Goal: Transaction & Acquisition: Purchase product/service

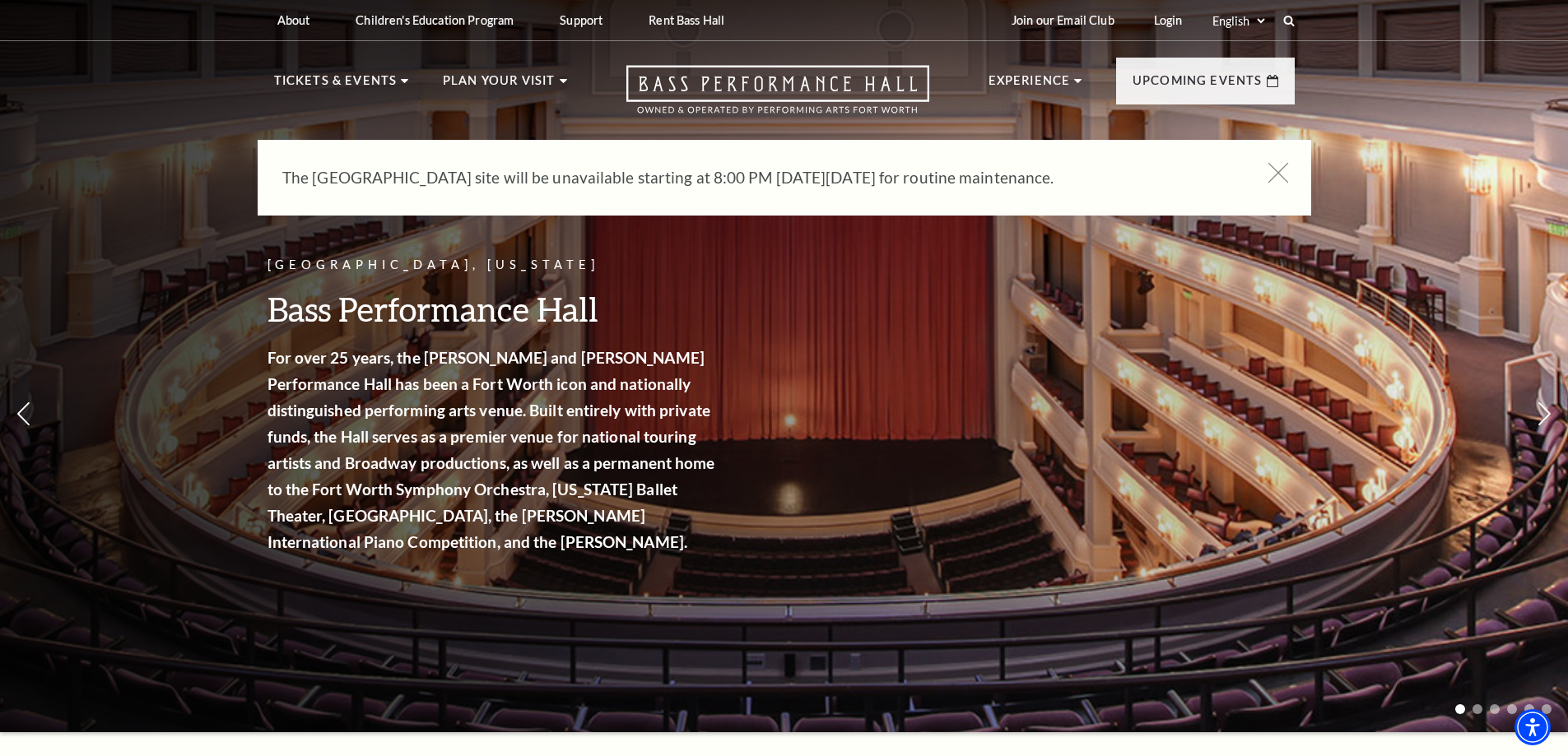
click at [1279, 171] on icon at bounding box center [1278, 173] width 21 height 21
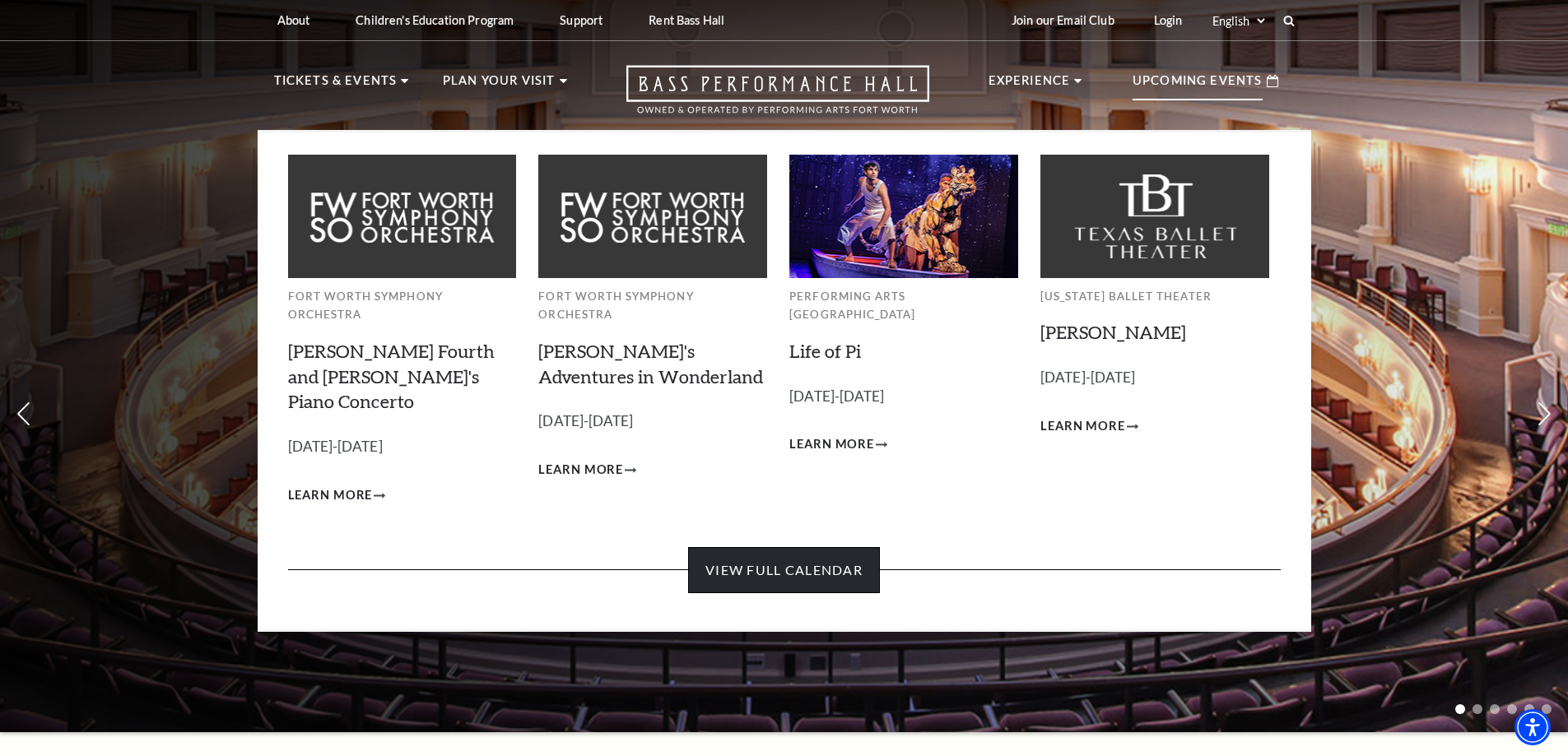
click at [807, 547] on link "View Full Calendar" at bounding box center [784, 570] width 192 height 46
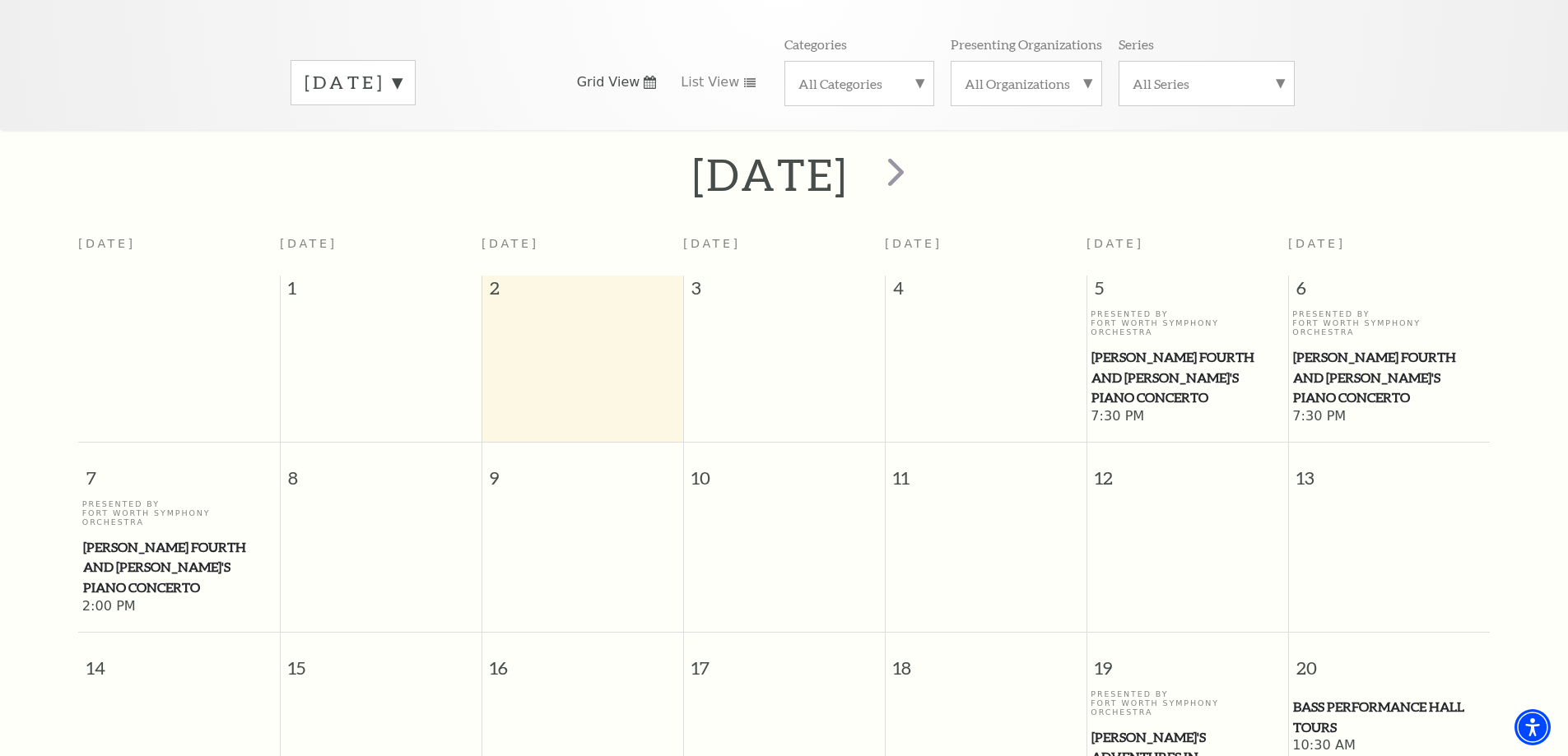
scroll to position [228, 0]
click at [402, 71] on label "September 2025" at bounding box center [353, 84] width 97 height 25
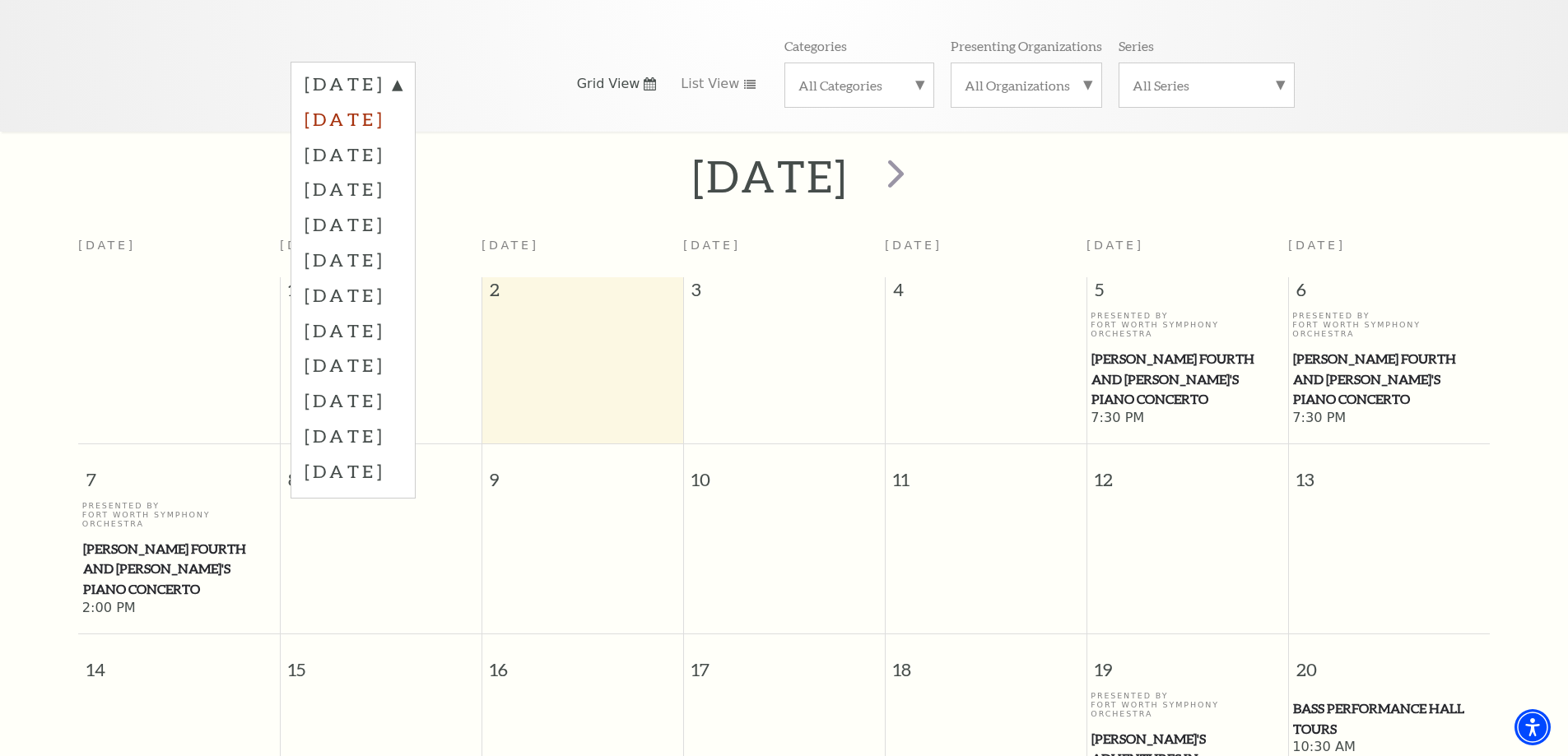
click at [350, 102] on label "October 2025" at bounding box center [353, 119] width 97 height 36
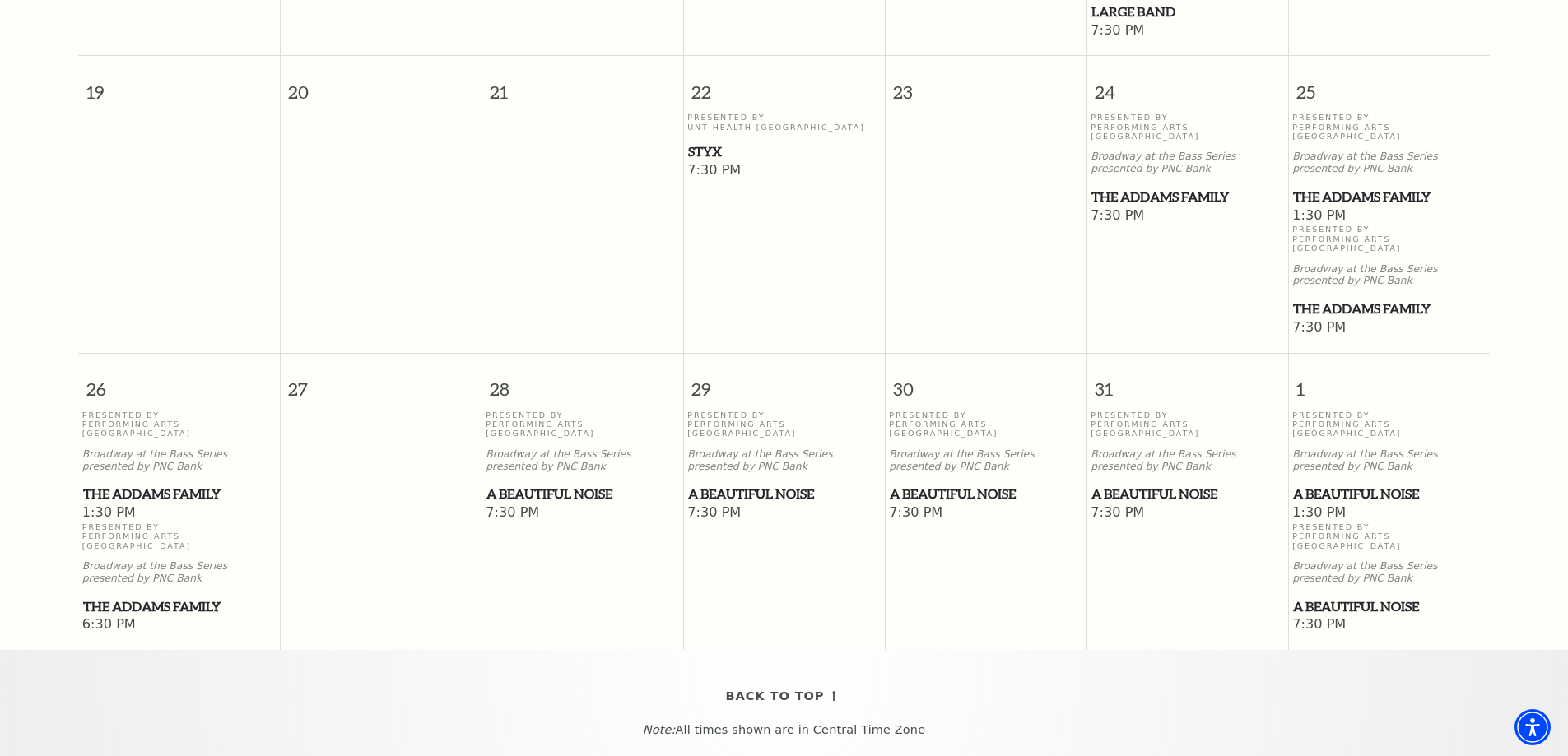
scroll to position [1070, 0]
click at [767, 483] on span "A Beautiful Noise" at bounding box center [784, 494] width 192 height 21
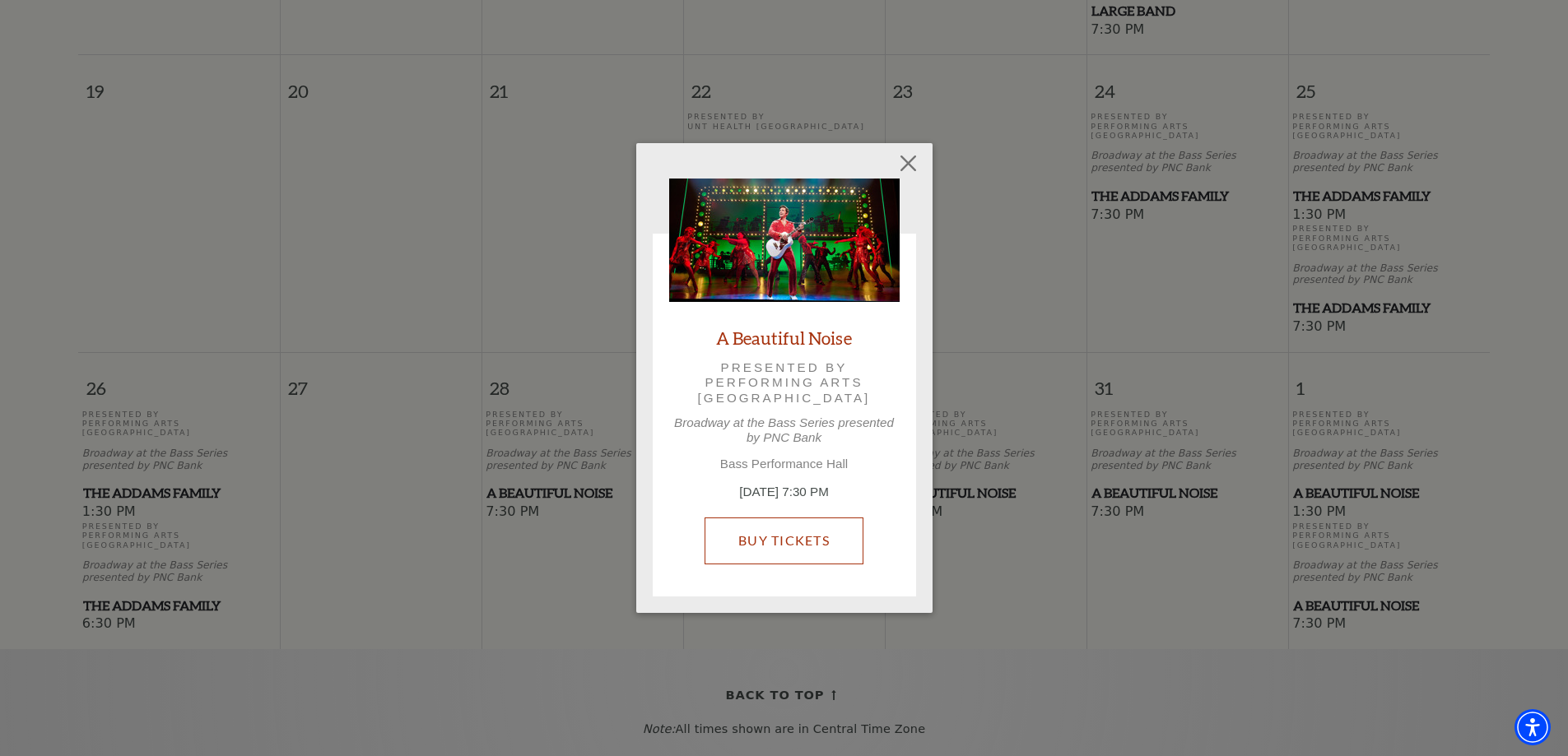
click at [795, 533] on link "Buy Tickets" at bounding box center [784, 540] width 159 height 46
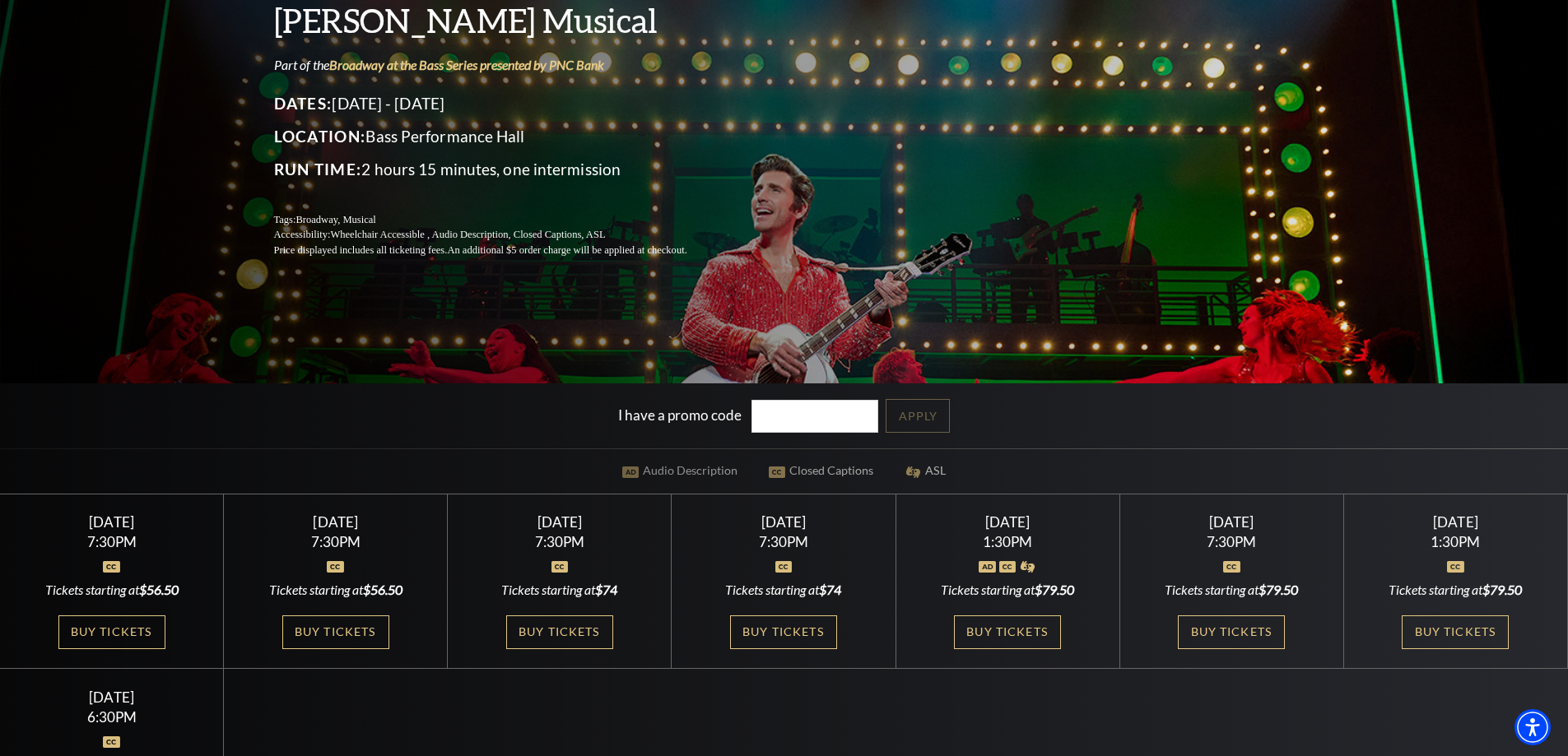
scroll to position [329, 0]
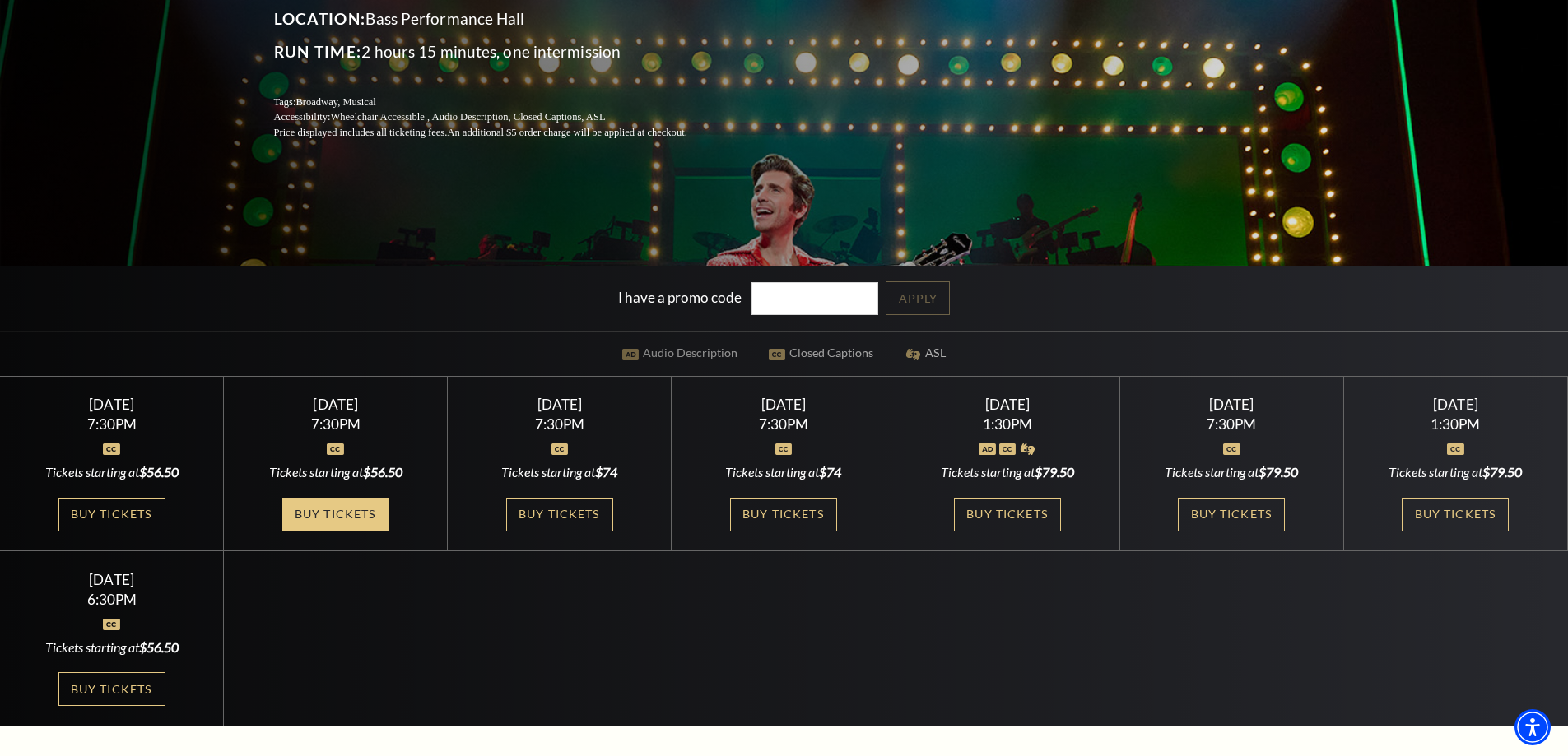
click at [355, 519] on link "Buy Tickets" at bounding box center [336, 514] width 107 height 34
click at [578, 517] on link "Buy Tickets" at bounding box center [560, 514] width 107 height 34
click at [794, 512] on link "Buy Tickets" at bounding box center [784, 514] width 107 height 34
click at [1009, 512] on link "Buy Tickets" at bounding box center [1007, 514] width 107 height 34
click at [1235, 523] on link "Buy Tickets" at bounding box center [1231, 514] width 107 height 34
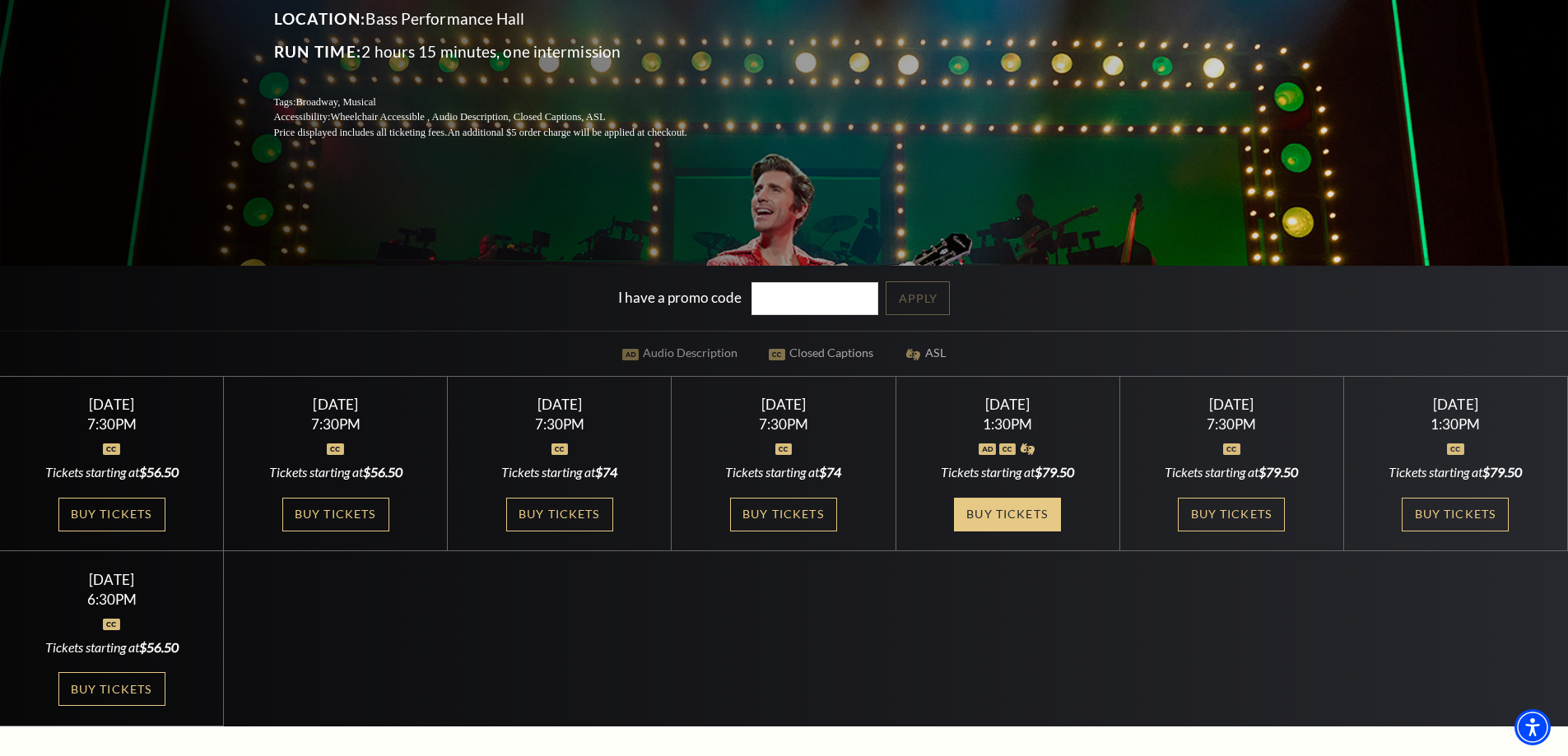
click at [1017, 517] on link "Buy Tickets" at bounding box center [1007, 514] width 107 height 34
click at [1221, 516] on link "Buy Tickets" at bounding box center [1231, 514] width 107 height 34
click at [1465, 516] on link "Buy Tickets" at bounding box center [1455, 514] width 107 height 34
click at [111, 512] on link "Buy Tickets" at bounding box center [112, 514] width 107 height 34
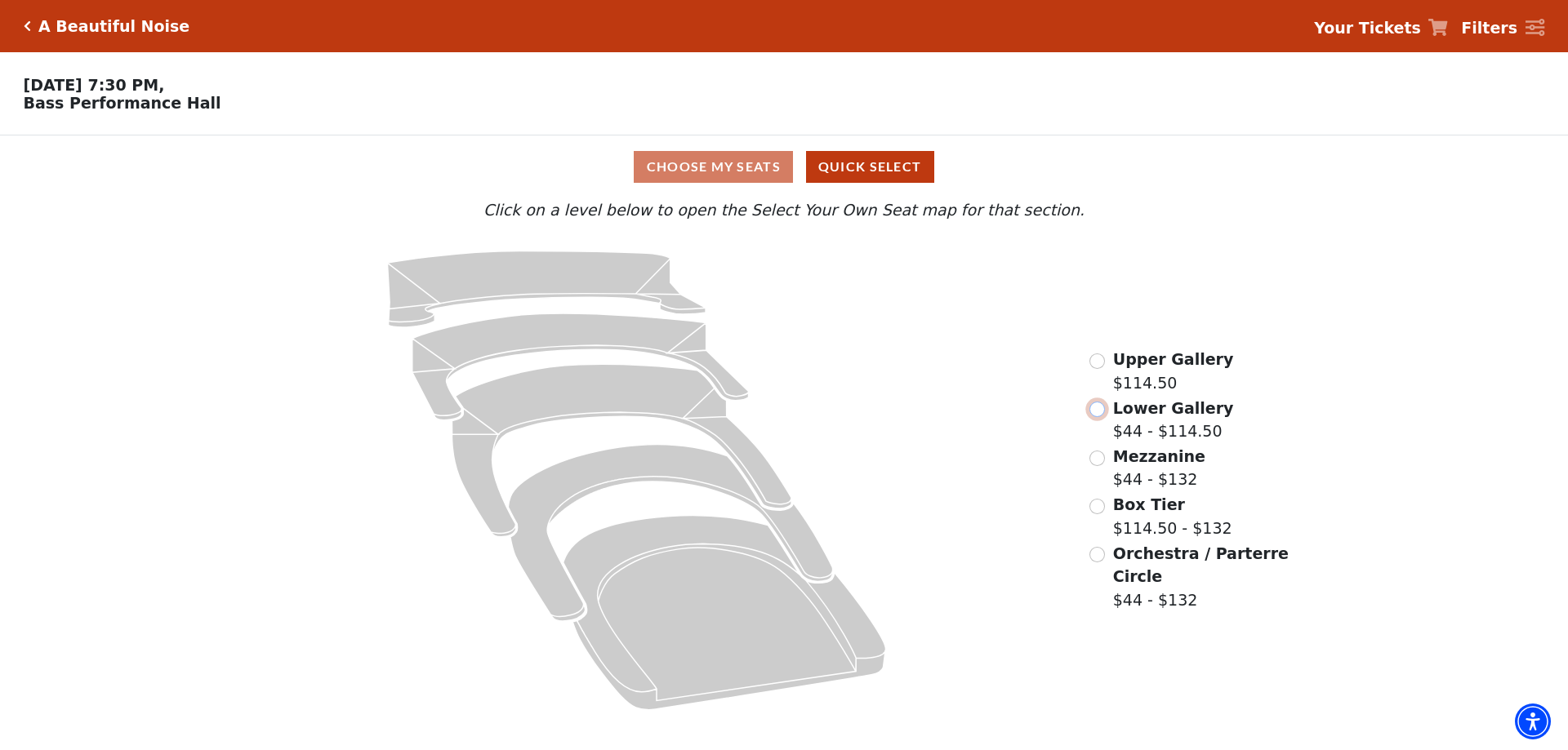
click at [1103, 417] on input "Lower Gallery$44 - $114.50\a" at bounding box center [1097, 410] width 16 height 16
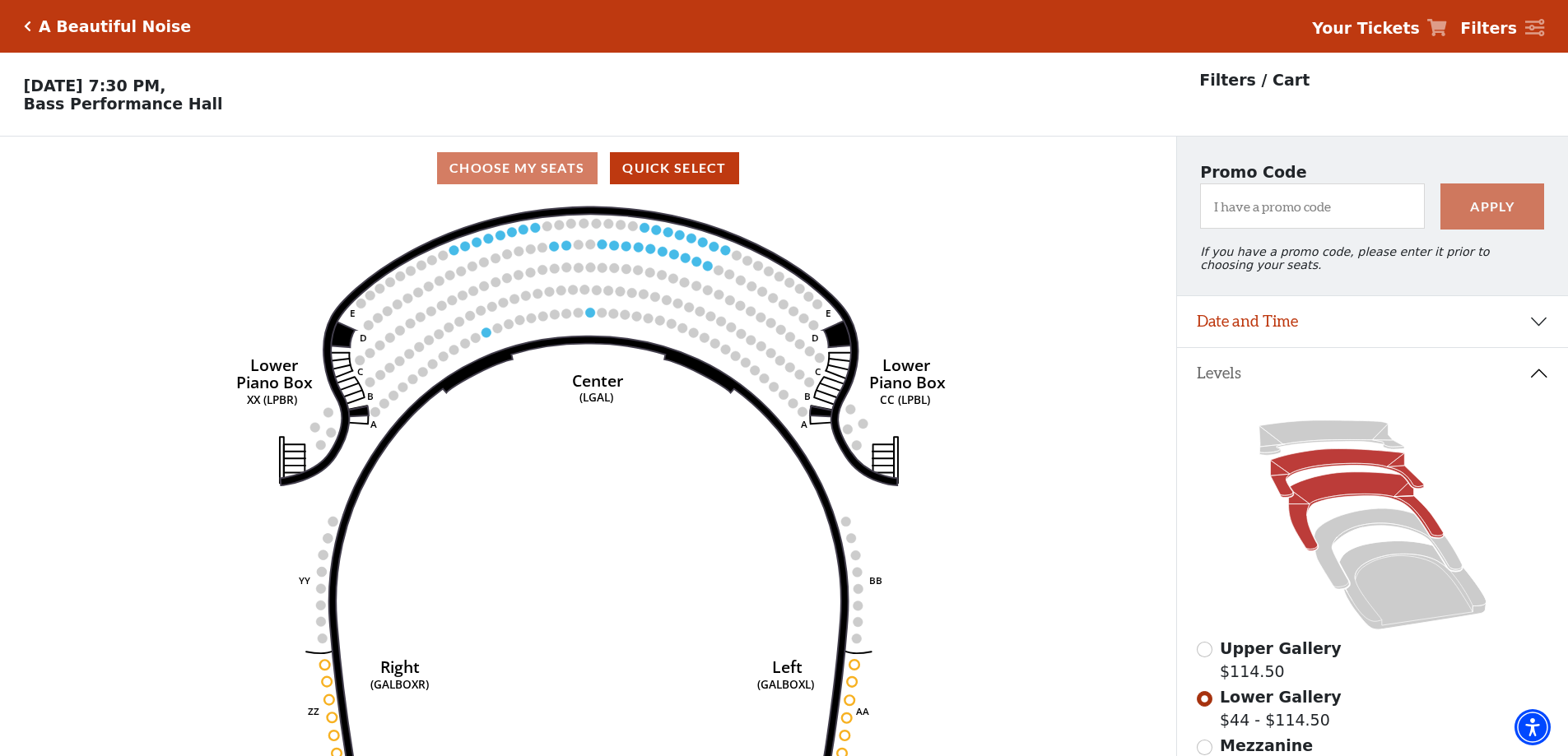
click at [1347, 489] on icon at bounding box center [1366, 512] width 155 height 79
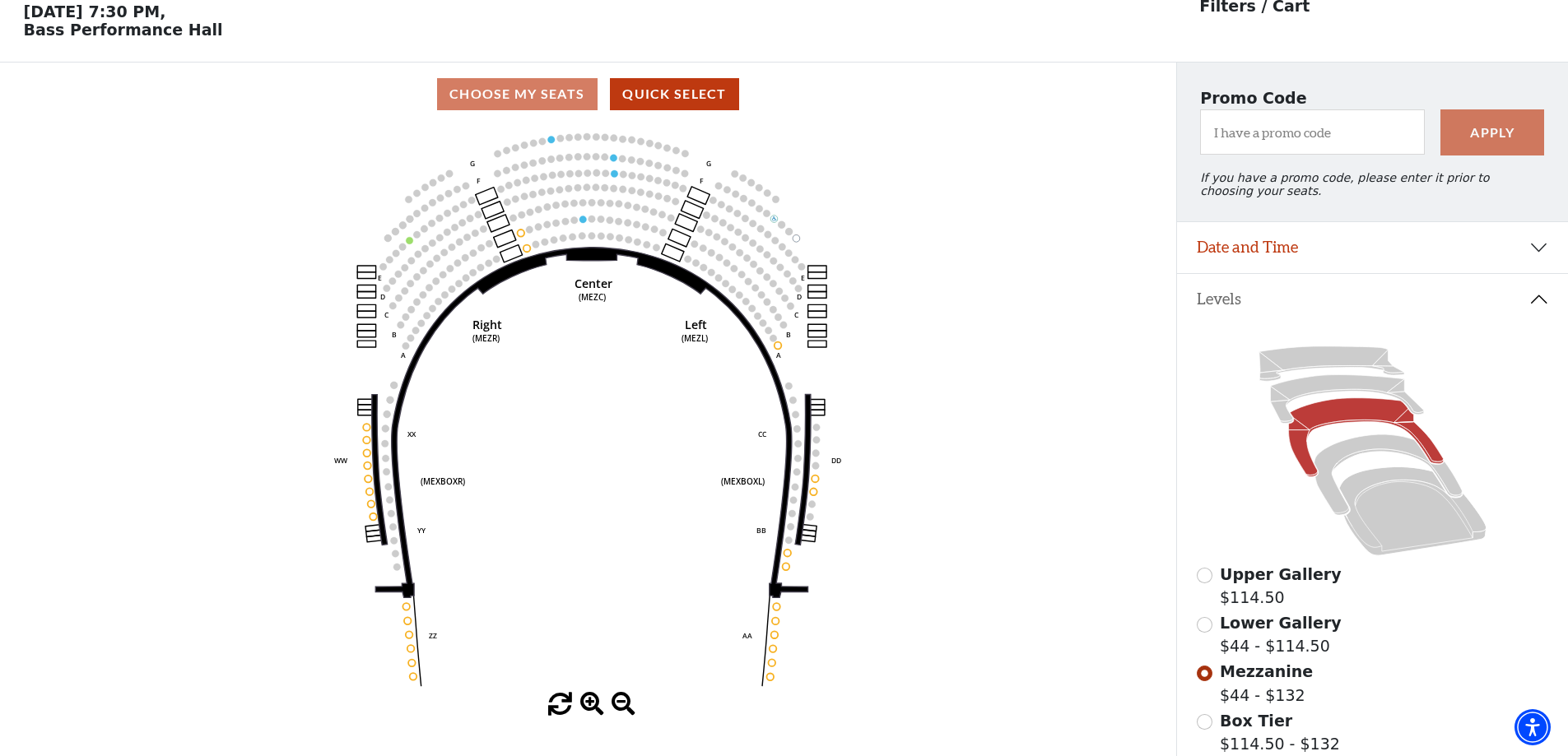
scroll to position [76, 0]
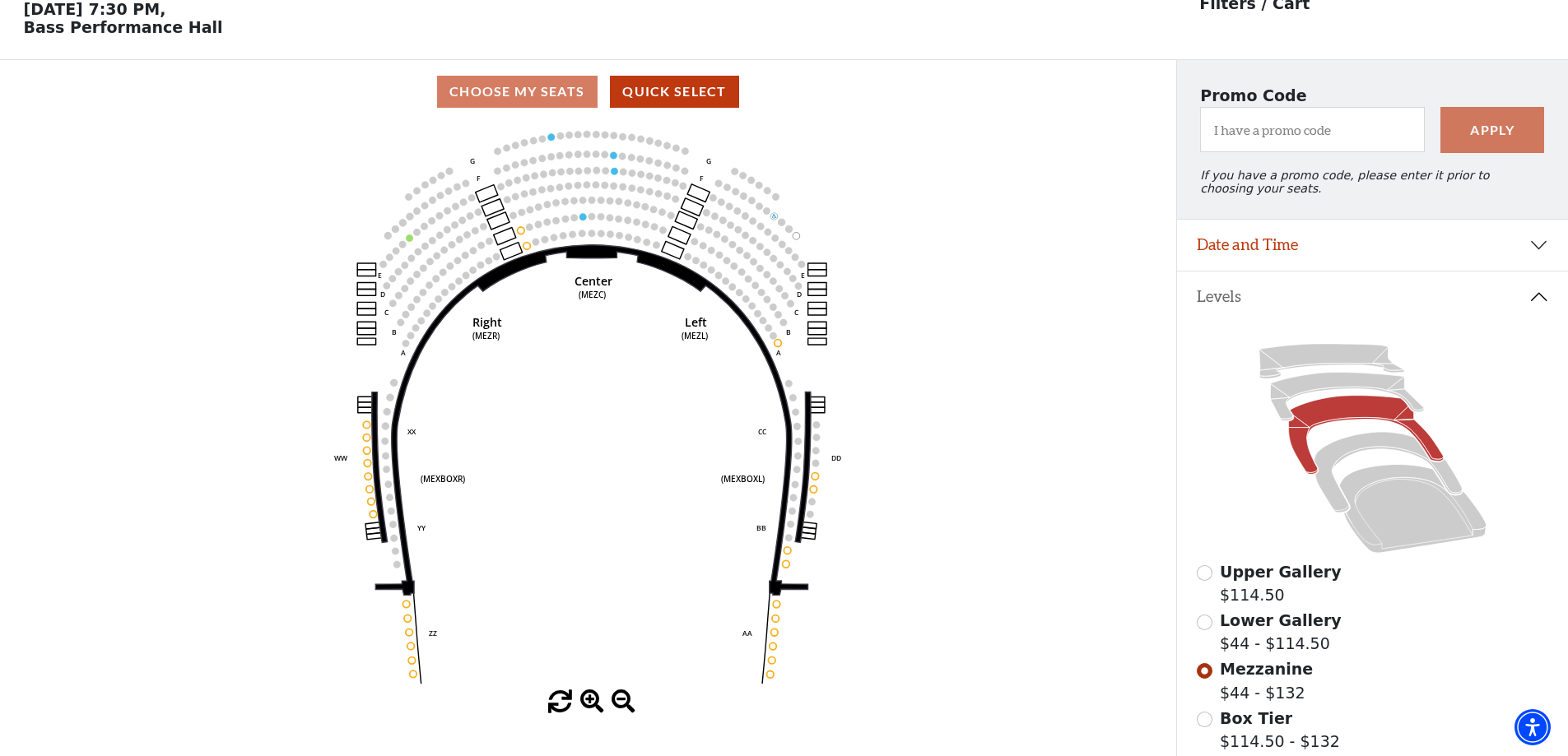
click at [1369, 463] on icon at bounding box center [1372, 449] width 353 height 222
click at [1369, 455] on icon at bounding box center [1388, 473] width 149 height 81
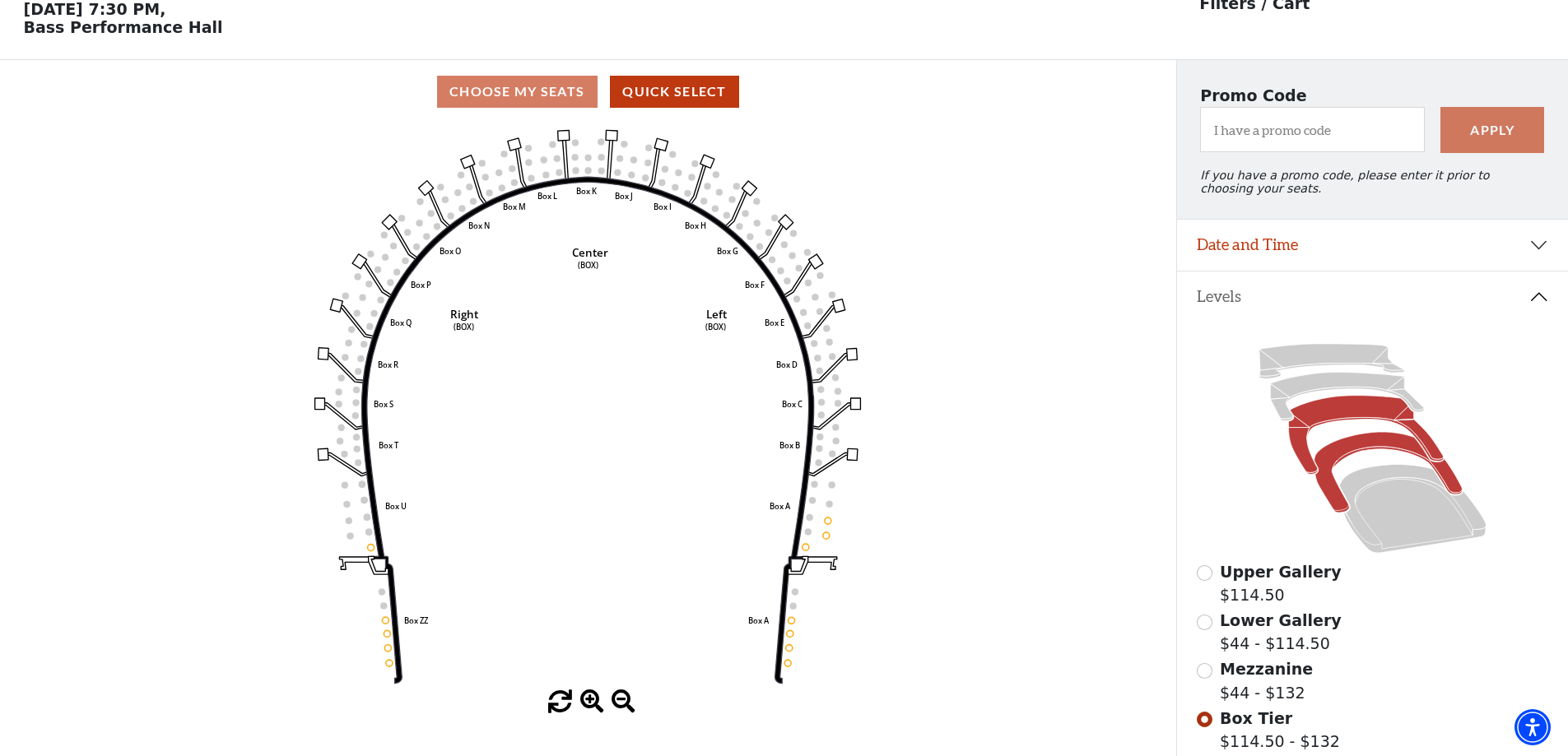
click at [1350, 427] on icon at bounding box center [1366, 435] width 155 height 79
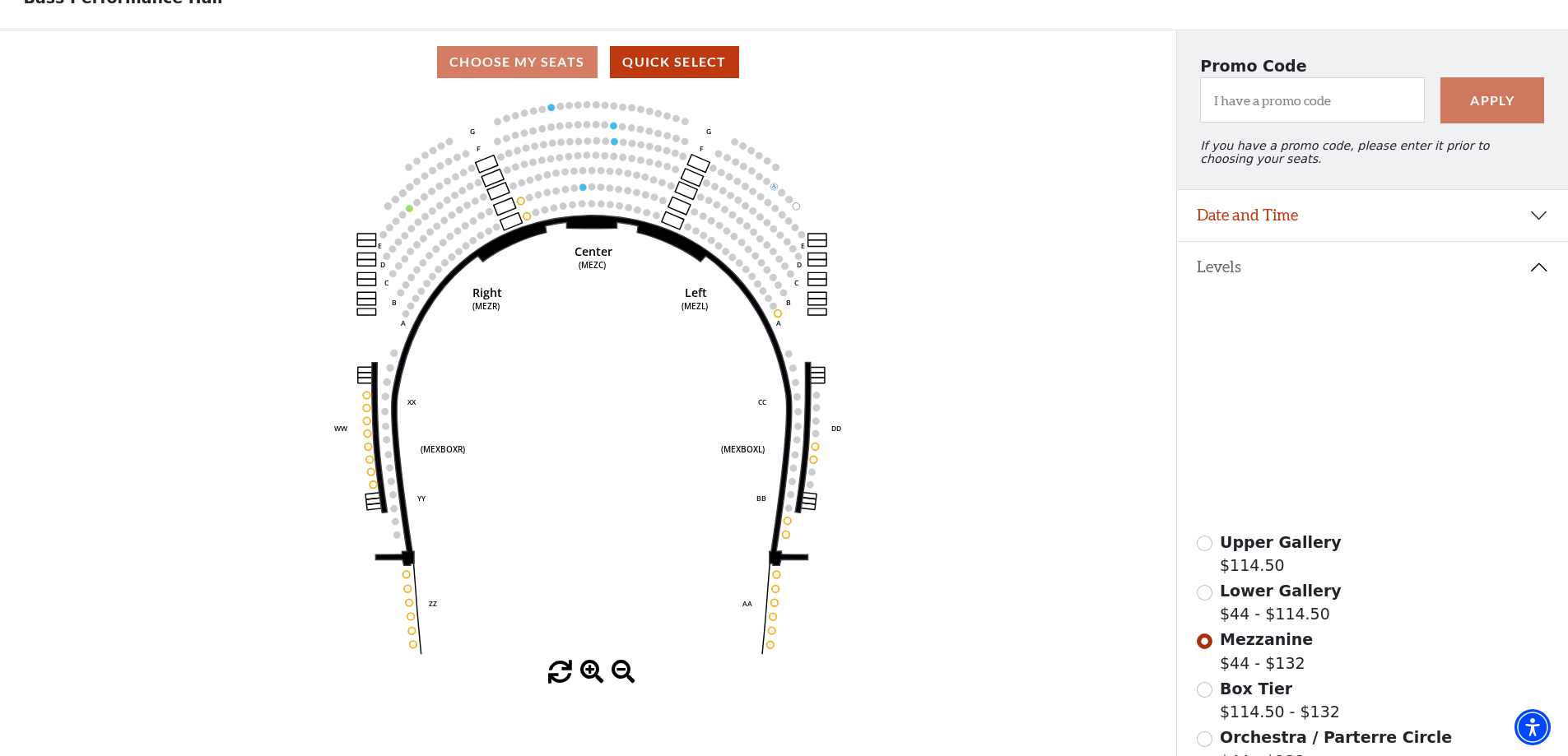
scroll to position [159, 0]
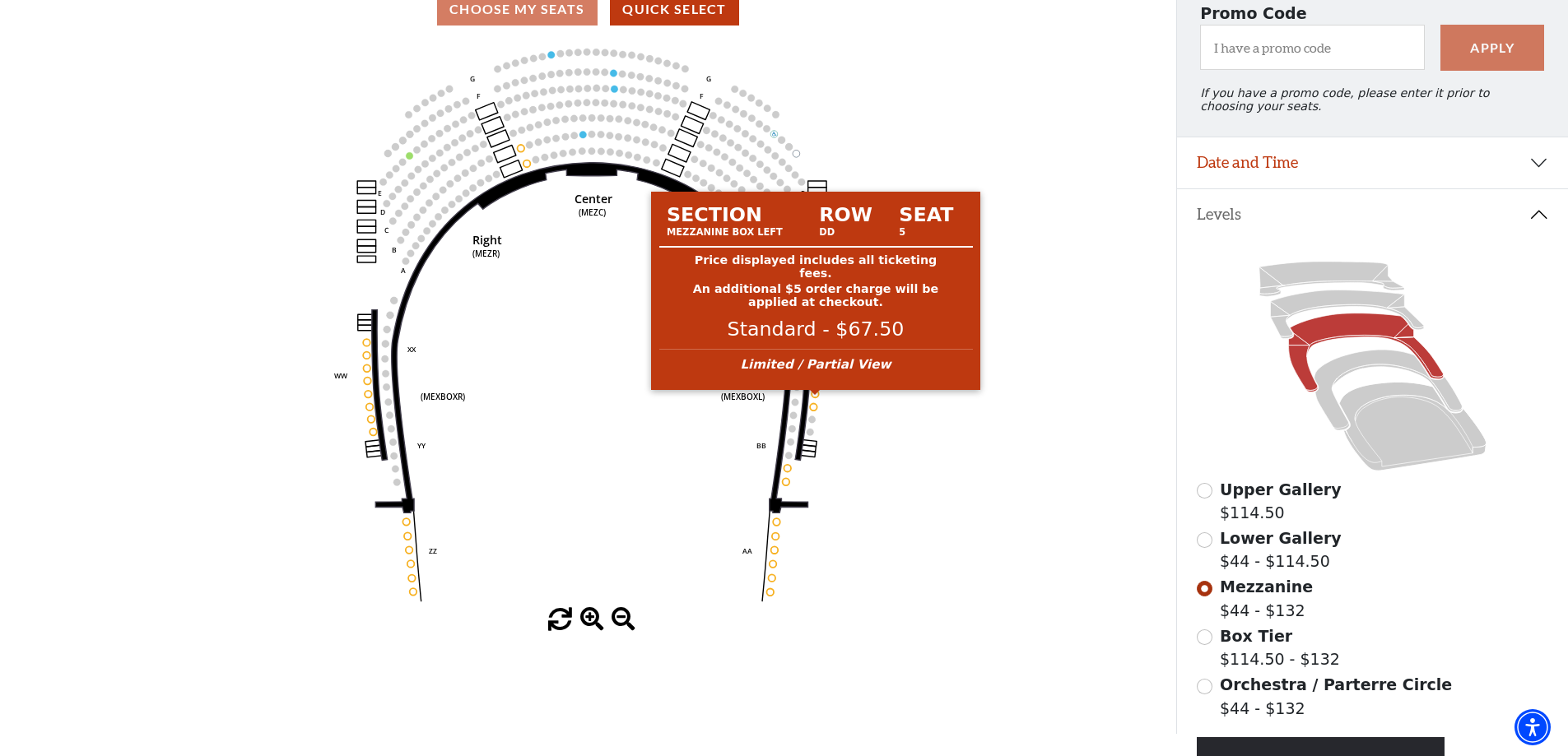
click at [815, 398] on circle at bounding box center [816, 394] width 8 height 8
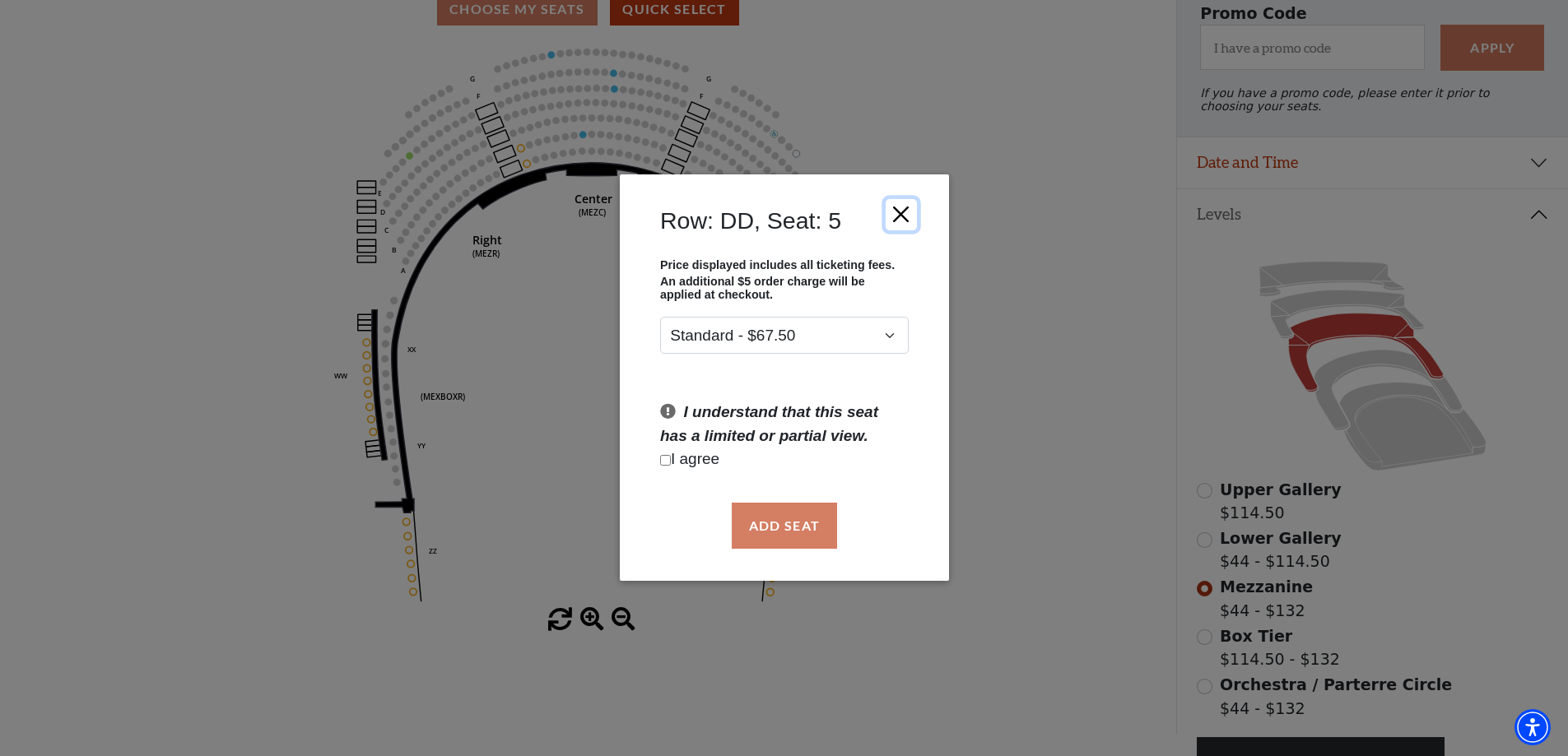
click at [905, 215] on button "Close" at bounding box center [900, 214] width 31 height 31
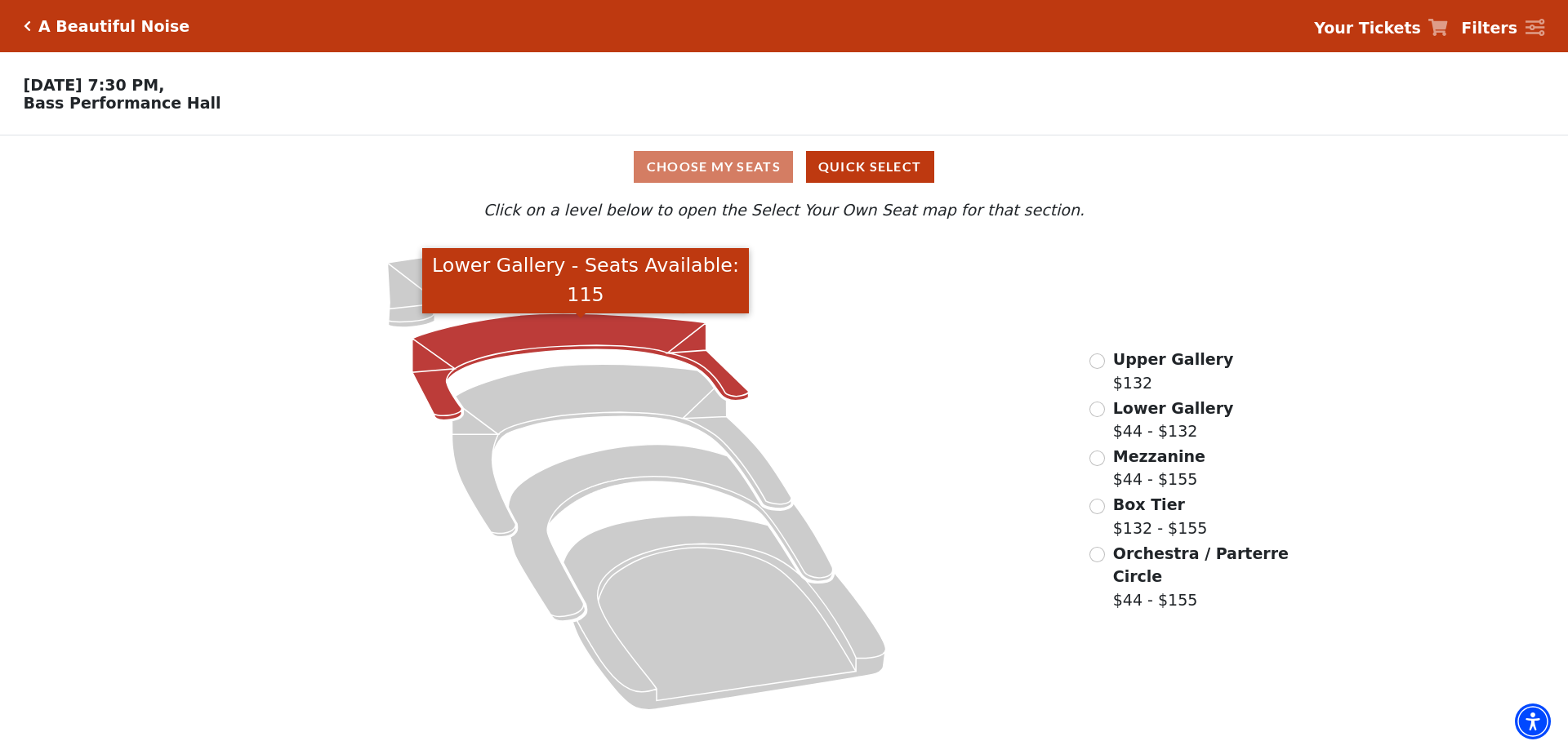
click at [574, 341] on icon "Lower Gallery - Seats Available: 115" at bounding box center [581, 367] width 337 height 107
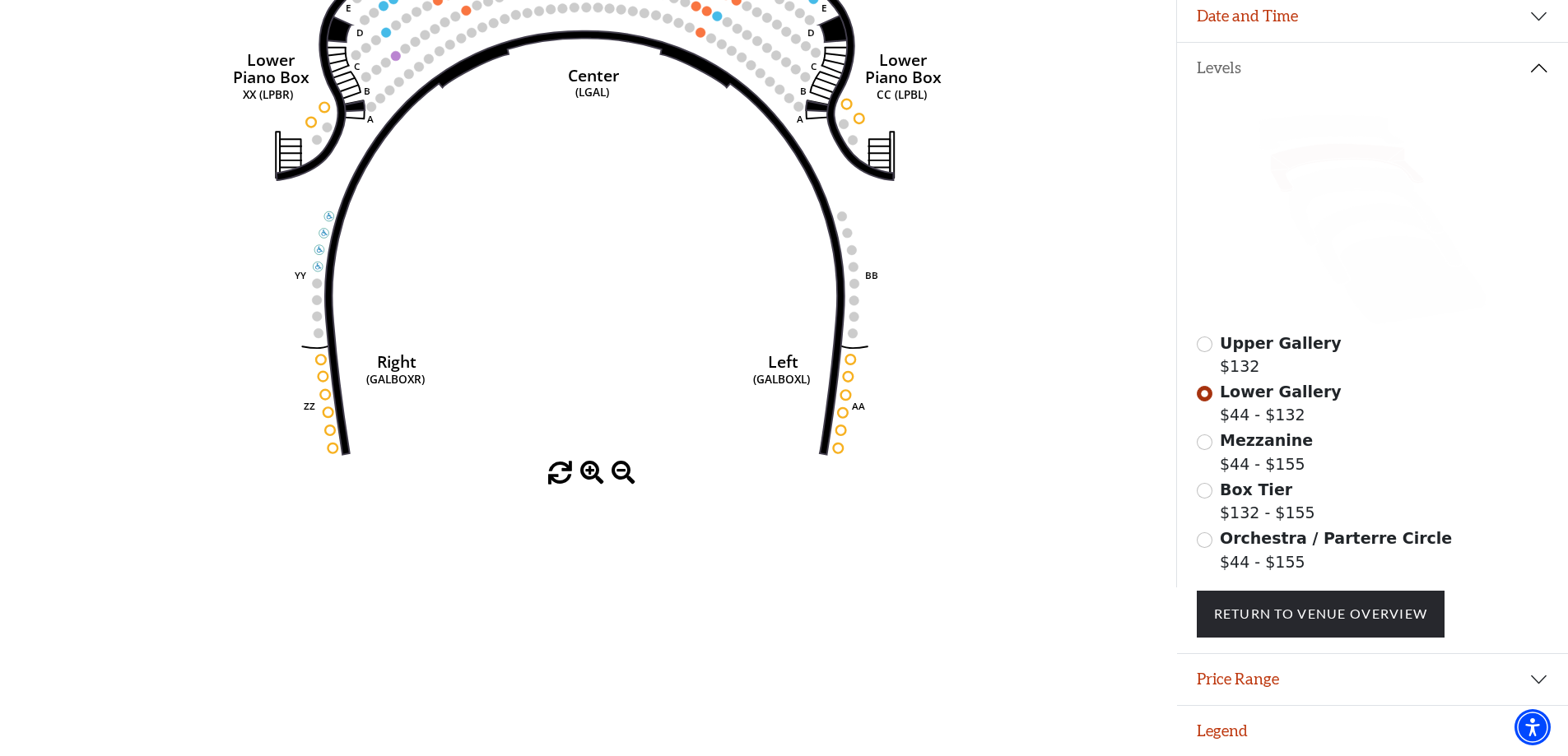
scroll to position [317, 0]
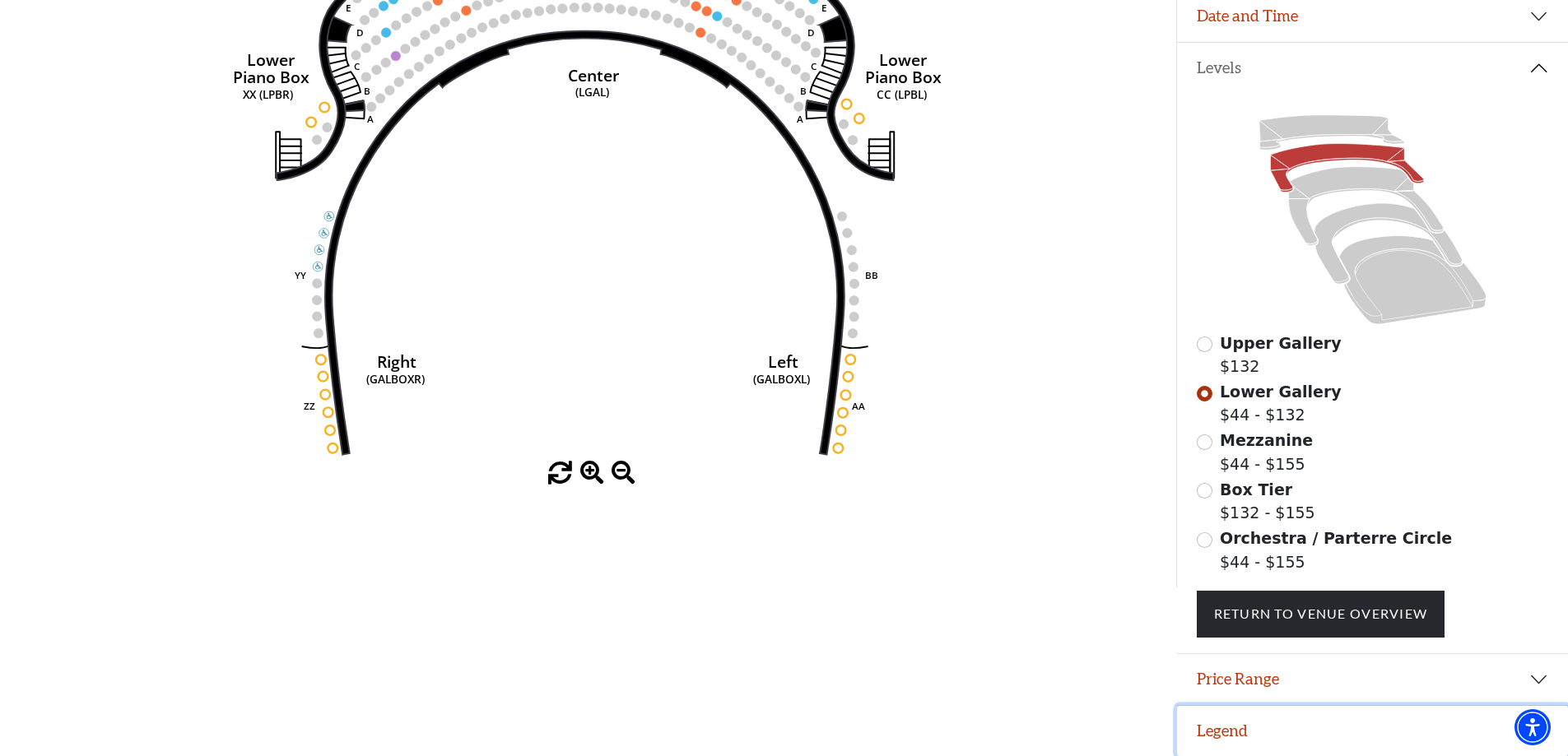
drag, startPoint x: 1234, startPoint y: 735, endPoint x: 1125, endPoint y: 702, distance: 113.9
click at [1233, 735] on button "Legend" at bounding box center [1372, 732] width 391 height 51
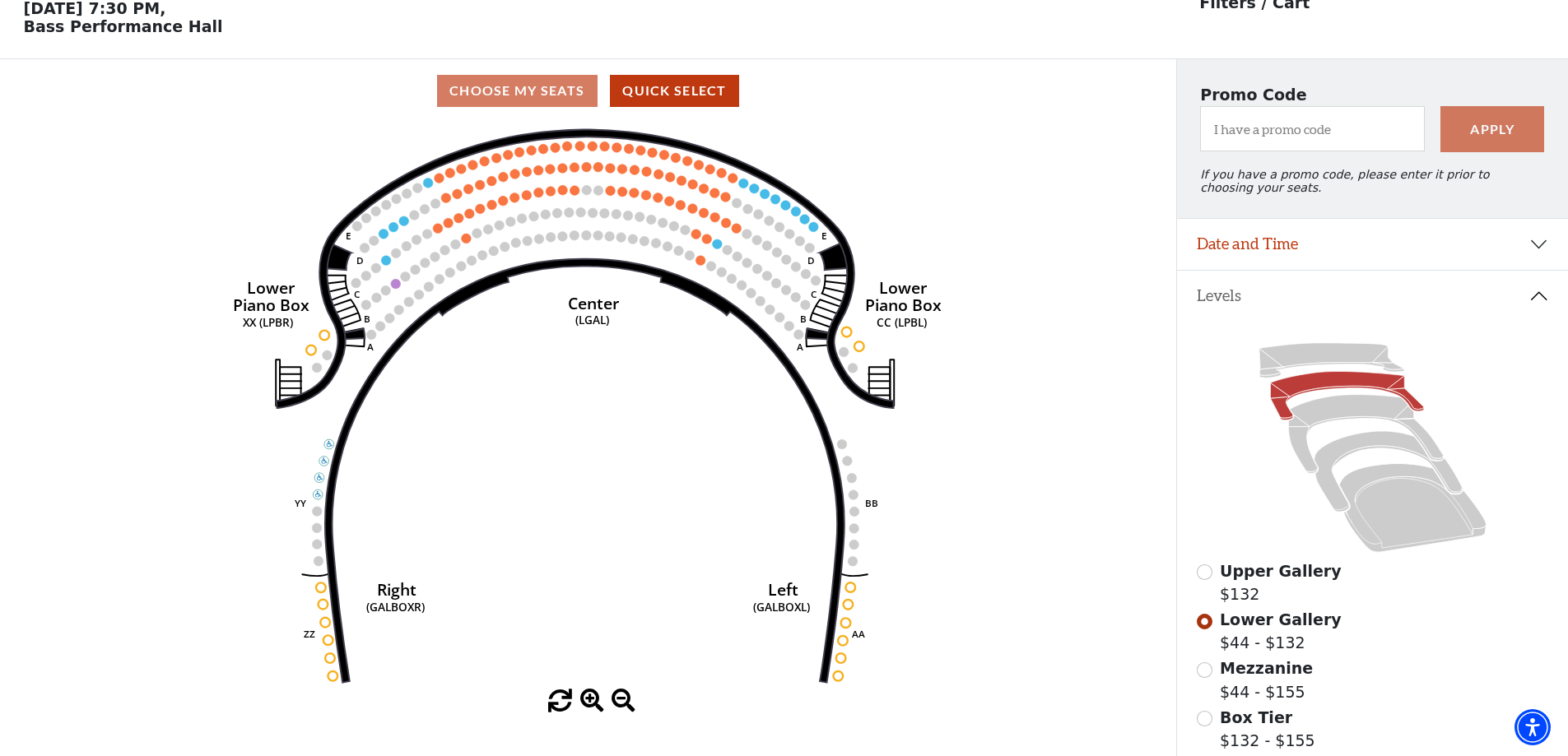
scroll to position [104, 0]
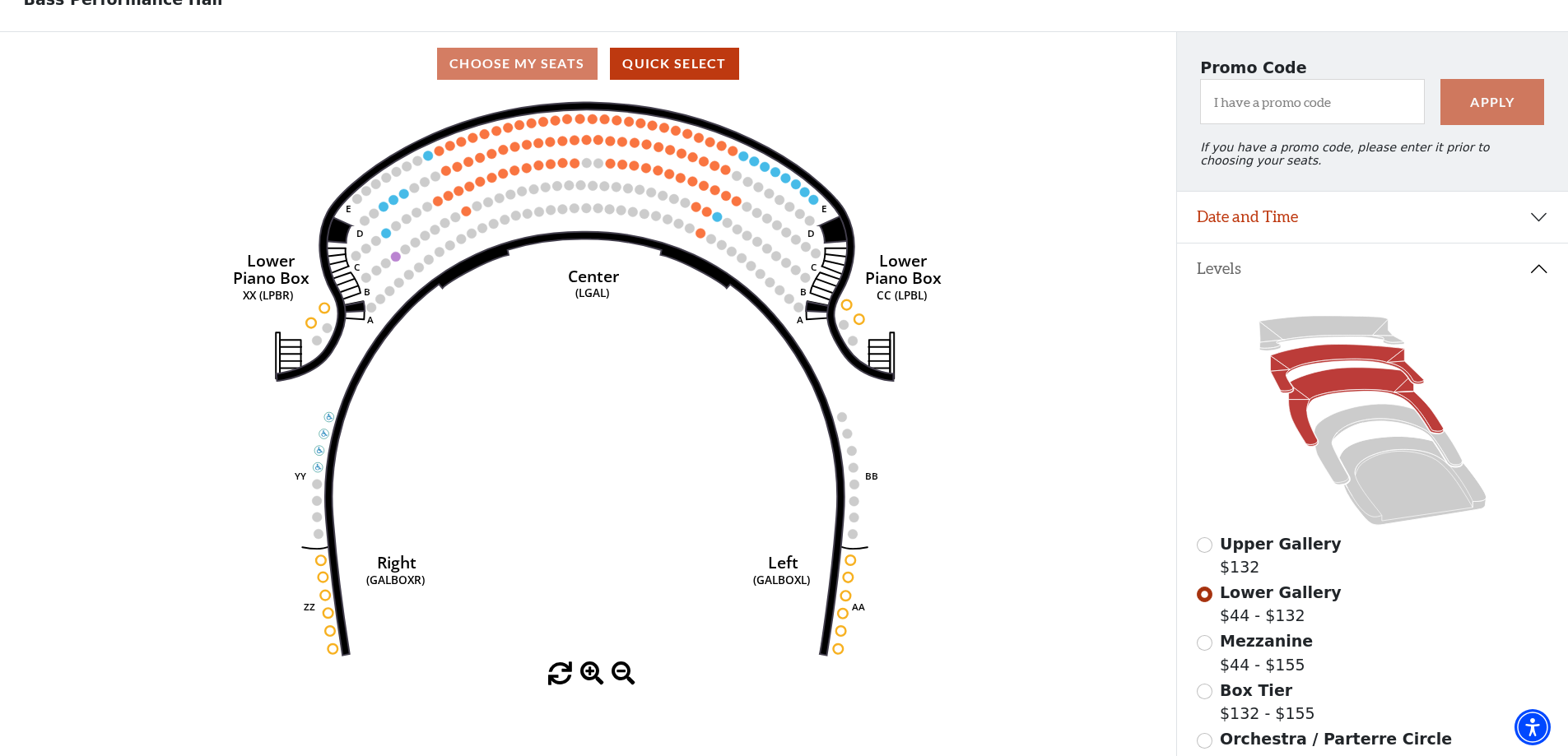
click at [1331, 386] on icon at bounding box center [1366, 407] width 155 height 79
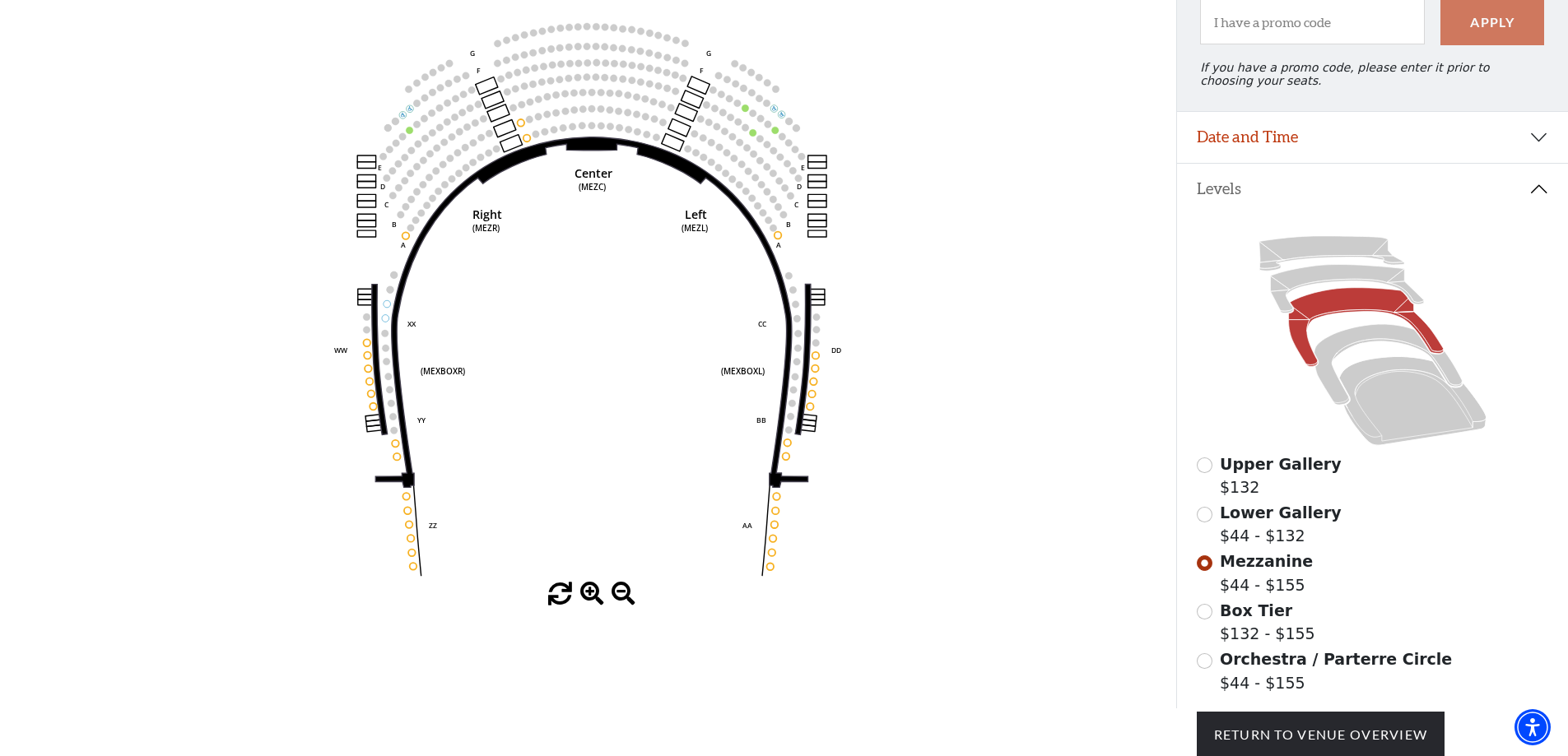
scroll to position [159, 0]
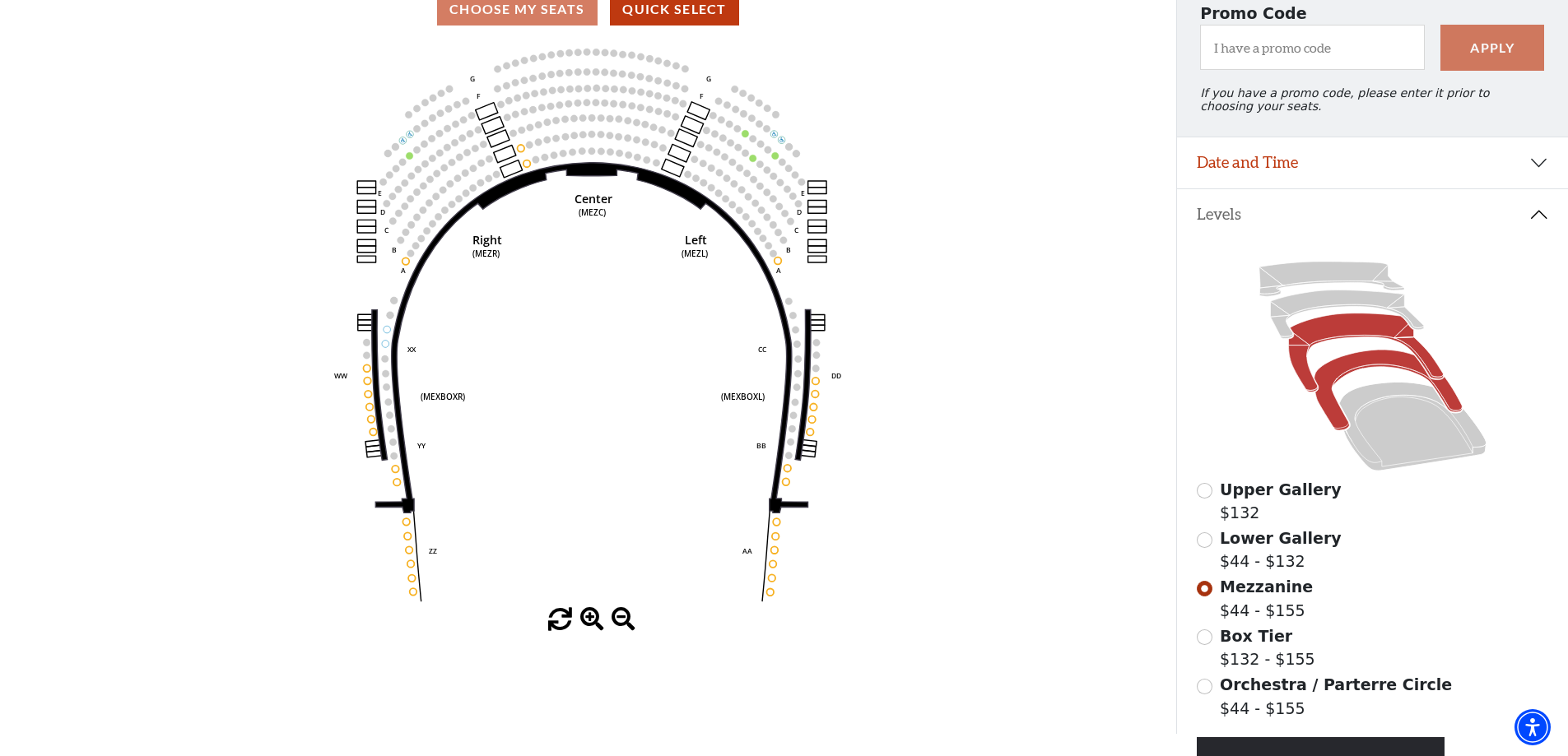
click at [1342, 372] on icon at bounding box center [1388, 391] width 149 height 81
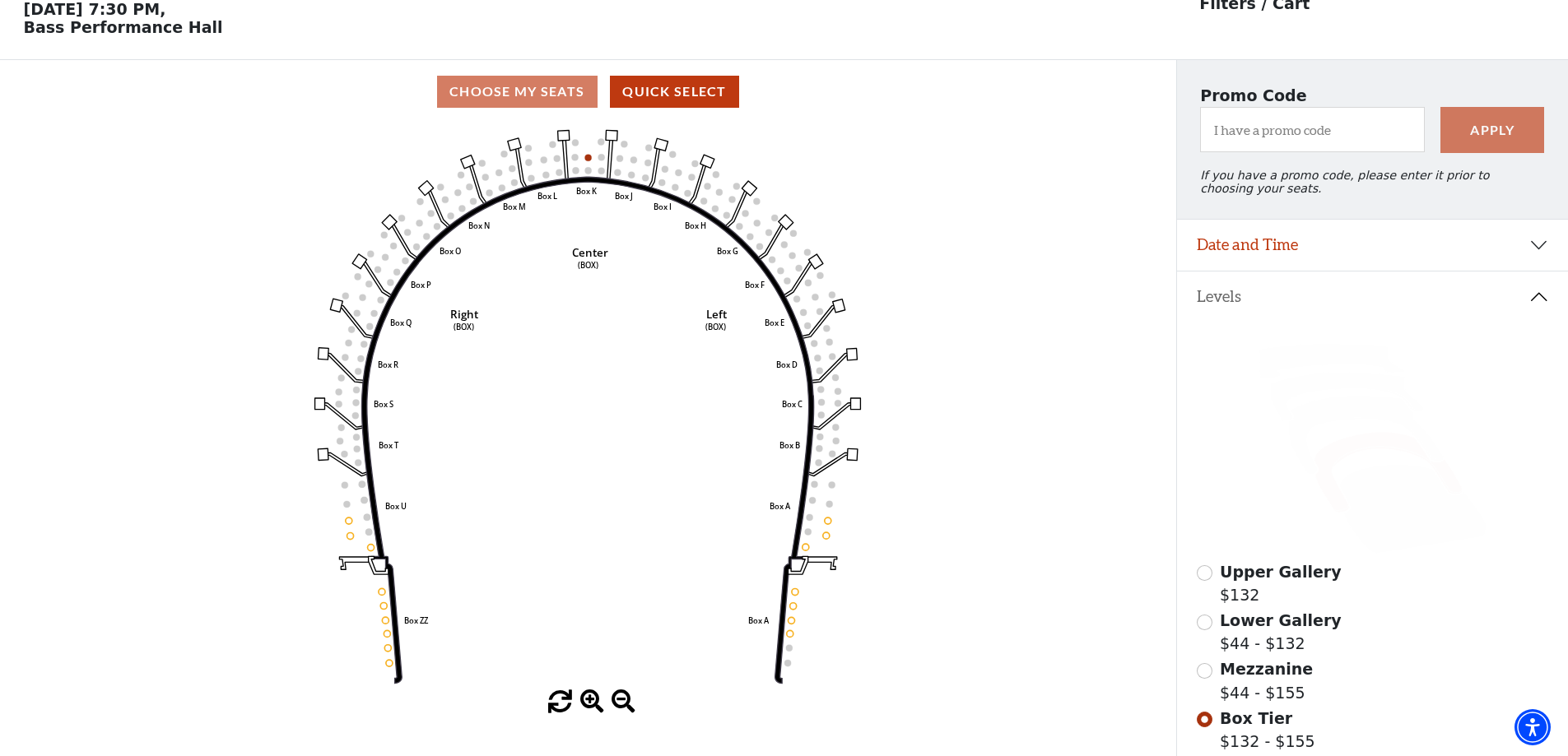
scroll to position [317, 0]
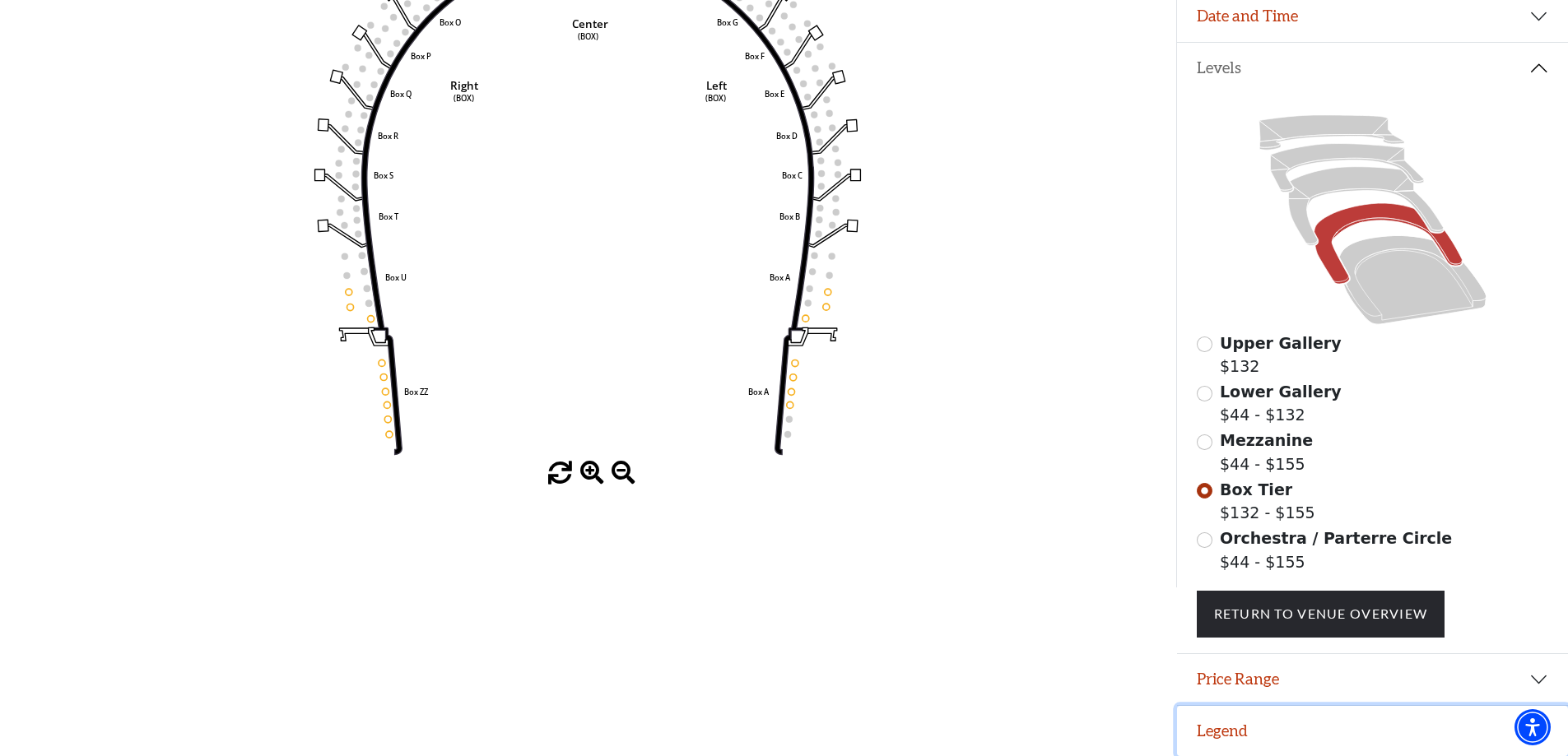
click at [1229, 722] on button "Legend" at bounding box center [1372, 732] width 391 height 51
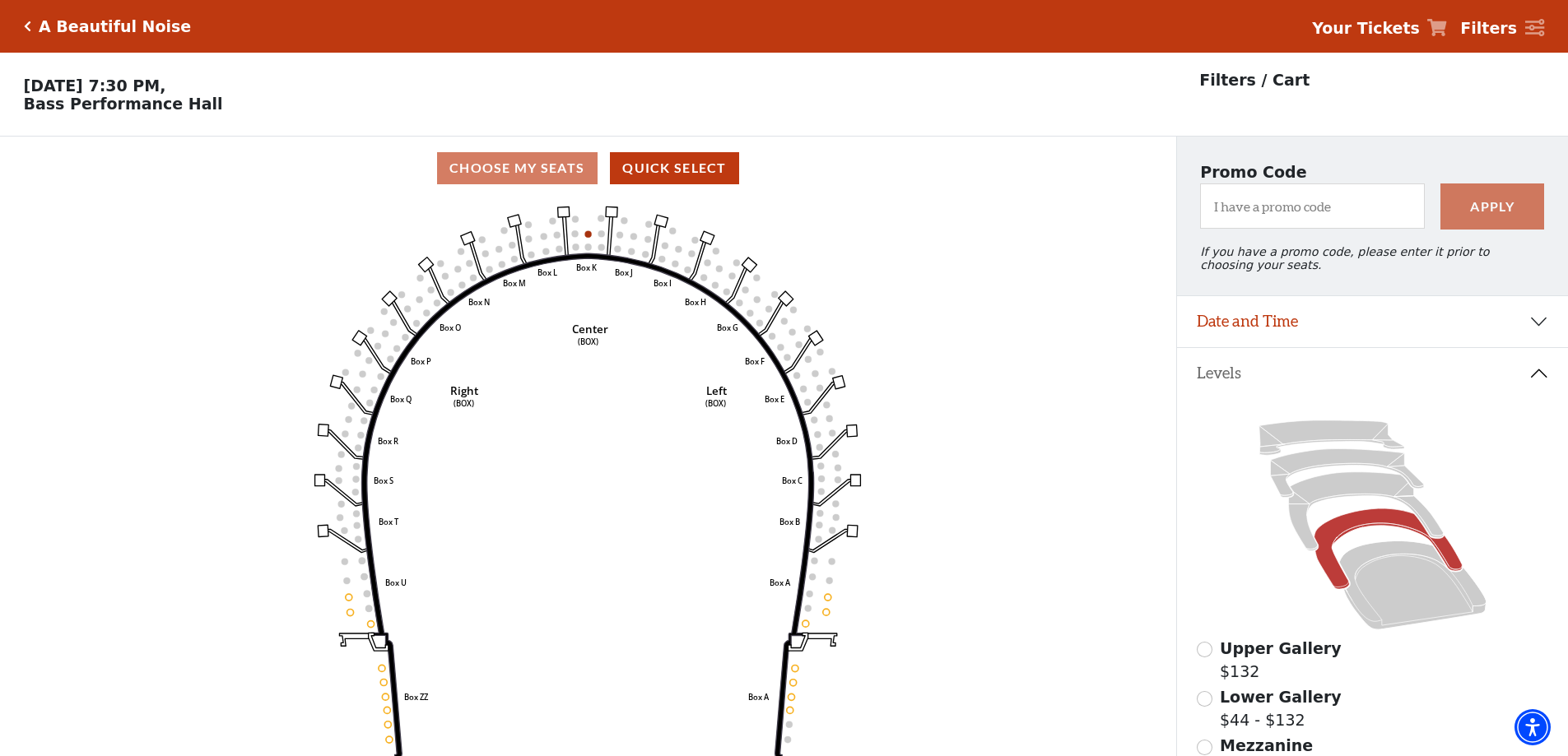
scroll to position [165, 0]
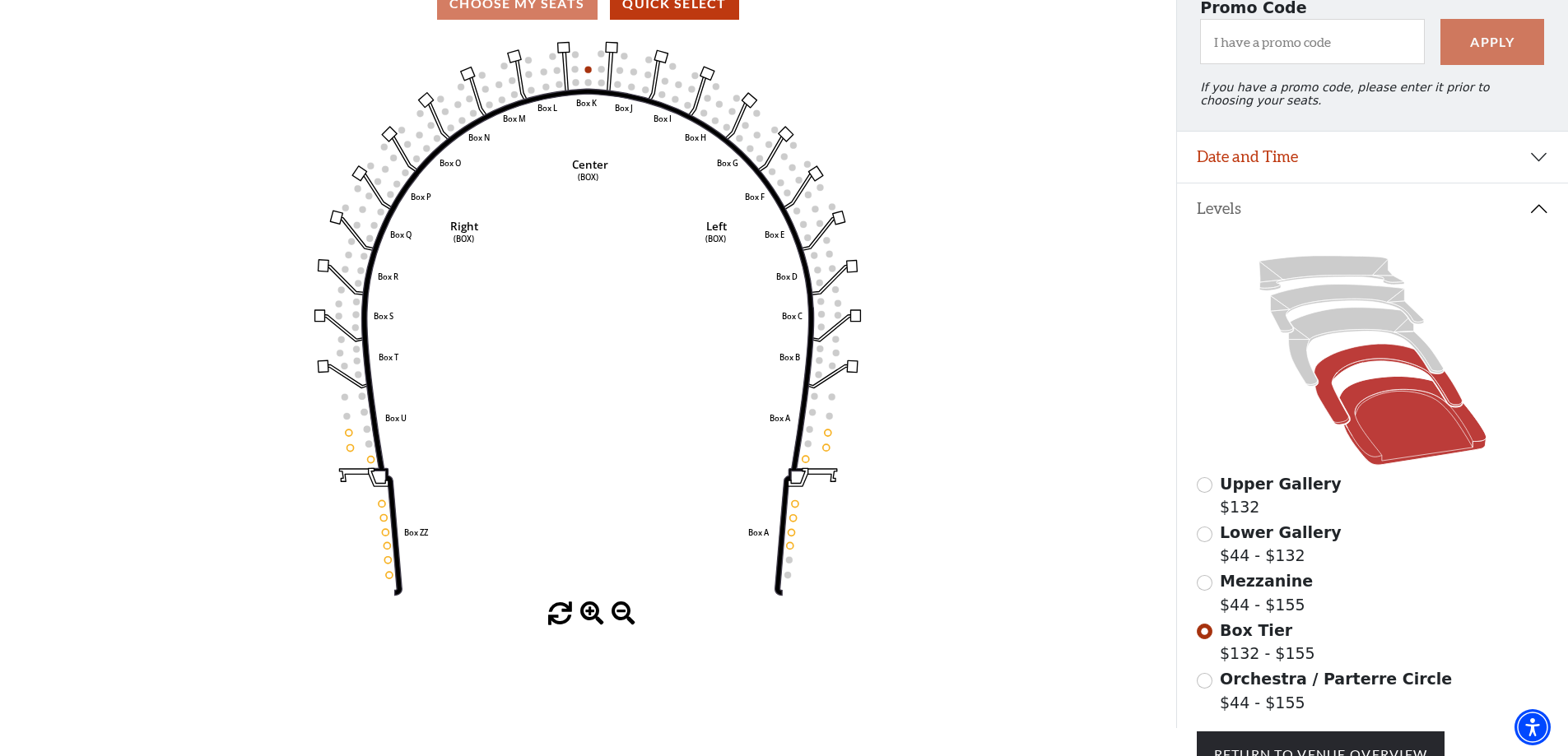
click at [1408, 442] on icon at bounding box center [1413, 421] width 148 height 89
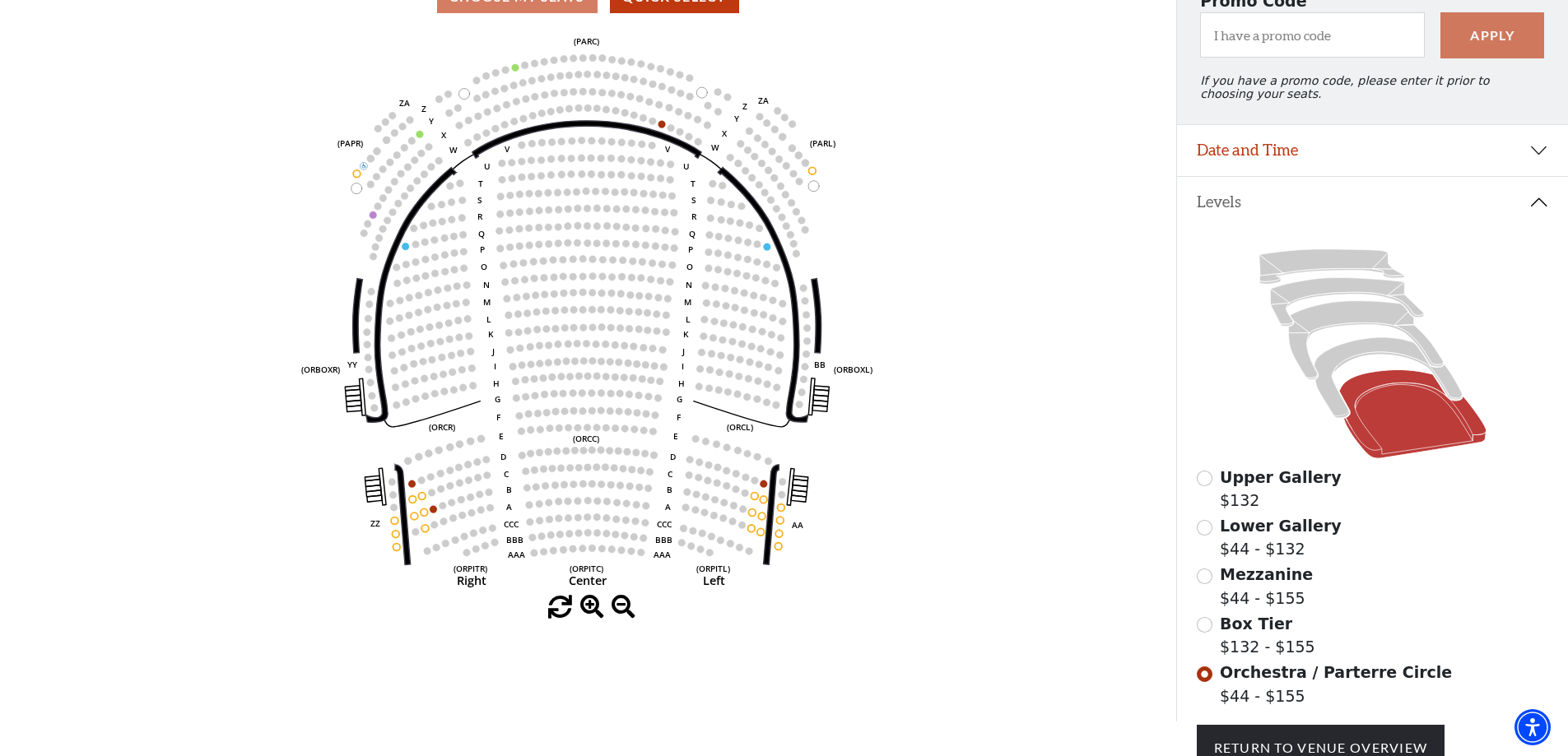
scroll to position [317, 0]
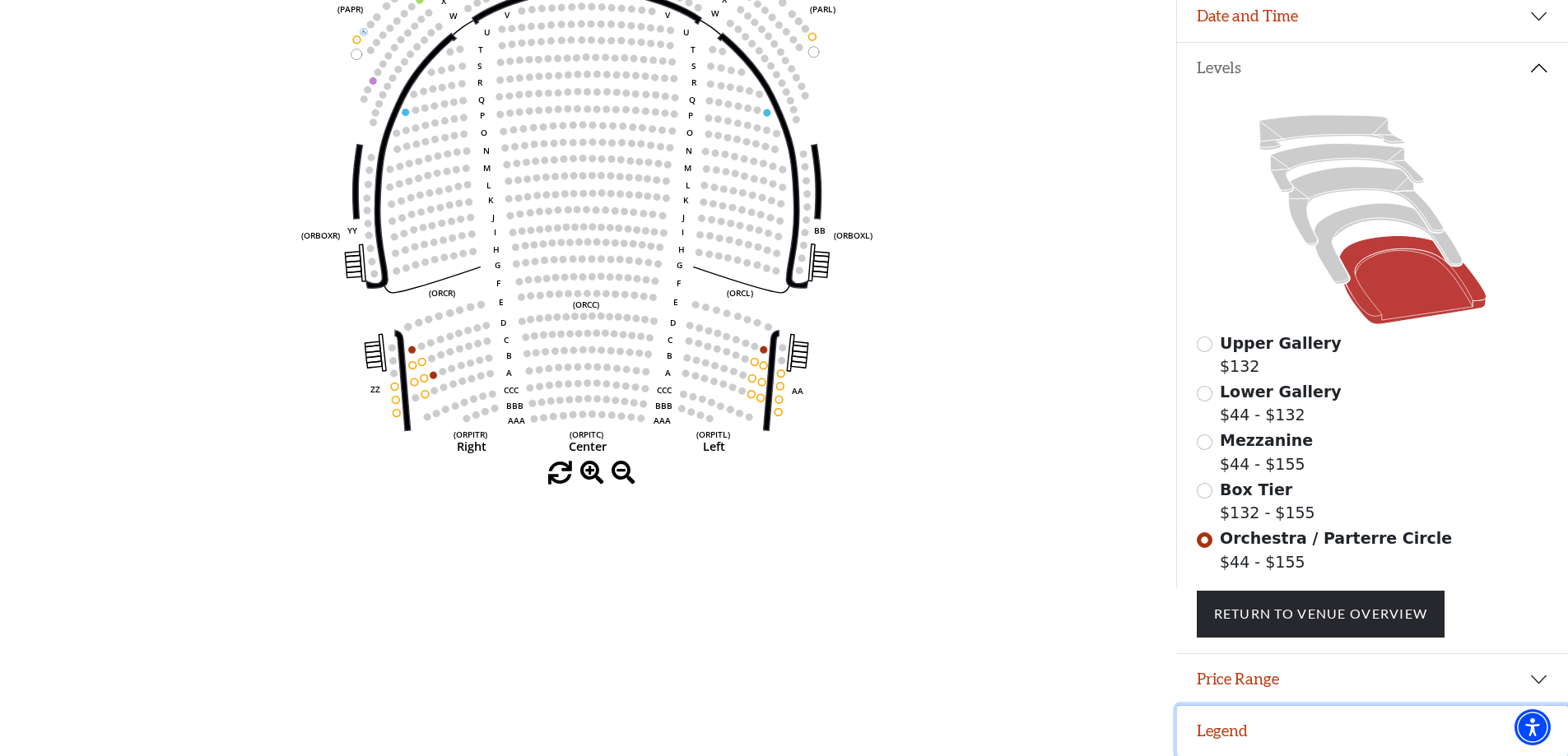
drag, startPoint x: 1232, startPoint y: 725, endPoint x: 1173, endPoint y: 703, distance: 63.0
click at [1230, 725] on button "Legend" at bounding box center [1372, 732] width 391 height 51
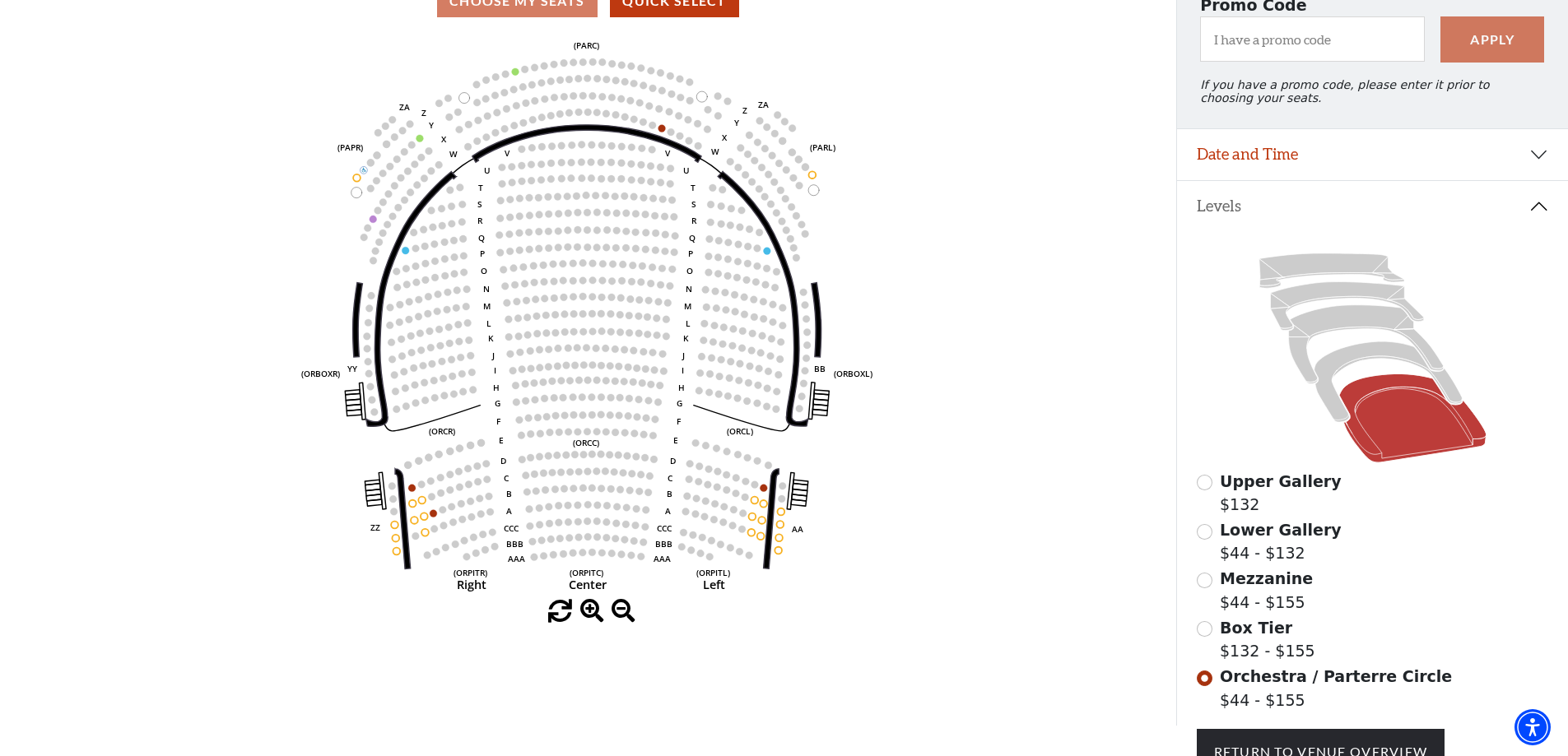
scroll to position [85, 0]
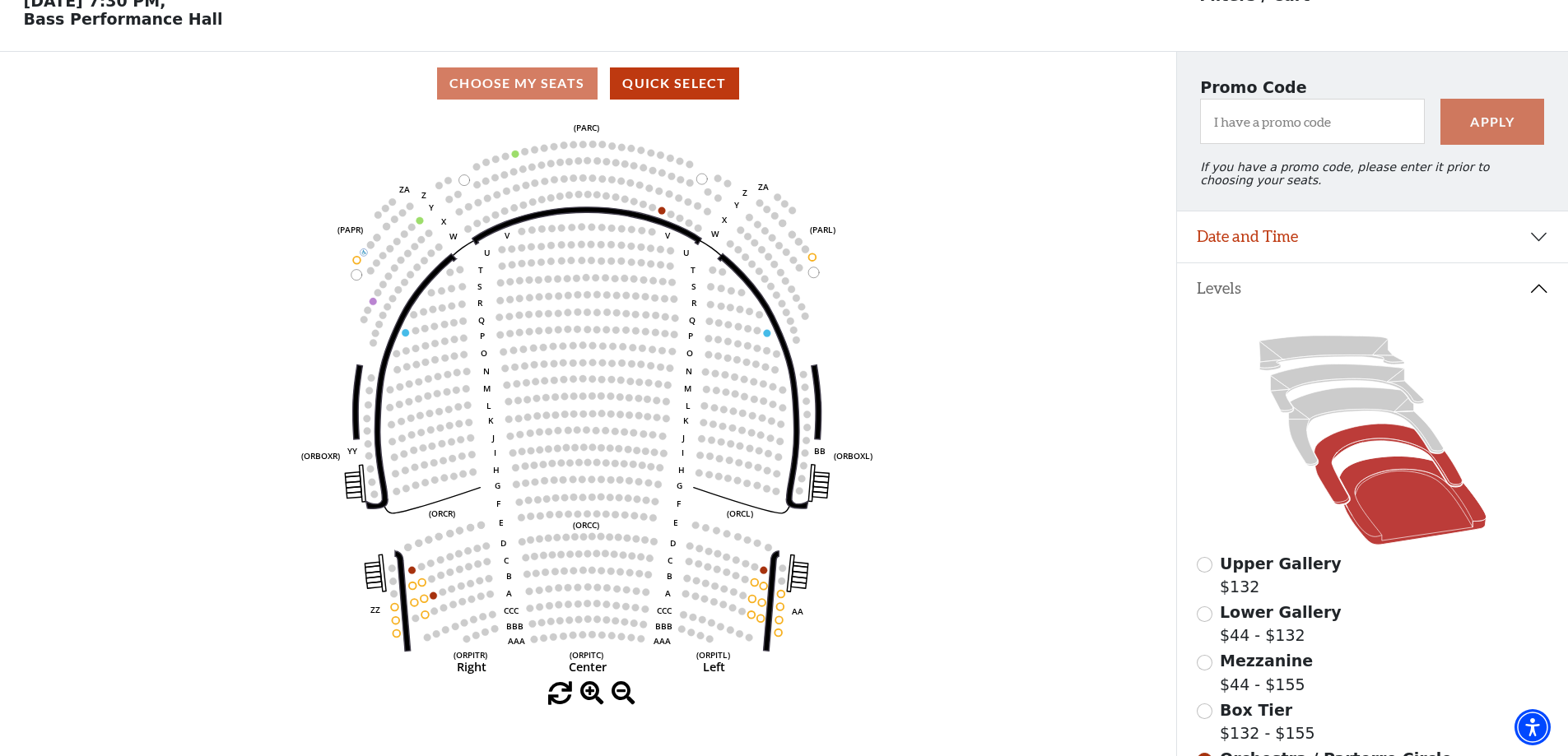
click at [1363, 446] on icon at bounding box center [1388, 465] width 149 height 81
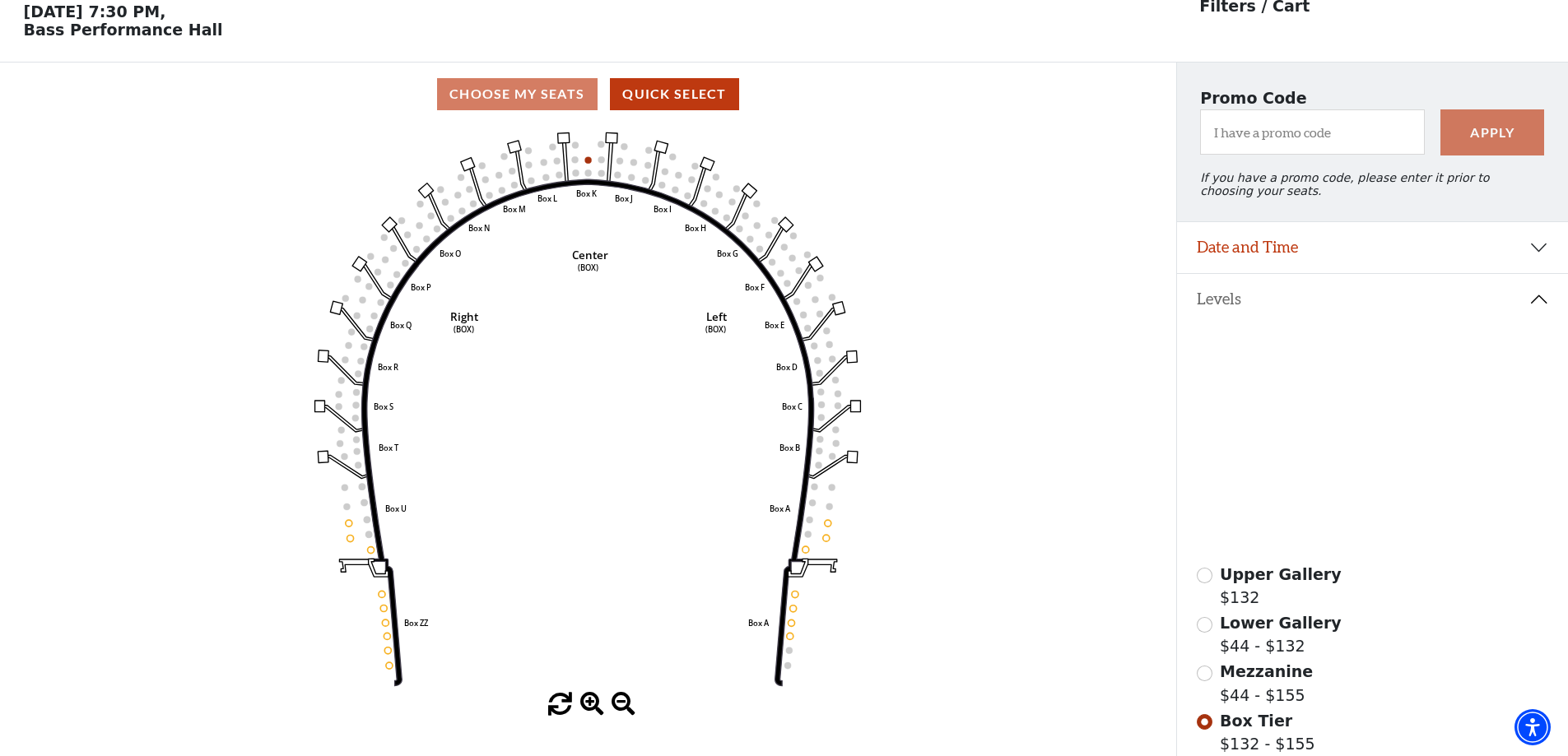
scroll to position [76, 0]
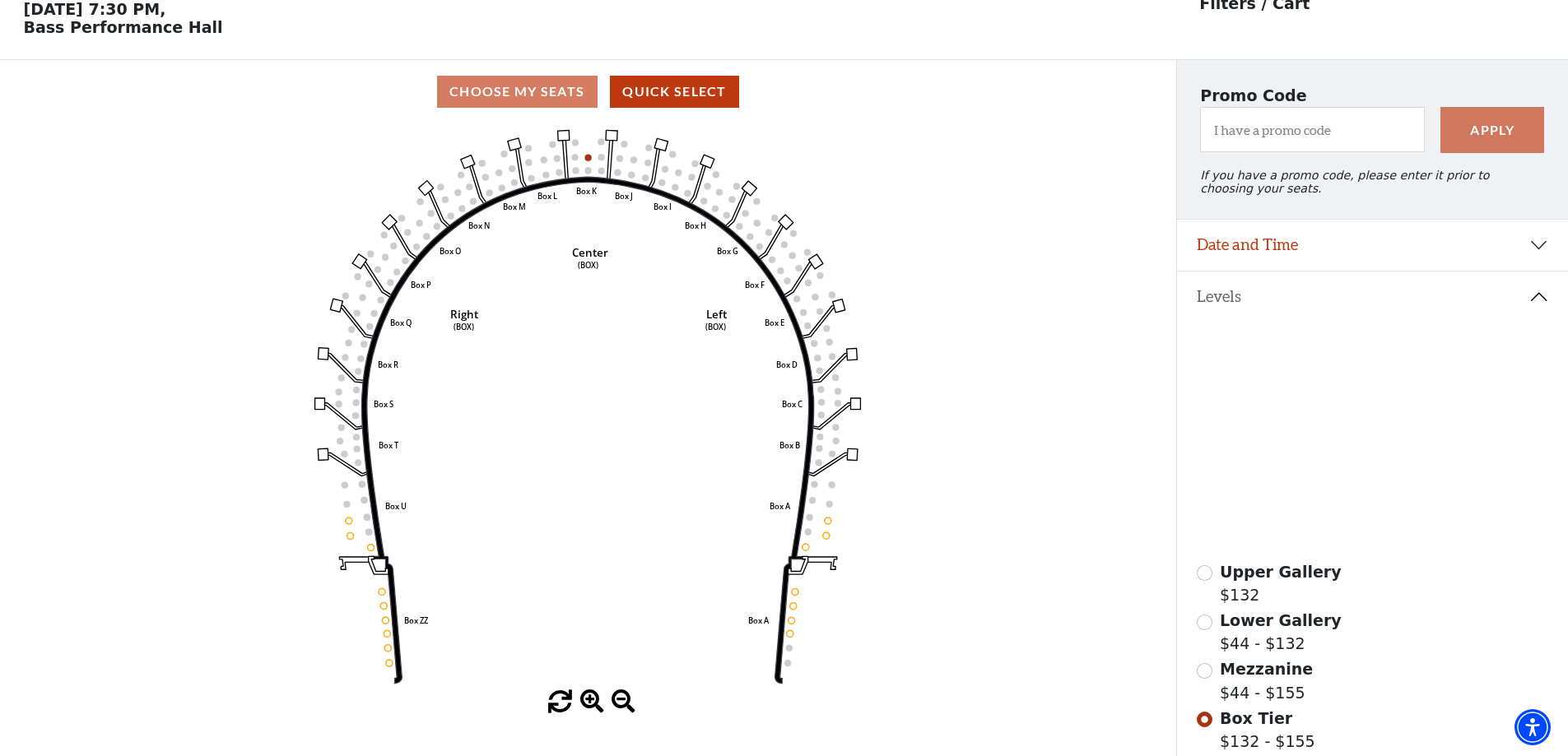
click at [1326, 420] on icon at bounding box center [1366, 435] width 155 height 79
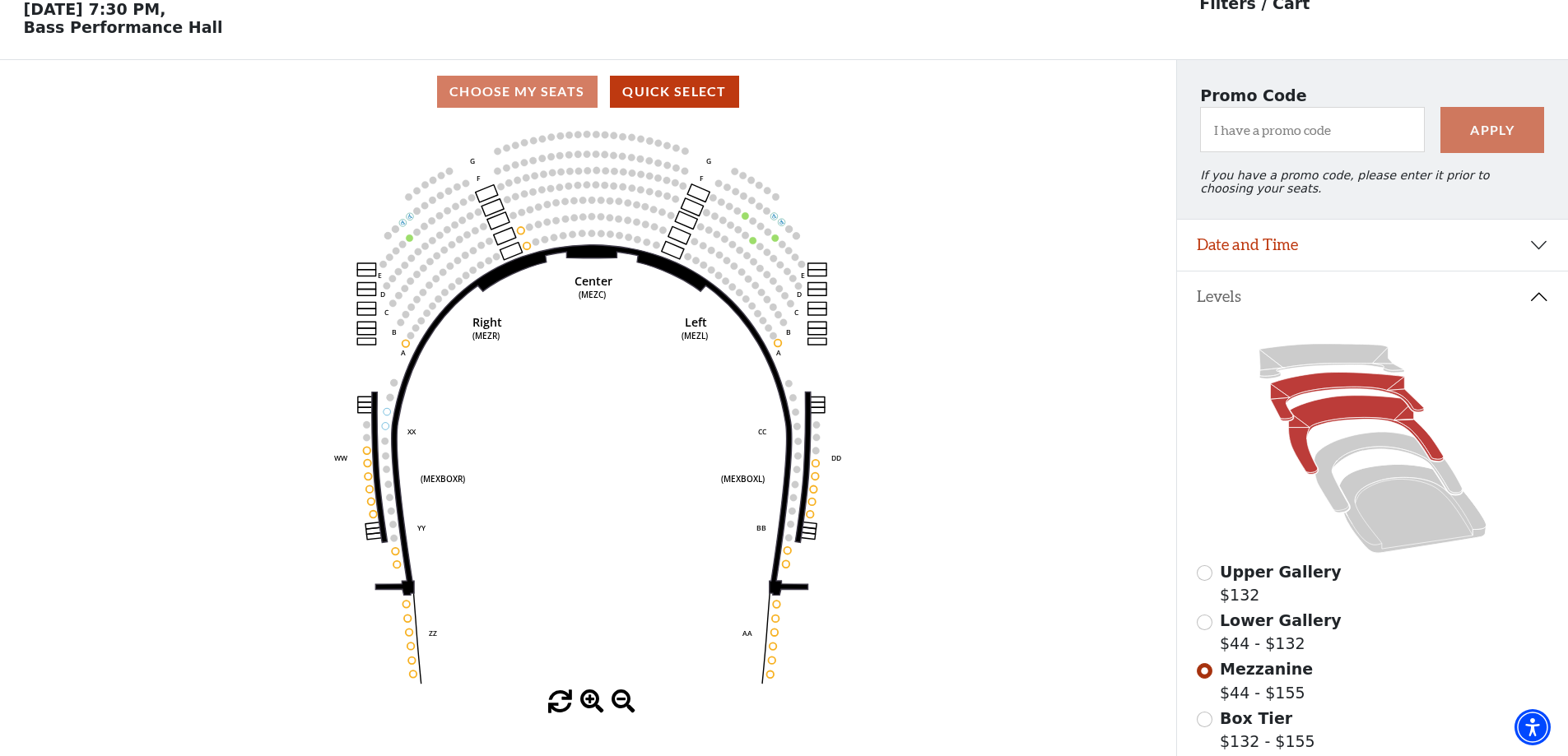
click at [1339, 397] on icon at bounding box center [1346, 397] width 153 height 49
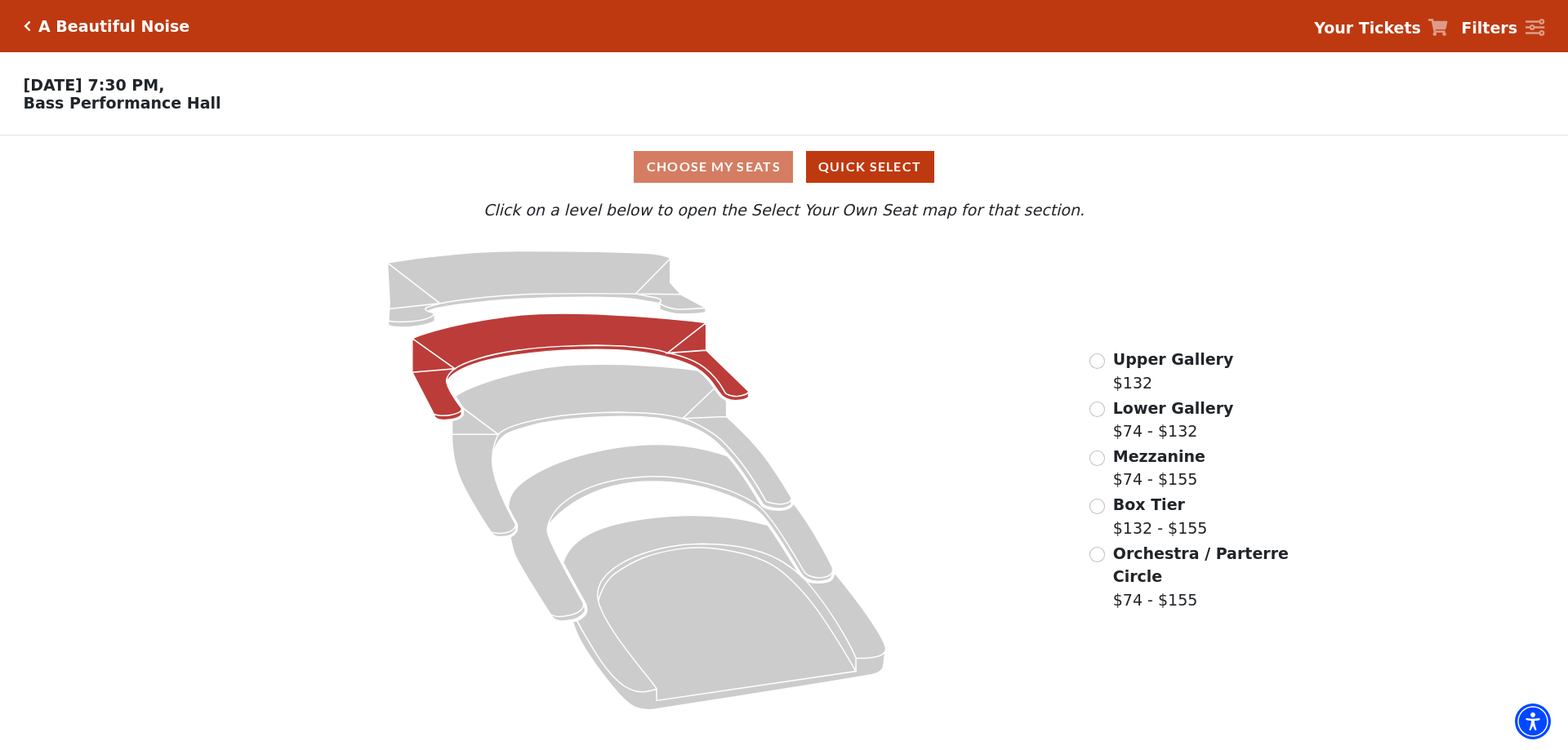
click at [534, 329] on icon at bounding box center [581, 367] width 337 height 107
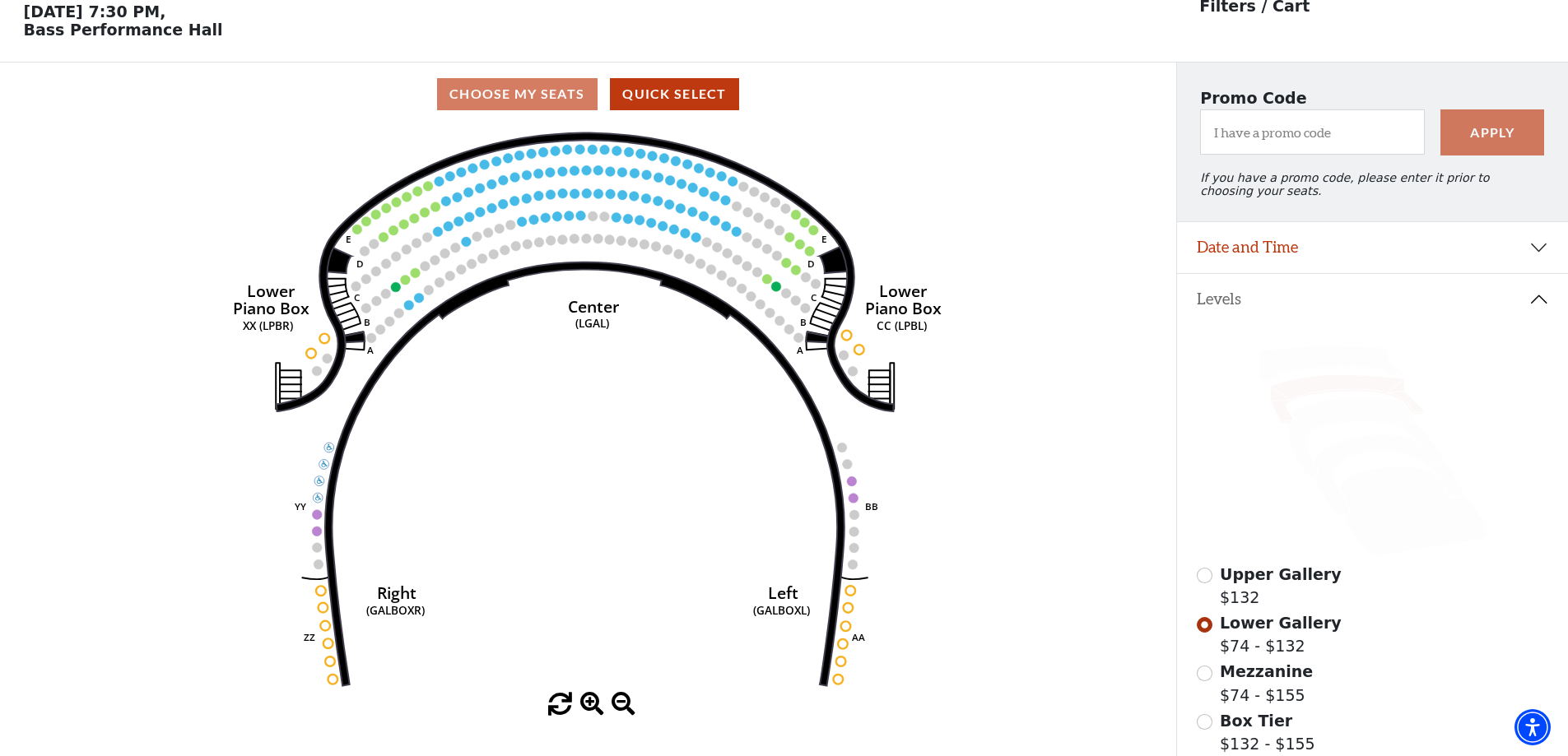
scroll to position [76, 0]
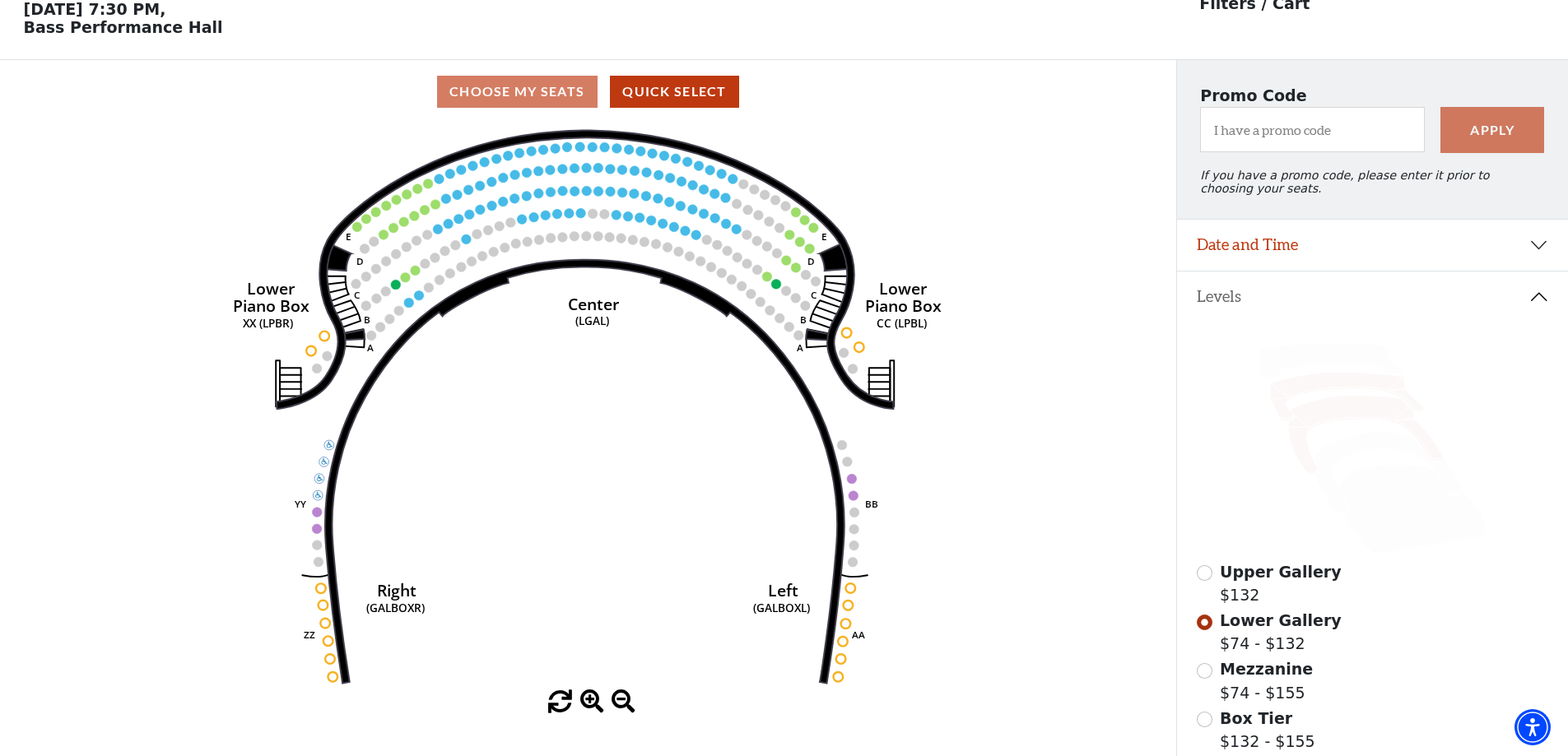
click at [1337, 417] on icon at bounding box center [1366, 435] width 155 height 79
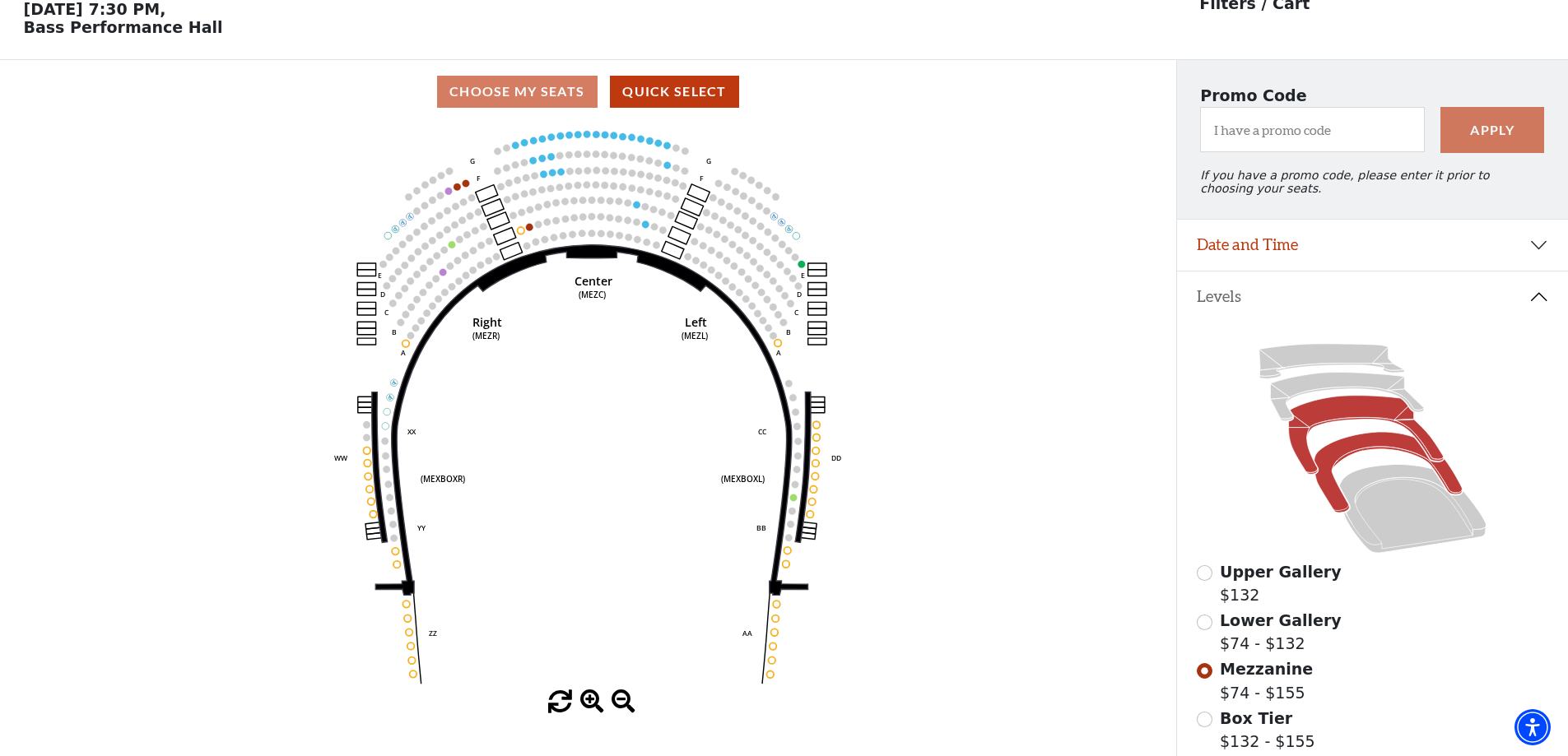
click at [1364, 454] on icon at bounding box center [1388, 473] width 149 height 81
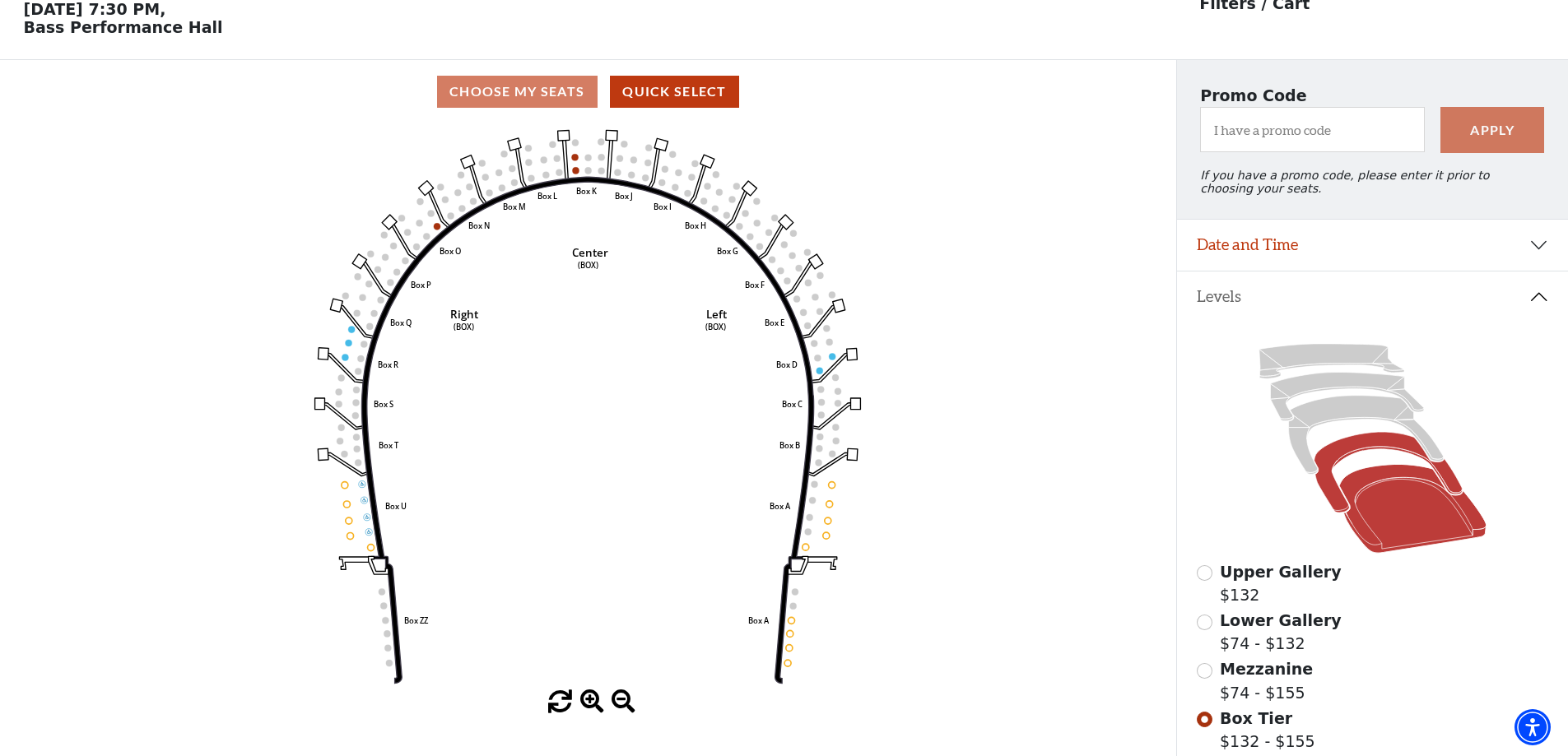
click at [1394, 537] on icon at bounding box center [1413, 509] width 148 height 89
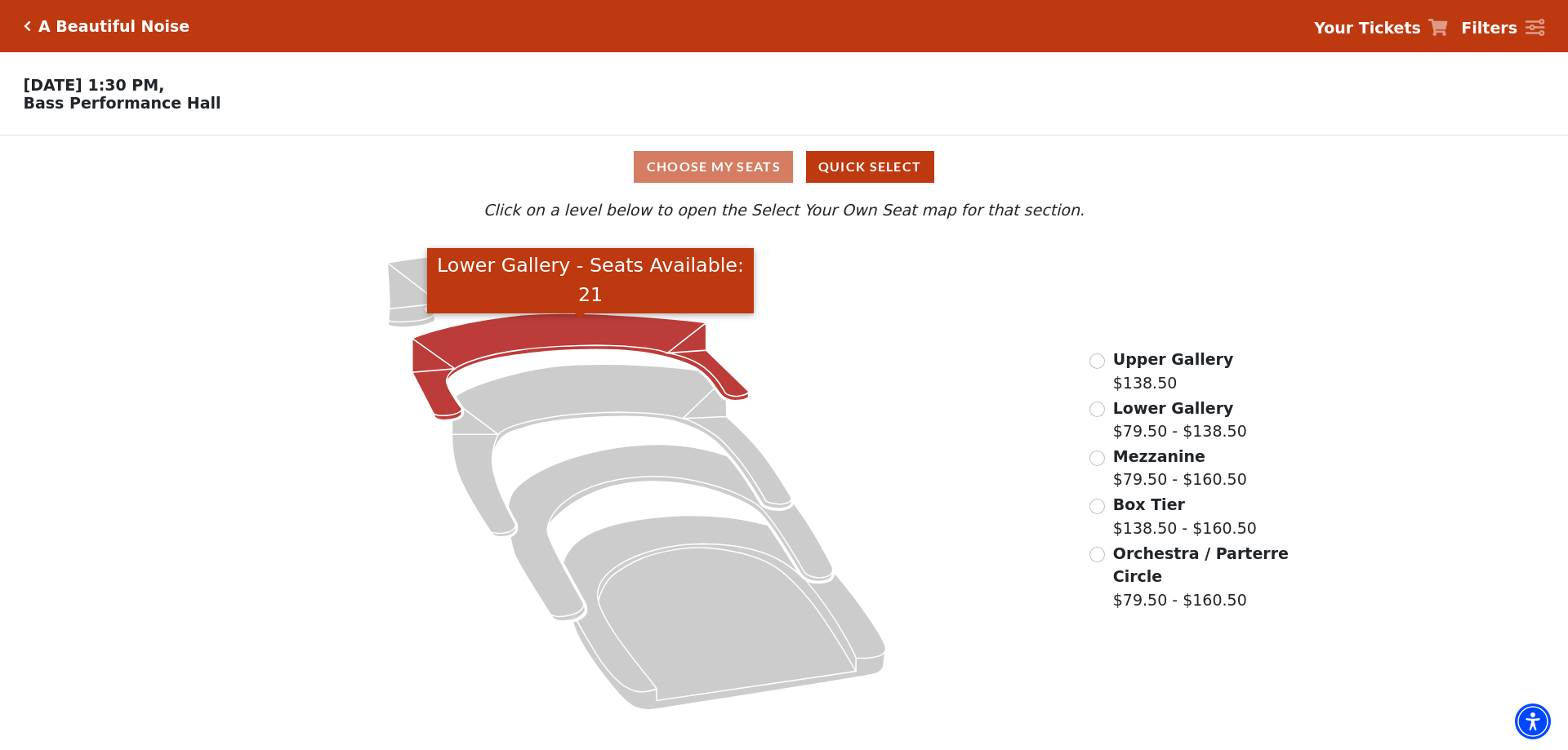
click at [572, 343] on icon "Lower Gallery - Seats Available: 21" at bounding box center [581, 367] width 337 height 107
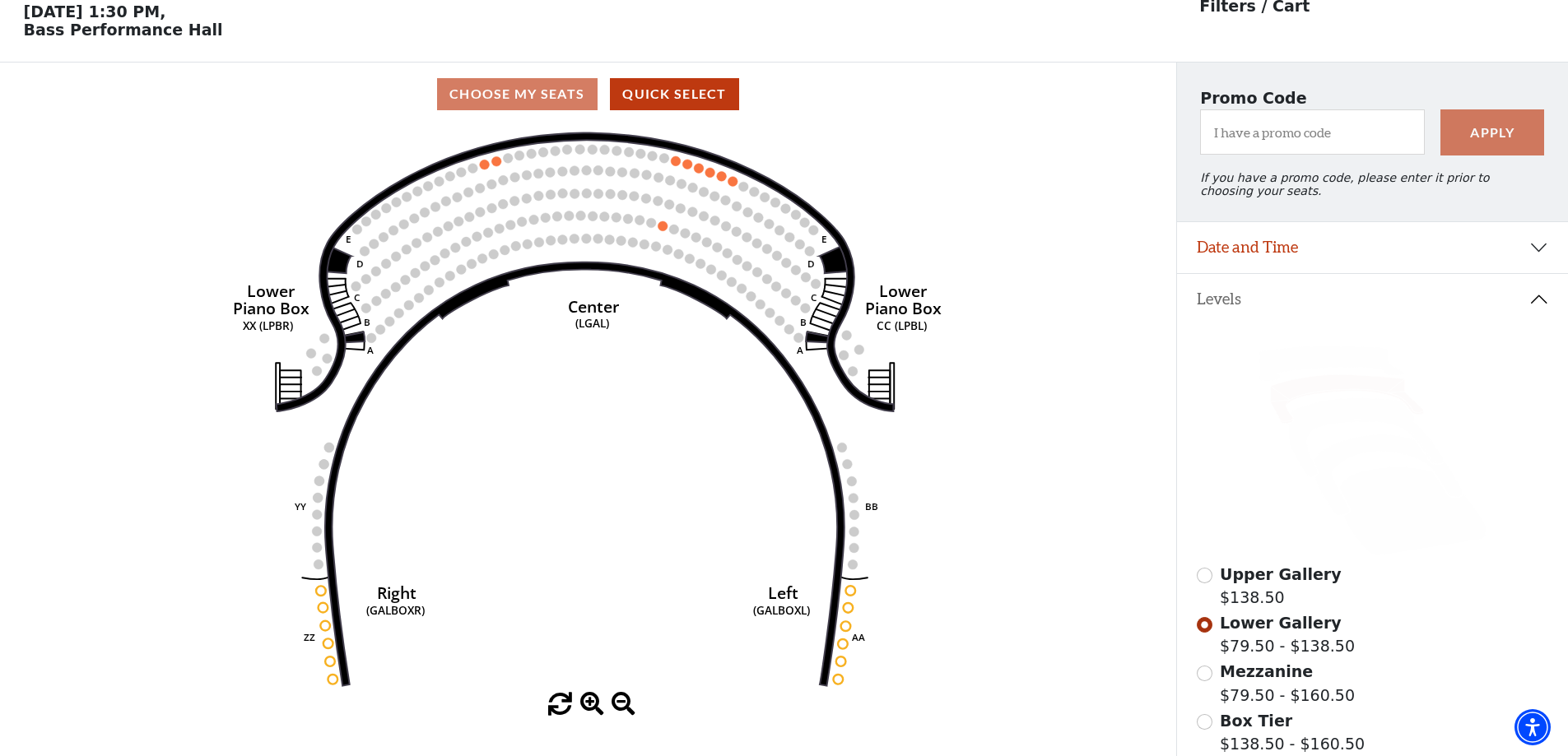
scroll to position [76, 0]
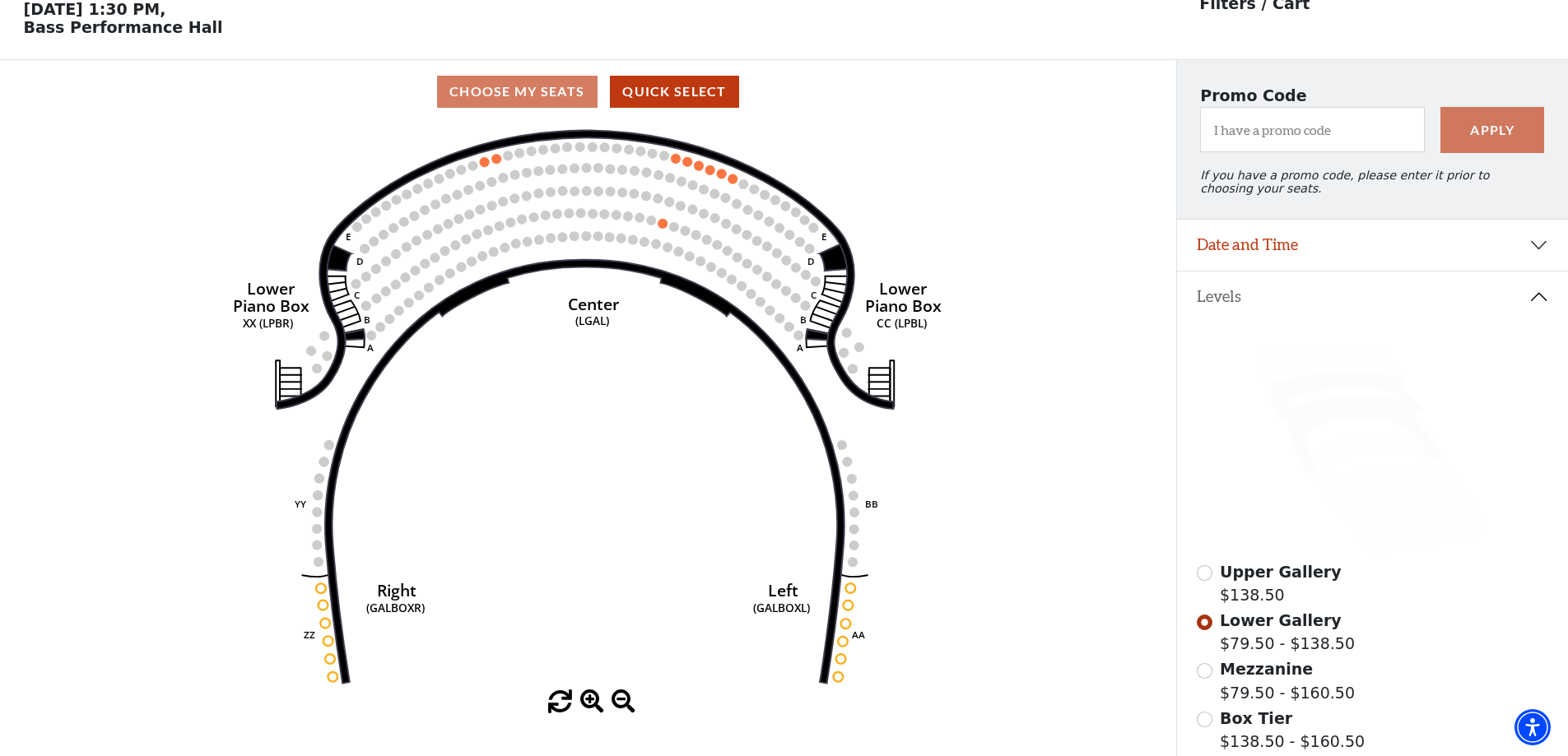
click at [1328, 423] on icon at bounding box center [1366, 435] width 155 height 79
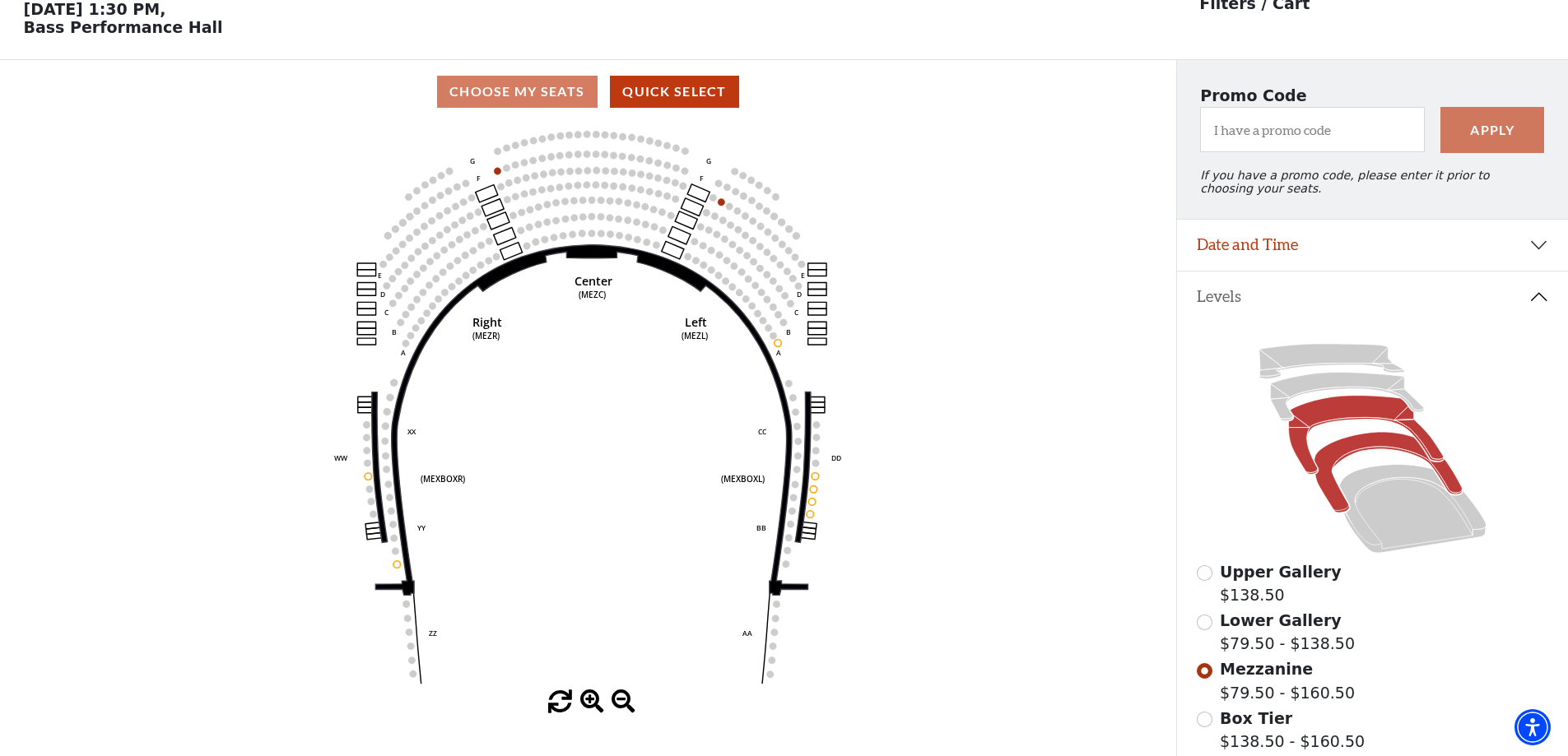
click at [1353, 451] on icon at bounding box center [1388, 473] width 149 height 81
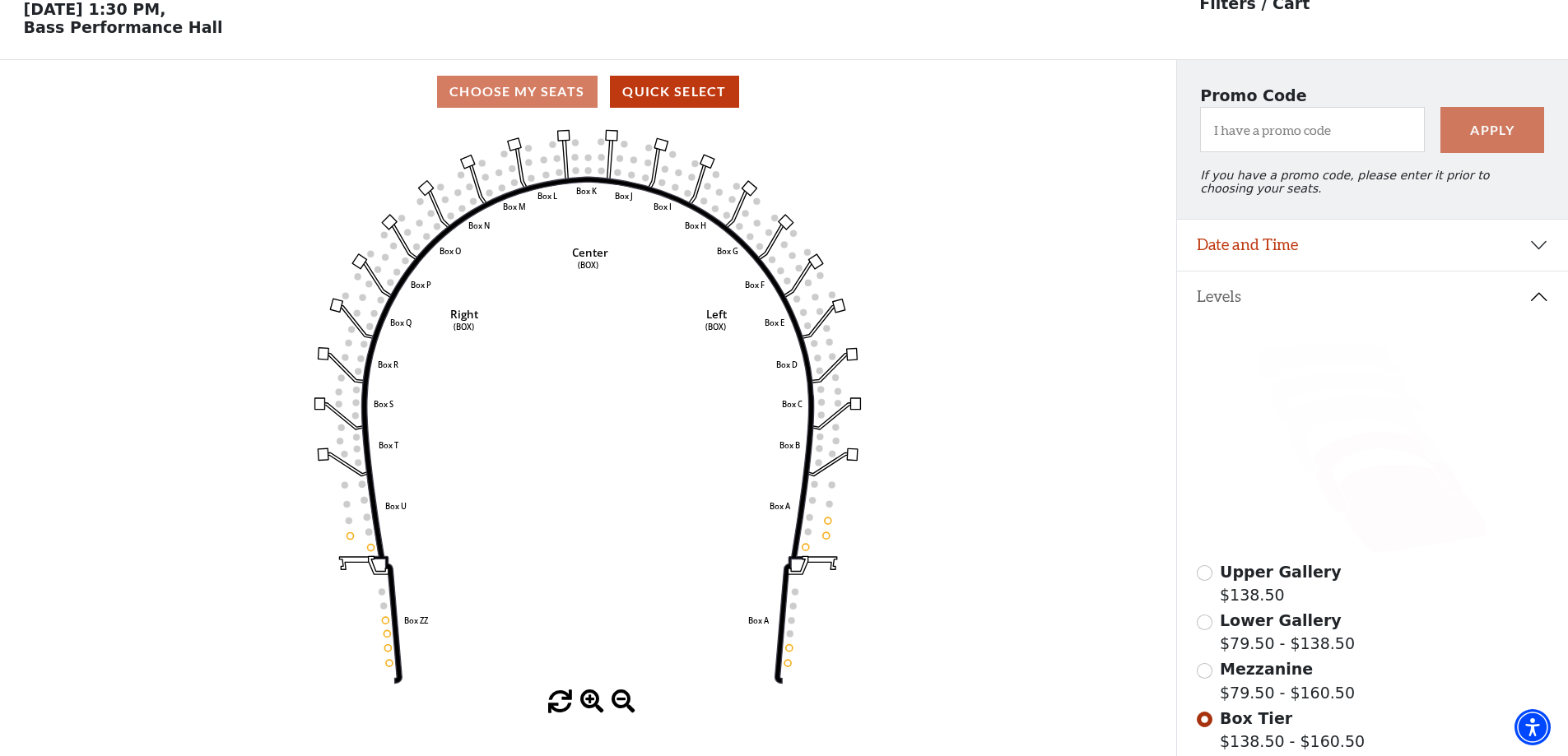
click at [1407, 537] on icon at bounding box center [1413, 509] width 148 height 89
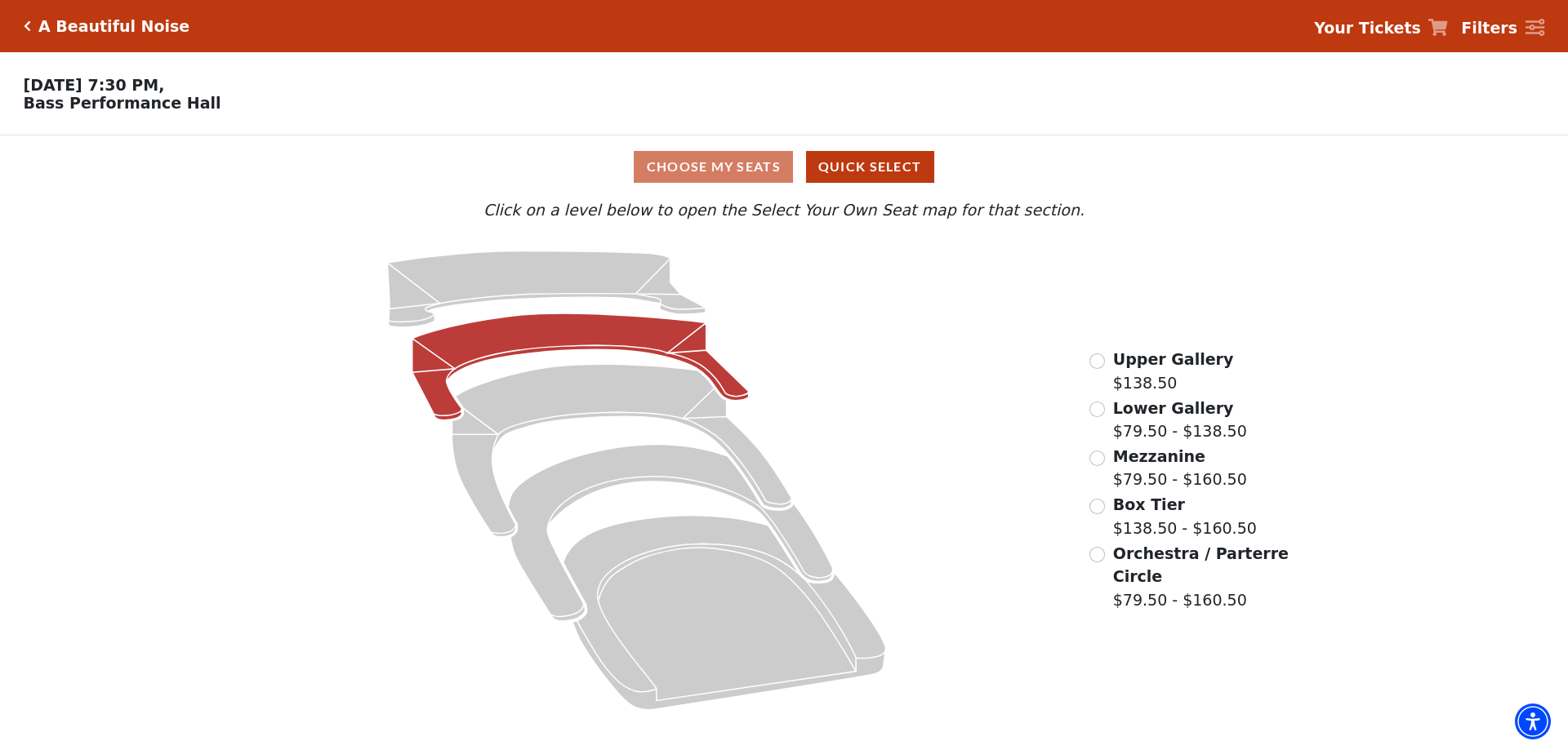
click at [579, 338] on icon at bounding box center [581, 367] width 337 height 107
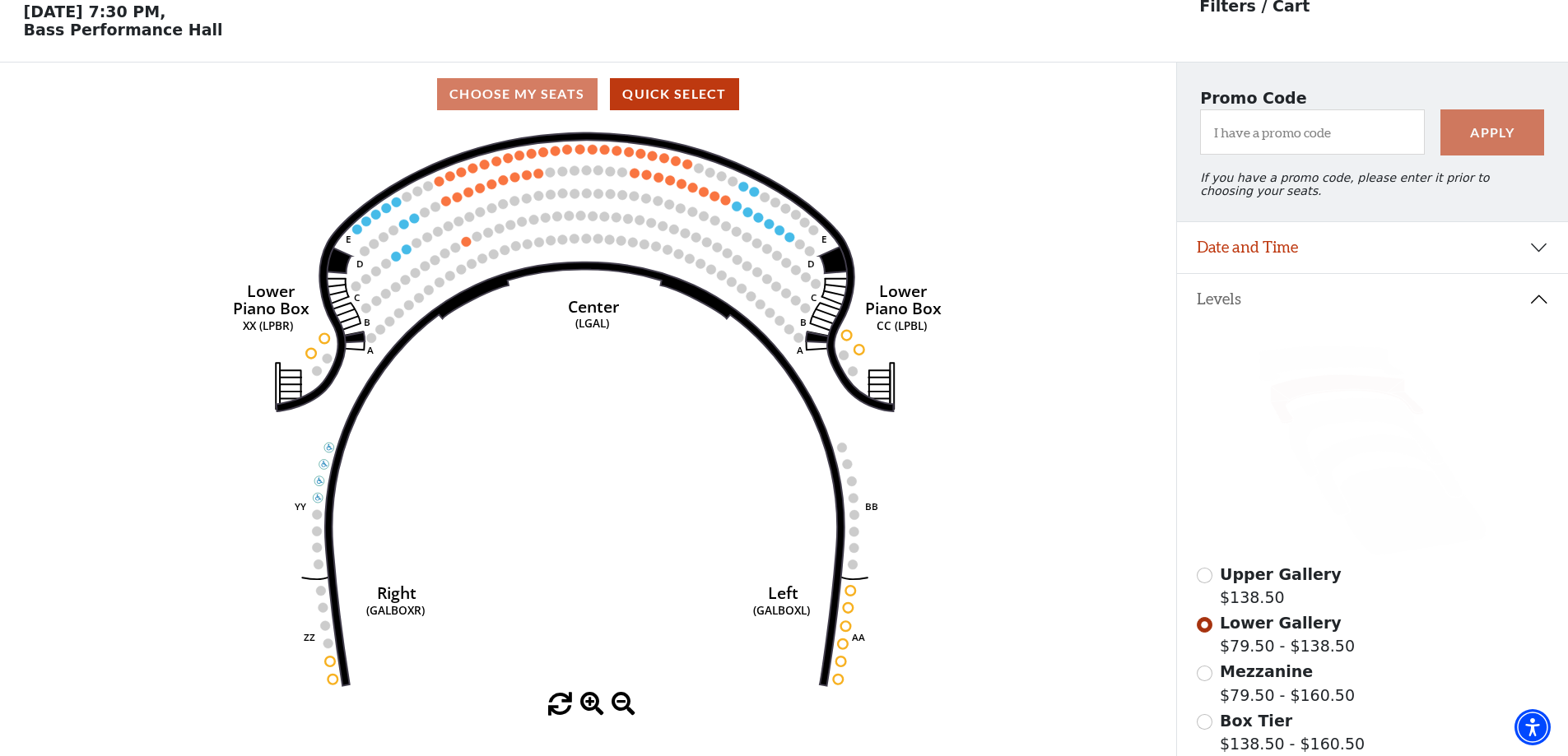
scroll to position [76, 0]
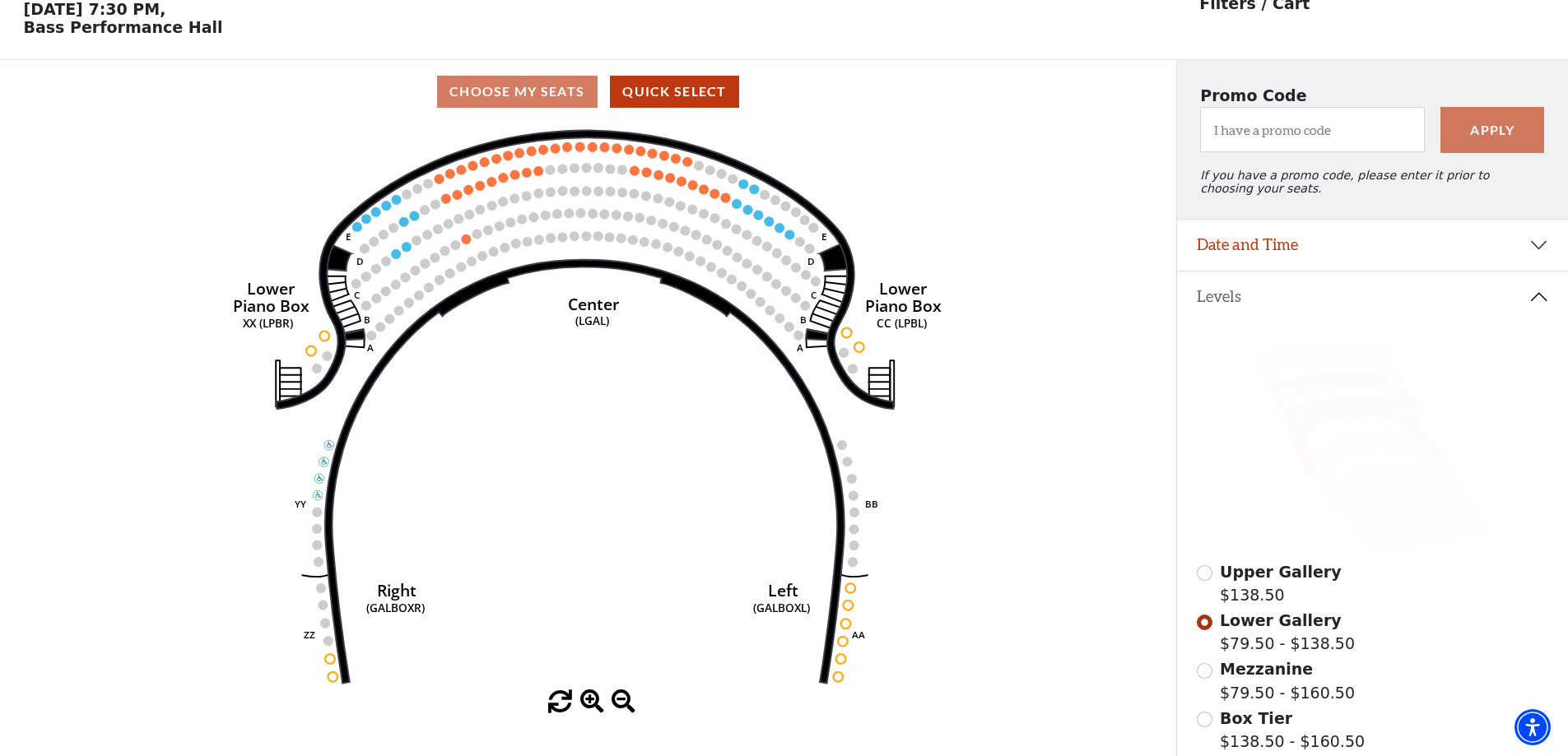
click at [1341, 423] on icon at bounding box center [1366, 435] width 155 height 79
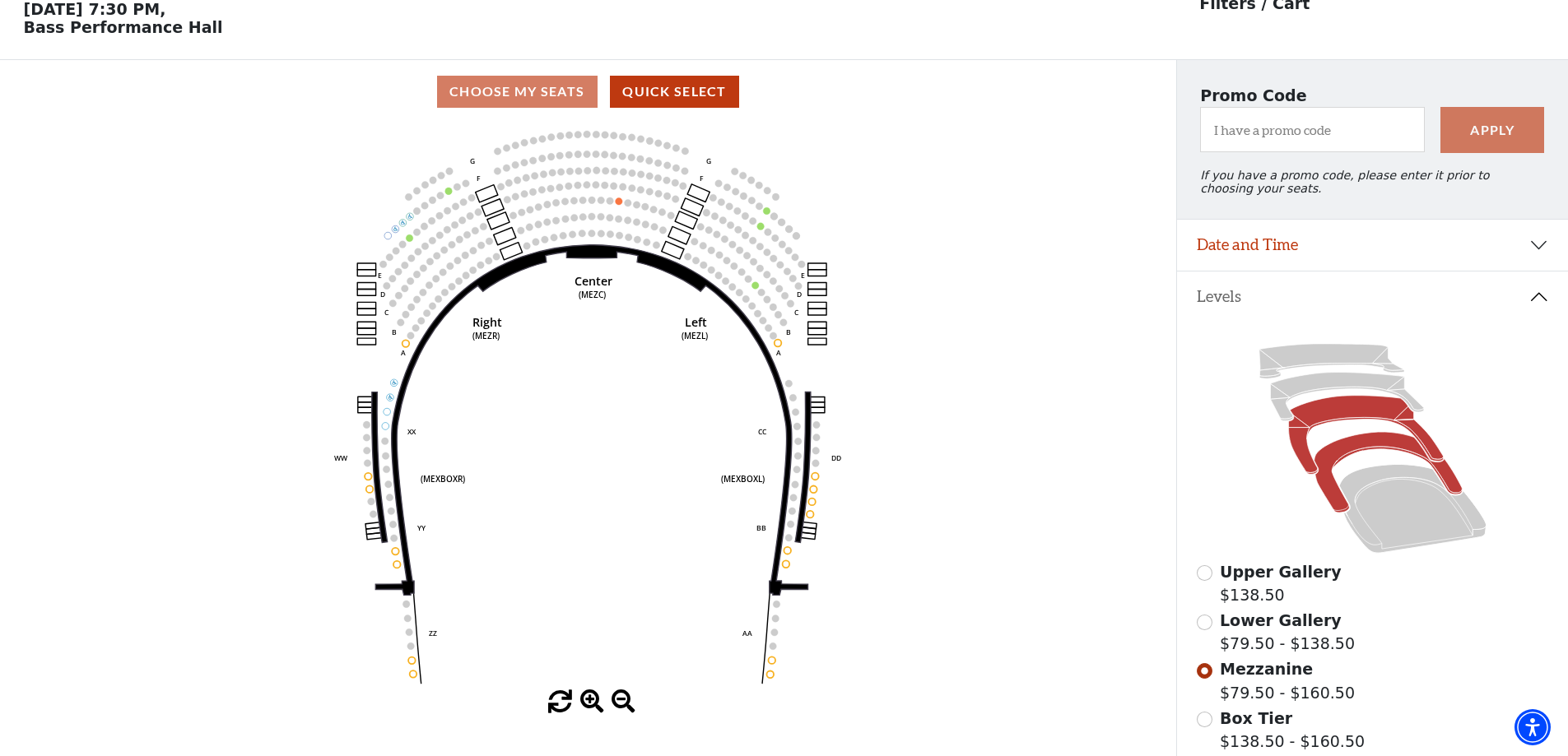
click at [1375, 456] on icon at bounding box center [1388, 473] width 149 height 81
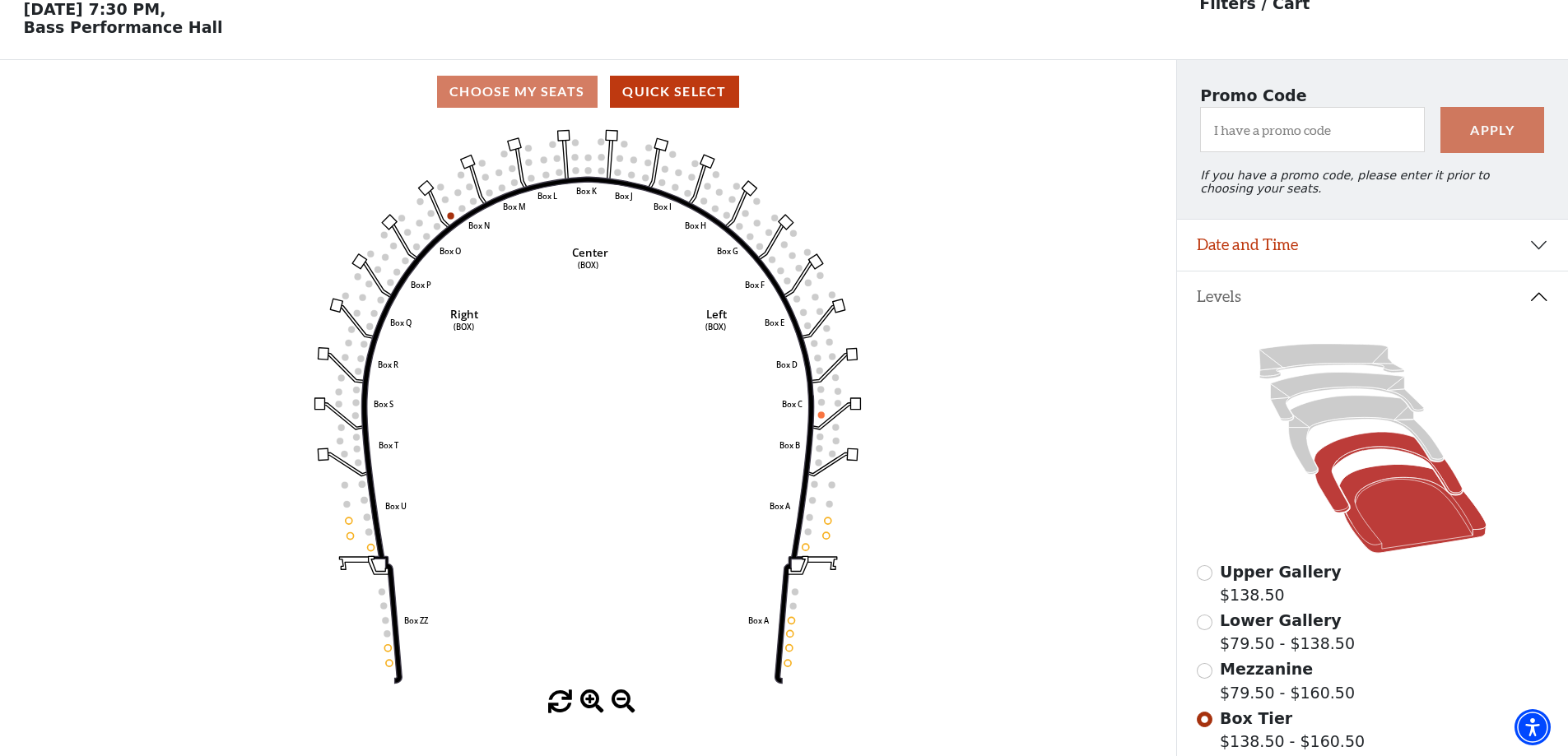
click at [1397, 522] on icon at bounding box center [1413, 509] width 148 height 89
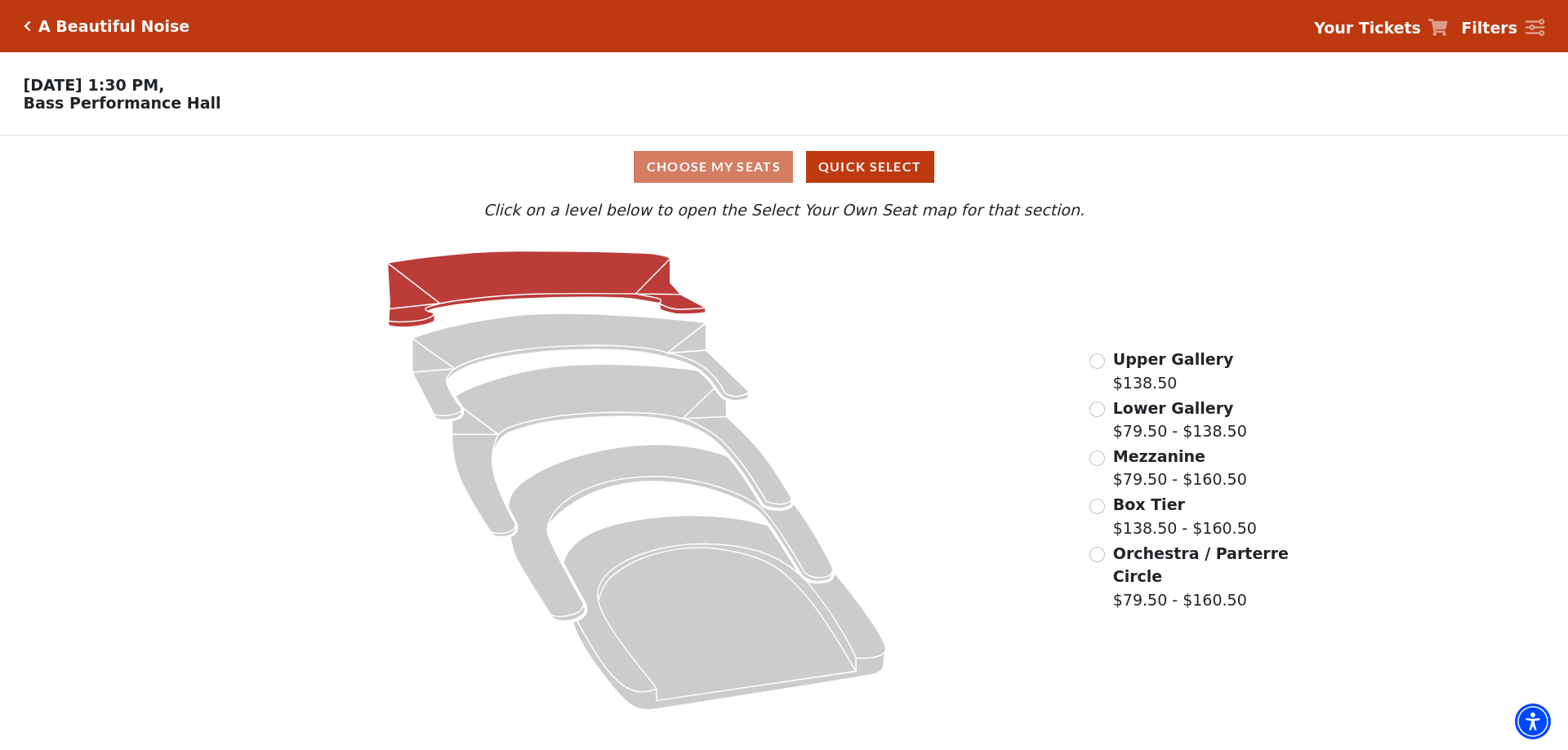
click at [530, 285] on icon at bounding box center [547, 290] width 318 height 76
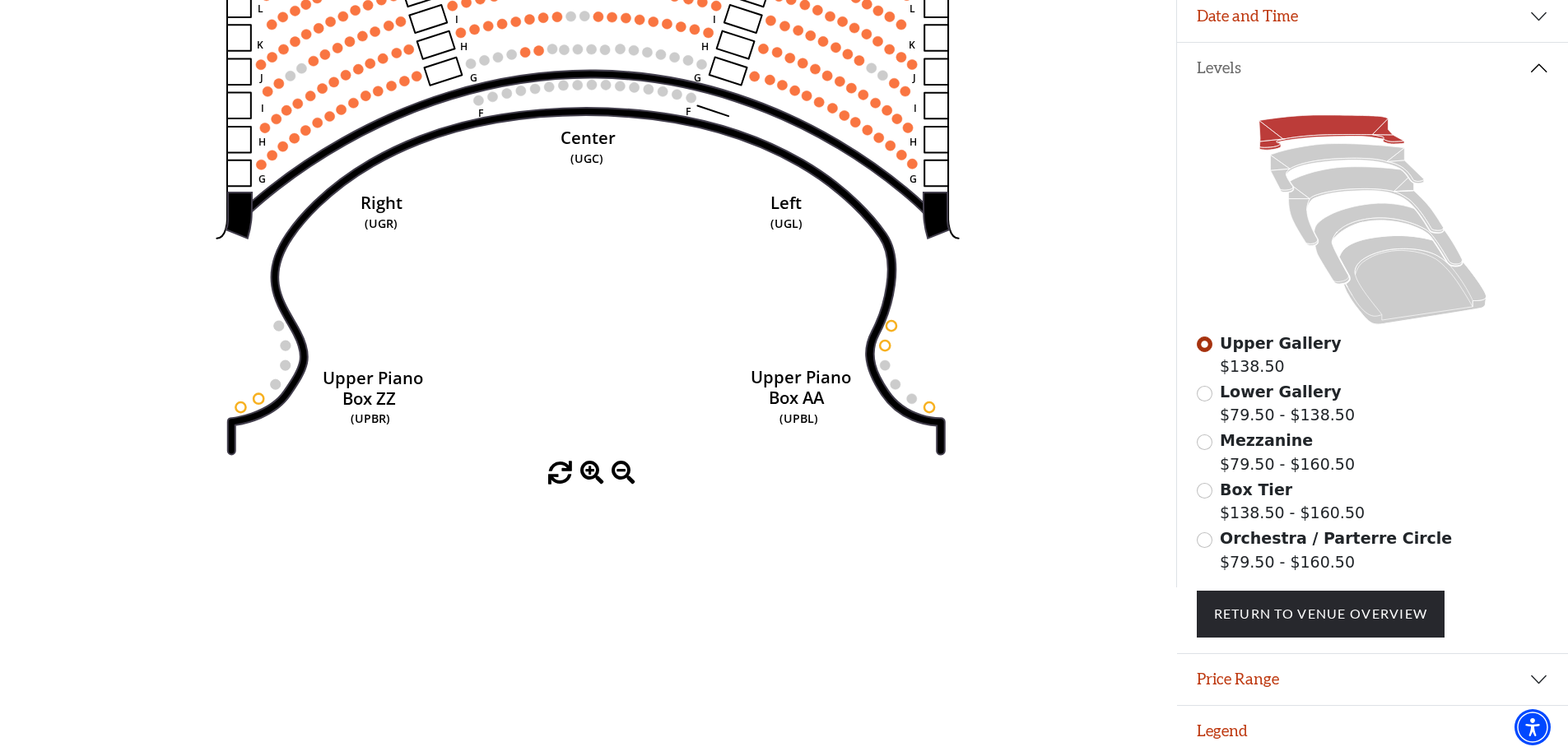
scroll to position [152, 0]
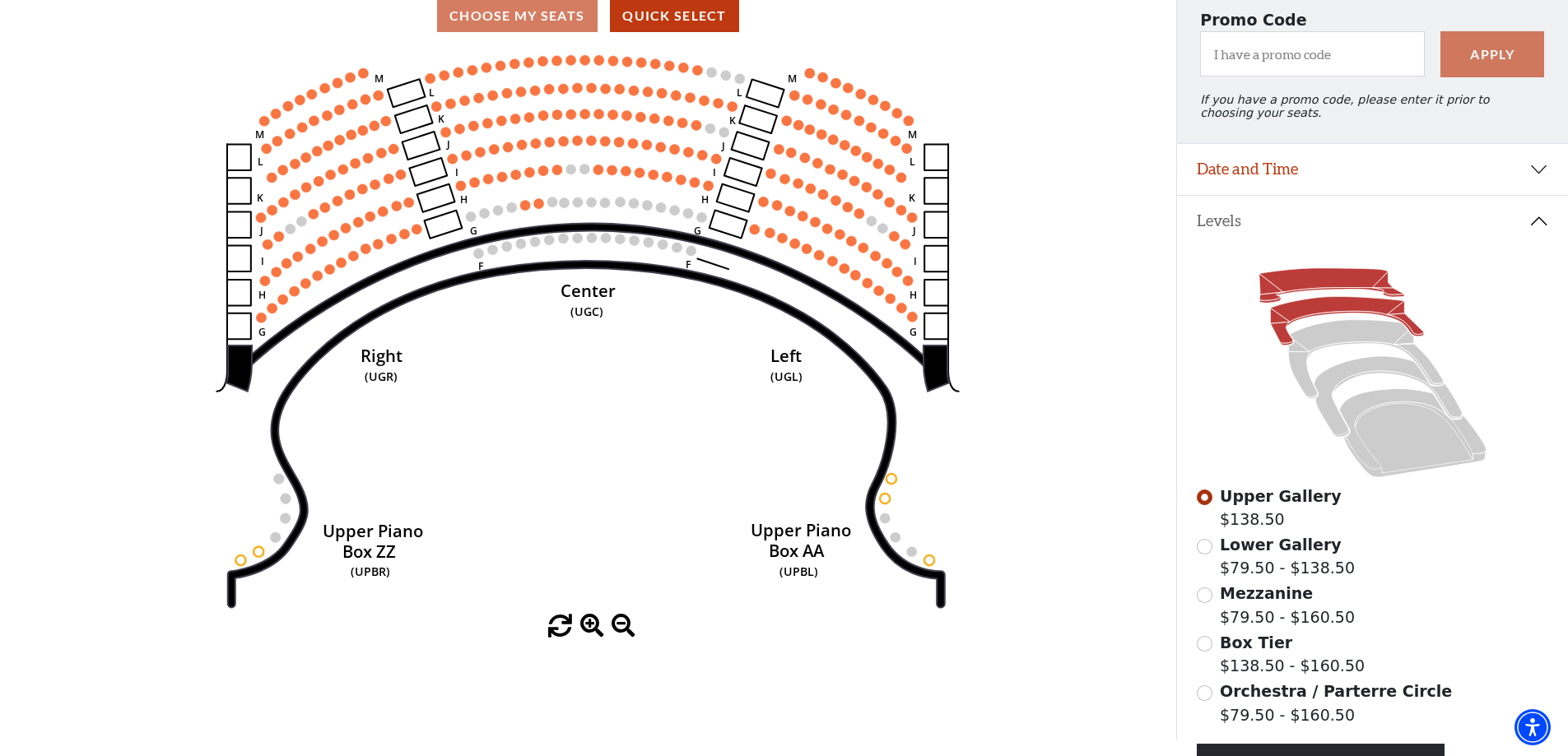
click at [1316, 320] on icon at bounding box center [1346, 322] width 153 height 49
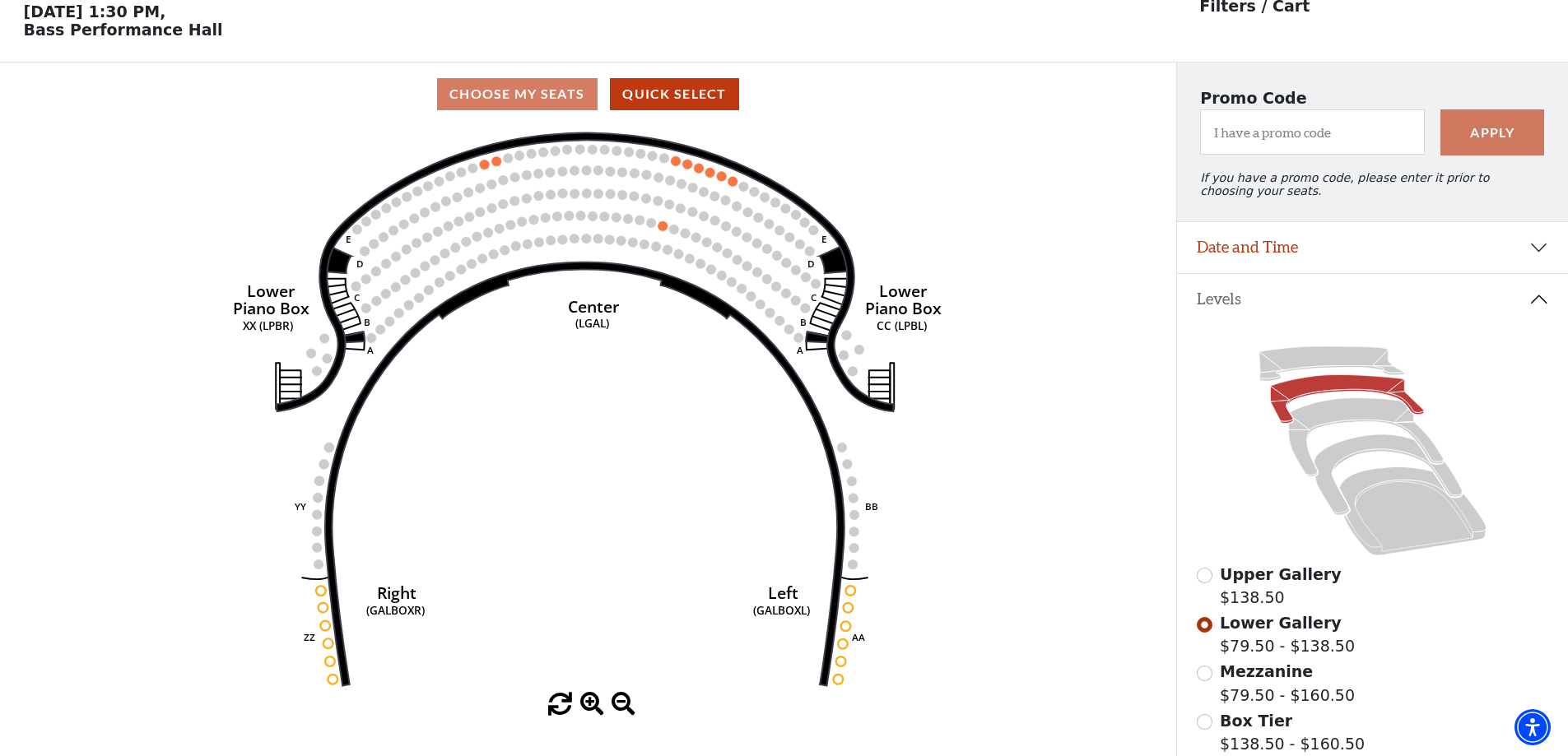
scroll to position [76, 0]
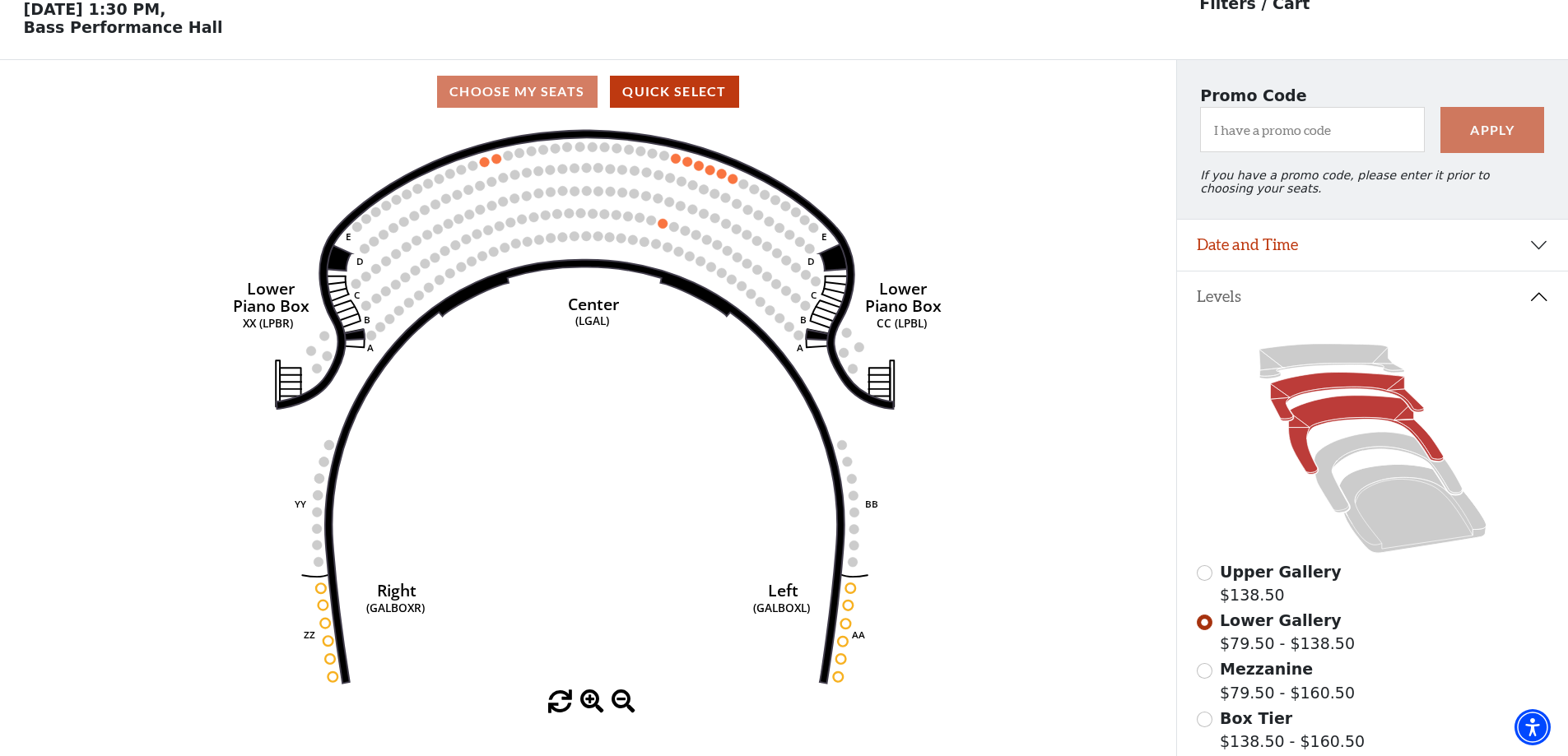
click at [1362, 425] on icon at bounding box center [1366, 435] width 155 height 79
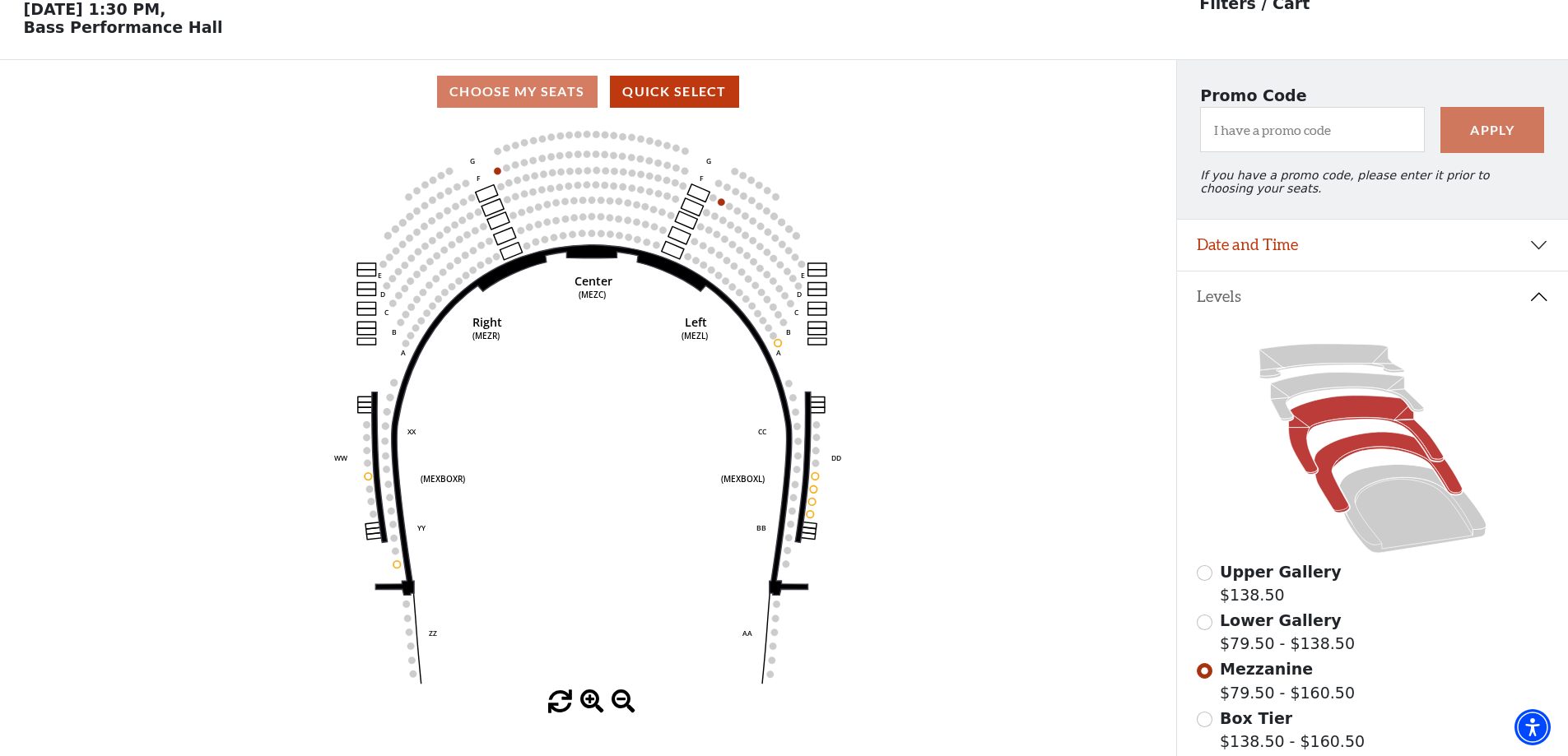
click at [1369, 449] on icon at bounding box center [1388, 473] width 149 height 81
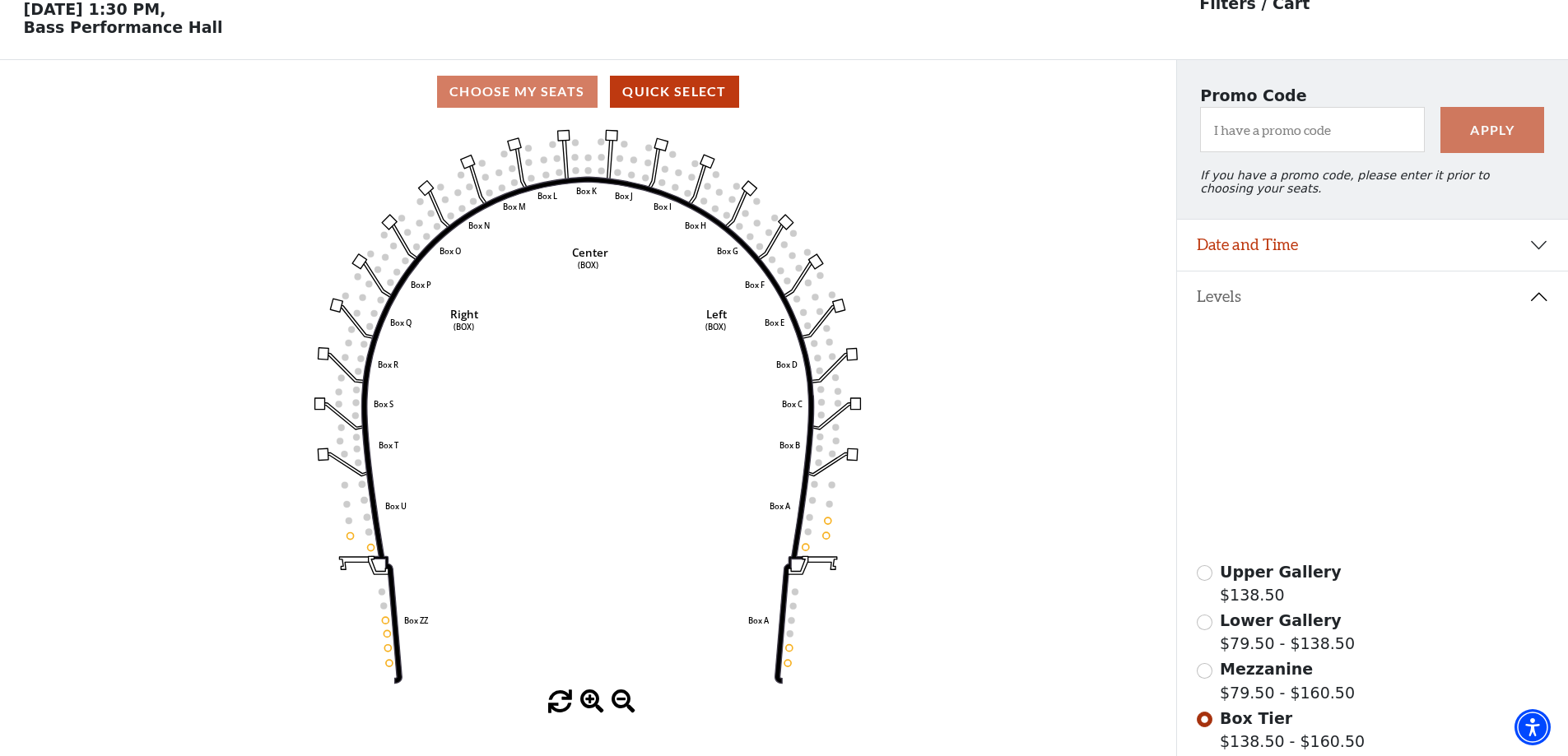
click at [1402, 543] on icon at bounding box center [1413, 509] width 148 height 89
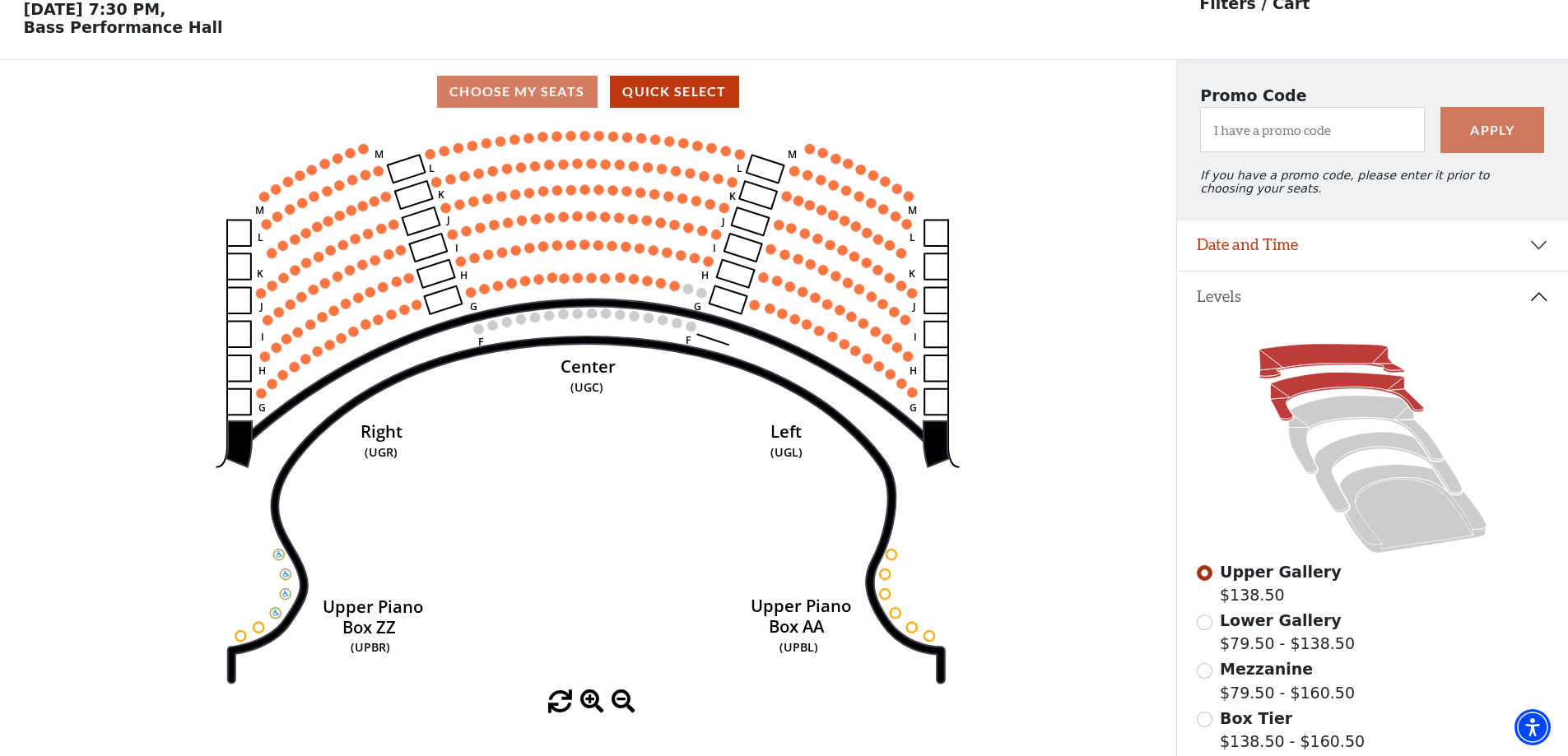
click at [1335, 387] on icon at bounding box center [1346, 397] width 153 height 49
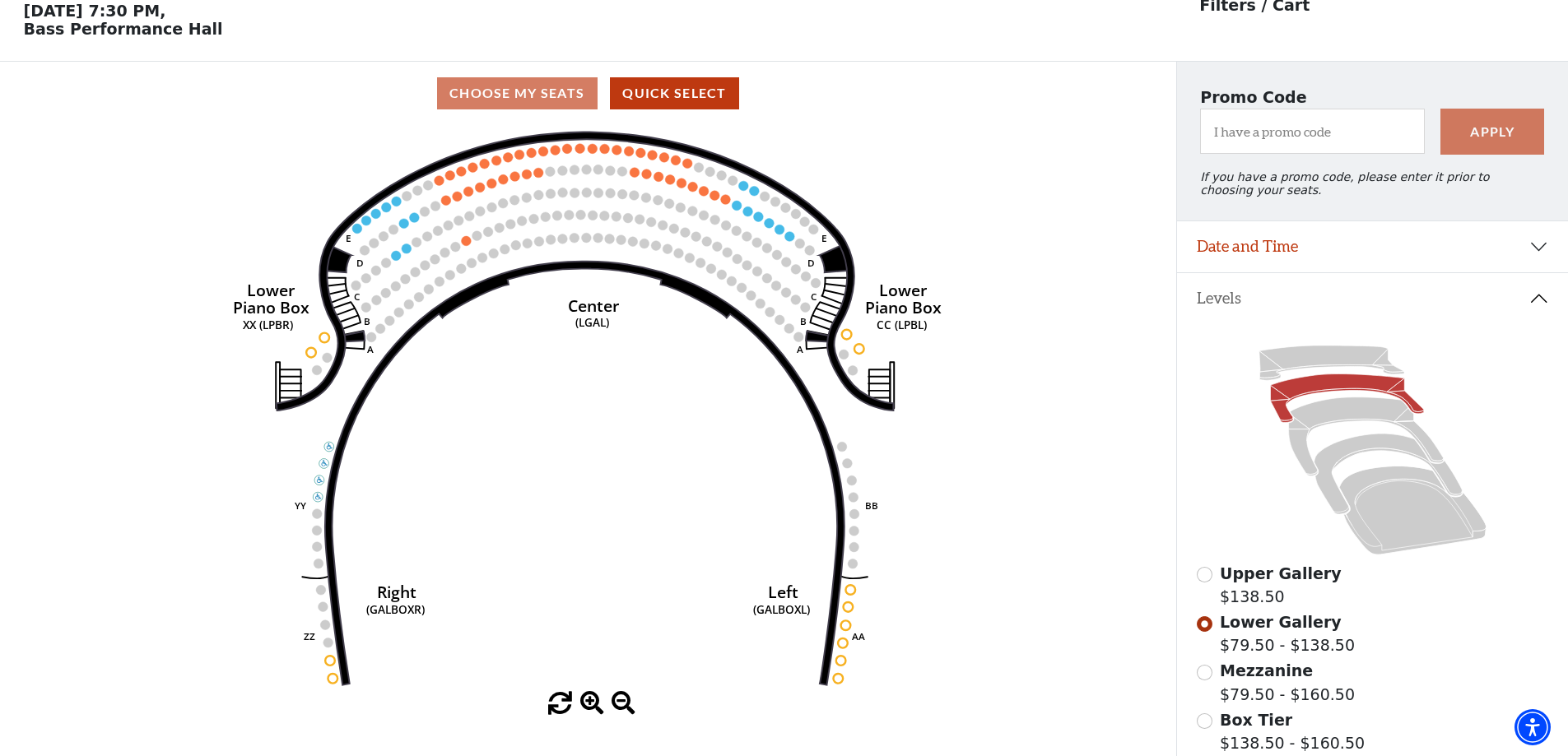
scroll to position [76, 0]
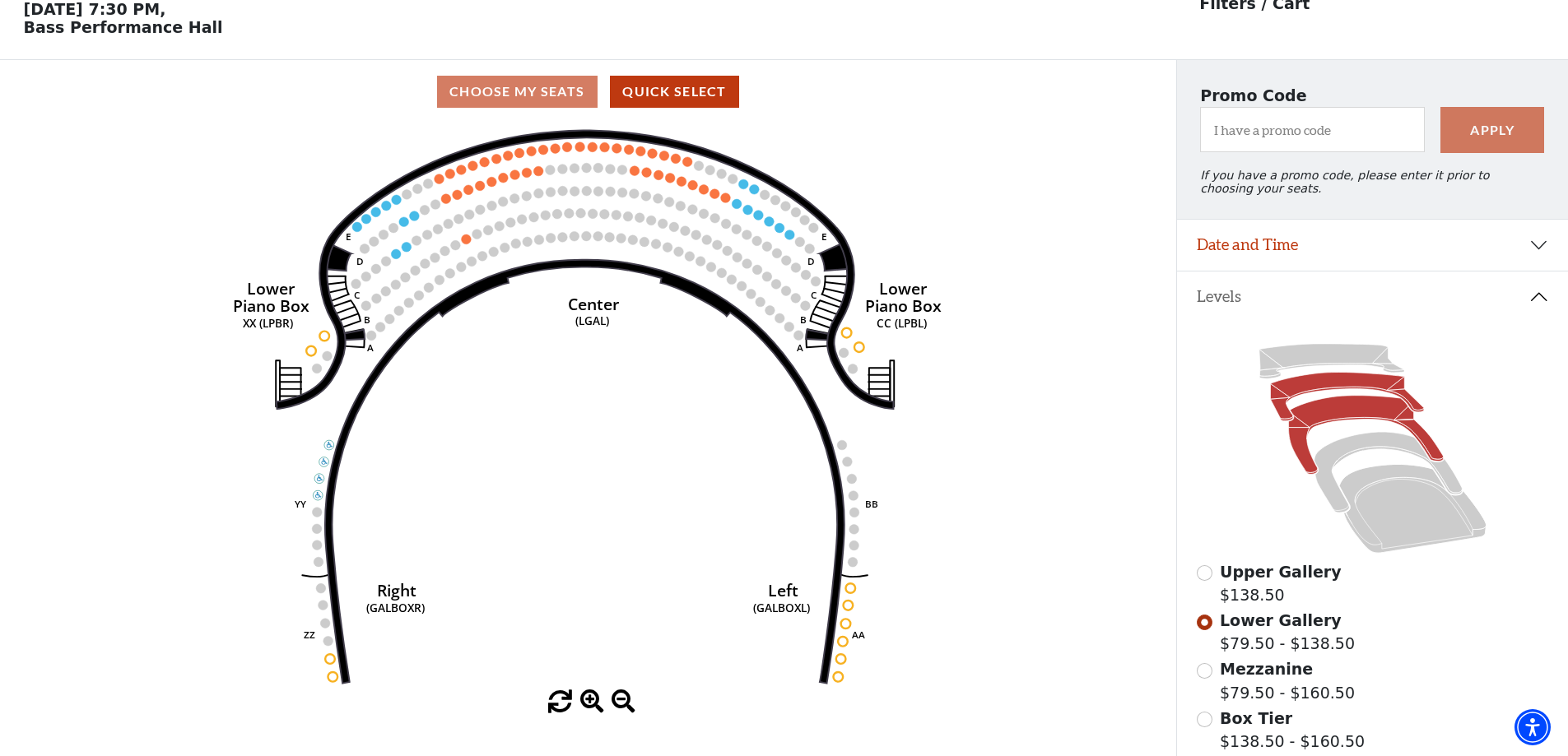
click at [1349, 420] on icon at bounding box center [1366, 435] width 155 height 79
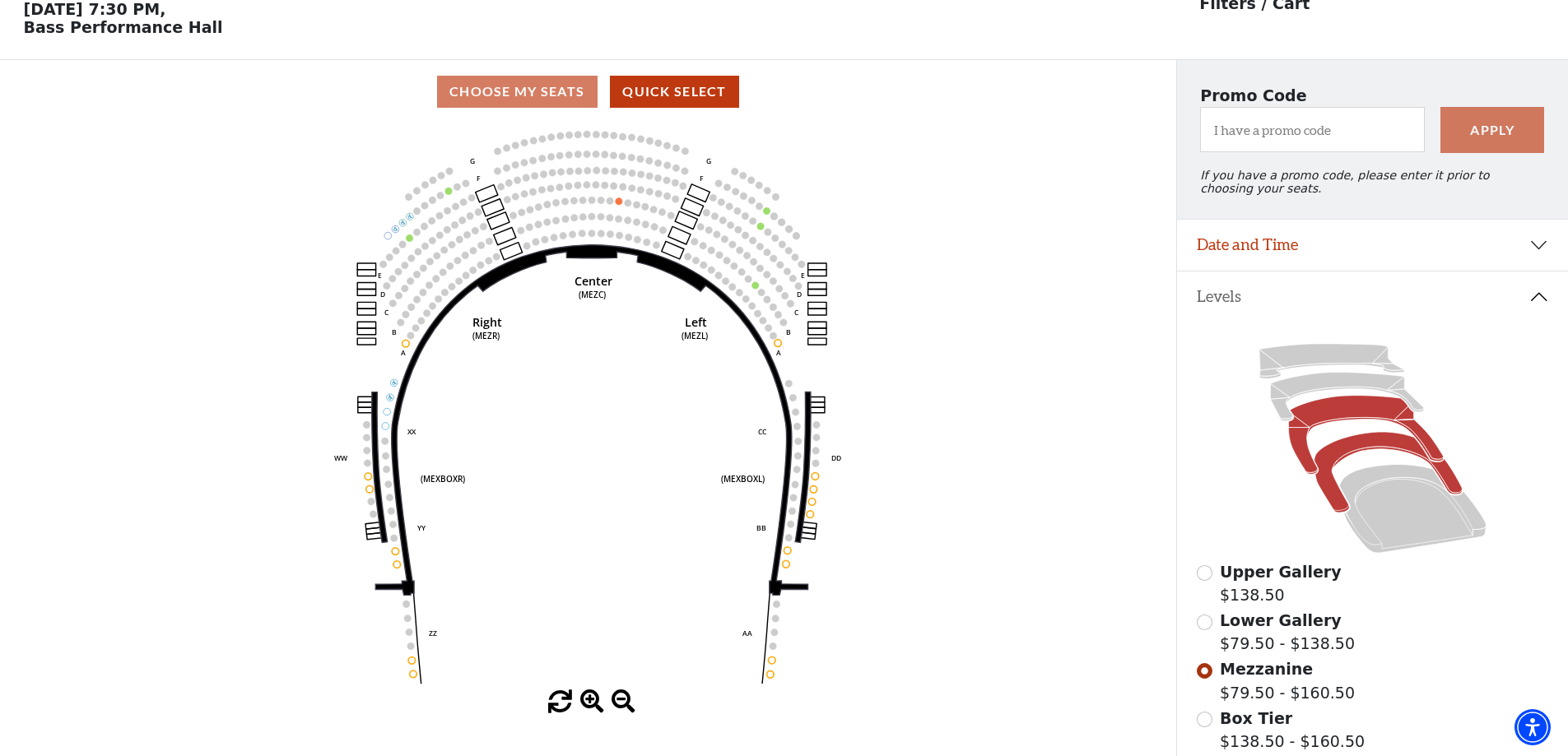
click at [1375, 449] on icon at bounding box center [1388, 473] width 149 height 81
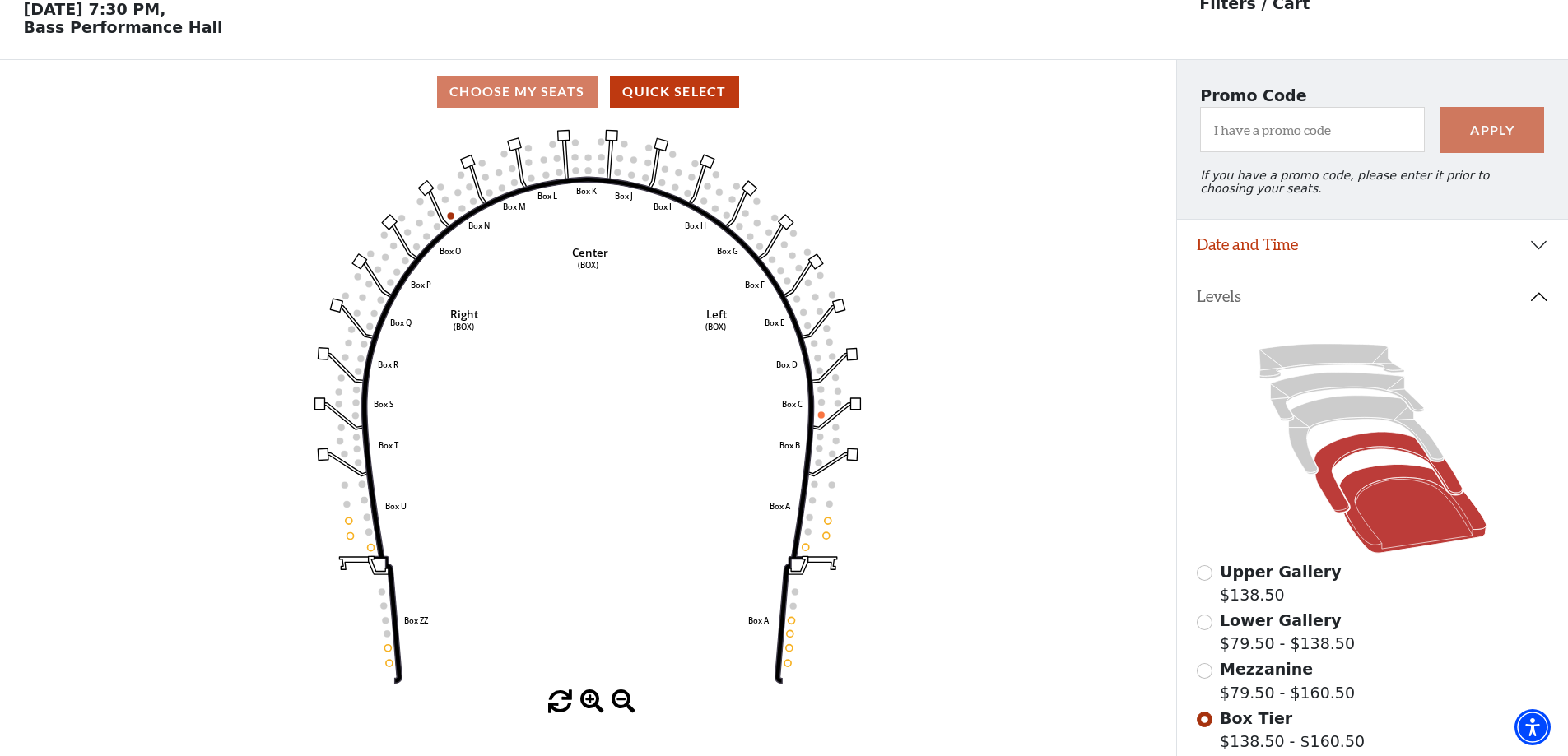
click at [1408, 516] on icon at bounding box center [1413, 509] width 148 height 89
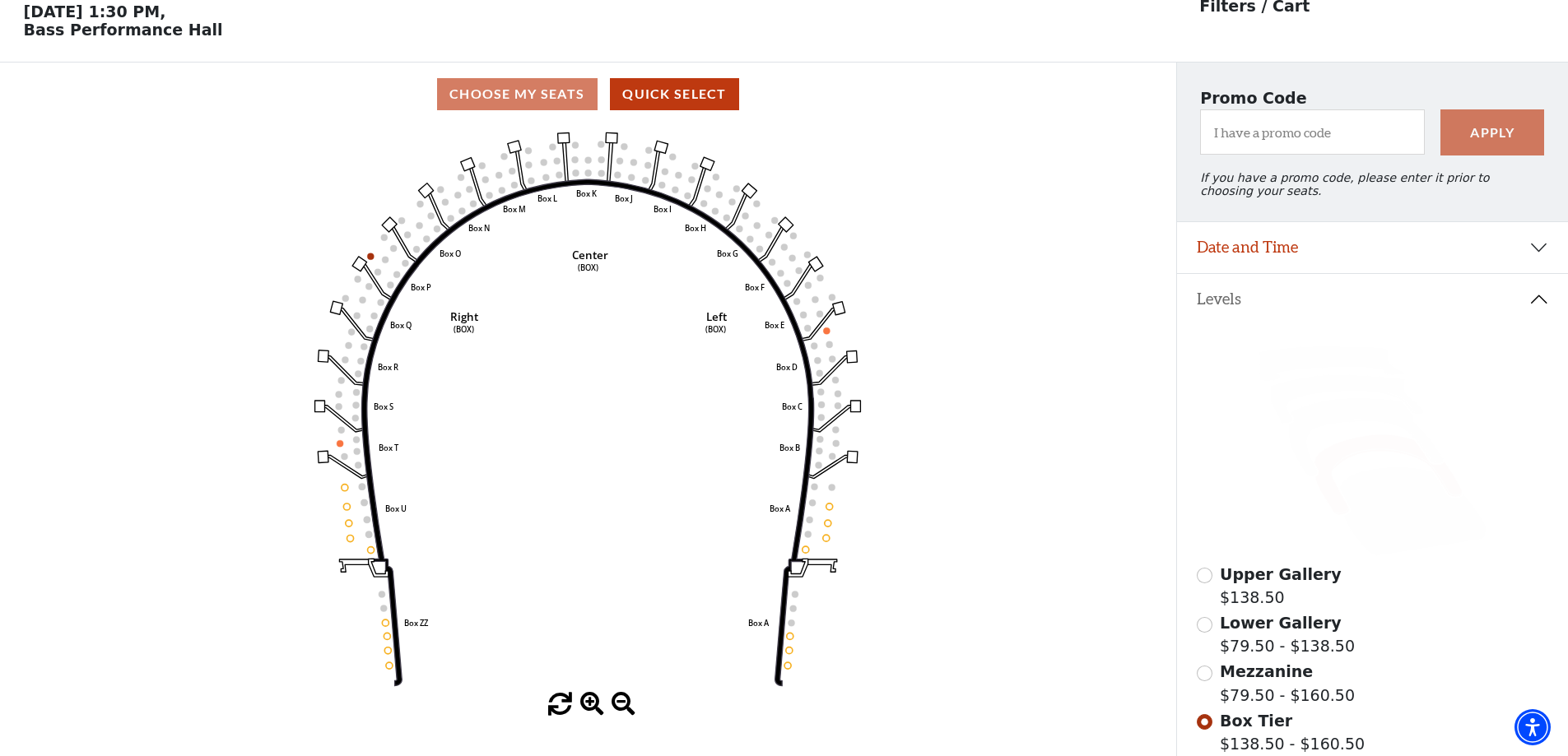
scroll to position [76, 0]
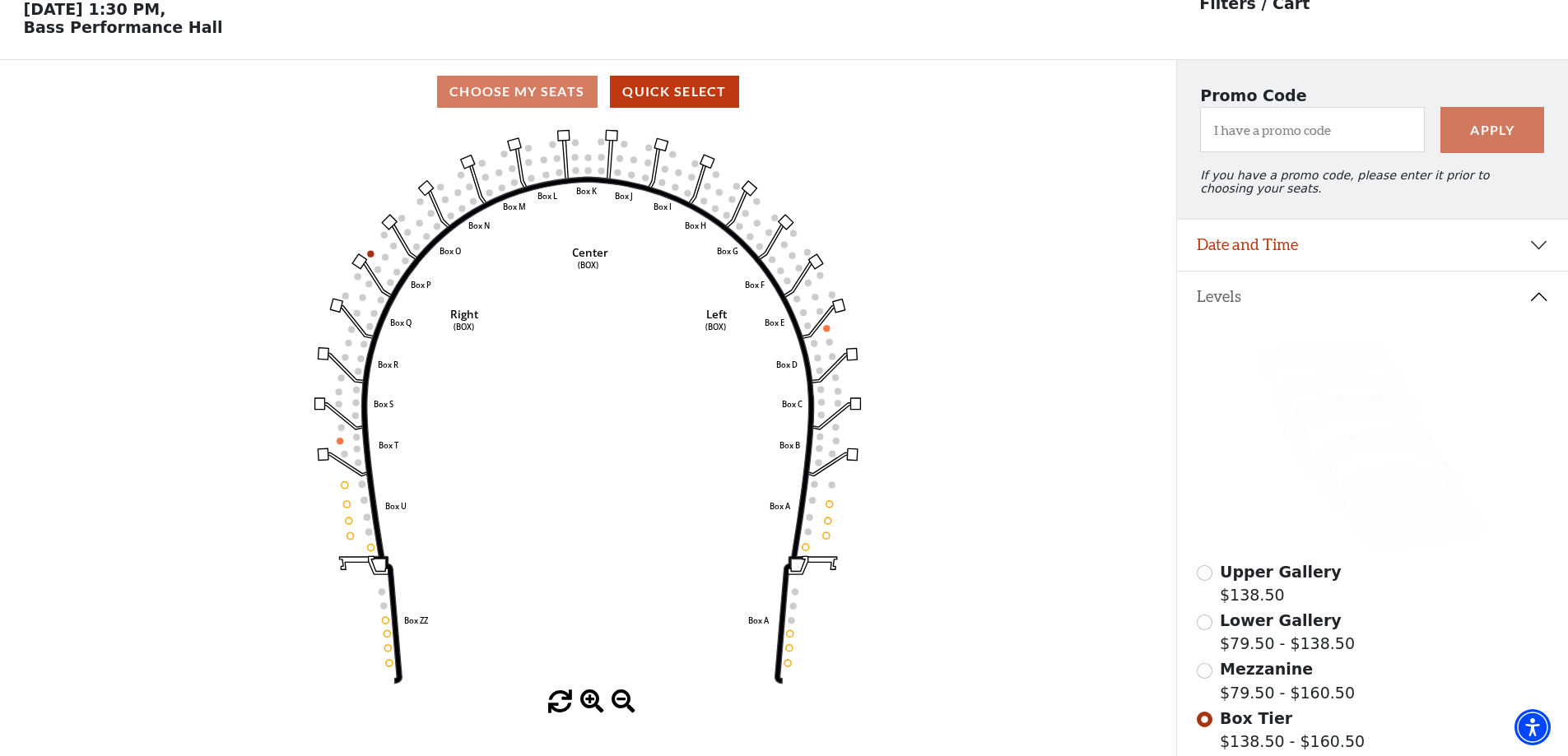
click at [1341, 424] on icon at bounding box center [1366, 435] width 155 height 79
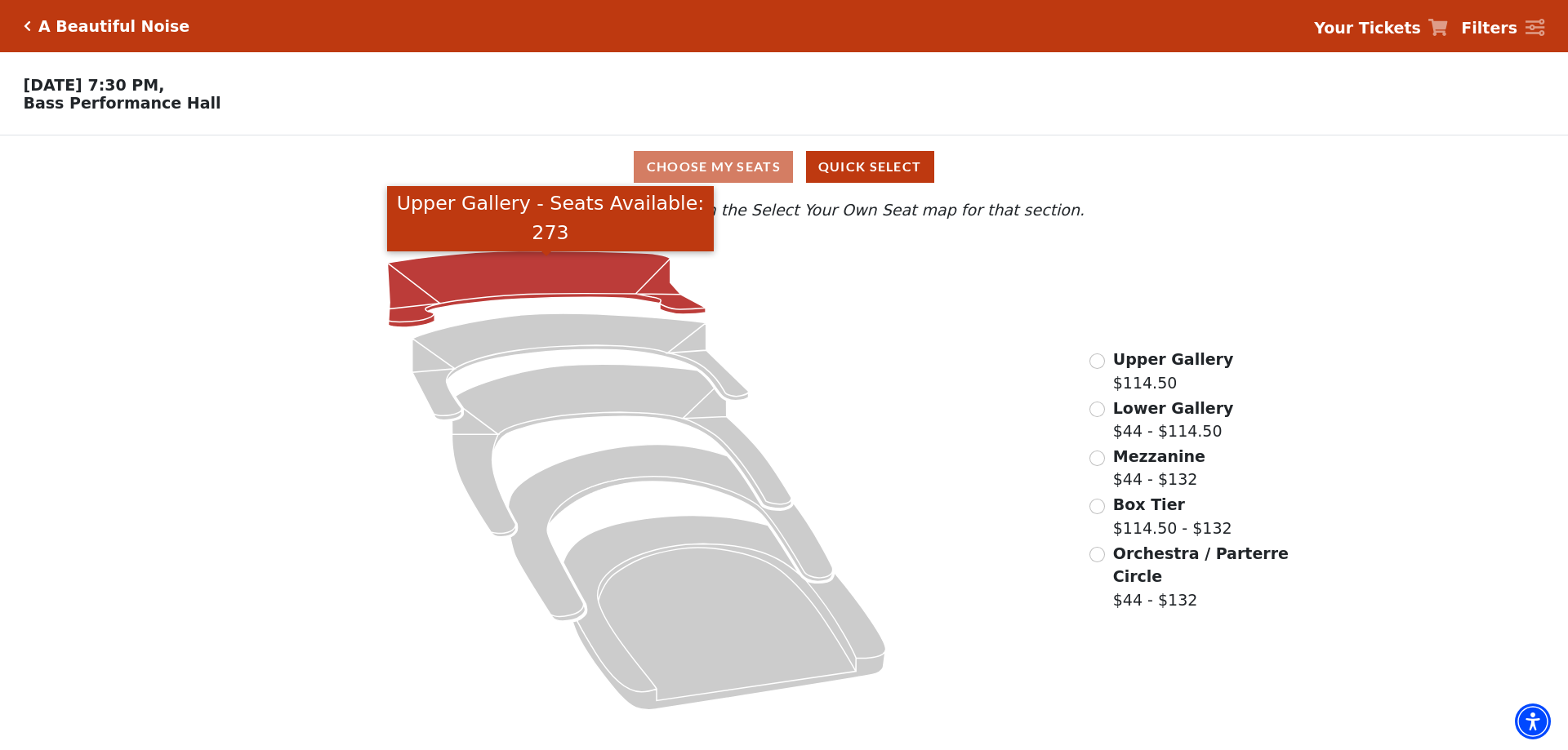
click at [506, 278] on icon "Upper Gallery - Seats Available: 273" at bounding box center [547, 290] width 318 height 76
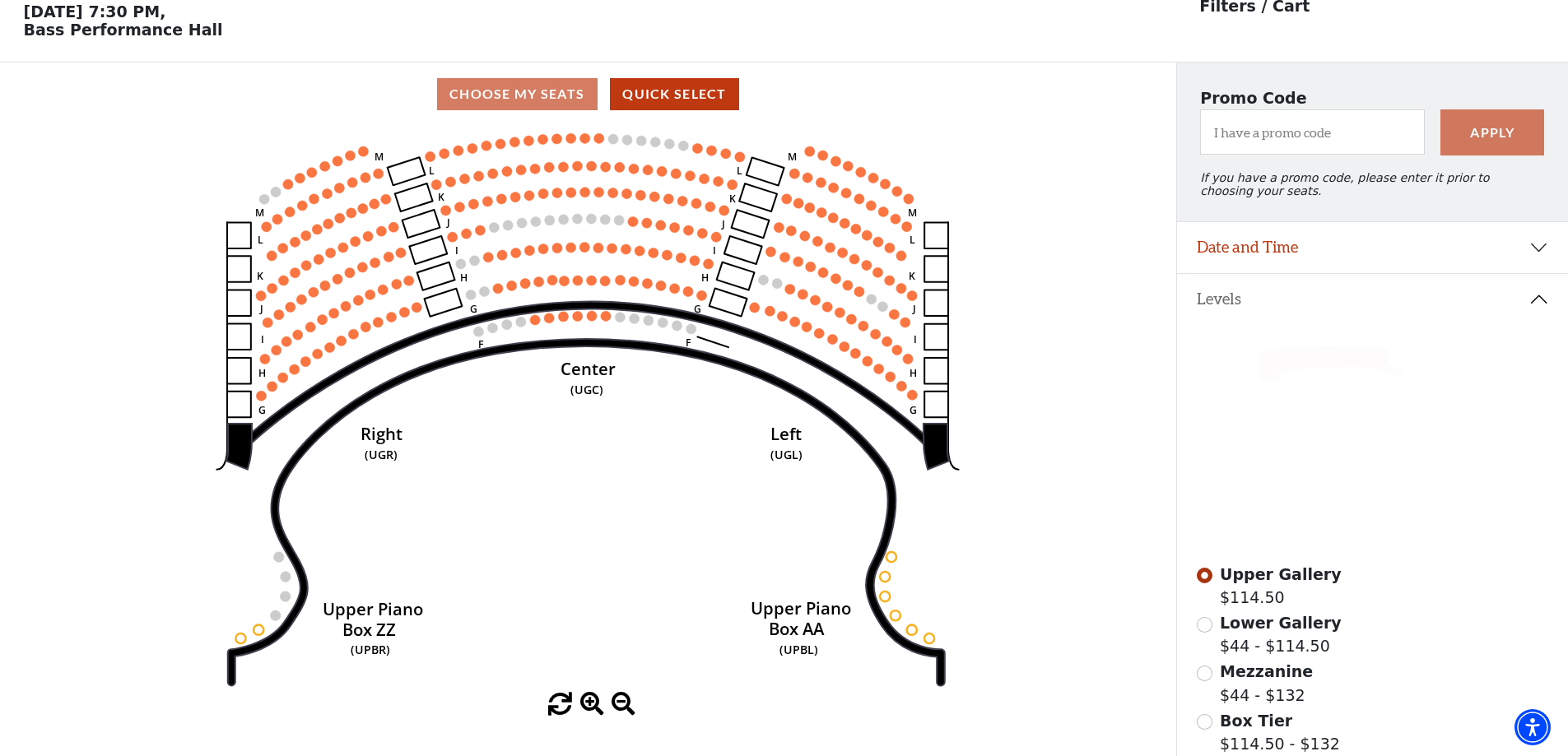
scroll to position [76, 0]
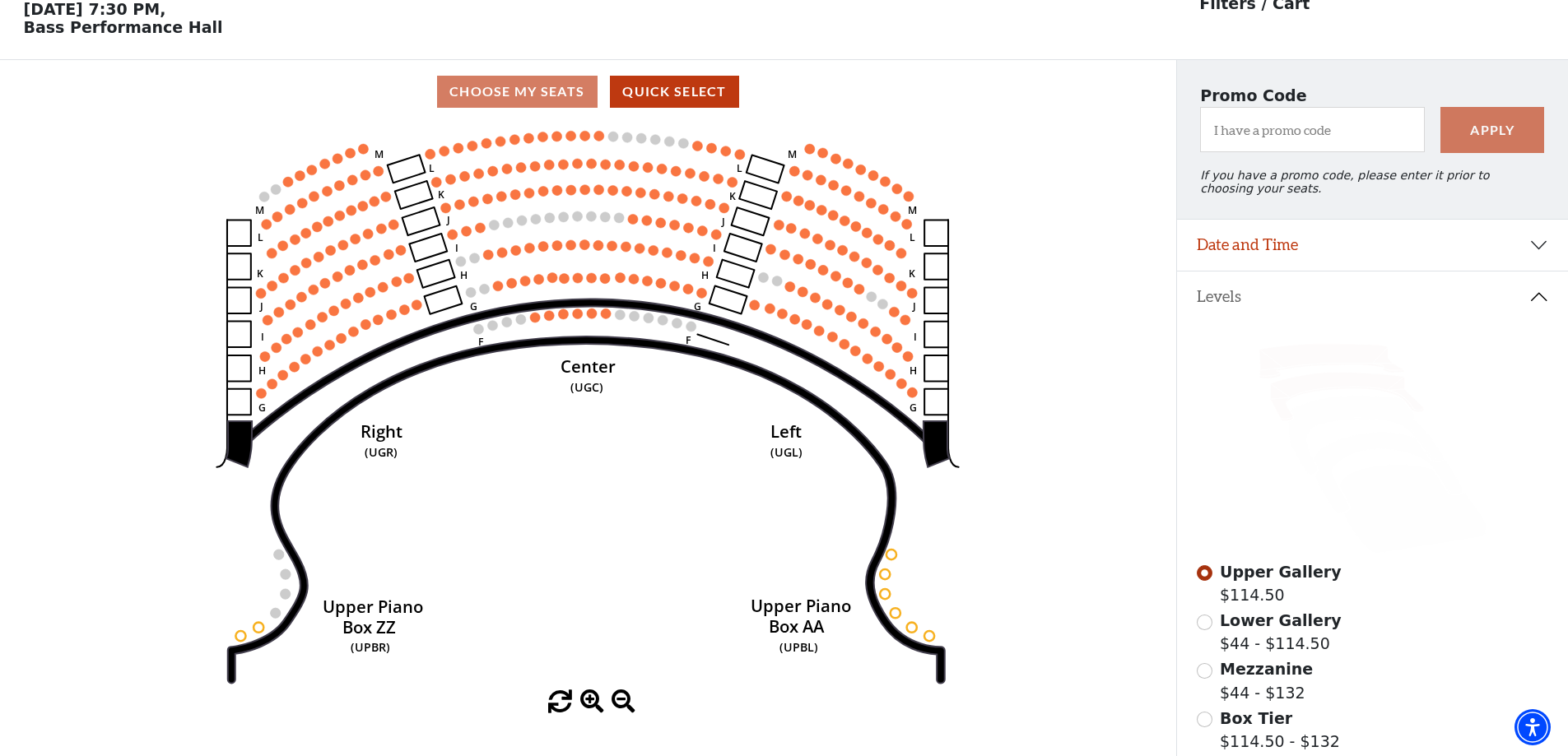
click at [1340, 390] on icon at bounding box center [1346, 397] width 153 height 49
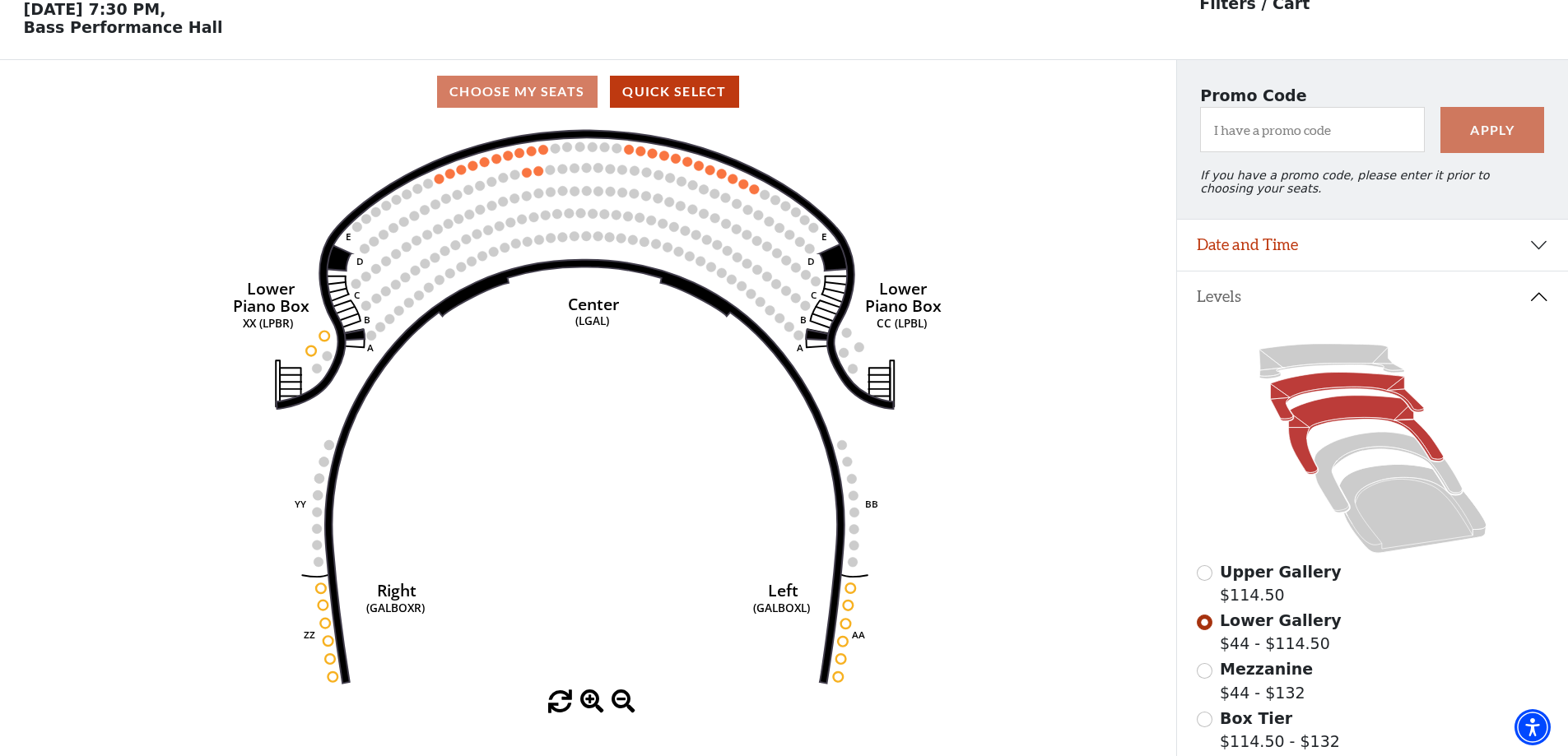
click at [1368, 425] on icon at bounding box center [1366, 435] width 155 height 79
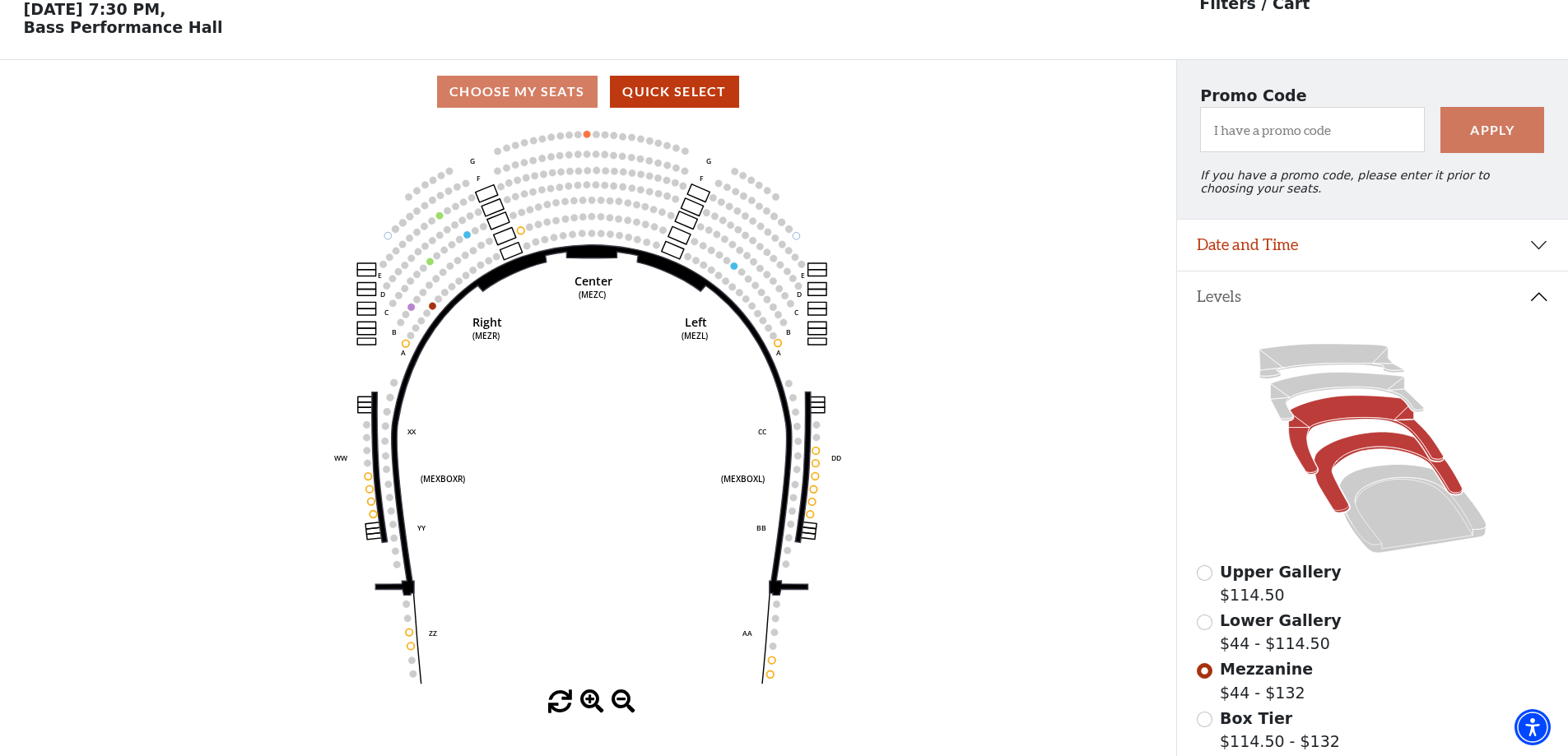
click at [1365, 451] on icon at bounding box center [1388, 473] width 149 height 81
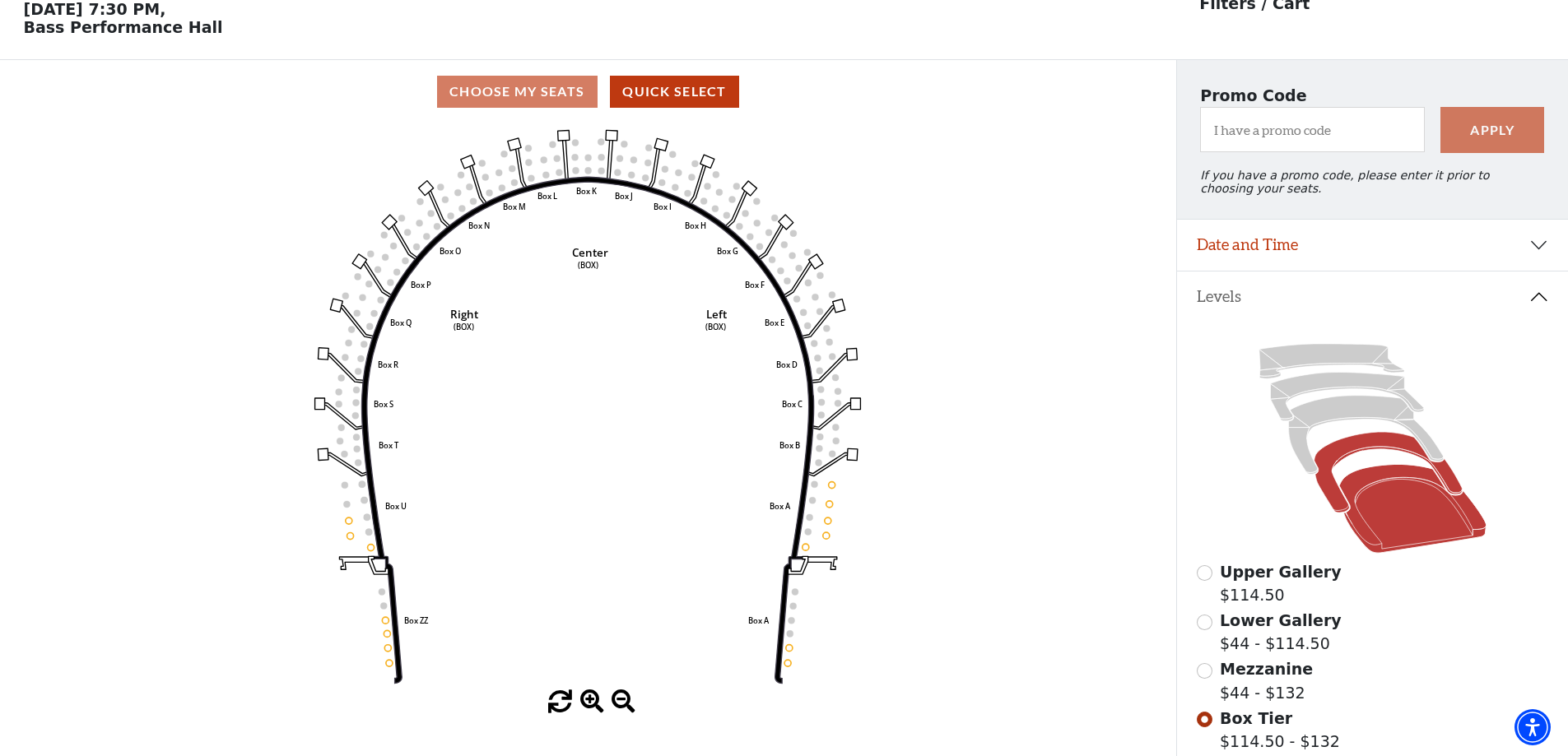
click at [1411, 547] on icon at bounding box center [1413, 509] width 148 height 89
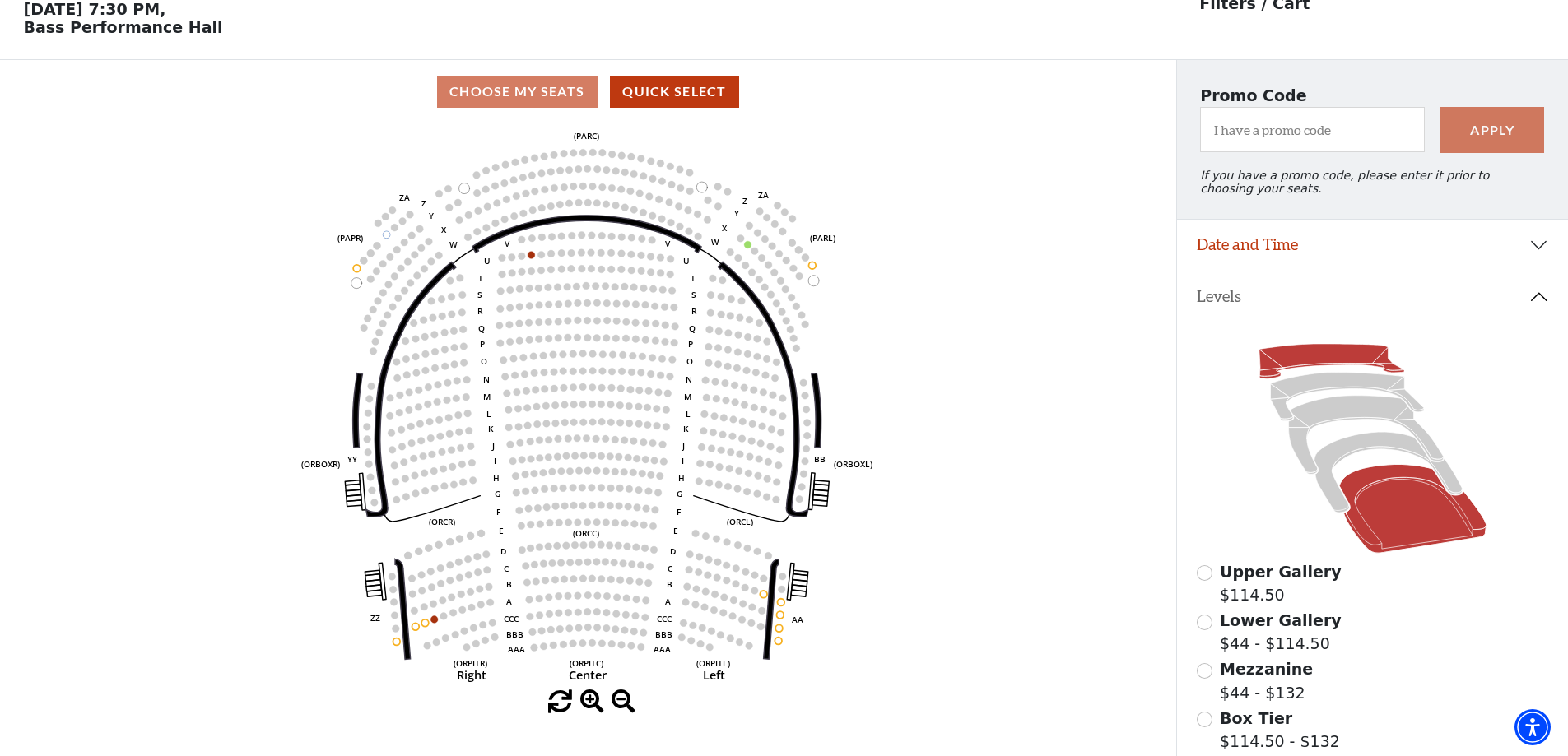
click at [1327, 372] on icon at bounding box center [1331, 361] width 145 height 35
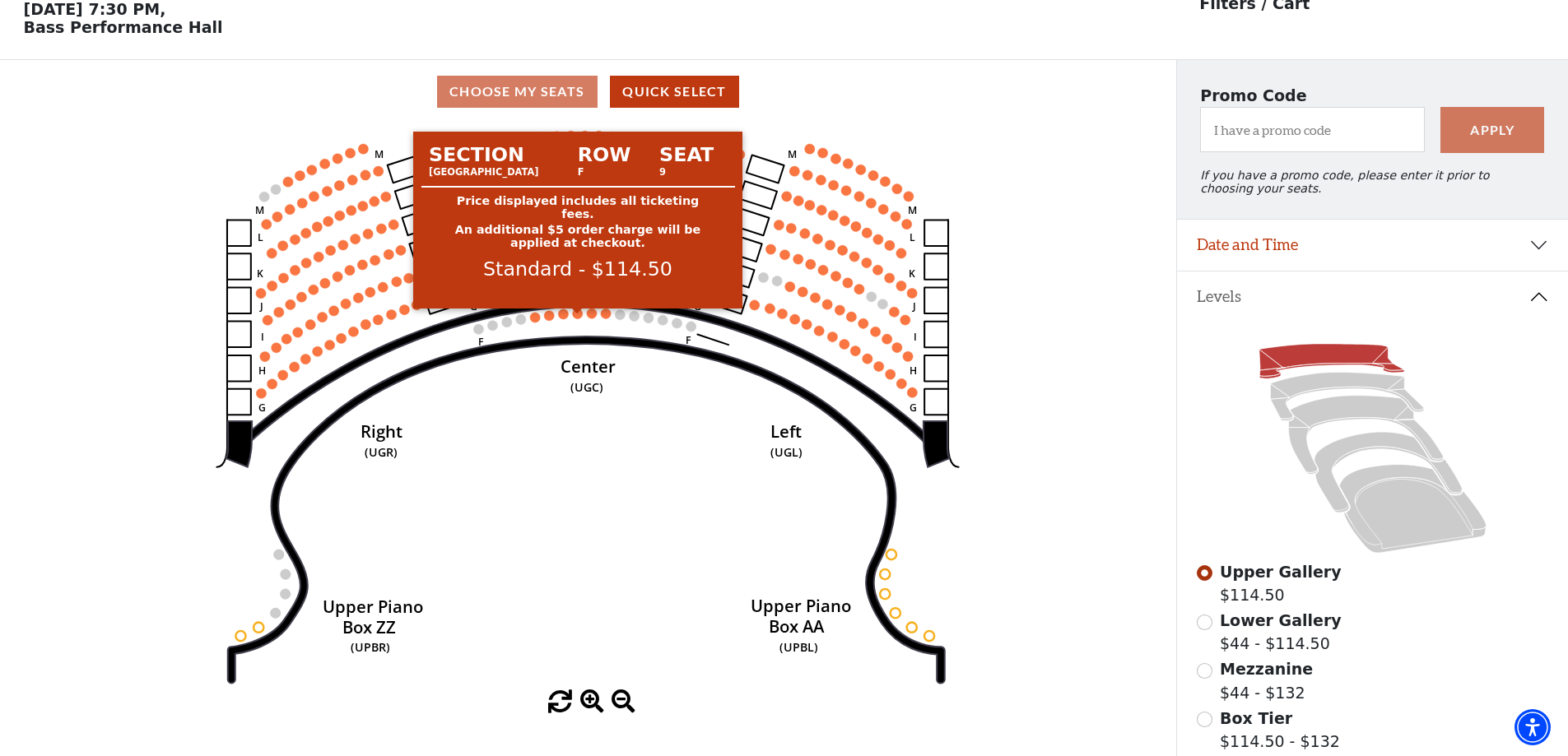
click at [578, 319] on circle at bounding box center [578, 313] width 10 height 10
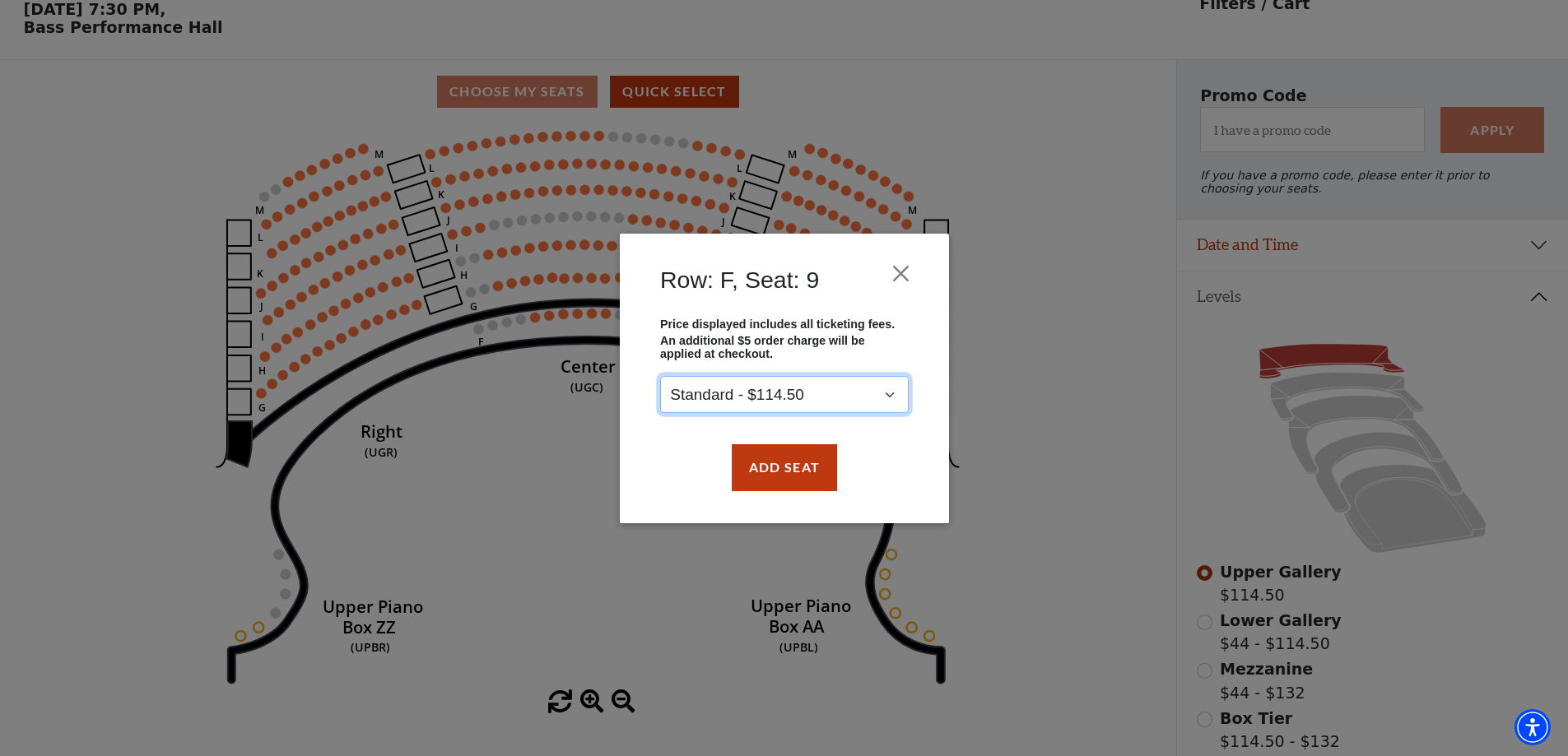
click at [887, 395] on select "Standard - $114.50" at bounding box center [784, 394] width 248 height 37
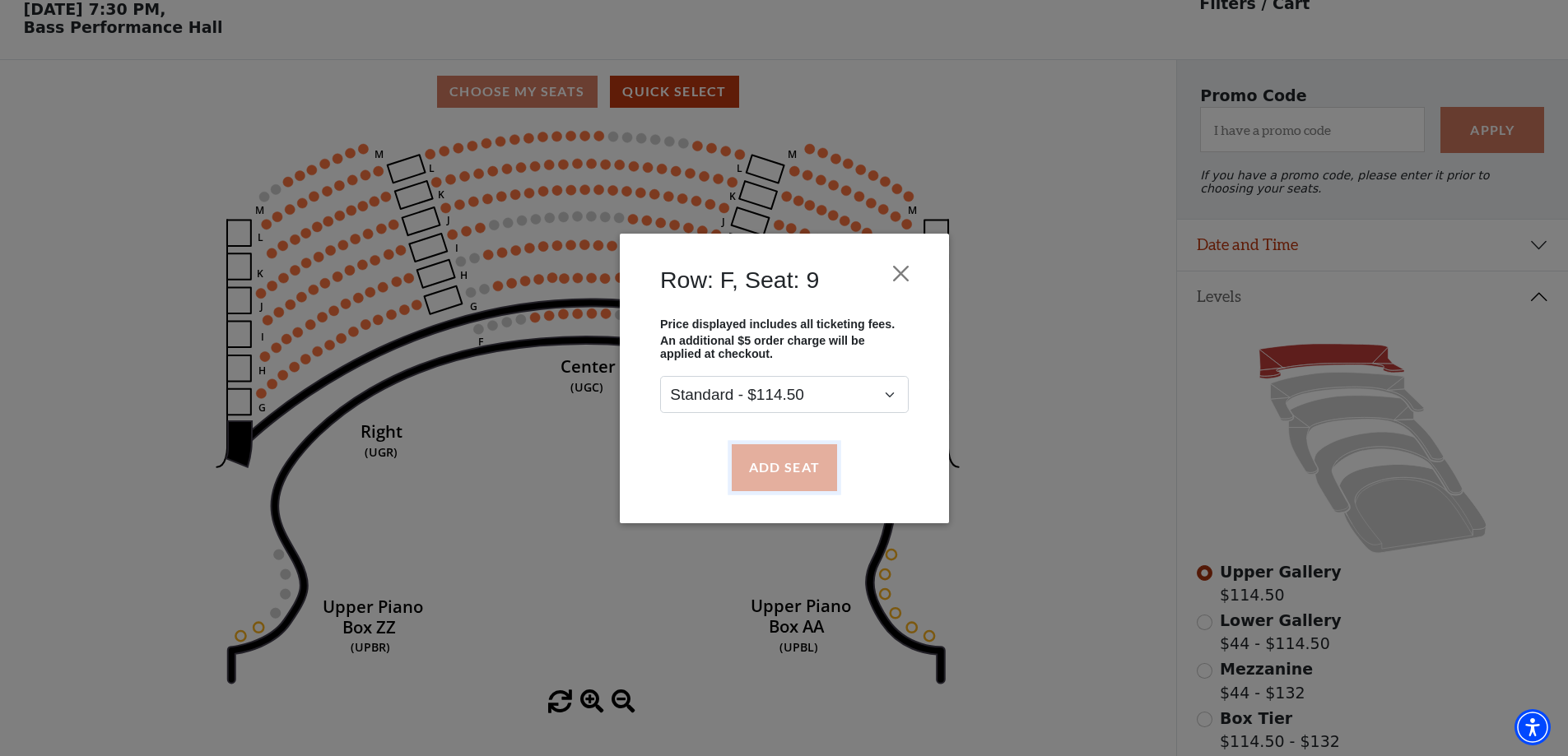
click at [807, 472] on button "Add Seat" at bounding box center [784, 467] width 105 height 46
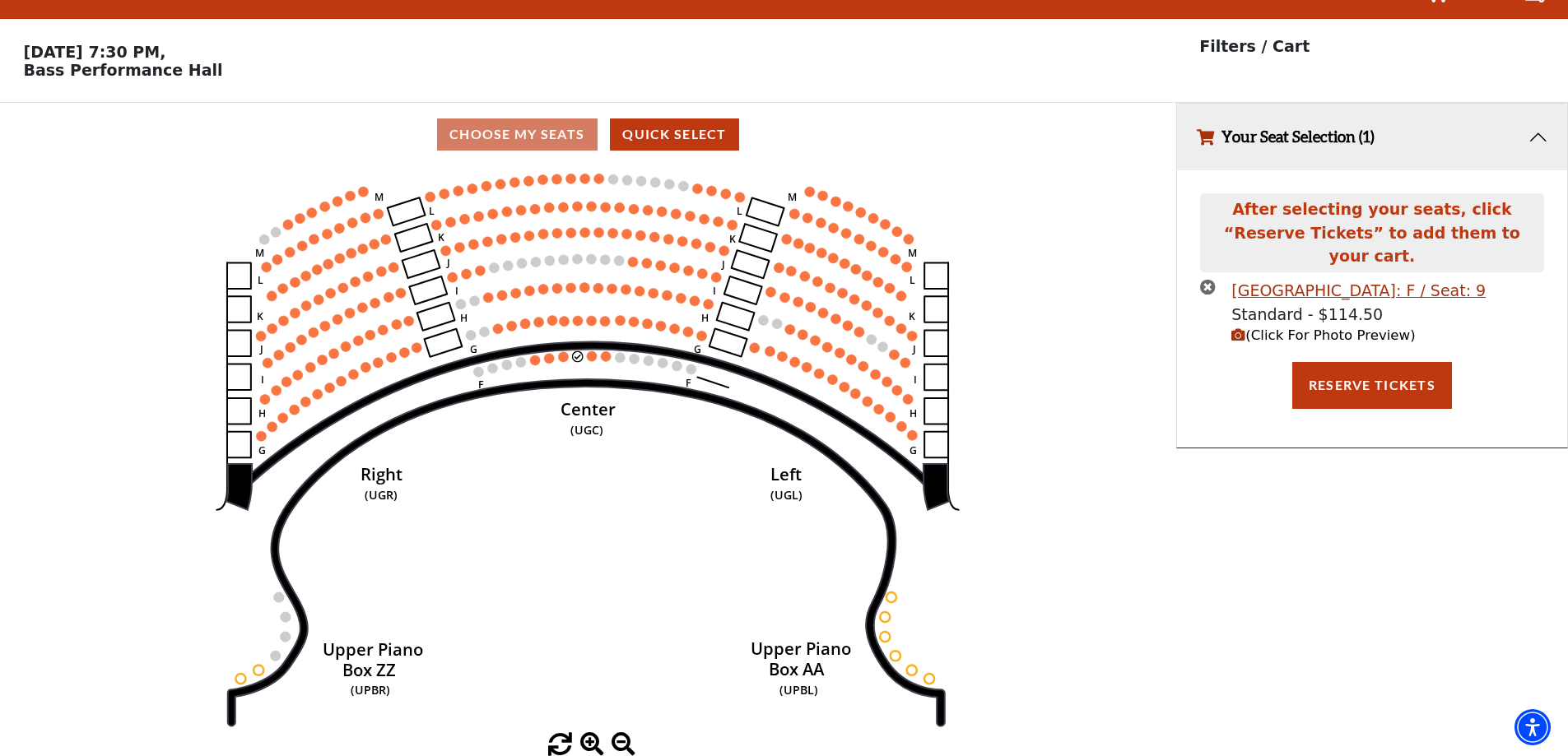
scroll to position [0, 0]
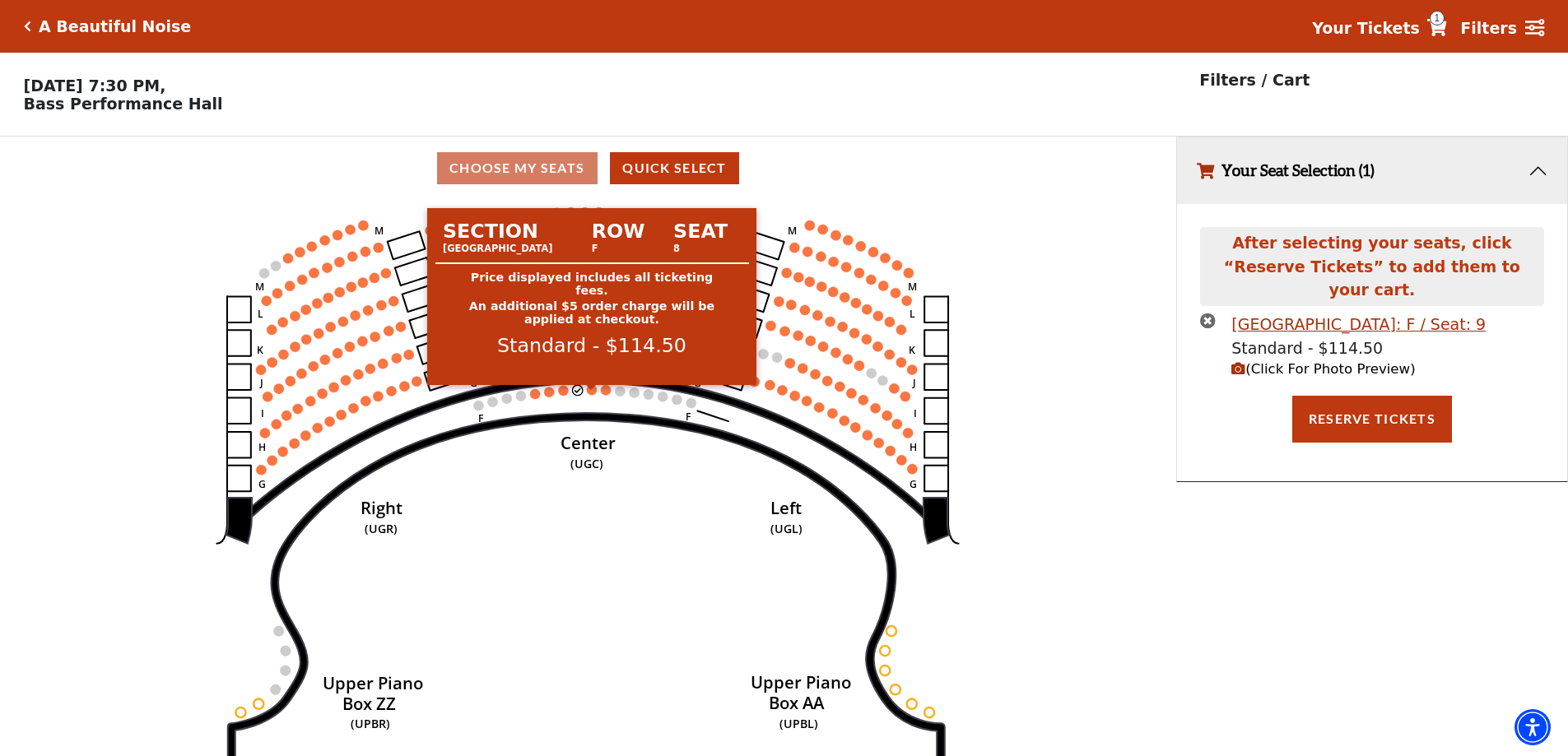
click at [593, 395] on circle at bounding box center [592, 390] width 10 height 10
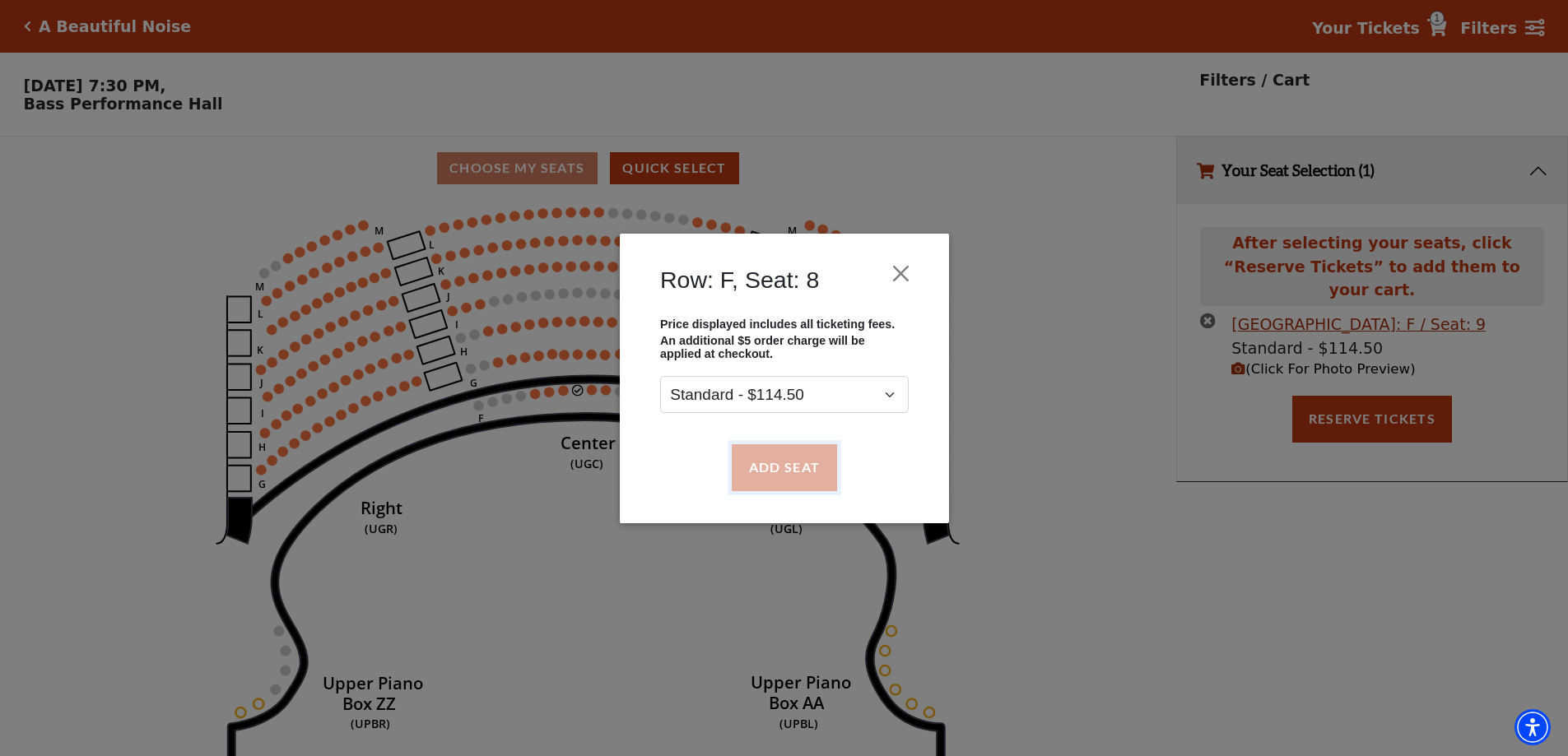
click at [793, 466] on button "Add Seat" at bounding box center [784, 467] width 105 height 46
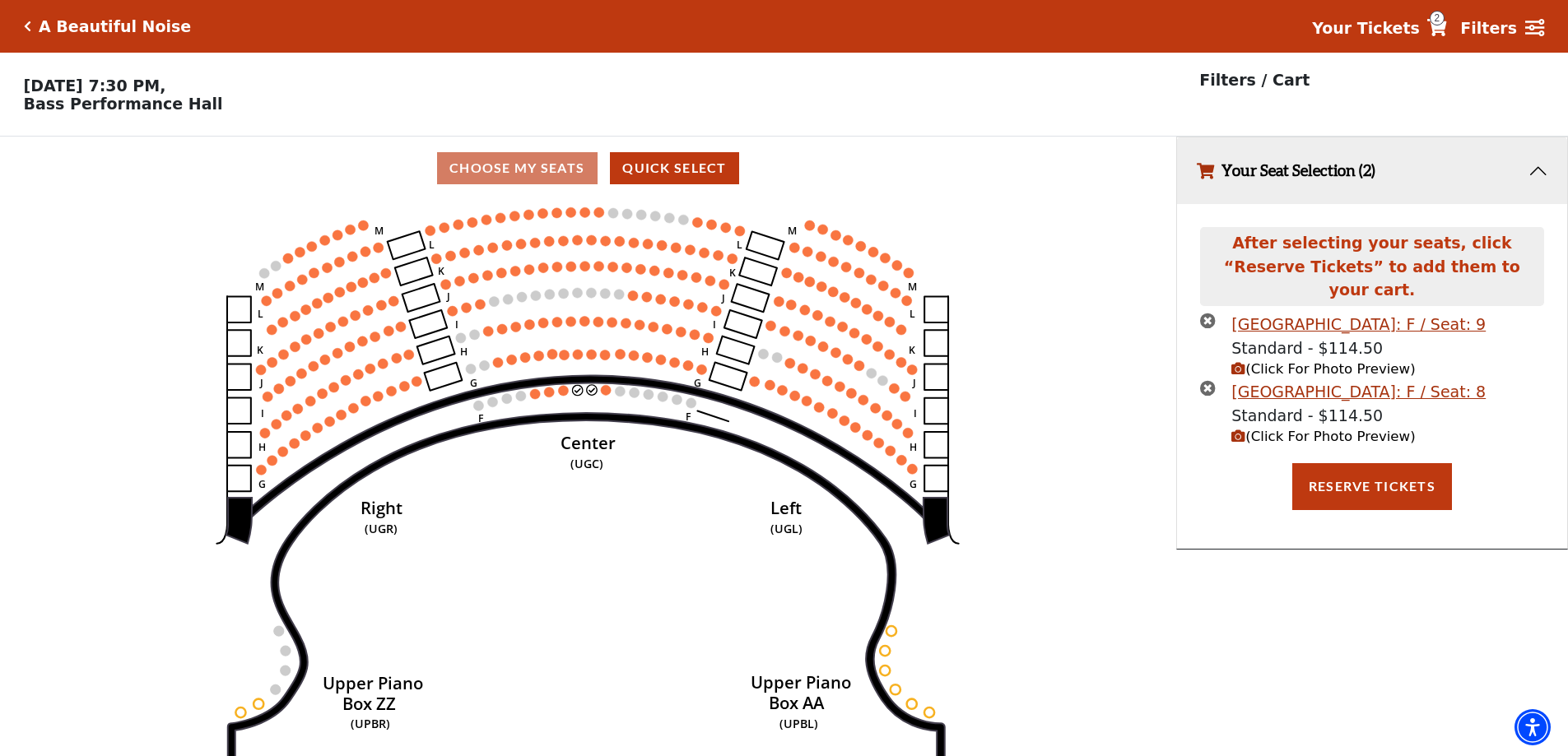
click at [1296, 361] on span "(Click For Photo Preview)" at bounding box center [1323, 369] width 183 height 16
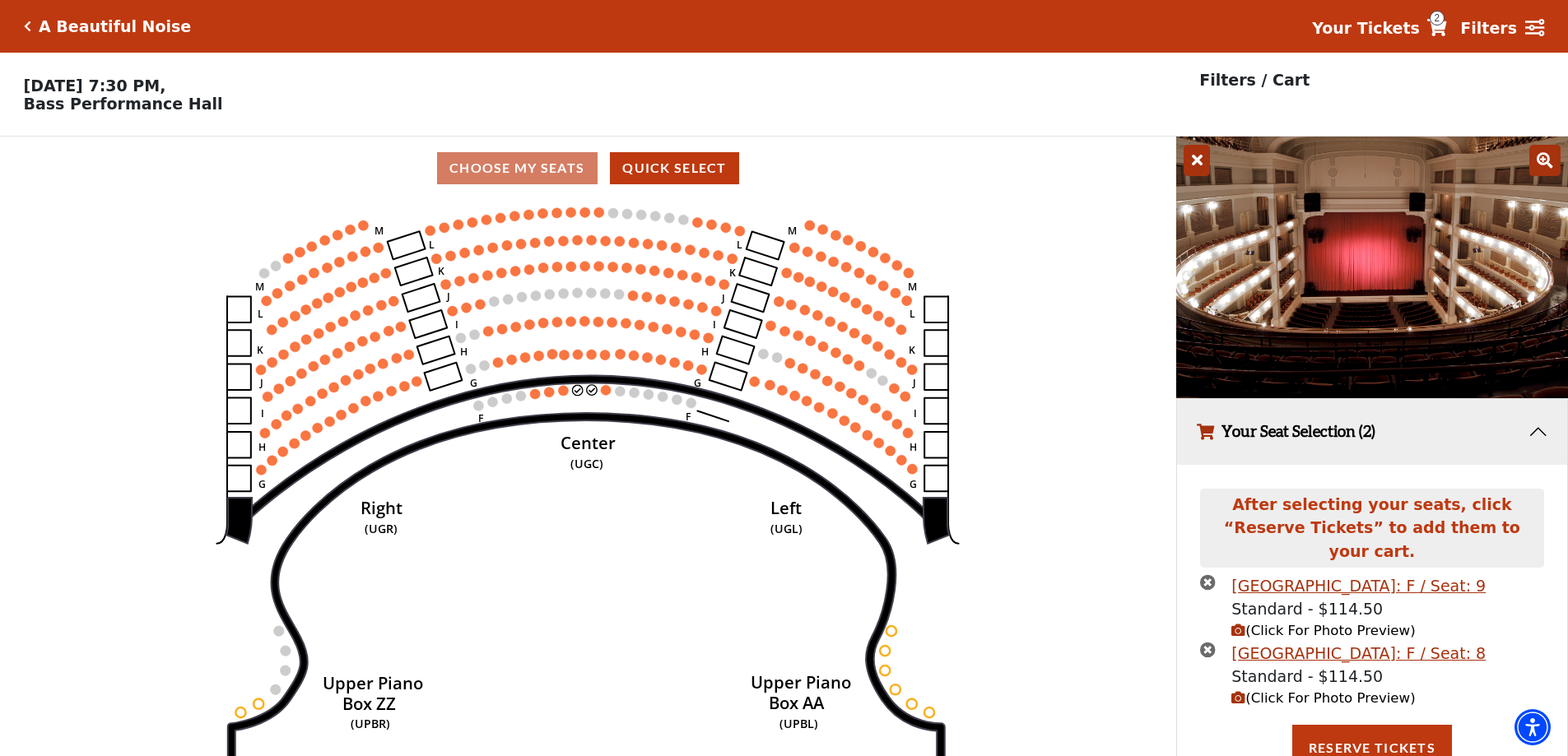
click at [1285, 690] on span "(Click For Photo Preview)" at bounding box center [1323, 698] width 183 height 16
click at [1206, 642] on icon "times-circle" at bounding box center [1208, 650] width 16 height 16
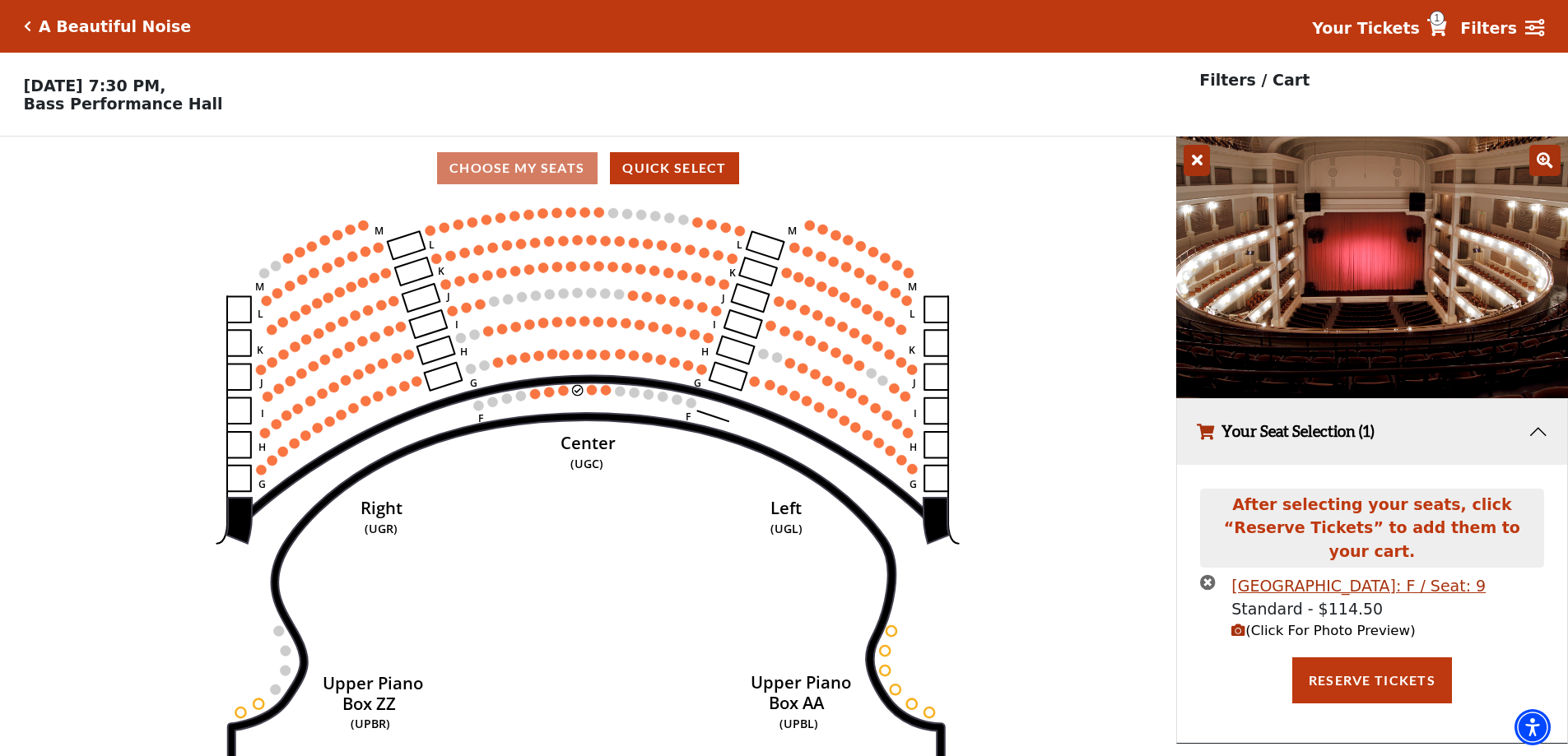
click at [1206, 575] on icon "times-circle" at bounding box center [1208, 582] width 16 height 16
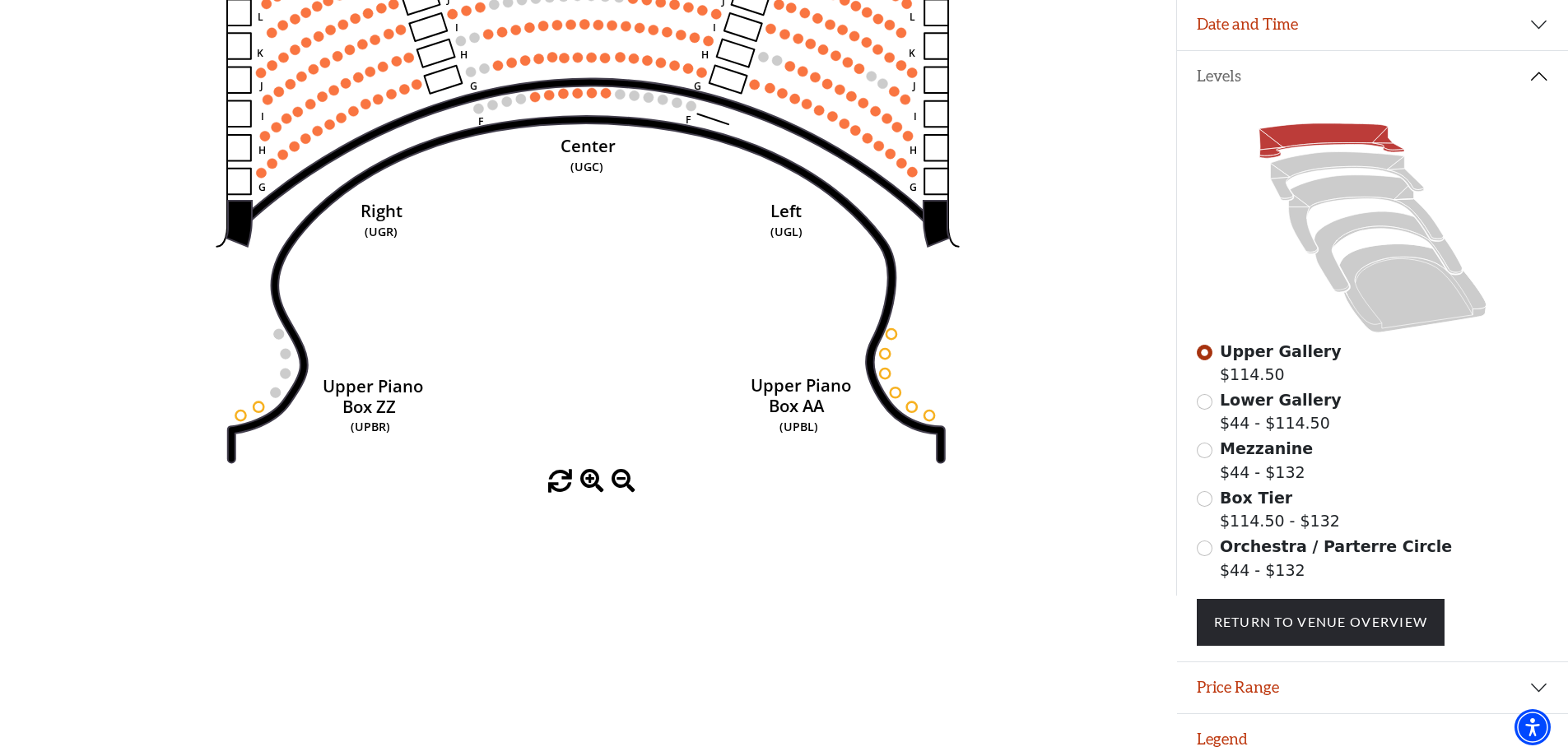
scroll to position [307, 0]
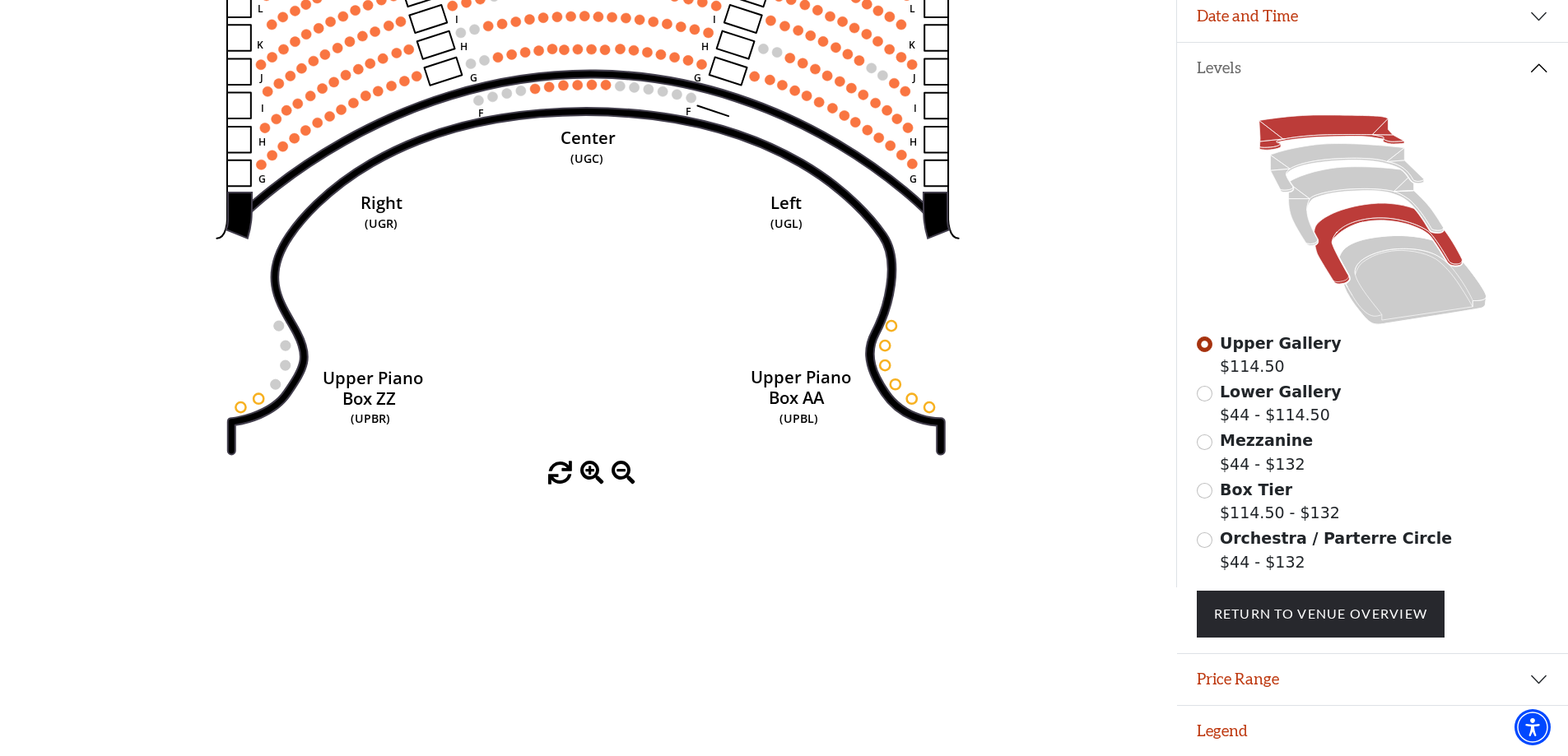
click at [1354, 225] on icon at bounding box center [1388, 244] width 149 height 81
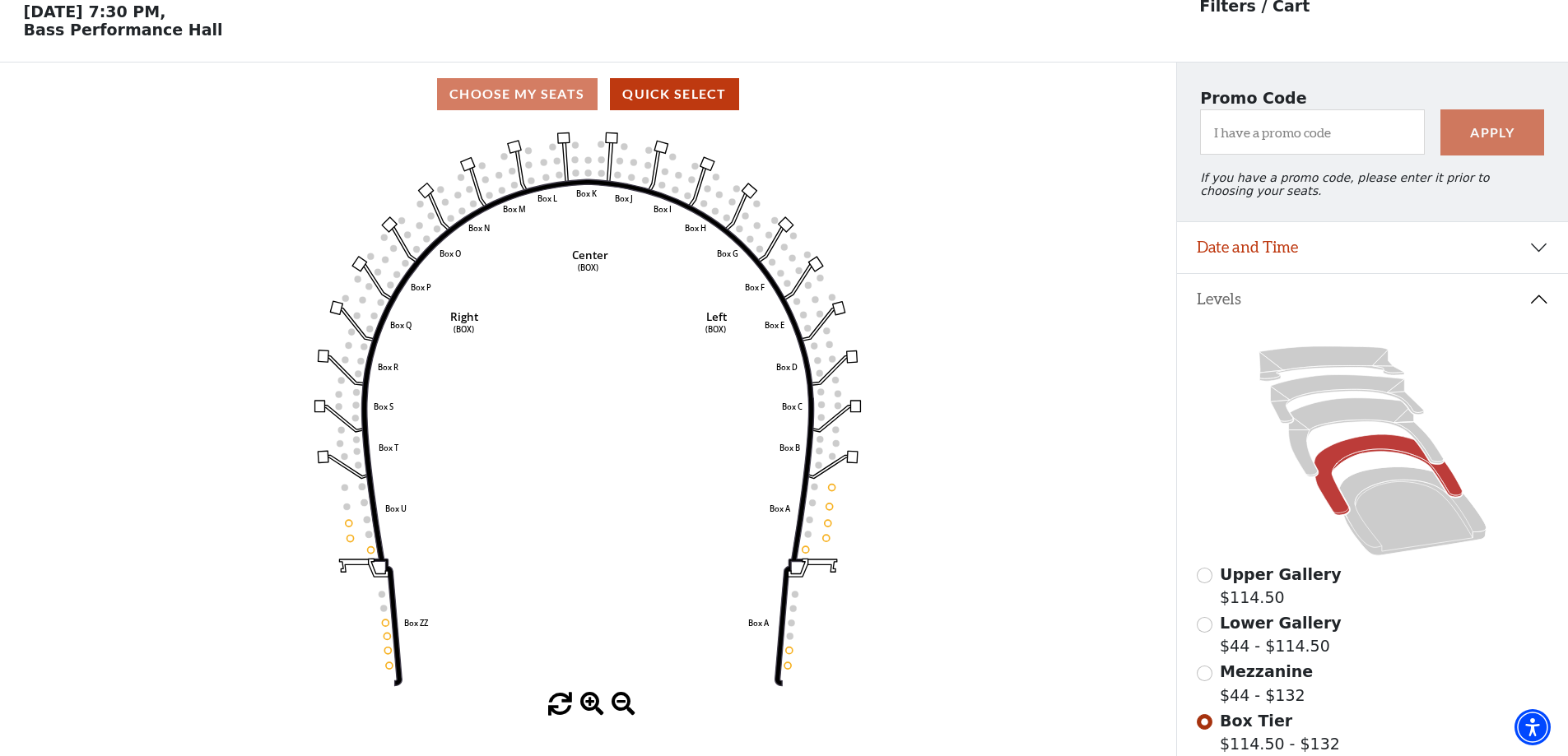
scroll to position [76, 0]
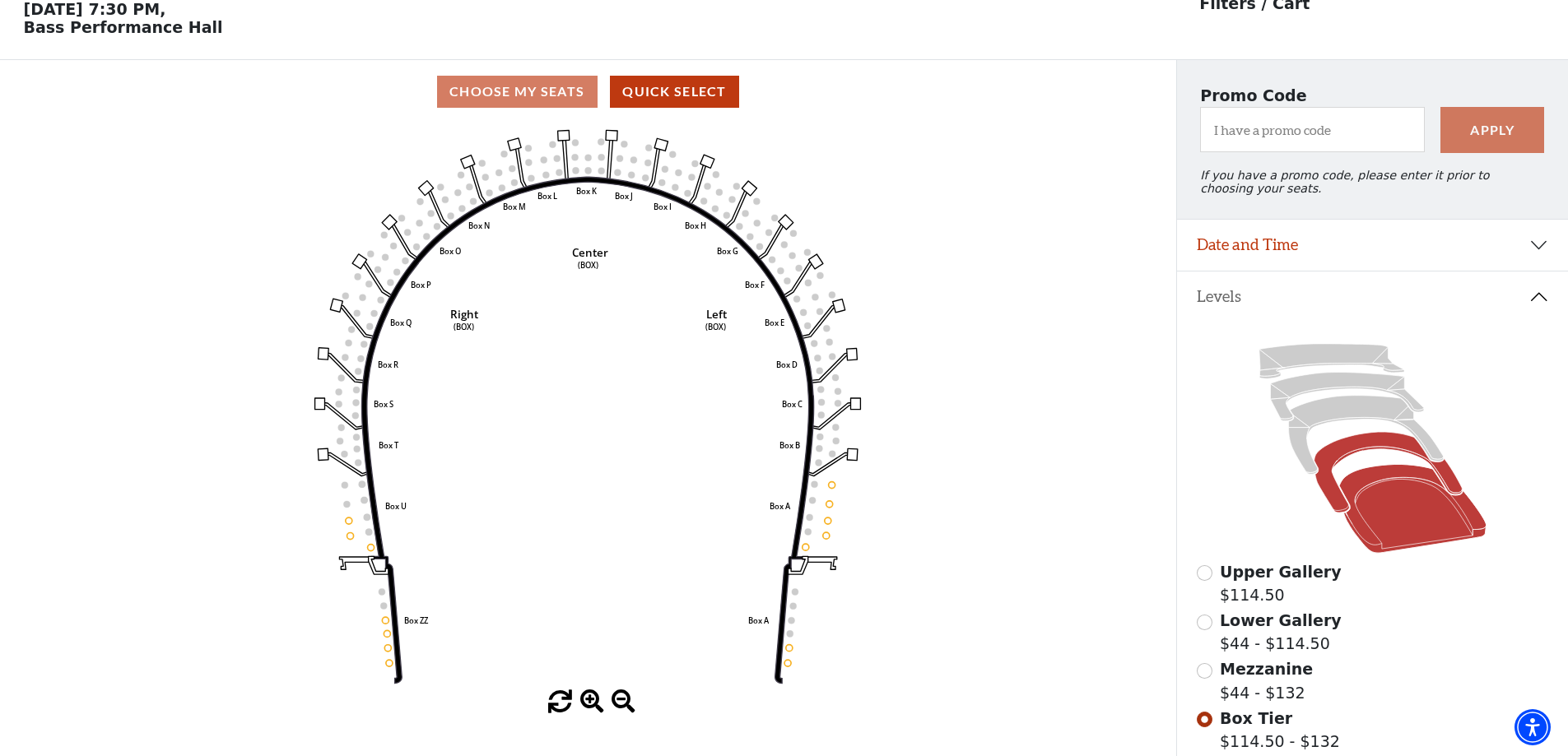
click at [1400, 525] on icon at bounding box center [1413, 509] width 148 height 89
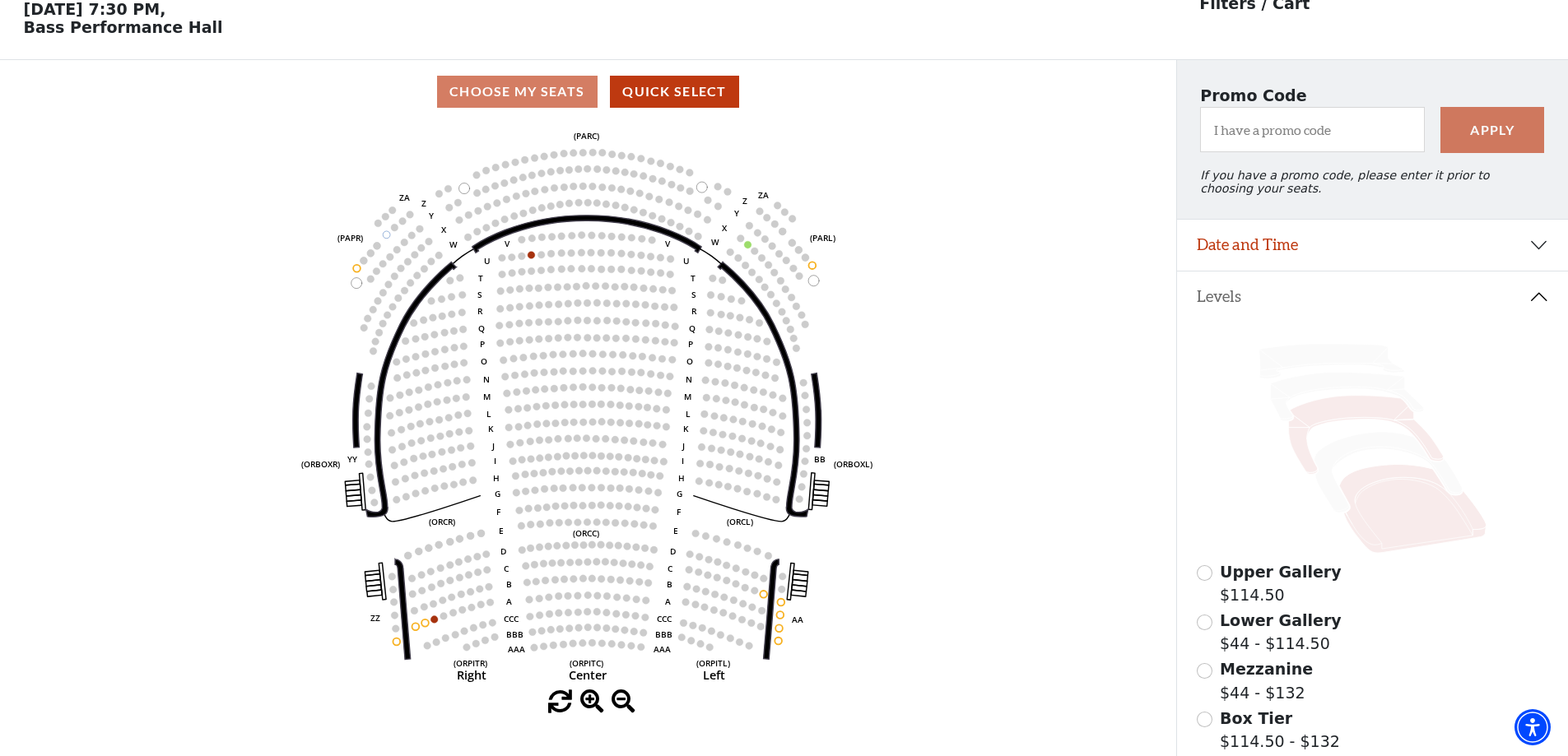
click at [1342, 416] on icon at bounding box center [1366, 435] width 155 height 79
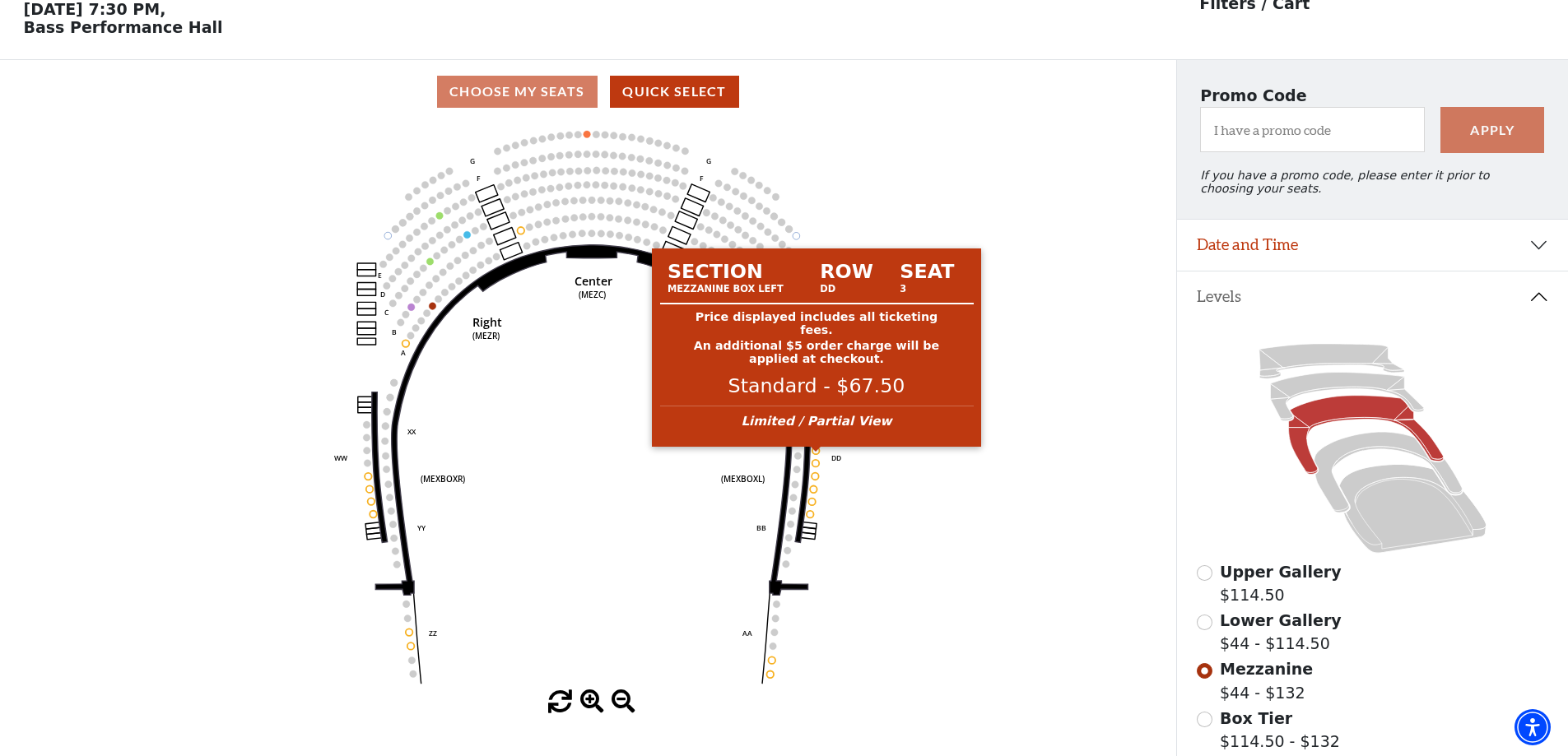
click at [815, 454] on circle at bounding box center [816, 450] width 8 height 8
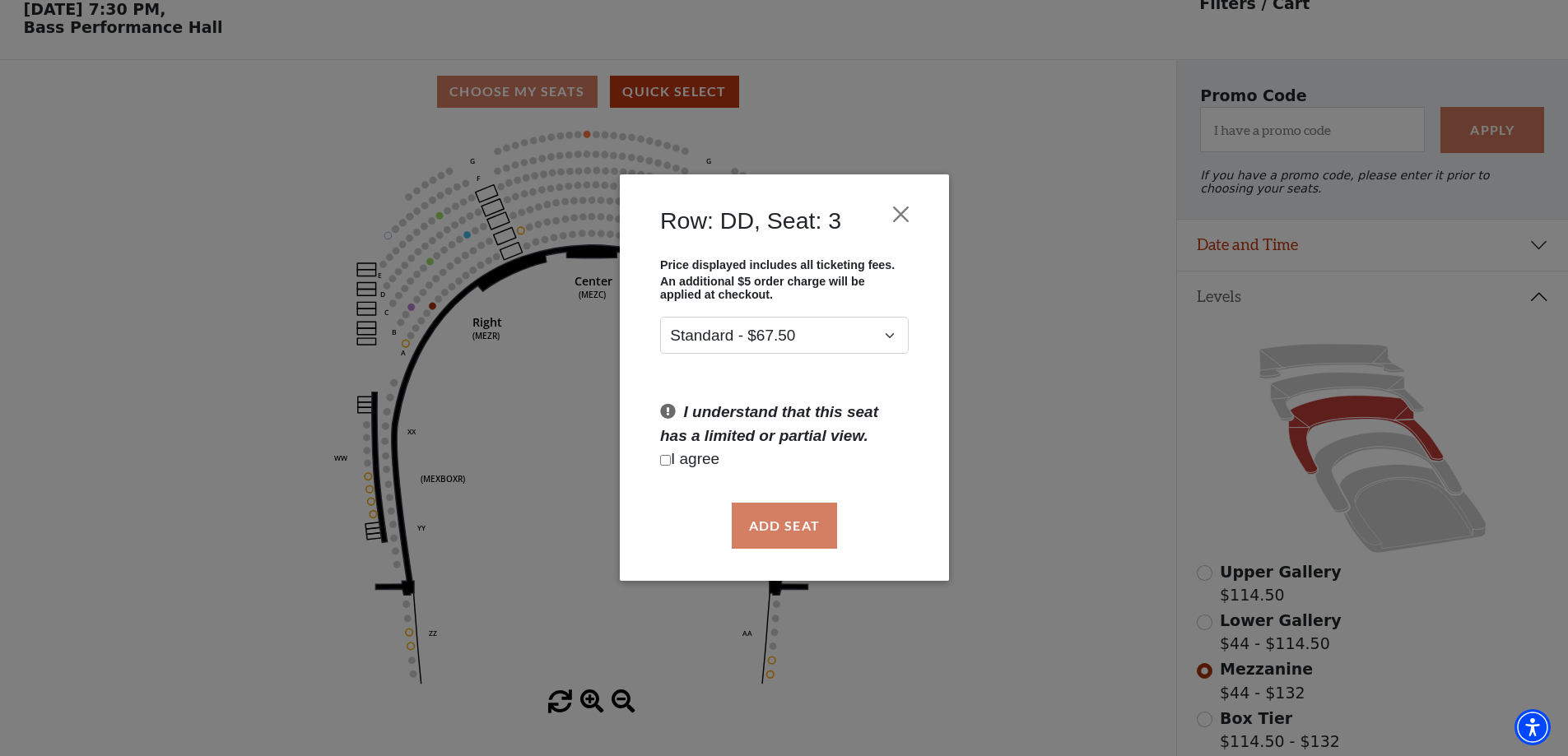
click at [664, 463] on input "Checkbox field" at bounding box center [665, 460] width 10 height 10
checkbox input "true"
click at [801, 520] on button "Add Seat" at bounding box center [784, 526] width 105 height 46
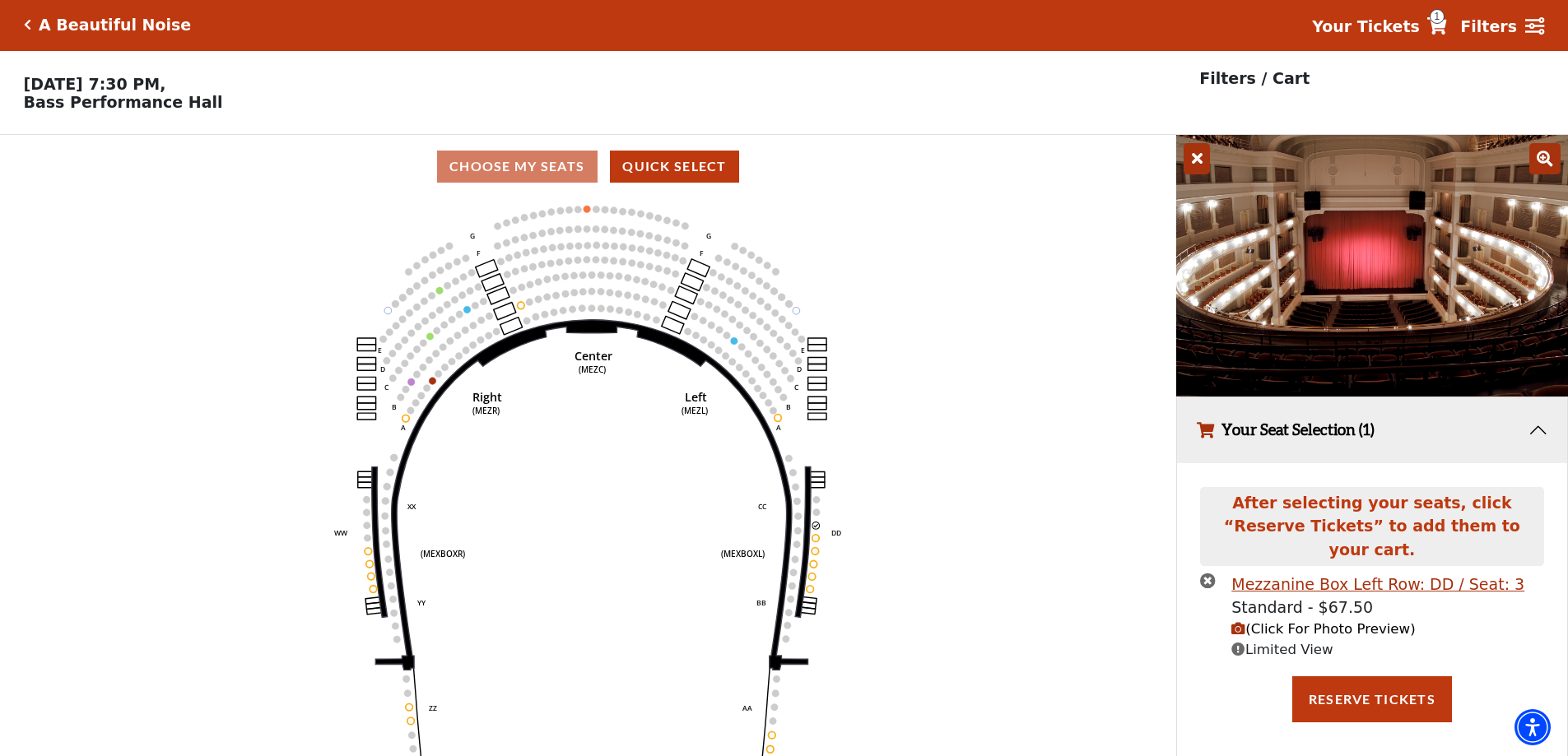
scroll to position [0, 0]
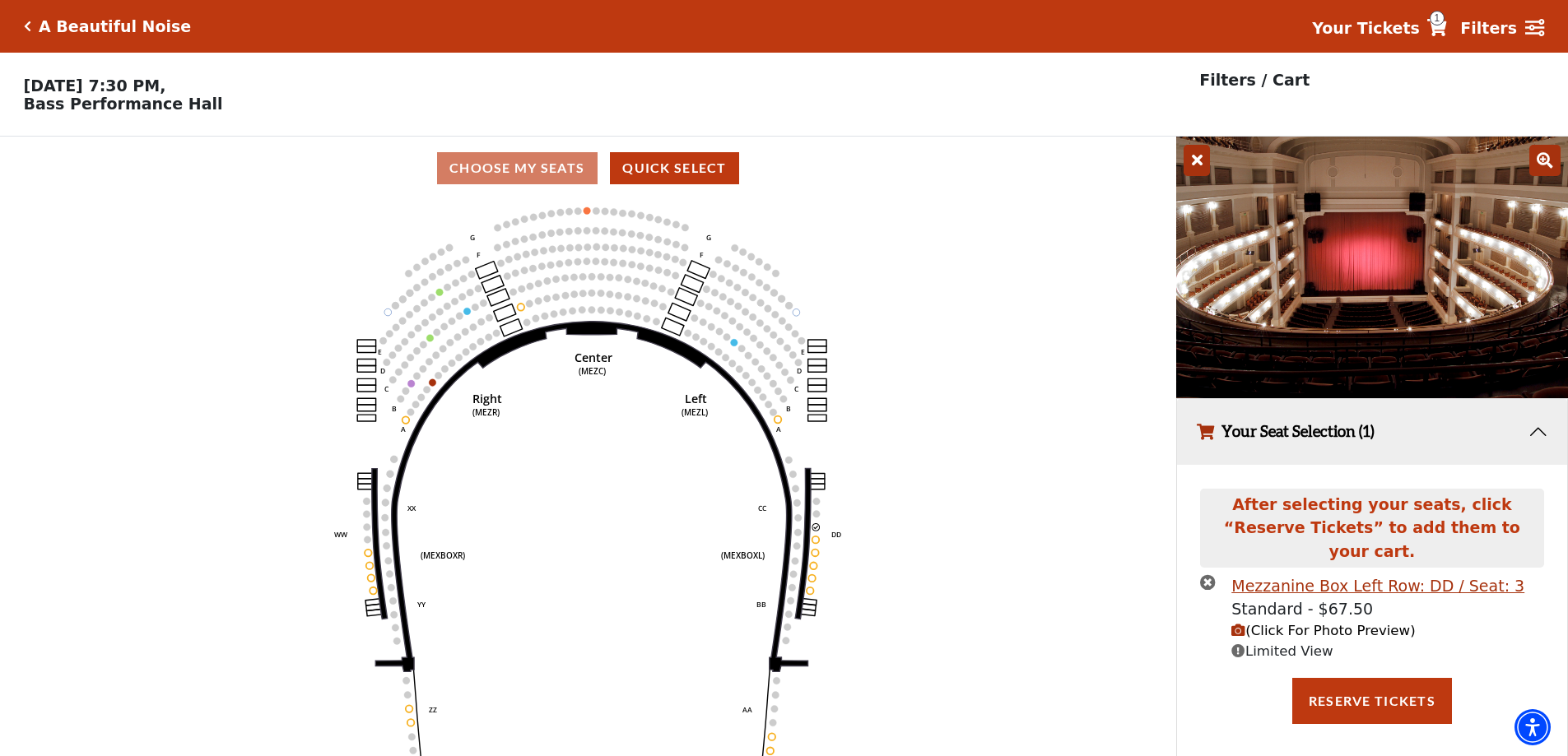
click at [1319, 622] on span "(Click For Photo Preview)" at bounding box center [1323, 630] width 183 height 16
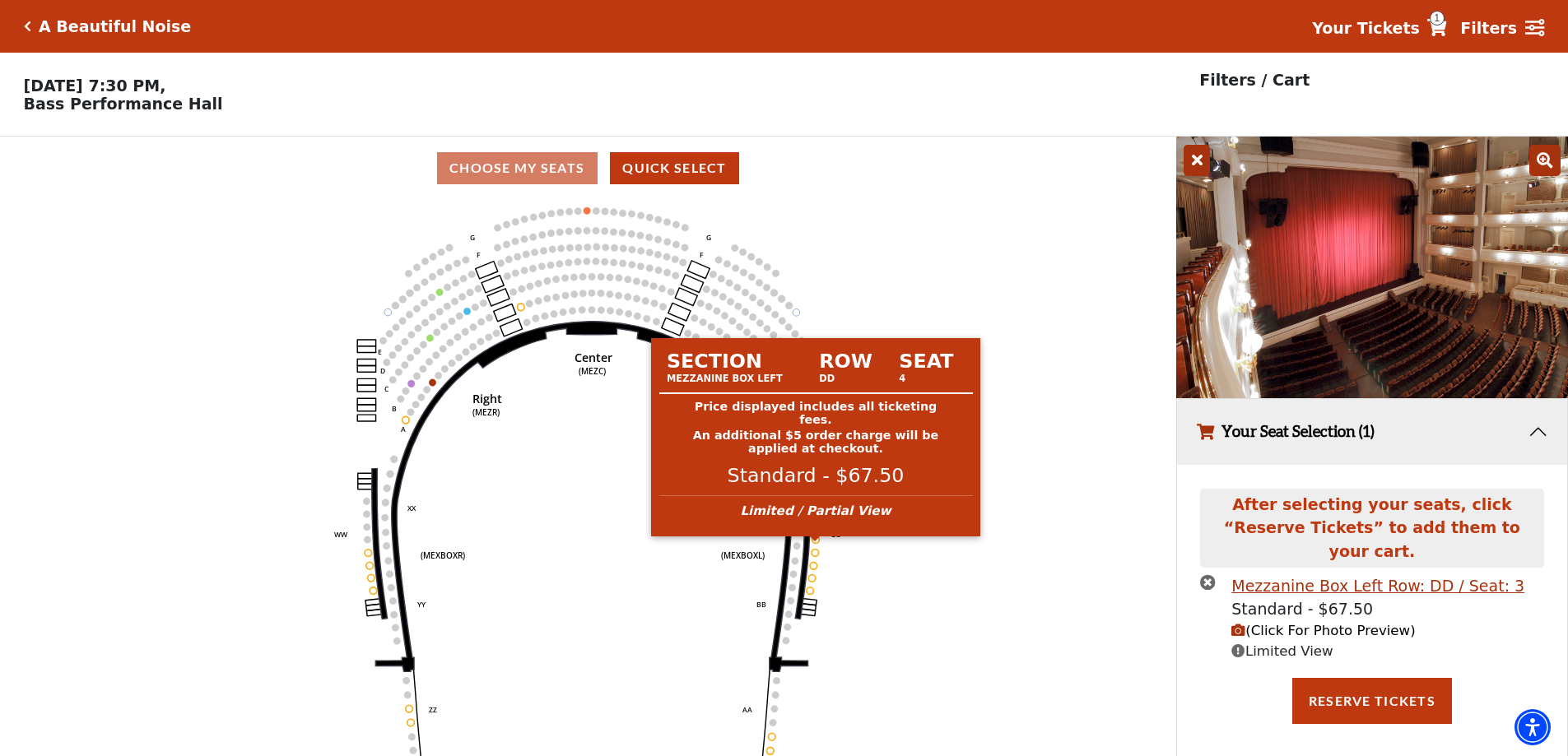
click at [816, 543] on circle at bounding box center [816, 541] width 8 height 8
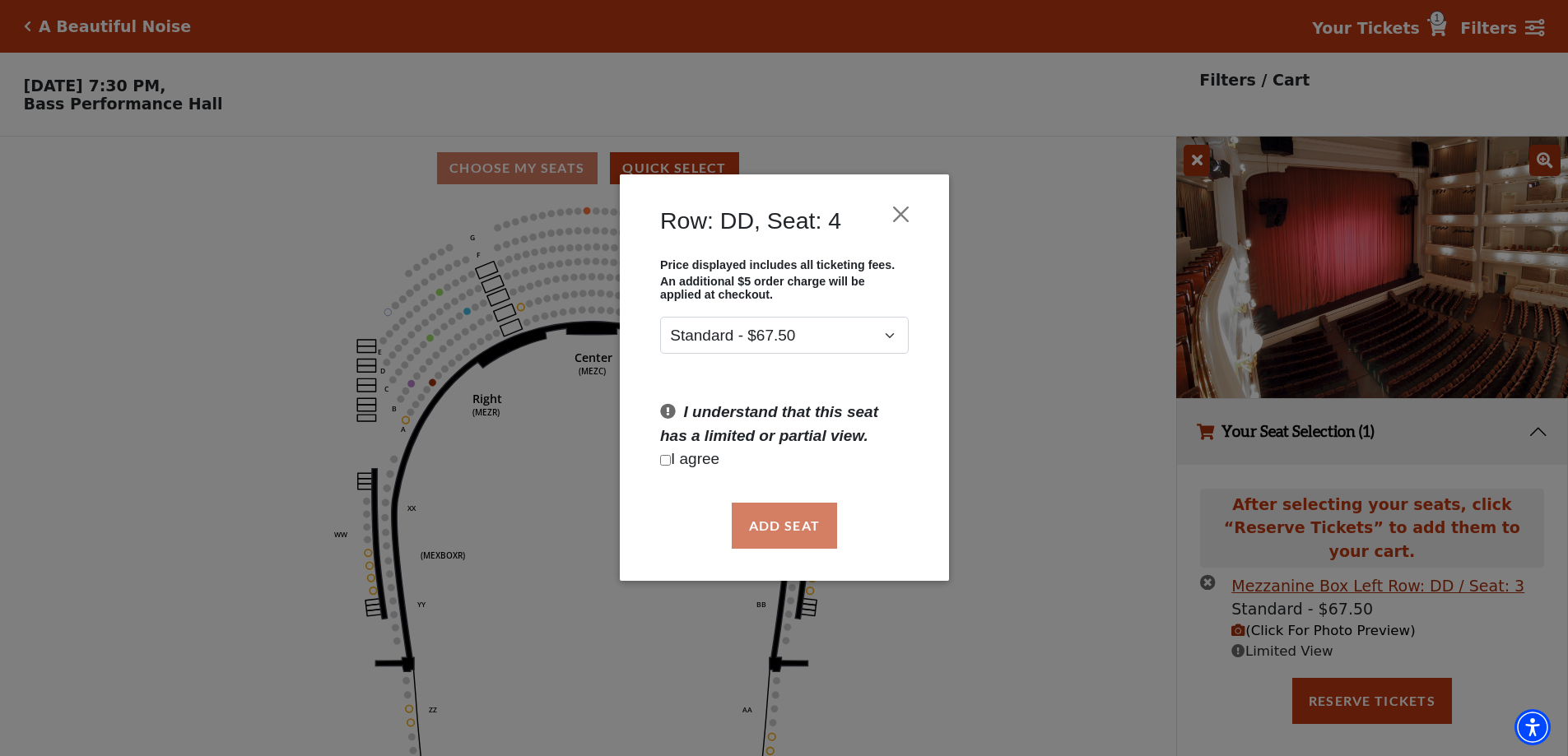
click at [668, 458] on input "Checkbox field" at bounding box center [665, 460] width 10 height 10
checkbox input "true"
click at [807, 532] on button "Add Seat" at bounding box center [784, 526] width 105 height 46
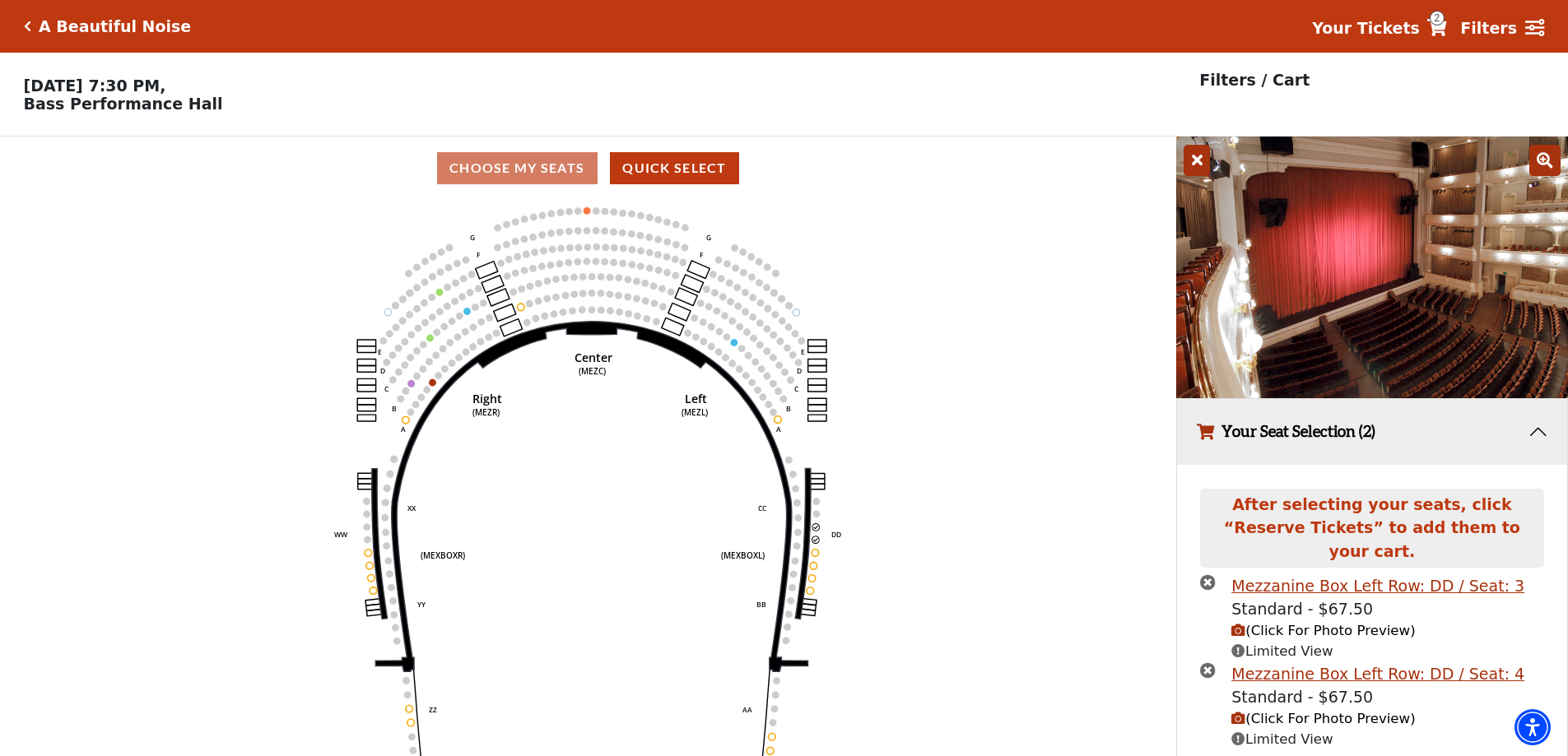
scroll to position [39, 0]
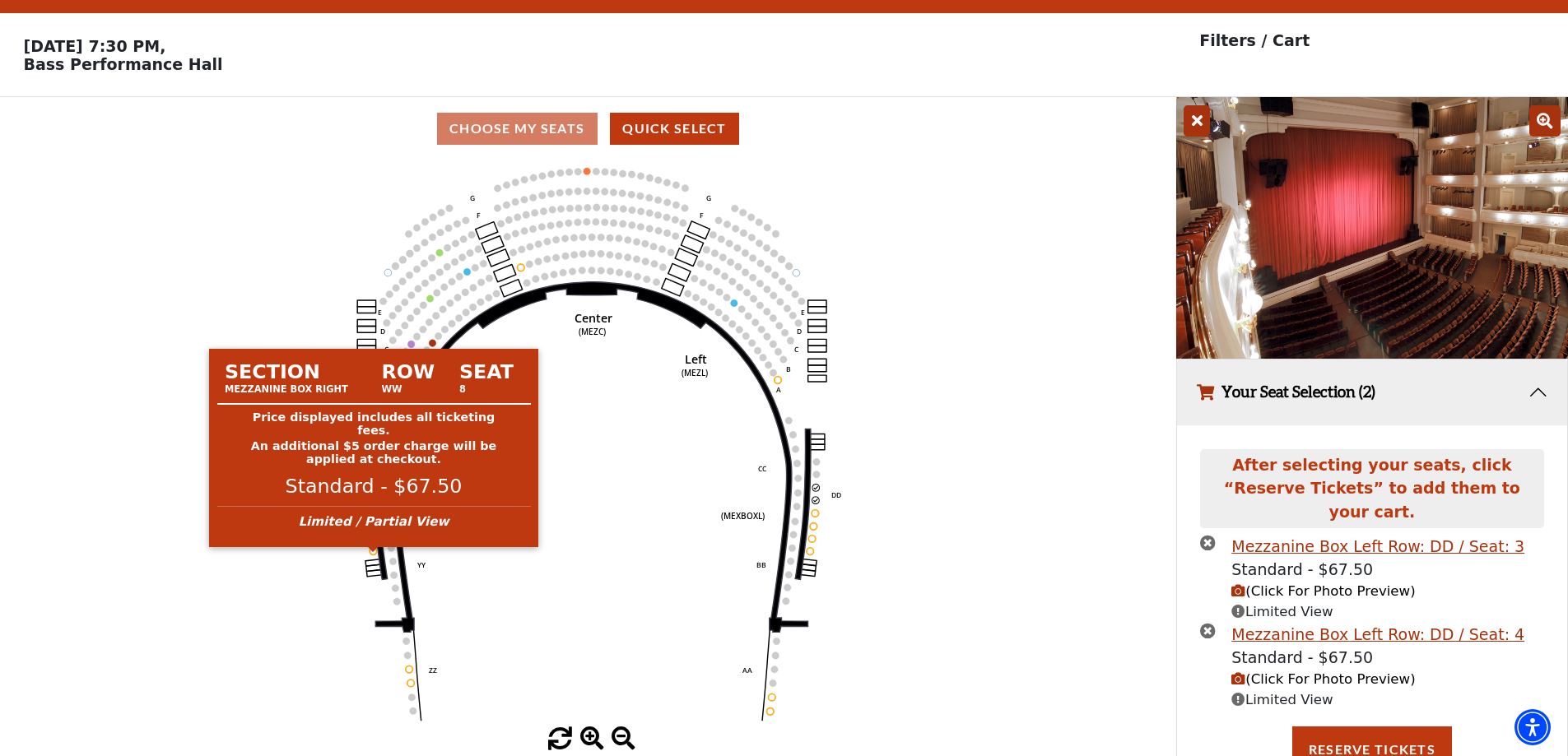
click at [372, 555] on circle at bounding box center [374, 551] width 8 height 8
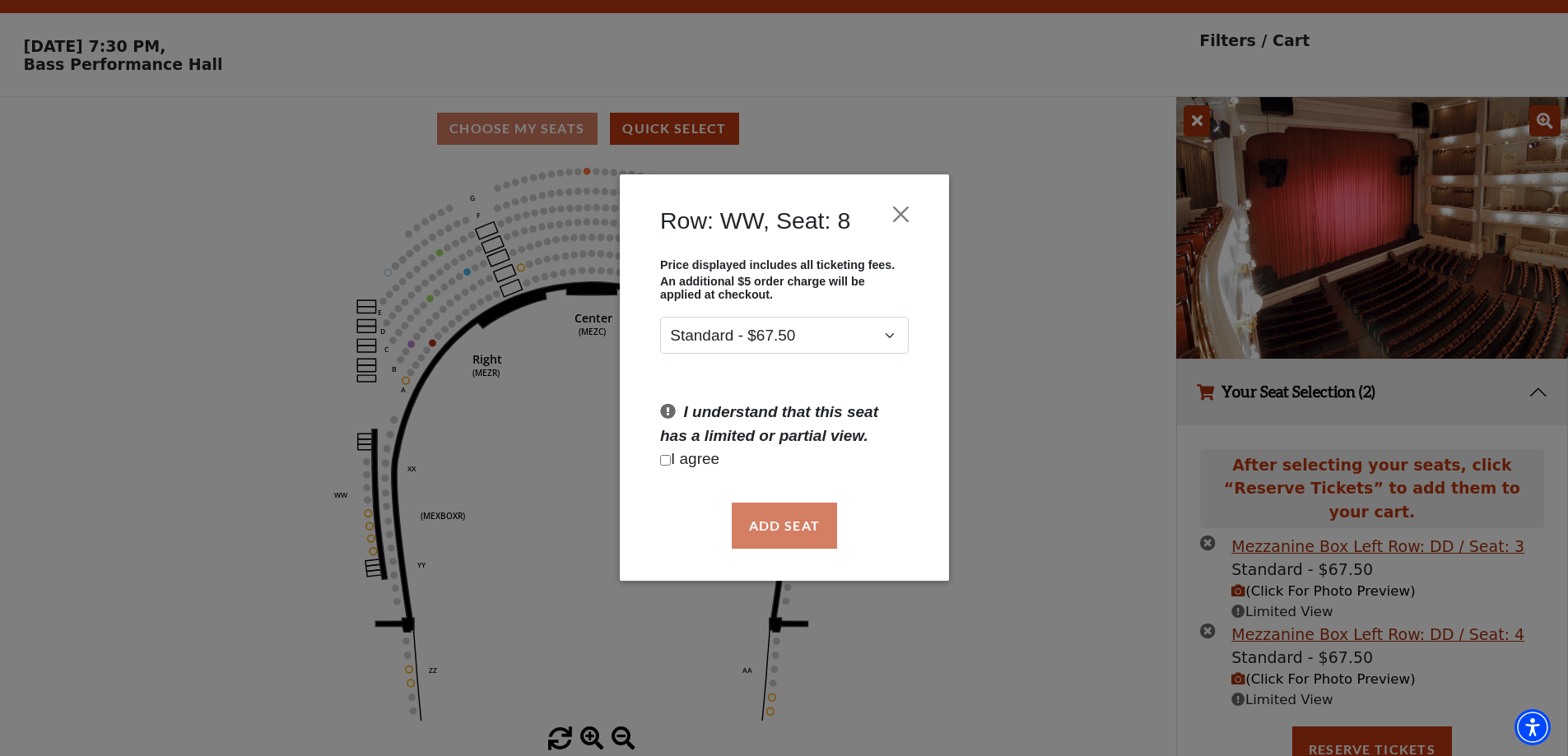
click at [670, 465] on input "Checkbox field" at bounding box center [665, 460] width 10 height 10
checkbox input "true"
click at [784, 528] on button "Add Seat" at bounding box center [784, 526] width 105 height 46
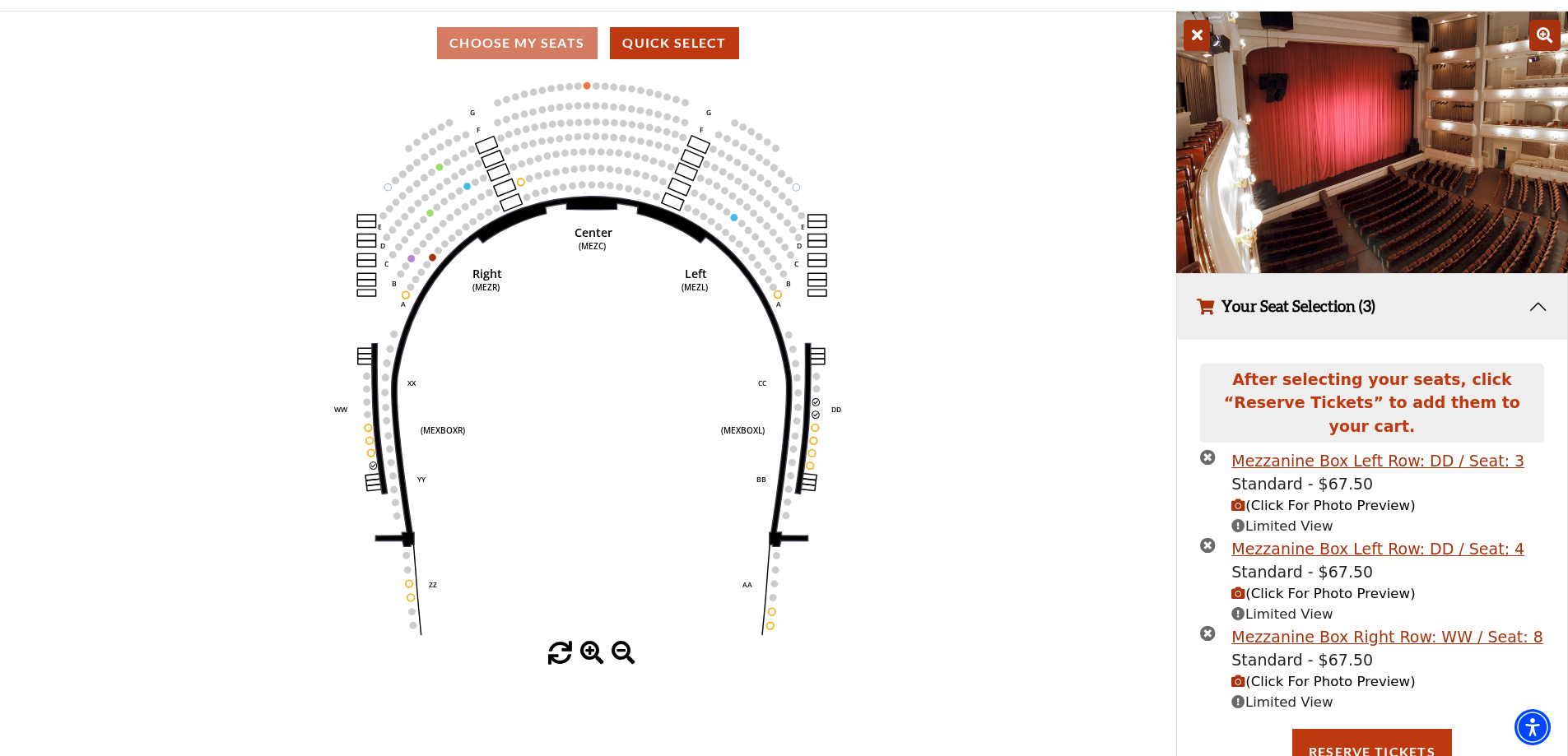
scroll to position [127, 0]
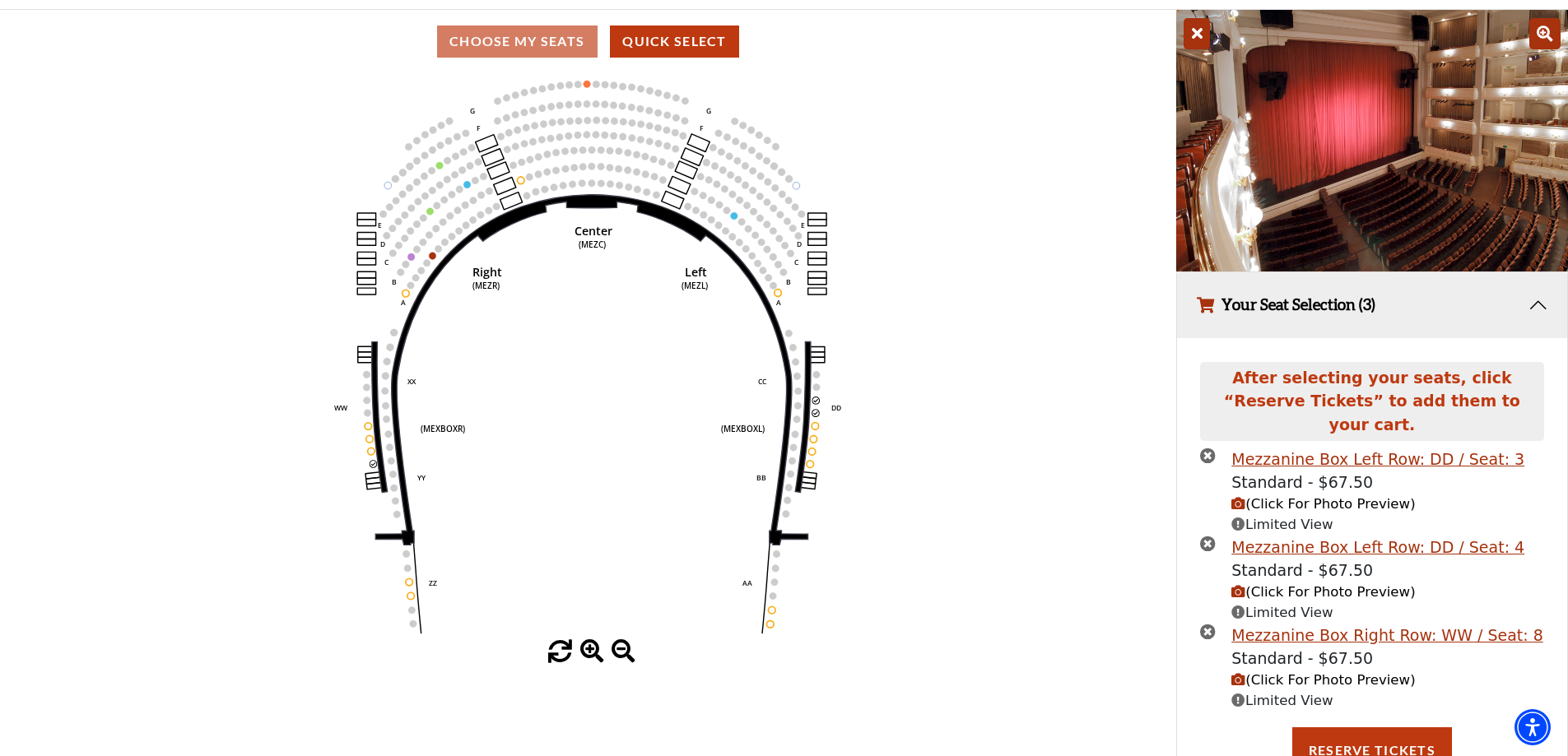
click at [1264, 672] on span "(Click For Photo Preview)" at bounding box center [1323, 680] width 183 height 16
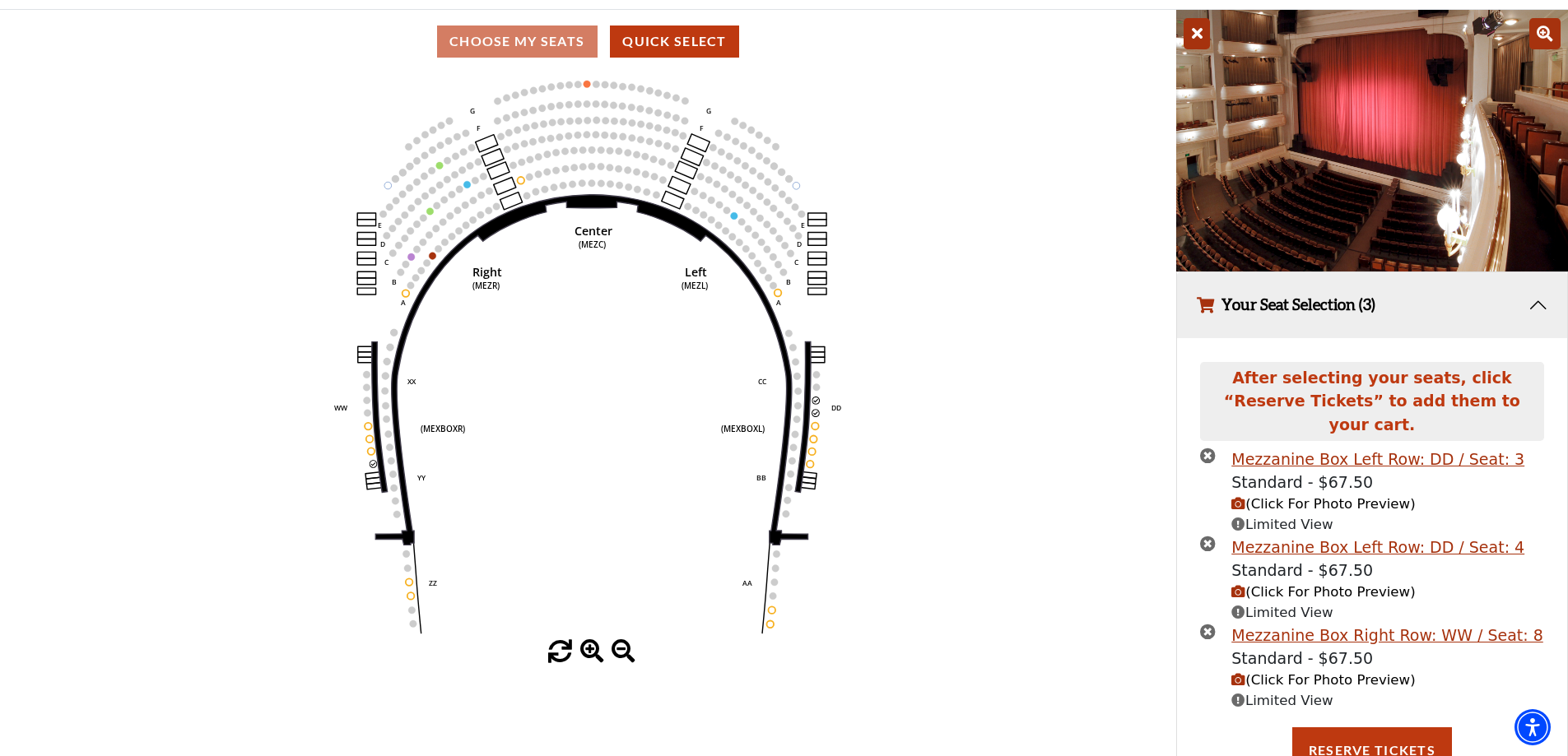
drag, startPoint x: 1210, startPoint y: 615, endPoint x: 1210, endPoint y: 596, distance: 19.0
click at [1210, 623] on icon "times-circle" at bounding box center [1208, 631] width 16 height 16
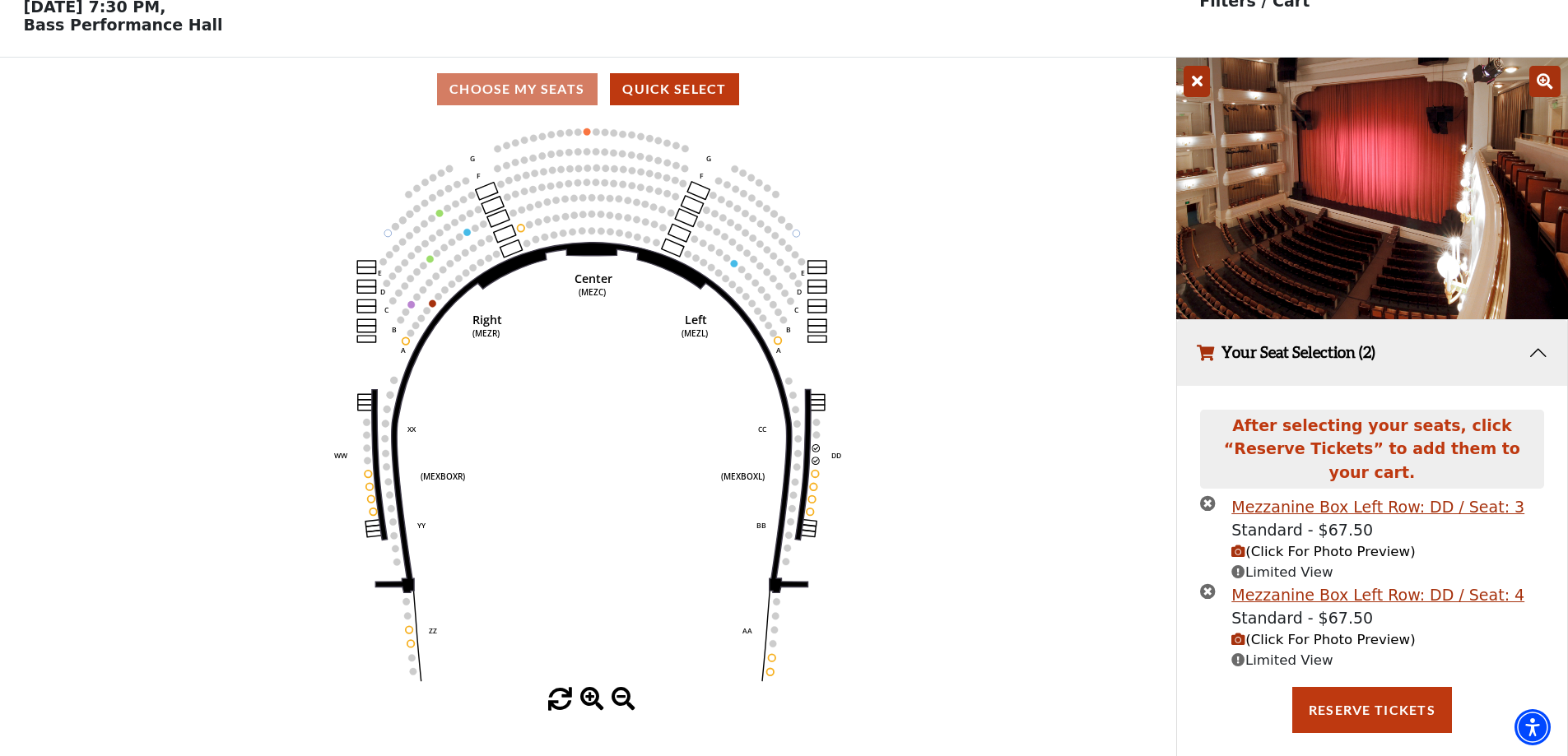
drag, startPoint x: 1210, startPoint y: 574, endPoint x: 1205, endPoint y: 563, distance: 12.1
click at [1208, 583] on icon "times-circle" at bounding box center [1208, 591] width 16 height 16
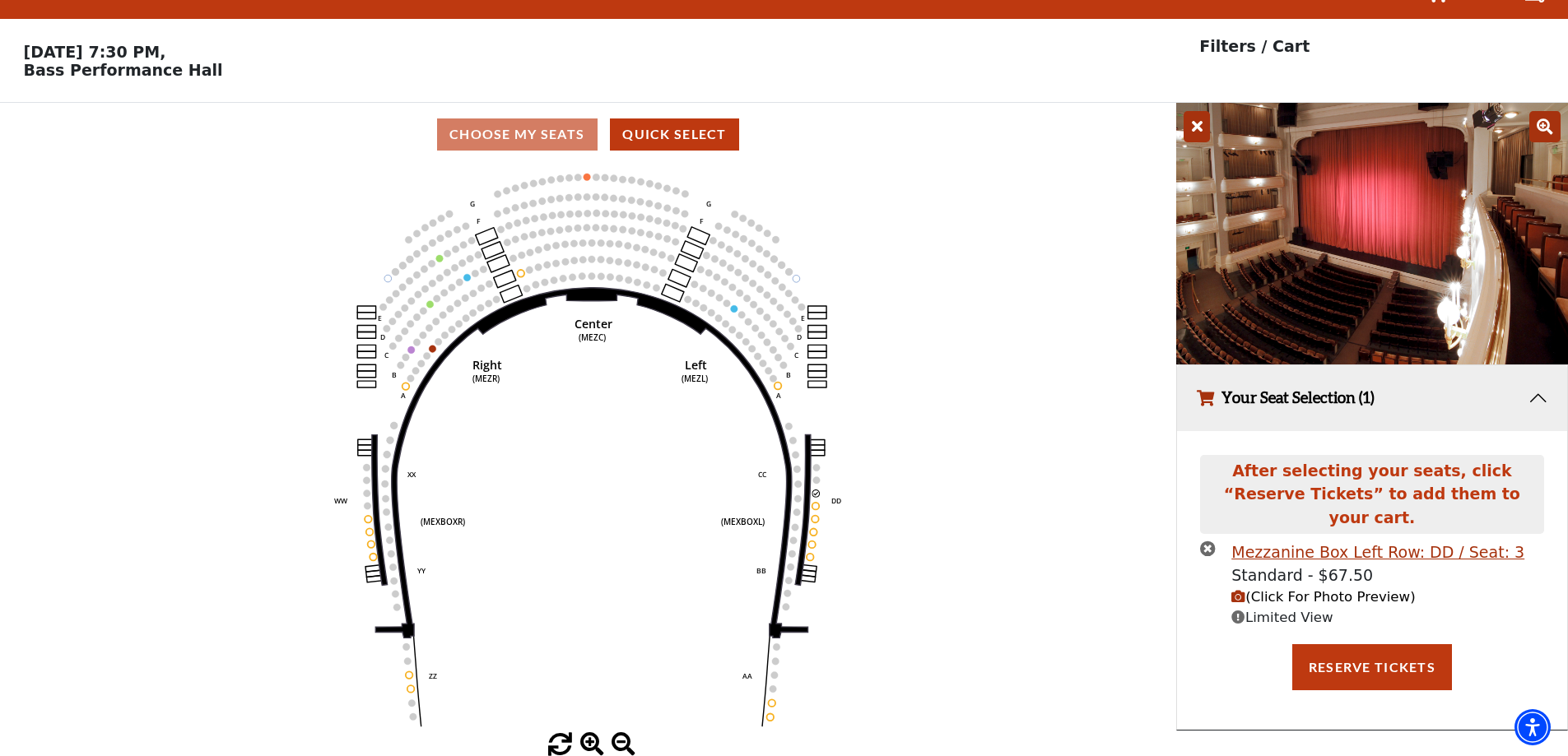
click at [1207, 541] on icon "times-circle" at bounding box center [1208, 548] width 16 height 16
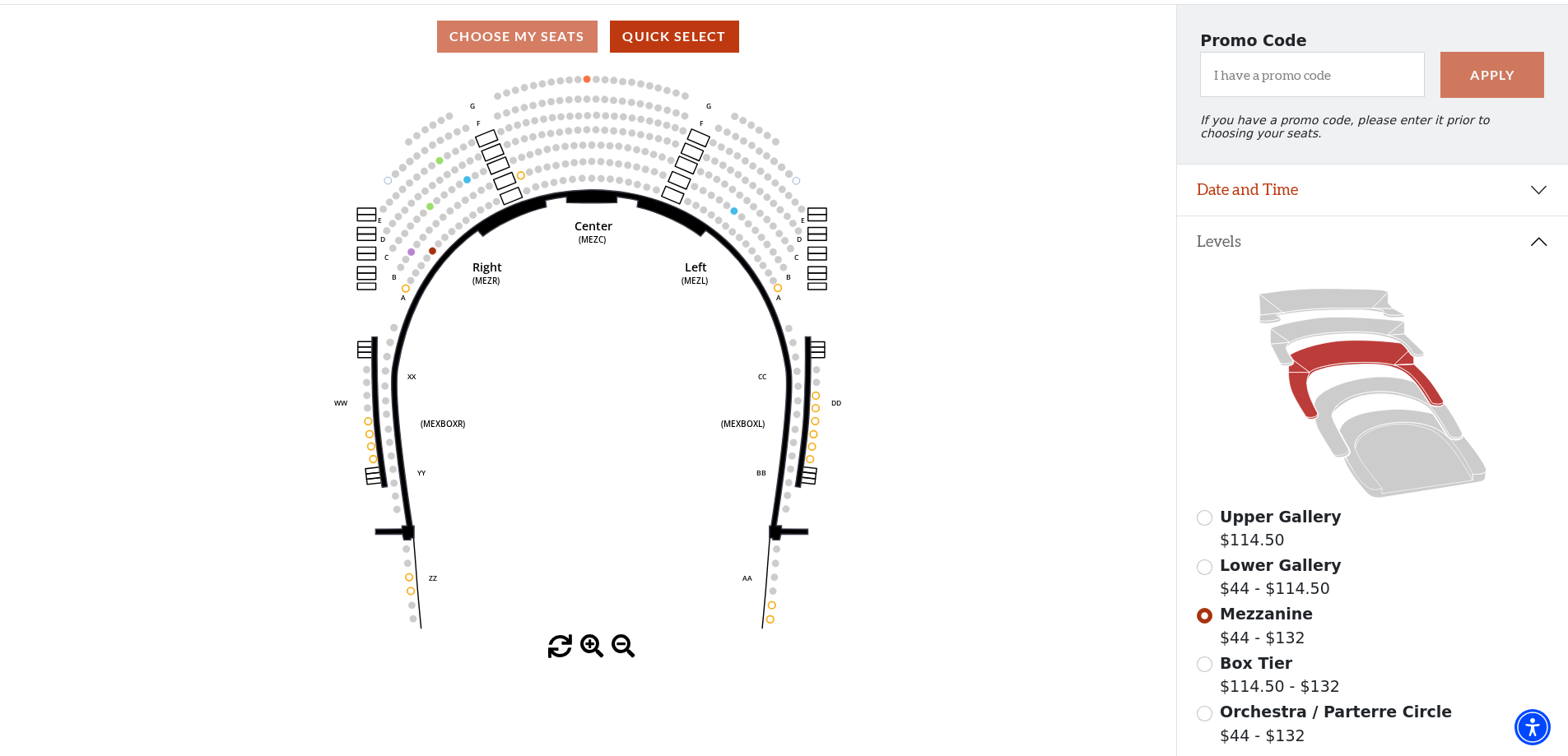
scroll to position [0, 0]
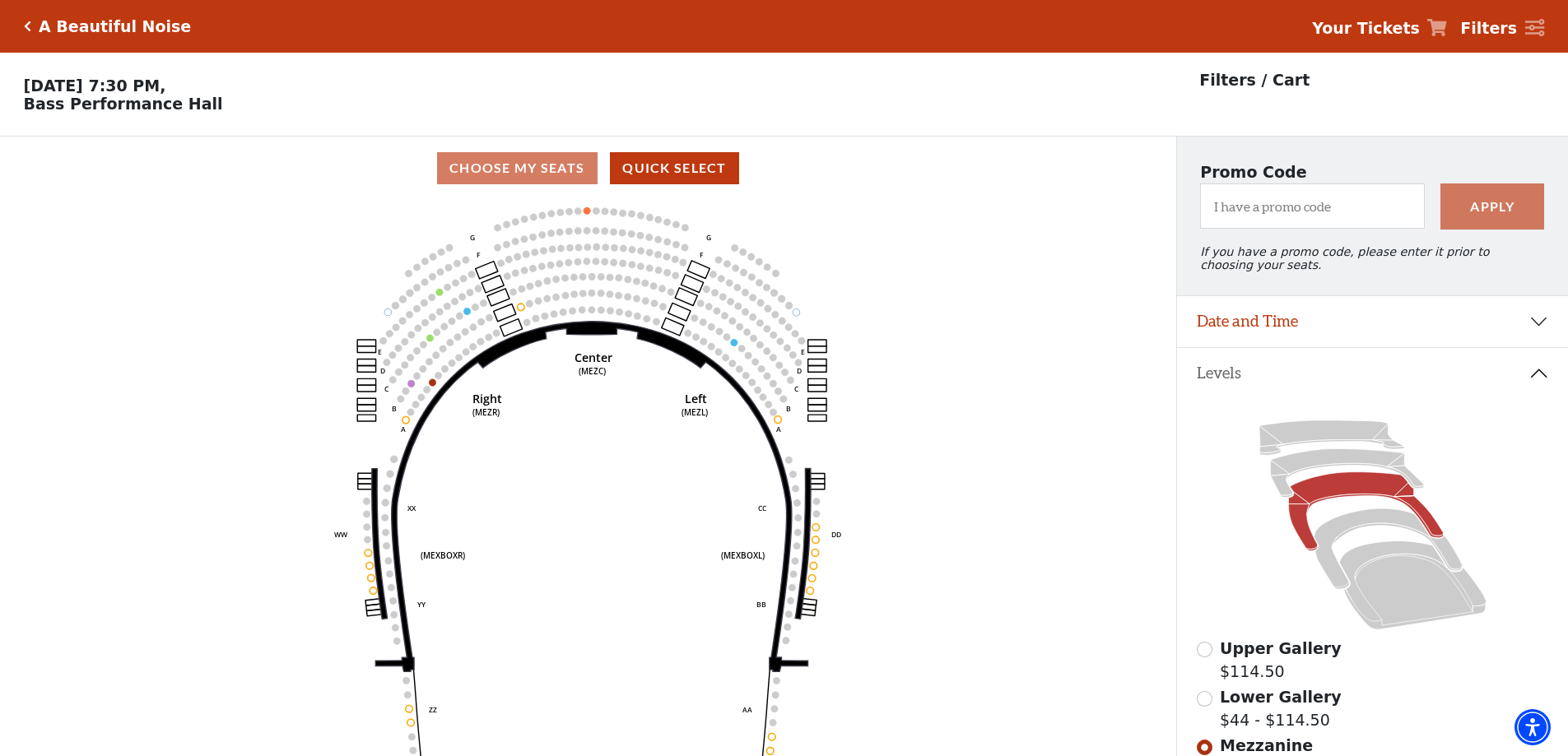
click at [29, 22] on icon "Click here to go back to filters" at bounding box center [27, 26] width 8 height 11
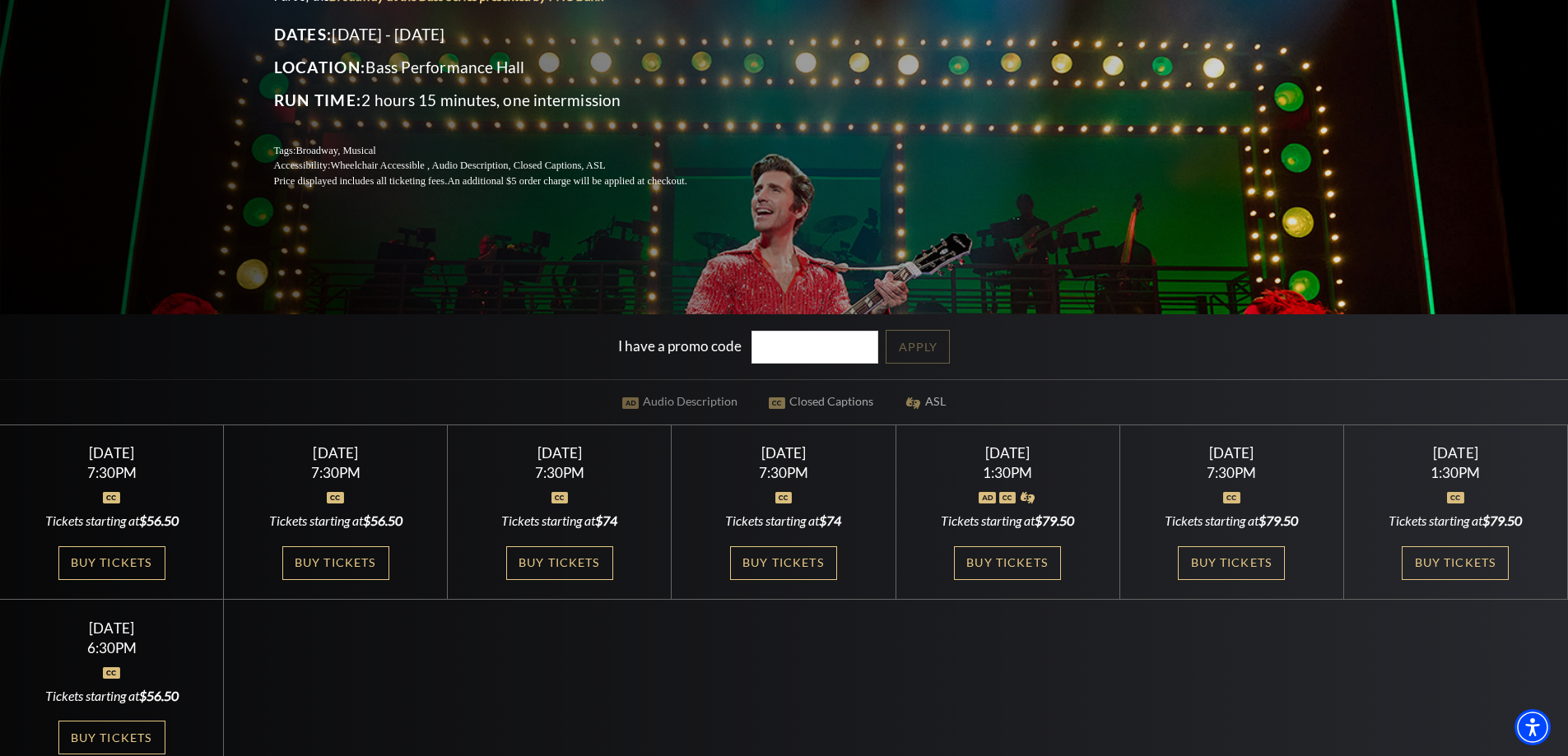
scroll to position [329, 0]
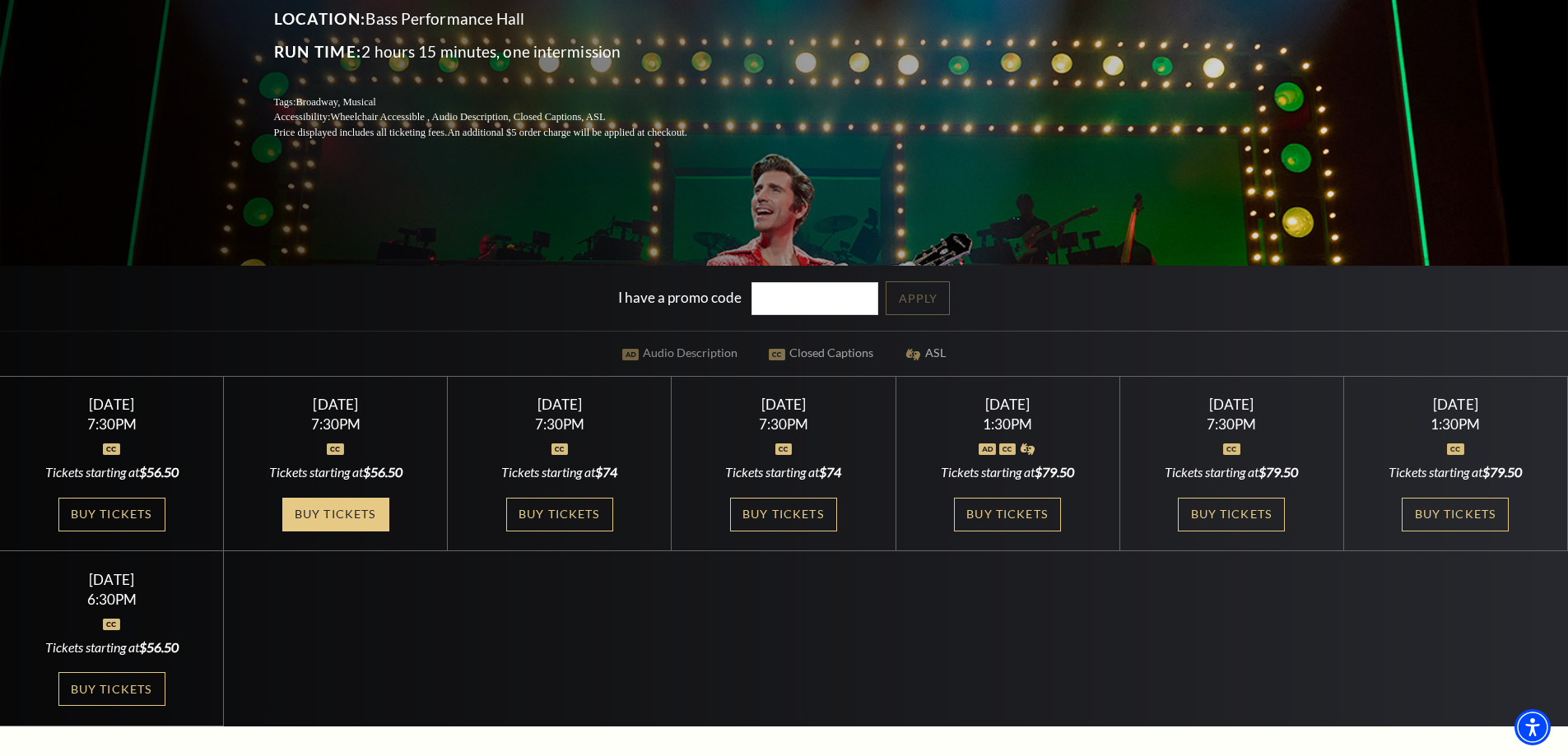
click at [322, 508] on link "Buy Tickets" at bounding box center [336, 514] width 107 height 34
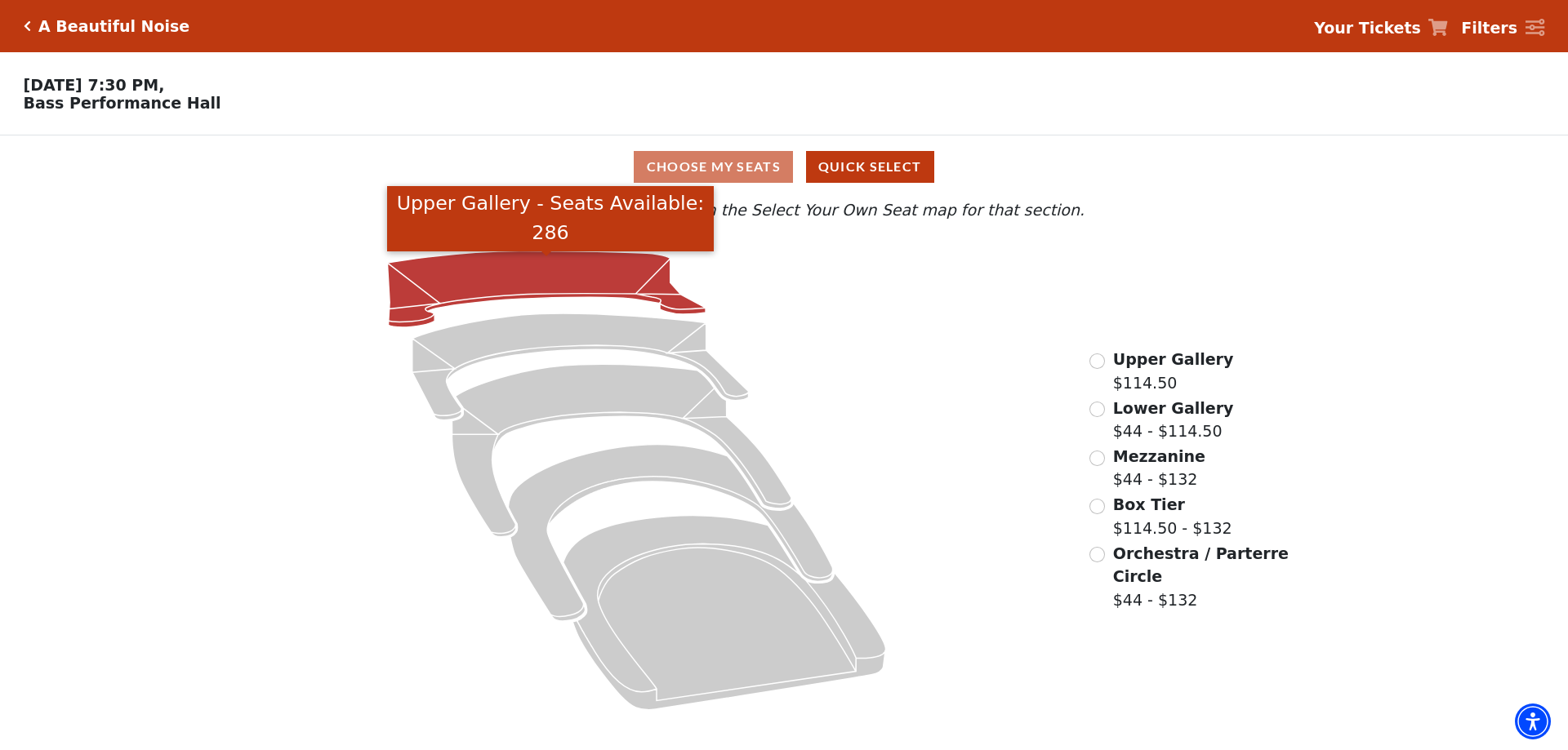
click at [543, 288] on icon "Upper Gallery - Seats Available: 286" at bounding box center [547, 290] width 318 height 76
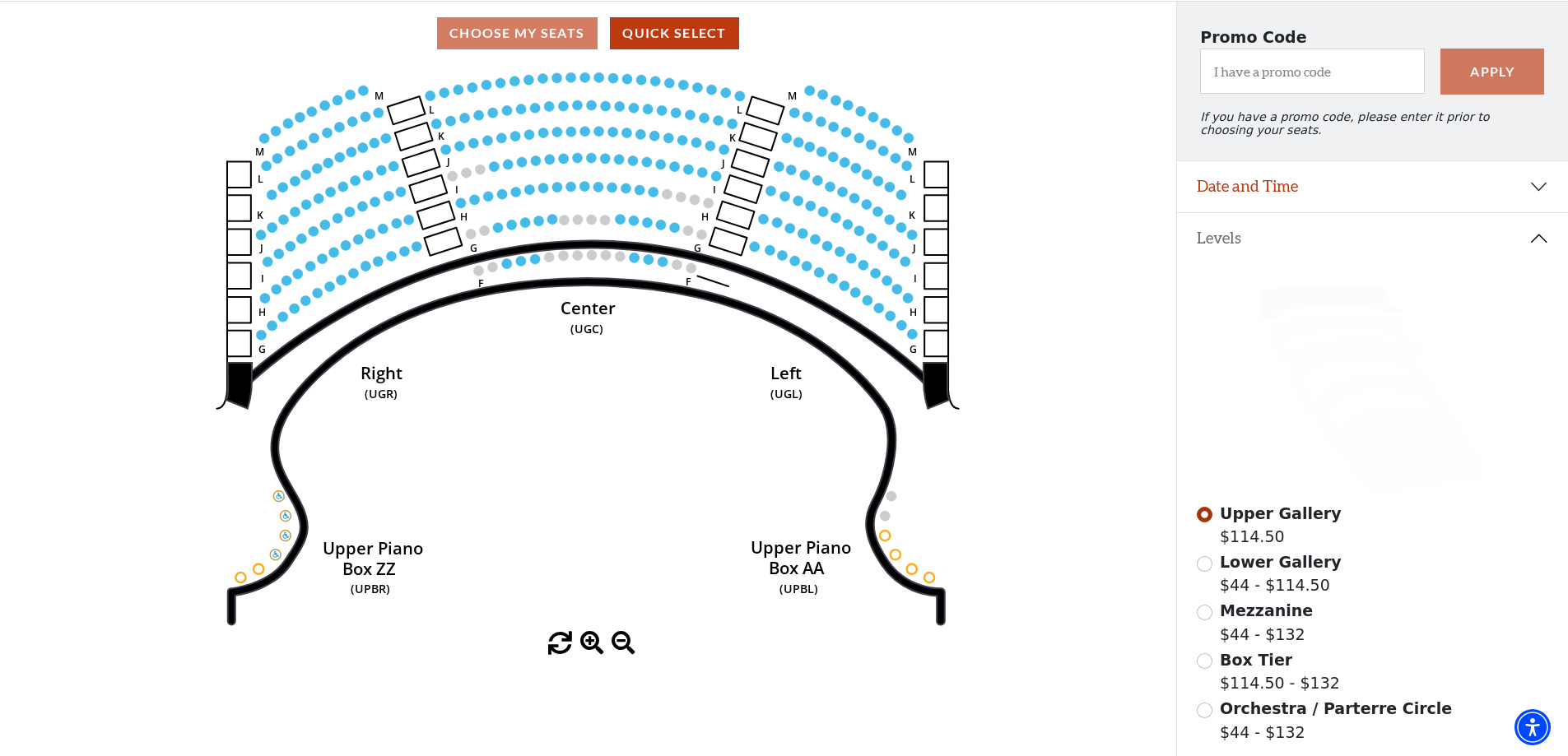
scroll to position [241, 0]
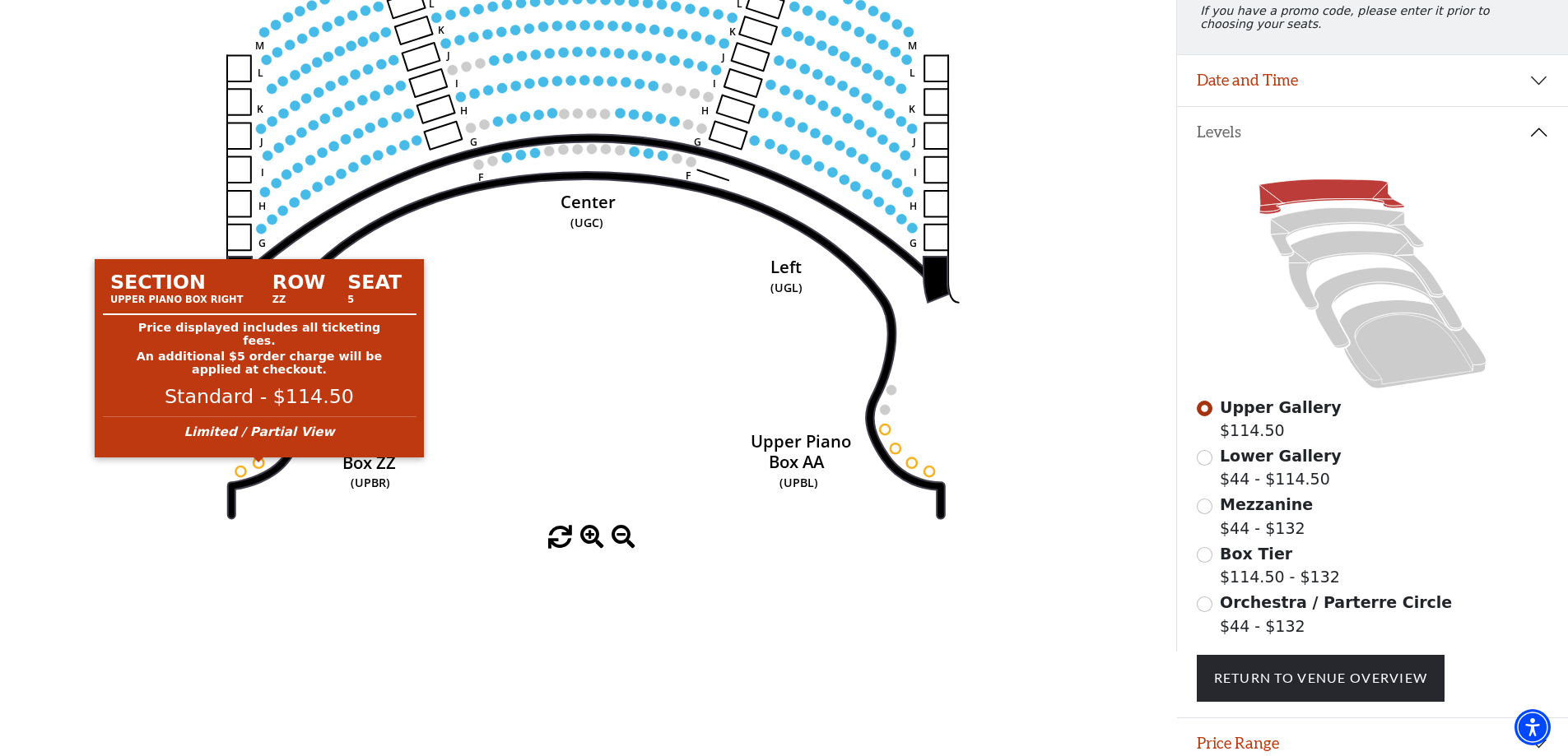
click at [258, 467] on circle at bounding box center [259, 463] width 10 height 10
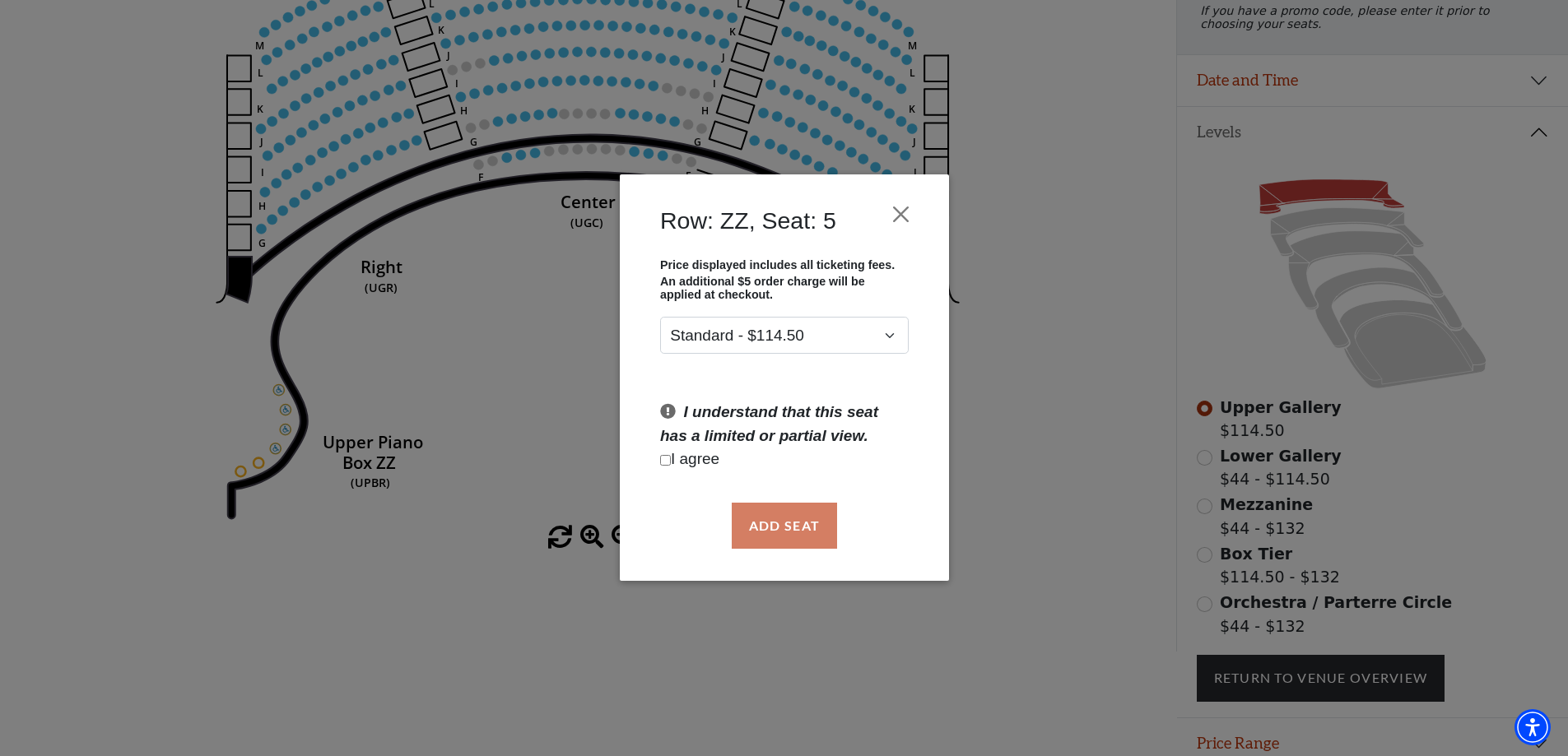
click at [665, 460] on input "Checkbox field" at bounding box center [665, 460] width 10 height 10
checkbox input "true"
click at [821, 541] on button "Add Seat" at bounding box center [784, 526] width 105 height 46
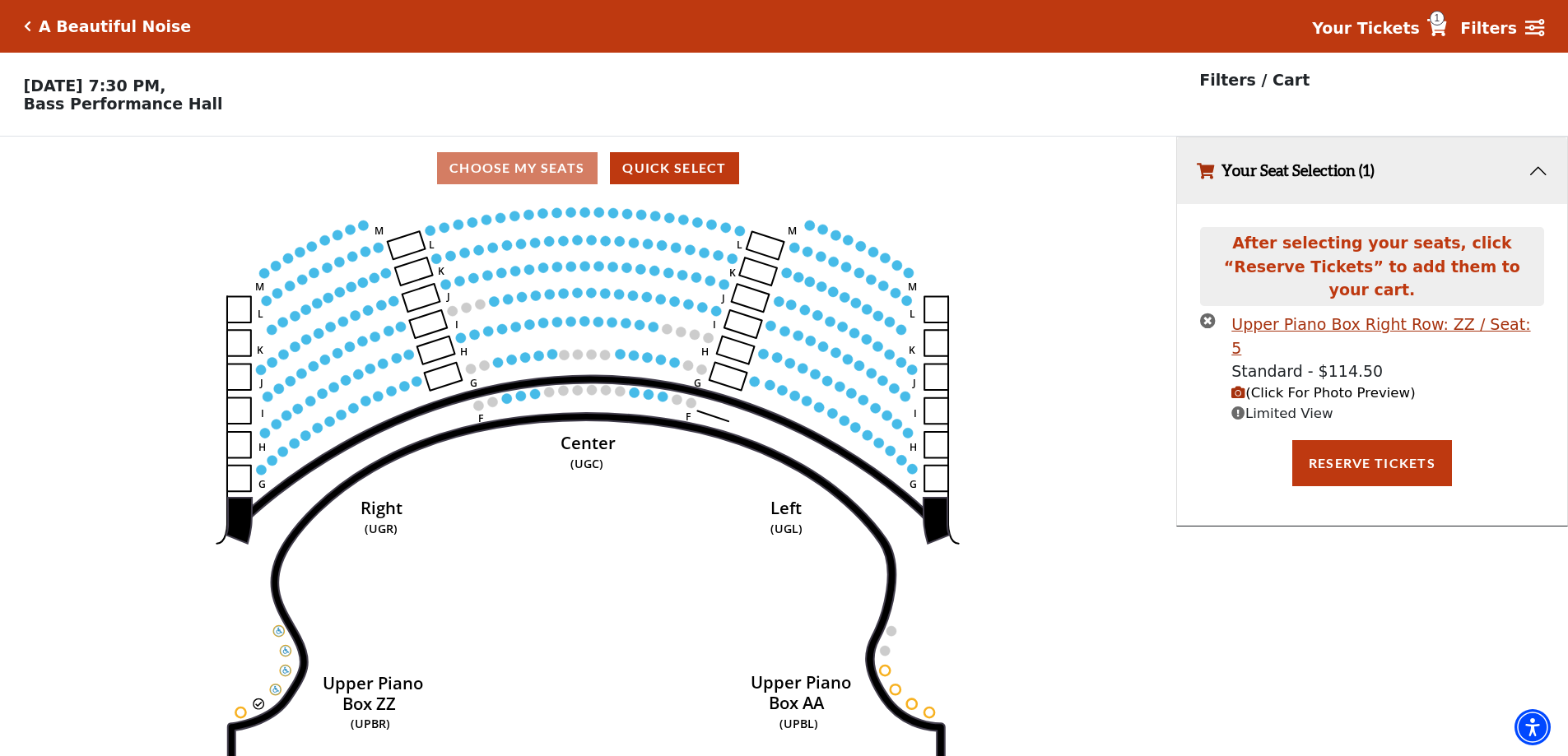
click at [1301, 386] on span "(Click For Photo Preview)" at bounding box center [1323, 393] width 183 height 16
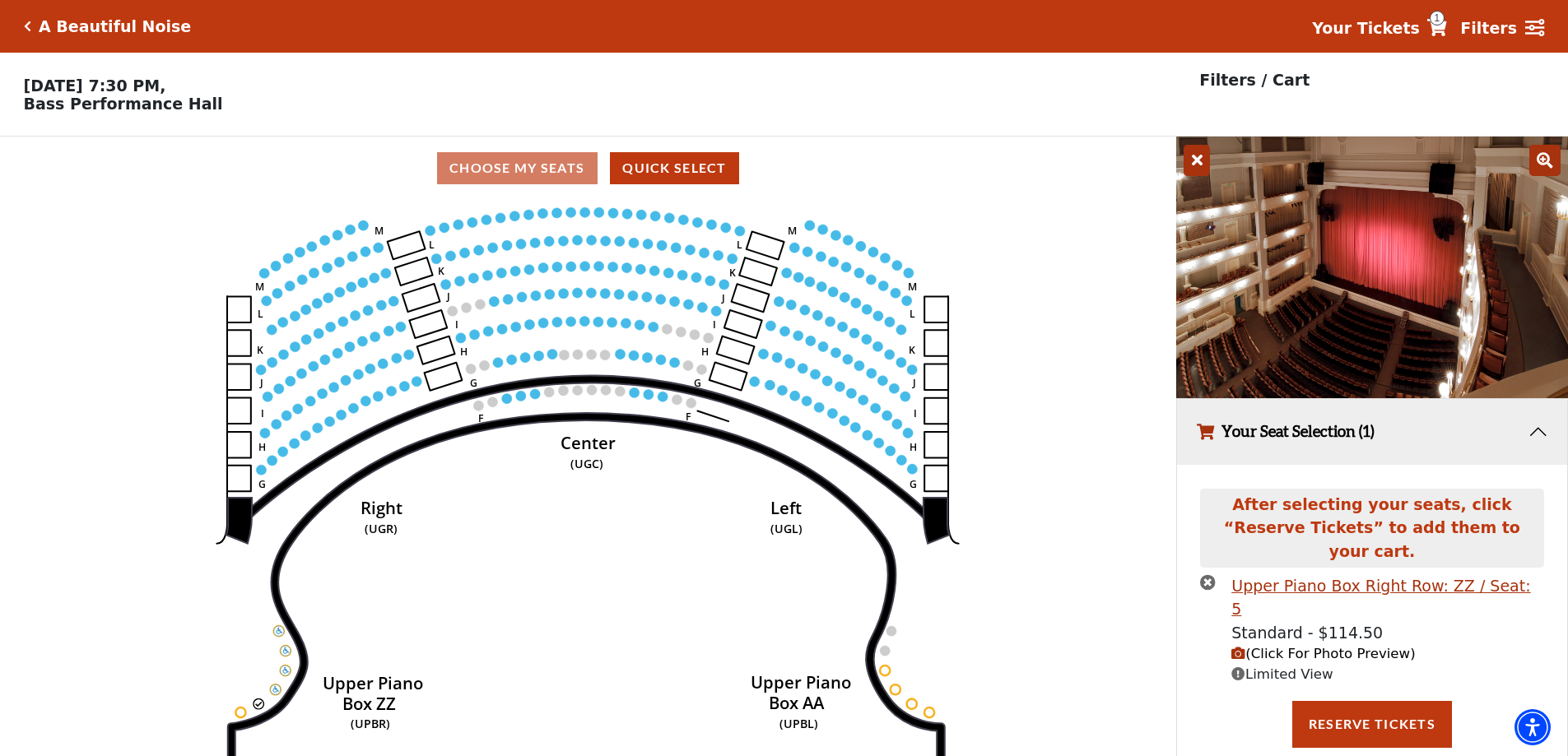
click at [1208, 575] on icon "times-circle" at bounding box center [1208, 582] width 16 height 16
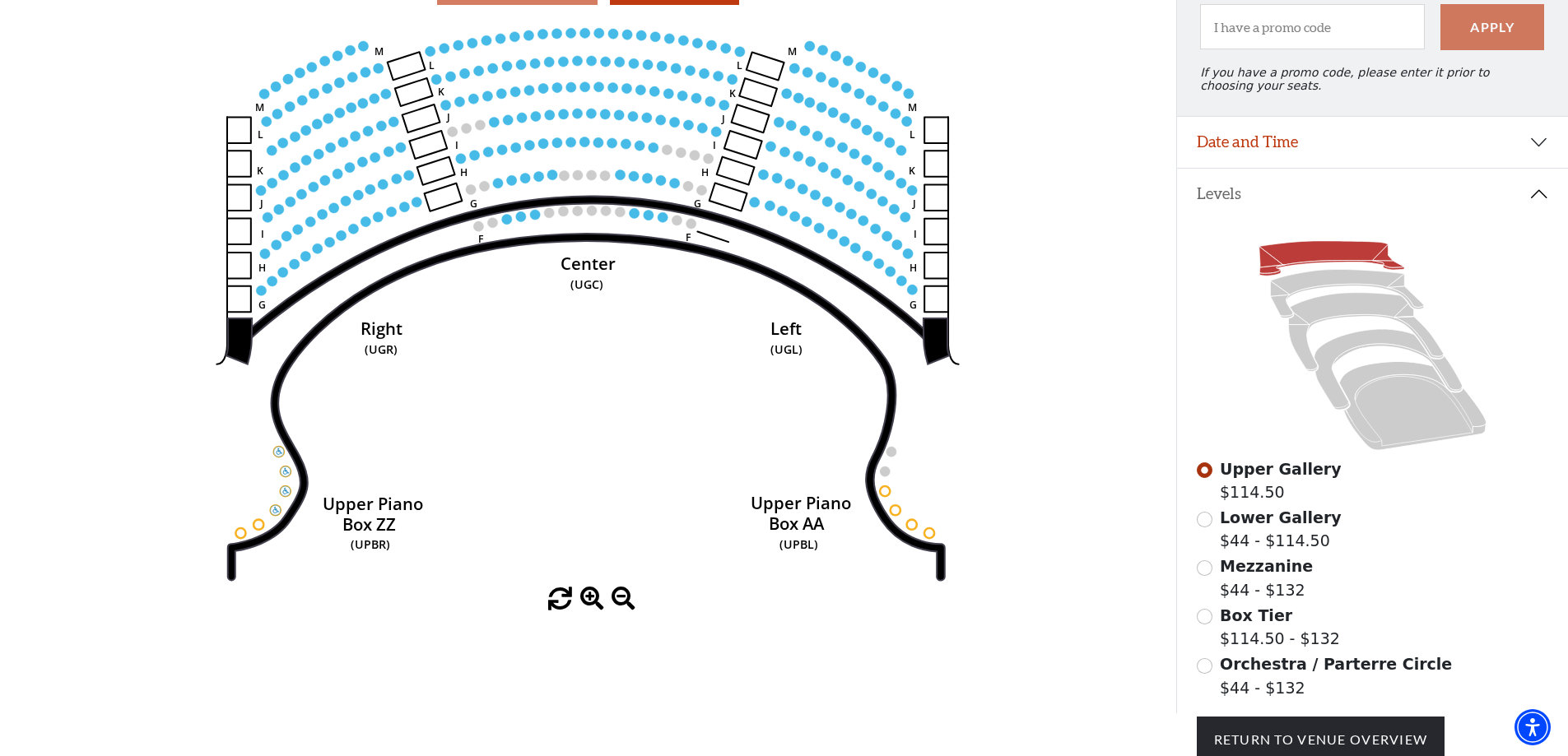
scroll to position [60, 0]
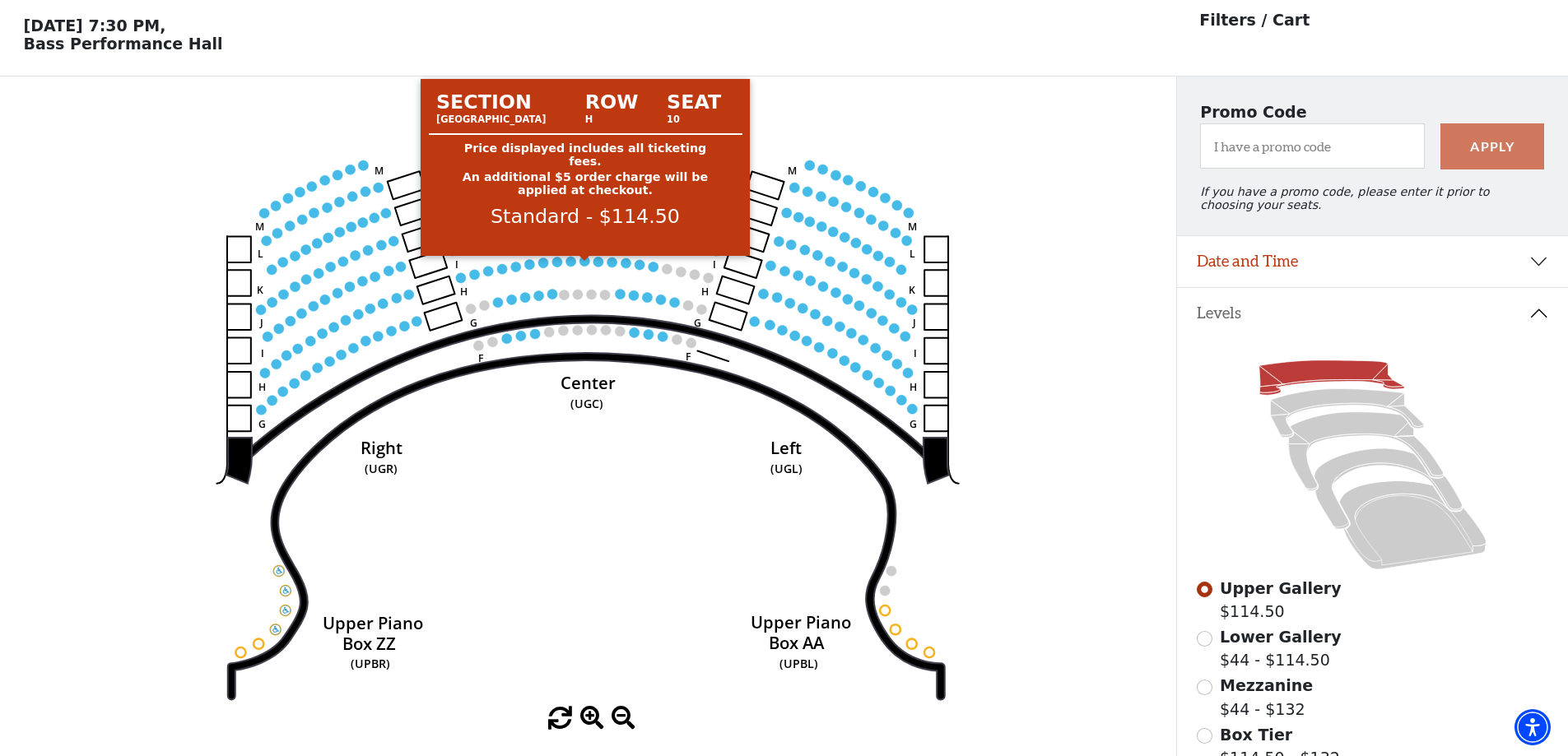
click at [583, 266] on circle at bounding box center [585, 260] width 10 height 10
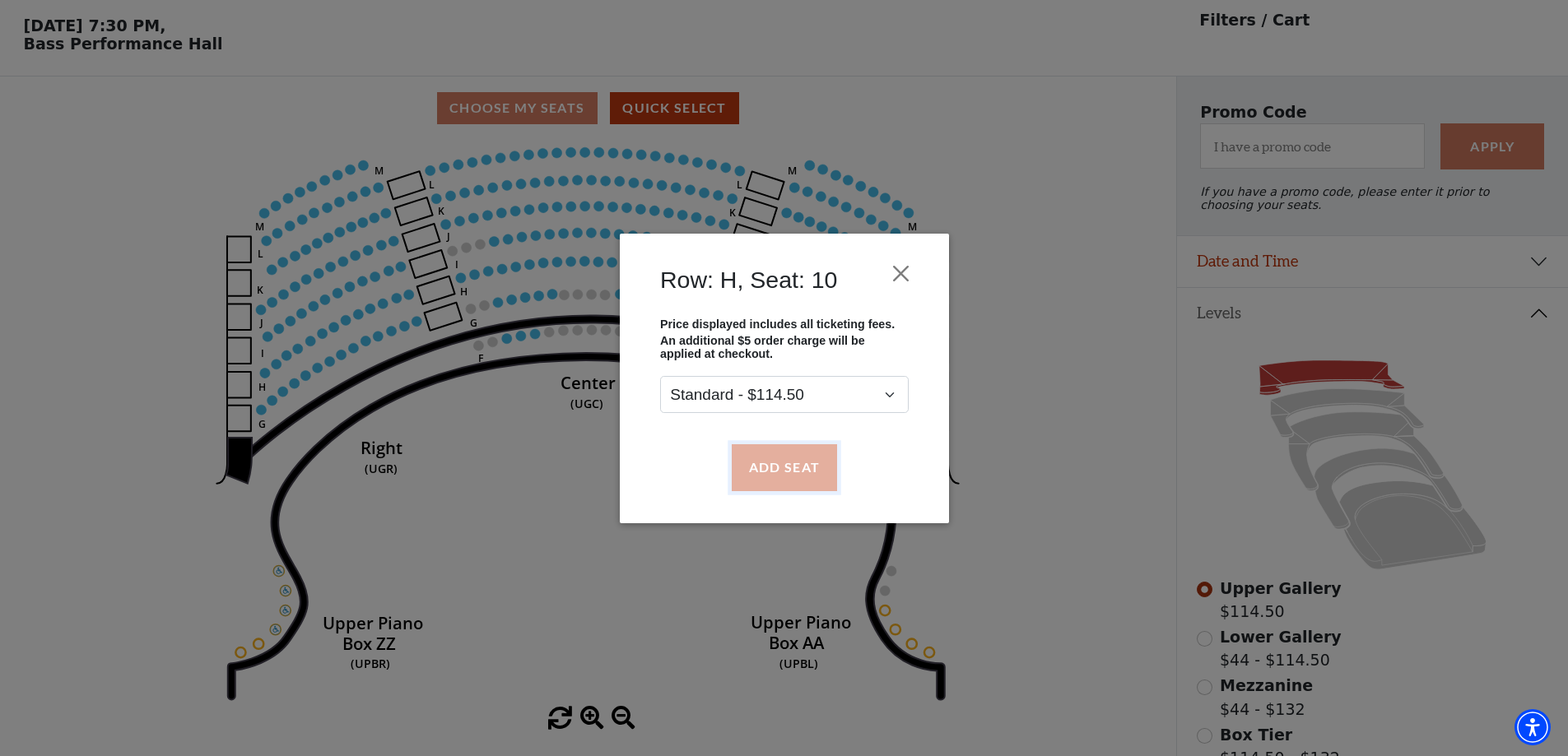
click at [769, 477] on button "Add Seat" at bounding box center [784, 467] width 105 height 46
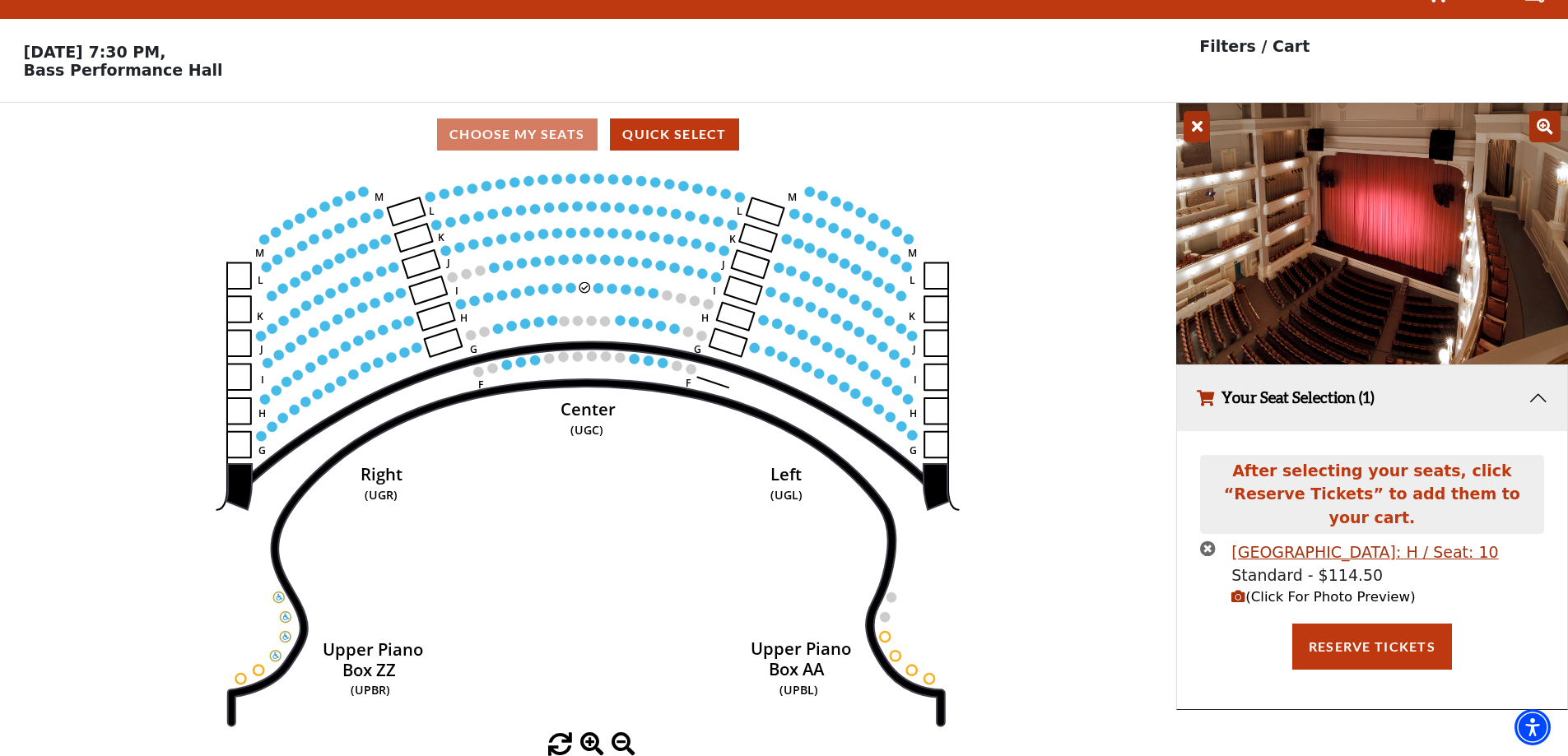
scroll to position [0, 0]
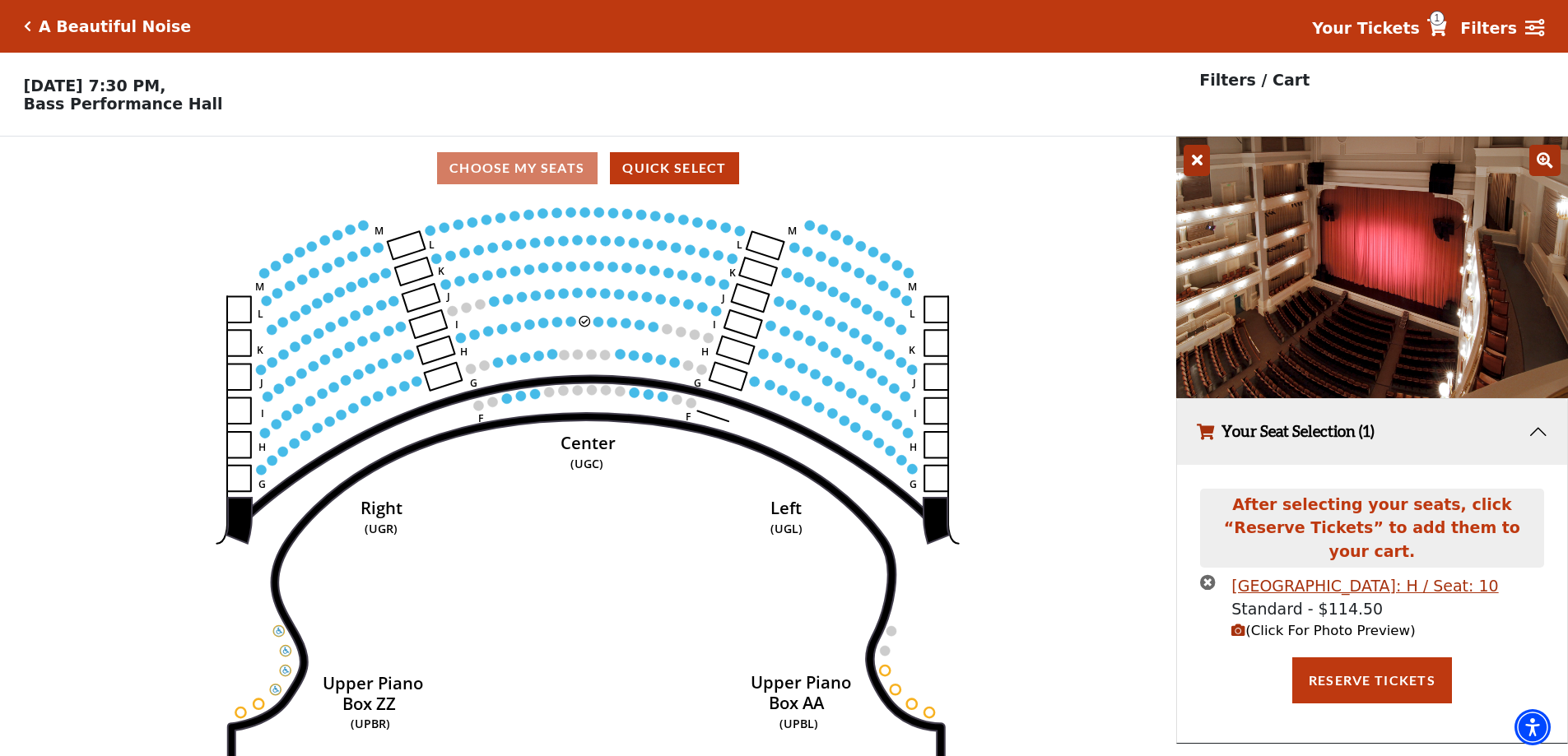
click at [1263, 622] on span "(Click For Photo Preview)" at bounding box center [1323, 630] width 183 height 16
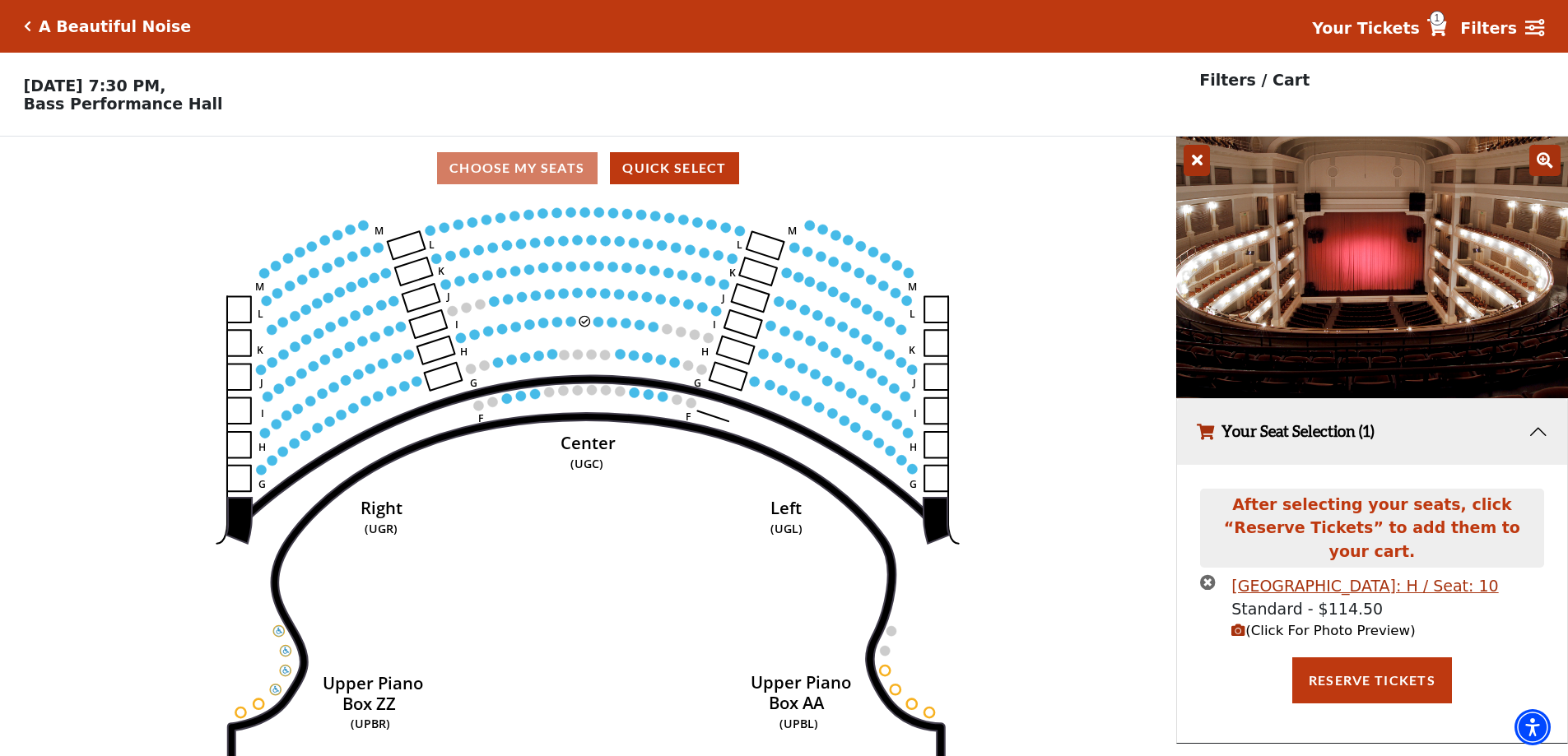
click at [1204, 575] on icon "times-circle" at bounding box center [1208, 582] width 16 height 16
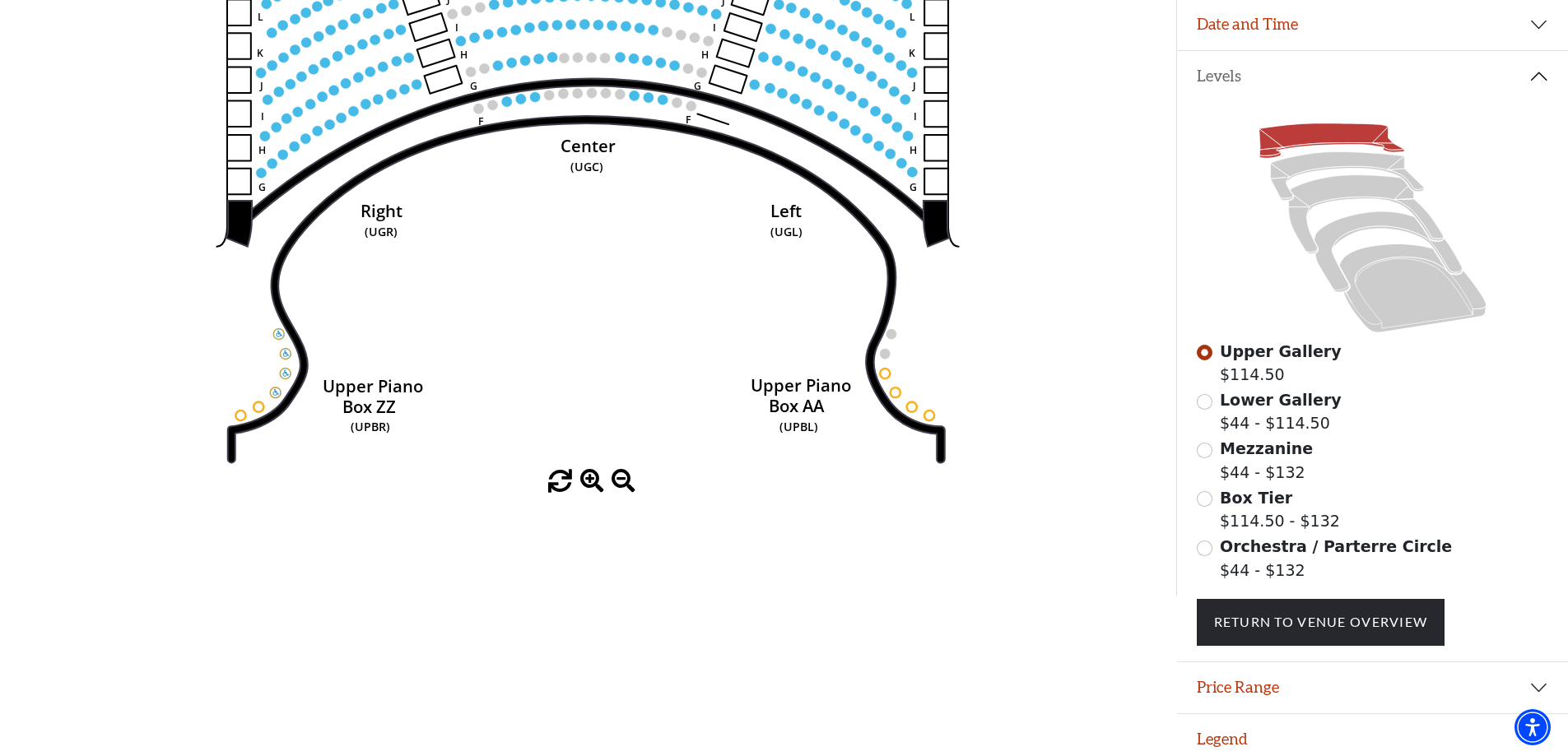
scroll to position [307, 0]
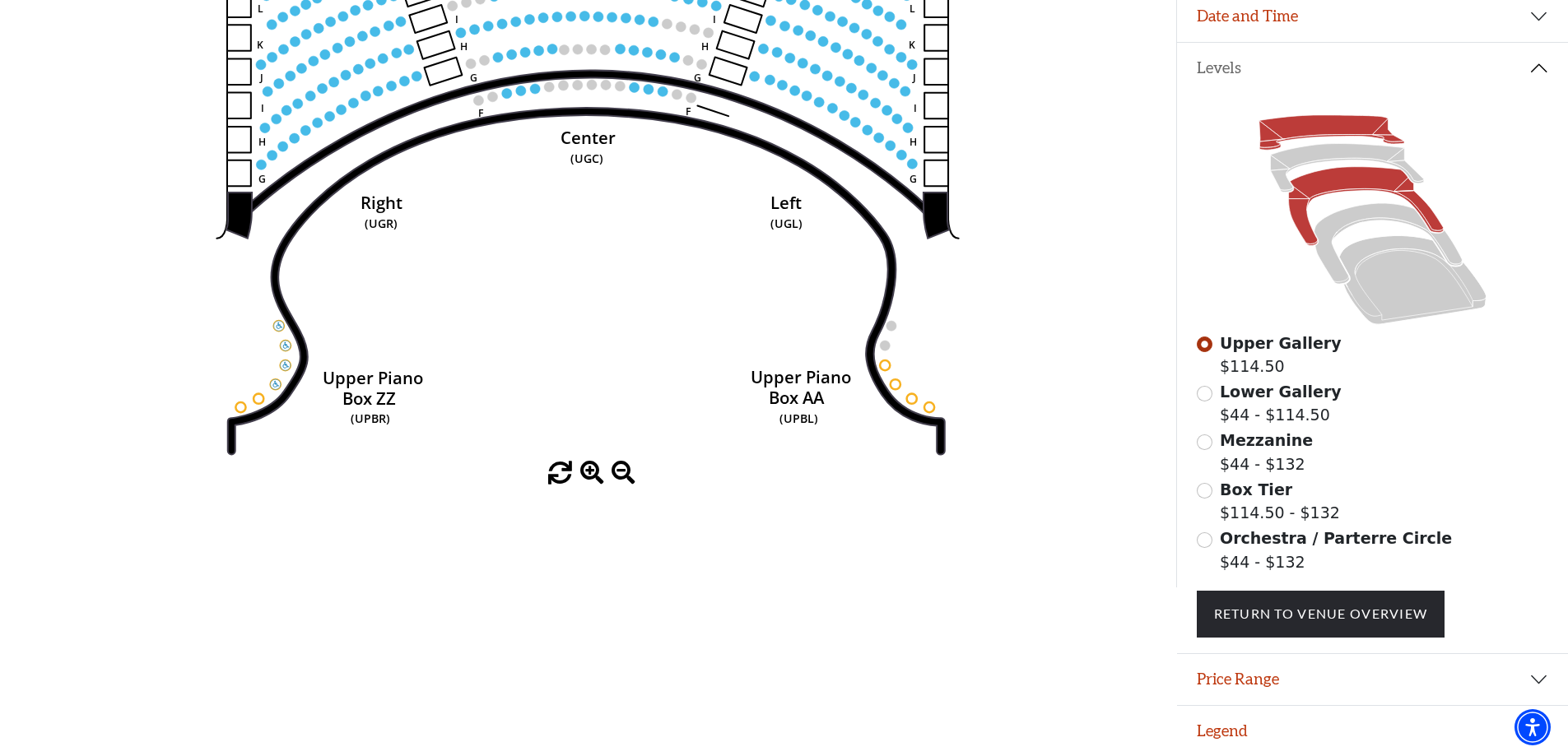
click at [1357, 193] on icon at bounding box center [1366, 207] width 155 height 79
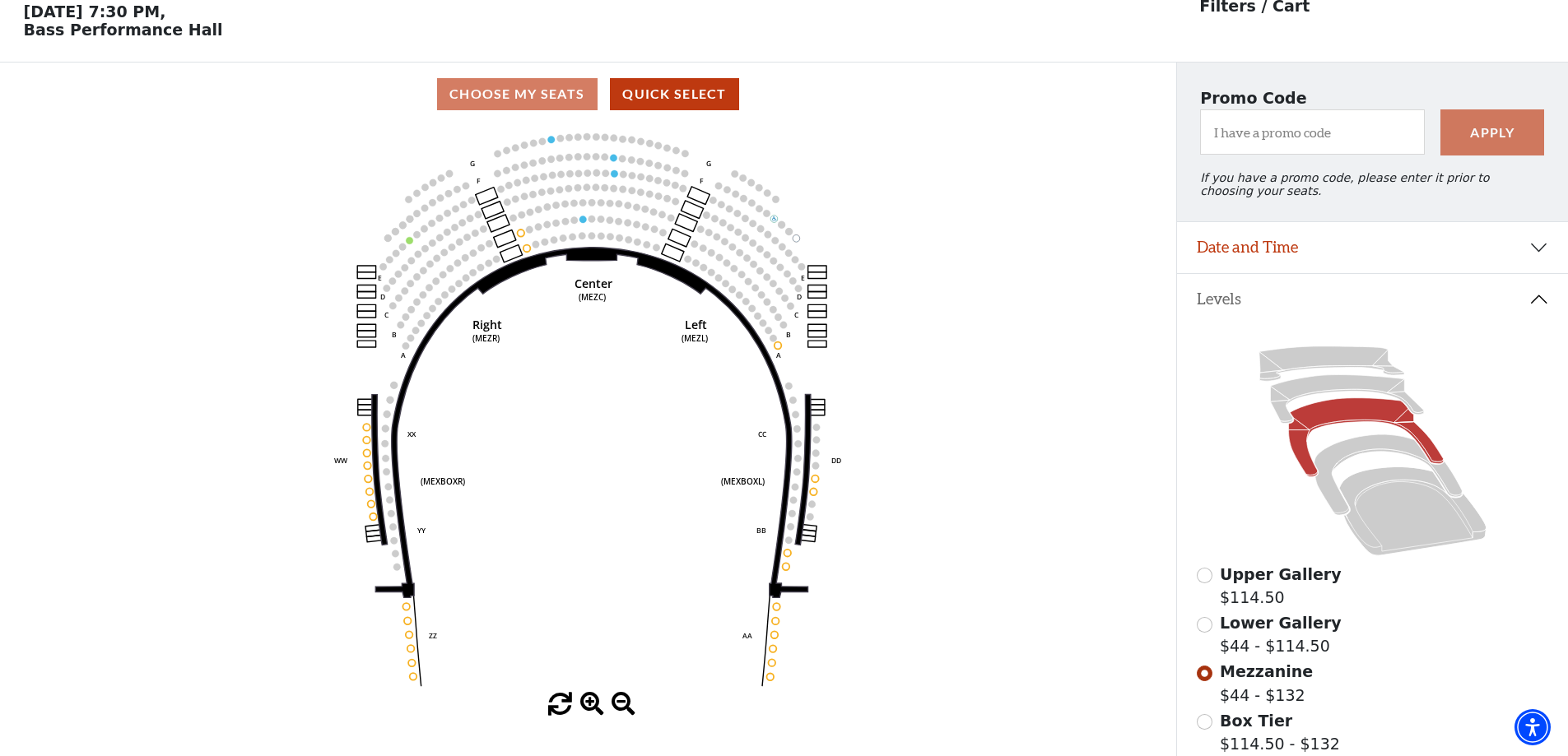
scroll to position [76, 0]
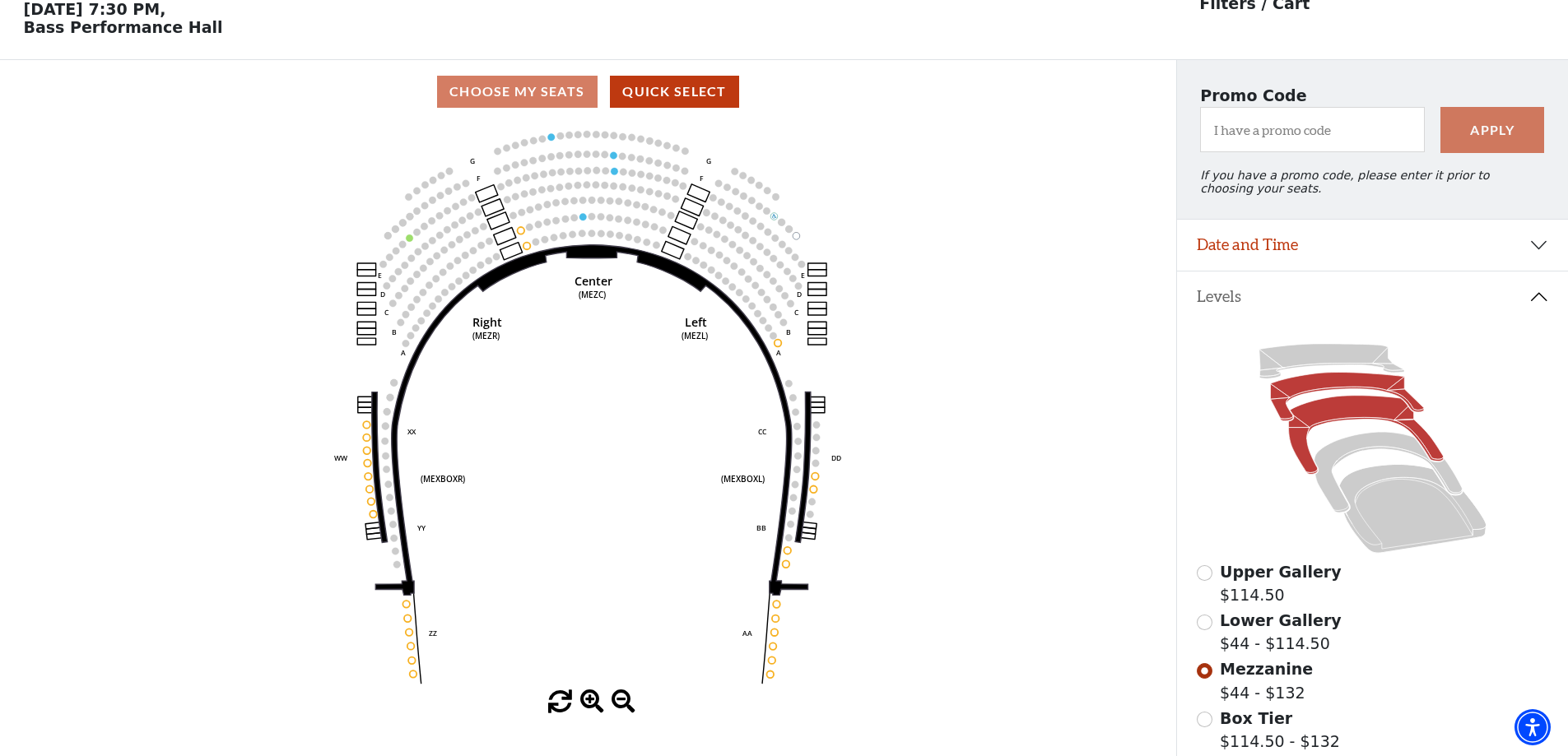
click at [1337, 394] on icon at bounding box center [1346, 397] width 153 height 49
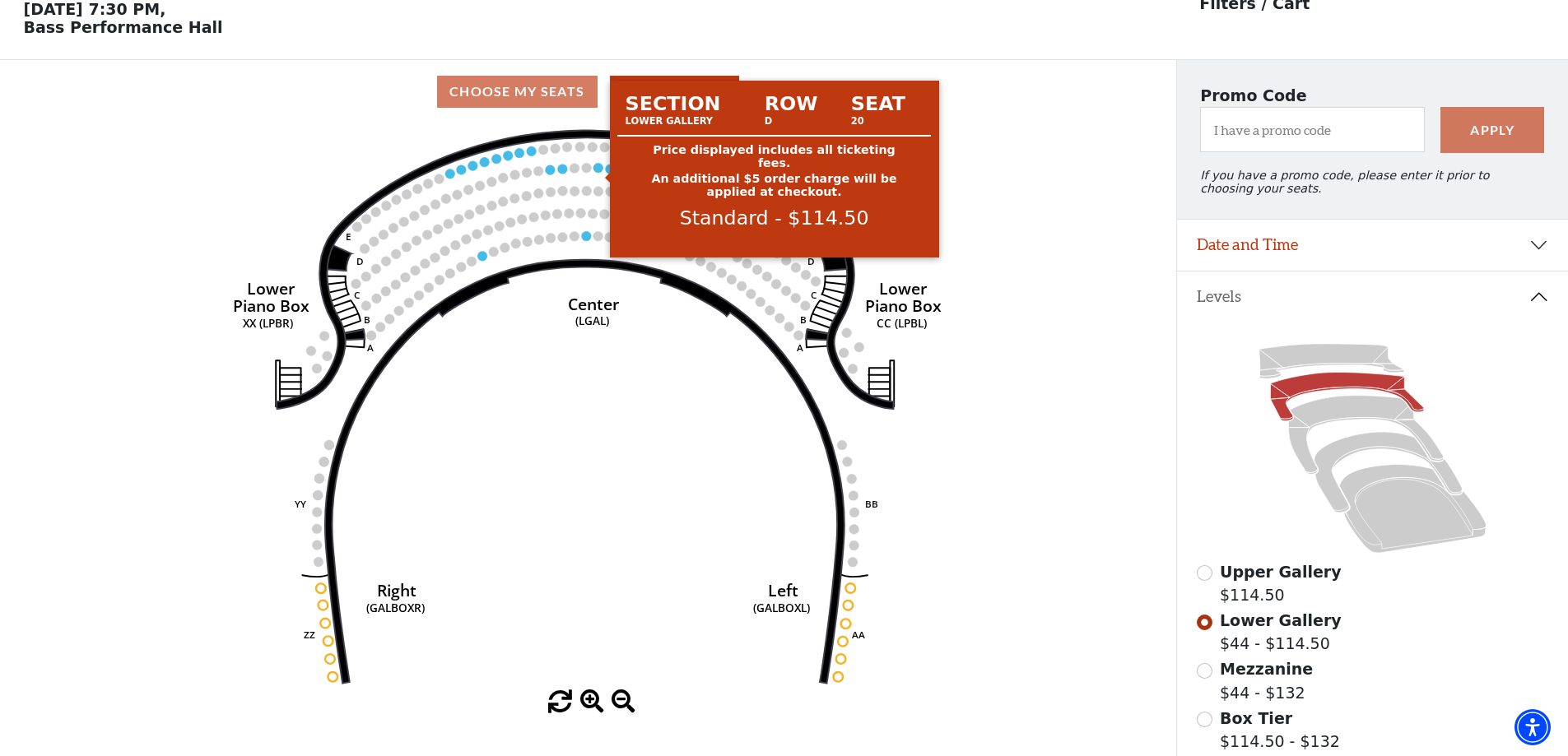
click at [596, 173] on circle at bounding box center [598, 167] width 10 height 10
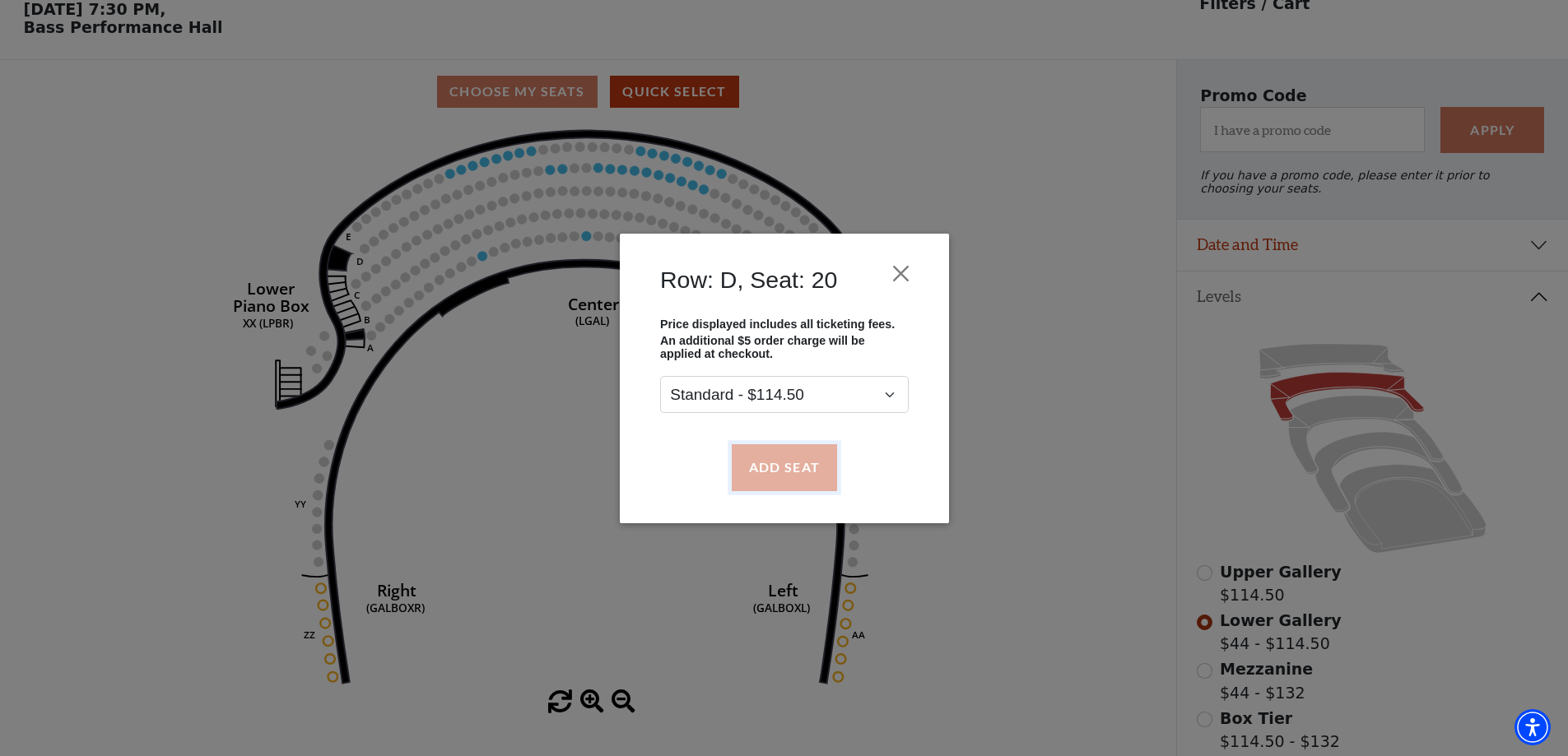
click at [800, 459] on button "Add Seat" at bounding box center [784, 467] width 105 height 46
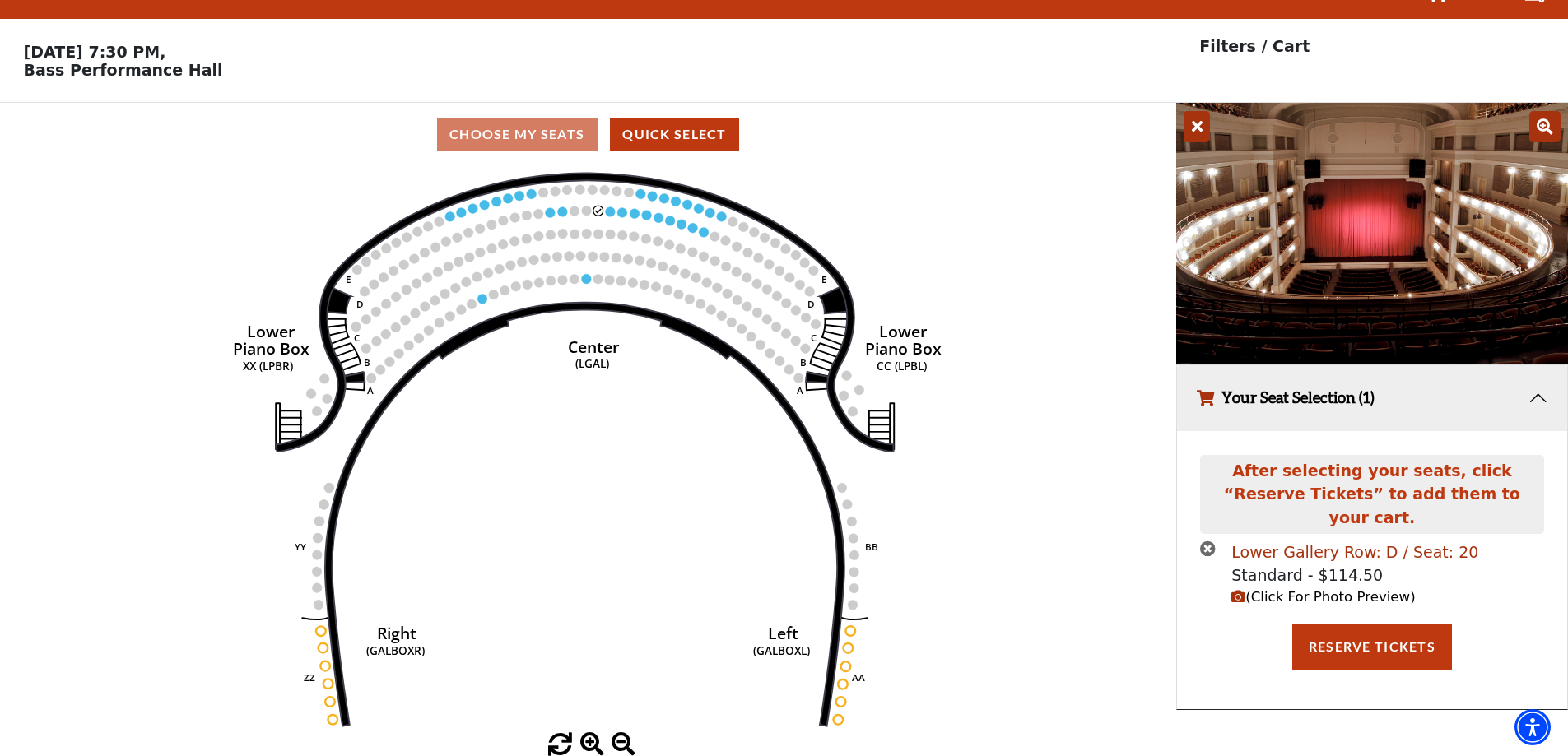
scroll to position [0, 0]
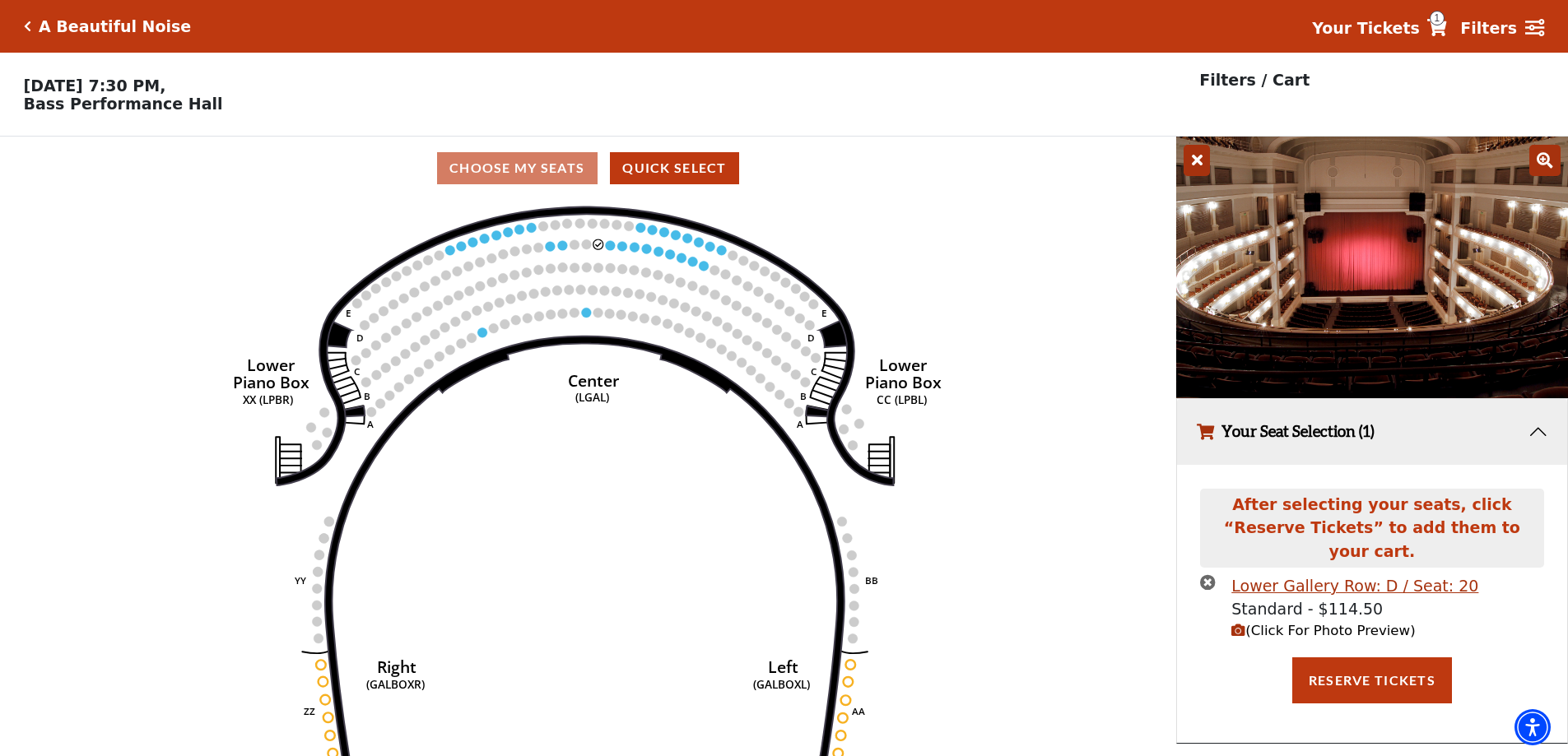
click at [1269, 622] on span "(Click For Photo Preview)" at bounding box center [1323, 630] width 183 height 16
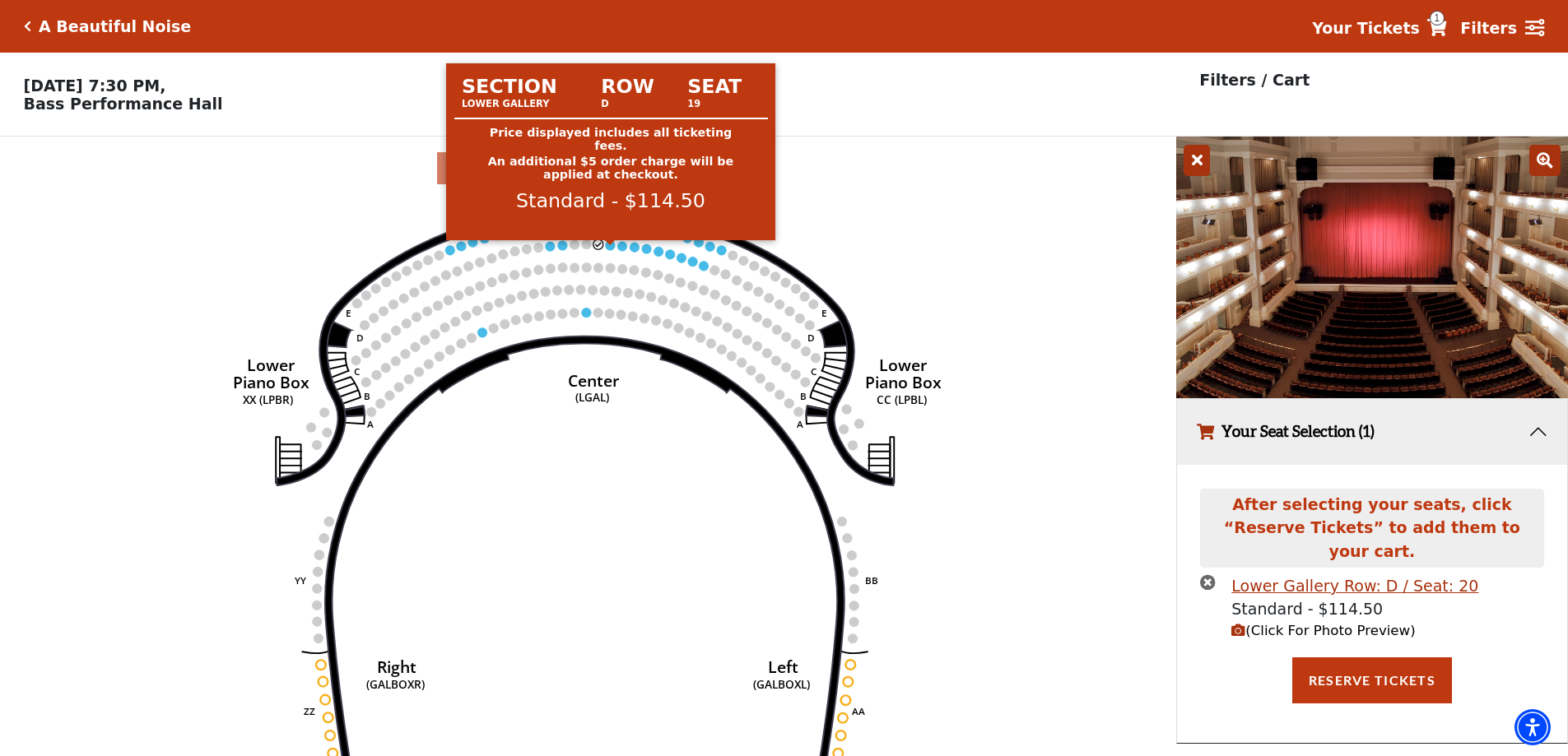
click at [609, 250] on circle at bounding box center [610, 245] width 10 height 10
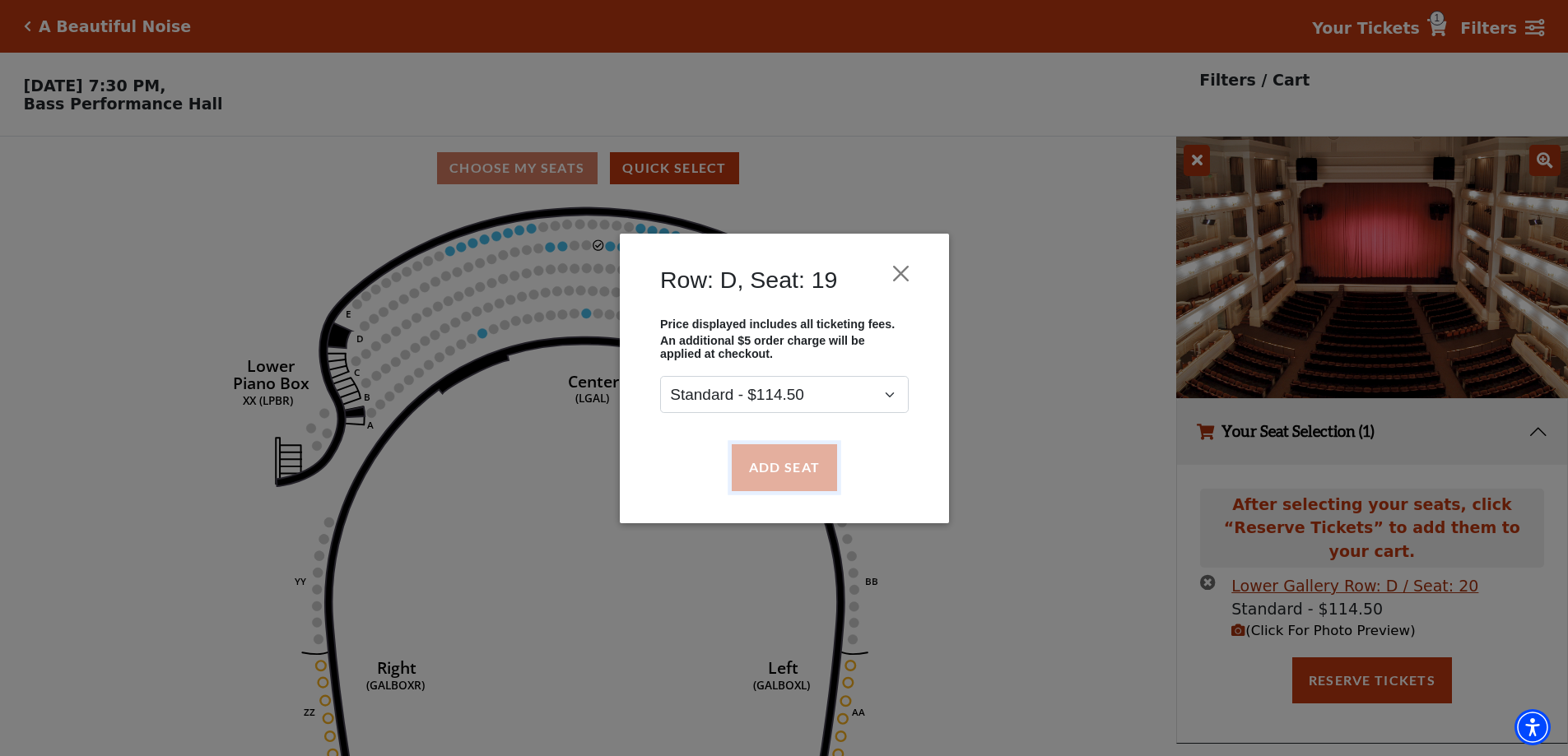
click at [780, 466] on button "Add Seat" at bounding box center [784, 467] width 105 height 46
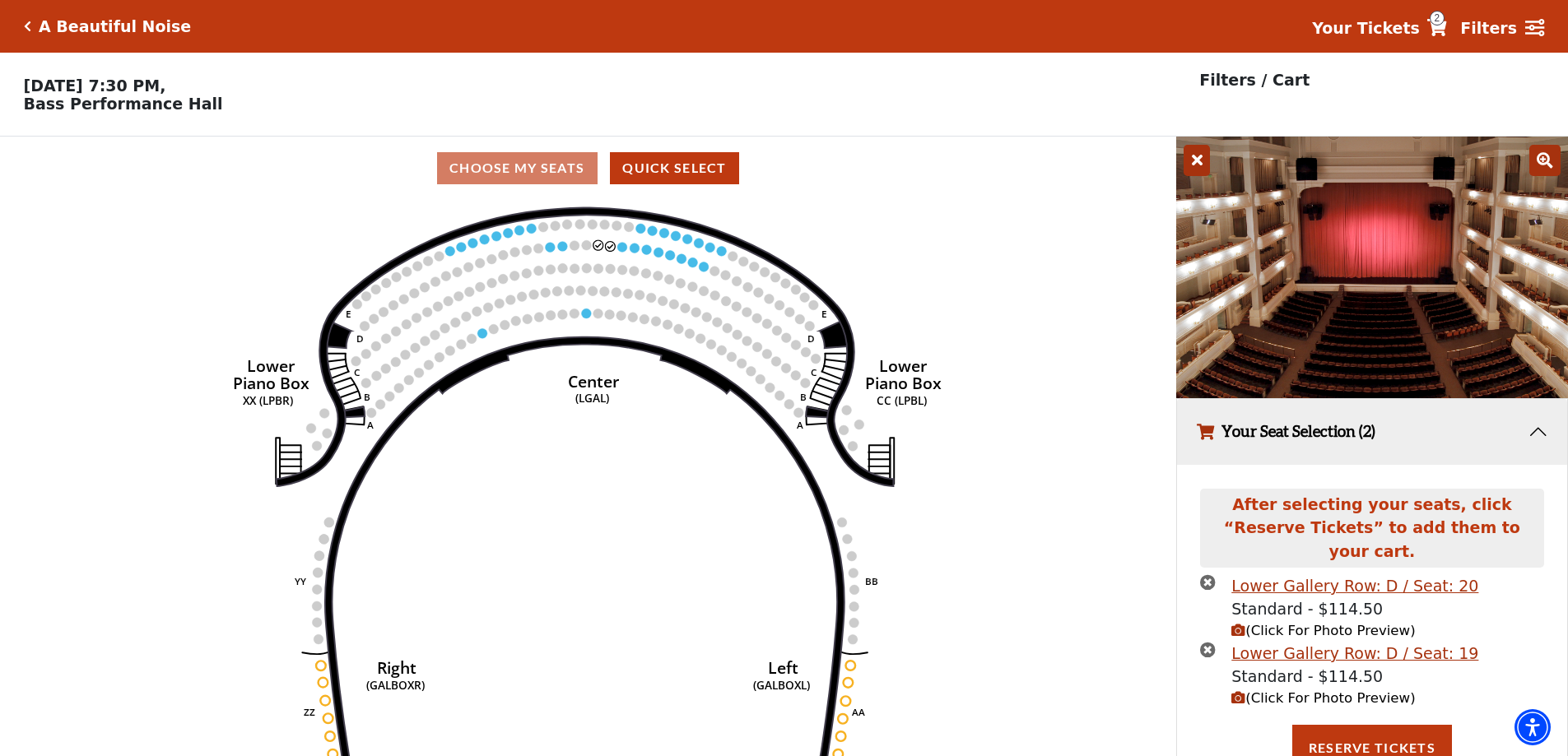
click at [1209, 642] on icon "times-circle" at bounding box center [1208, 650] width 16 height 16
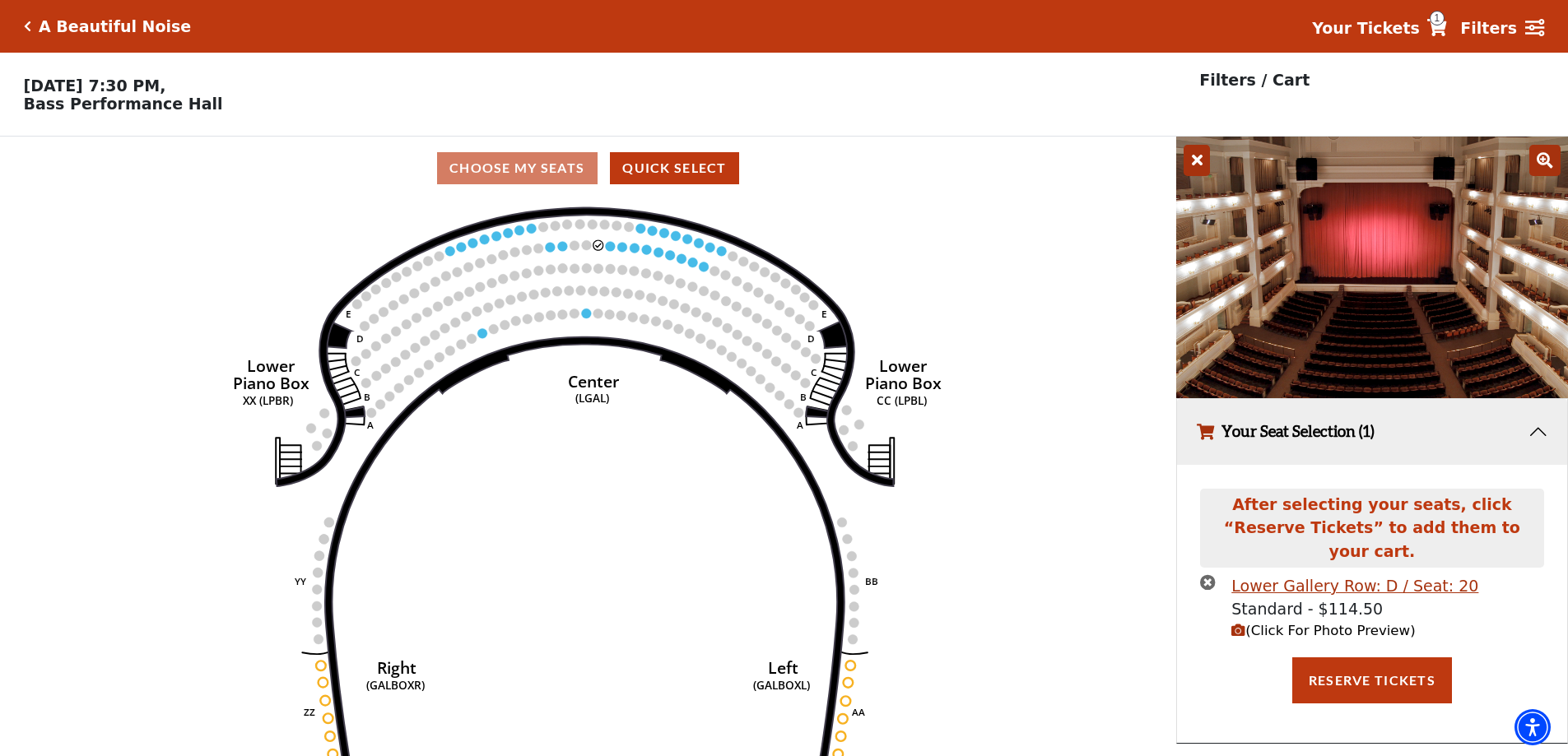
click at [1210, 575] on icon "times-circle" at bounding box center [1208, 582] width 16 height 16
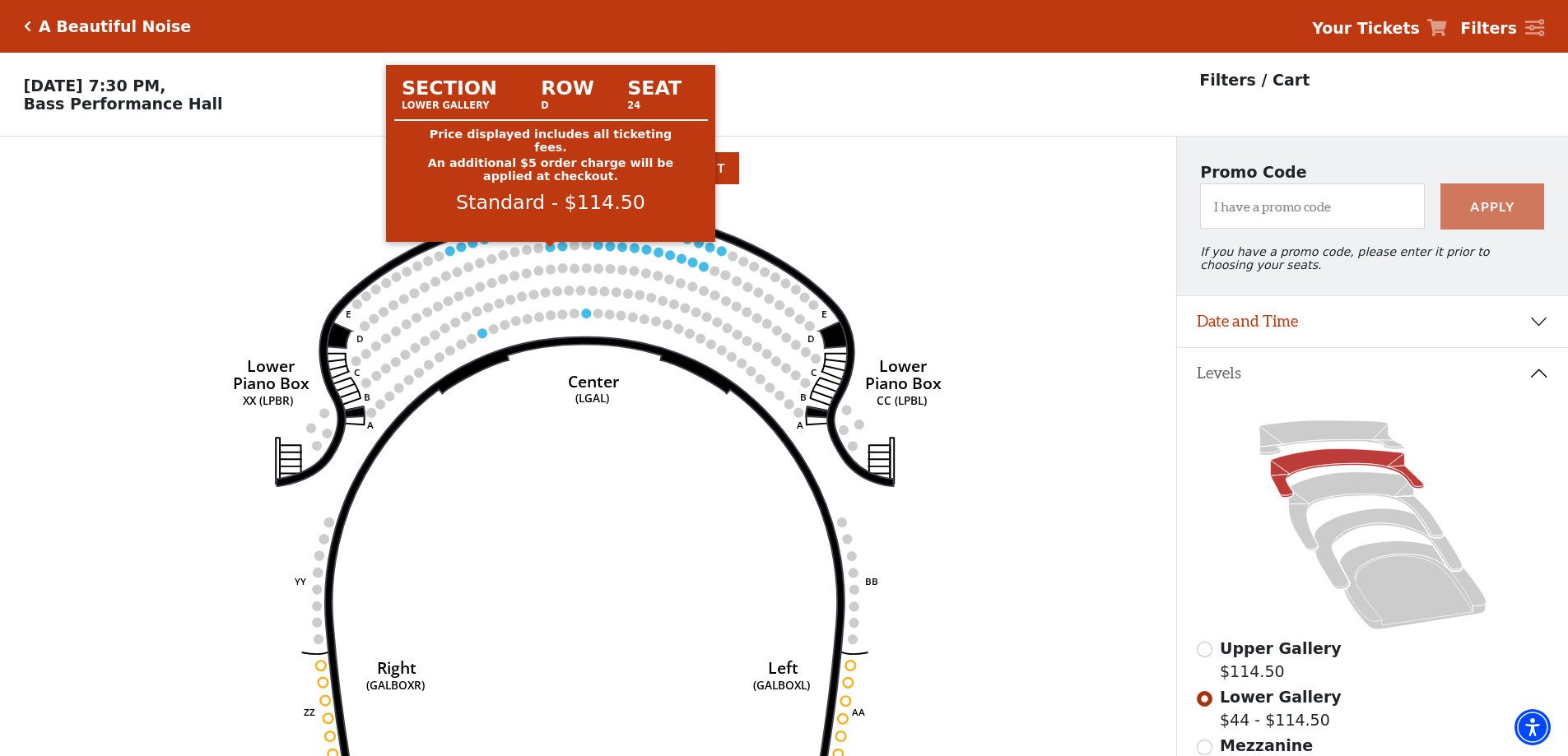
click at [550, 252] on circle at bounding box center [550, 246] width 10 height 10
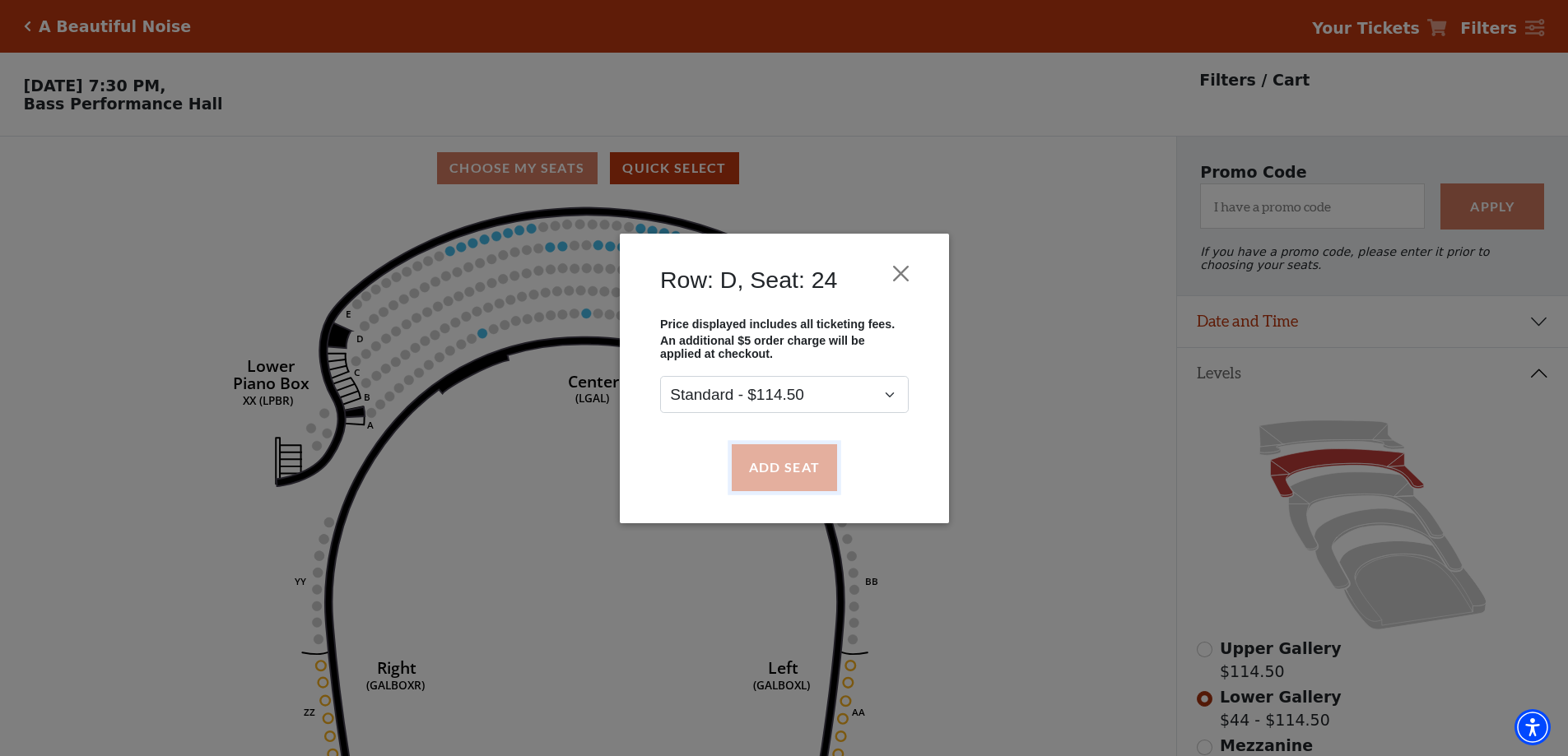
click at [768, 485] on button "Add Seat" at bounding box center [784, 467] width 105 height 46
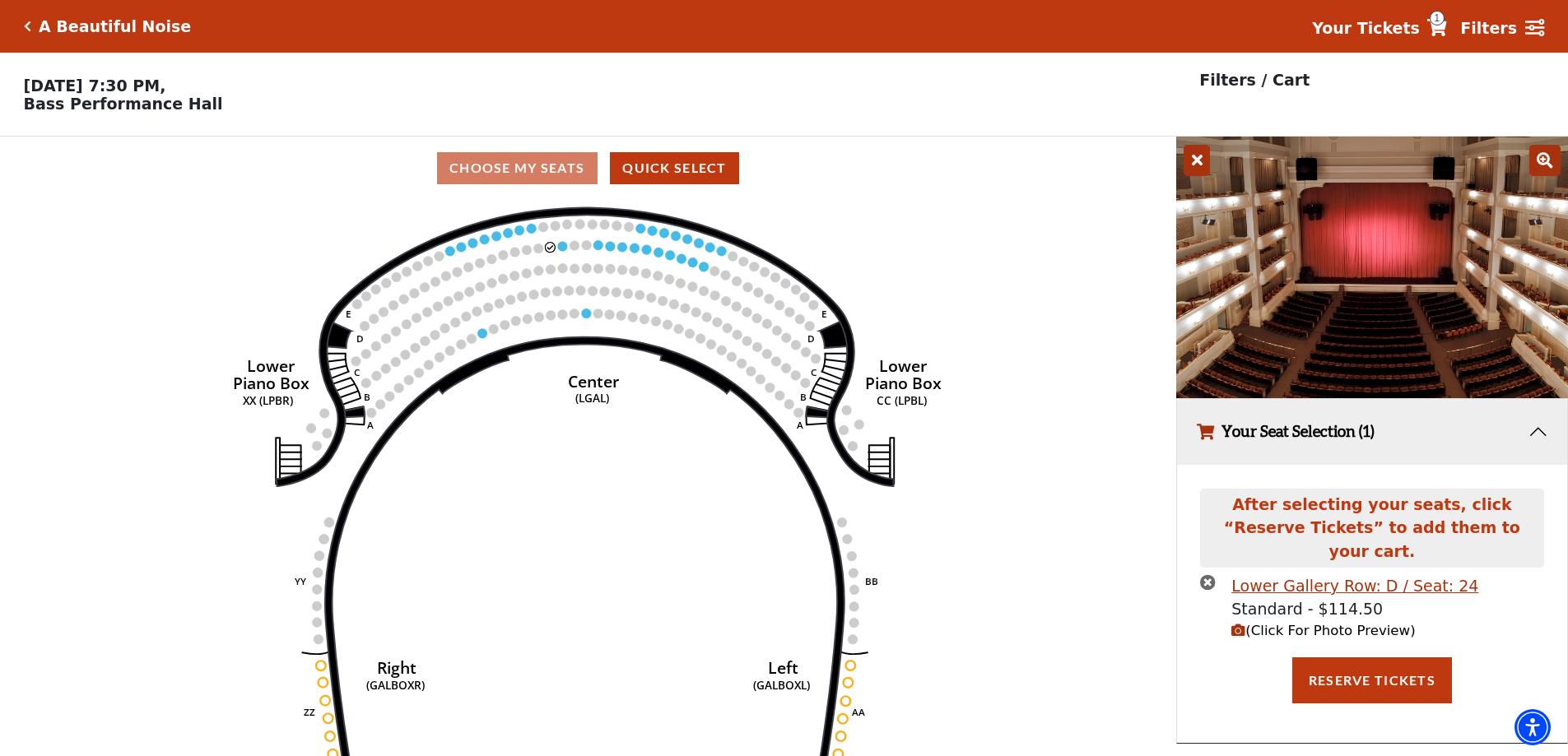
click at [1264, 622] on span "(Click For Photo Preview)" at bounding box center [1323, 630] width 183 height 16
click at [1208, 575] on icon "times-circle" at bounding box center [1208, 582] width 16 height 16
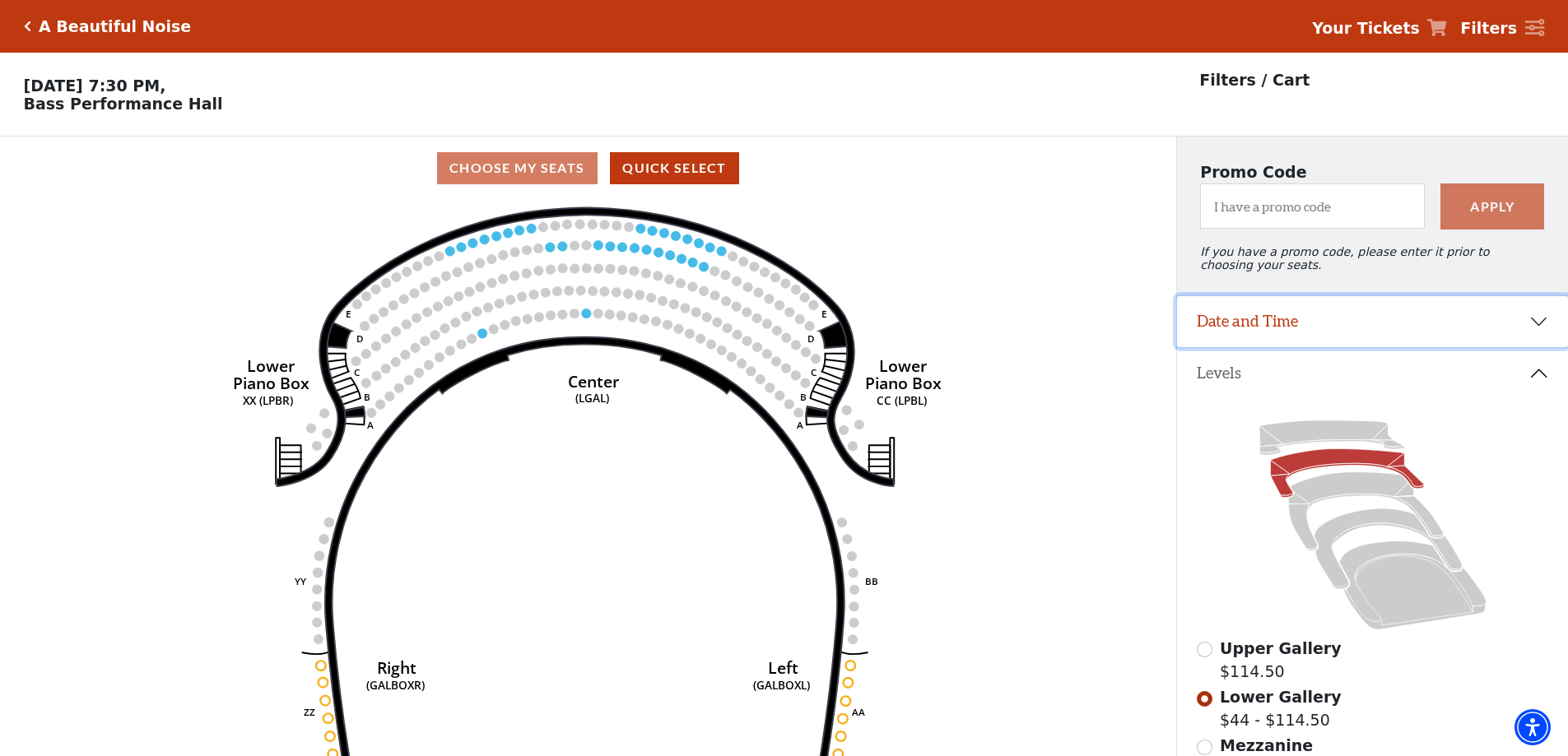
click at [1537, 323] on button "Date and Time" at bounding box center [1372, 322] width 391 height 51
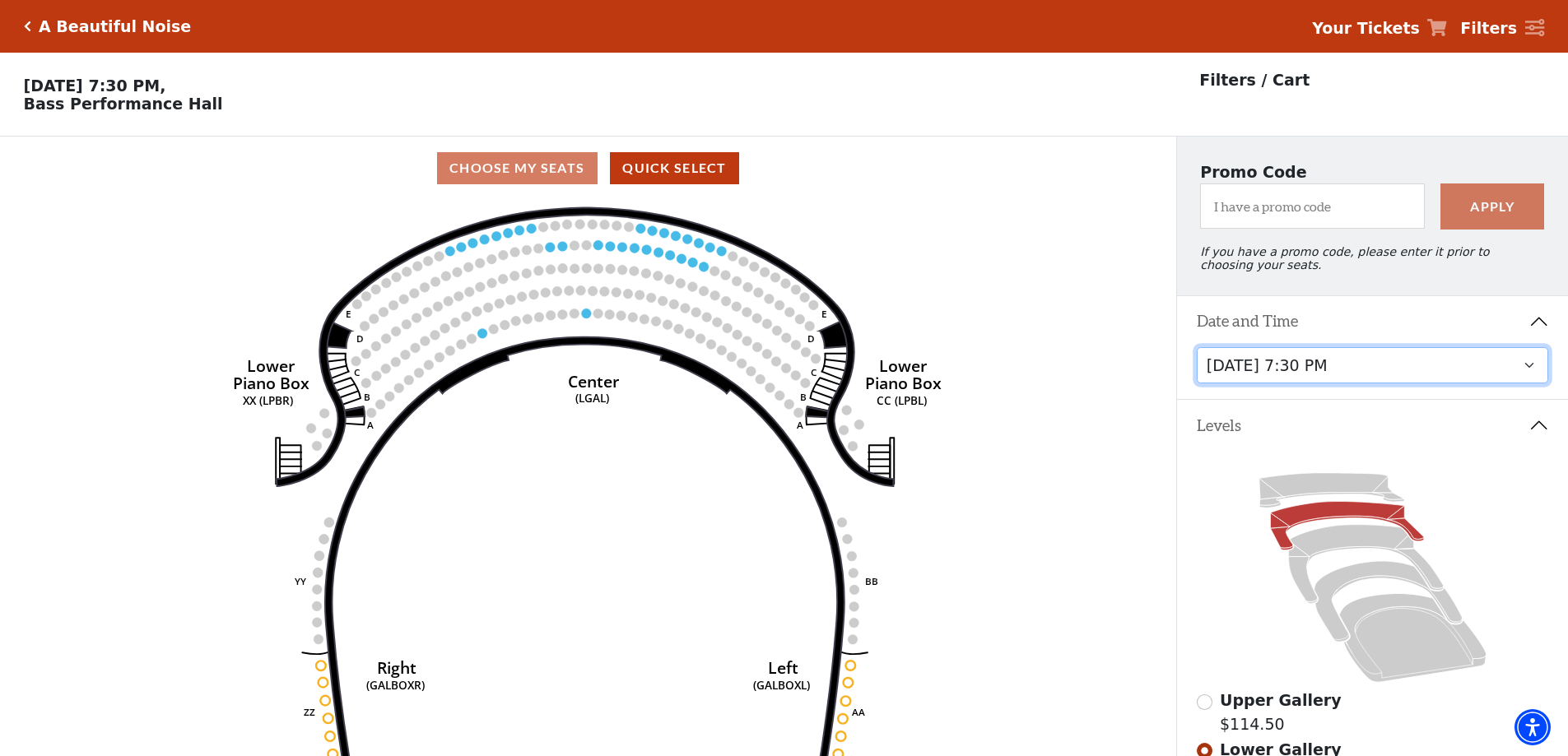
click at [1529, 373] on select "Tuesday, October 28 at 7:30 PM Wednesday, October 29 at 7:30 PM Thursday, Octob…" at bounding box center [1372, 365] width 353 height 37
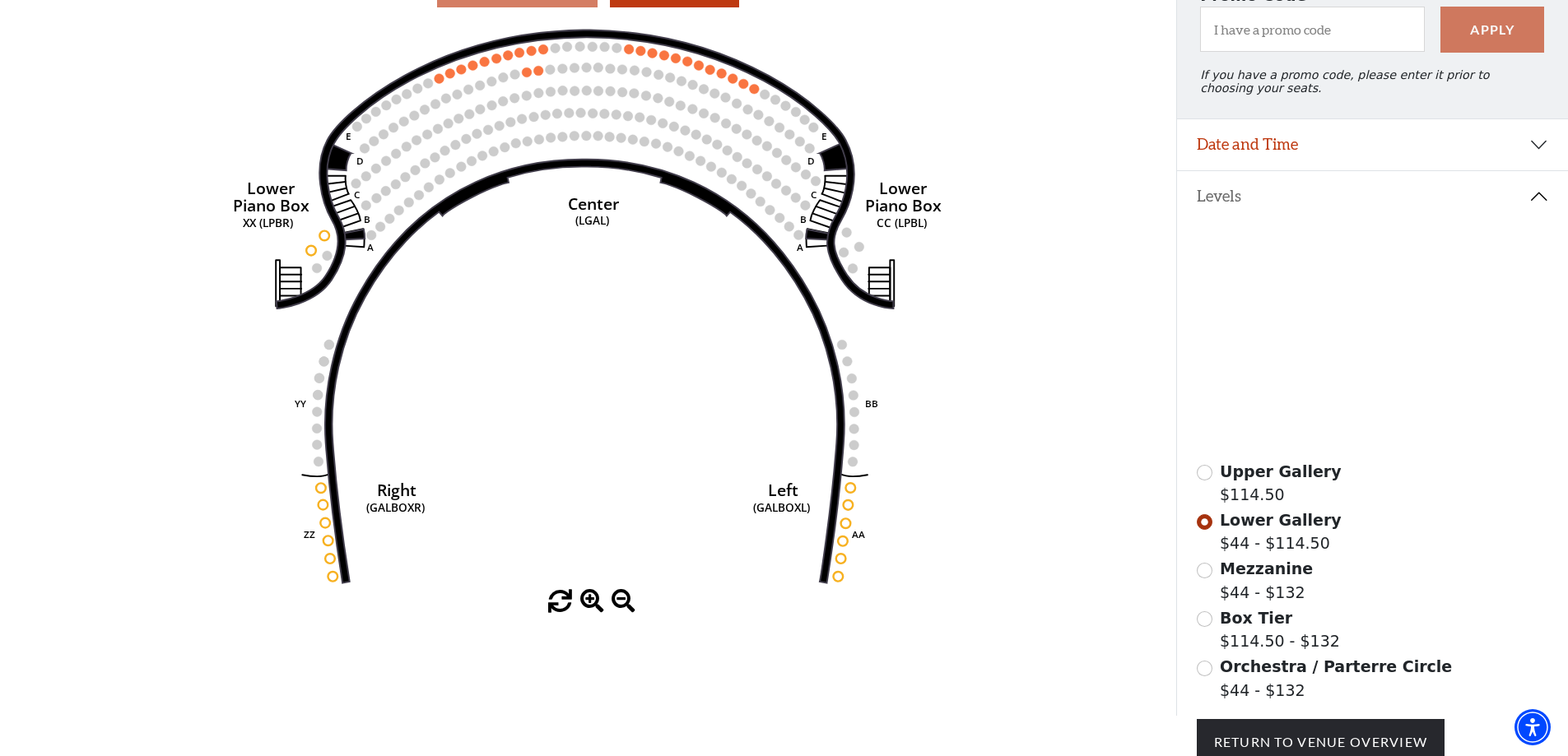
scroll to position [152, 0]
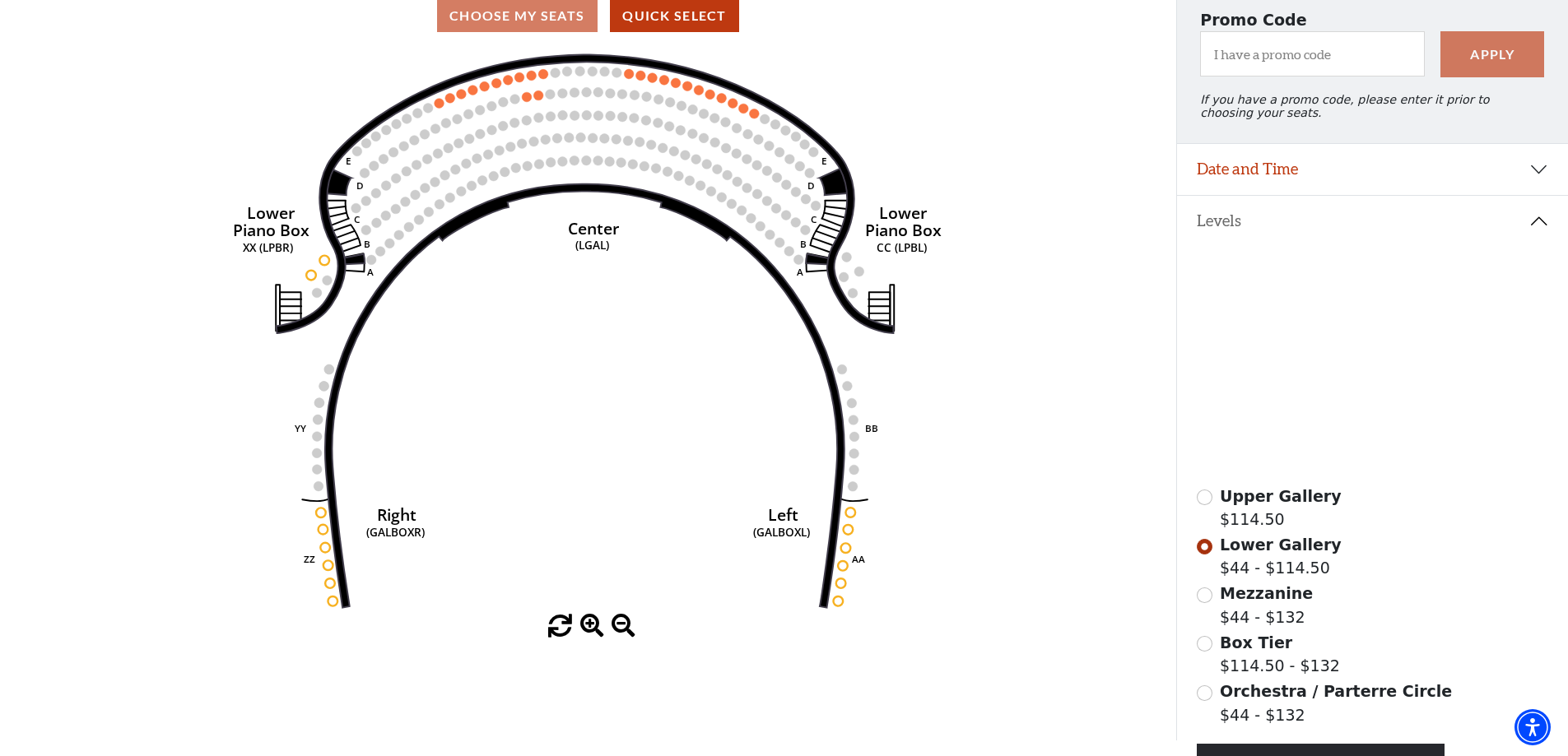
click at [1329, 297] on icon at bounding box center [1331, 285] width 145 height 35
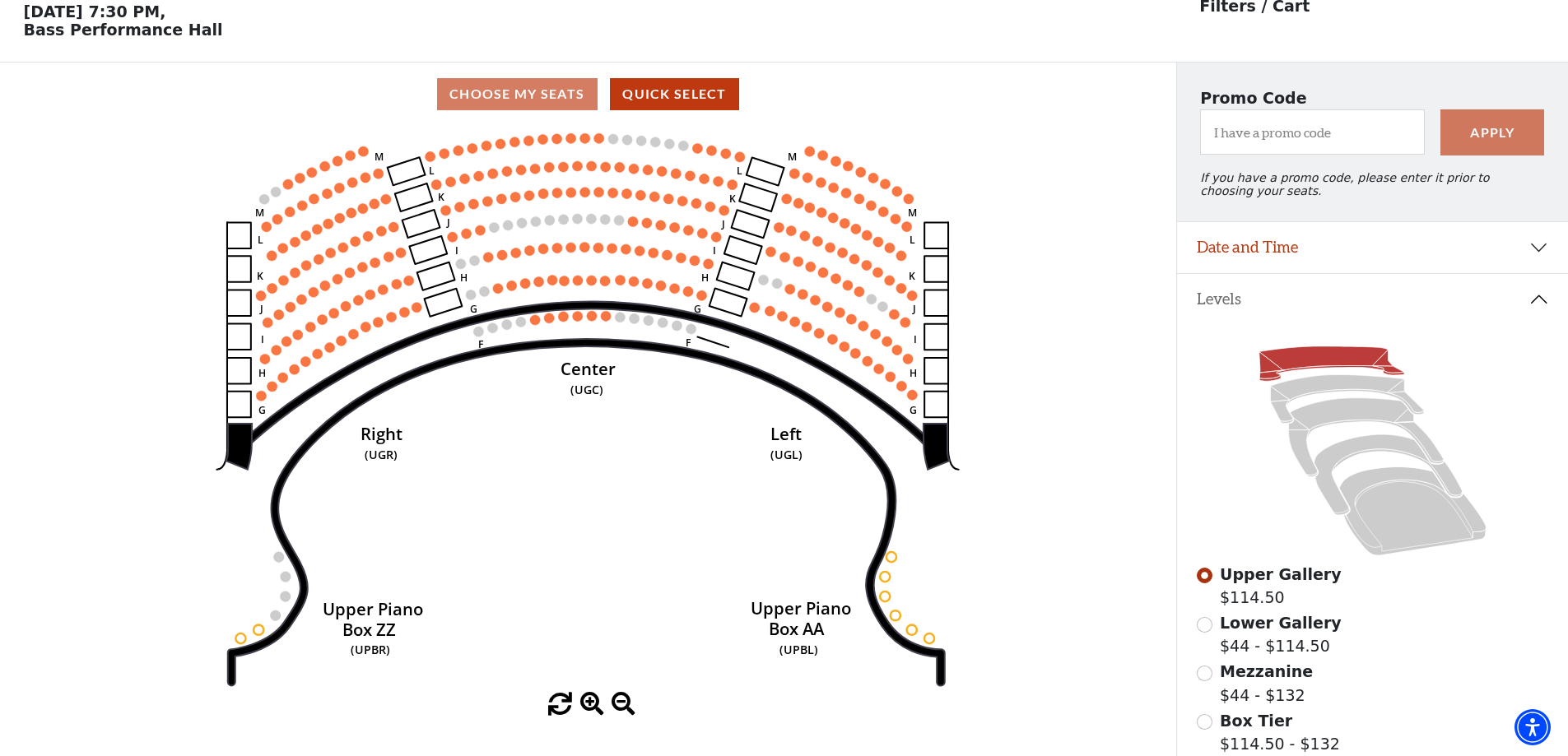
scroll to position [76, 0]
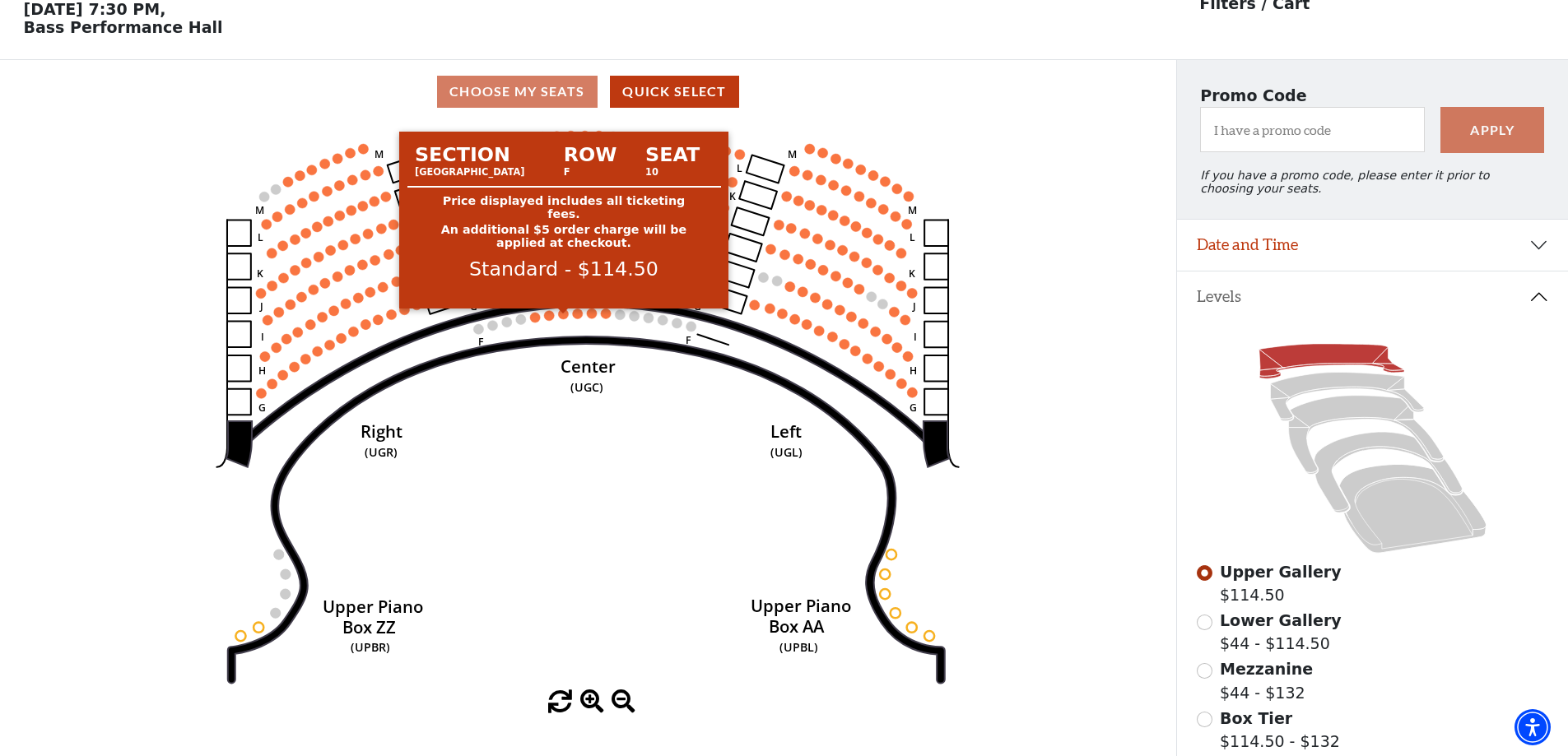
click at [561, 319] on circle at bounding box center [563, 313] width 10 height 10
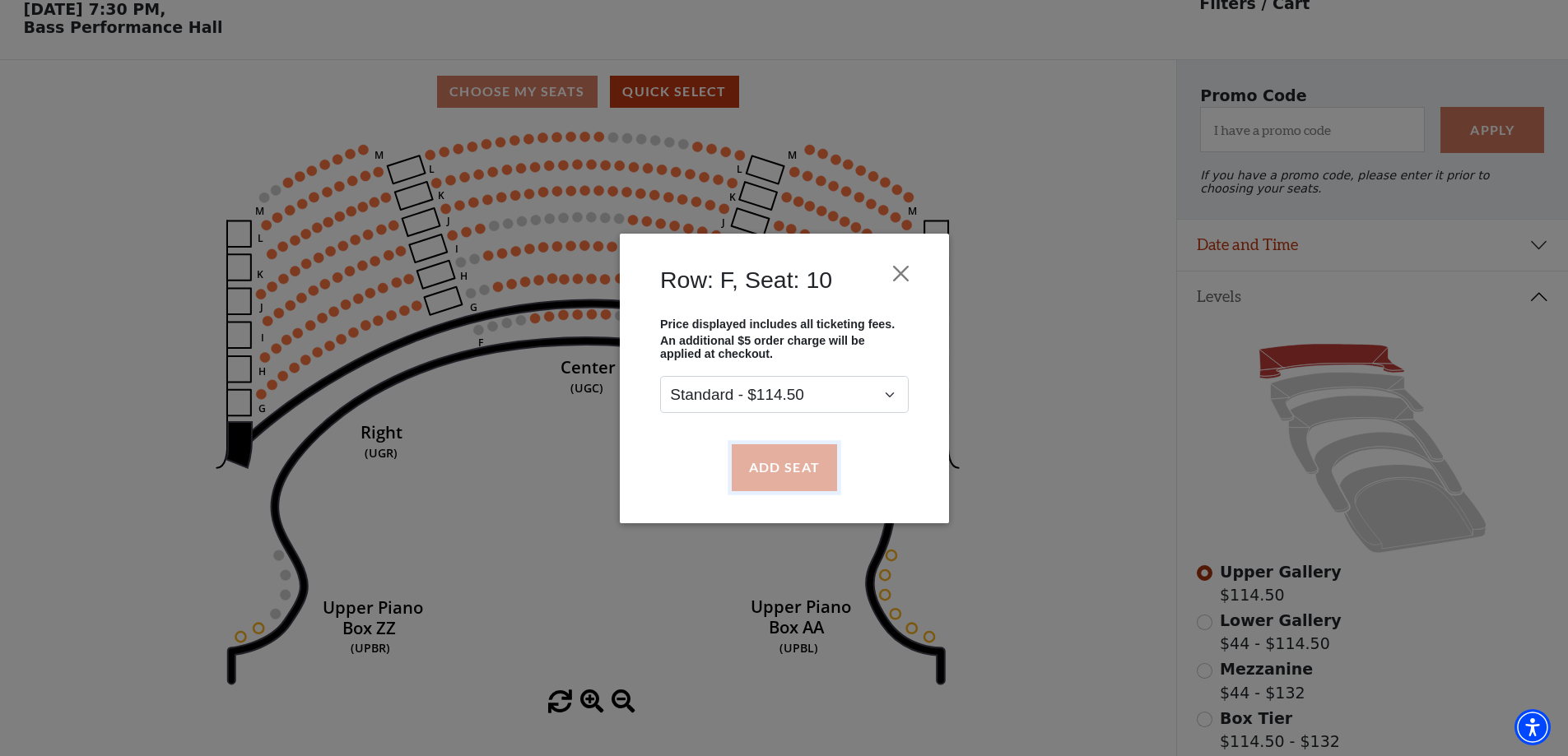
click at [778, 476] on button "Add Seat" at bounding box center [784, 467] width 105 height 46
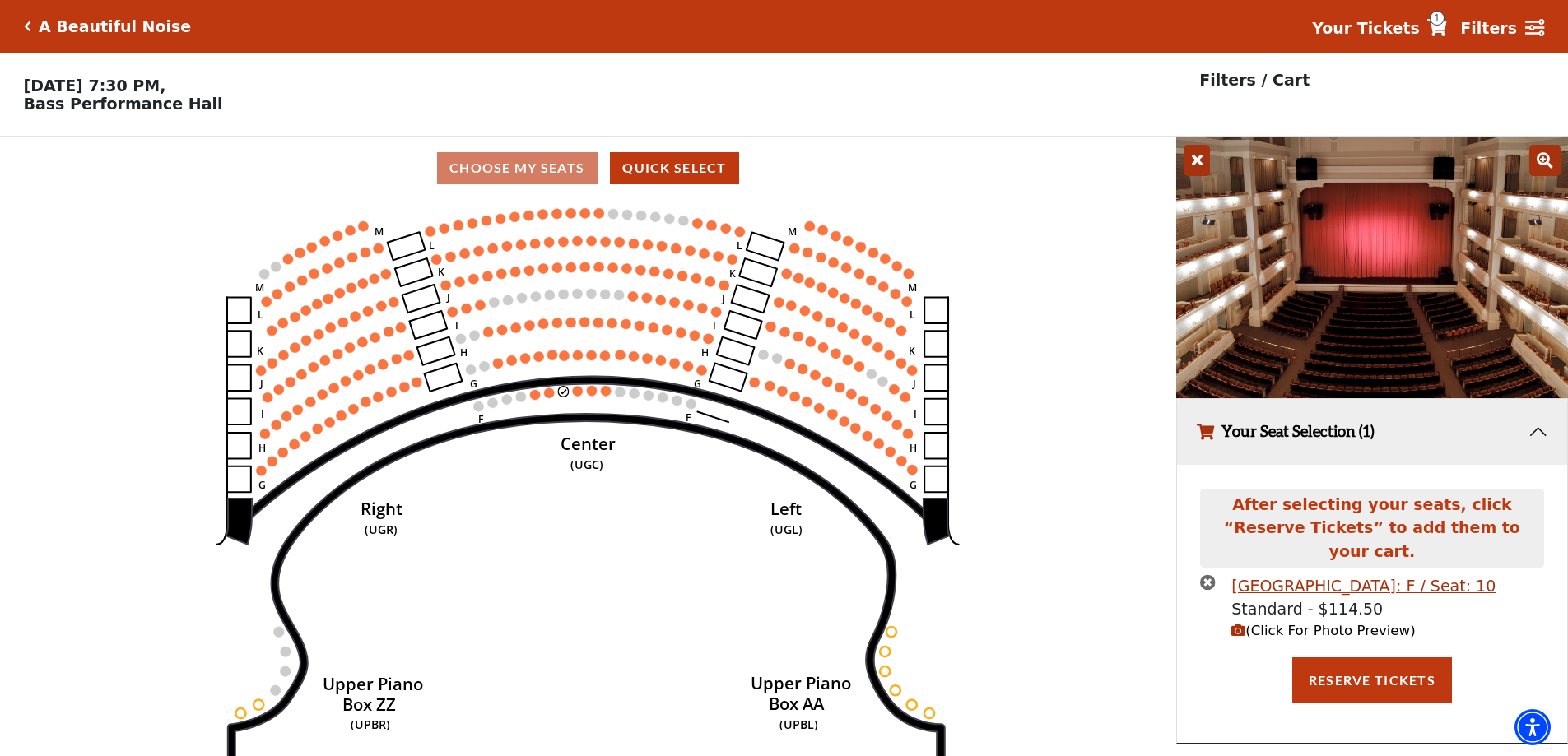
click at [1241, 623] on icon "button" at bounding box center [1238, 630] width 14 height 14
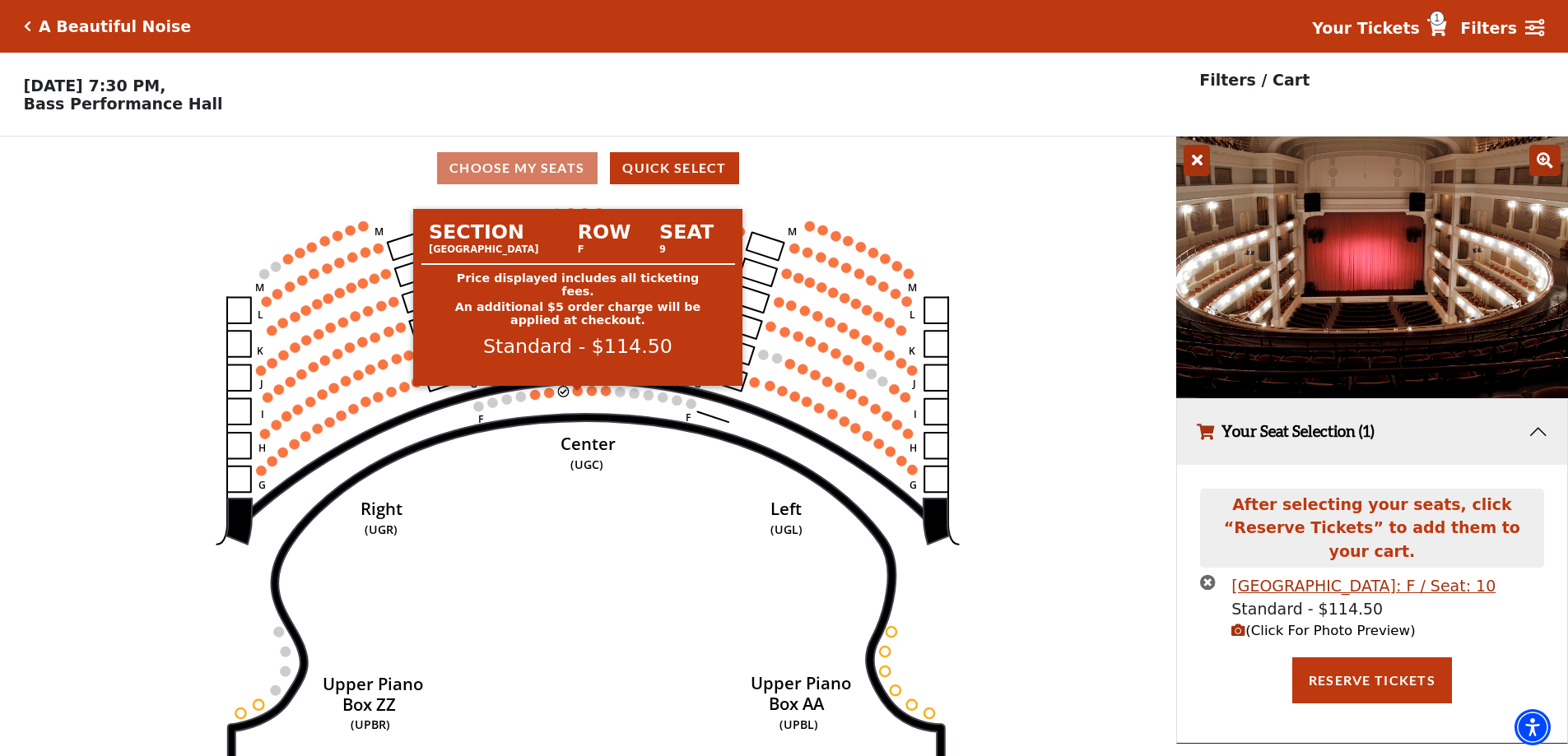
click at [580, 396] on circle at bounding box center [578, 390] width 10 height 10
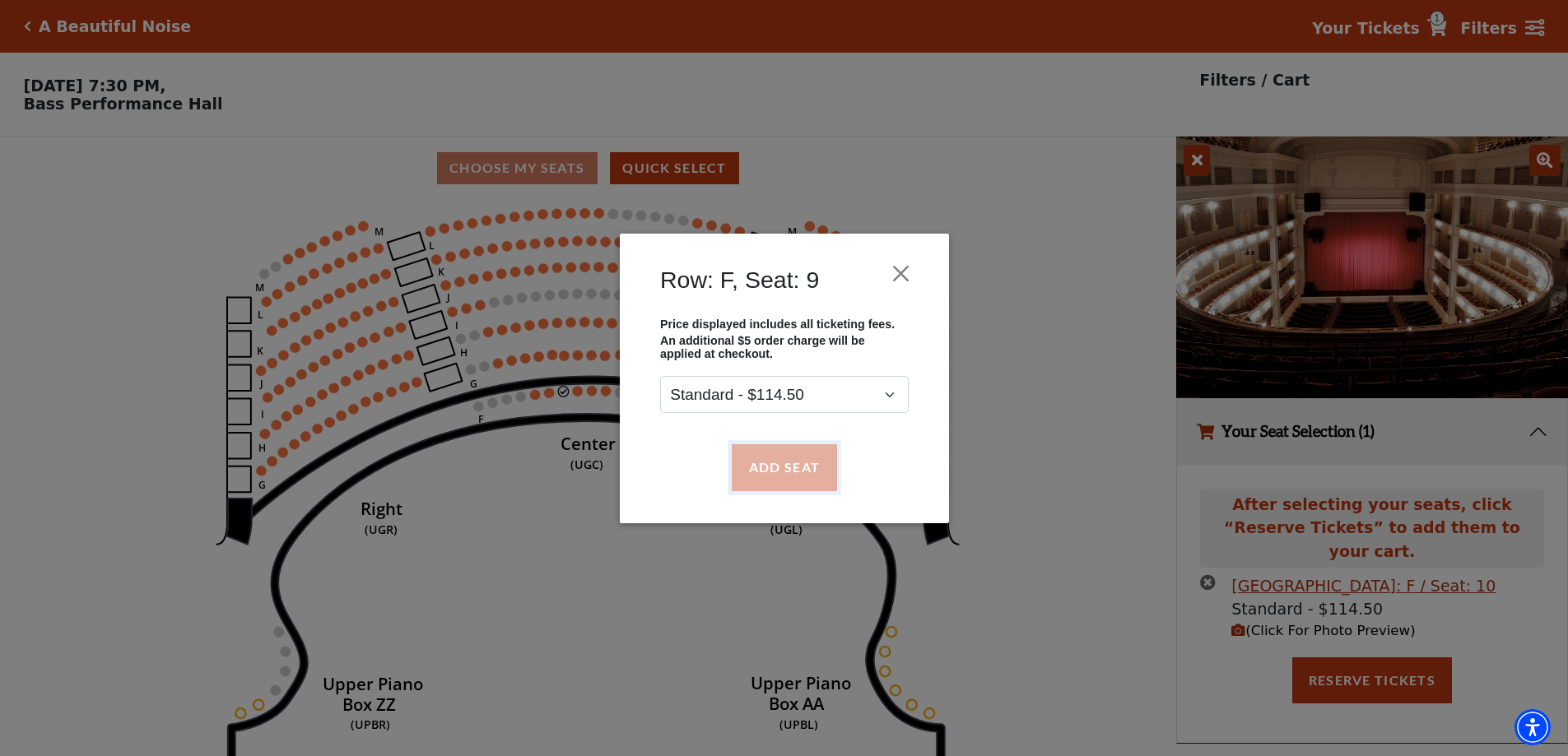
click at [808, 468] on button "Add Seat" at bounding box center [784, 467] width 105 height 46
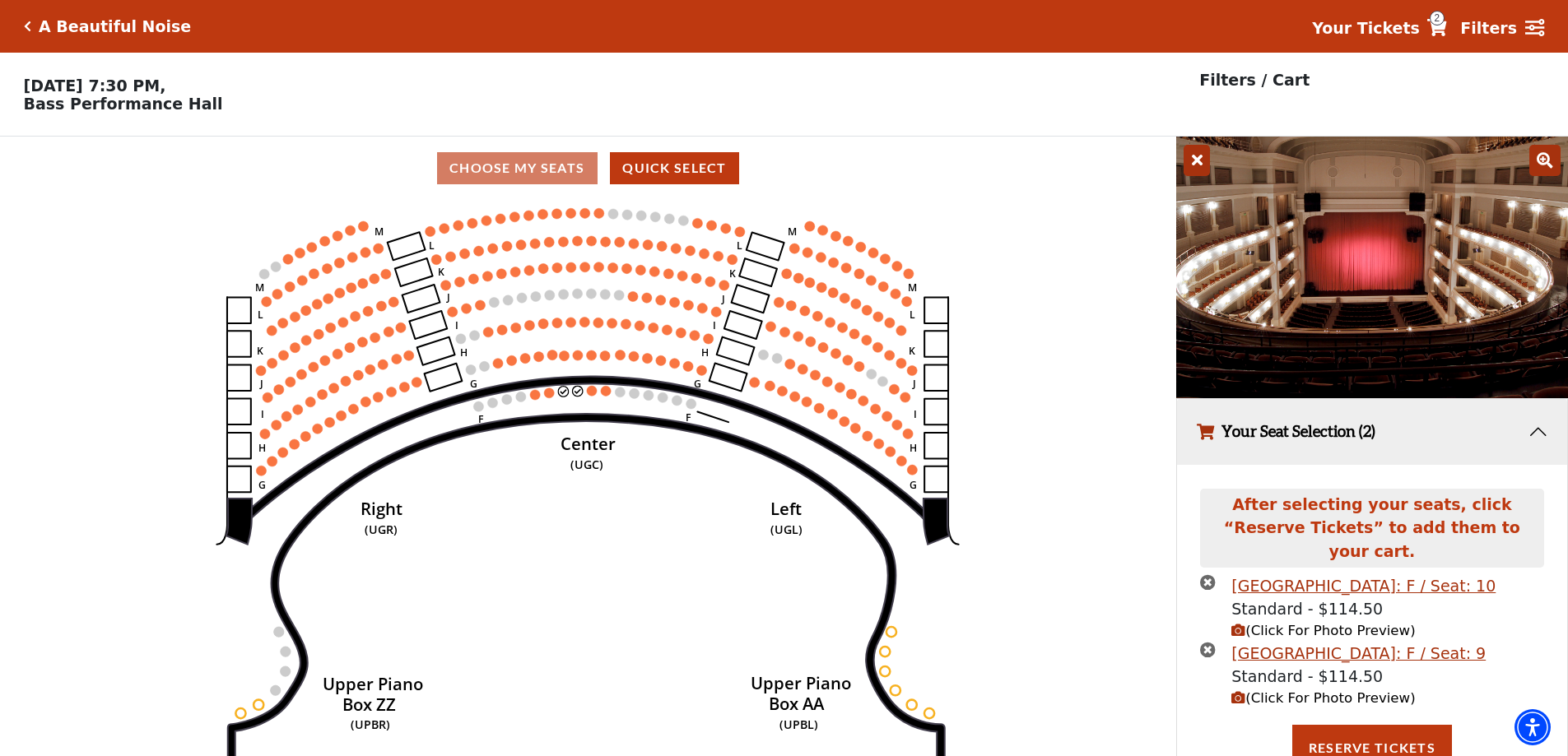
click at [1239, 691] on icon "(Click For Photo Preview)" at bounding box center [1238, 698] width 14 height 14
click at [1239, 623] on icon "button" at bounding box center [1238, 630] width 14 height 14
click at [1210, 642] on icon "times-circle" at bounding box center [1208, 650] width 16 height 16
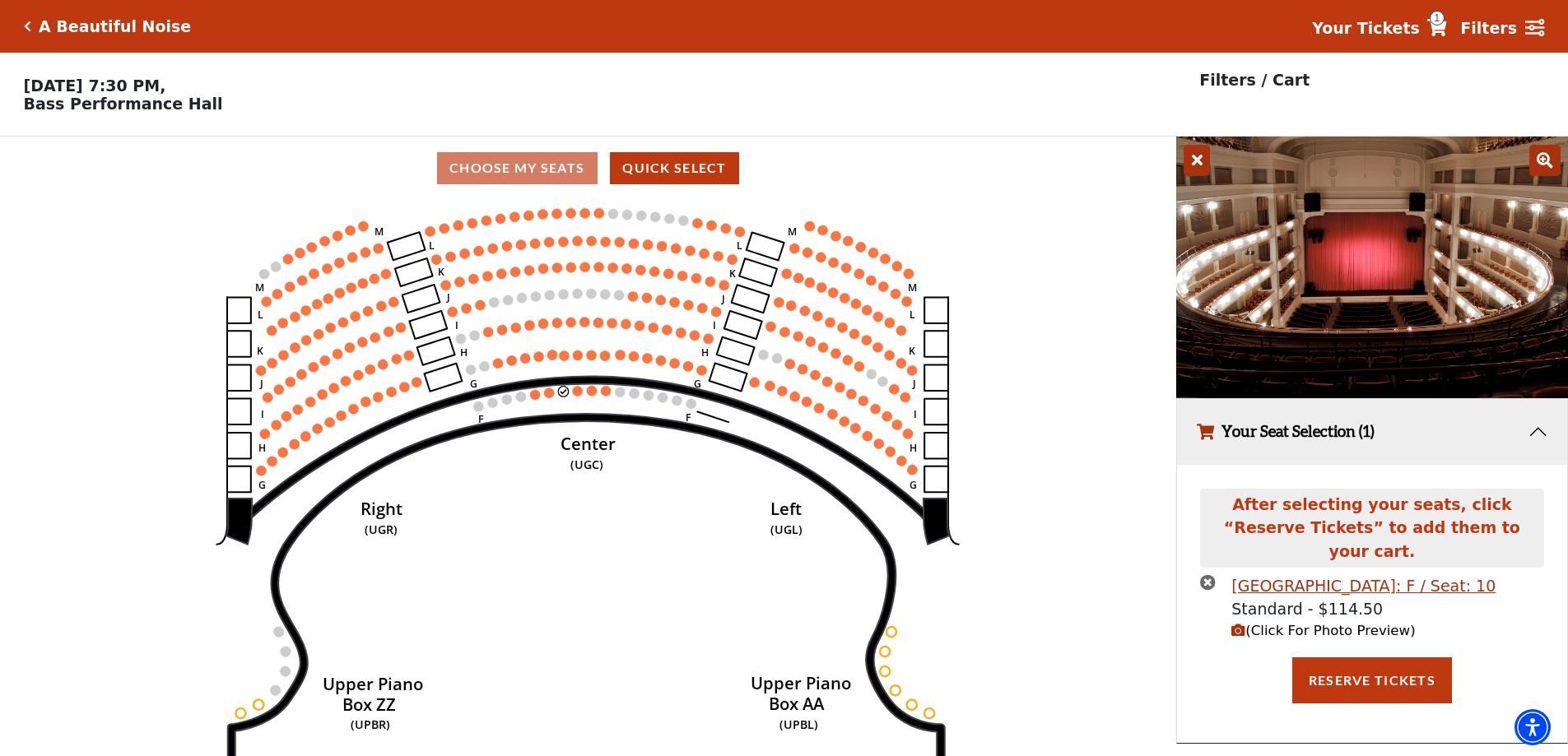
click at [1210, 575] on icon "times-circle" at bounding box center [1208, 582] width 16 height 16
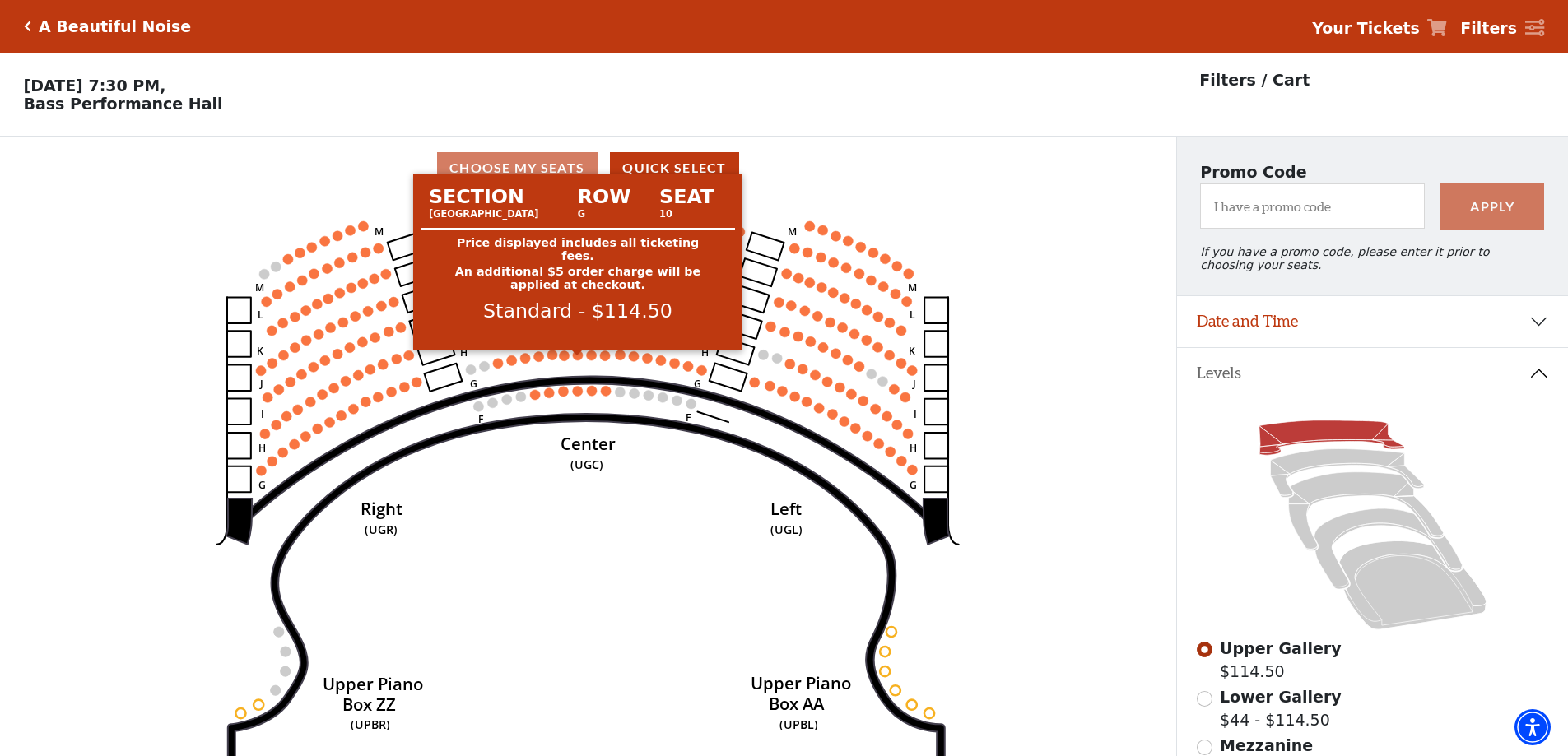
click at [576, 359] on circle at bounding box center [578, 355] width 10 height 10
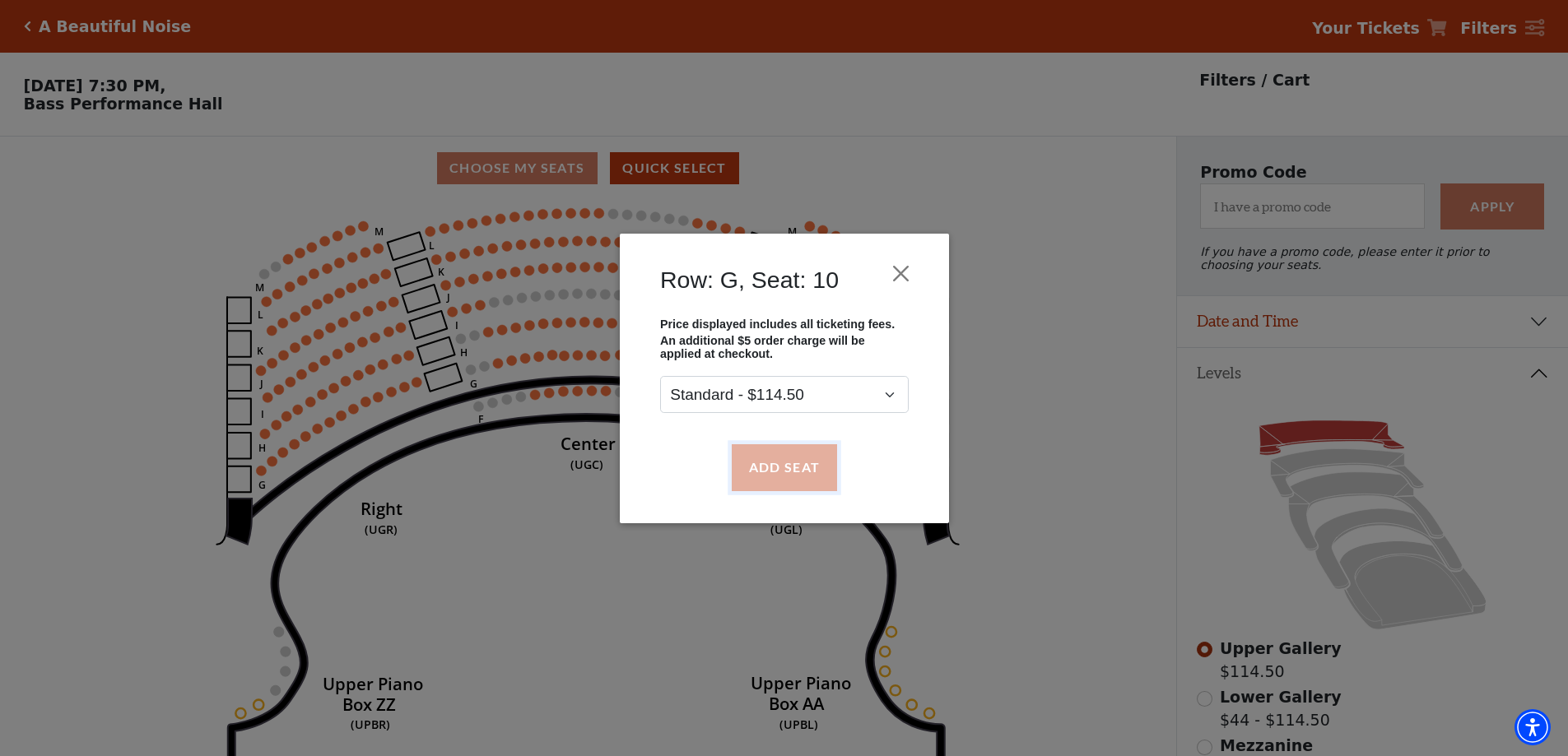
click at [770, 462] on button "Add Seat" at bounding box center [784, 467] width 105 height 46
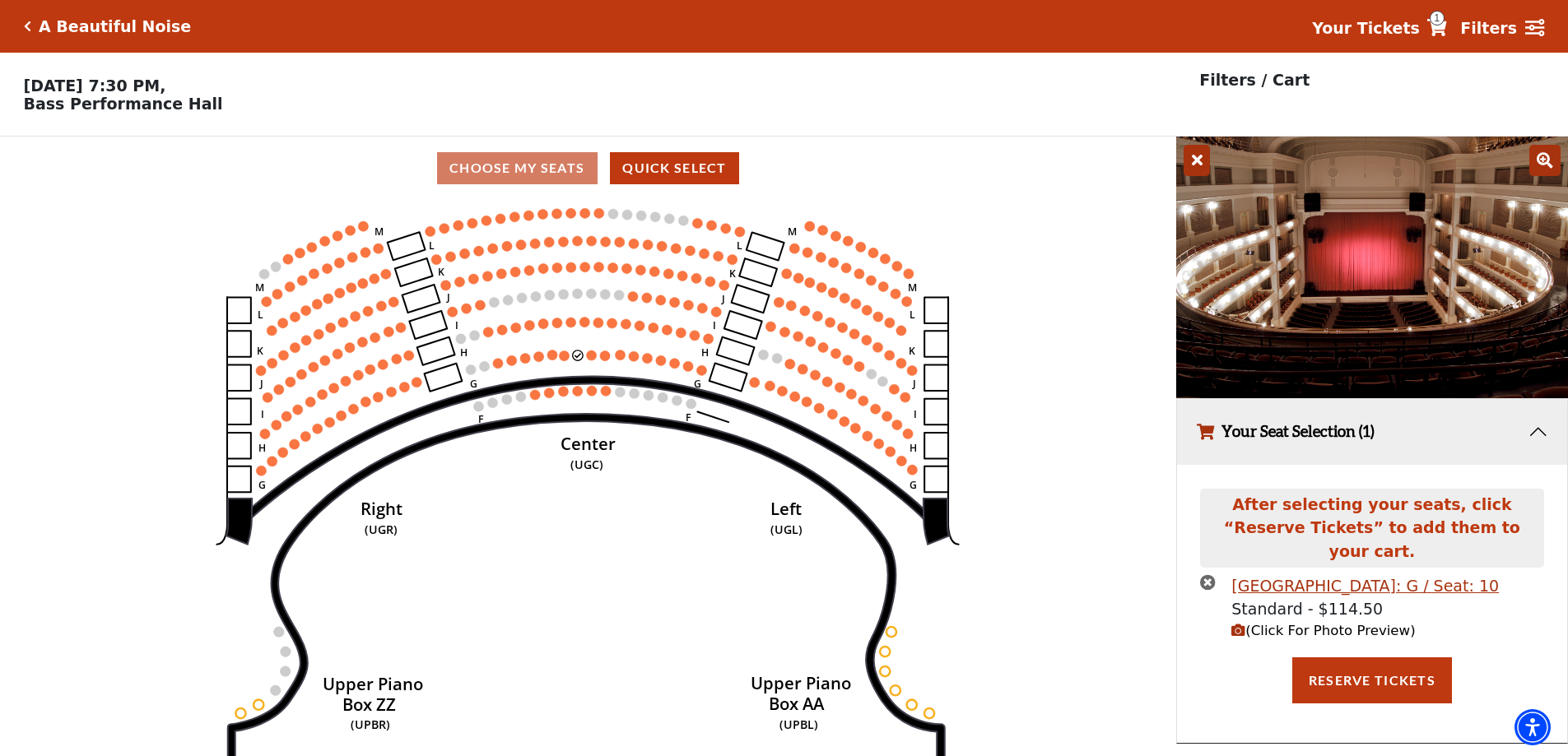
click at [1258, 622] on span "(Click For Photo Preview)" at bounding box center [1323, 630] width 183 height 16
click at [1210, 575] on icon "times-circle" at bounding box center [1208, 582] width 16 height 16
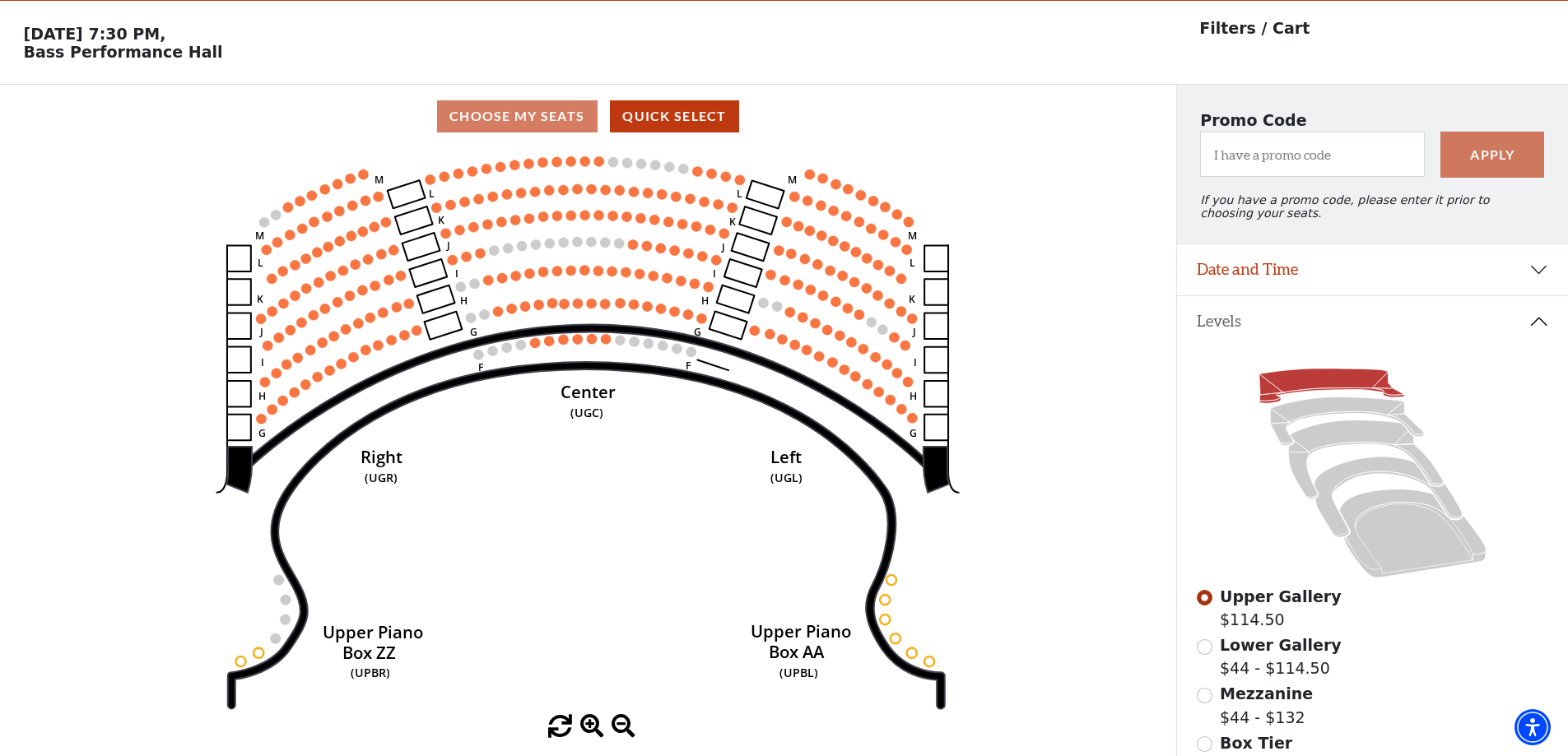
scroll to position [317, 0]
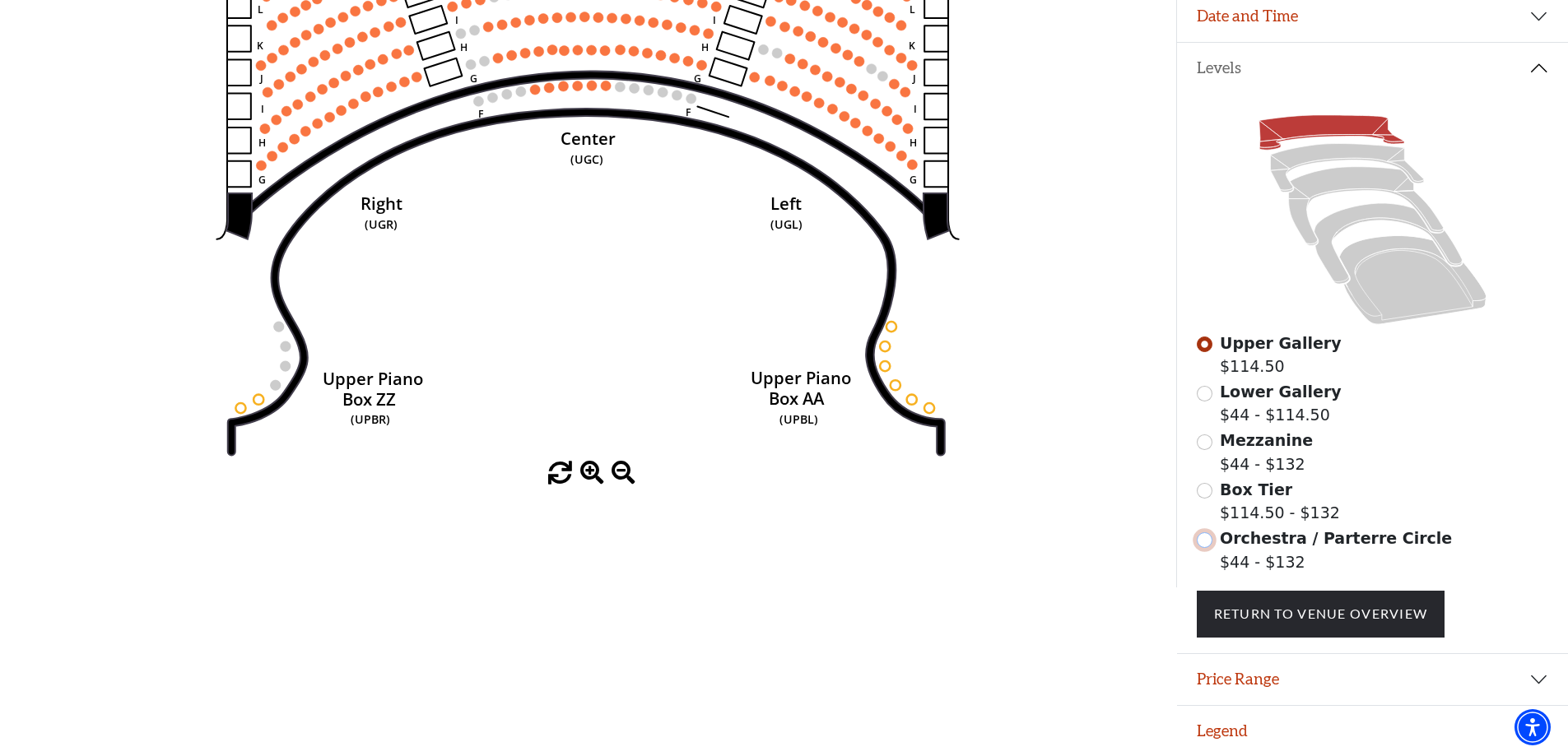
click at [1207, 540] on input "Orchestra / Parterre Circle$44 - $132\a" at bounding box center [1204, 540] width 16 height 16
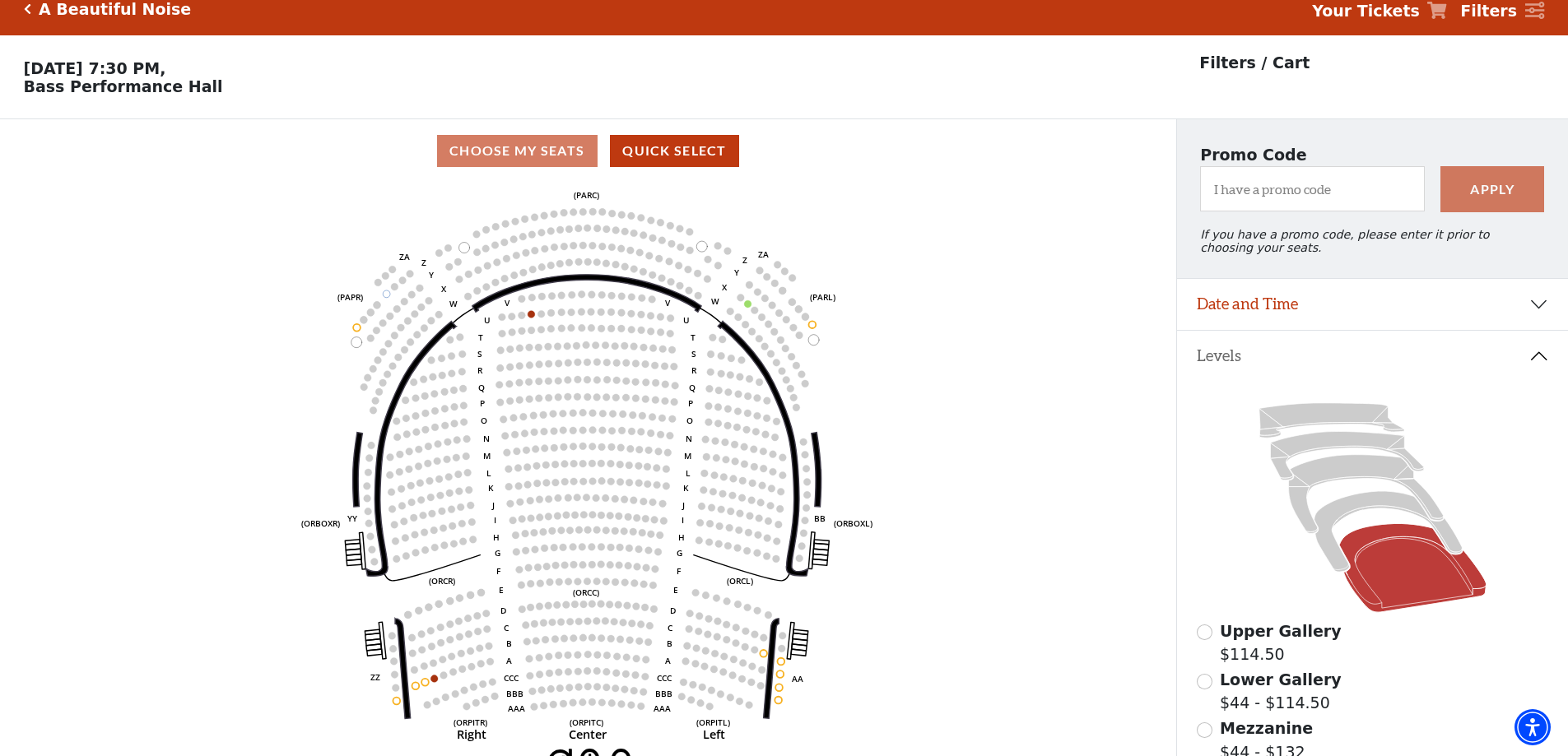
scroll to position [76, 0]
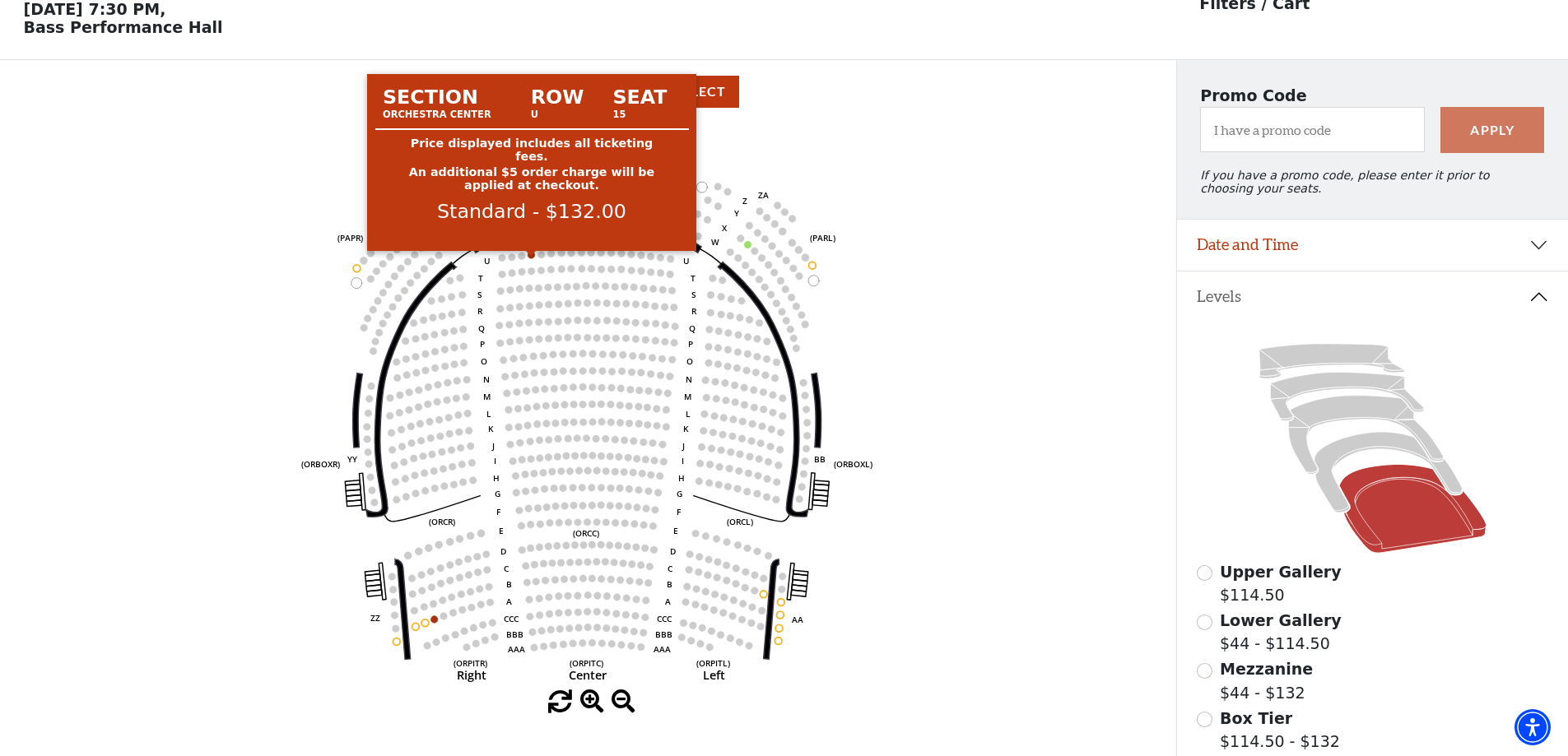
click at [531, 259] on circle at bounding box center [532, 255] width 8 height 8
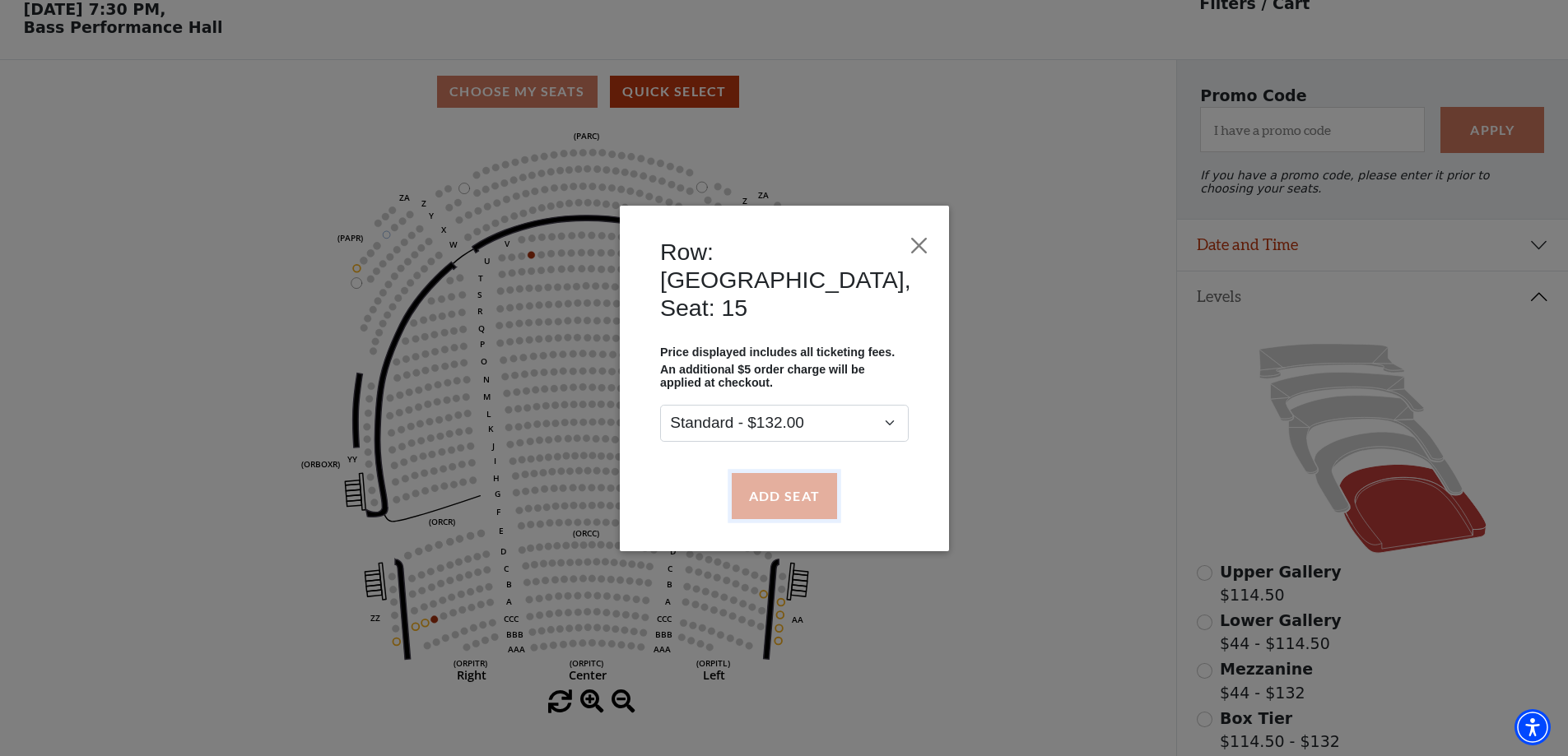
click at [765, 472] on button "Add Seat" at bounding box center [784, 495] width 105 height 46
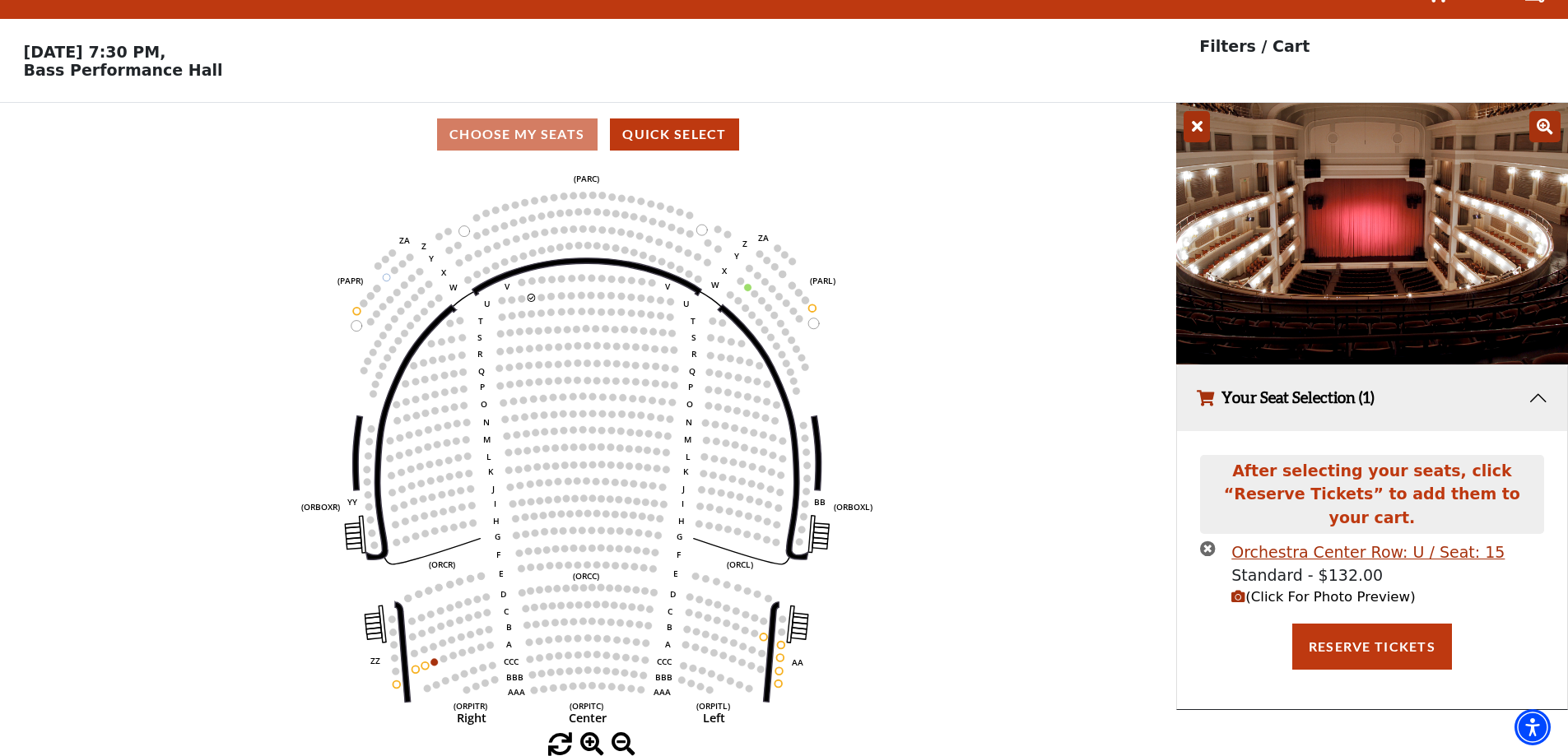
scroll to position [0, 0]
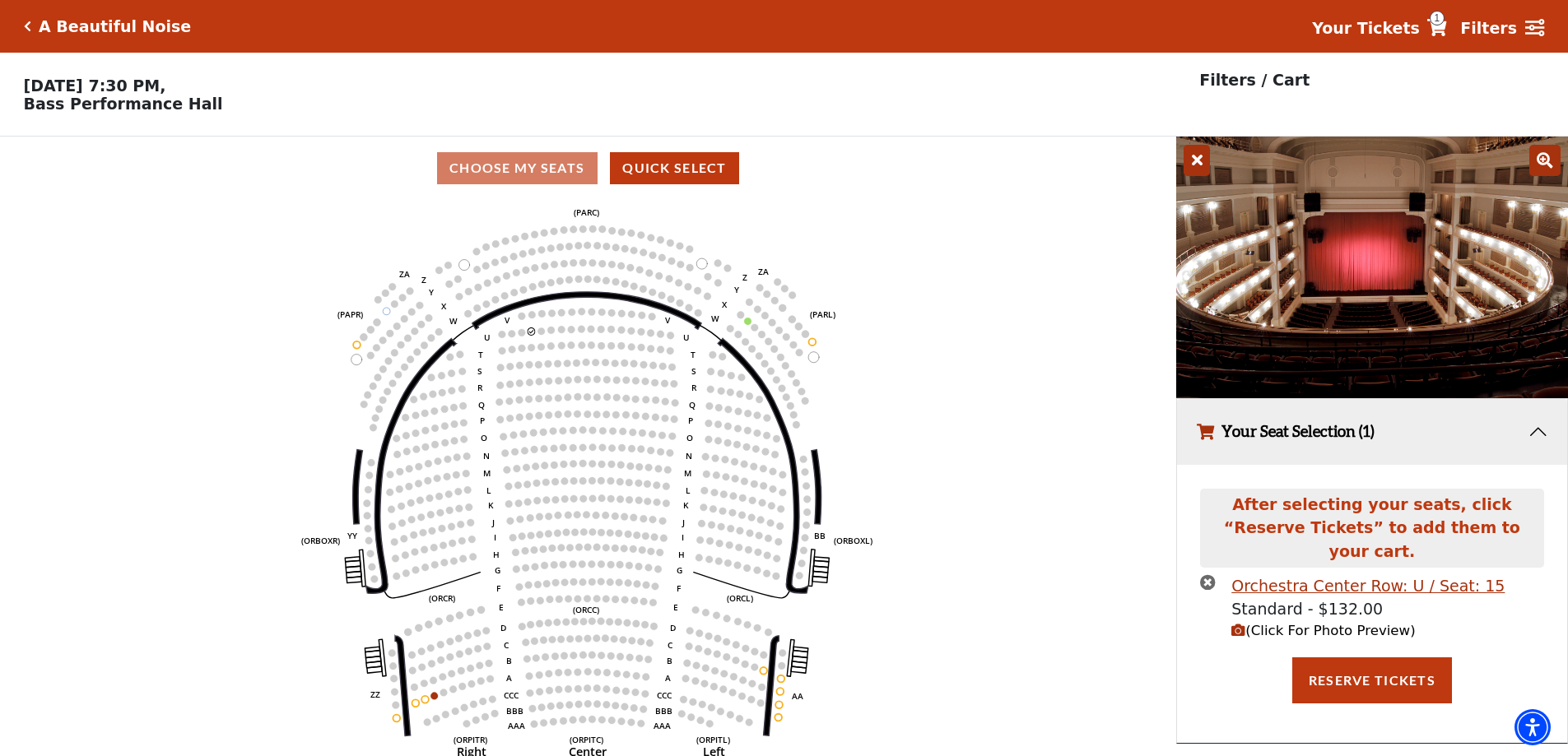
click at [1261, 622] on span "(Click For Photo Preview)" at bounding box center [1323, 630] width 183 height 16
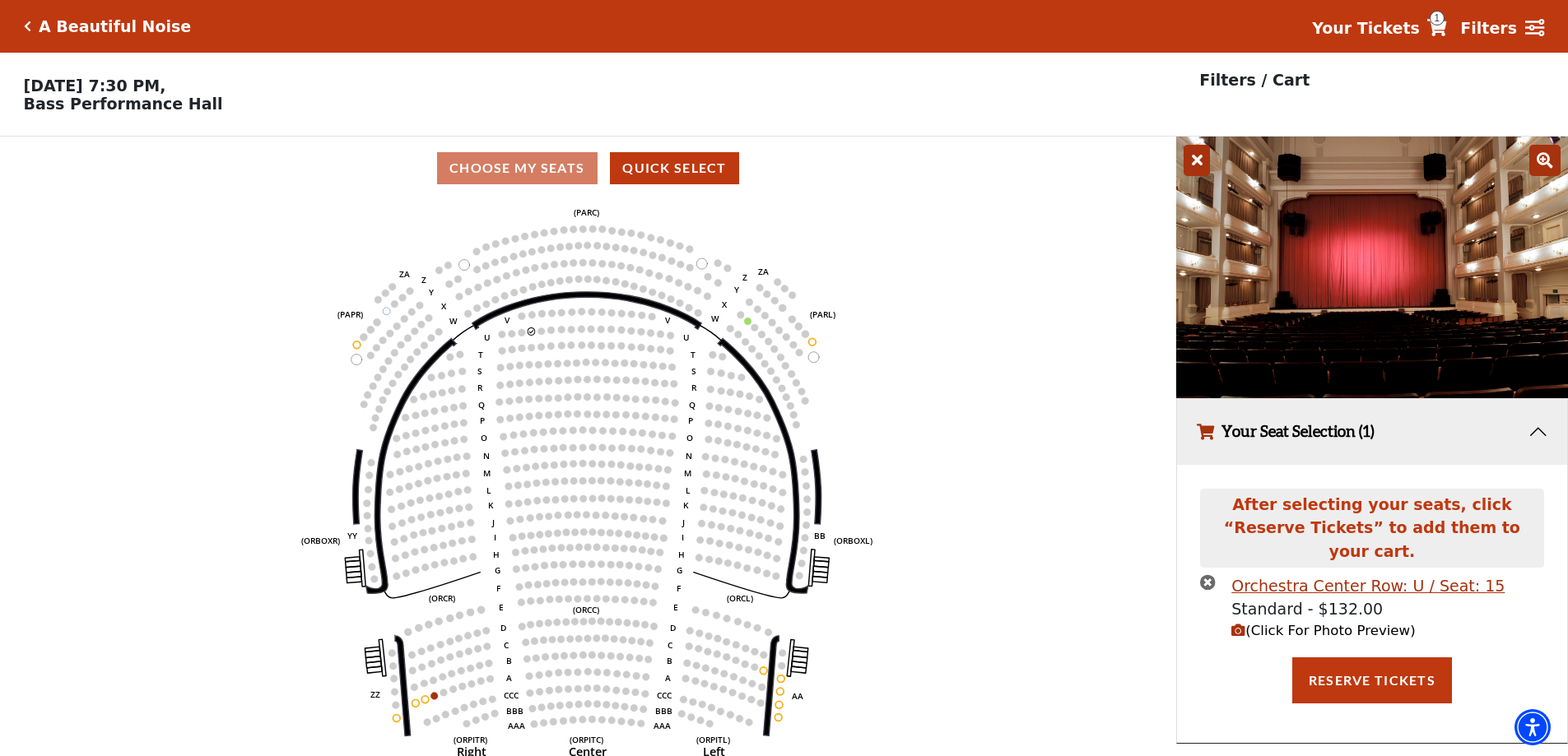
click at [1210, 575] on icon "times-circle" at bounding box center [1208, 582] width 16 height 16
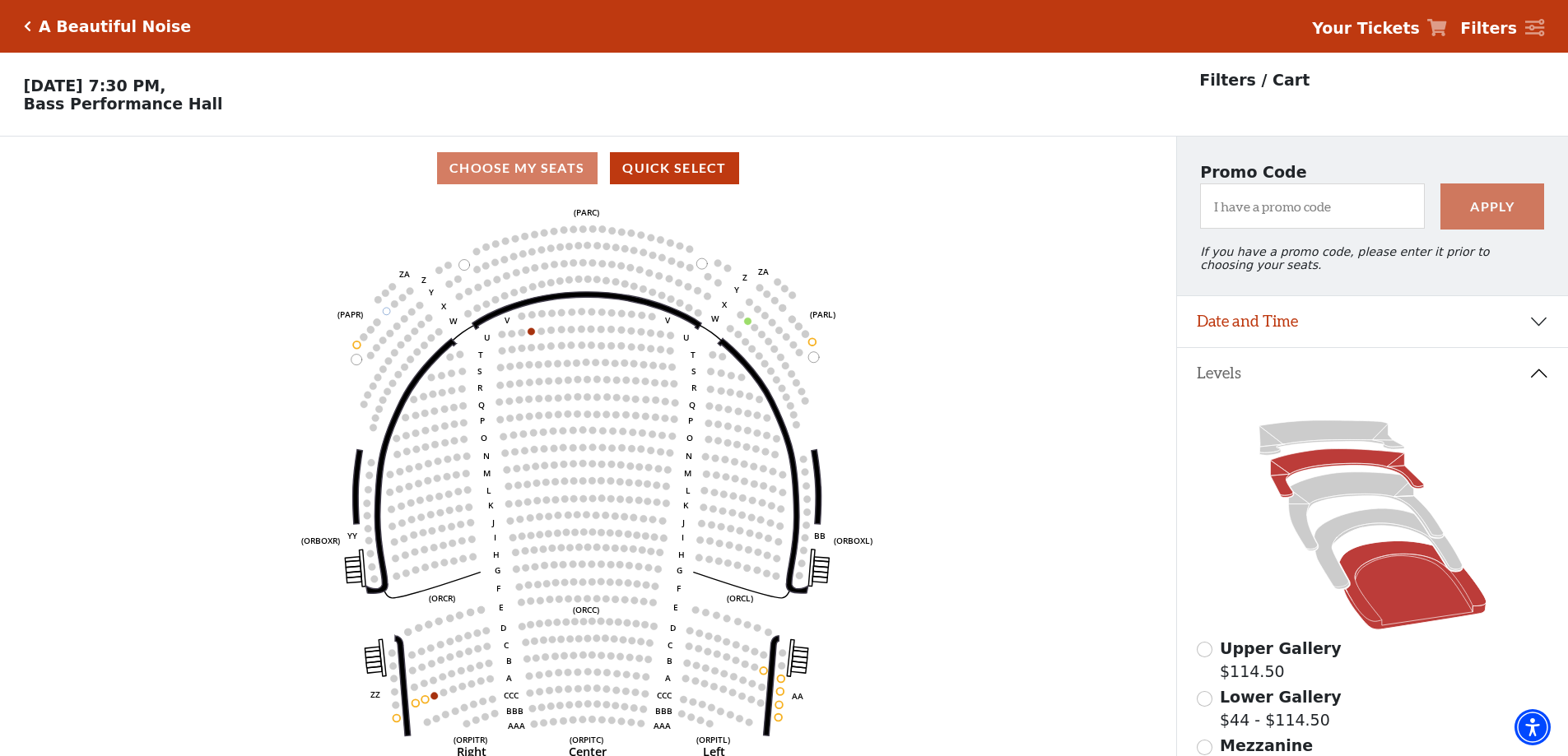
click at [1342, 468] on icon at bounding box center [1346, 474] width 153 height 49
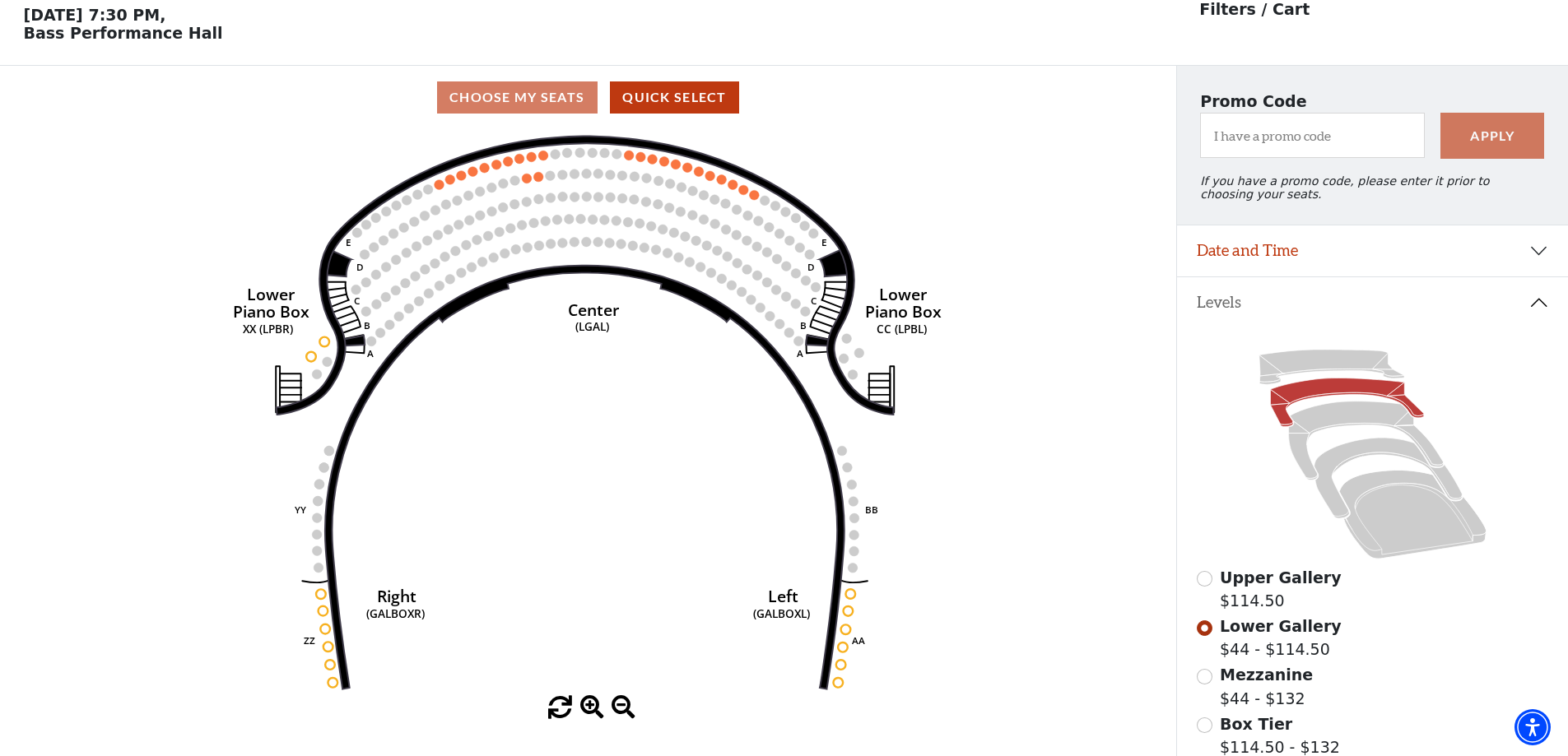
scroll to position [76, 0]
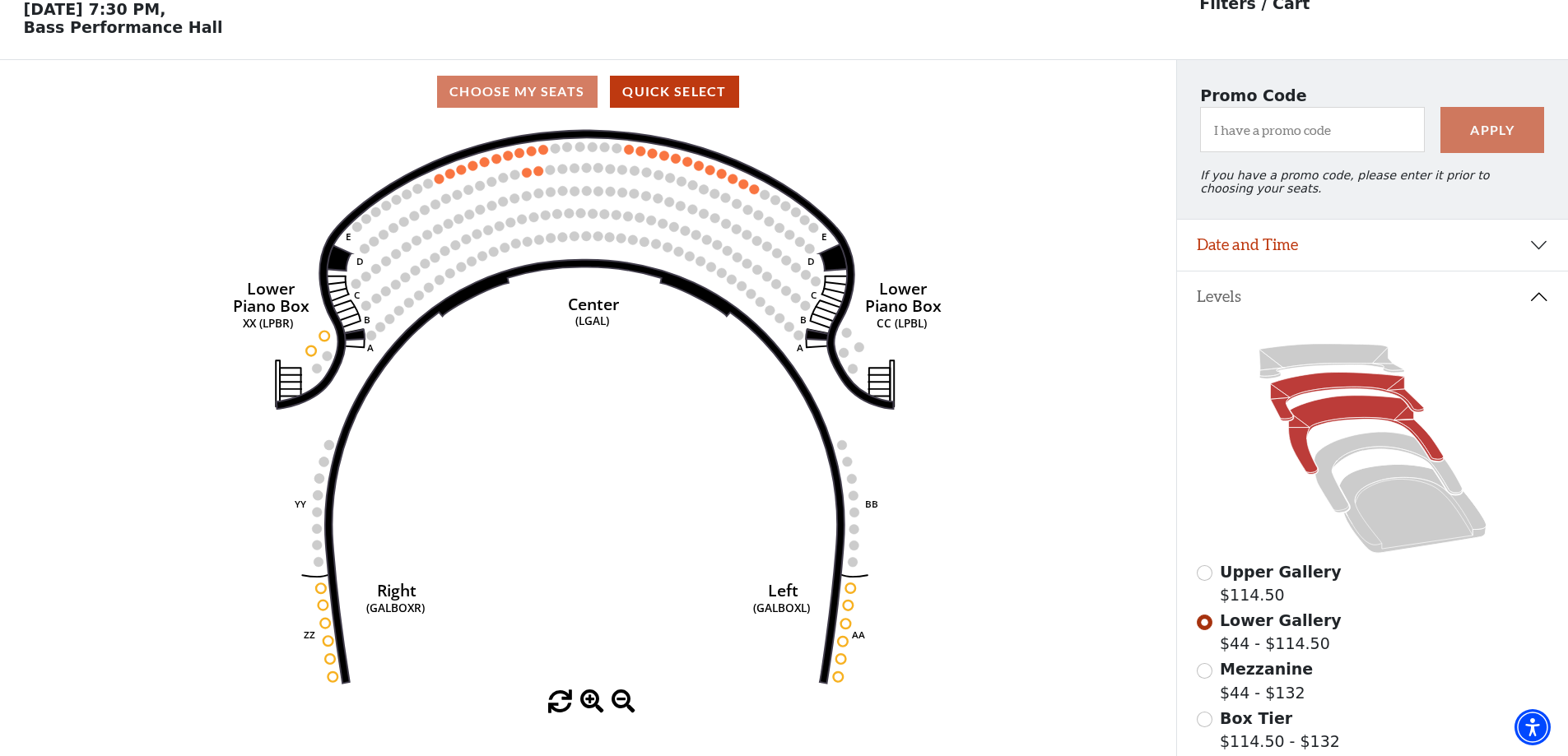
click at [1338, 416] on icon at bounding box center [1366, 435] width 155 height 79
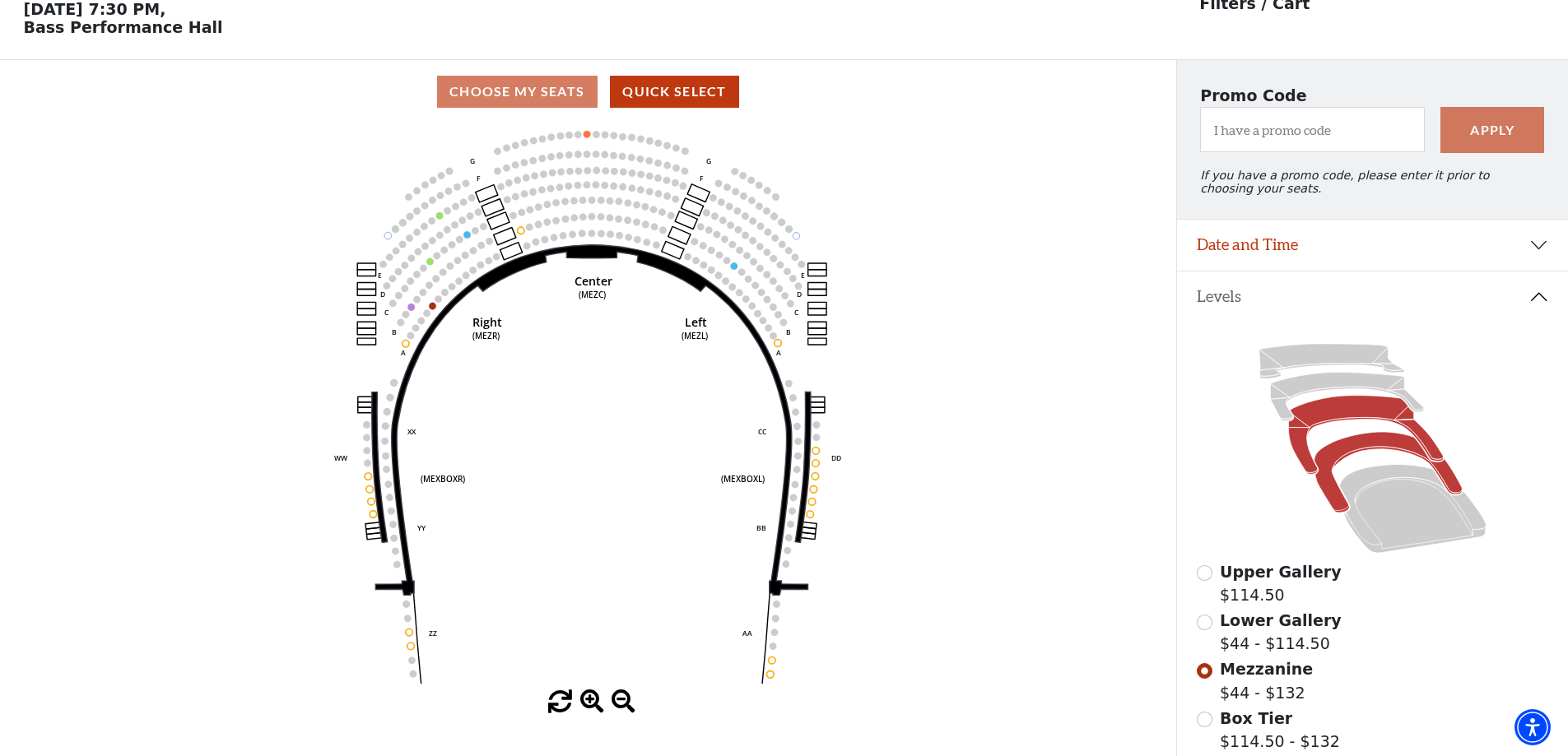
click at [1360, 452] on icon at bounding box center [1388, 473] width 149 height 81
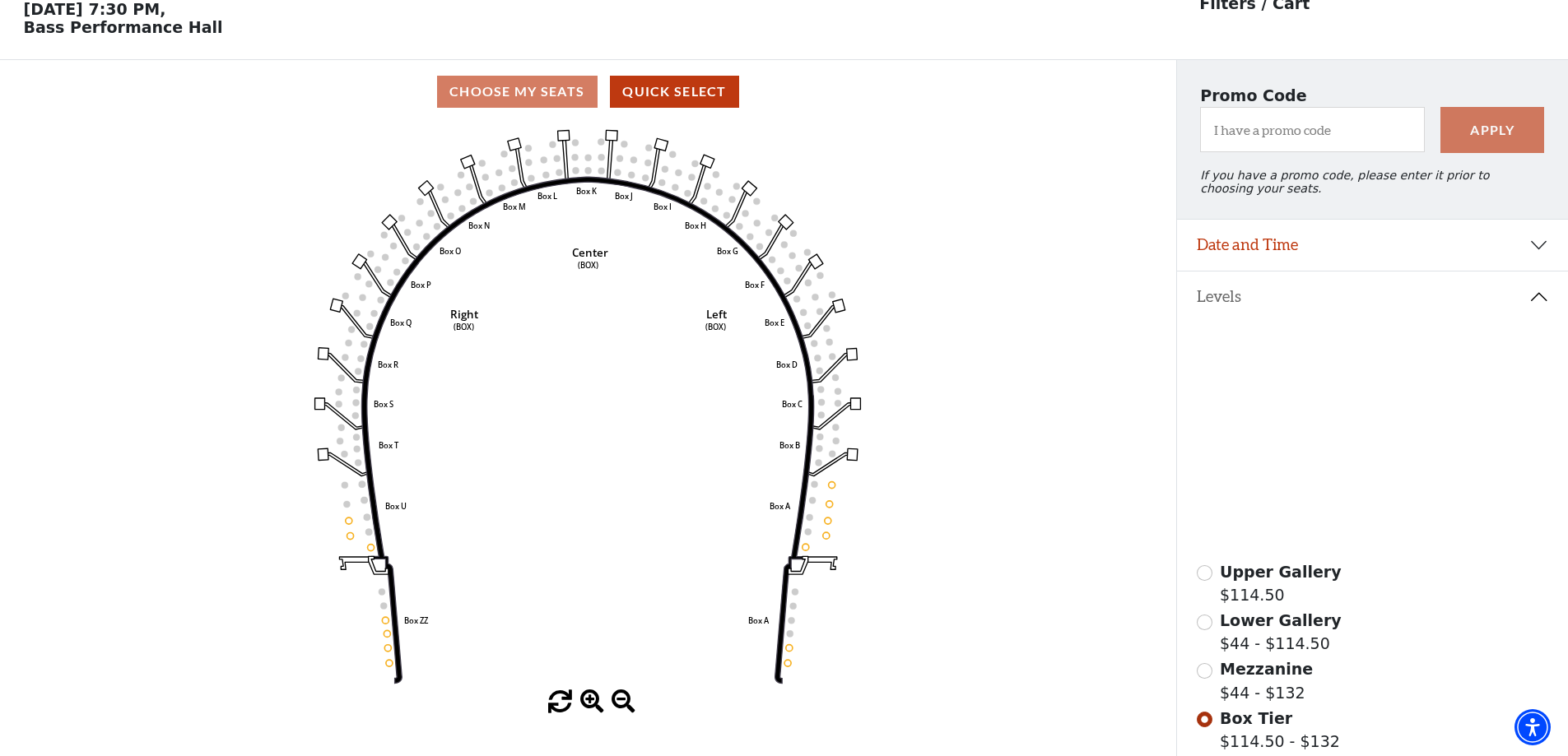
click at [1335, 424] on icon at bounding box center [1366, 435] width 155 height 79
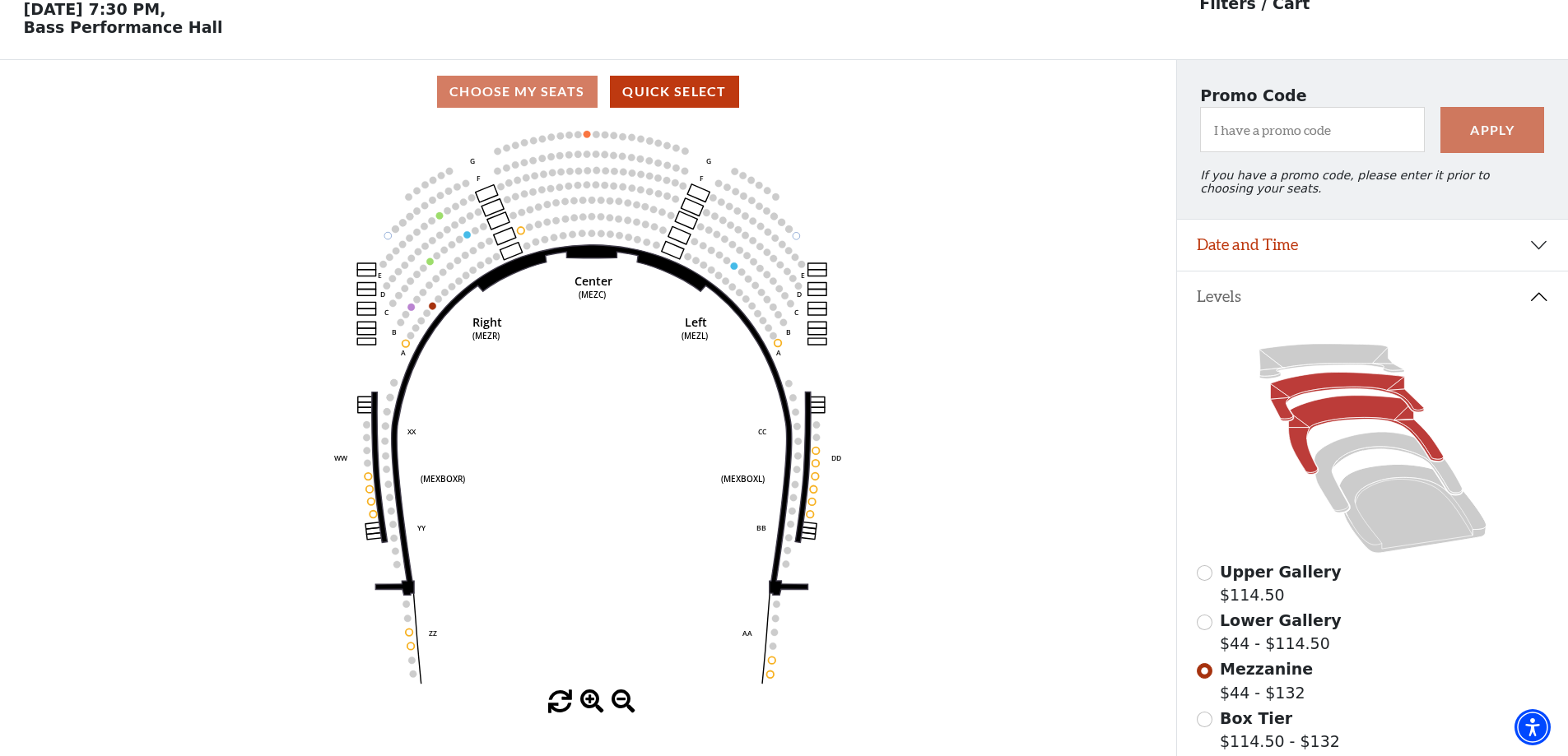
click at [1317, 391] on icon at bounding box center [1346, 397] width 153 height 49
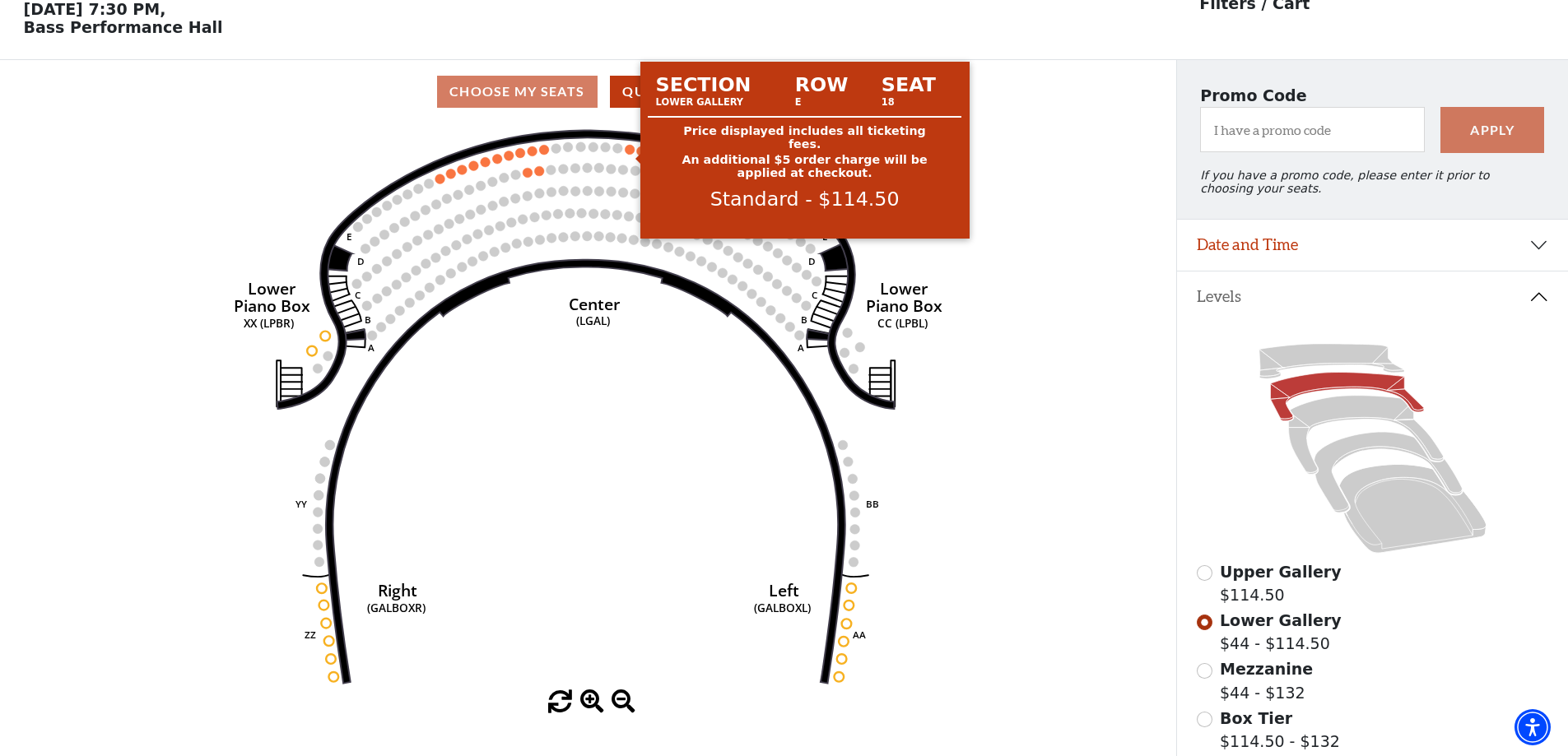
click at [629, 155] on circle at bounding box center [630, 150] width 10 height 10
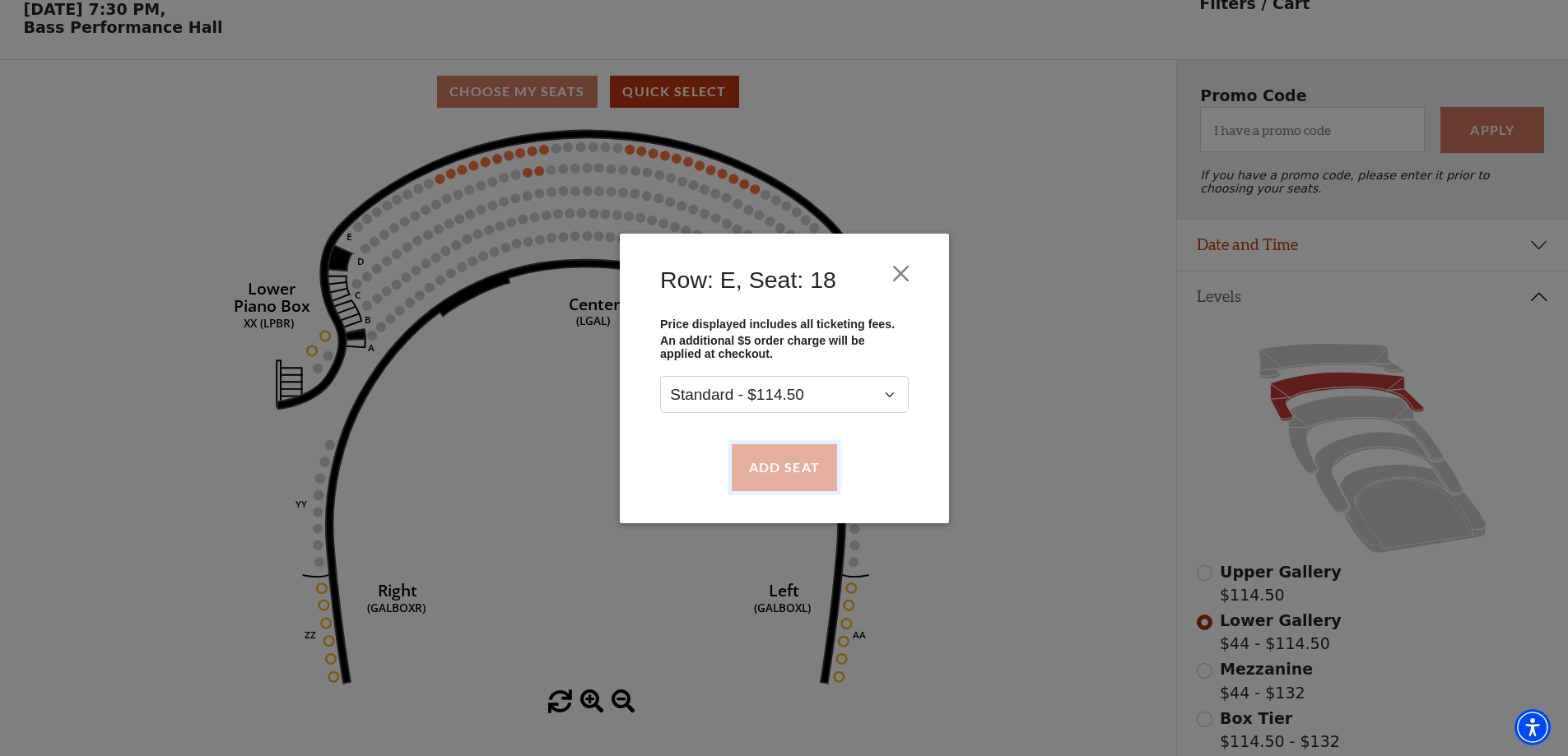
click at [779, 463] on button "Add Seat" at bounding box center [784, 467] width 105 height 46
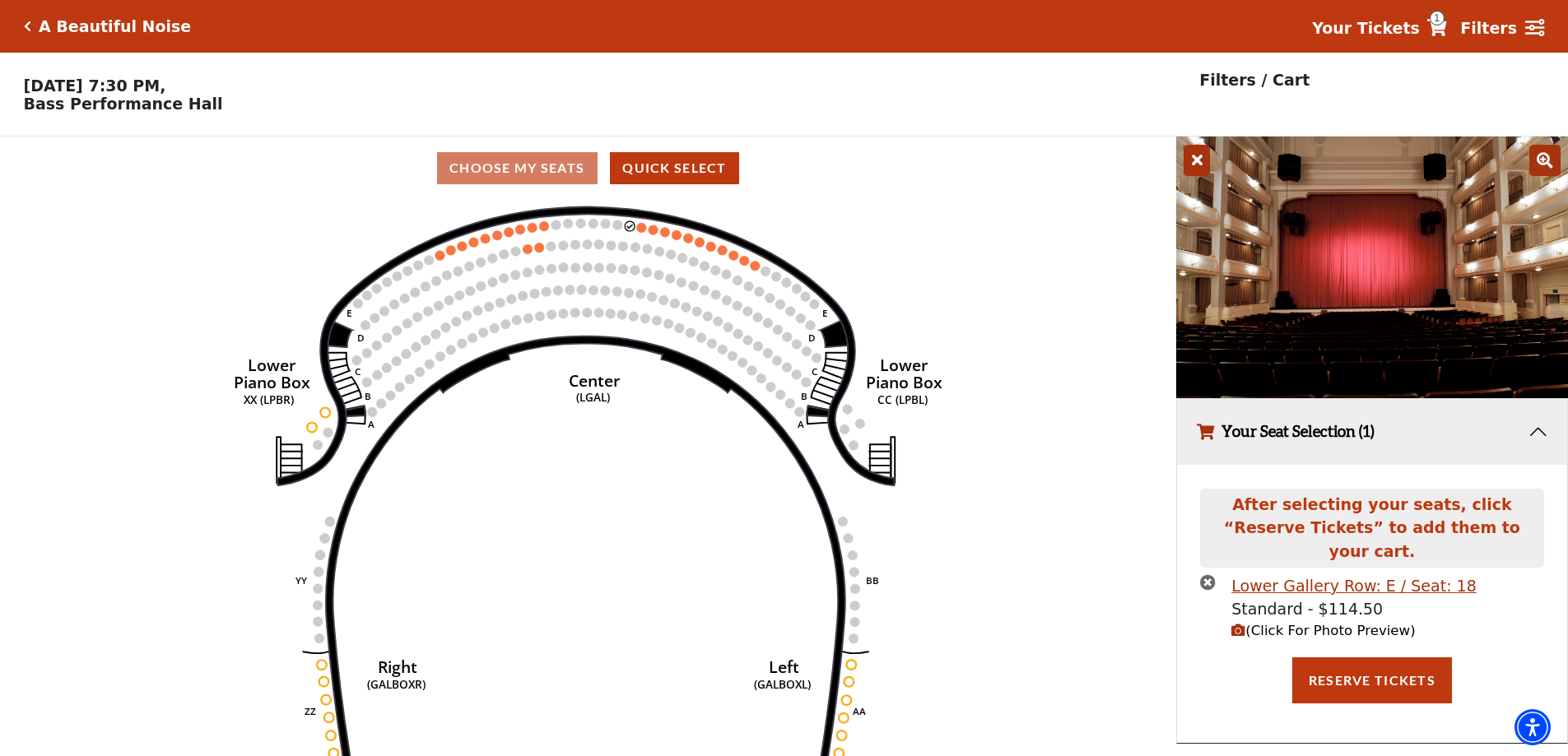
click at [1240, 623] on icon "button" at bounding box center [1238, 630] width 14 height 14
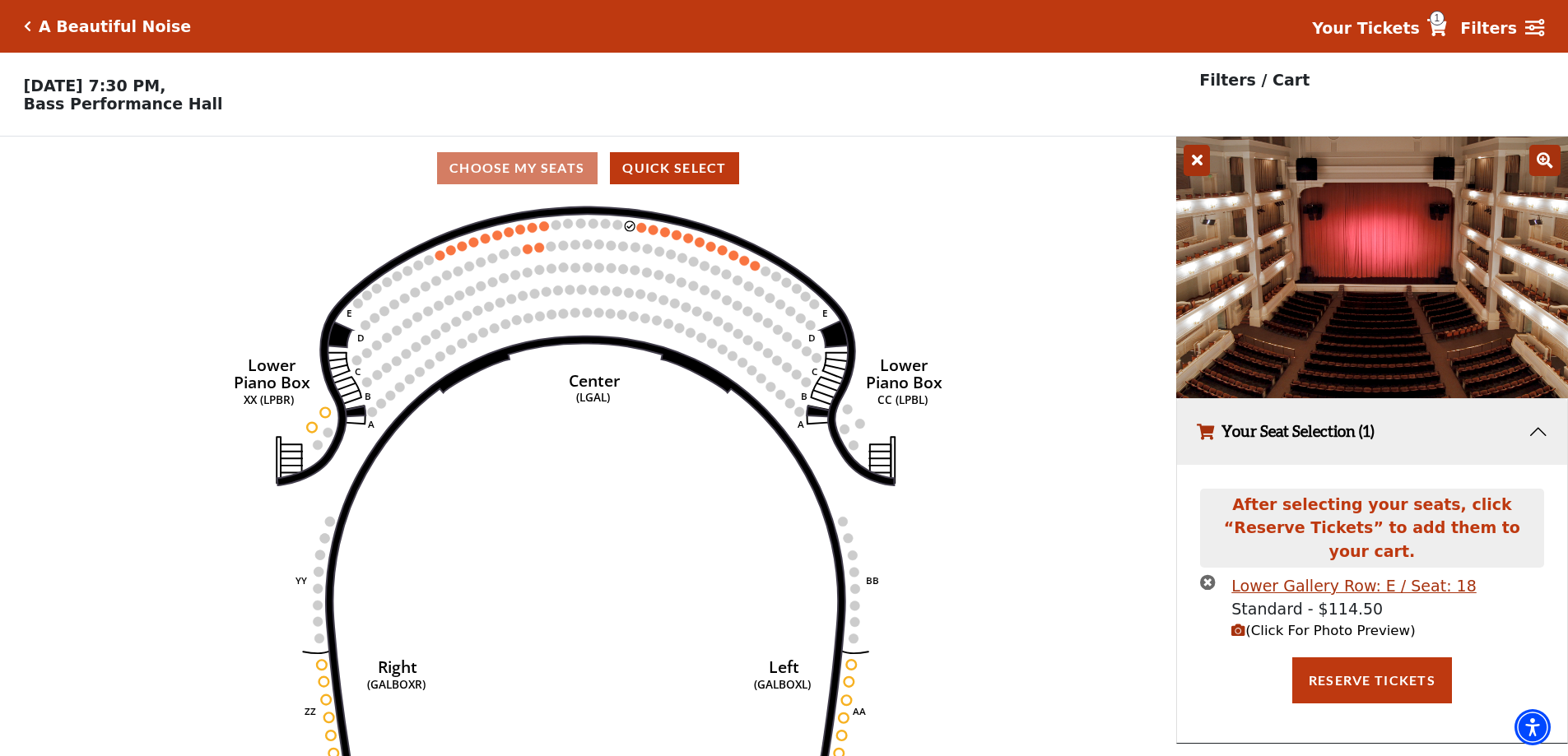
click at [1210, 575] on icon "times-circle" at bounding box center [1208, 582] width 16 height 16
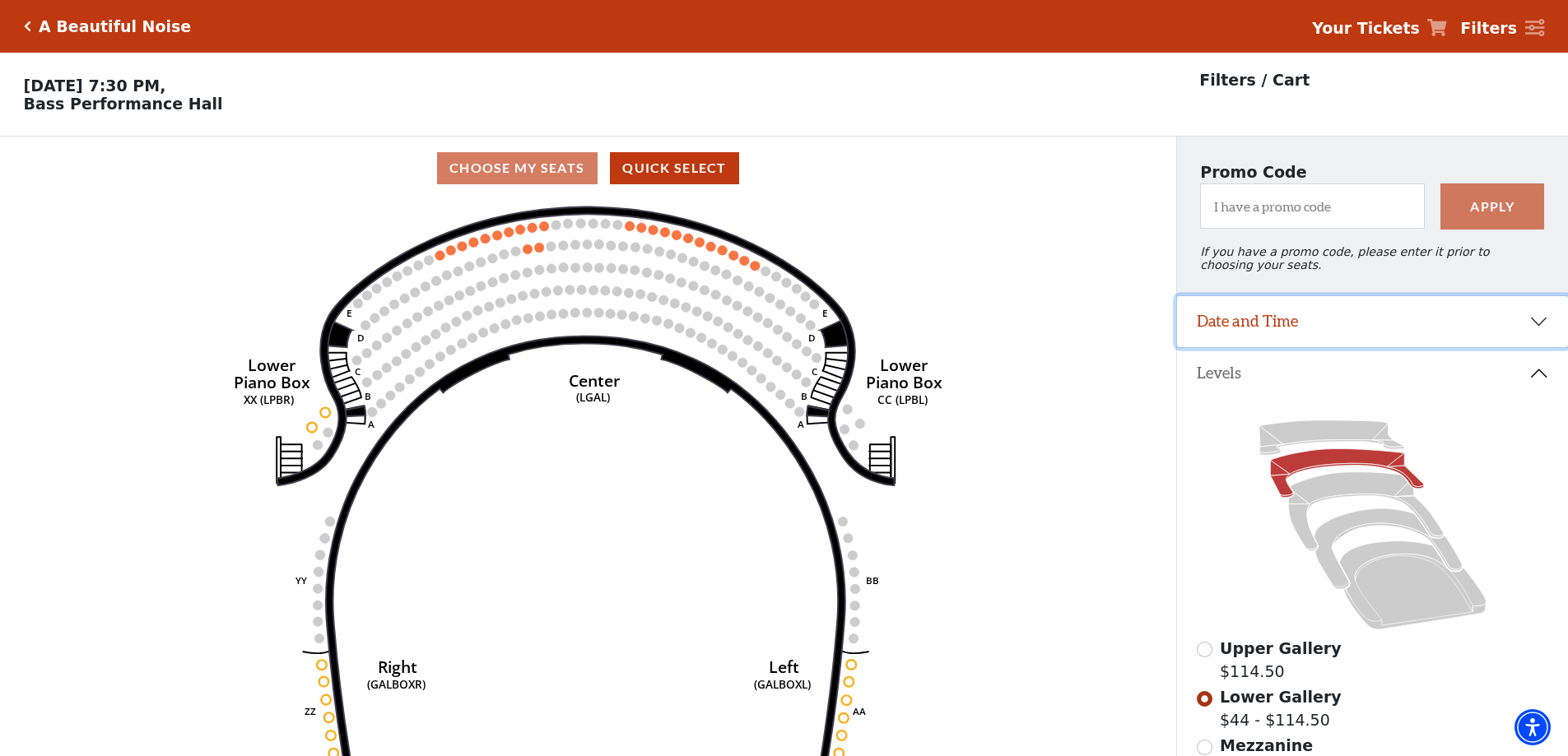
click at [1533, 327] on button "Date and Time" at bounding box center [1372, 322] width 391 height 51
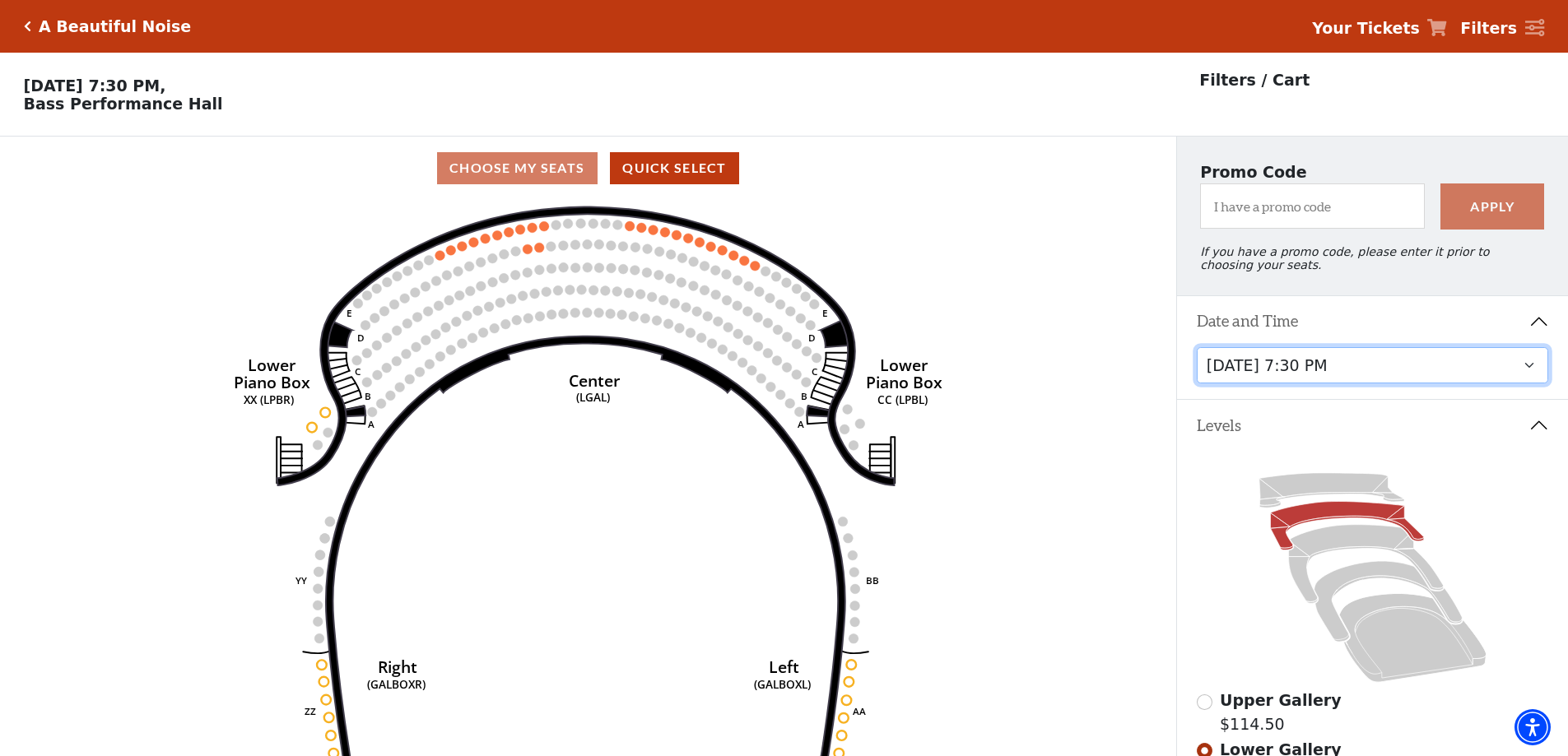
click at [1528, 376] on select "Tuesday, October 28 at 7:30 PM Wednesday, October 29 at 7:30 PM Thursday, Octob…" at bounding box center [1372, 365] width 353 height 37
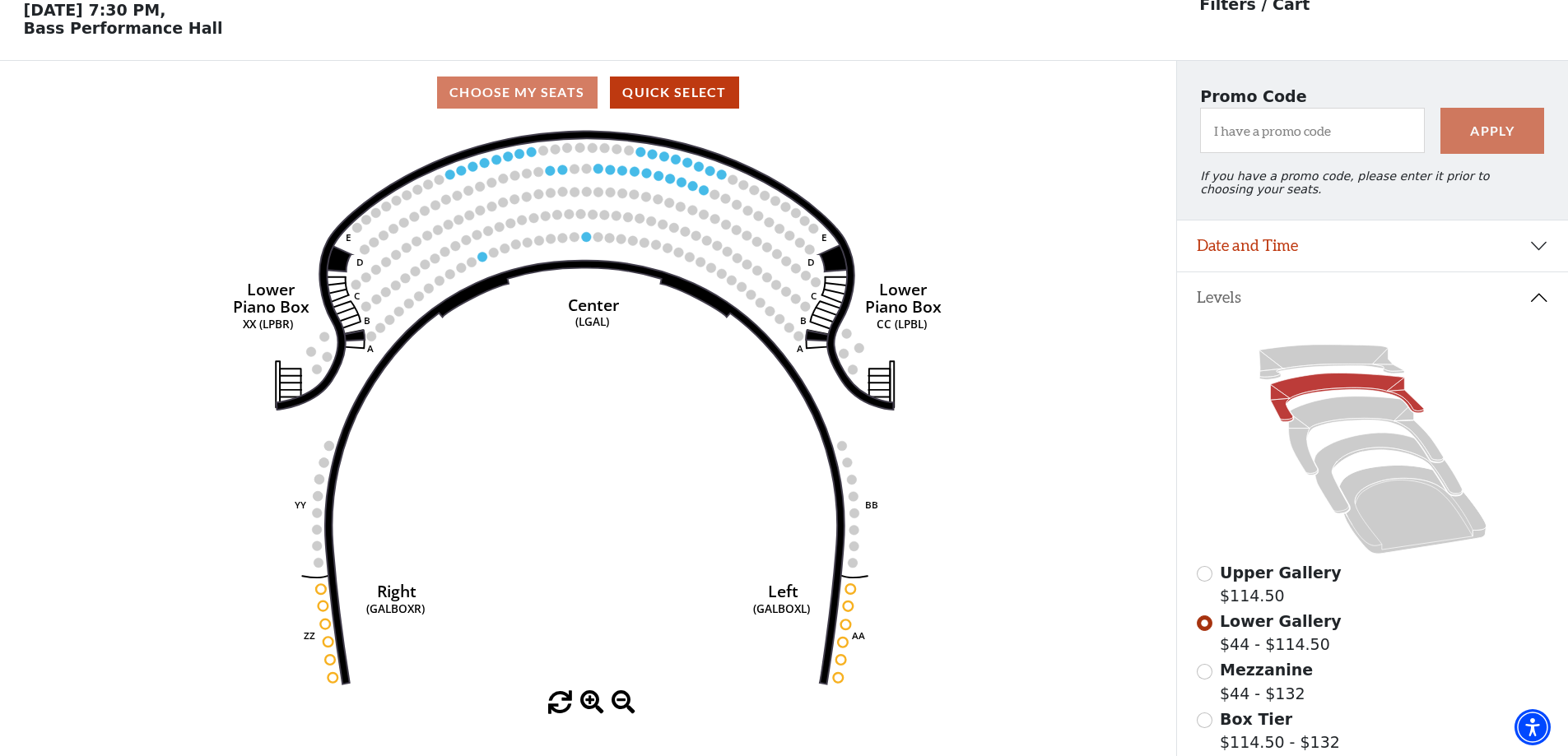
scroll to position [76, 0]
click at [1351, 429] on icon at bounding box center [1366, 435] width 155 height 79
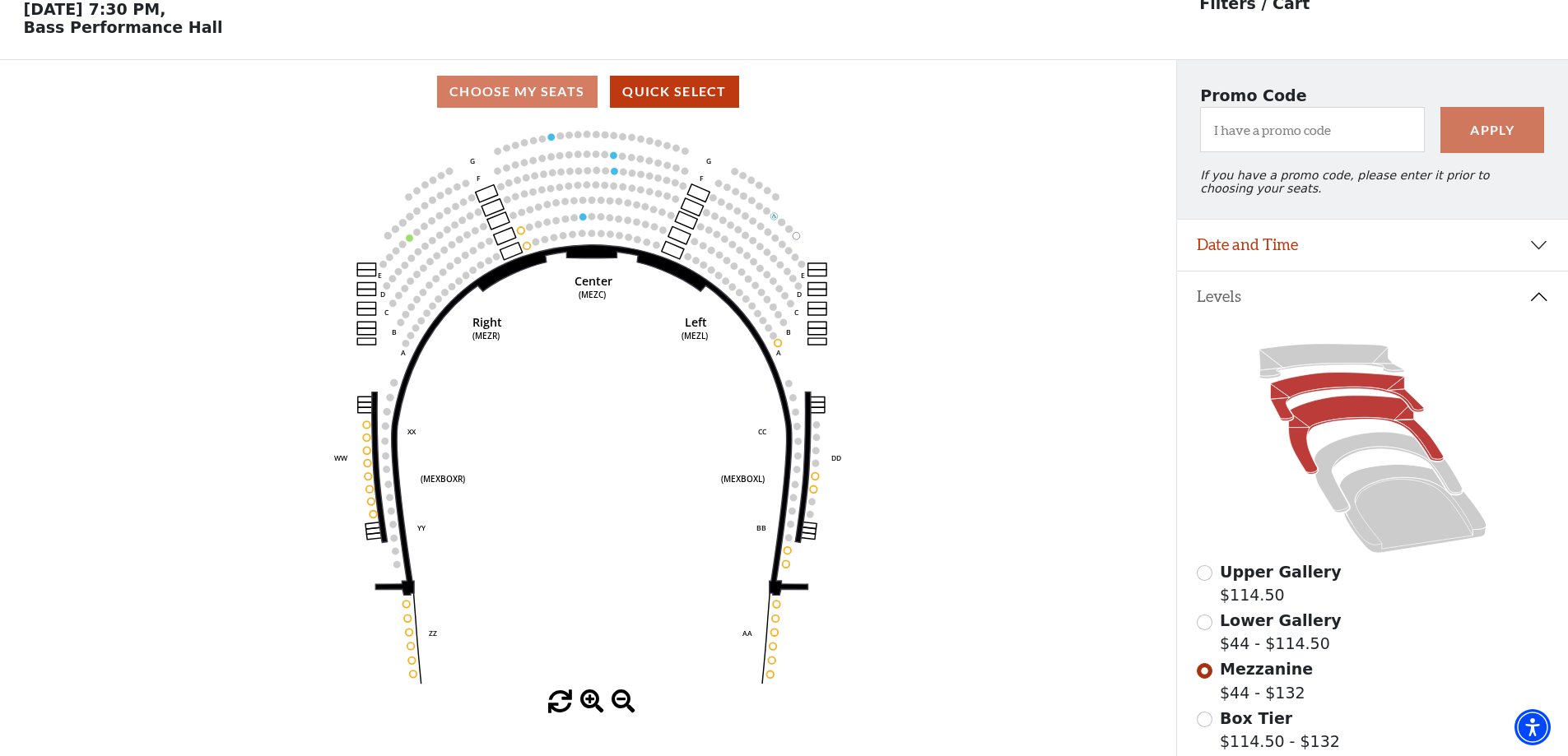
click at [1342, 397] on icon at bounding box center [1346, 397] width 153 height 49
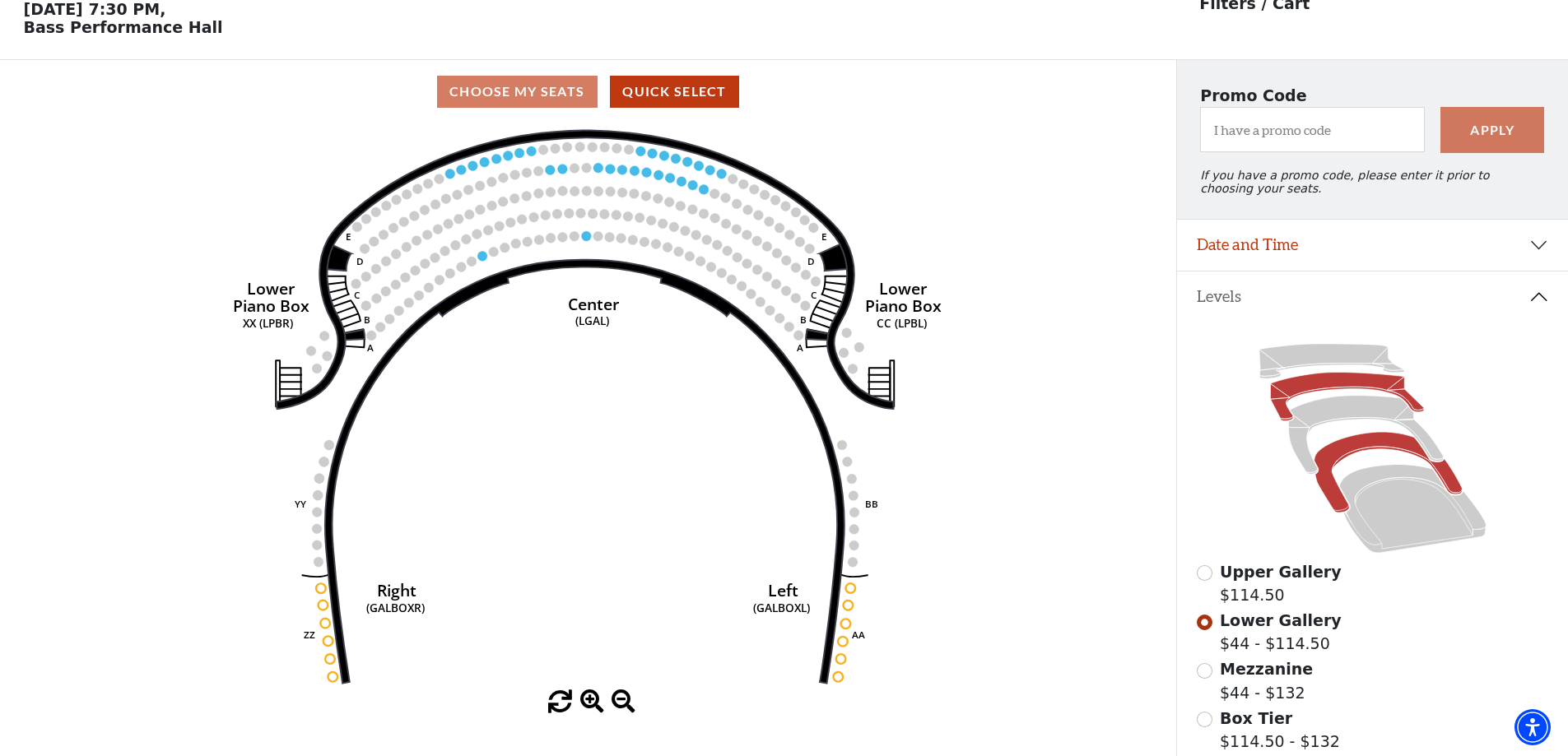
click at [1358, 454] on icon at bounding box center [1388, 473] width 149 height 81
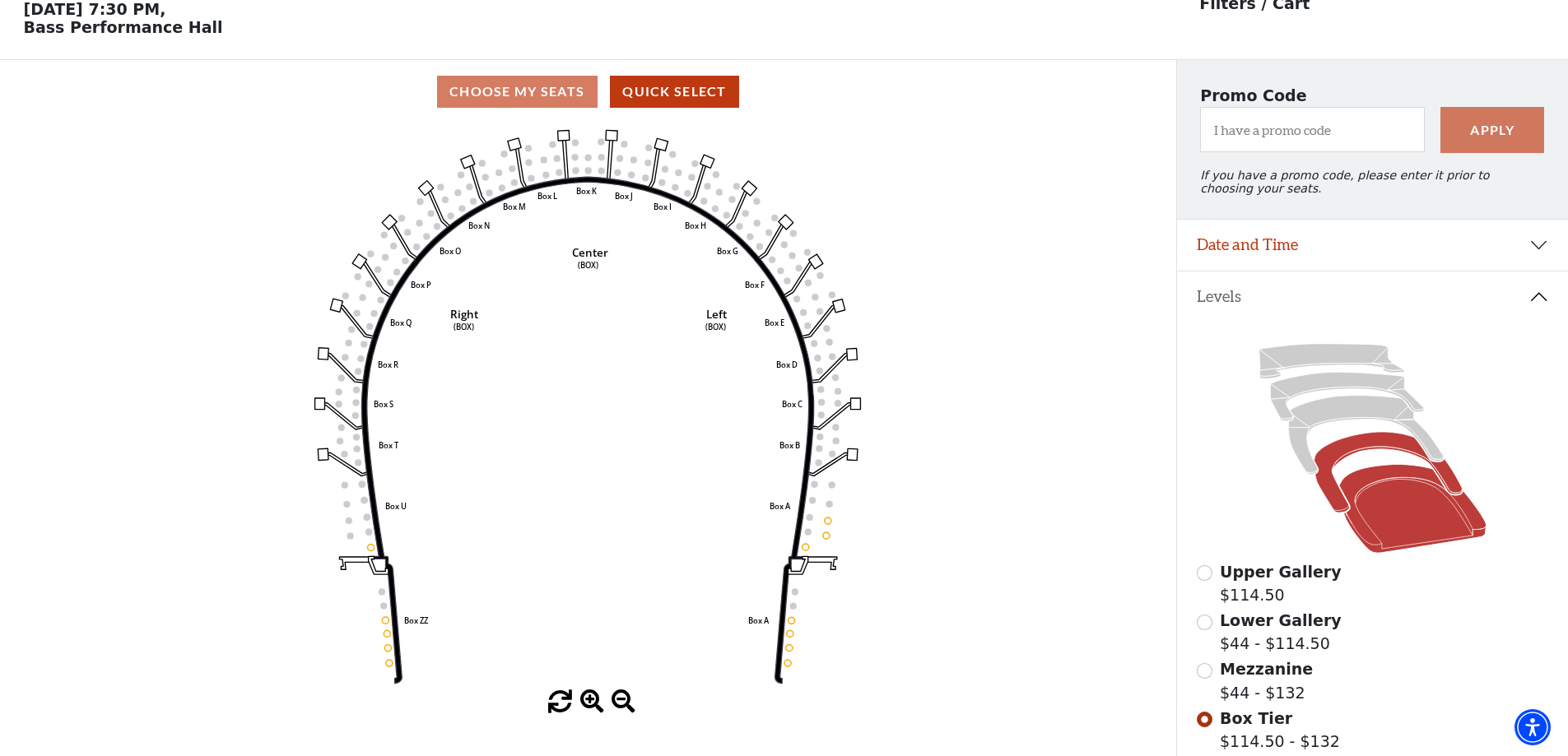
click at [1400, 554] on icon at bounding box center [1413, 509] width 148 height 89
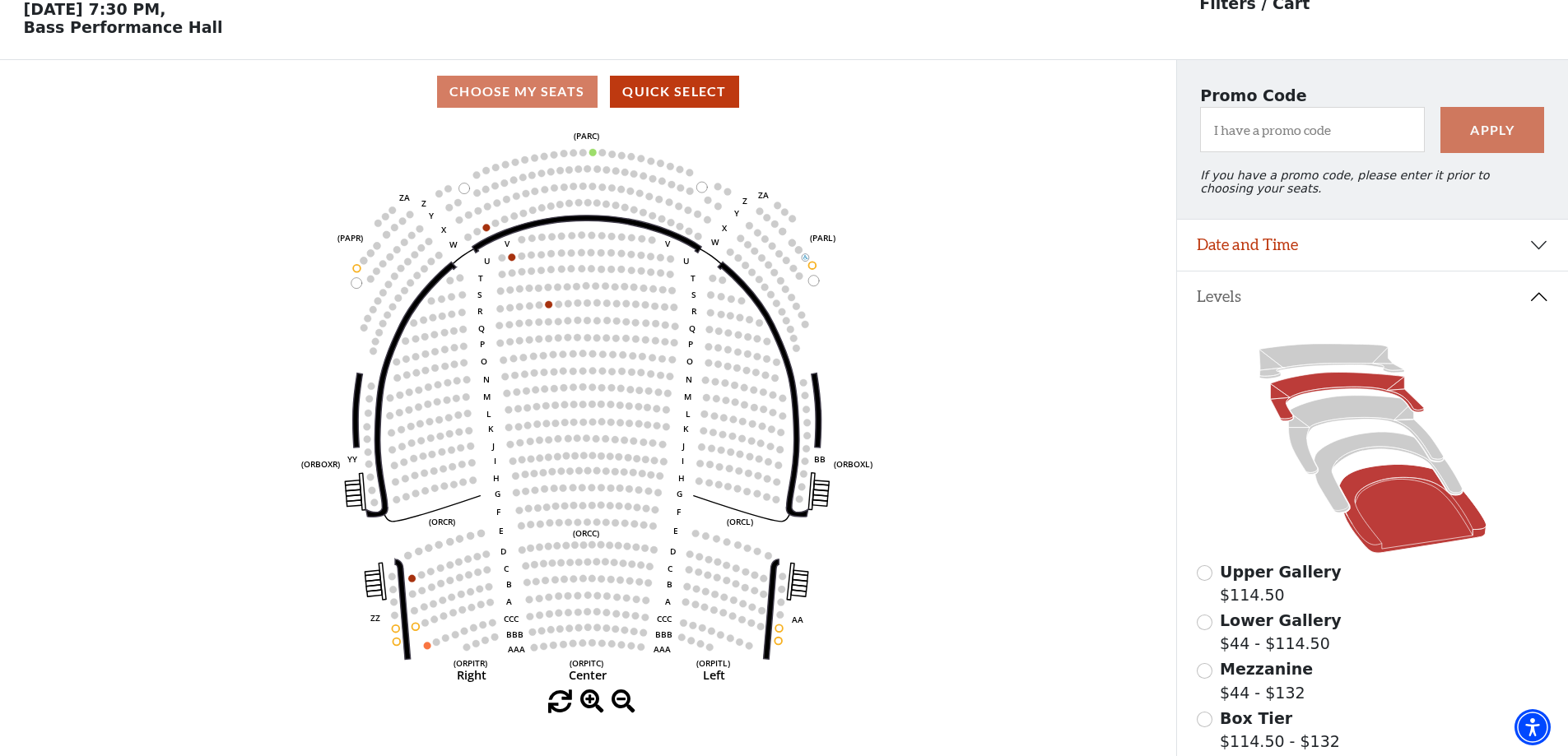
click at [1339, 394] on icon at bounding box center [1346, 397] width 153 height 49
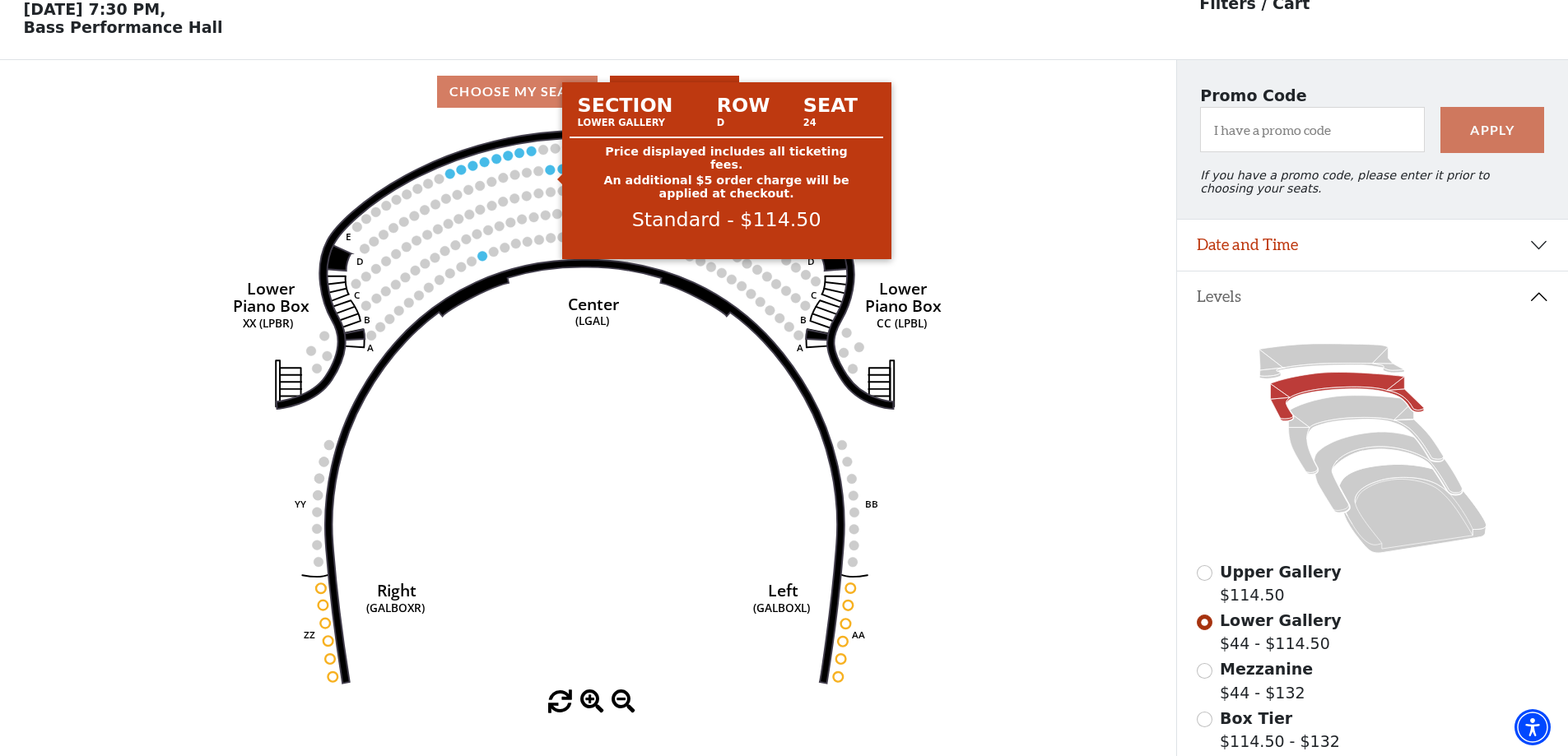
click at [550, 175] on circle at bounding box center [550, 169] width 10 height 10
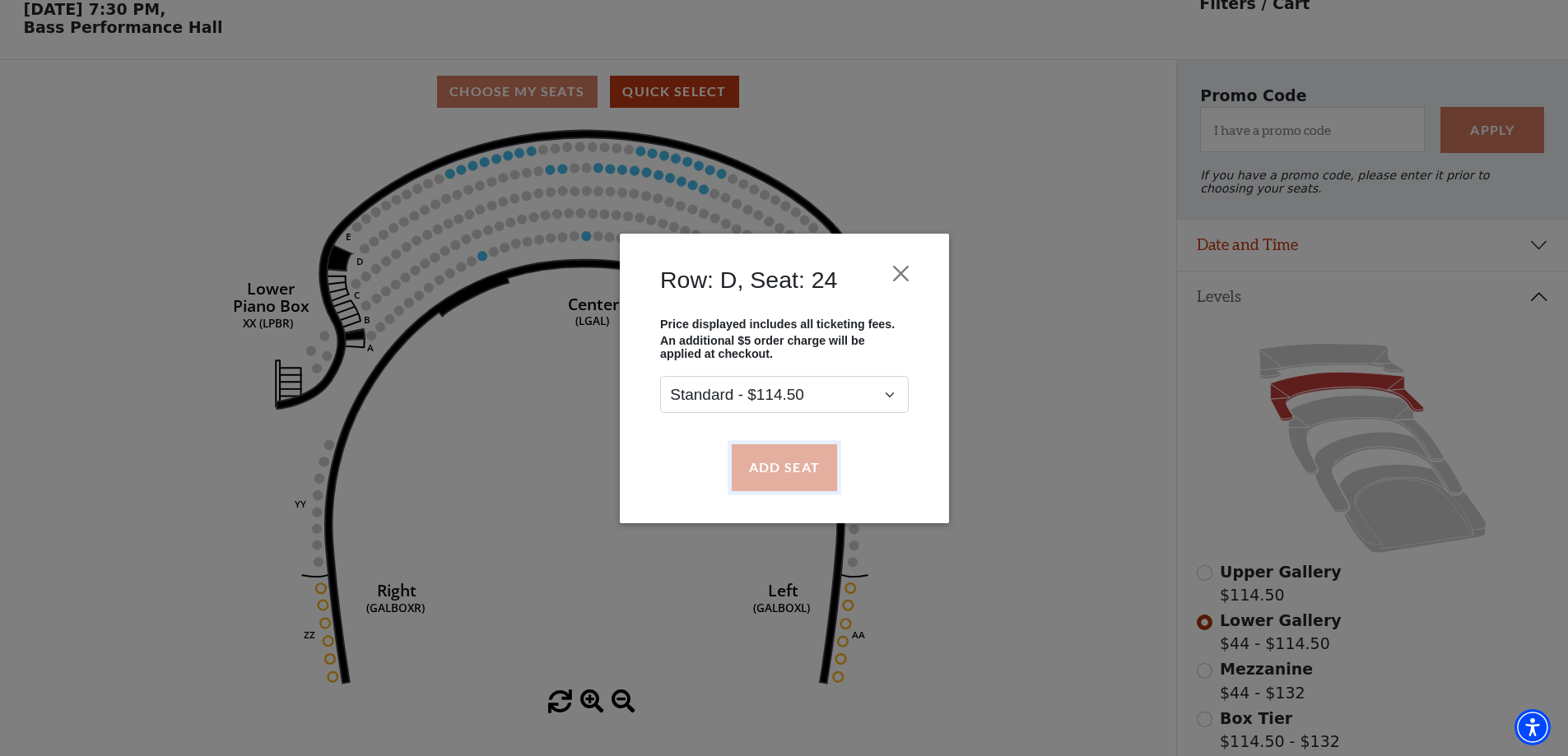
click at [768, 465] on button "Add Seat" at bounding box center [784, 467] width 105 height 46
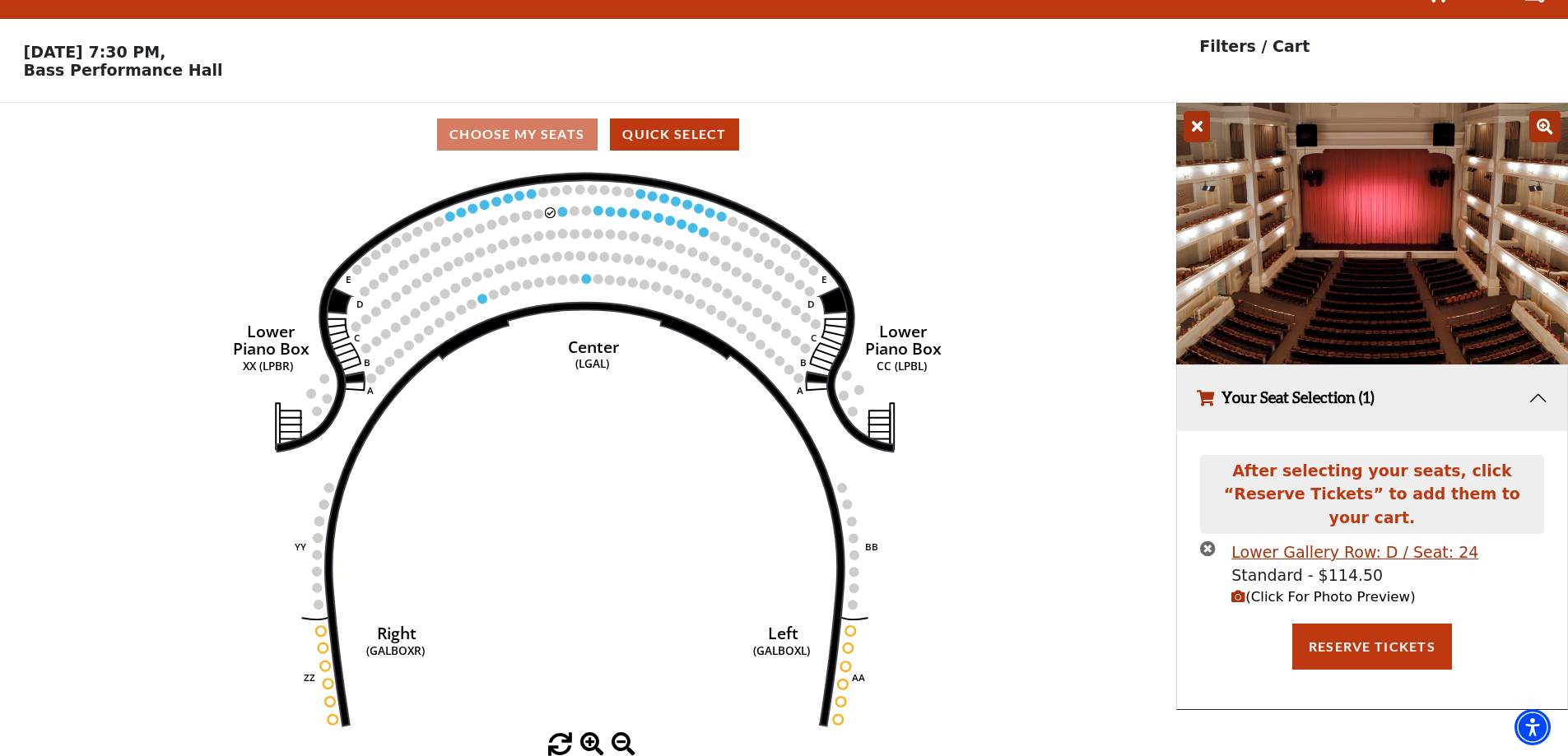
scroll to position [0, 0]
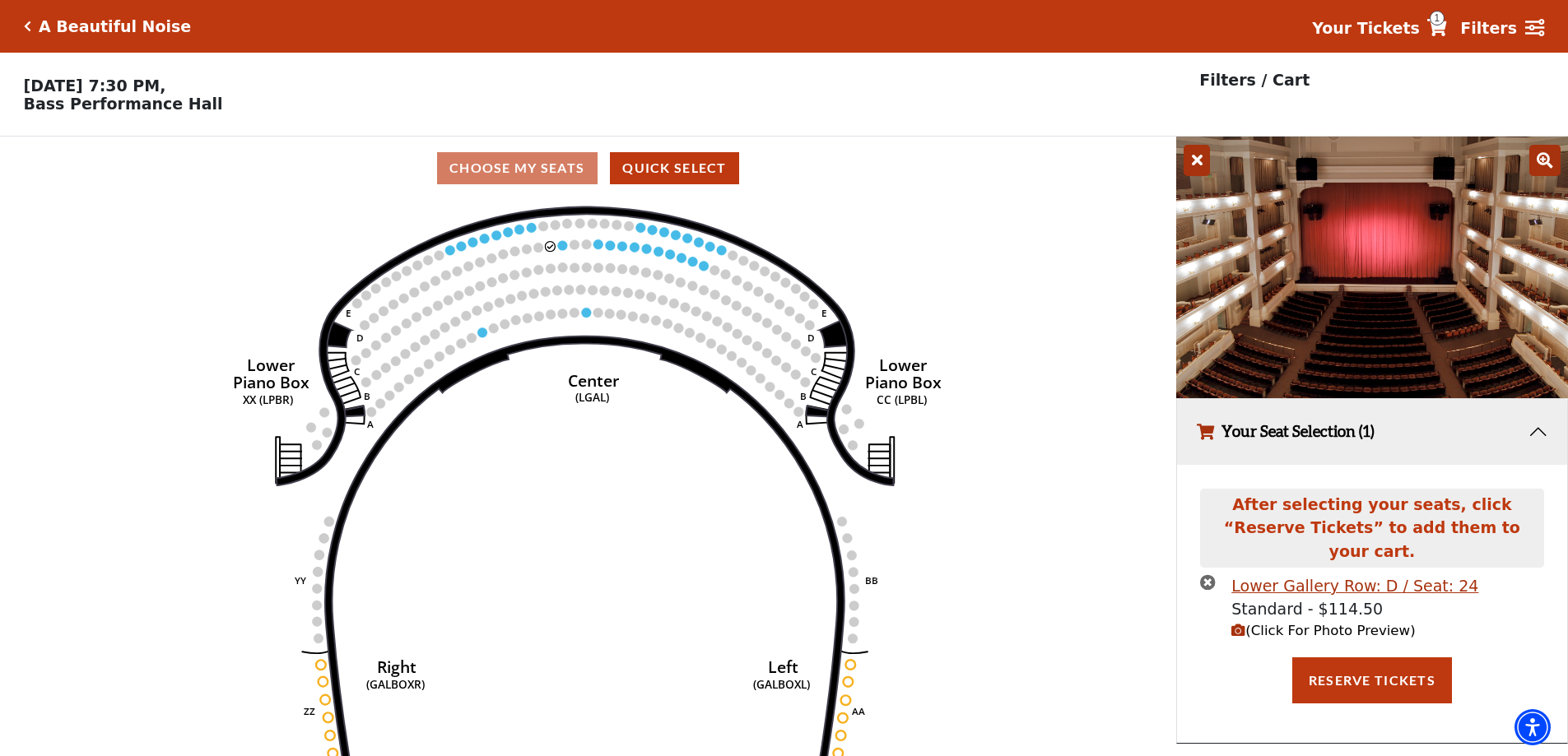
click at [1203, 575] on icon "times-circle" at bounding box center [1208, 582] width 16 height 16
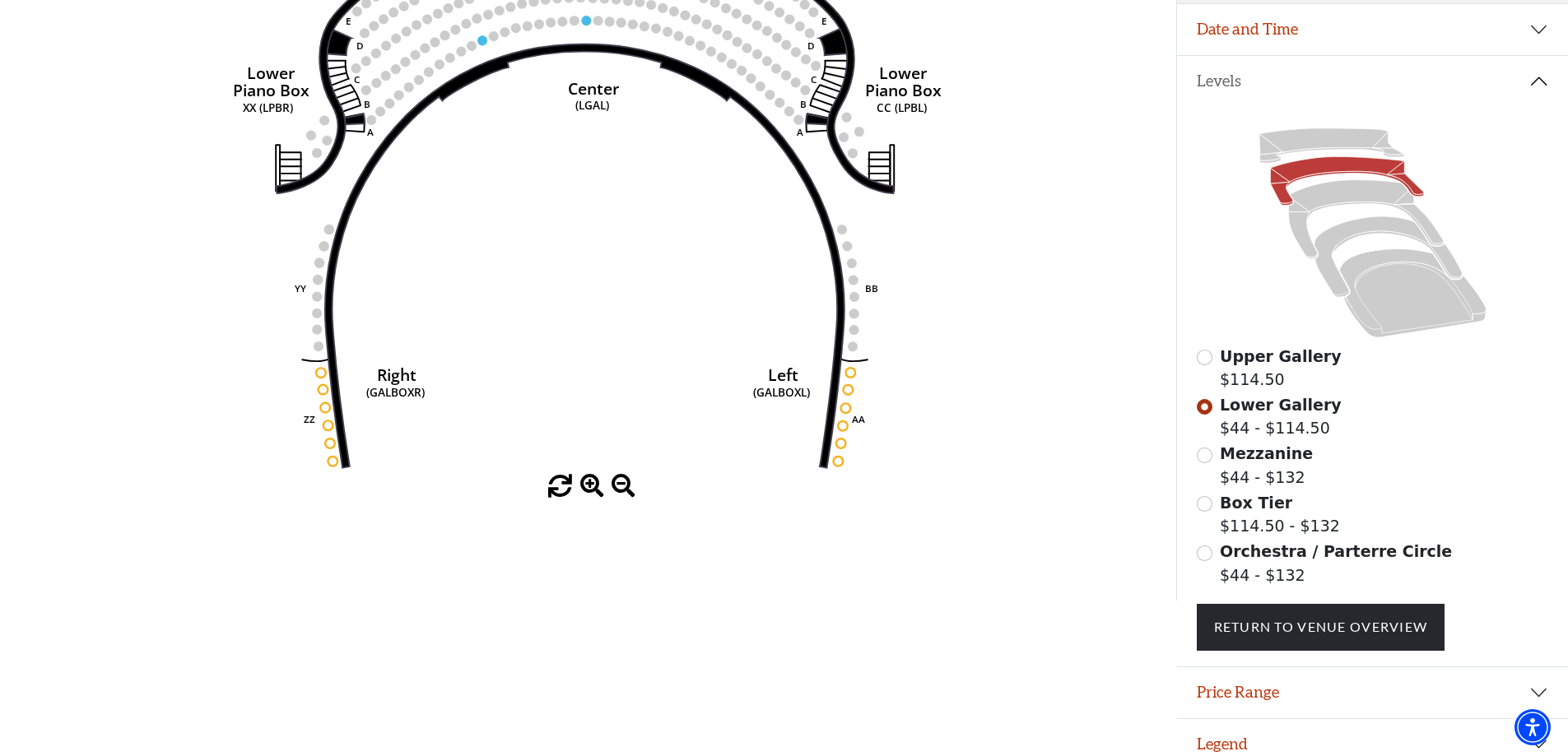
scroll to position [307, 0]
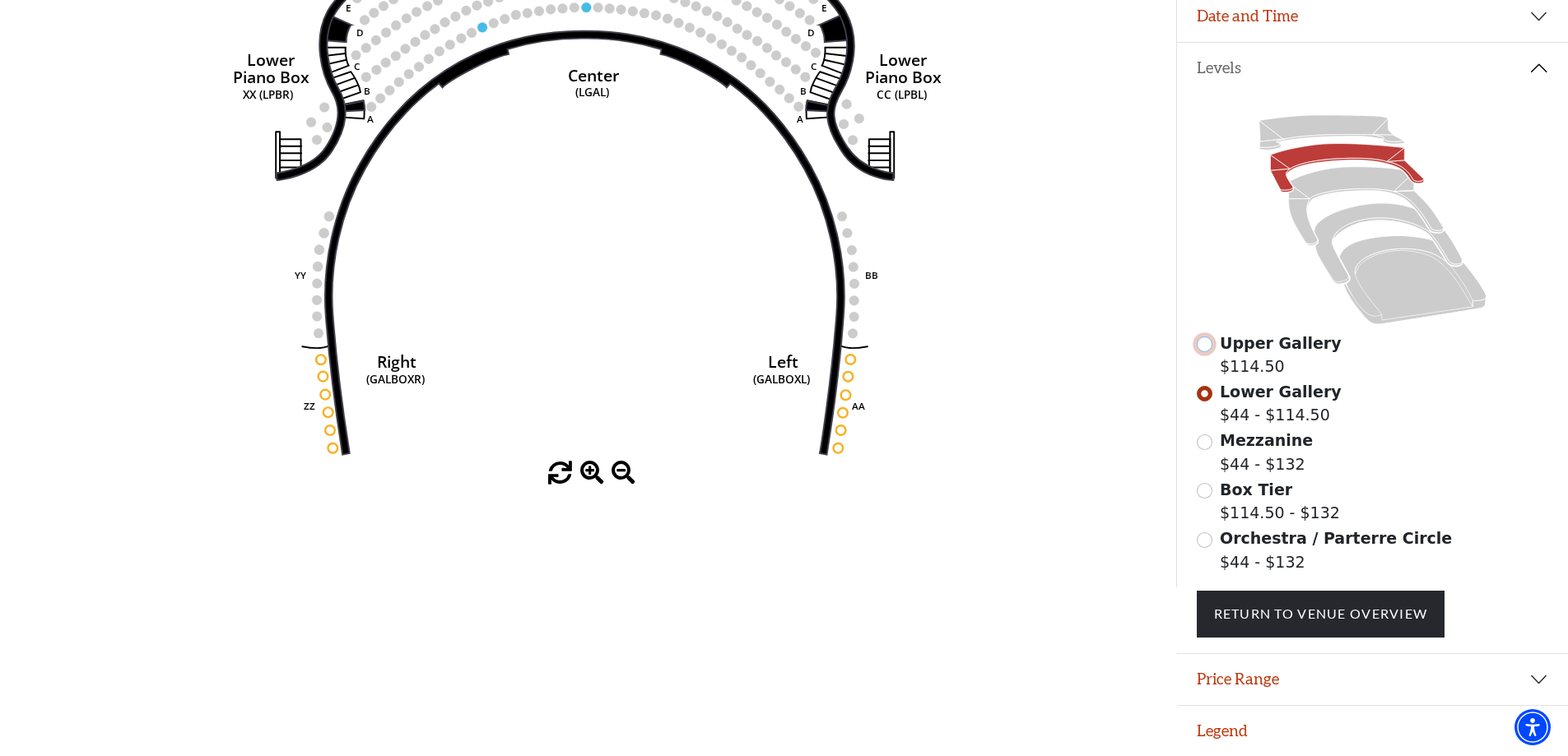
click at [1208, 353] on input "Upper Gallery$114.50\a" at bounding box center [1204, 344] width 16 height 16
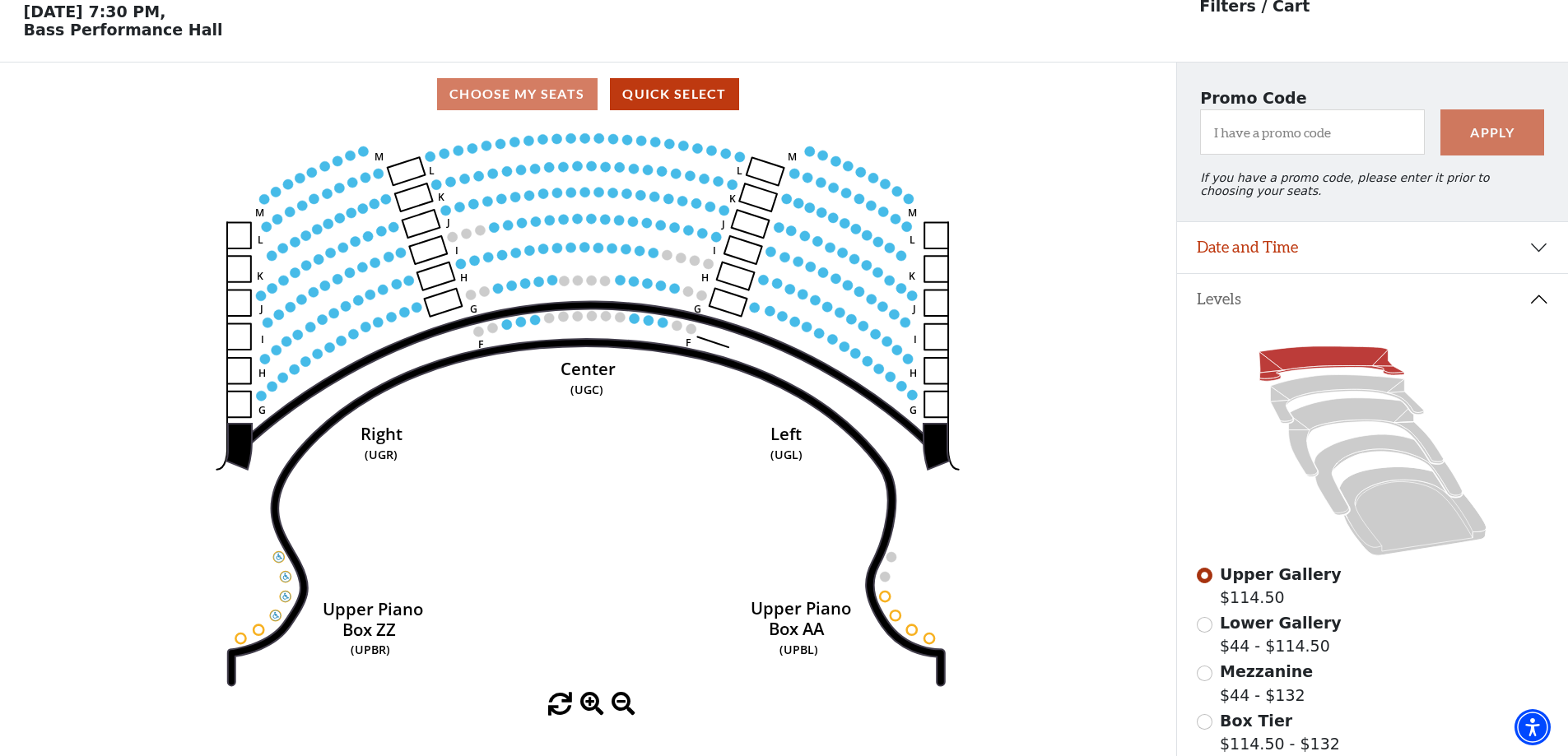
scroll to position [76, 0]
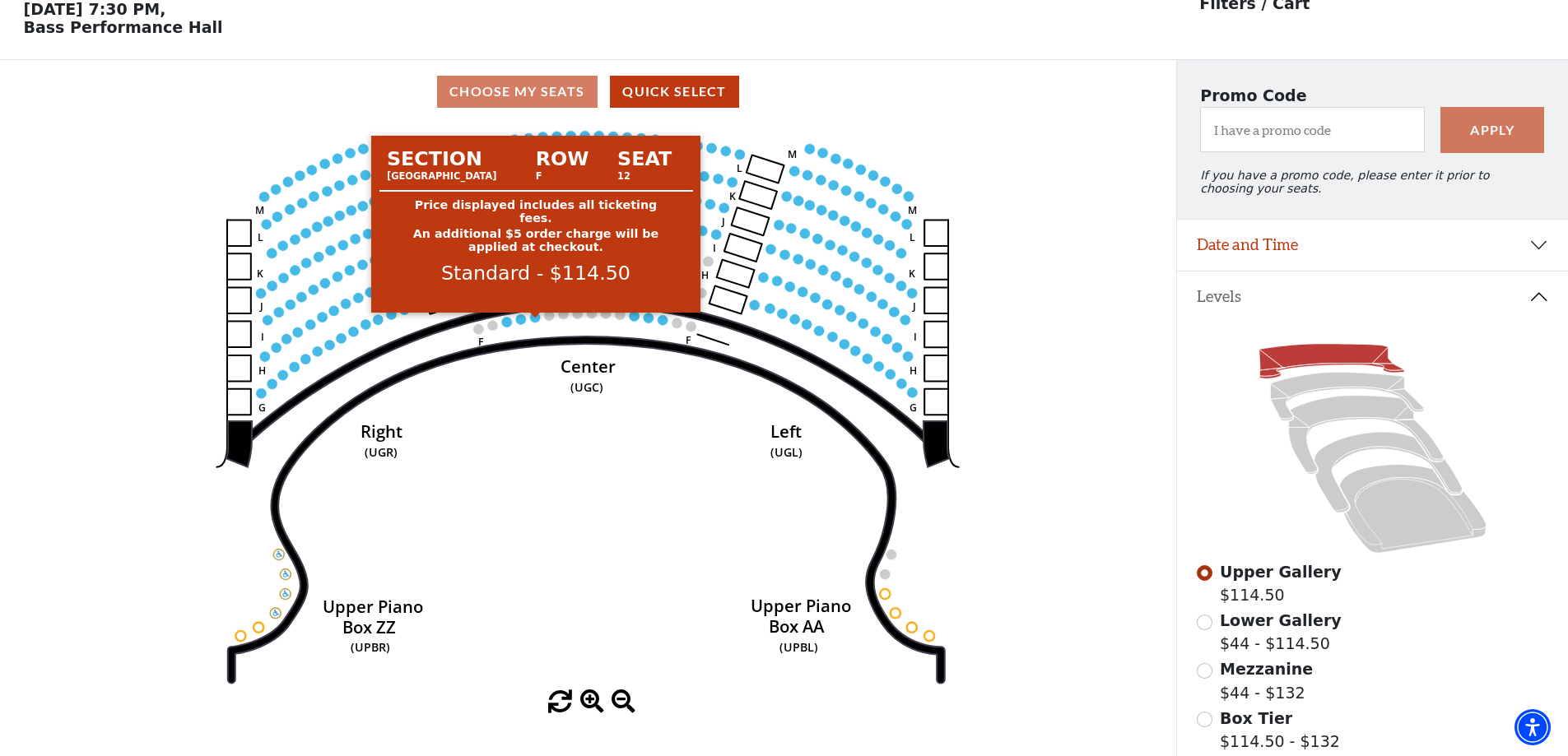
click at [534, 323] on circle at bounding box center [535, 318] width 10 height 10
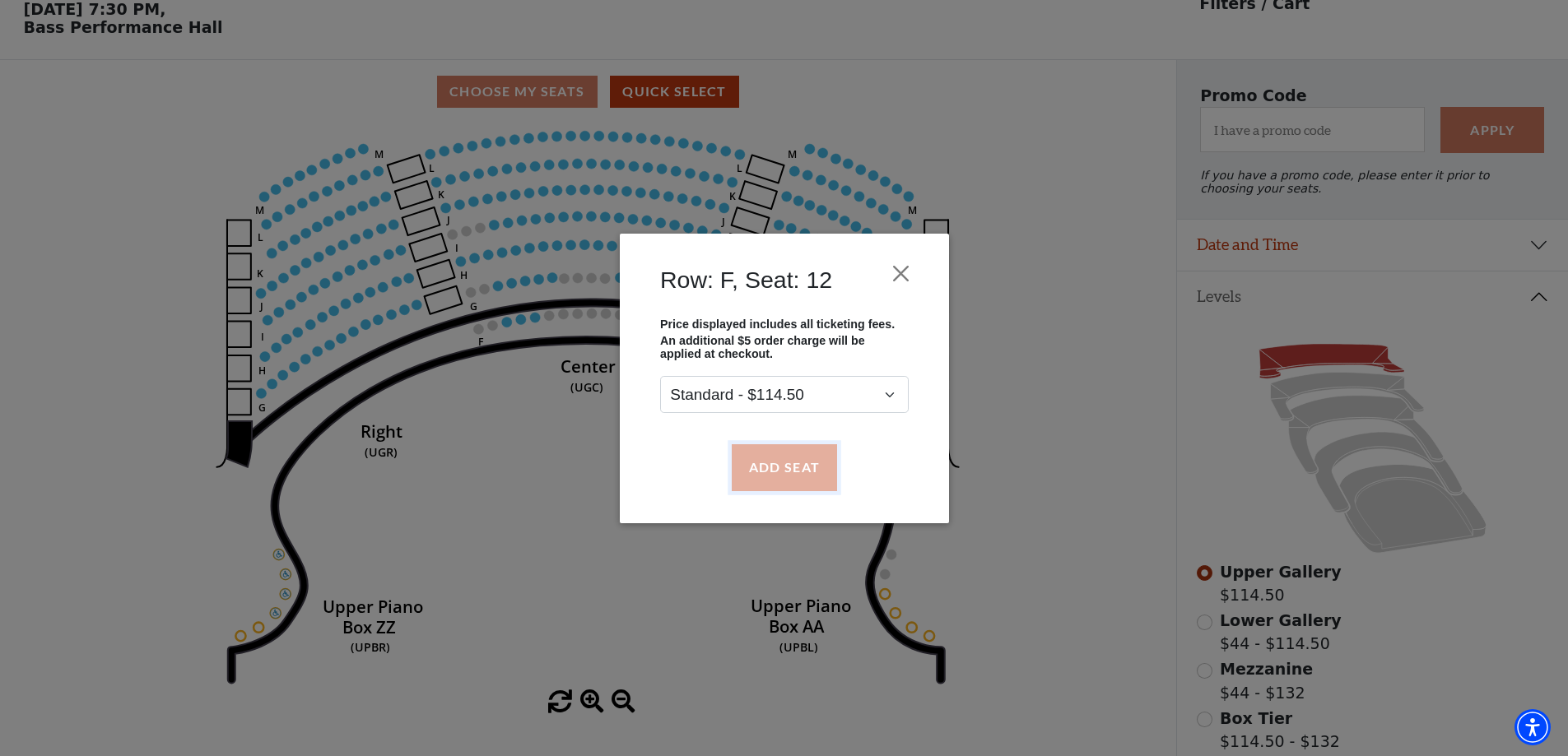
click at [772, 474] on button "Add Seat" at bounding box center [784, 467] width 105 height 46
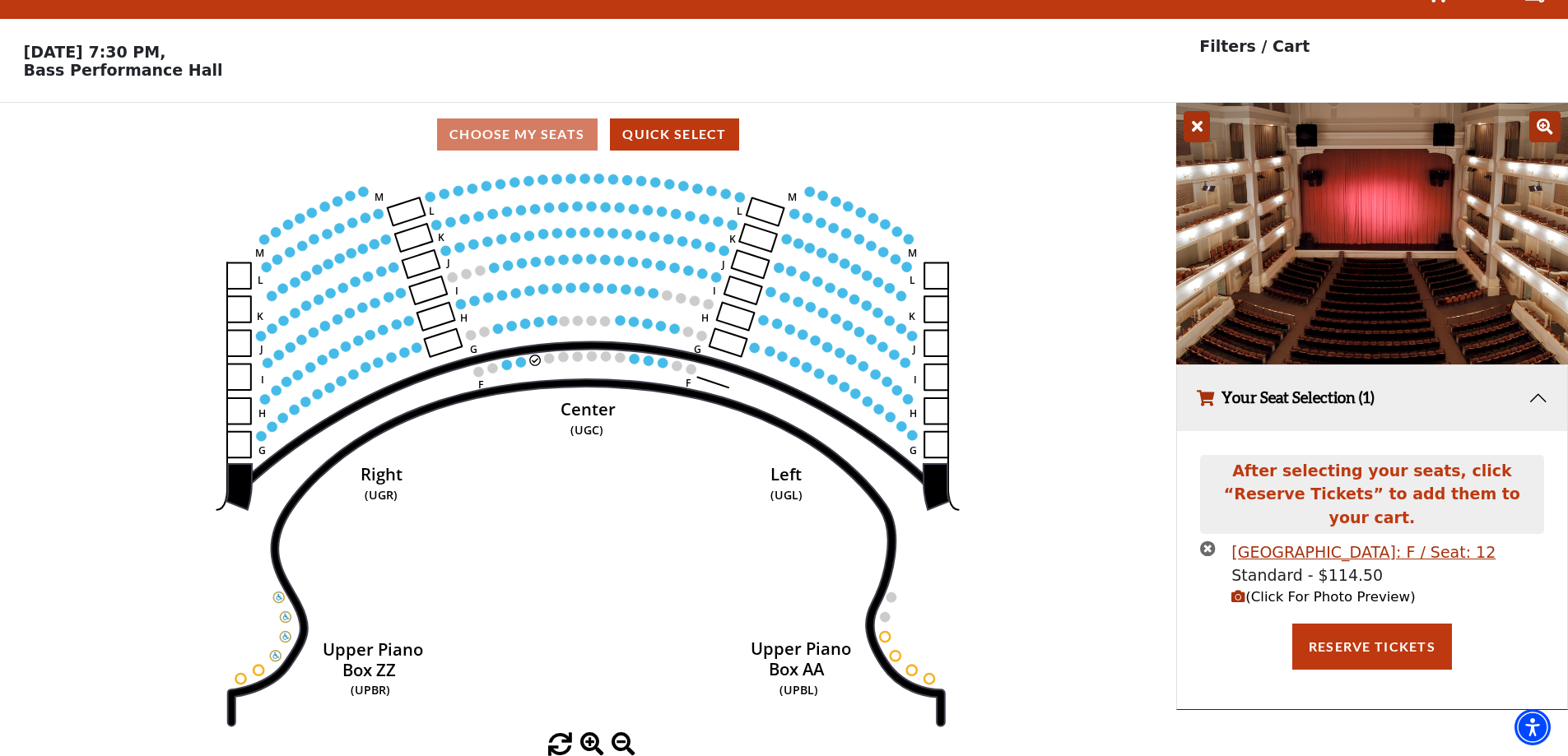
scroll to position [0, 0]
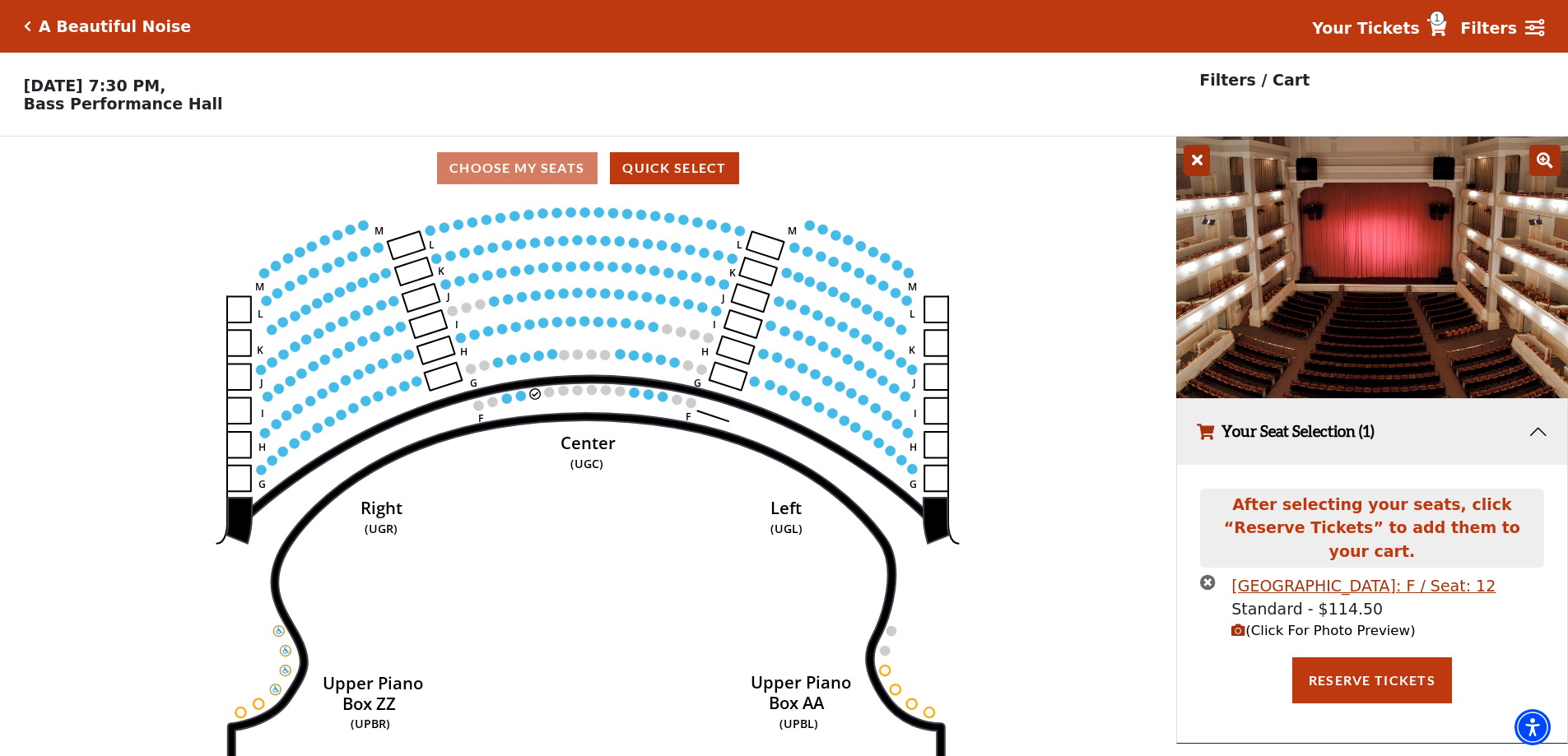
click at [1208, 575] on icon "times-circle" at bounding box center [1208, 582] width 16 height 16
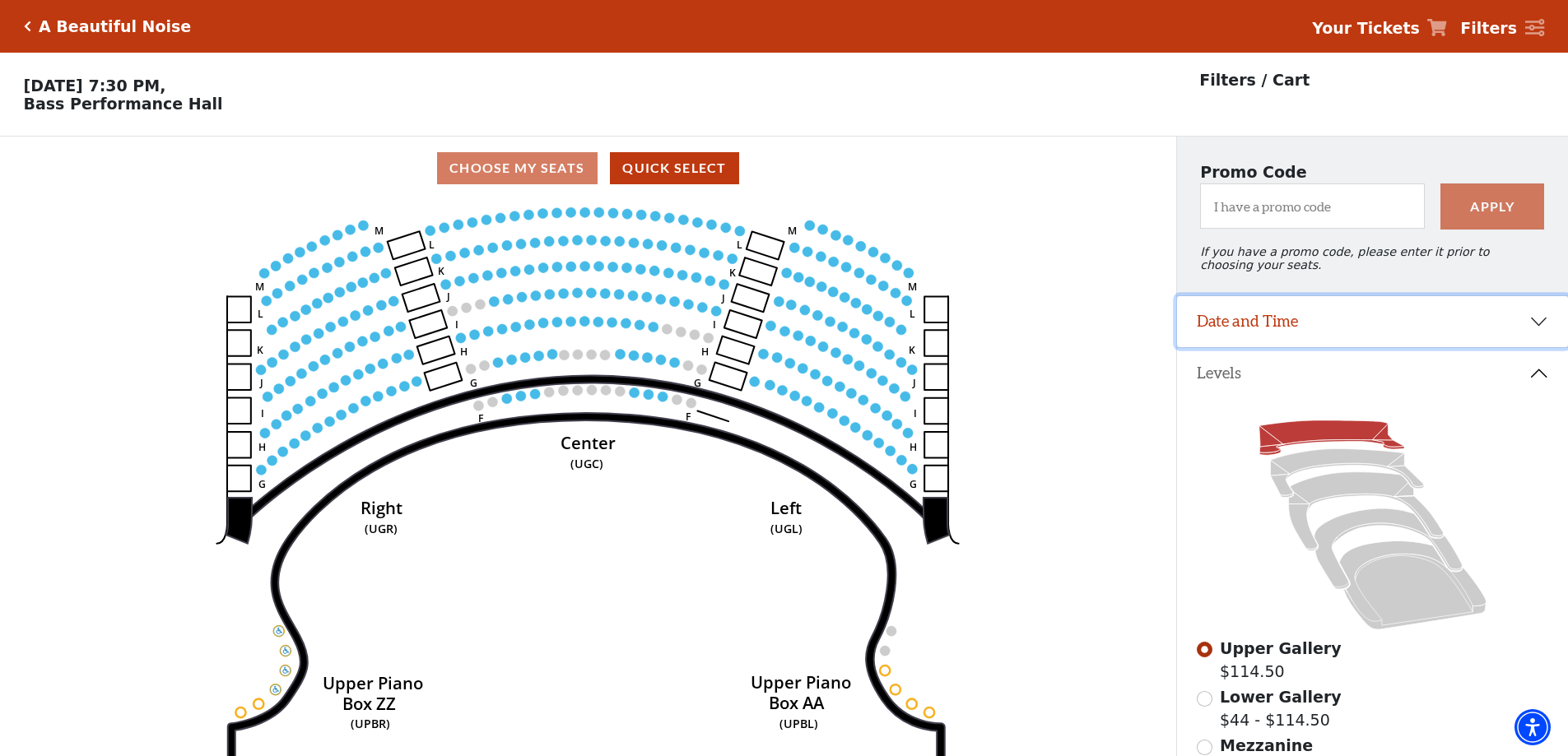
click at [1492, 328] on button "Date and Time" at bounding box center [1372, 322] width 391 height 51
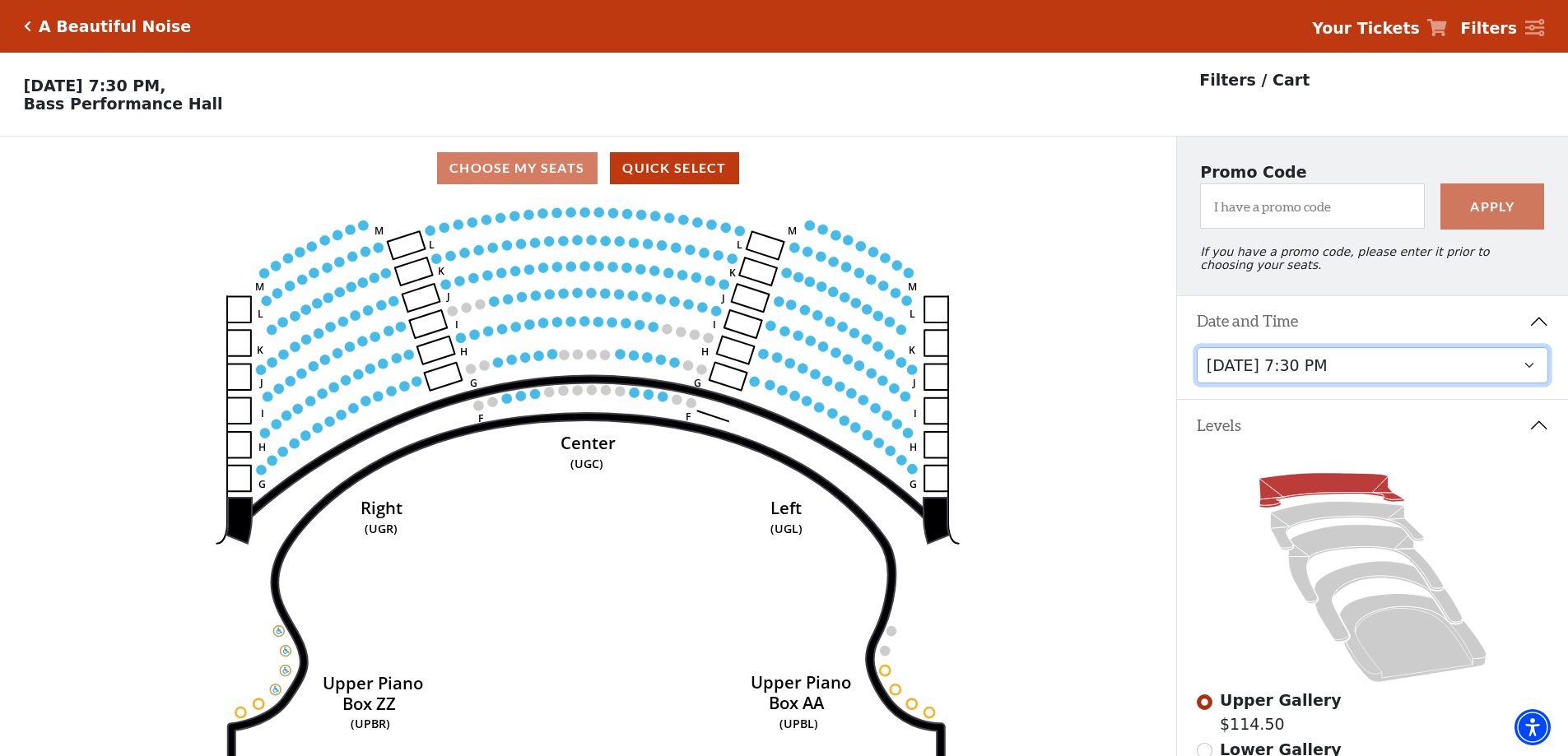
click at [1530, 379] on select "Tuesday, October 28 at 7:30 PM Wednesday, October 29 at 7:30 PM Thursday, Octob…" at bounding box center [1372, 365] width 353 height 37
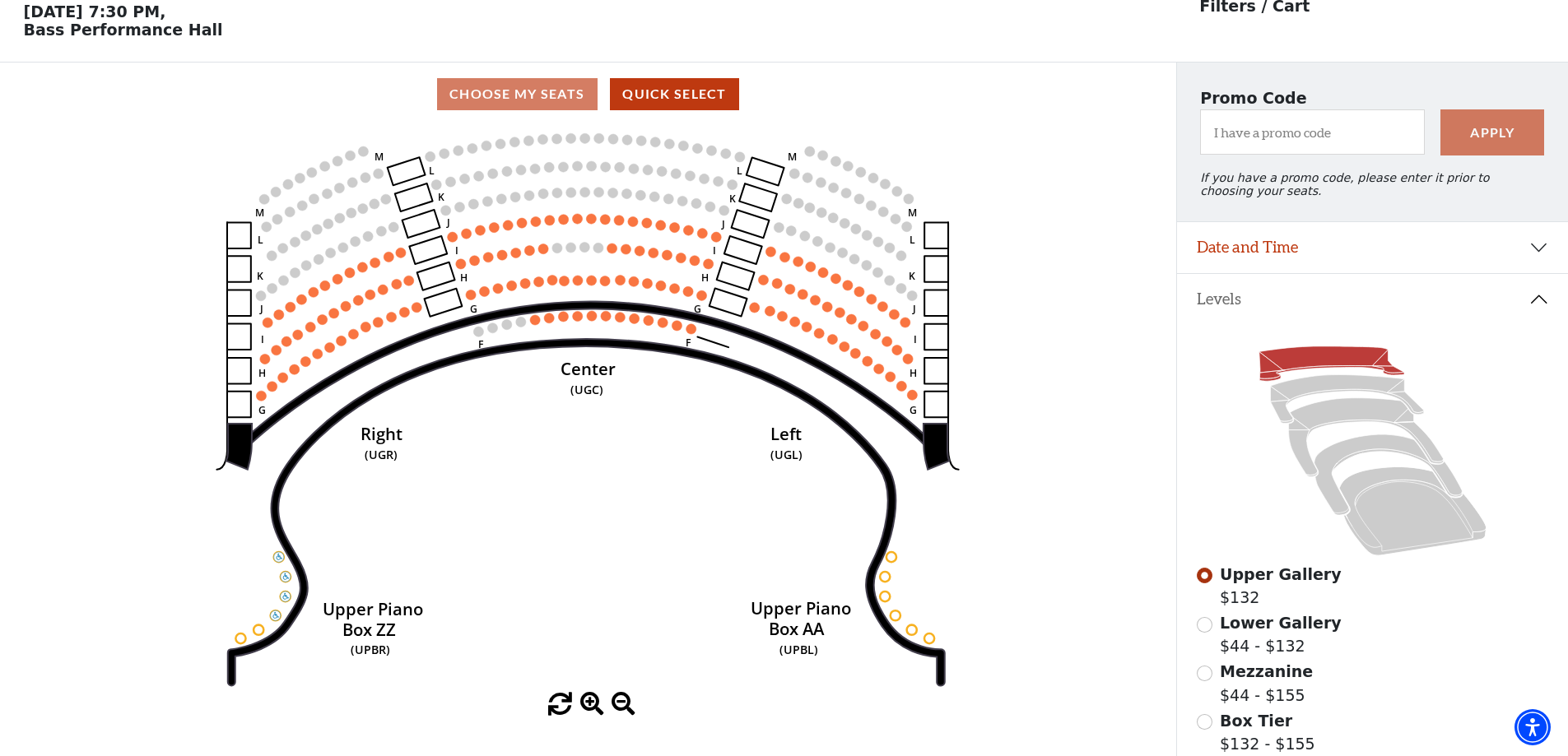
scroll to position [76, 0]
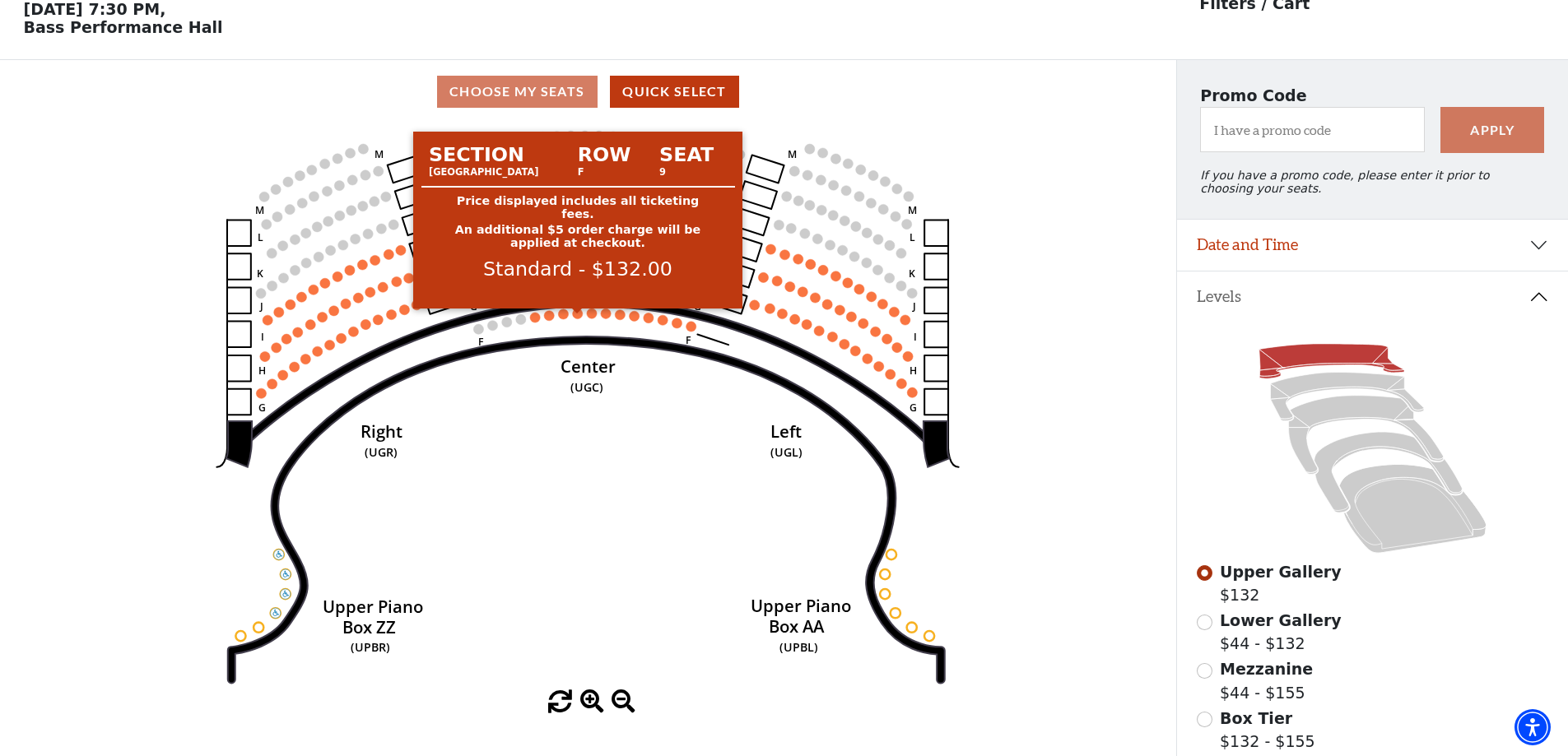
click at [578, 319] on circle at bounding box center [578, 313] width 10 height 10
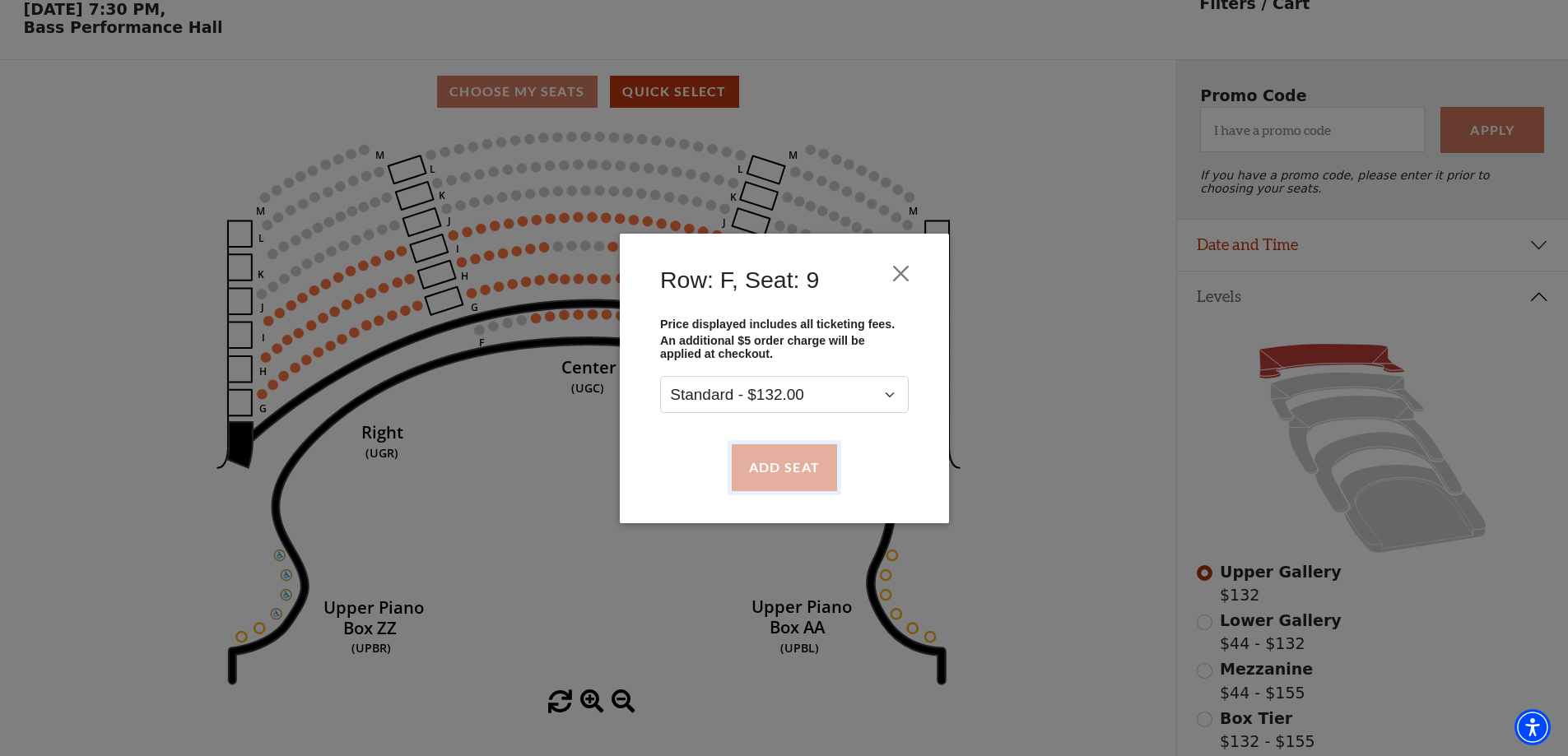
click at [795, 461] on button "Add Seat" at bounding box center [784, 467] width 105 height 46
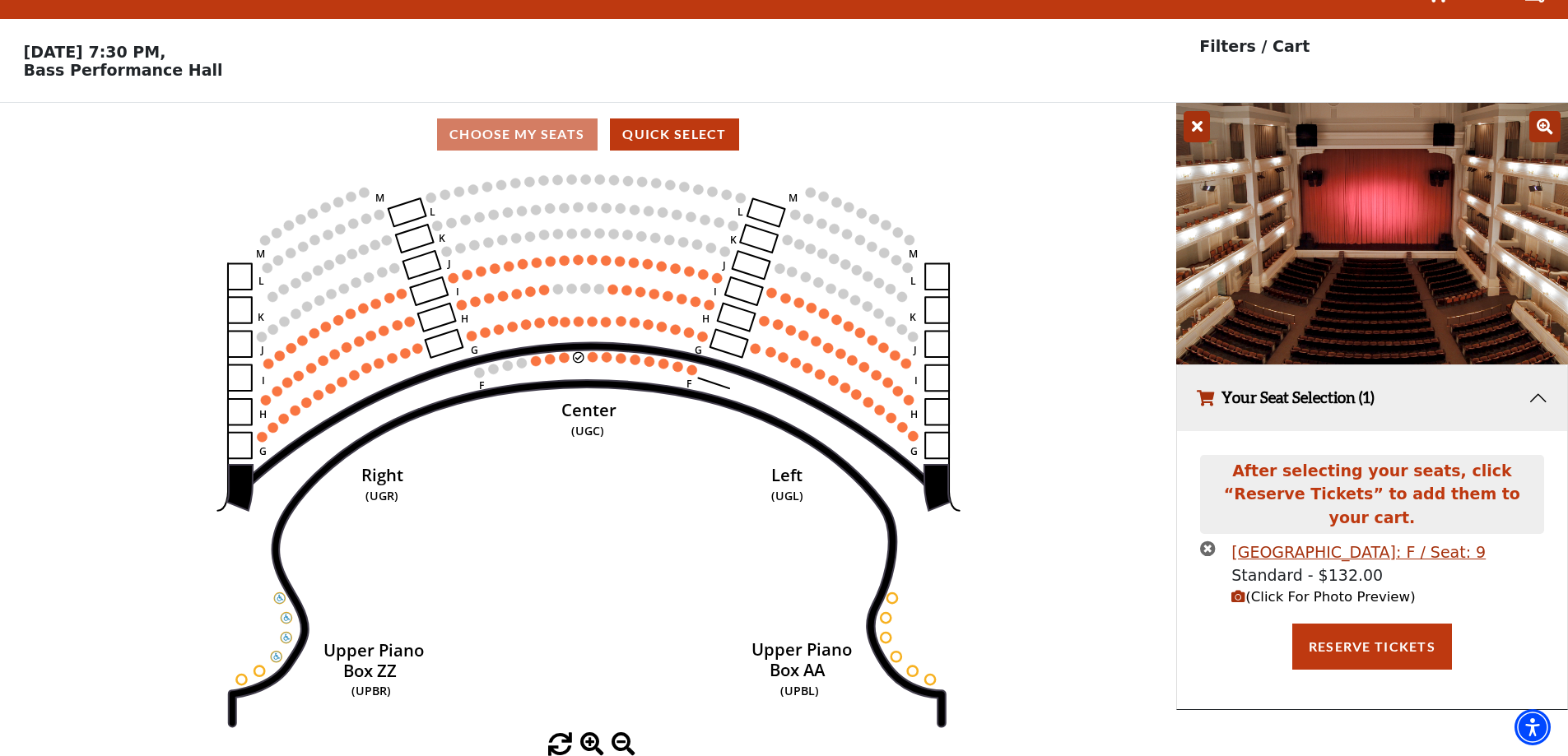
scroll to position [0, 0]
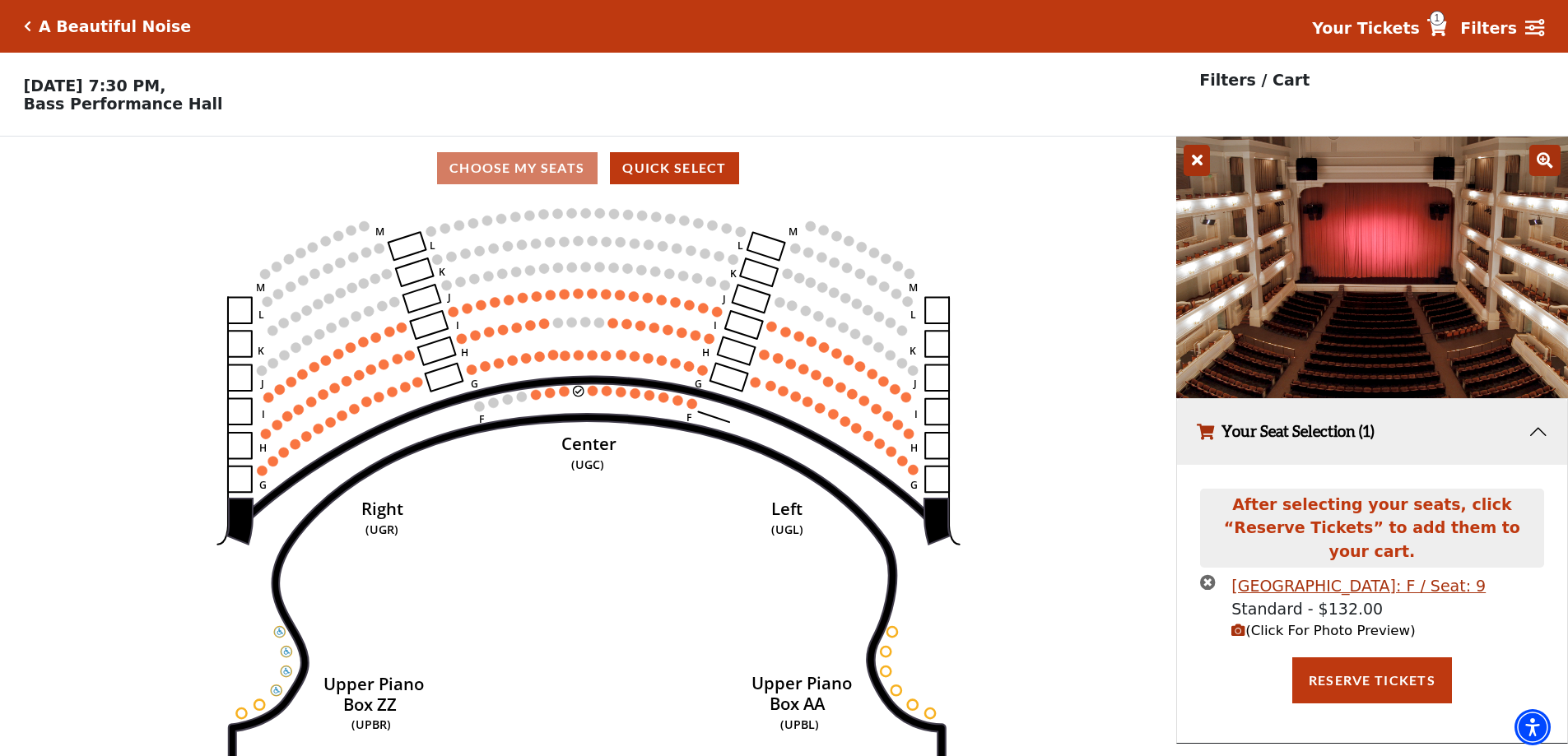
click at [1262, 622] on span "(Click For Photo Preview)" at bounding box center [1323, 630] width 183 height 16
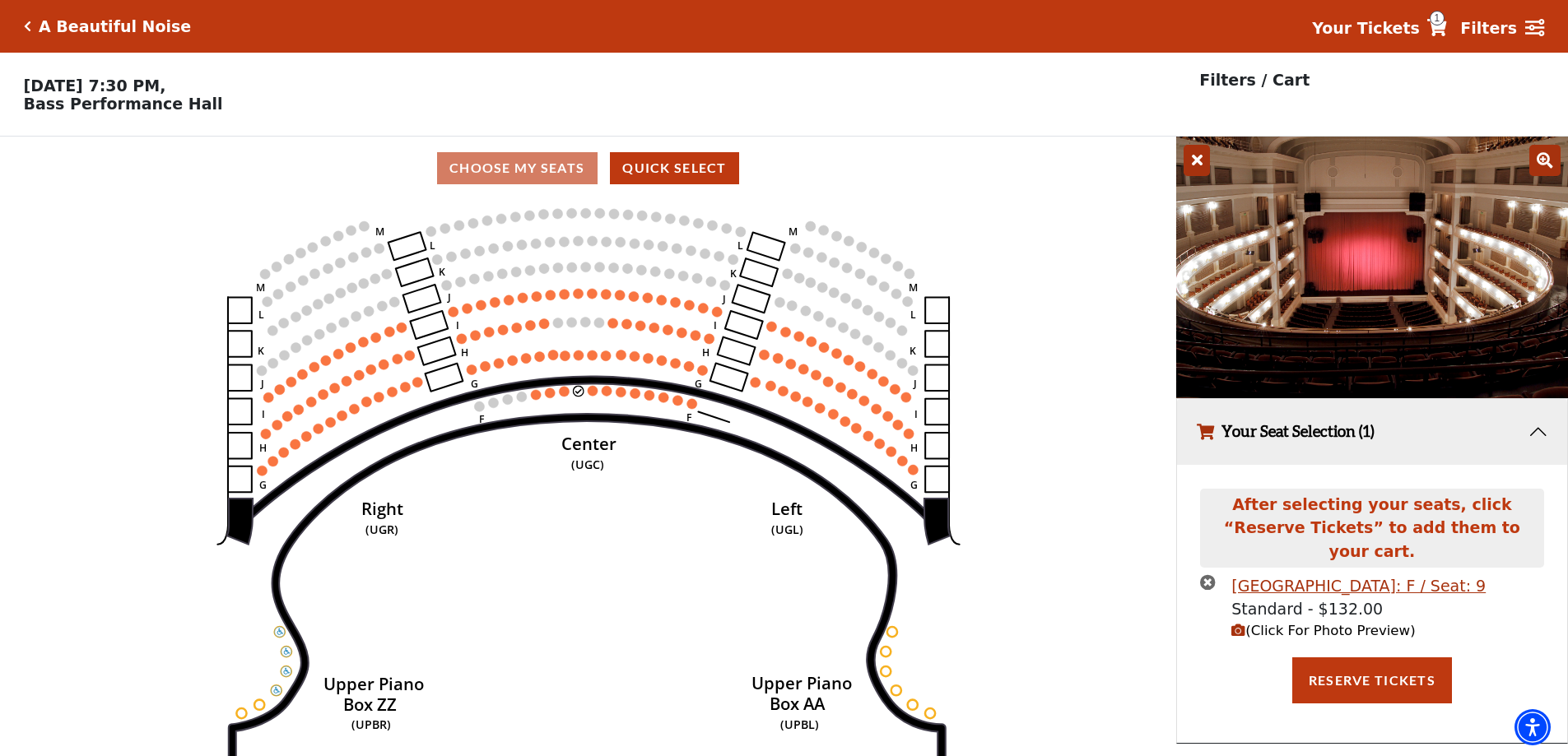
click at [1208, 575] on icon "times-circle" at bounding box center [1208, 582] width 16 height 16
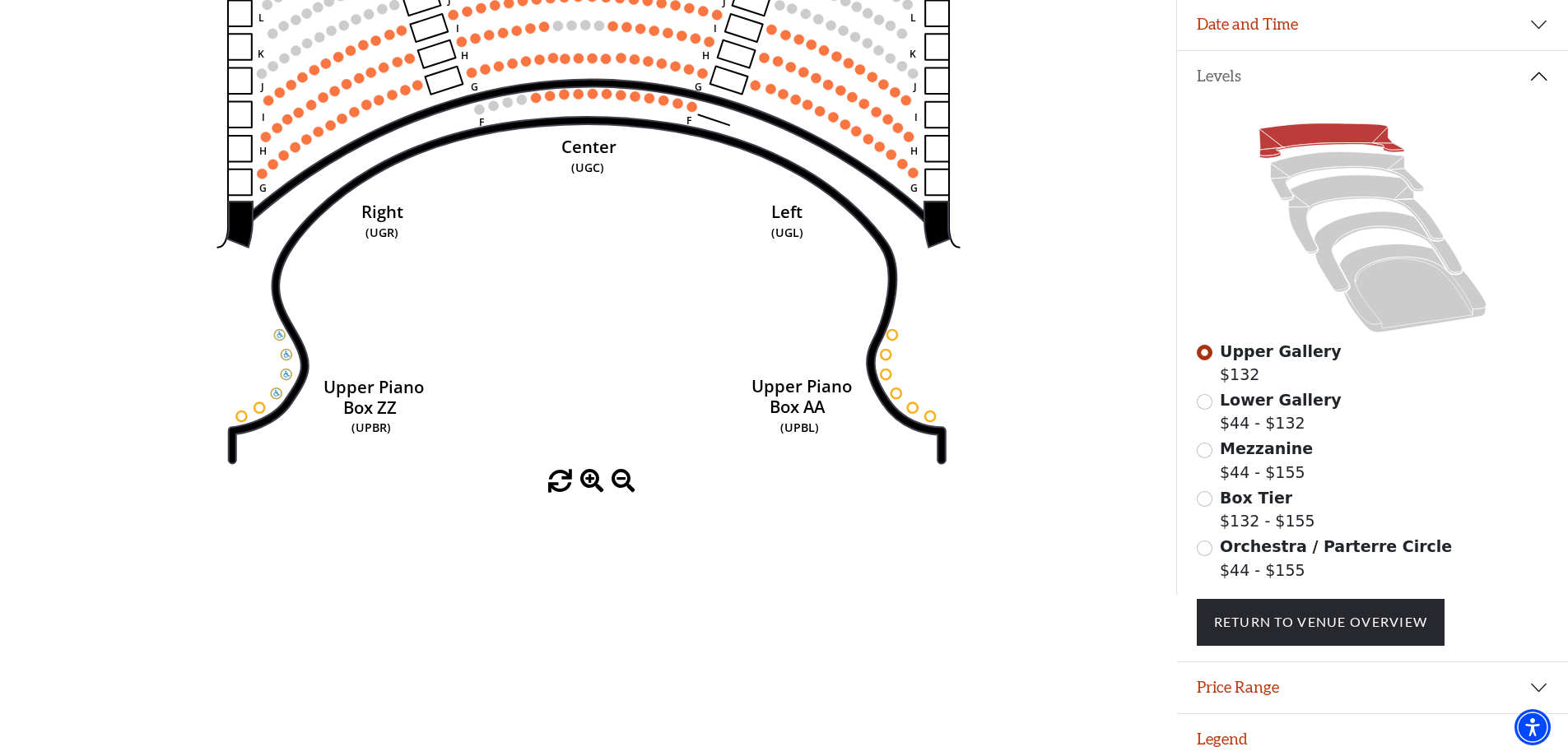
scroll to position [307, 0]
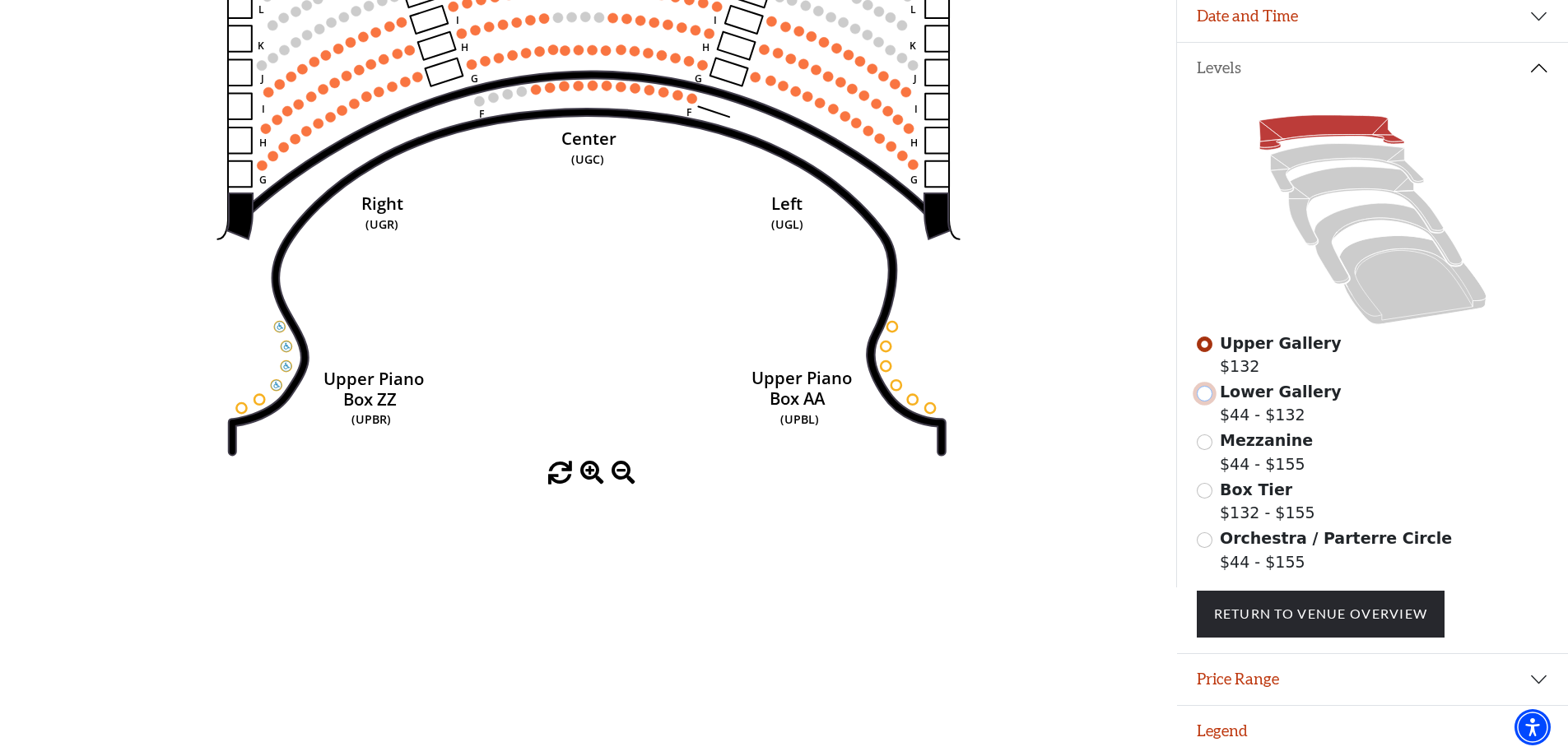
click at [1210, 402] on input "Lower Gallery$44 - $132\a" at bounding box center [1204, 393] width 16 height 16
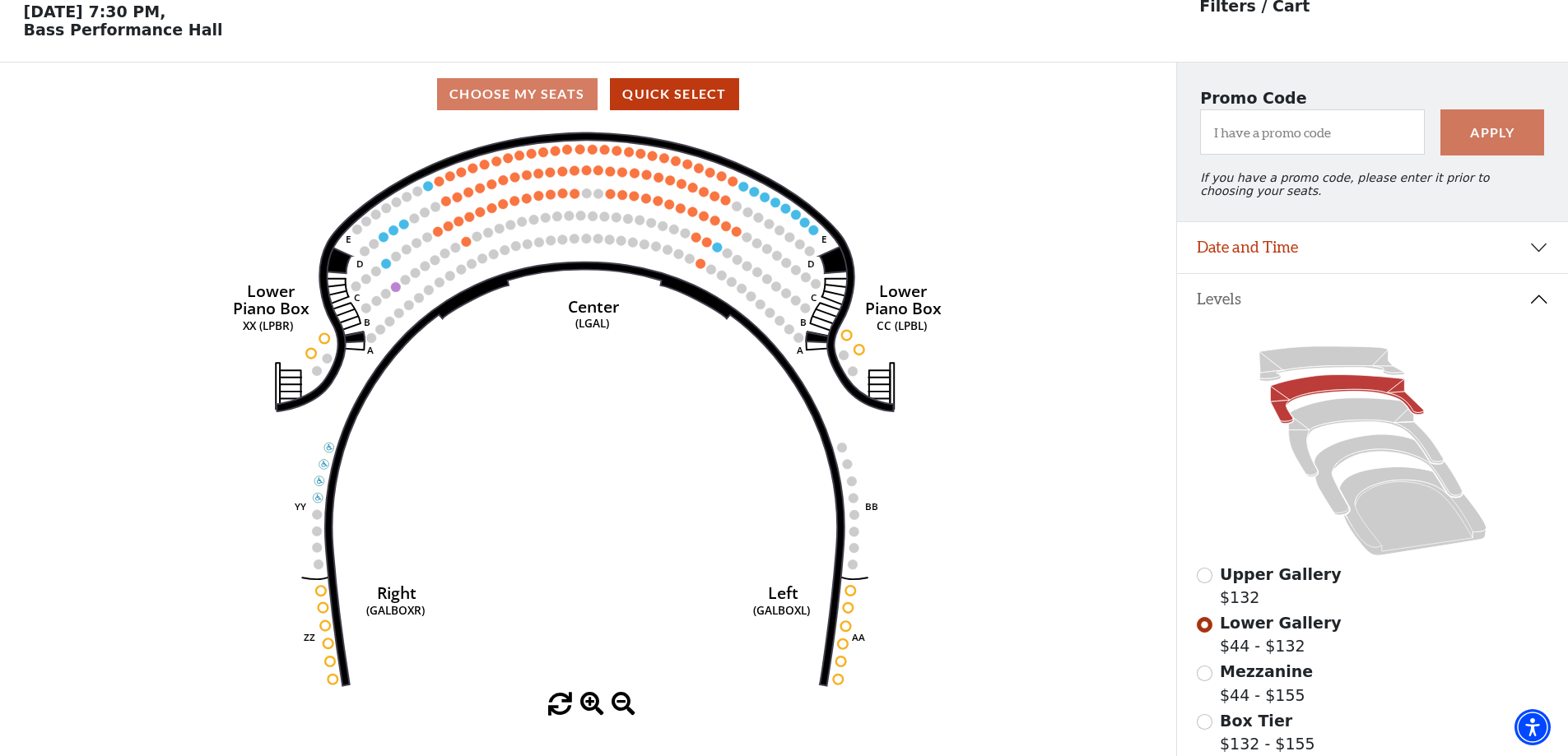
scroll to position [76, 0]
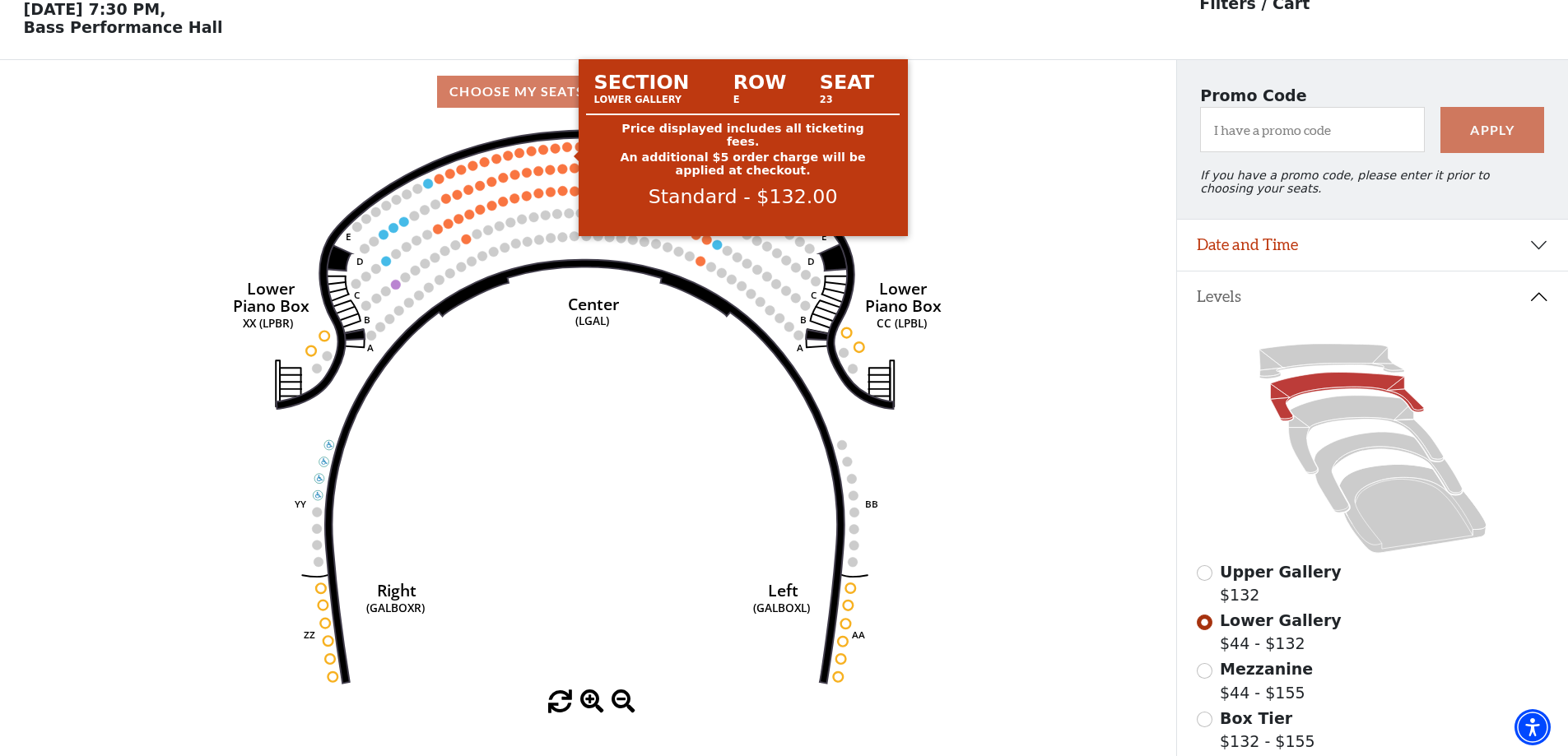
click at [567, 152] on circle at bounding box center [568, 147] width 10 height 10
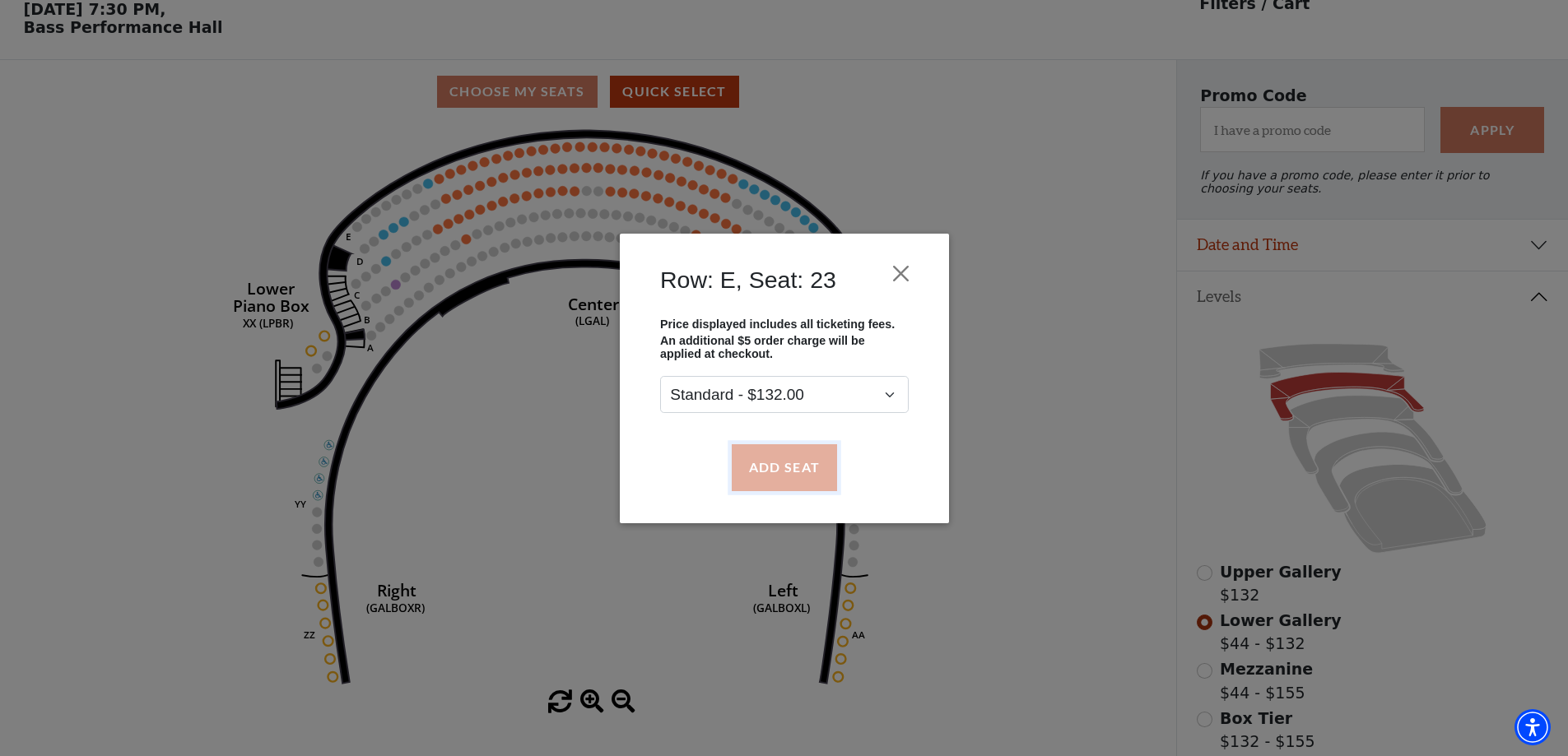
click at [766, 472] on button "Add Seat" at bounding box center [784, 467] width 105 height 46
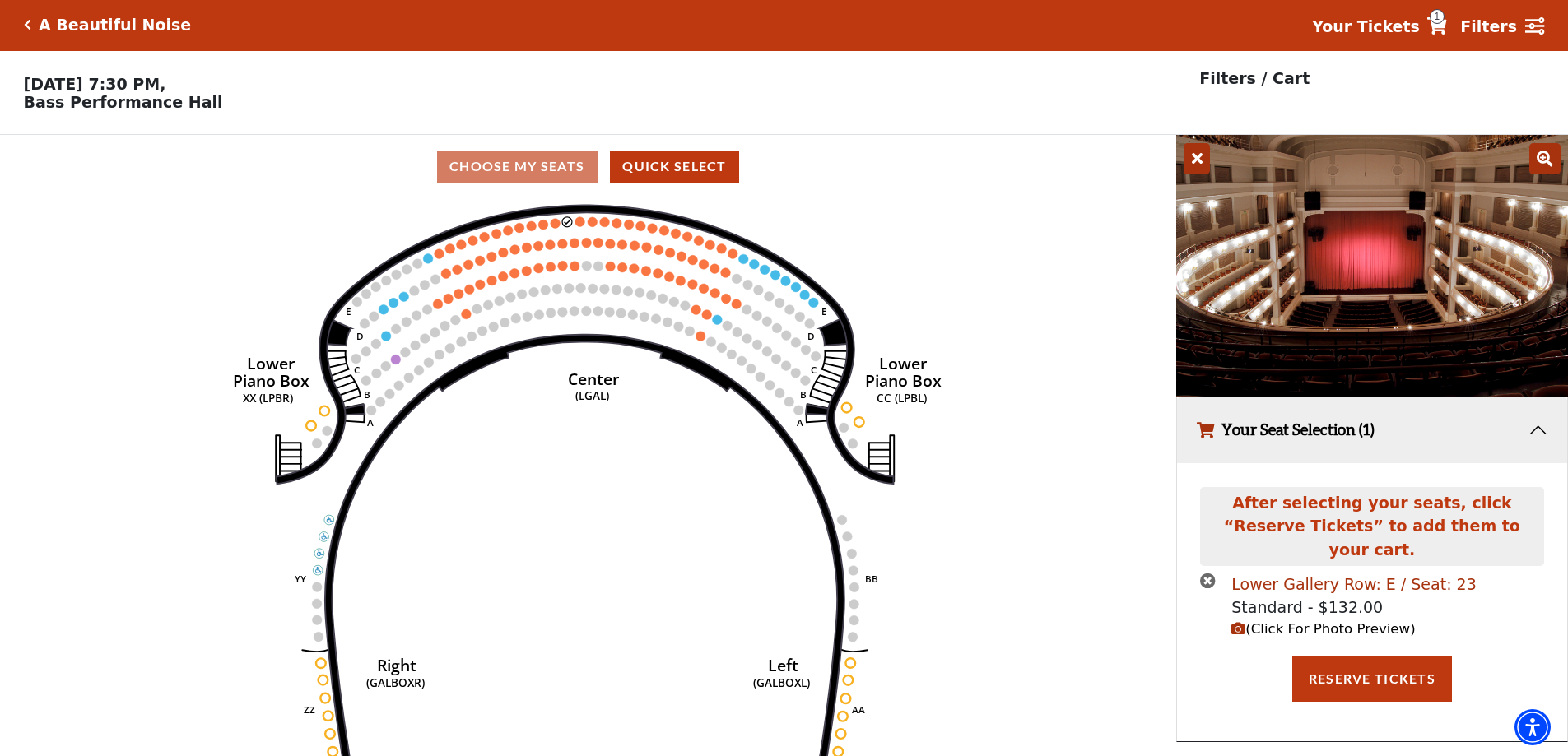
scroll to position [0, 0]
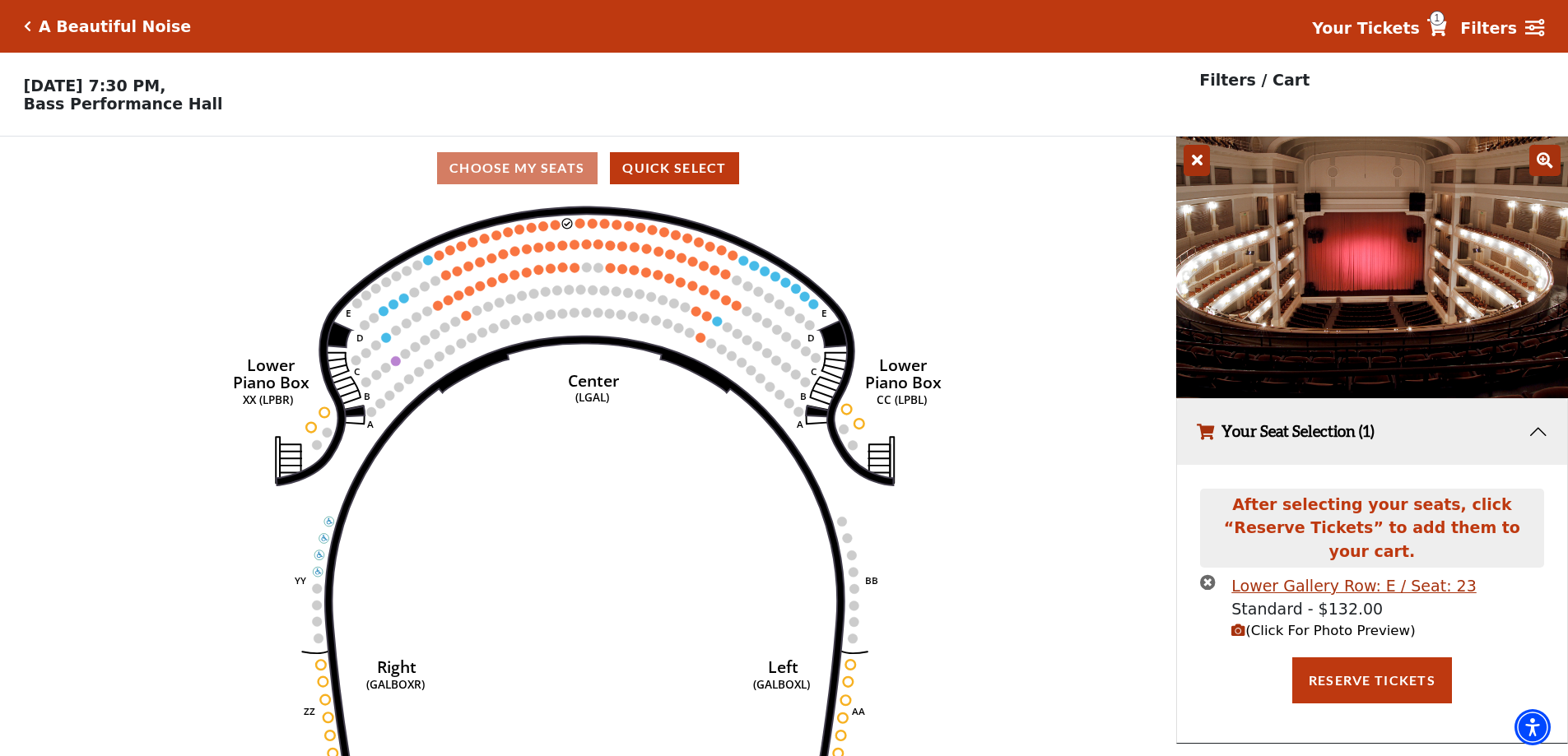
click at [1243, 623] on icon "button" at bounding box center [1238, 630] width 14 height 14
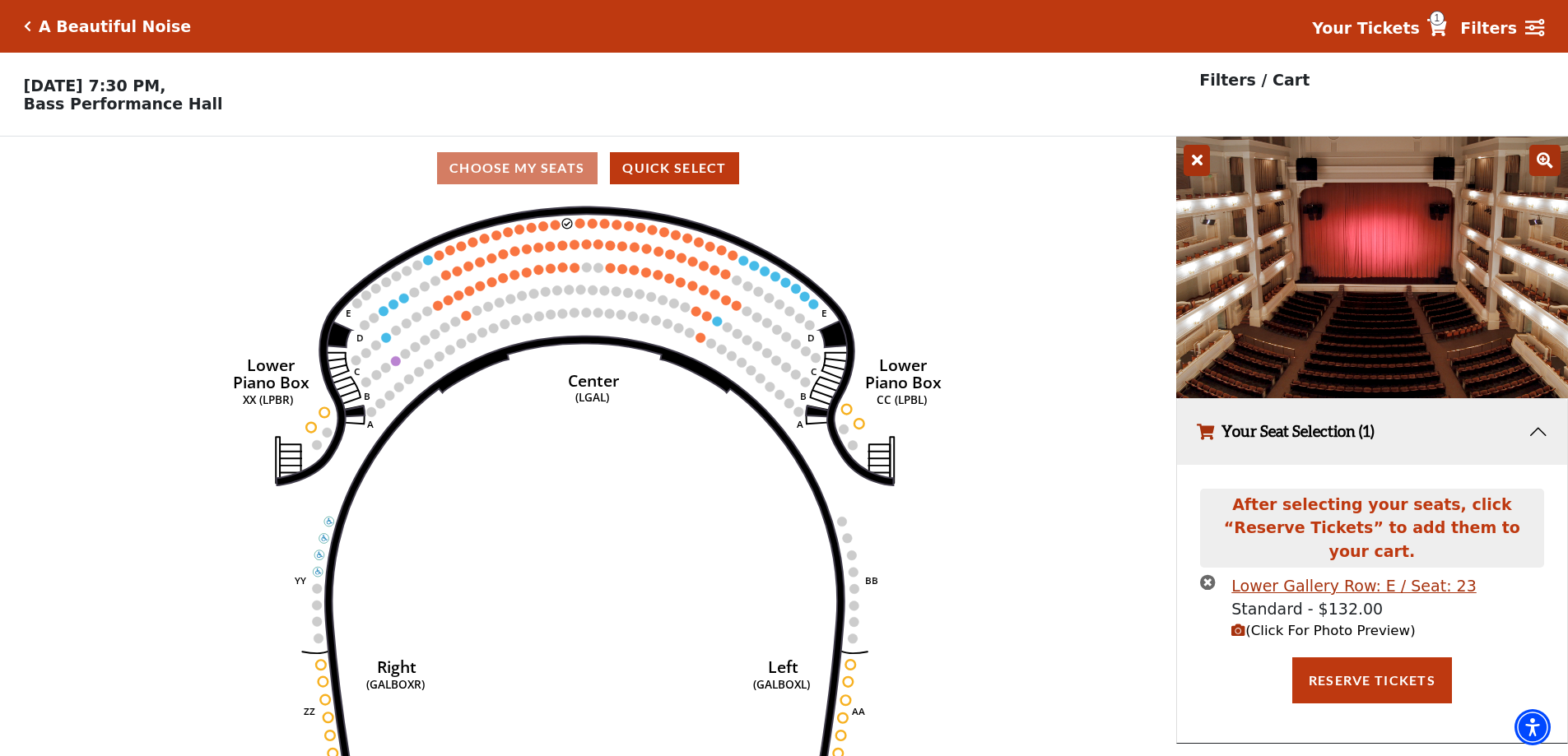
click at [1213, 575] on icon "times-circle" at bounding box center [1208, 582] width 16 height 16
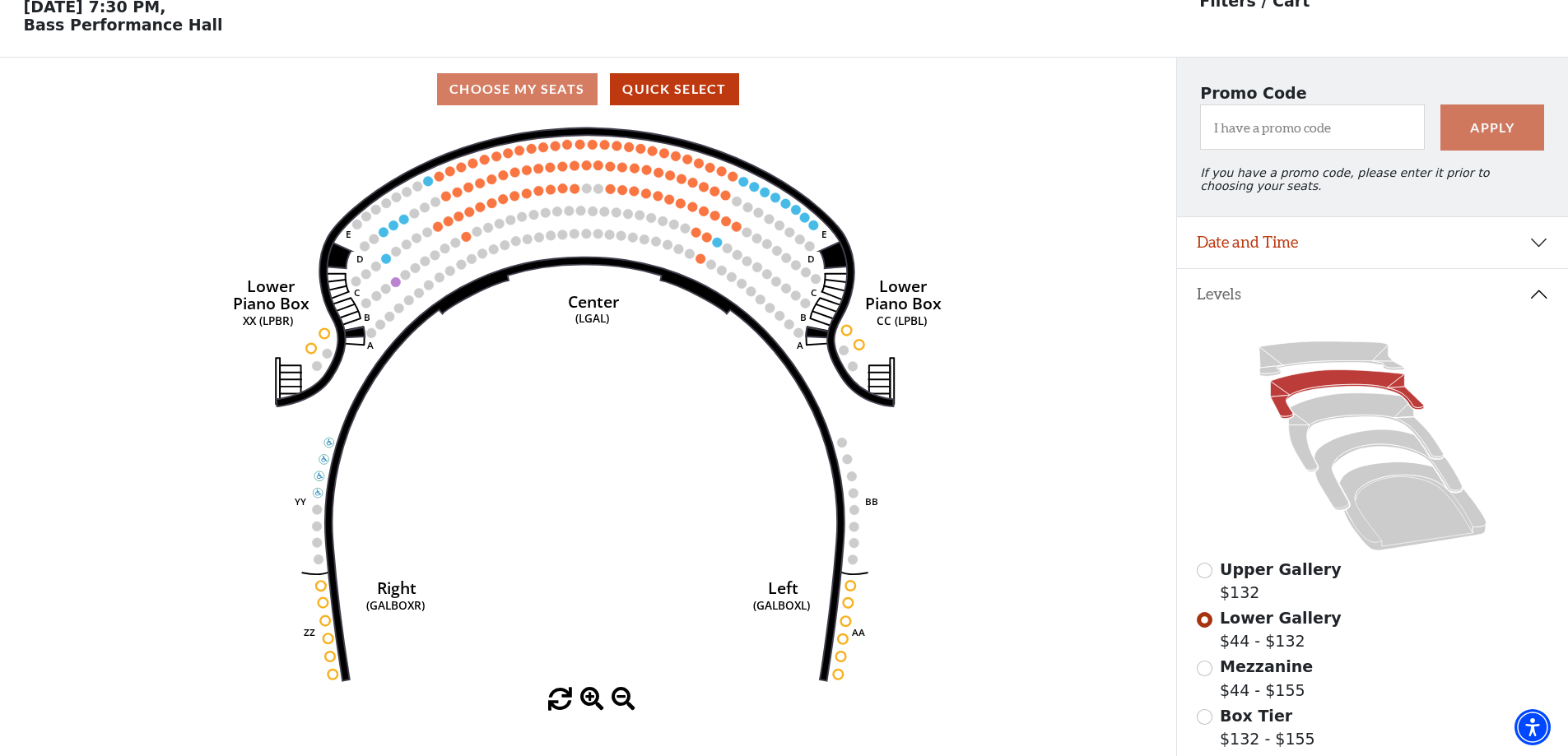
scroll to position [165, 0]
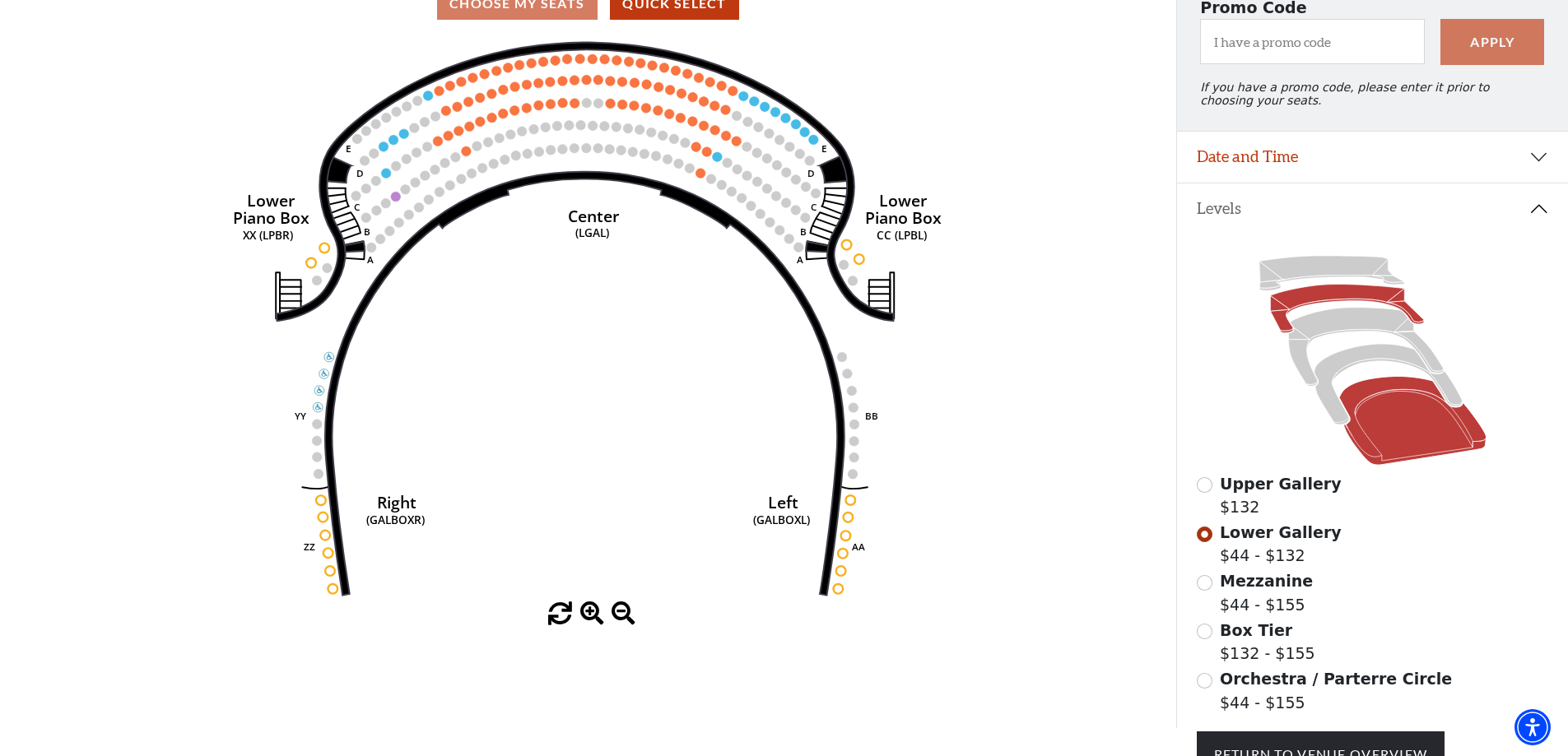
click at [1382, 431] on icon at bounding box center [1413, 421] width 148 height 89
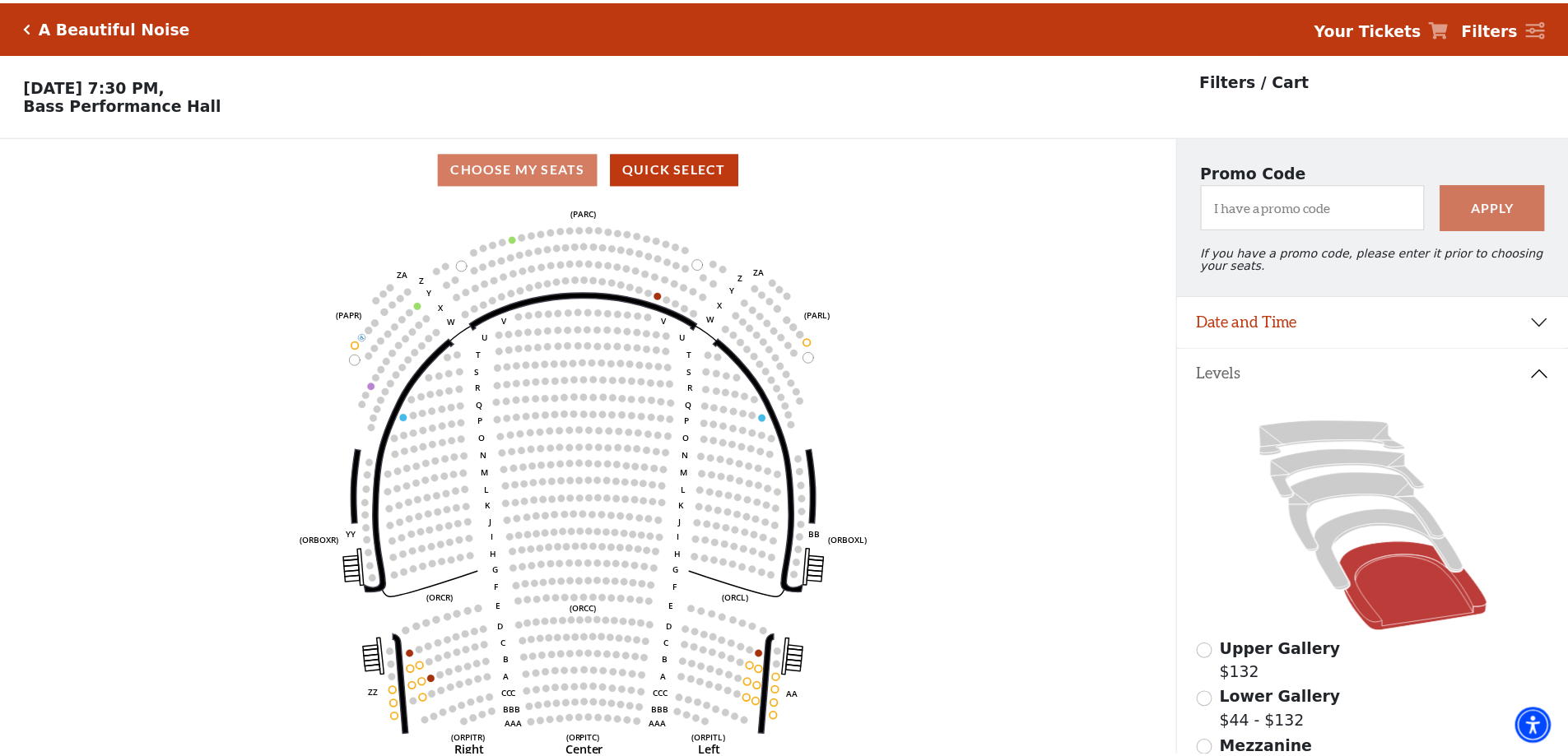
scroll to position [76, 0]
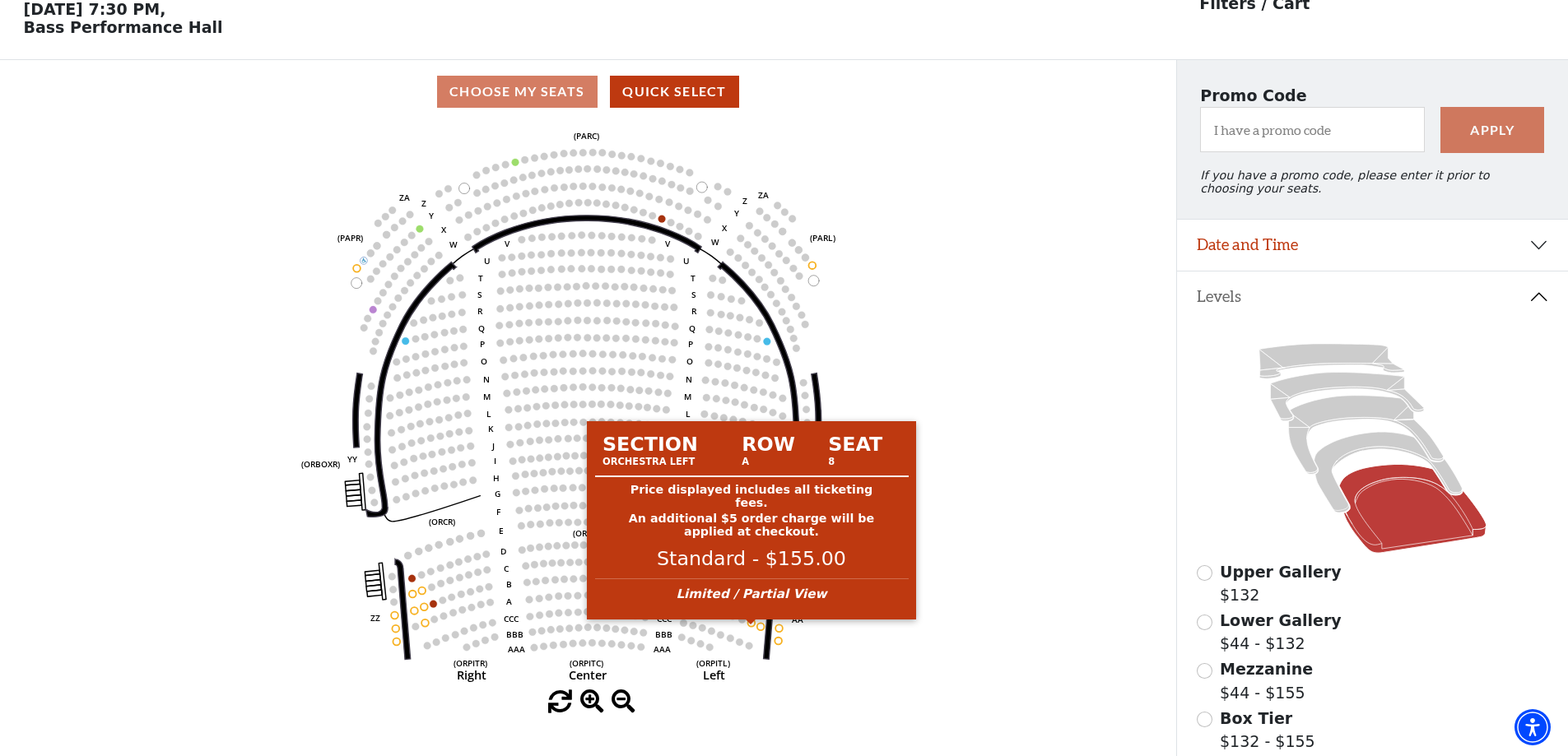
click at [751, 627] on circle at bounding box center [752, 623] width 8 height 8
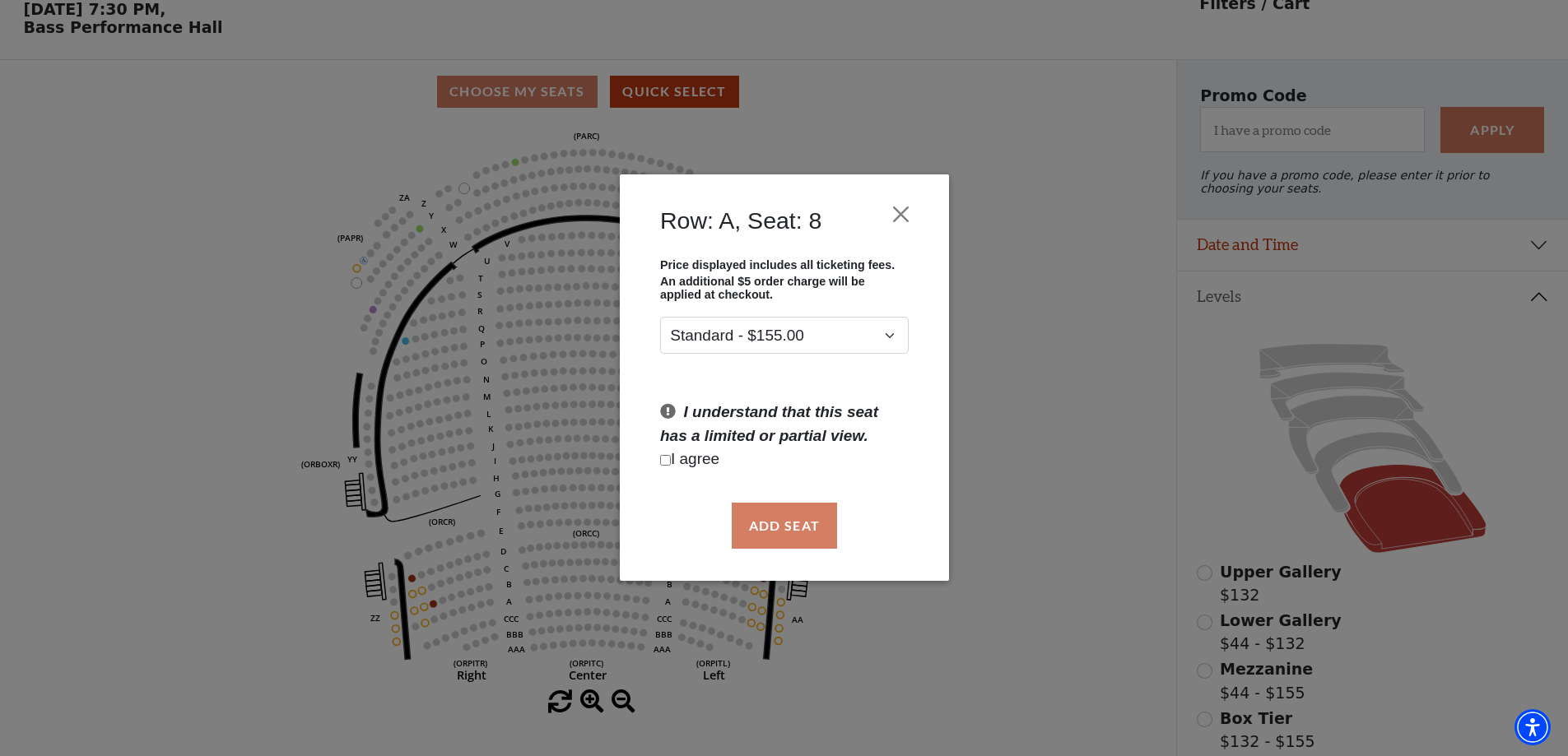
click at [667, 463] on input "Checkbox field" at bounding box center [665, 460] width 10 height 10
checkbox input "true"
click at [772, 527] on button "Add Seat" at bounding box center [784, 526] width 105 height 46
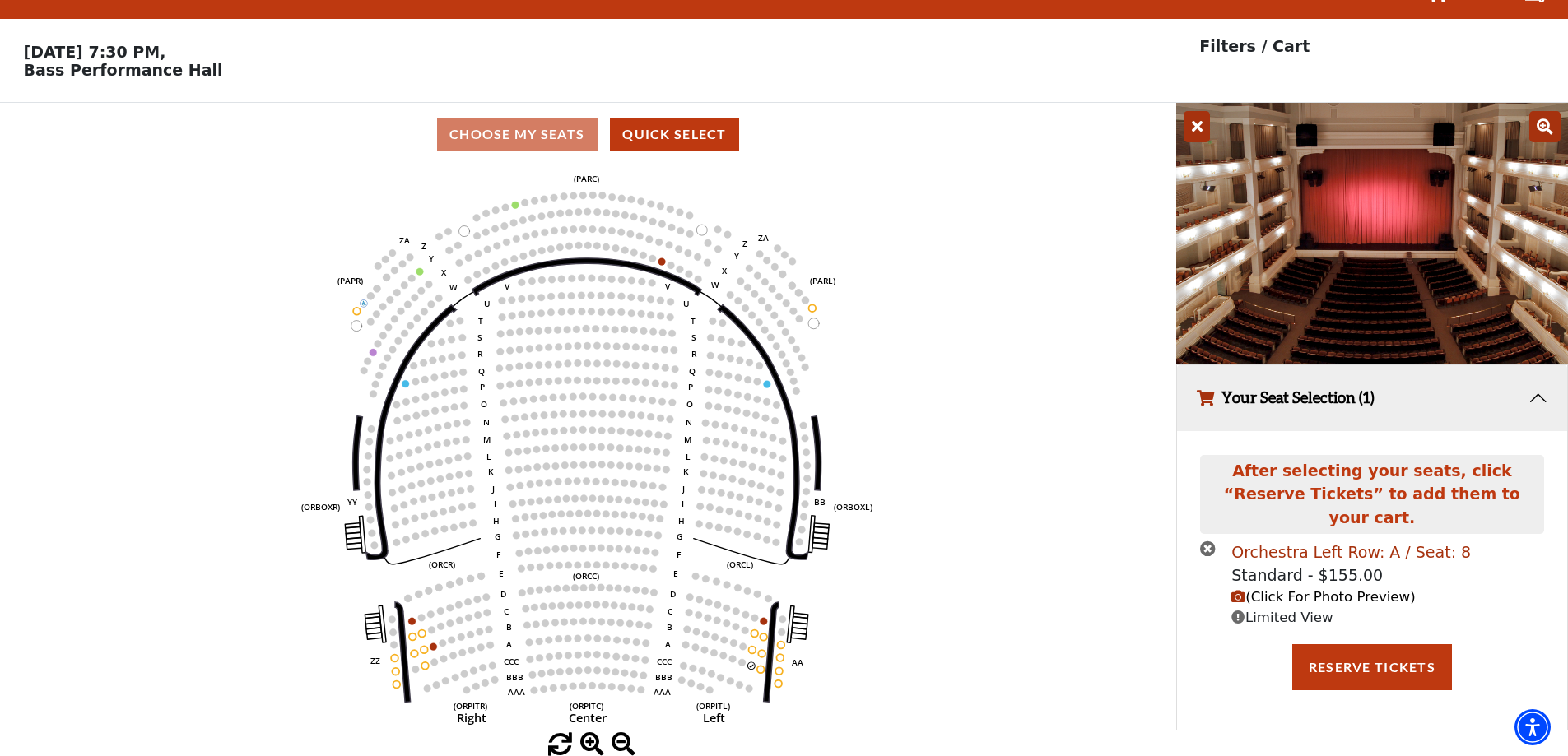
scroll to position [0, 0]
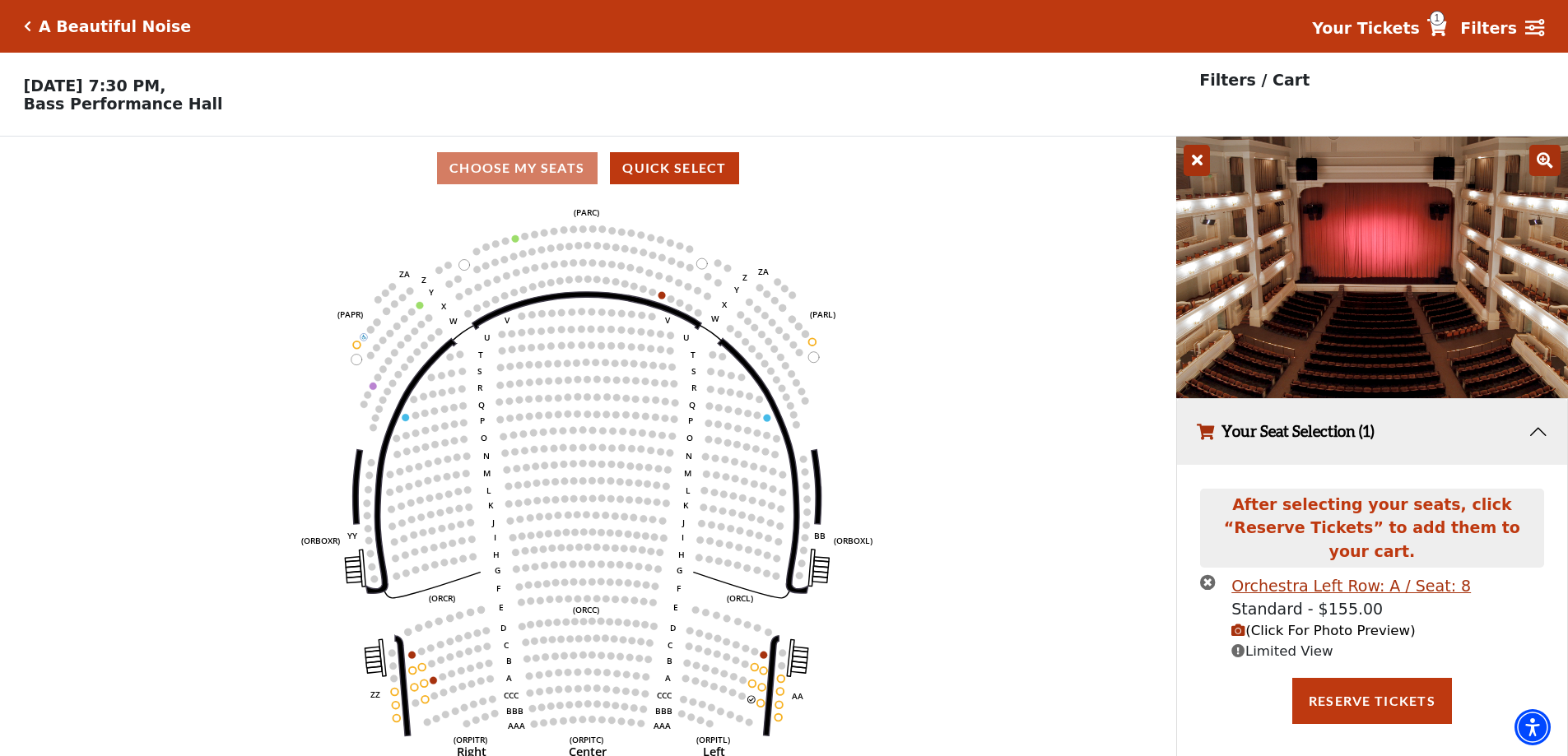
click at [1248, 622] on span "(Click For Photo Preview)" at bounding box center [1323, 630] width 183 height 16
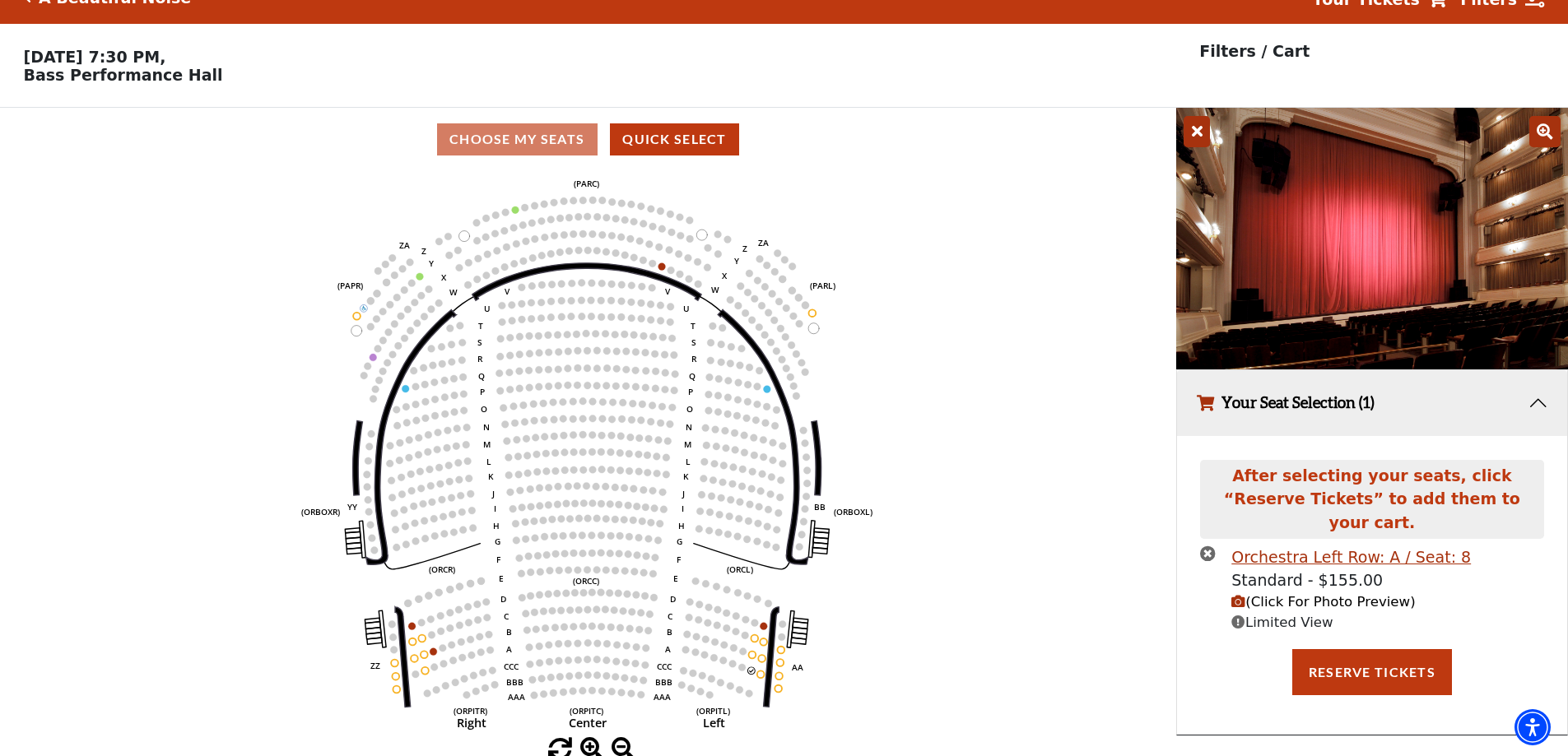
scroll to position [40, 0]
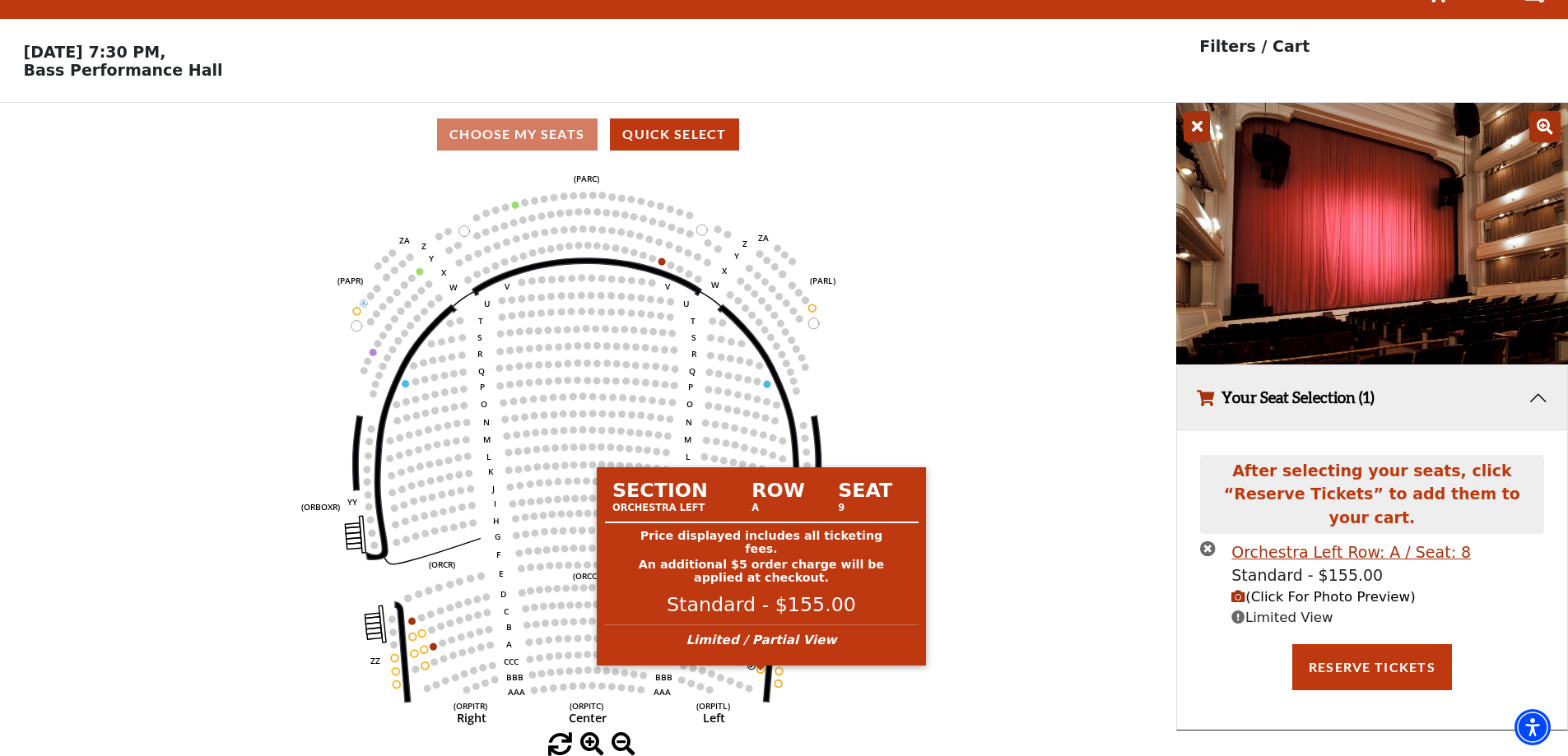
click at [760, 669] on circle at bounding box center [761, 669] width 8 height 8
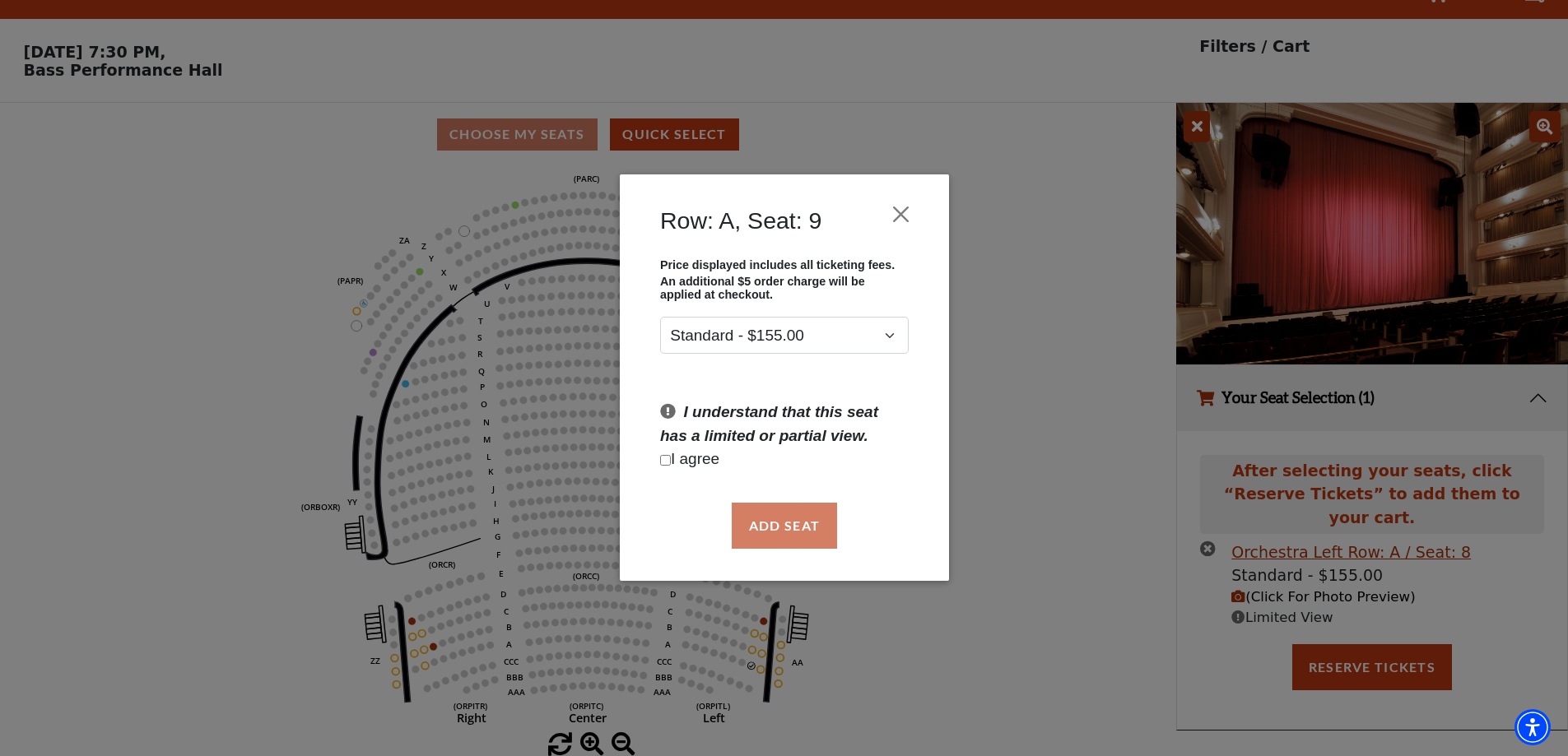
drag, startPoint x: 666, startPoint y: 465, endPoint x: 675, endPoint y: 471, distance: 10.8
click at [666, 465] on input "Checkbox field" at bounding box center [665, 460] width 10 height 10
checkbox input "true"
click at [799, 537] on button "Add Seat" at bounding box center [784, 526] width 105 height 46
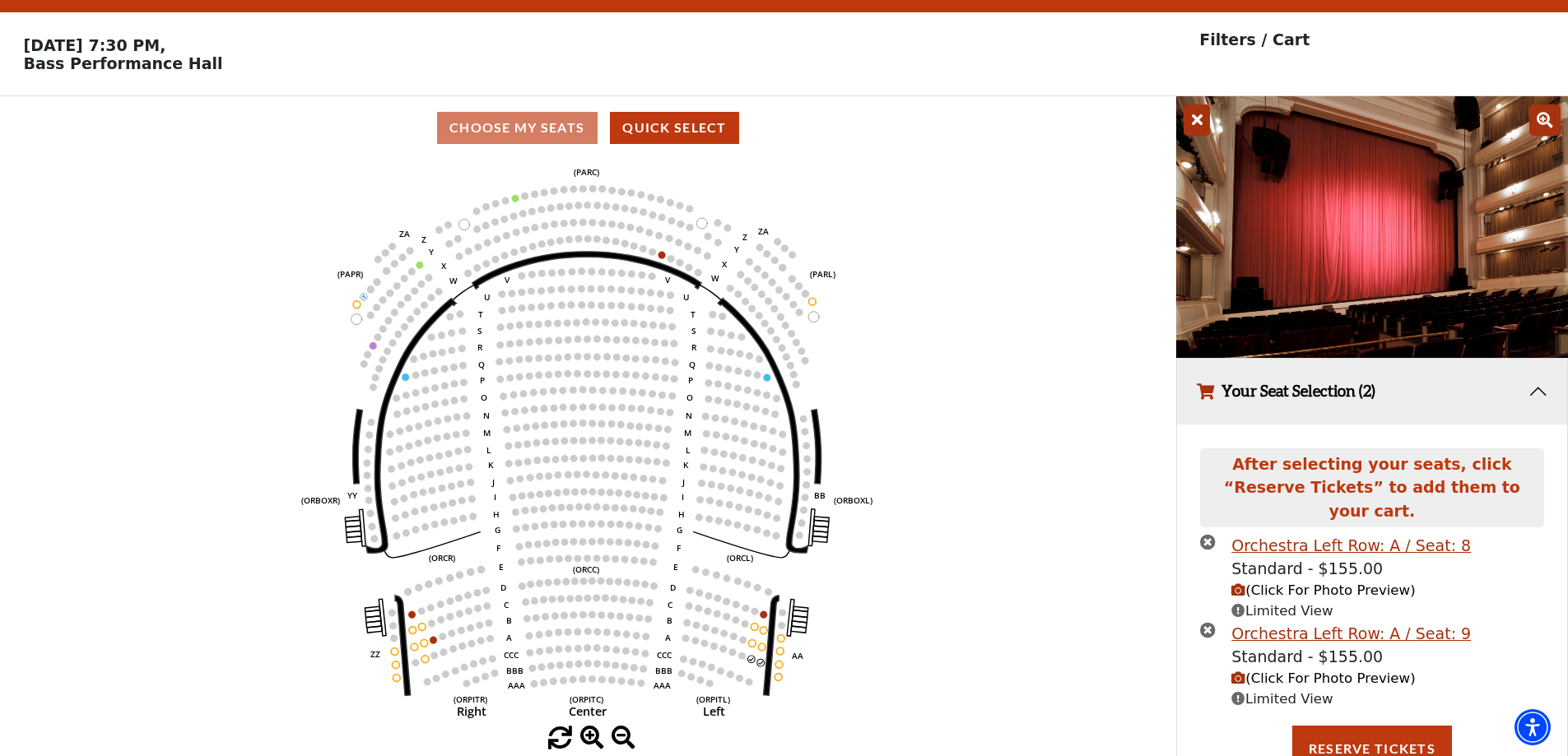
scroll to position [39, 0]
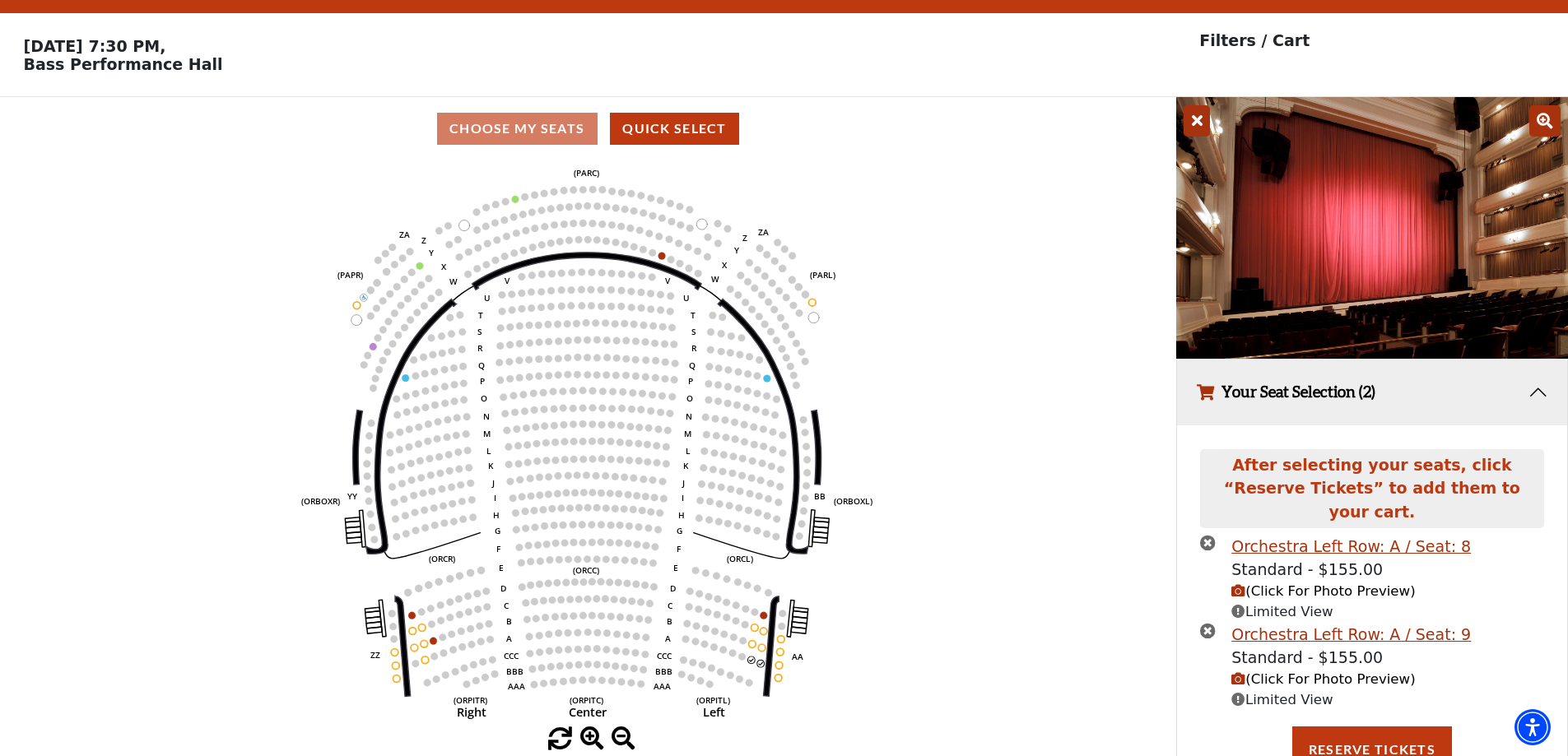
drag, startPoint x: 1212, startPoint y: 615, endPoint x: 1212, endPoint y: 587, distance: 28.0
click at [1212, 622] on icon "times-circle" at bounding box center [1208, 630] width 16 height 16
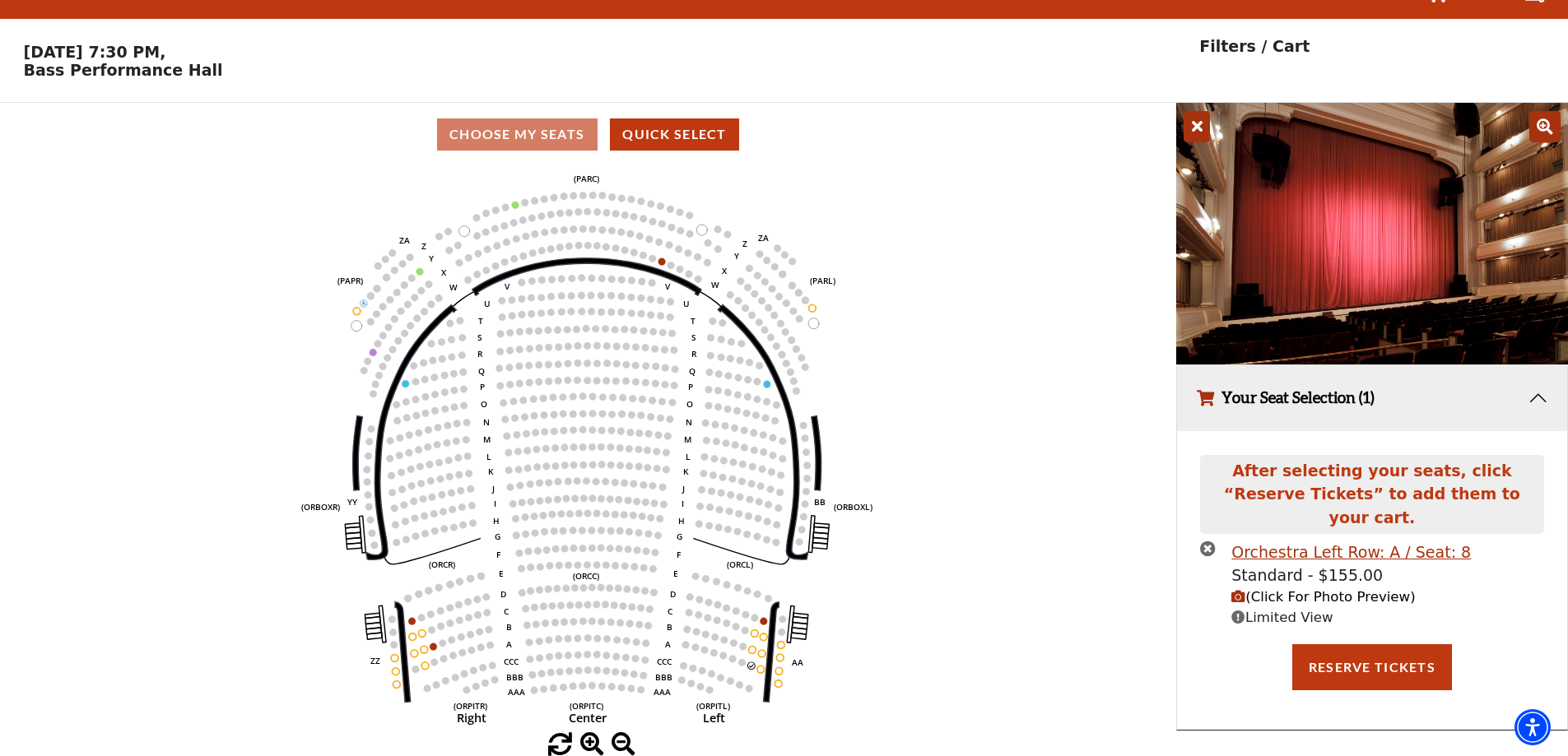
click at [1209, 541] on icon "times-circle" at bounding box center [1208, 548] width 16 height 16
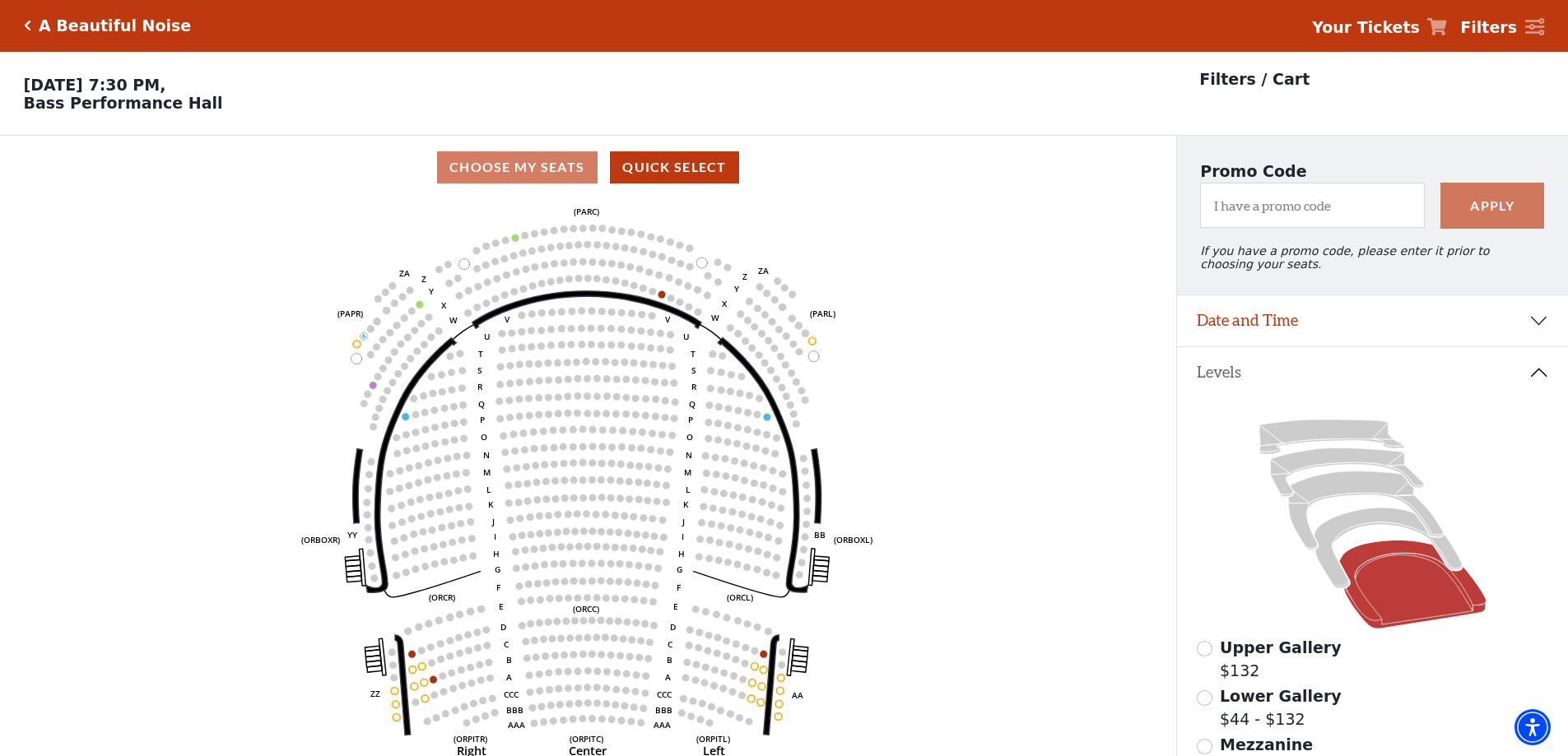
scroll to position [0, 0]
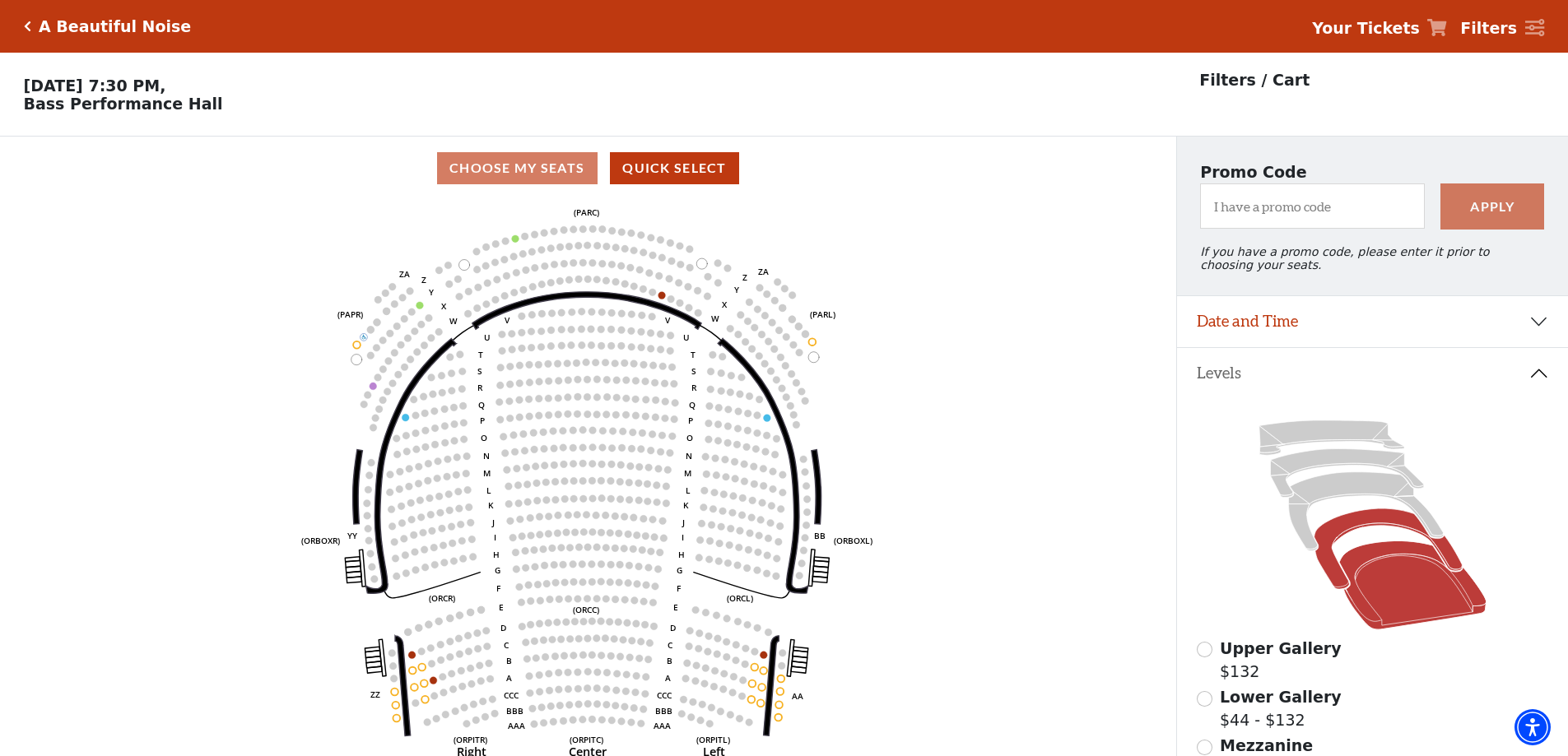
click at [1374, 525] on icon at bounding box center [1388, 550] width 149 height 81
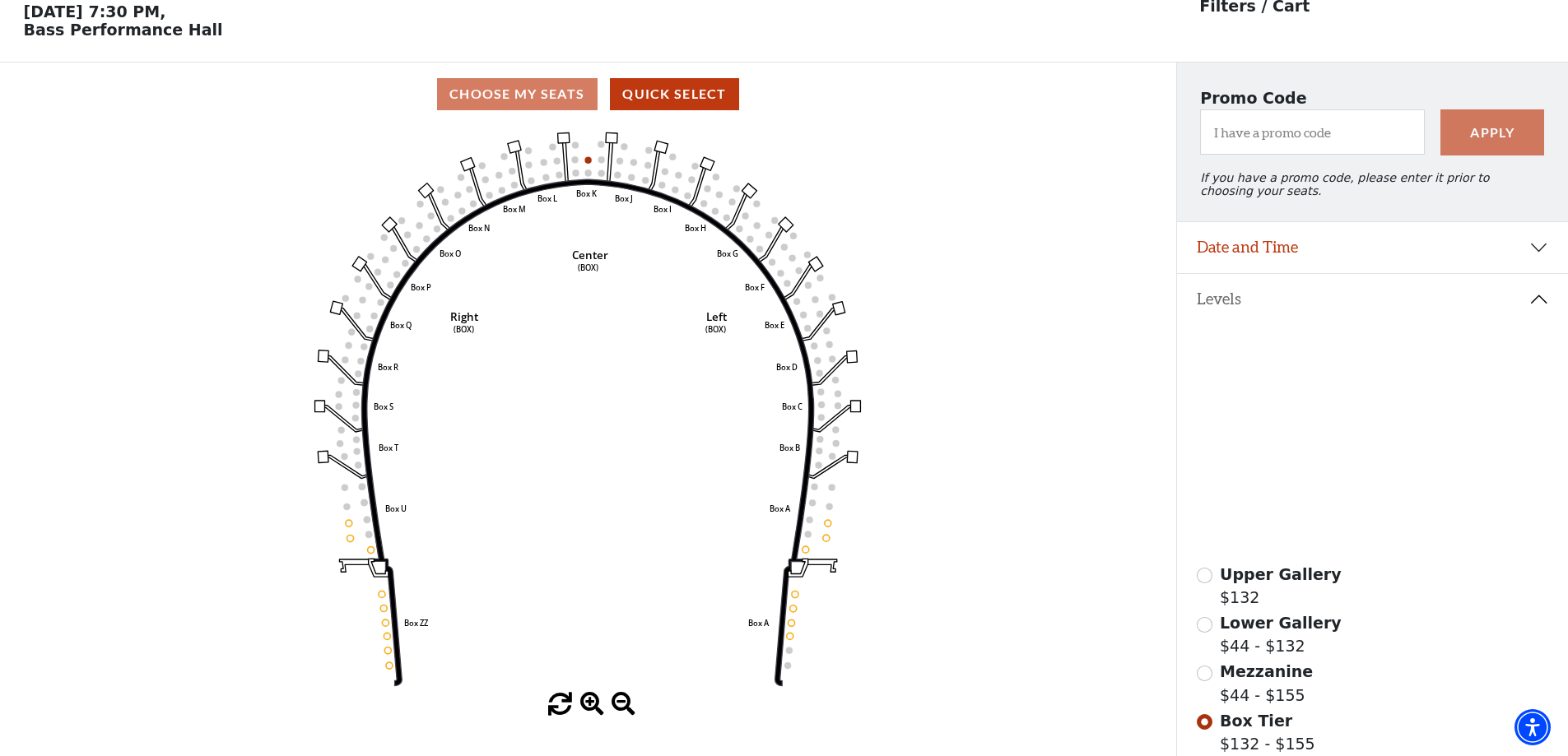
scroll to position [76, 0]
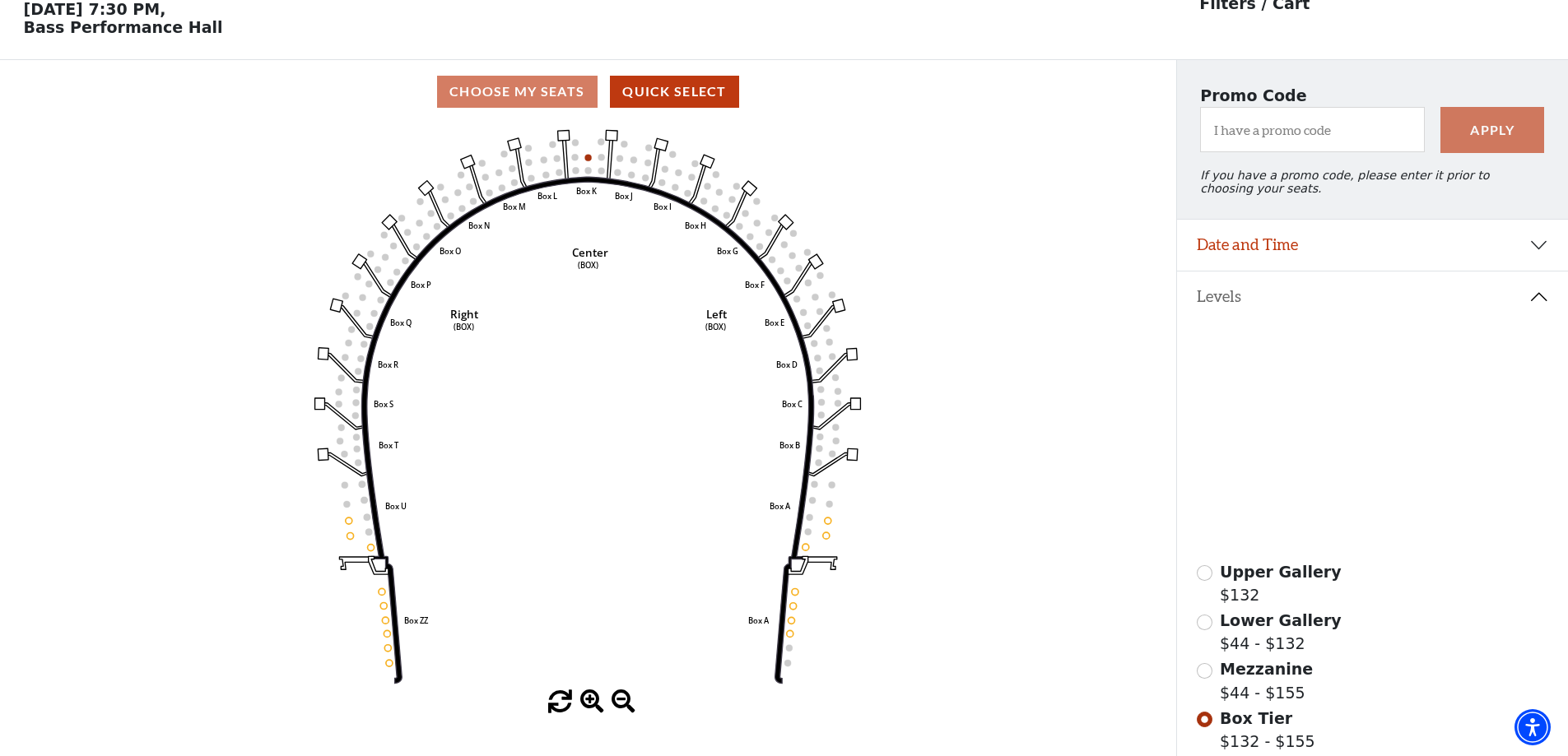
click at [1345, 418] on icon at bounding box center [1366, 435] width 155 height 79
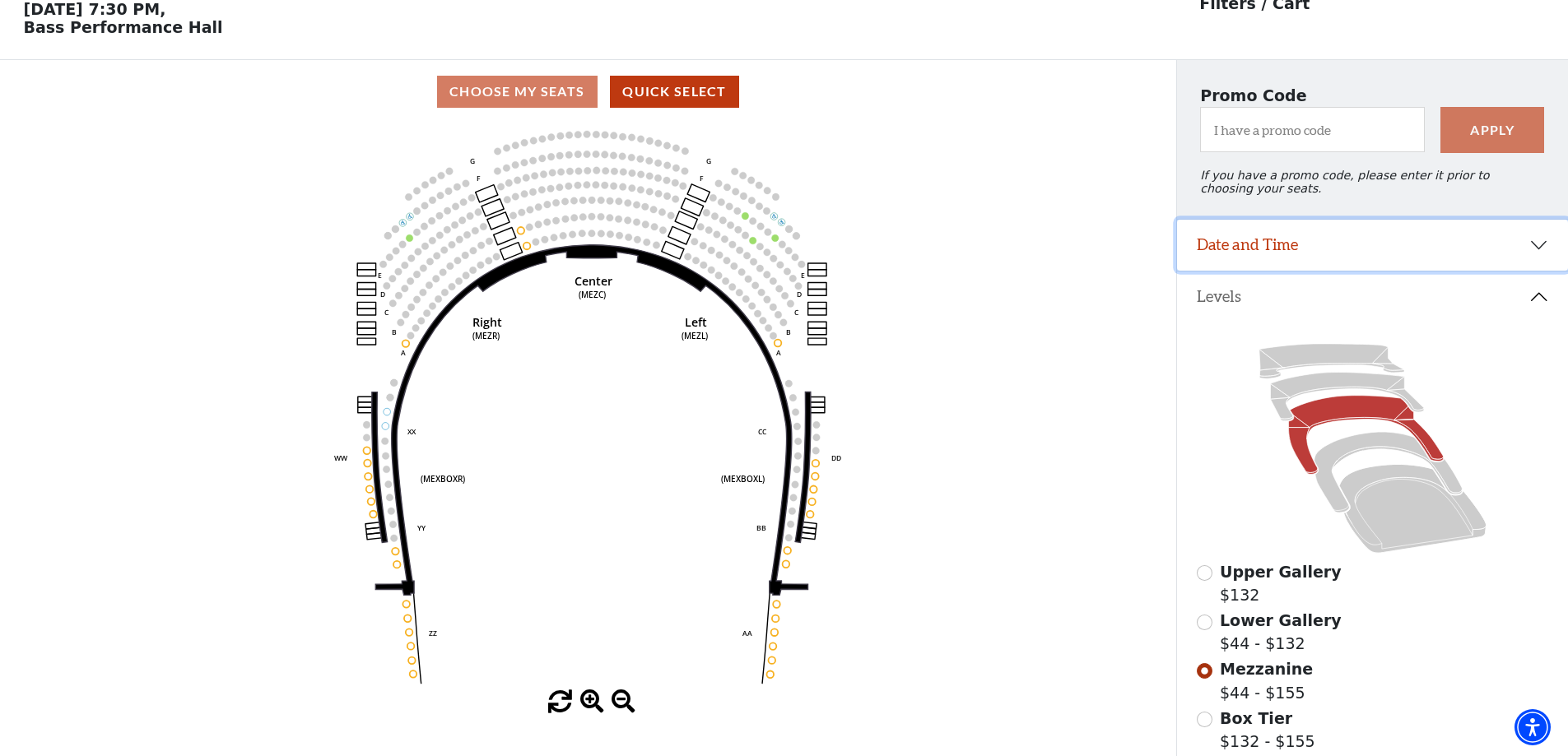
click at [1544, 252] on button "Date and Time" at bounding box center [1372, 245] width 391 height 51
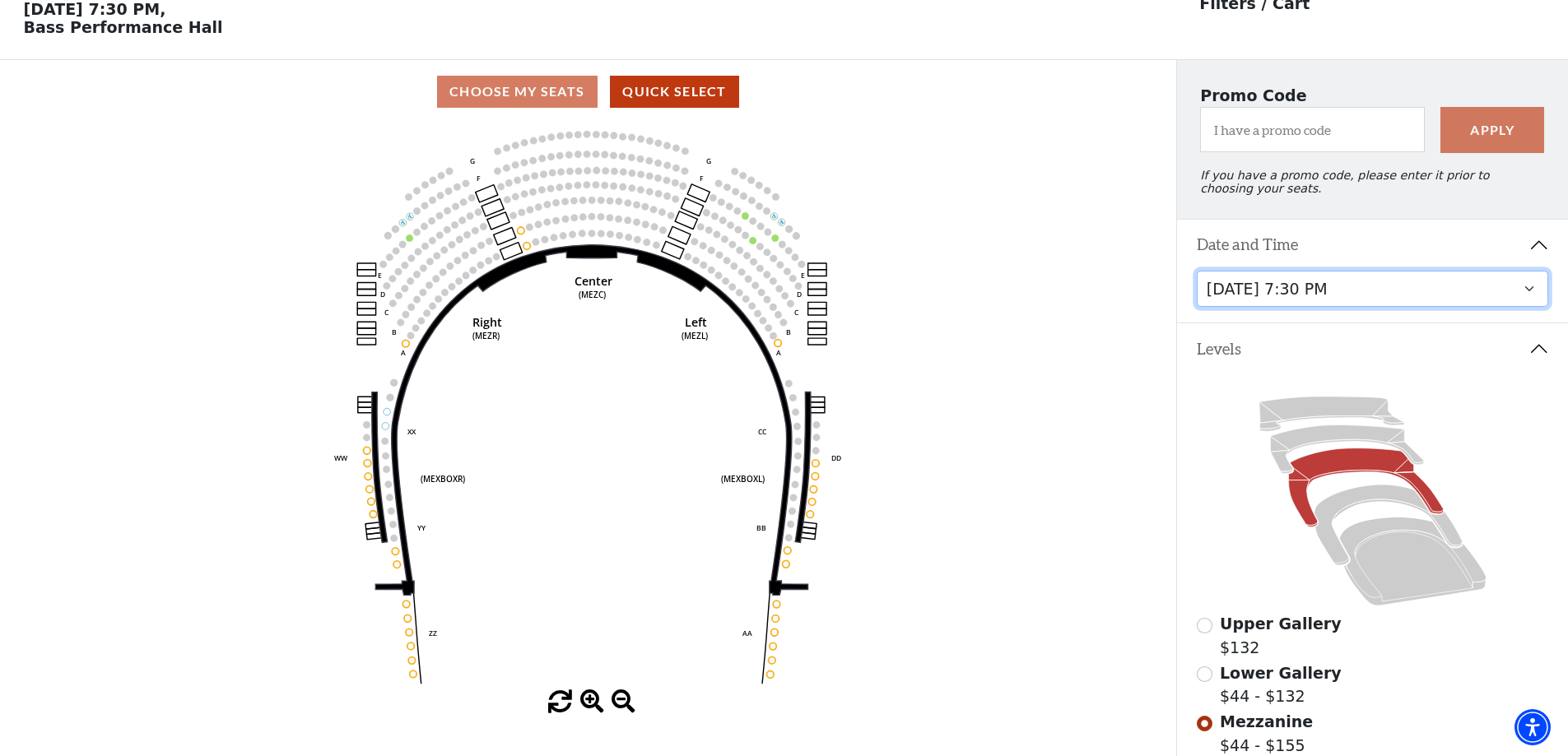
click at [1523, 297] on select "Tuesday, October 28 at 7:30 PM Wednesday, October 29 at 7:30 PM Thursday, Octob…" at bounding box center [1372, 289] width 353 height 37
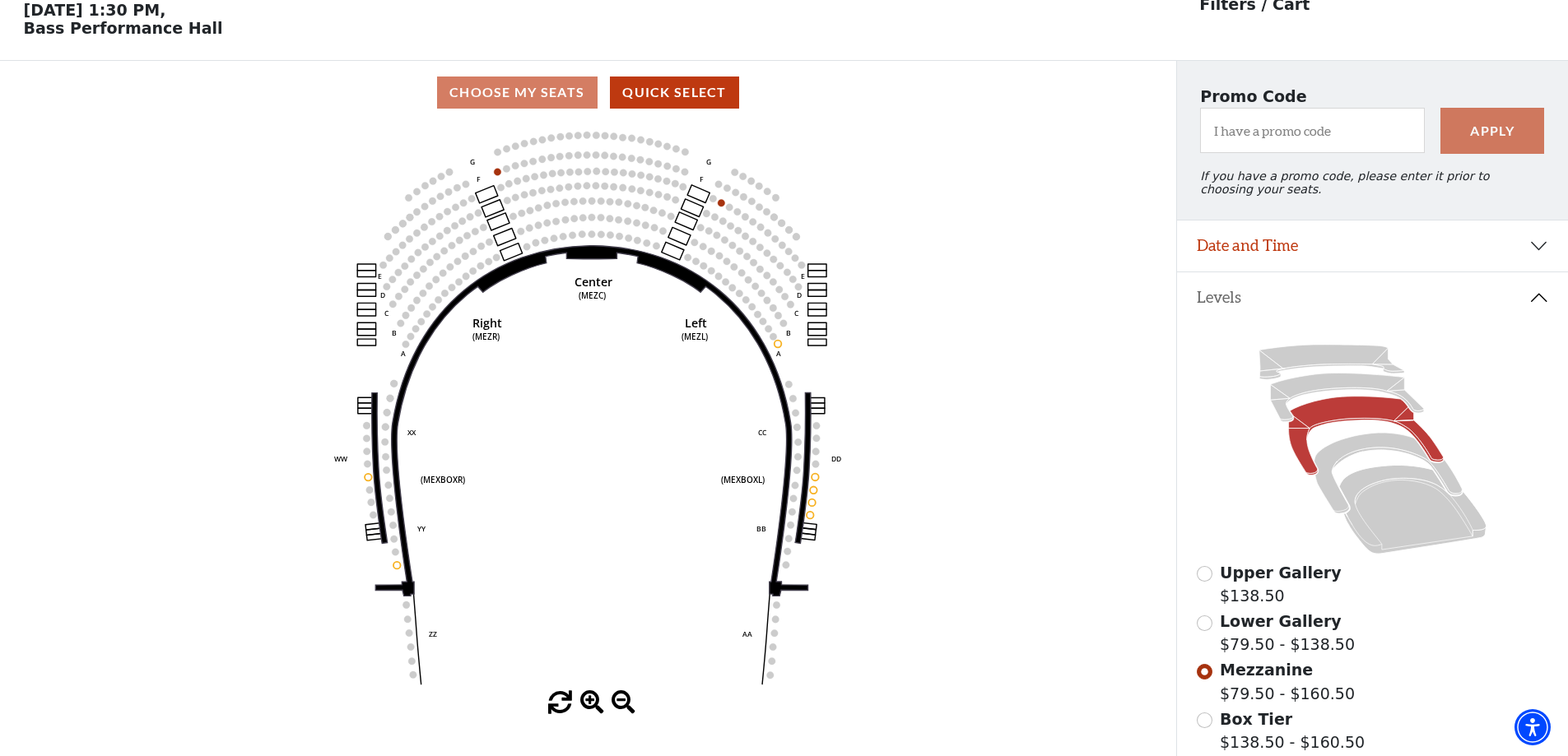
scroll to position [76, 0]
click at [1333, 365] on icon at bounding box center [1331, 361] width 145 height 35
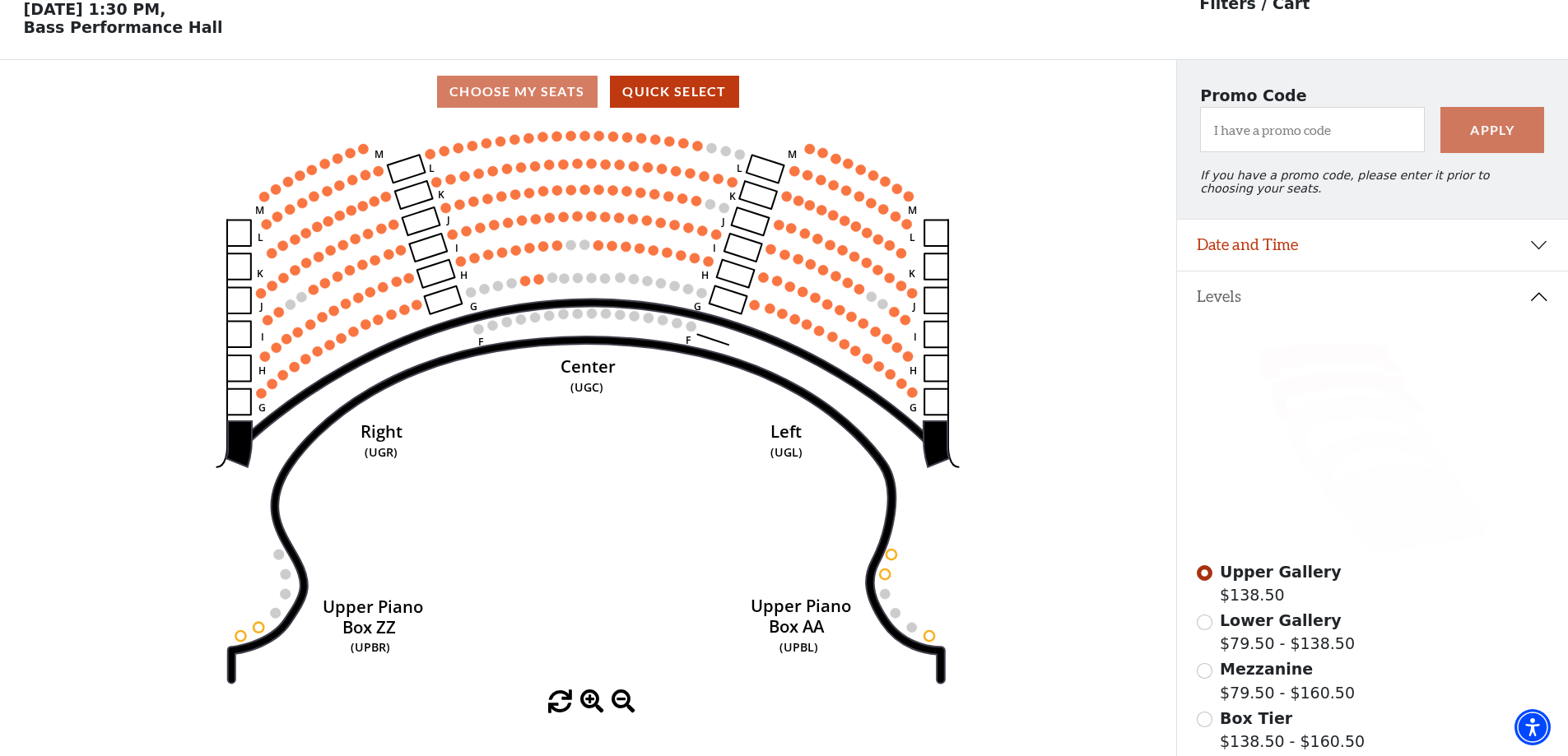
click at [1316, 392] on icon at bounding box center [1346, 397] width 153 height 49
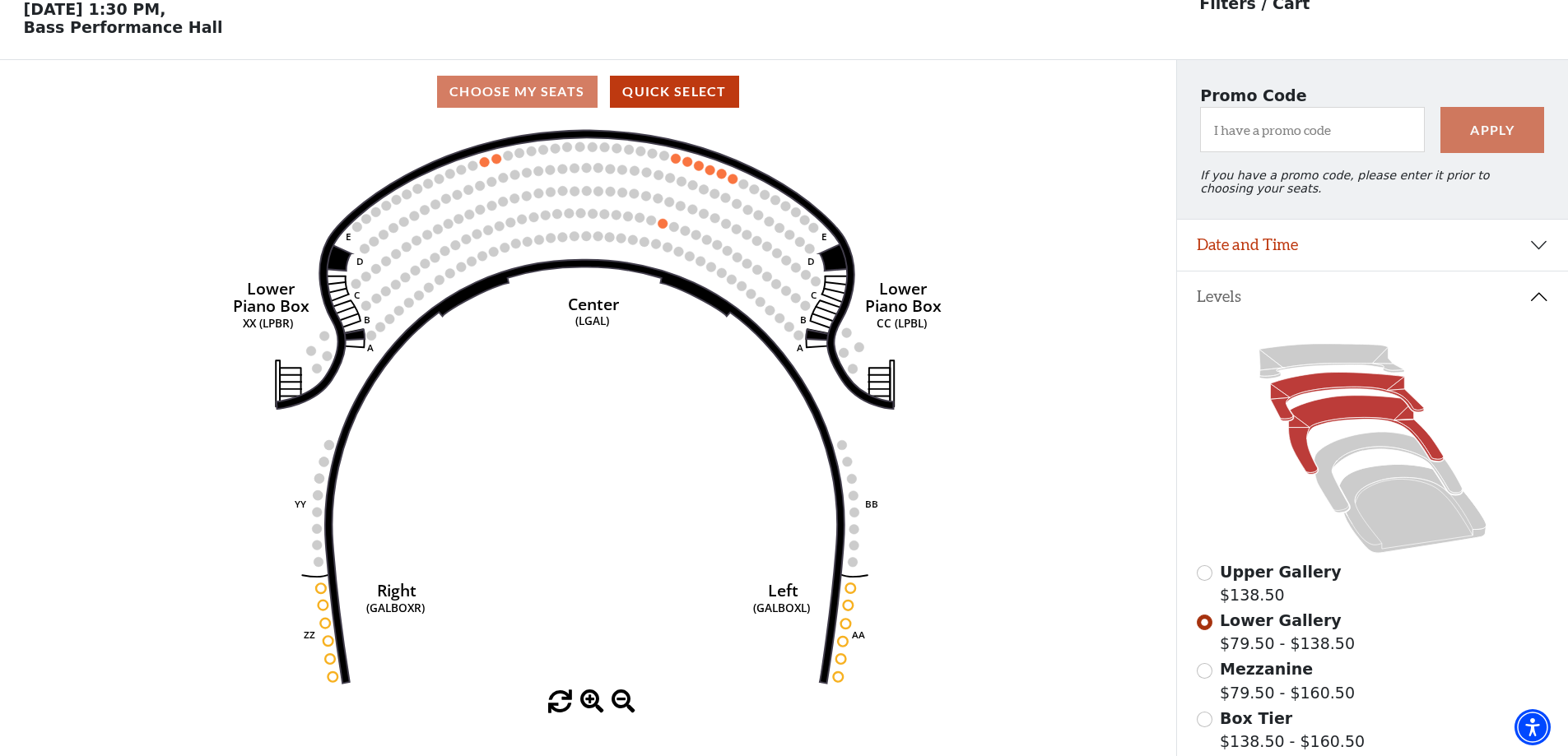
click at [1329, 428] on icon at bounding box center [1366, 435] width 155 height 79
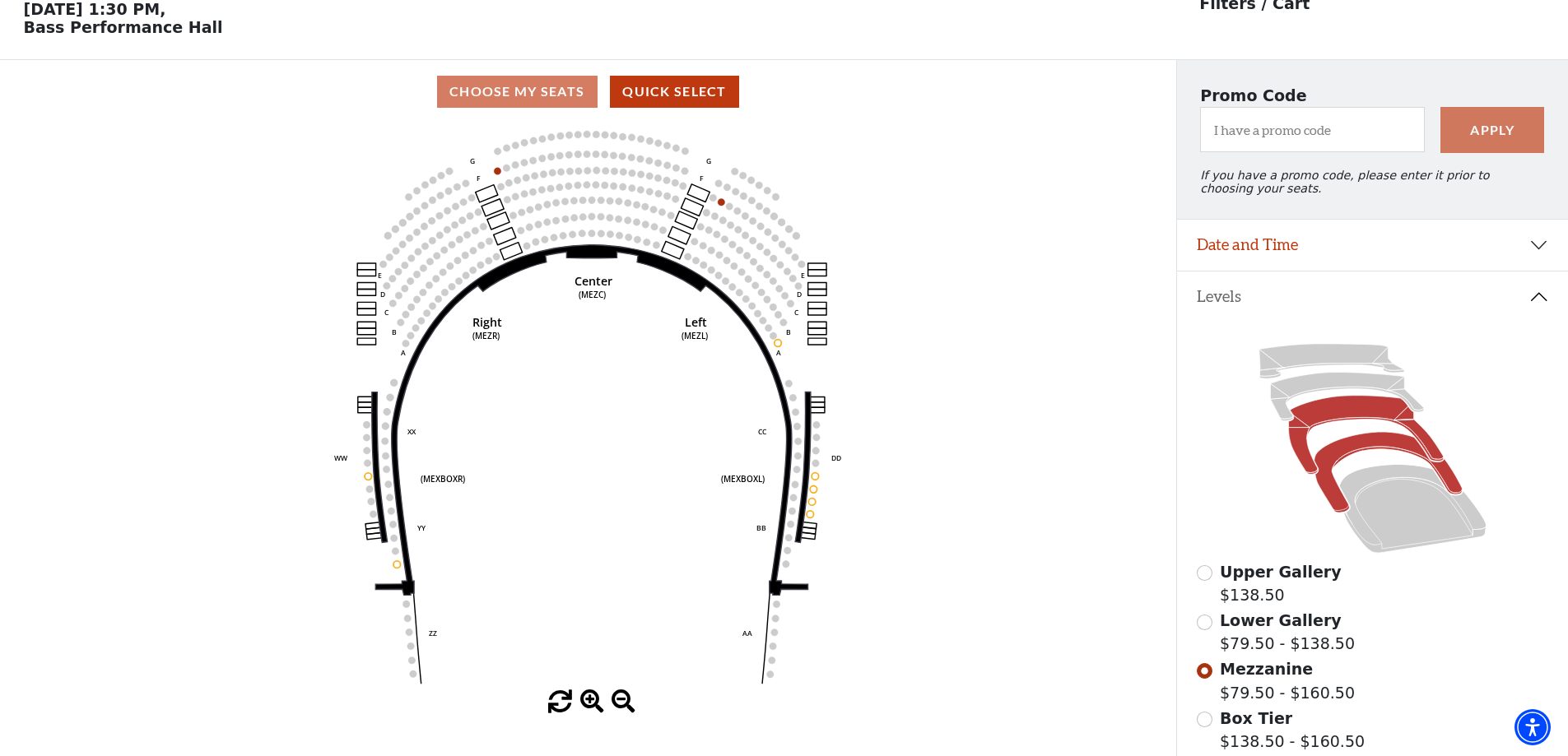
click at [1342, 455] on icon at bounding box center [1388, 473] width 149 height 81
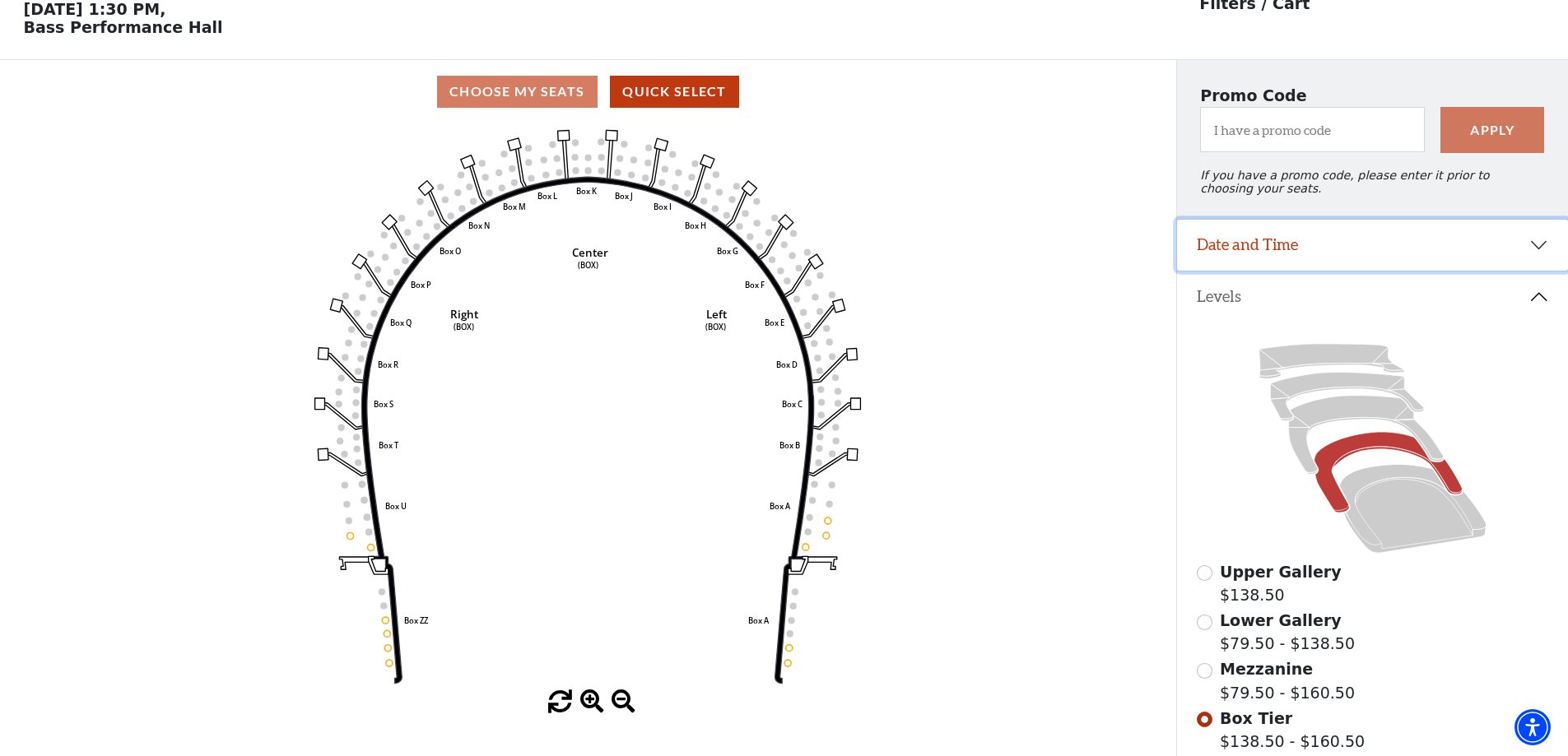
click at [1544, 252] on button "Date and Time" at bounding box center [1372, 245] width 391 height 51
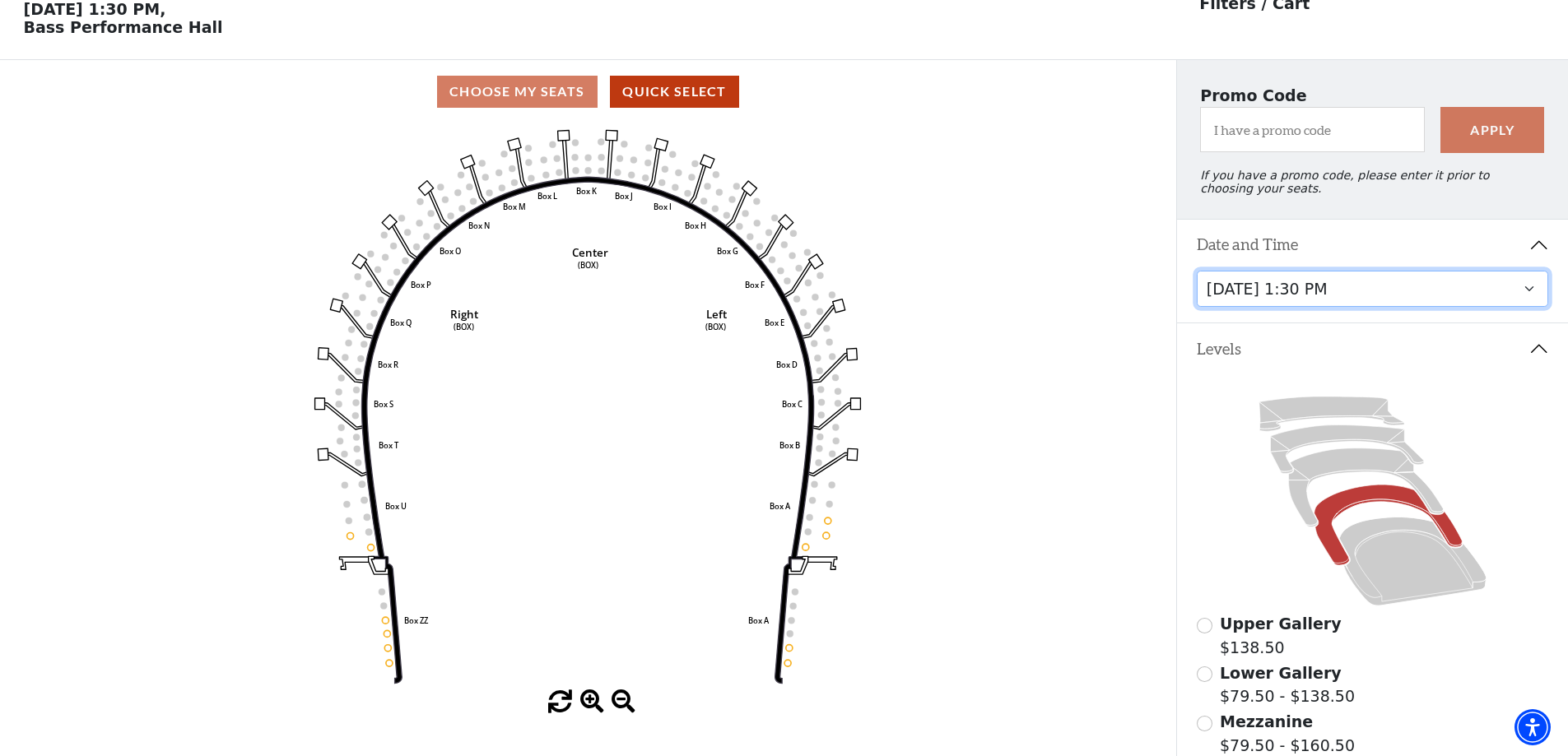
click at [1532, 302] on select "Tuesday, October 28 at 7:30 PM Wednesday, October 29 at 7:30 PM Thursday, Octob…" at bounding box center [1372, 289] width 353 height 37
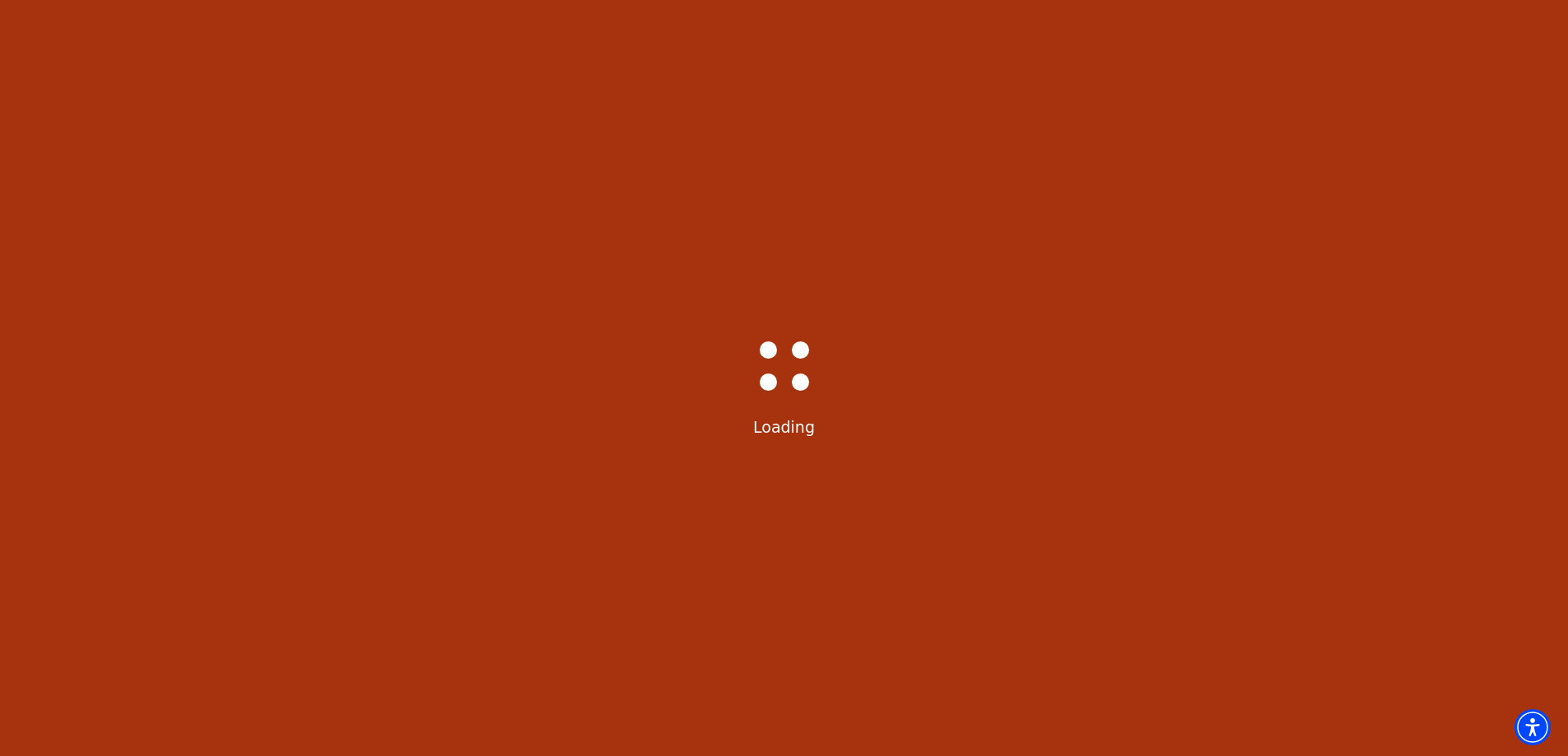
select select "6225"
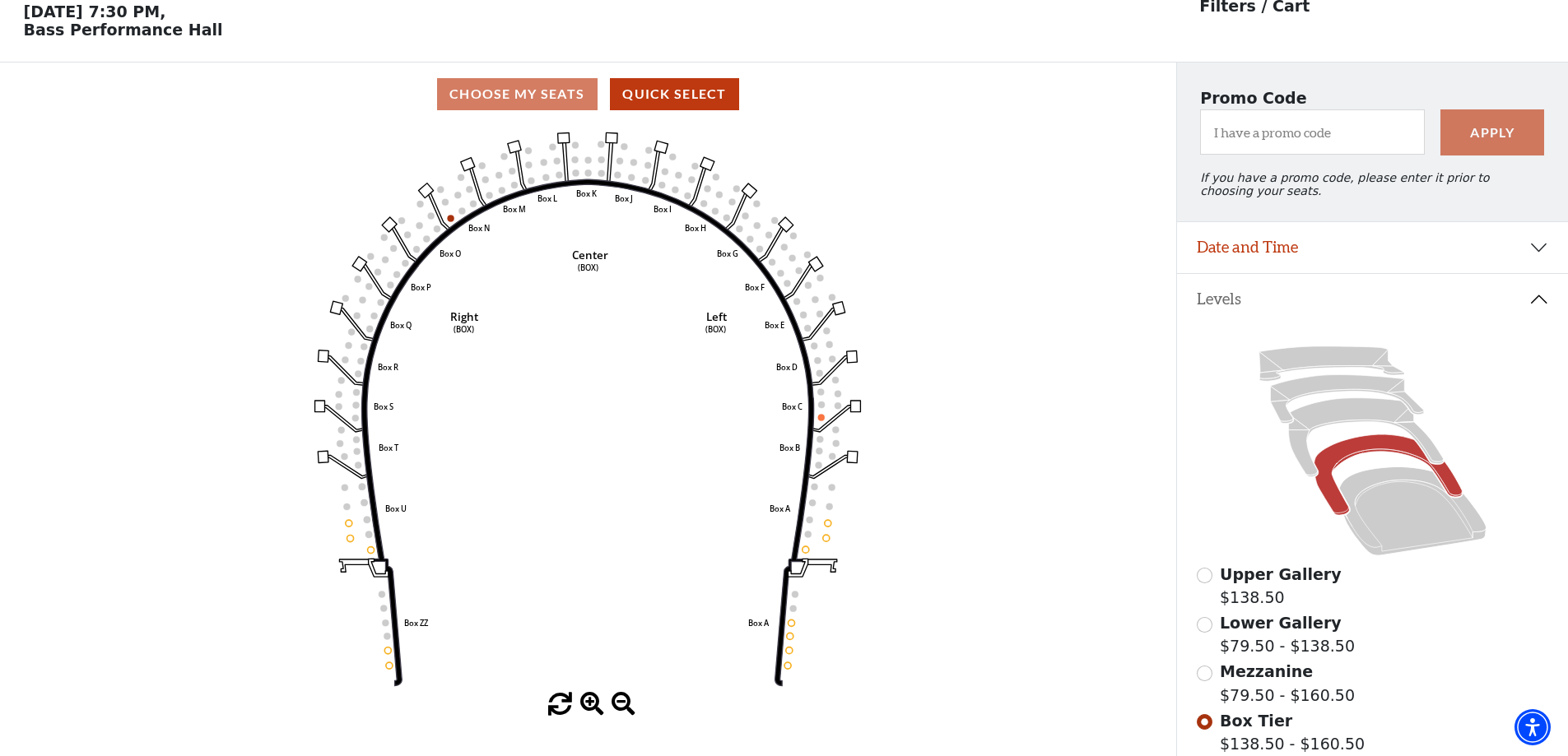
scroll to position [76, 0]
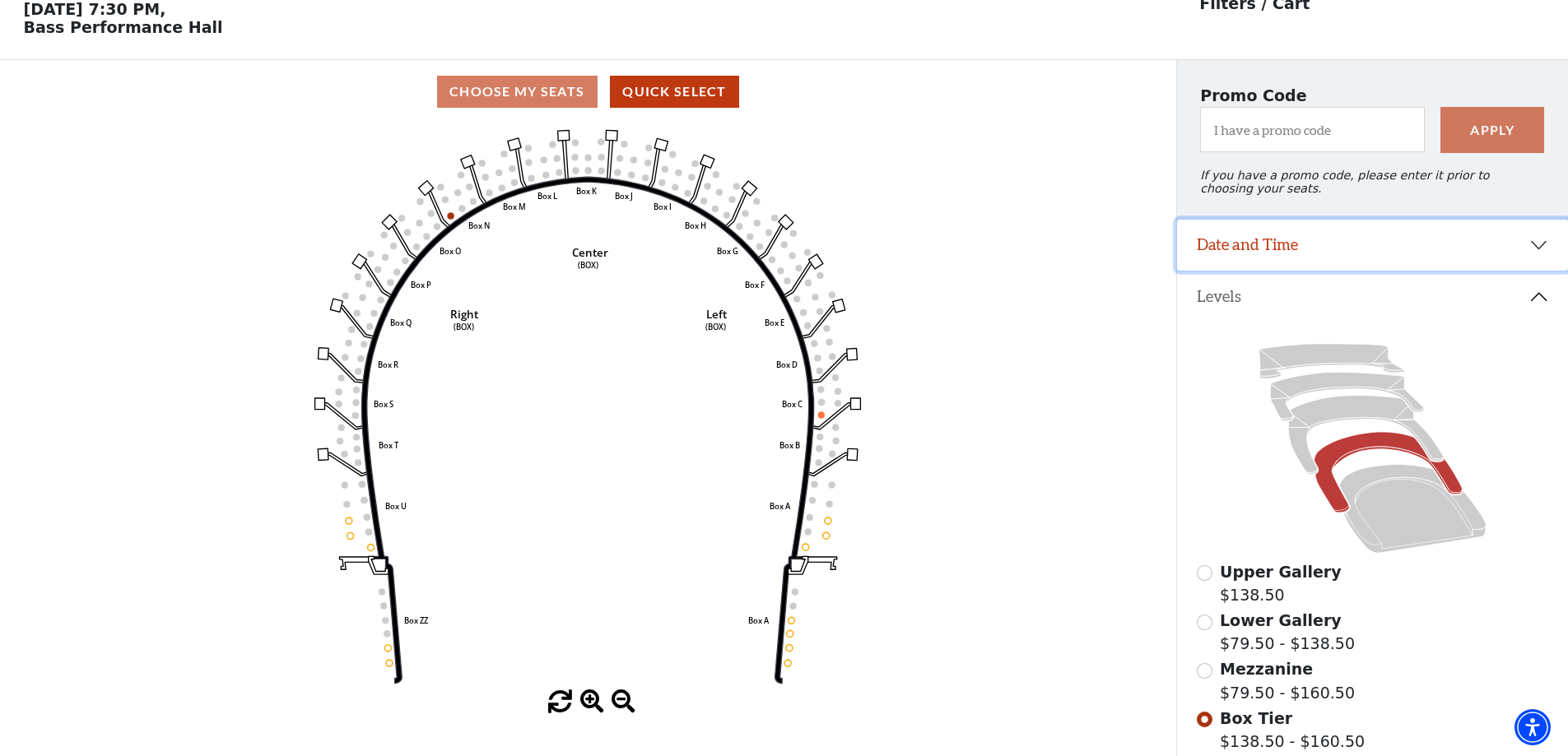
click at [1535, 255] on button "Date and Time" at bounding box center [1372, 245] width 391 height 51
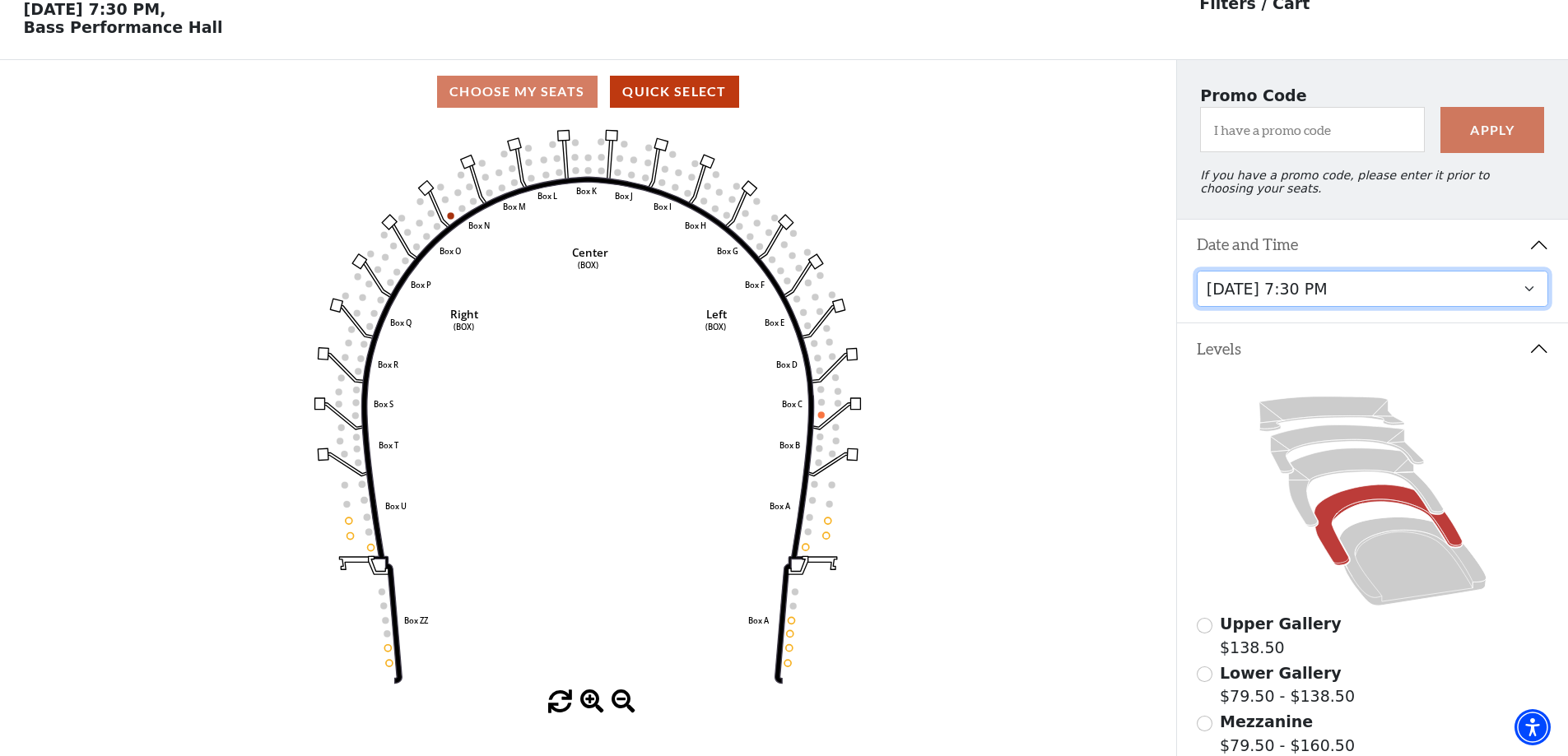
click at [1532, 297] on select "Tuesday, October 28 at 7:30 PM Wednesday, October 29 at 7:30 PM Thursday, Octob…" at bounding box center [1372, 289] width 353 height 37
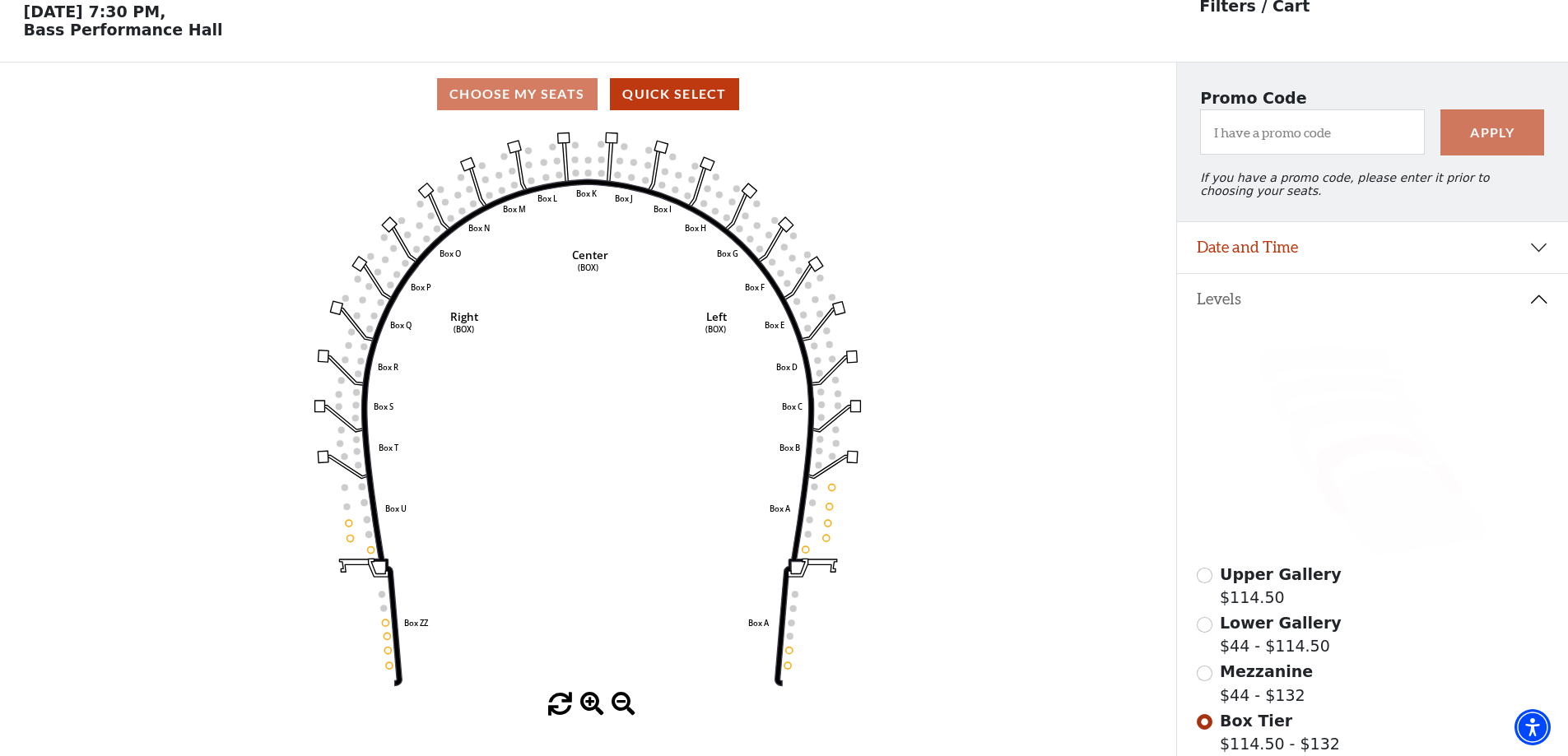
scroll to position [76, 0]
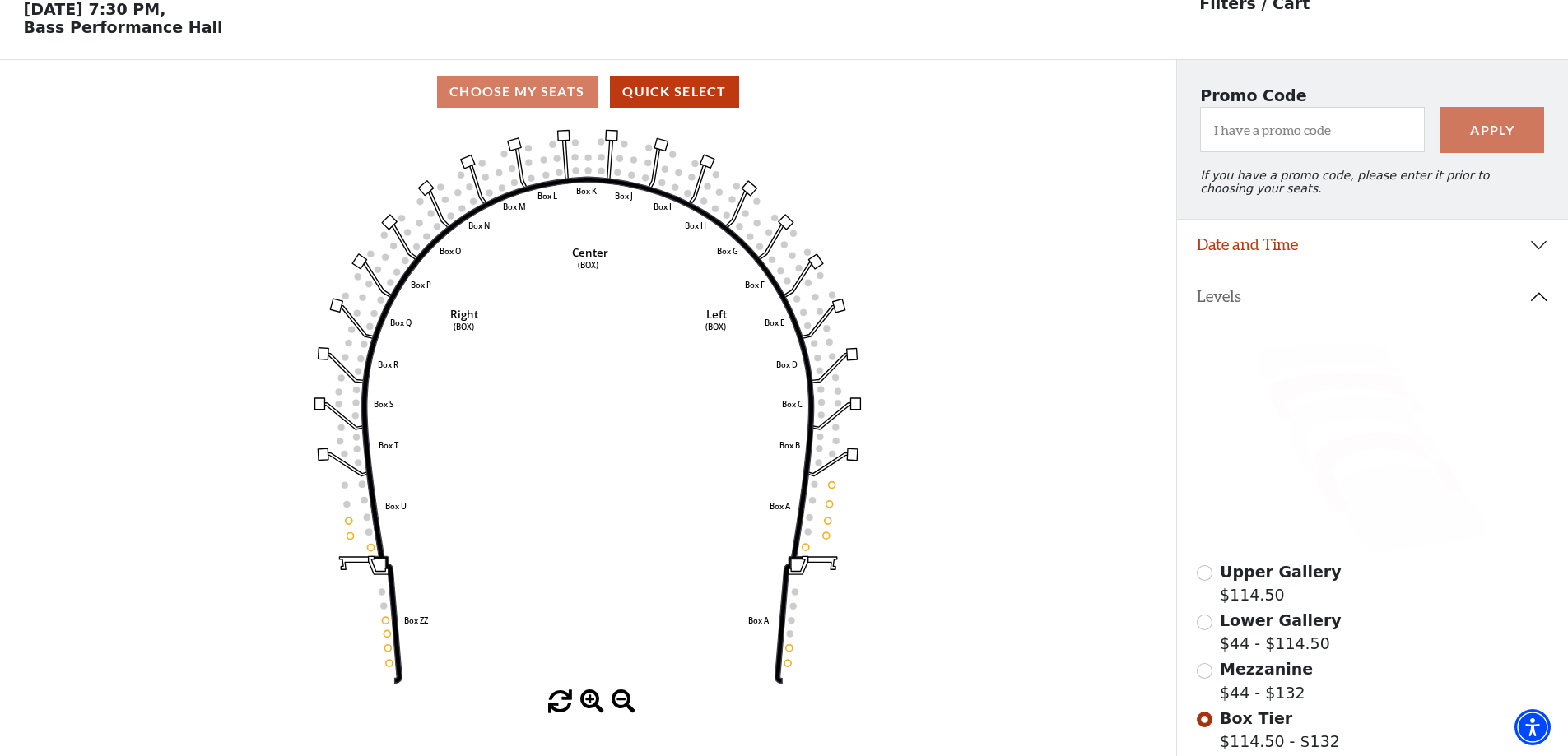
click at [1319, 393] on icon at bounding box center [1346, 397] width 153 height 49
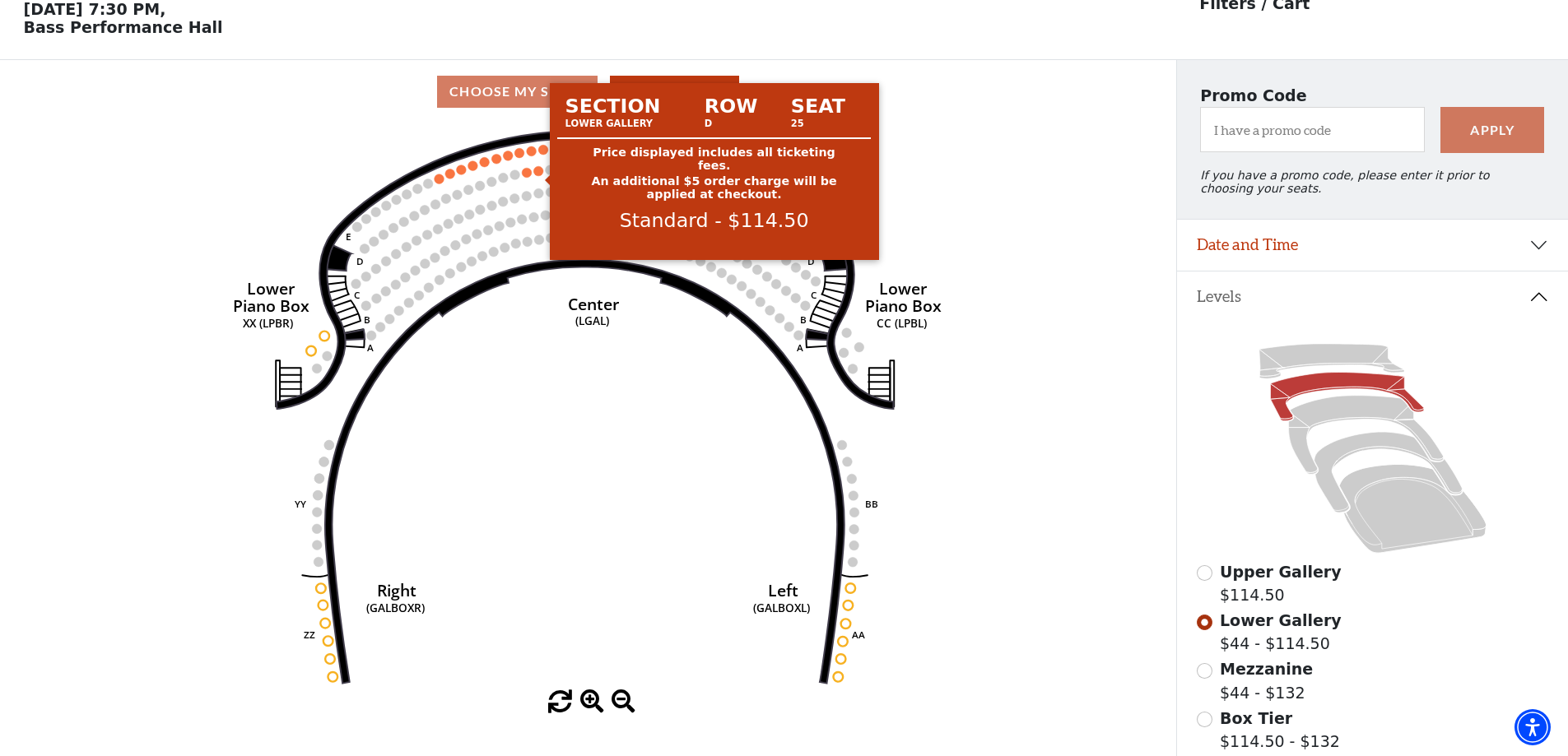
click at [542, 176] on circle at bounding box center [539, 171] width 10 height 10
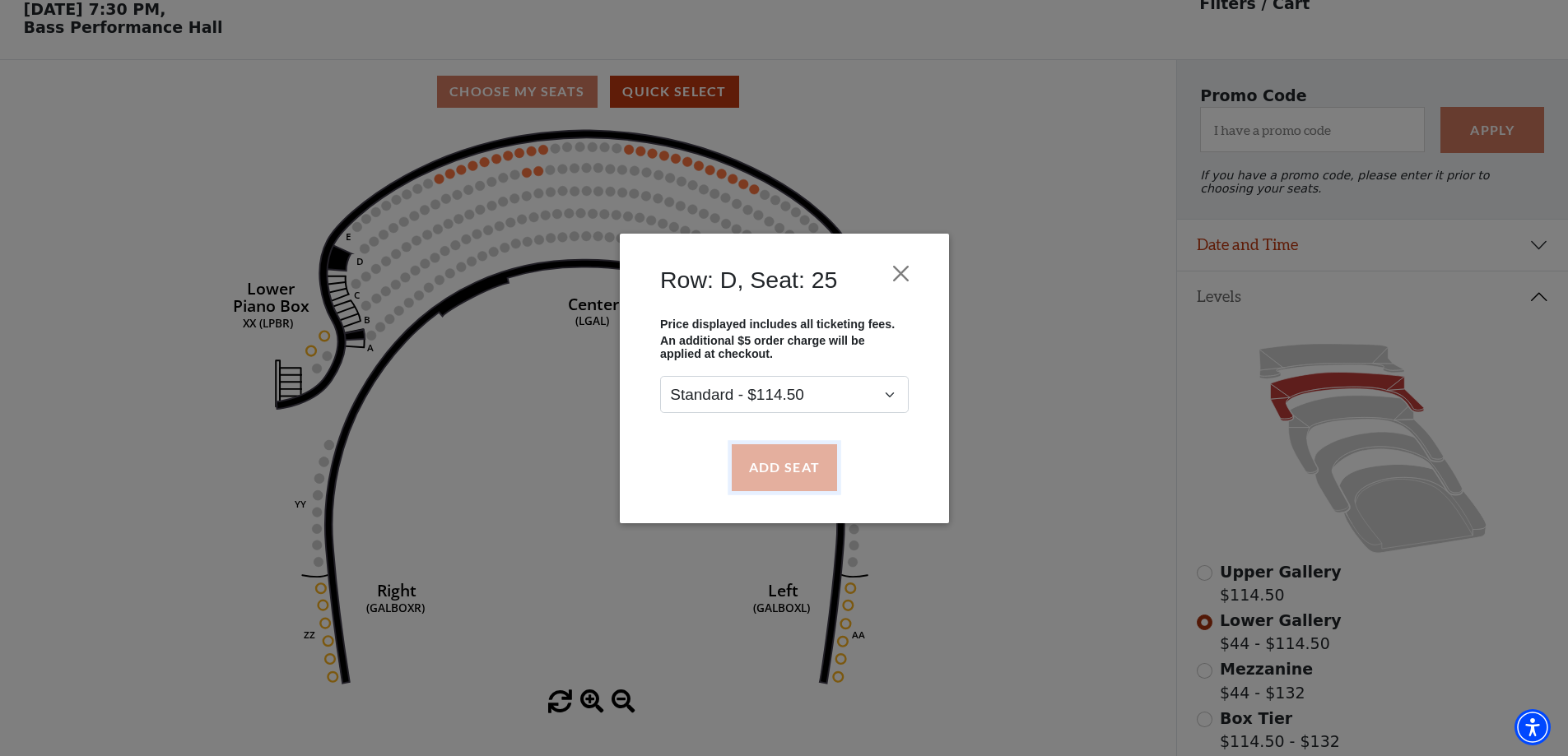
click at [768, 451] on button "Add Seat" at bounding box center [784, 467] width 105 height 46
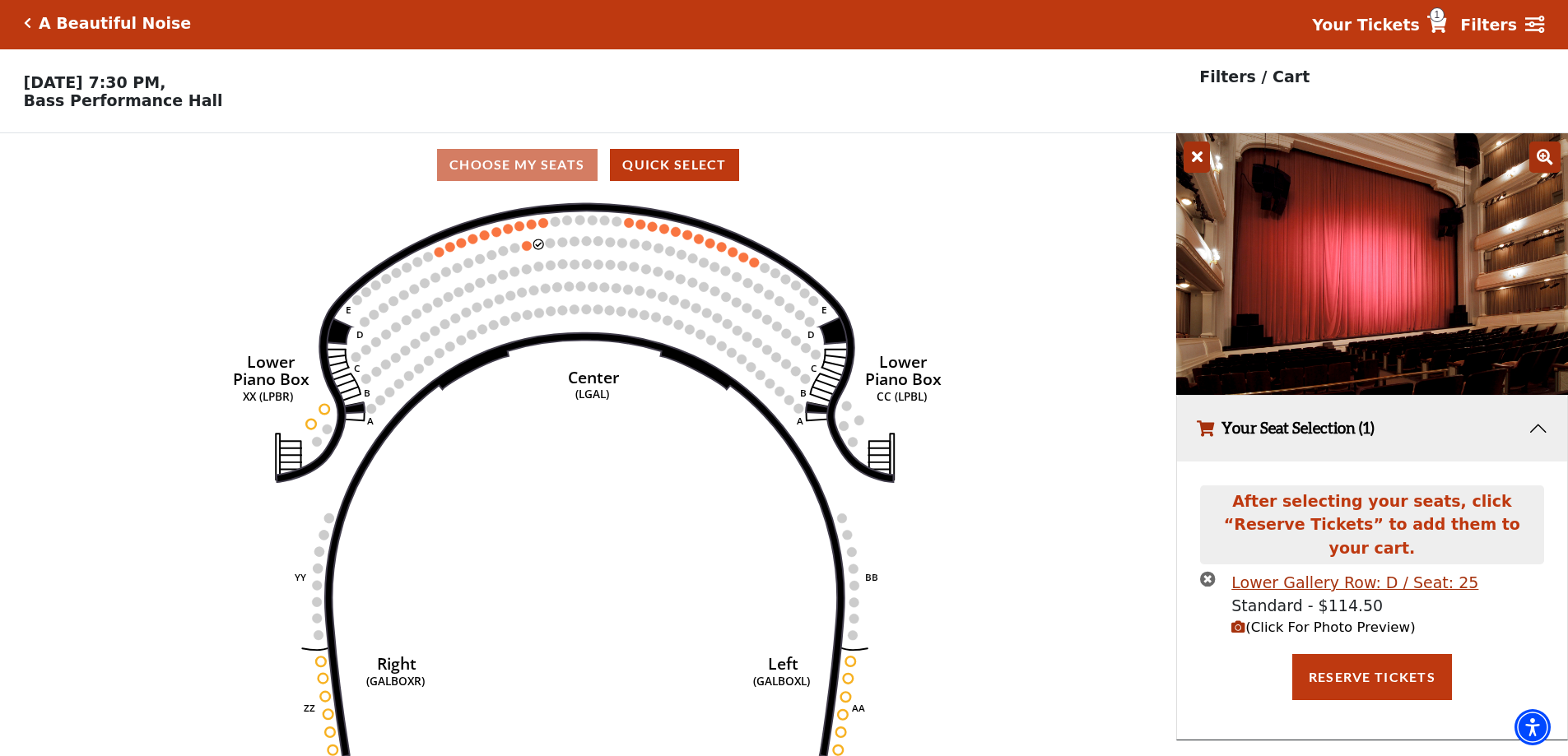
scroll to position [0, 0]
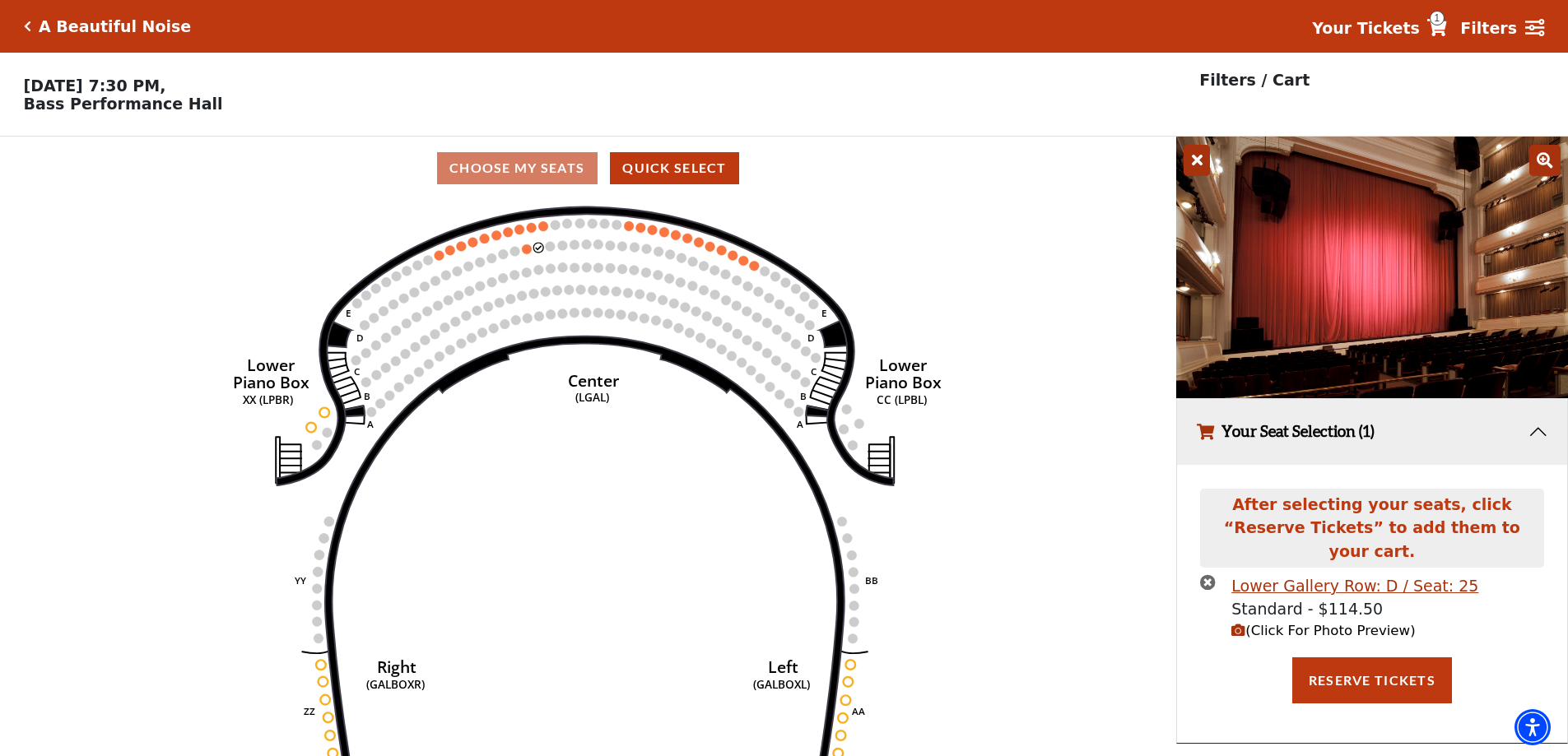
click at [1268, 622] on span "(Click For Photo Preview)" at bounding box center [1323, 630] width 183 height 16
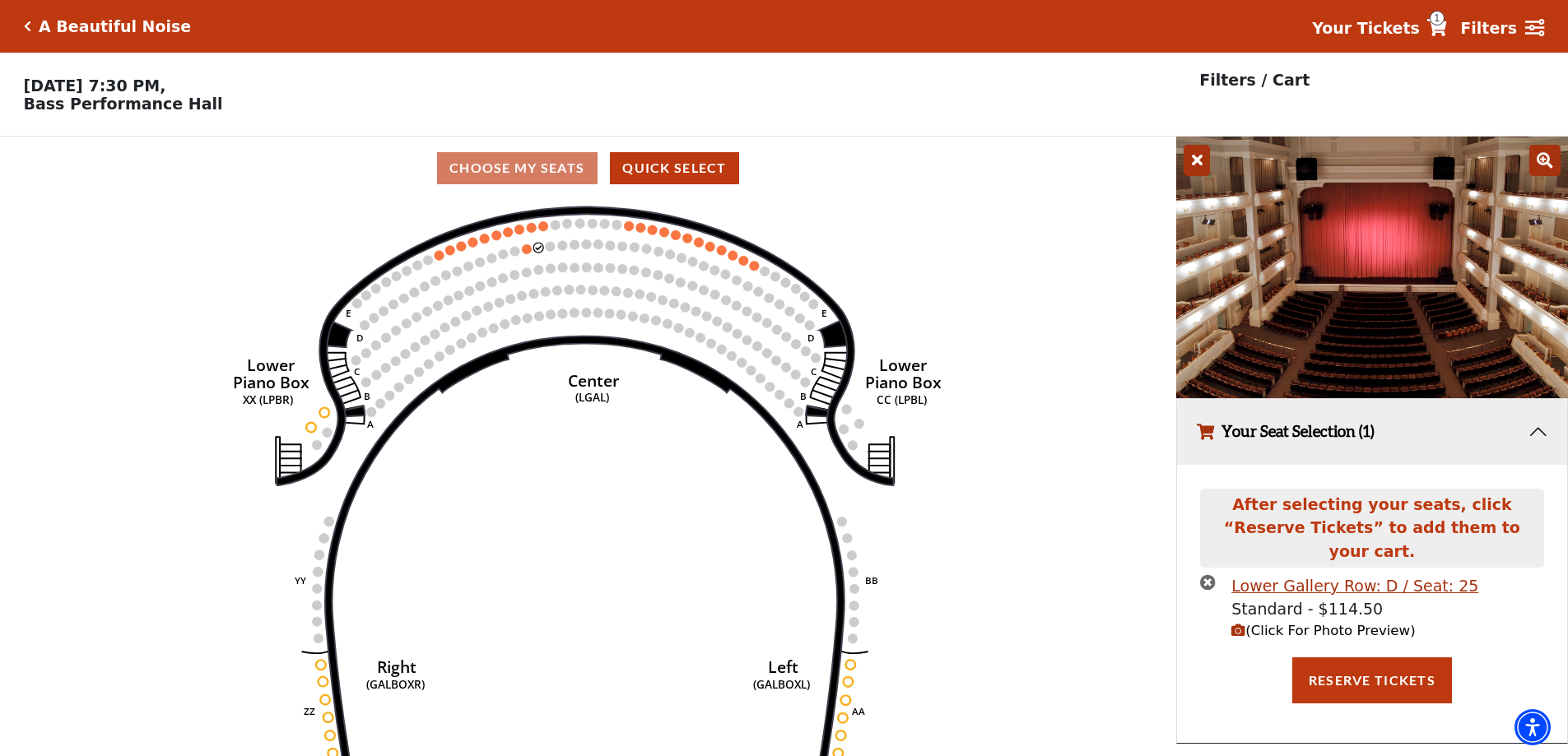
click at [1209, 575] on icon "times-circle" at bounding box center [1208, 582] width 16 height 16
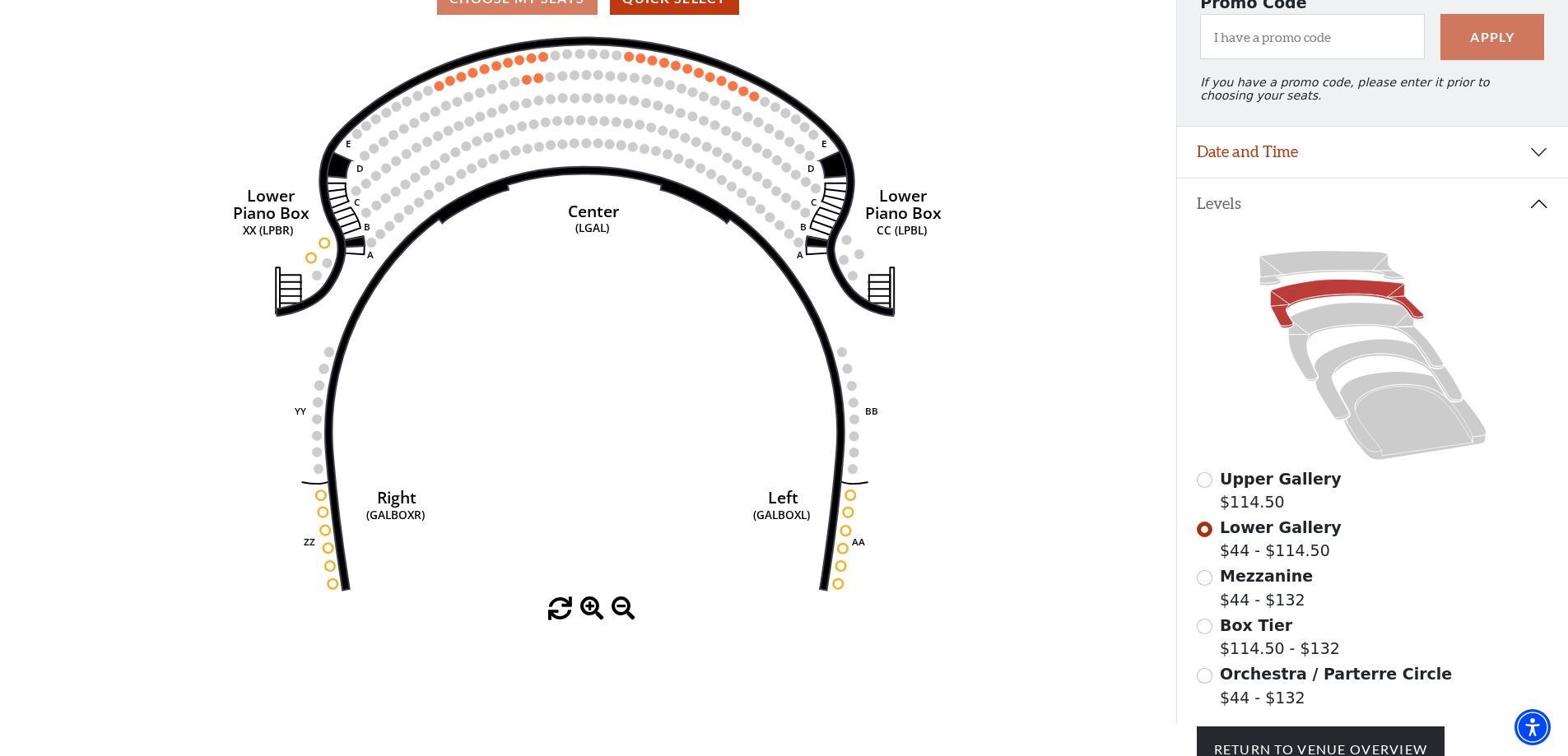
scroll to position [60, 0]
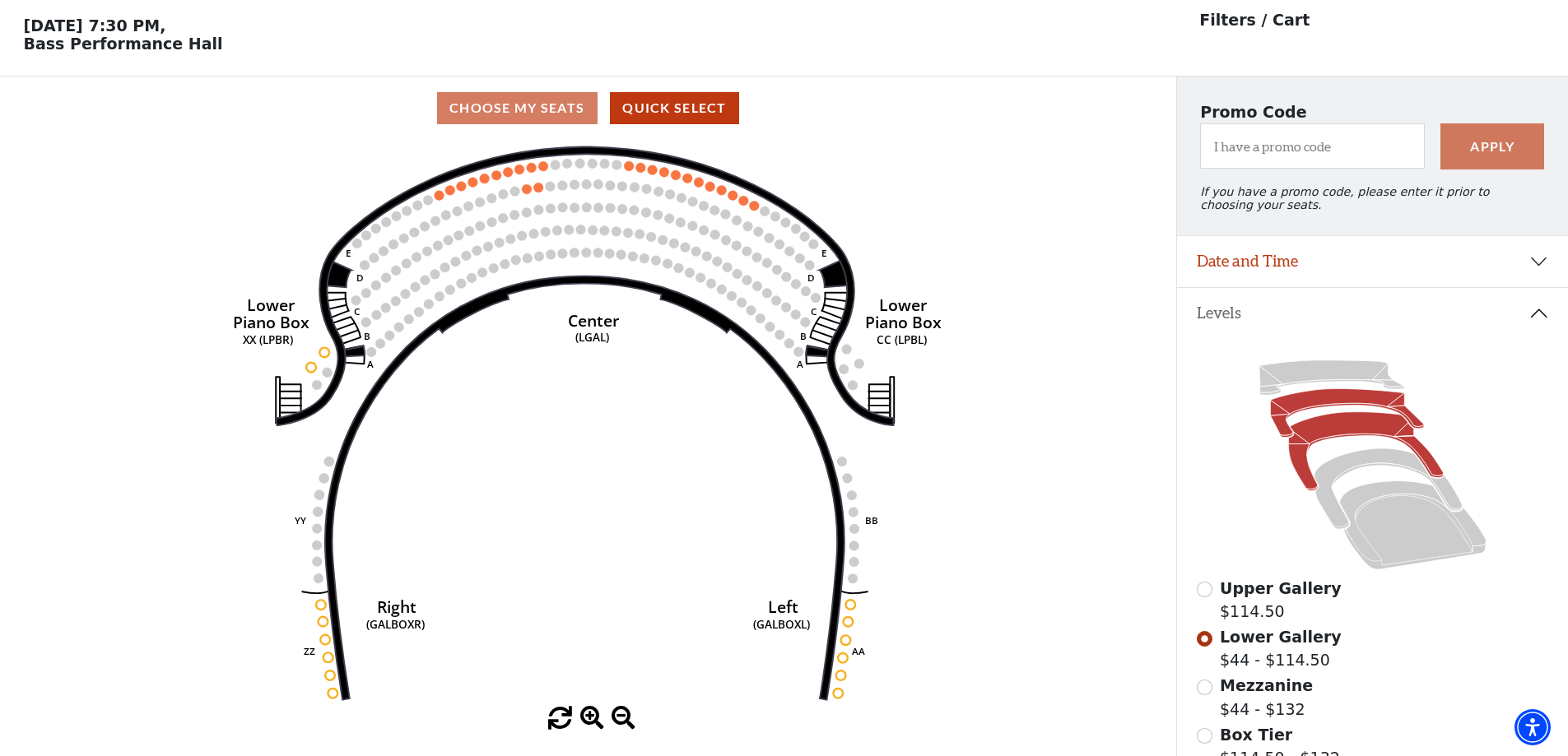
click at [1362, 444] on icon at bounding box center [1366, 451] width 155 height 79
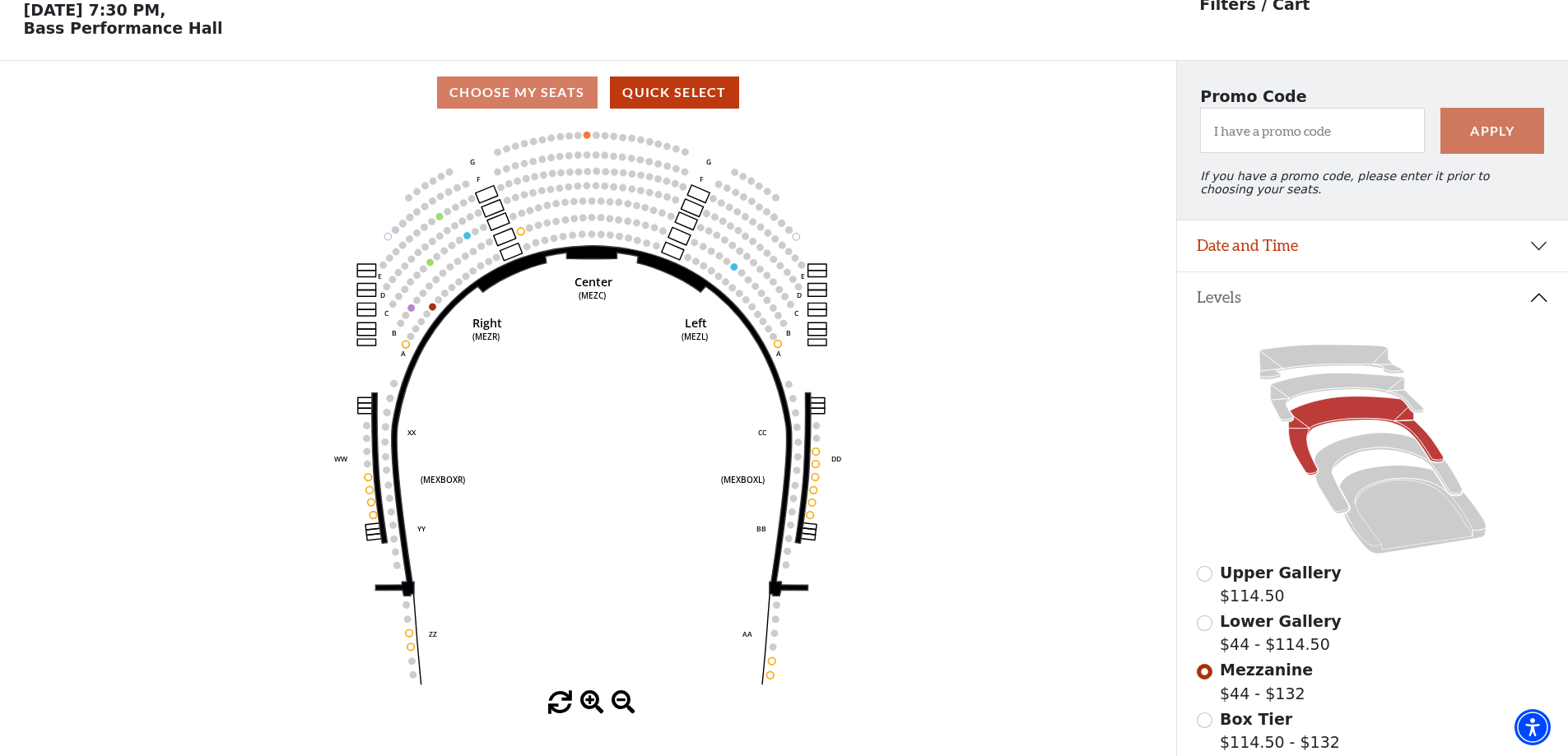
scroll to position [76, 0]
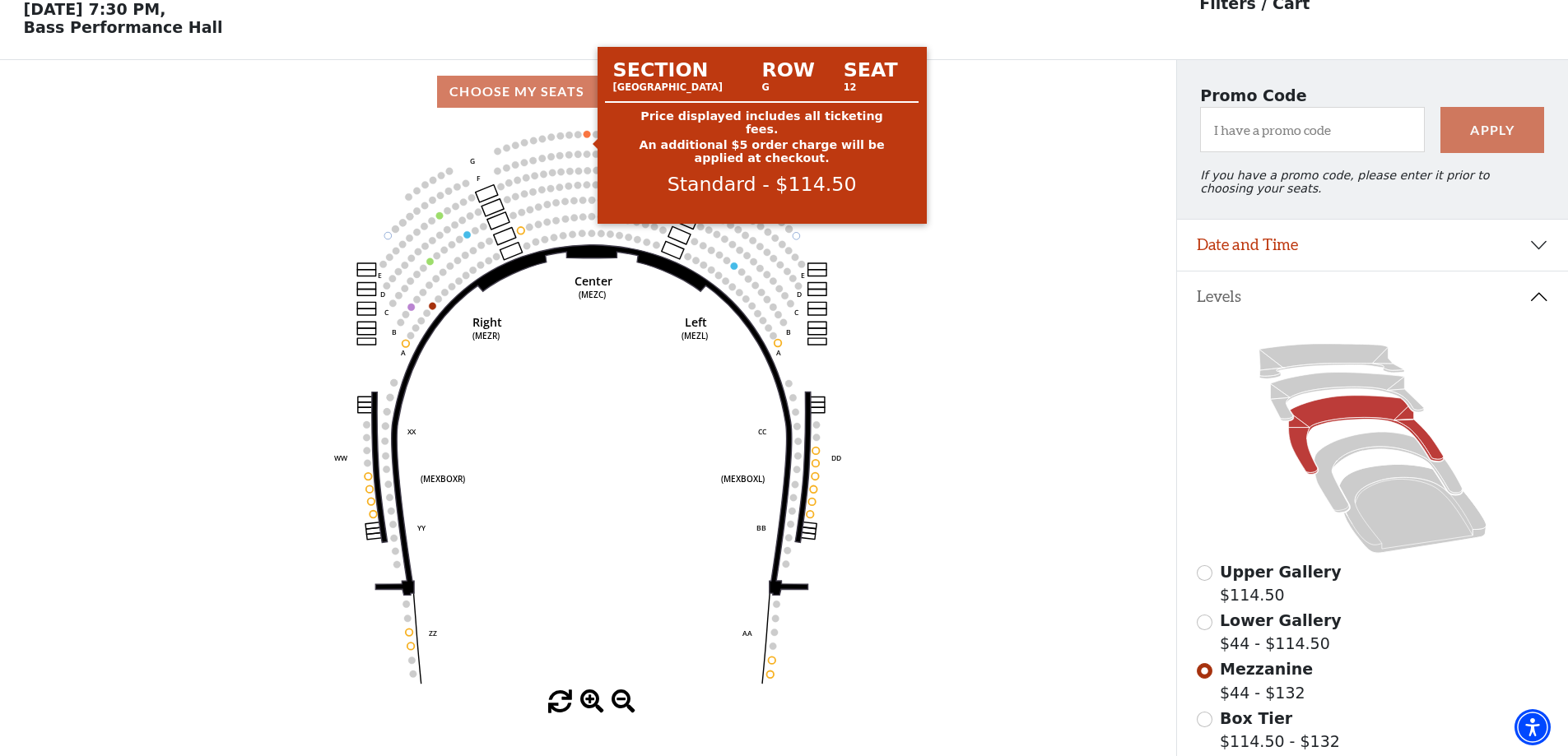
click at [585, 138] on circle at bounding box center [587, 134] width 8 height 8
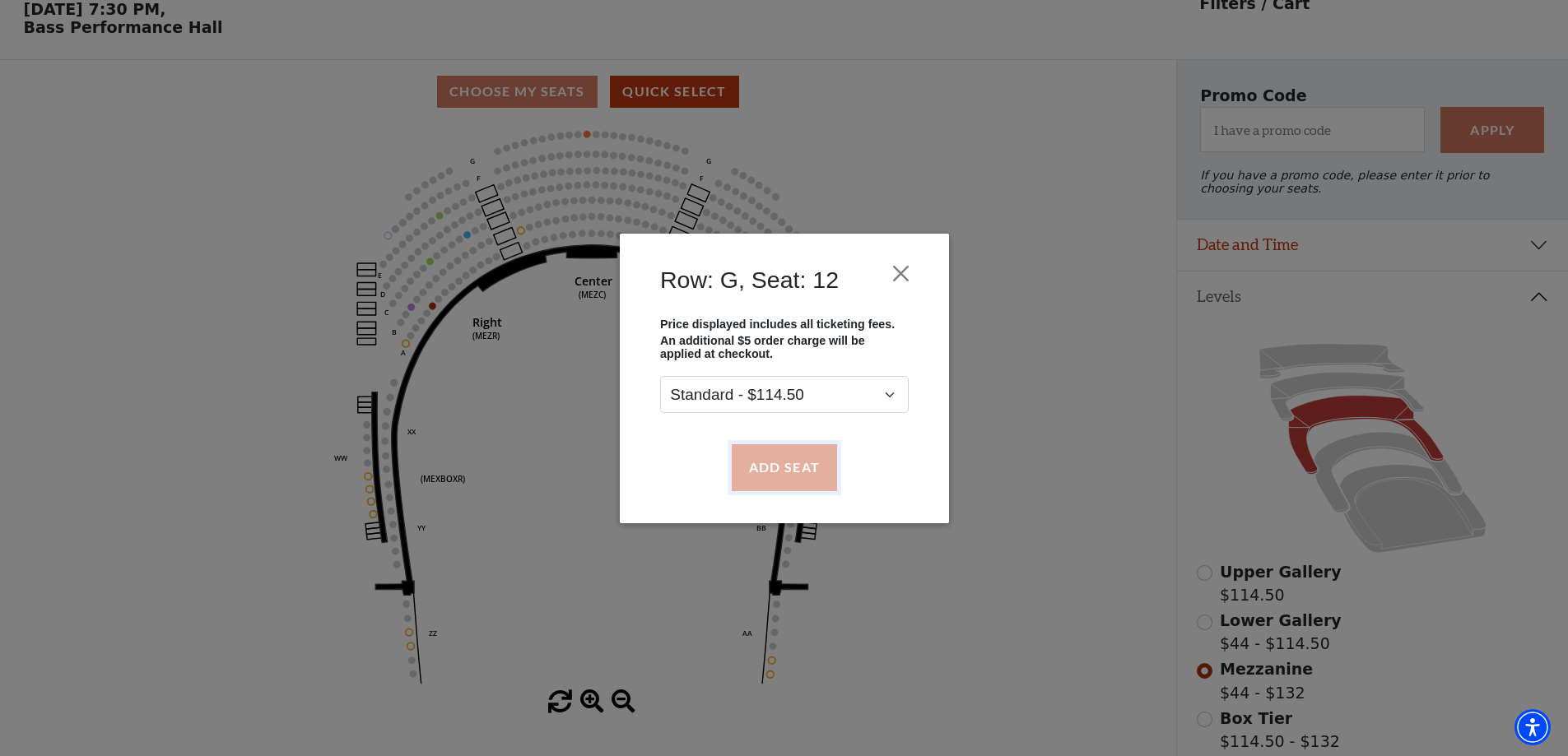
click at [768, 467] on button "Add Seat" at bounding box center [784, 467] width 105 height 46
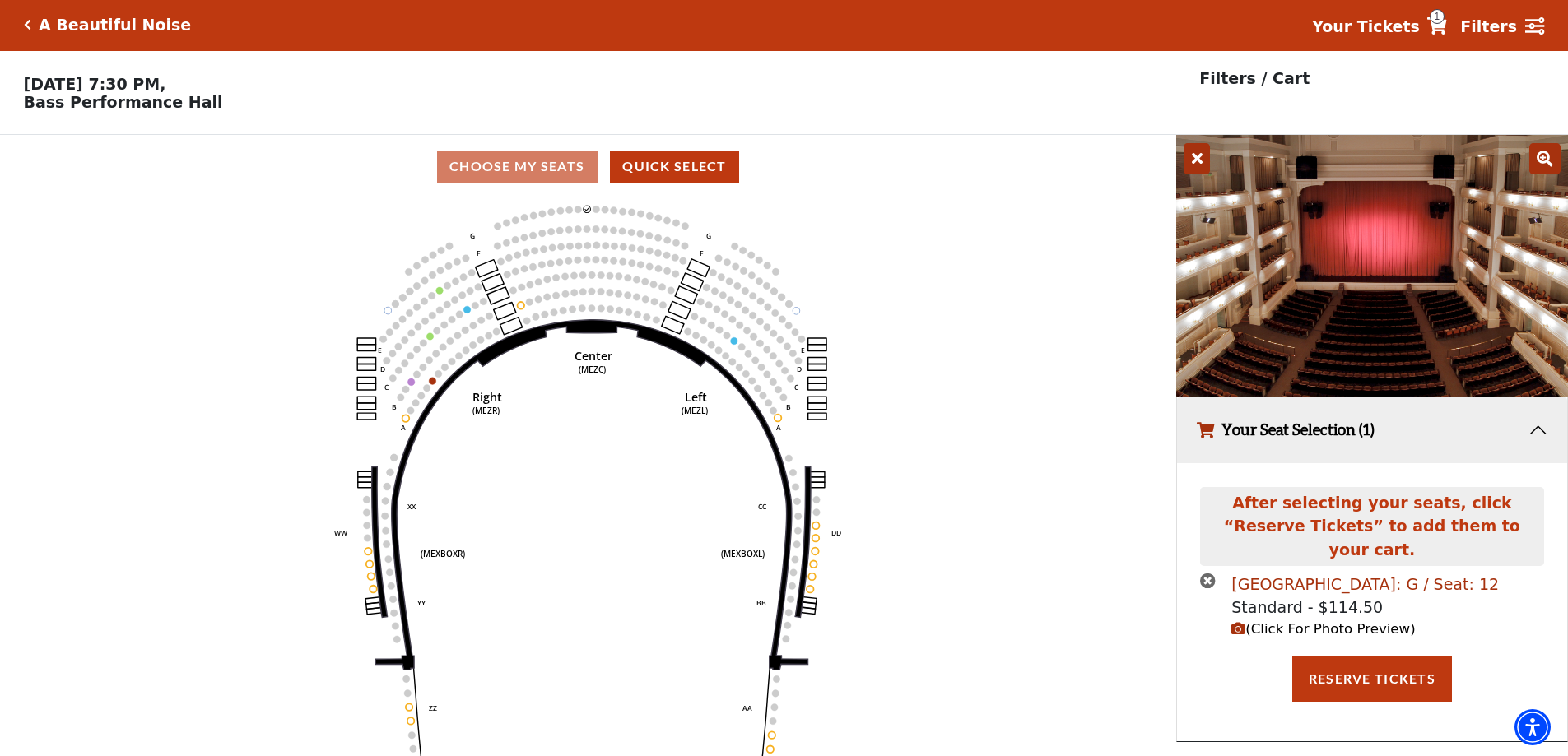
scroll to position [0, 0]
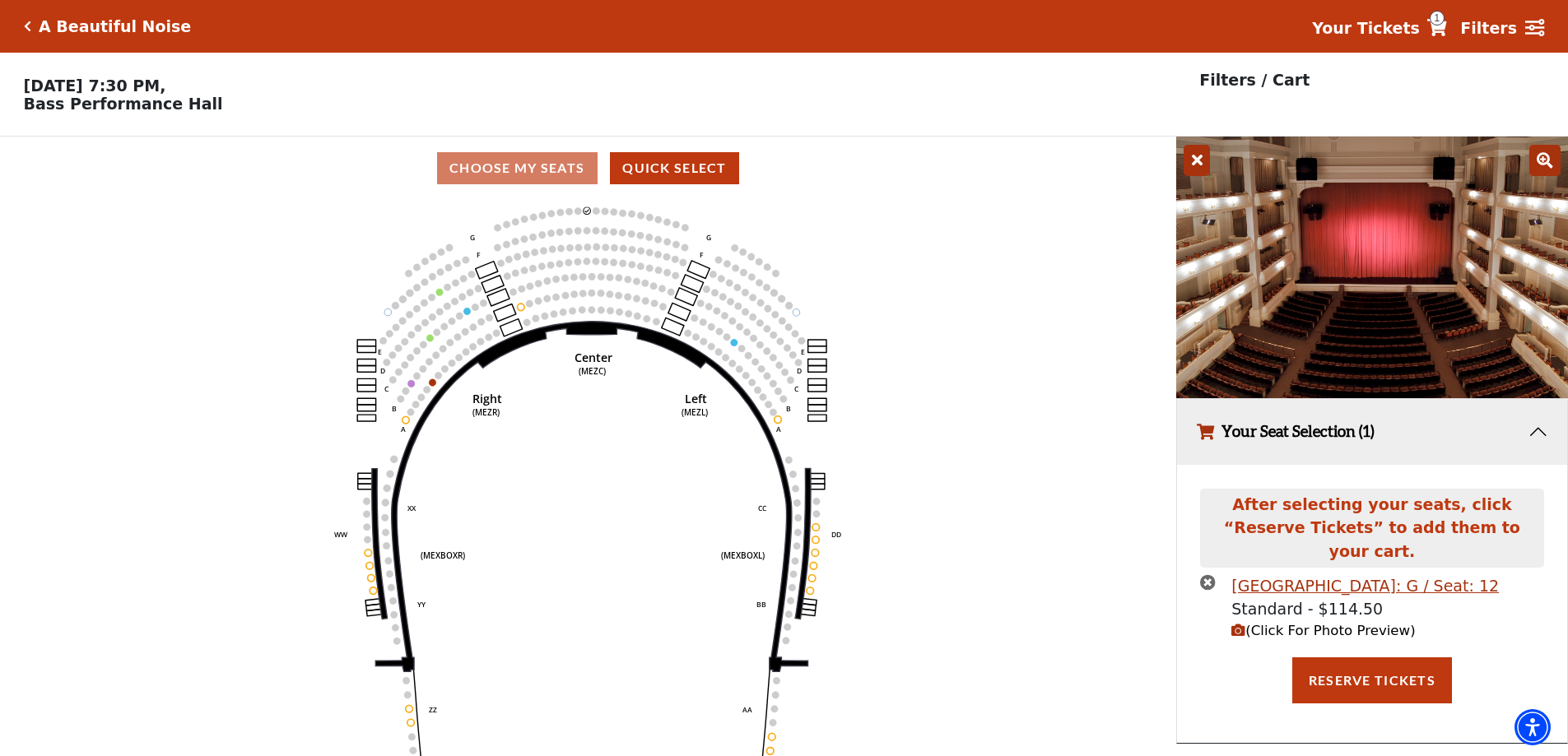
click at [1249, 622] on span "(Click For Photo Preview)" at bounding box center [1323, 630] width 183 height 16
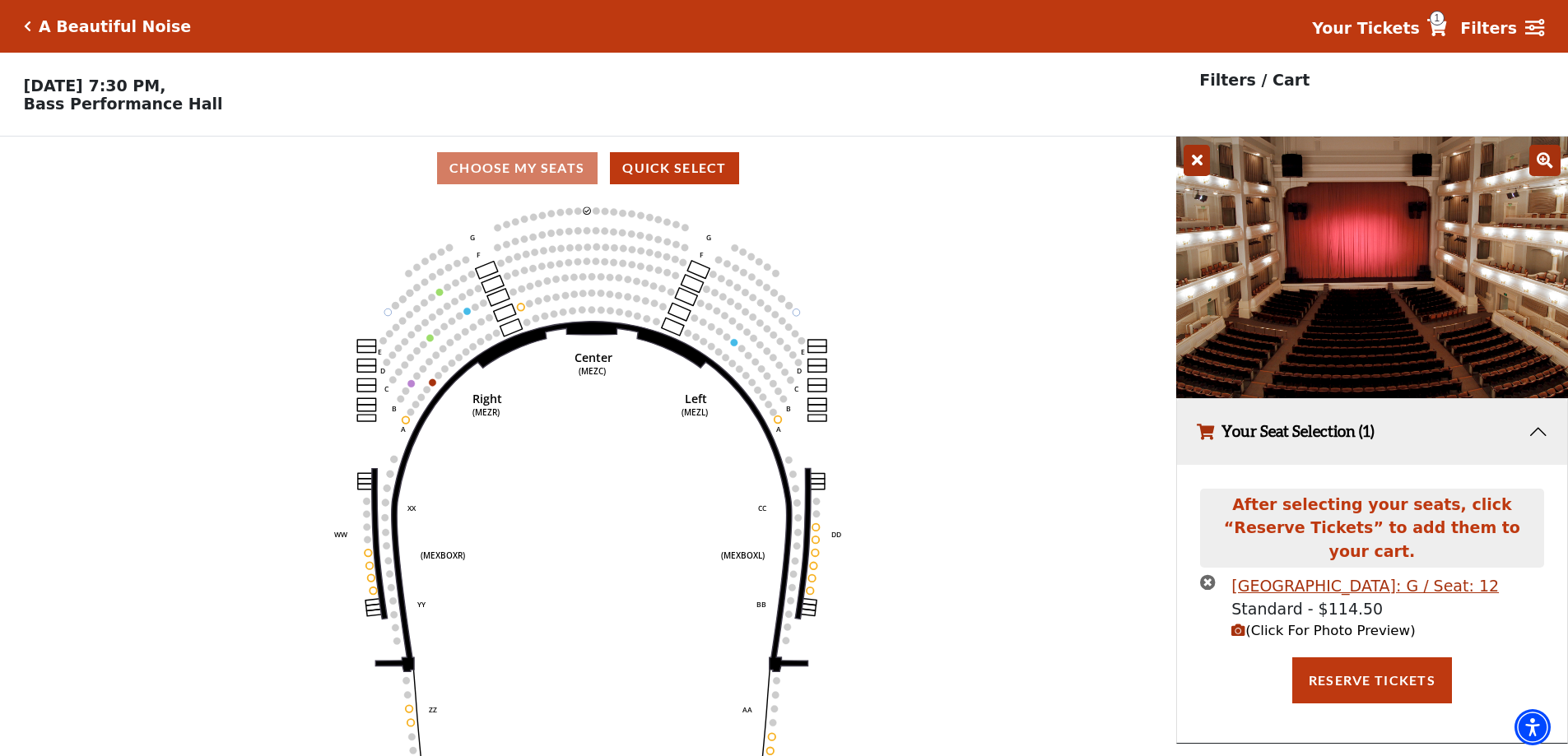
click at [1207, 575] on icon "times-circle" at bounding box center [1208, 582] width 16 height 16
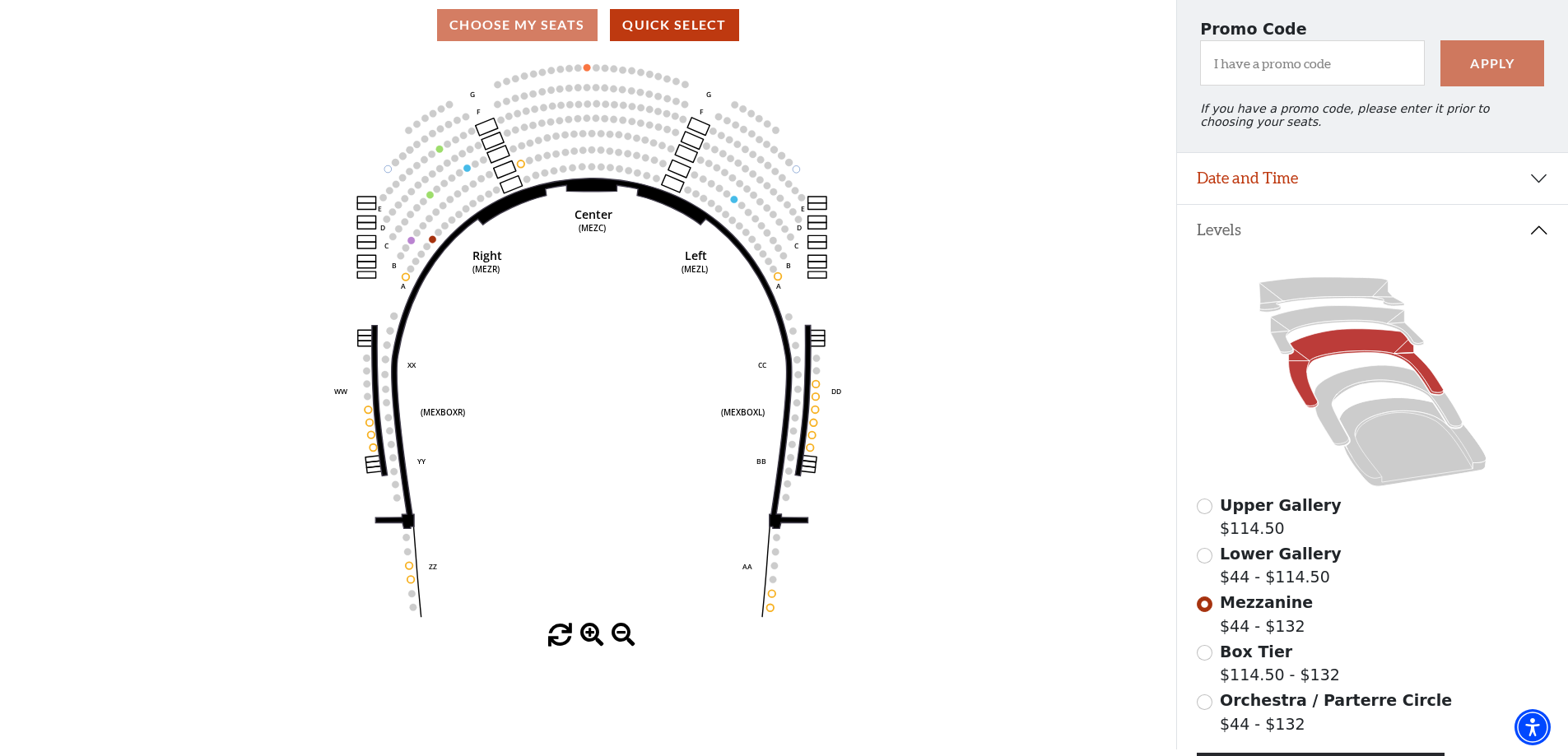
scroll to position [142, 0]
click at [1395, 471] on icon at bounding box center [1413, 443] width 148 height 89
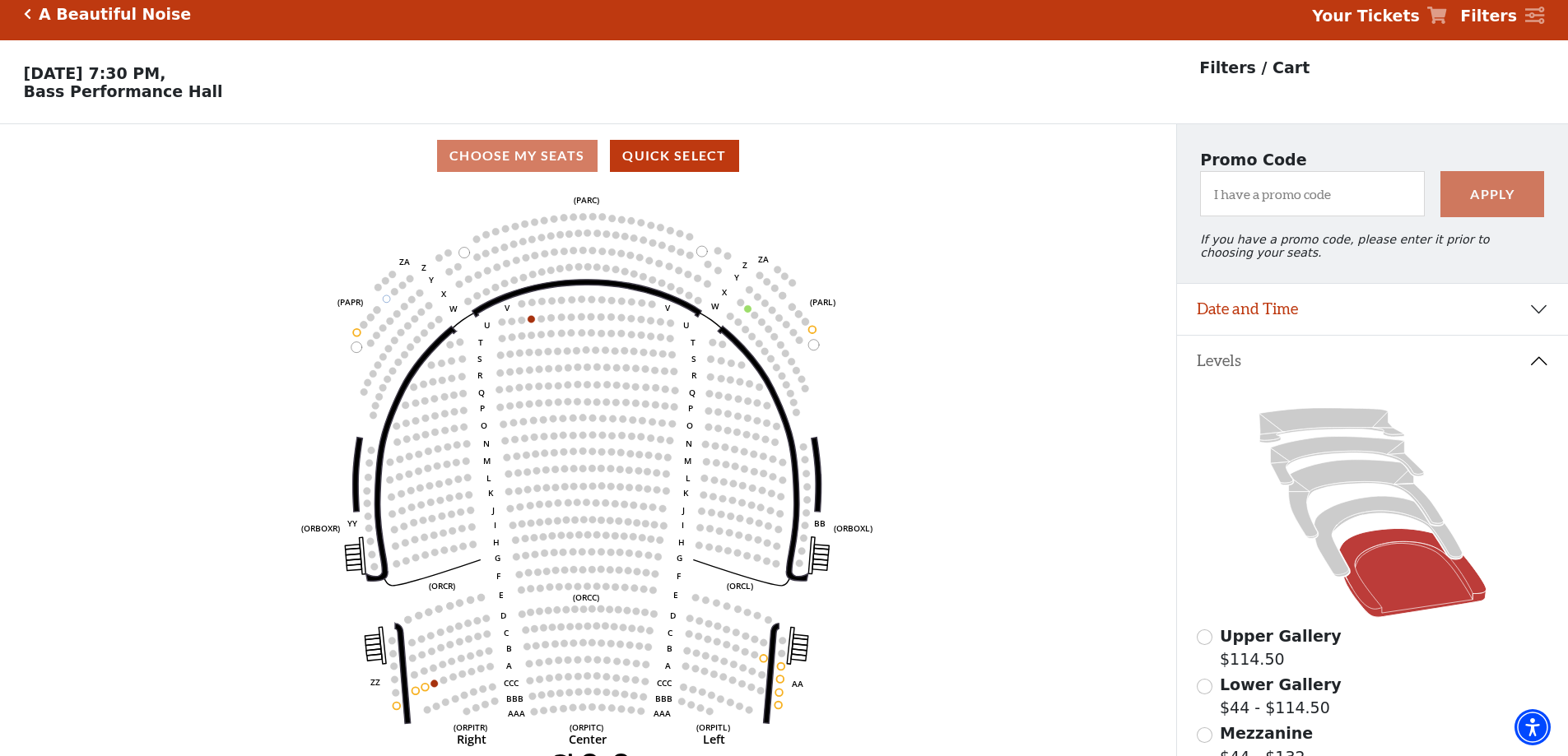
scroll to position [0, 0]
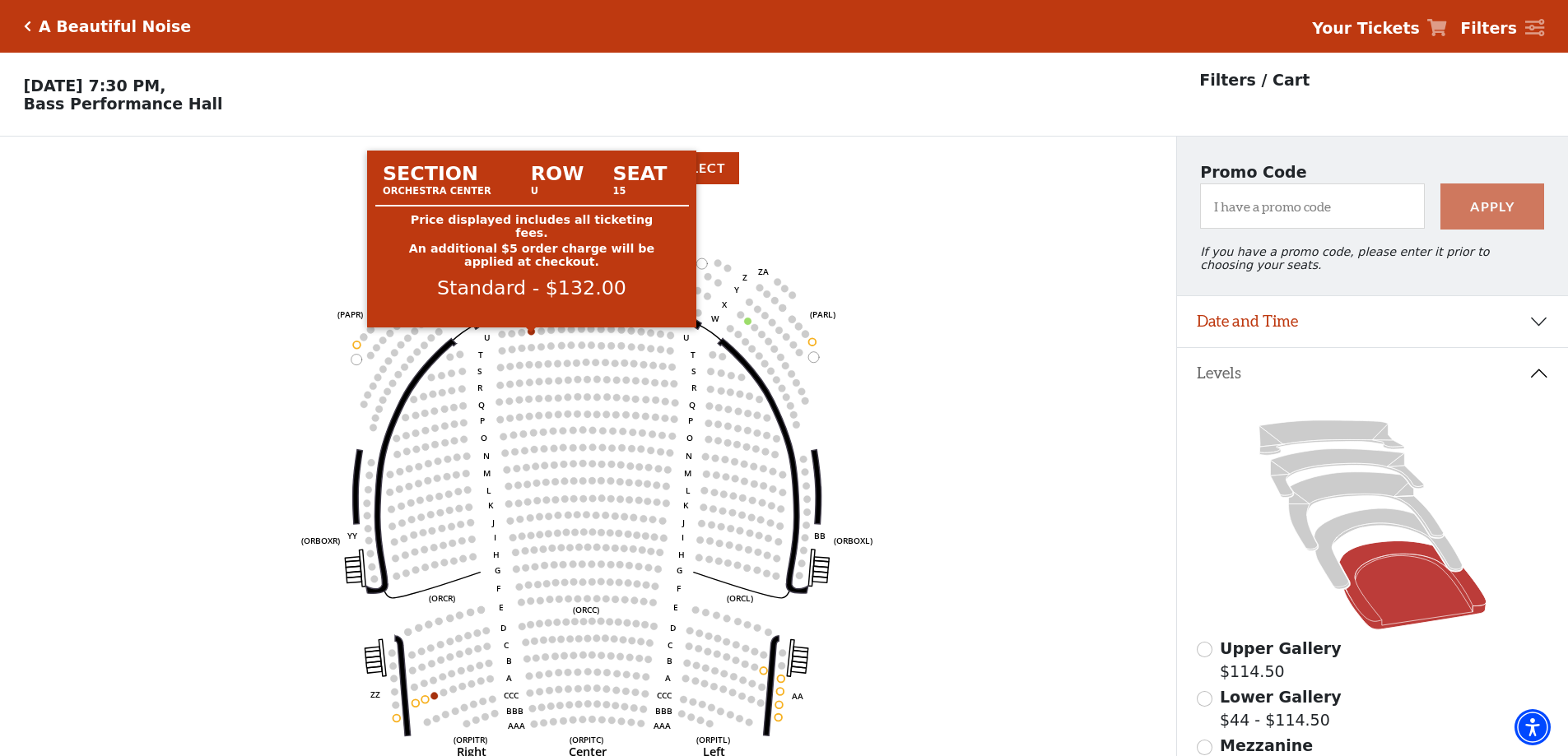
click at [531, 335] on circle at bounding box center [532, 331] width 8 height 8
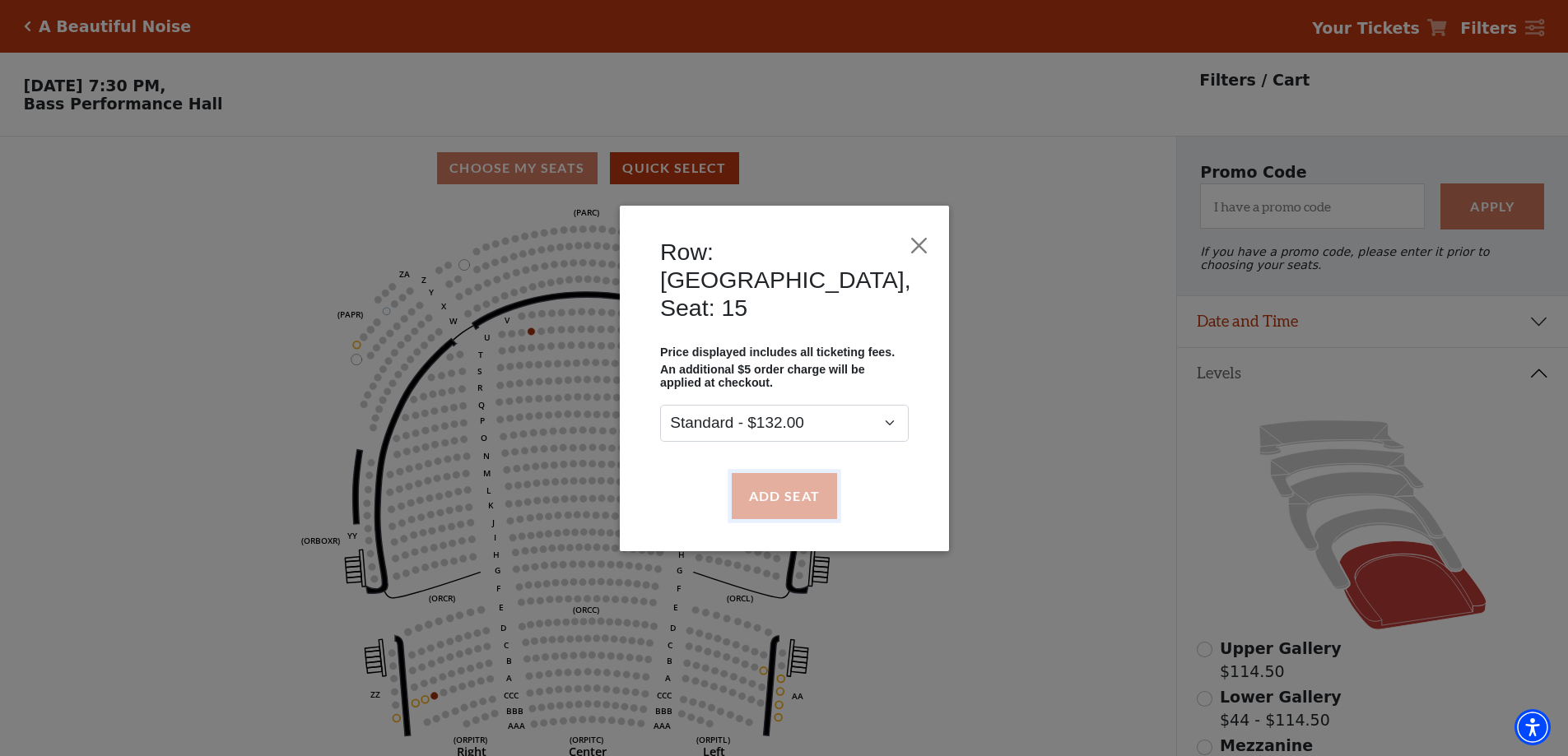
click at [813, 478] on button "Add Seat" at bounding box center [784, 495] width 105 height 46
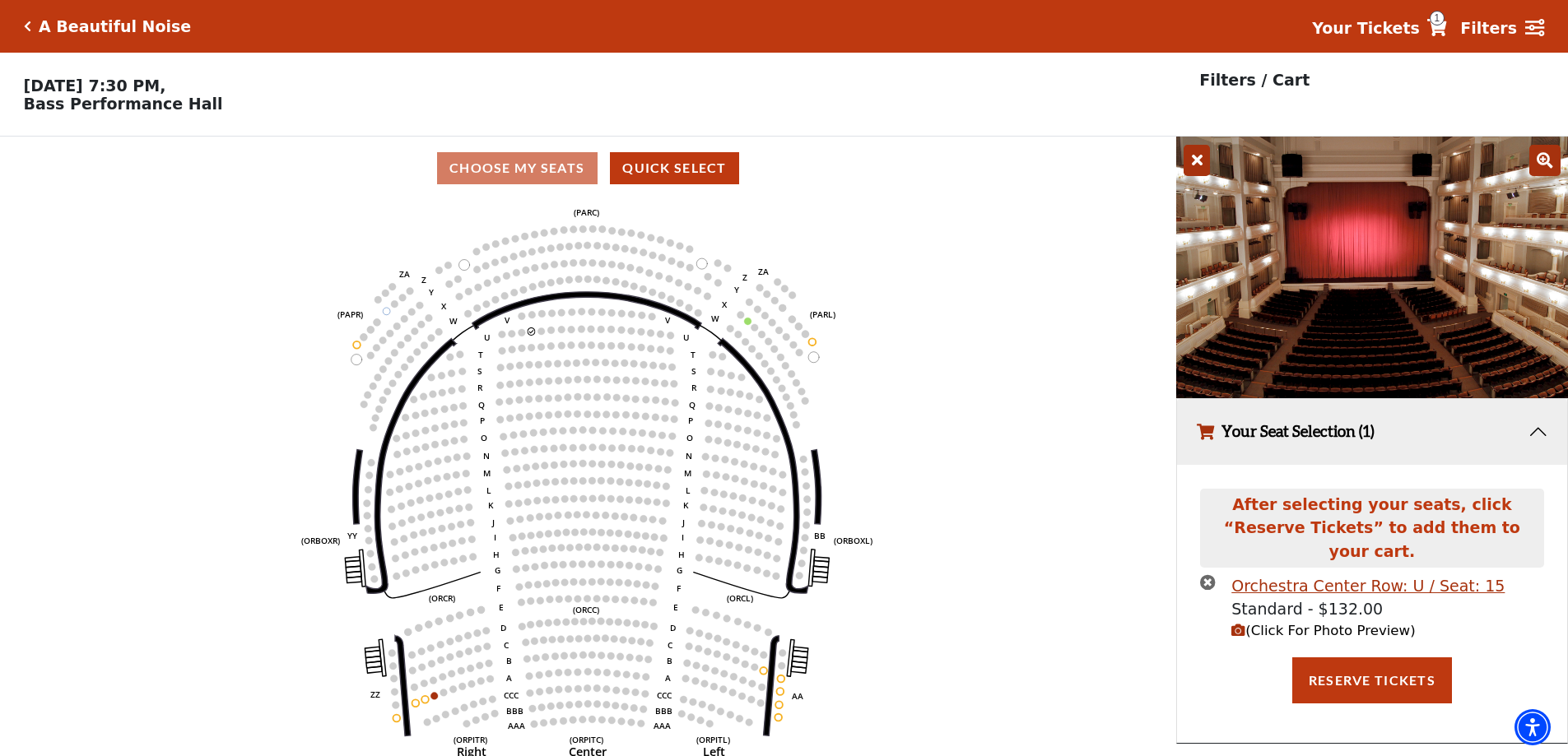
click at [1243, 623] on icon "button" at bounding box center [1238, 630] width 14 height 14
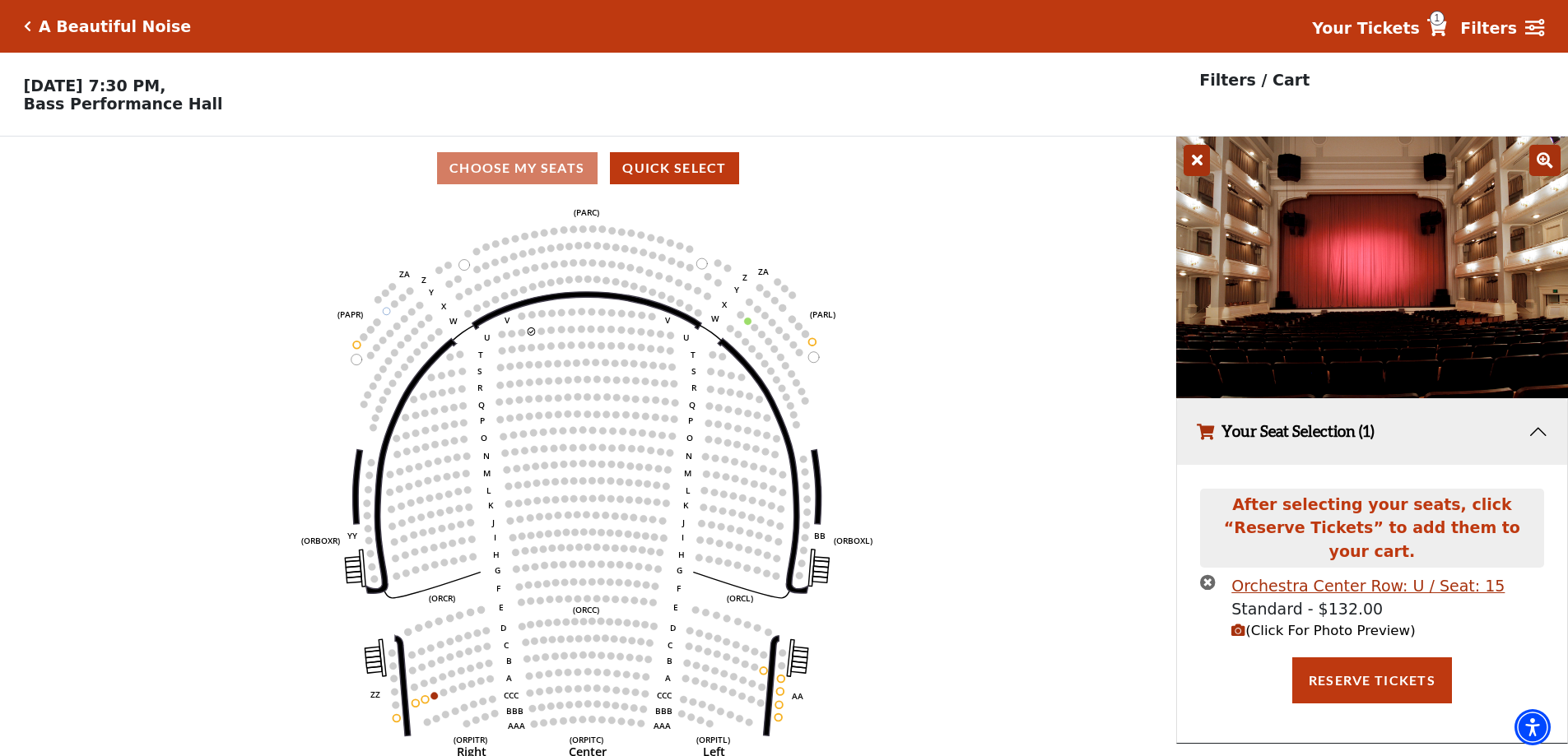
click at [1212, 575] on icon "times-circle" at bounding box center [1208, 582] width 16 height 16
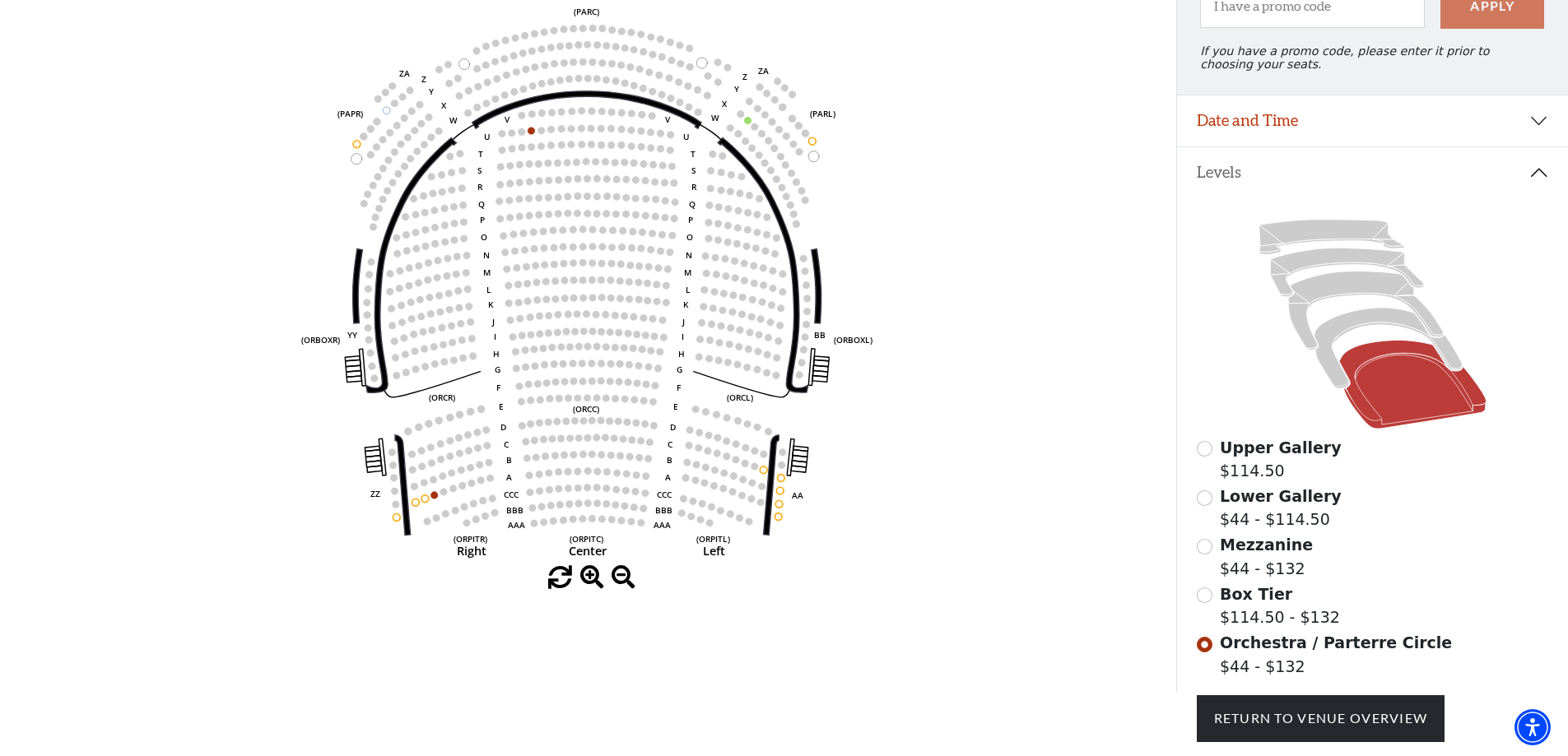
scroll to position [60, 0]
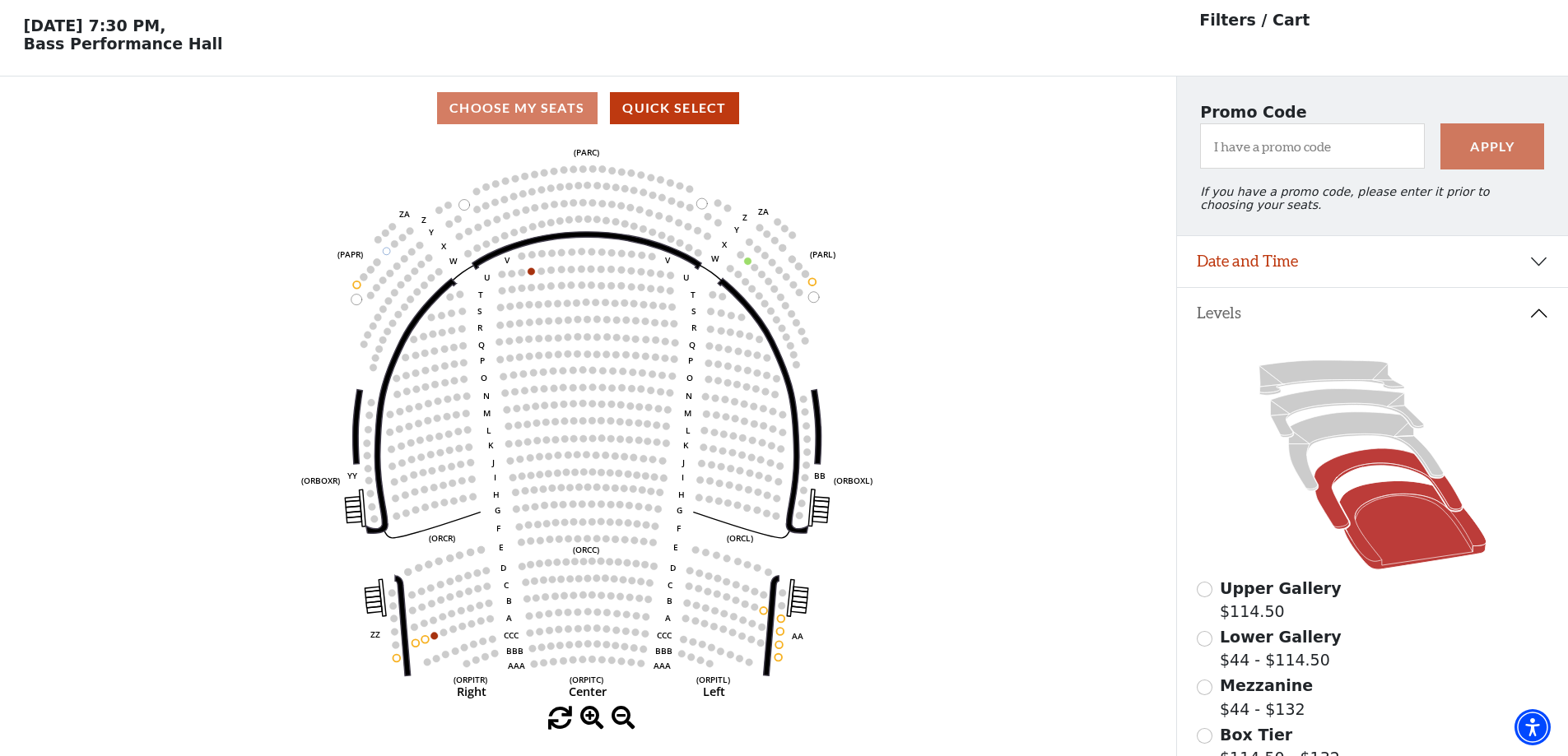
click at [1341, 471] on icon at bounding box center [1388, 490] width 149 height 81
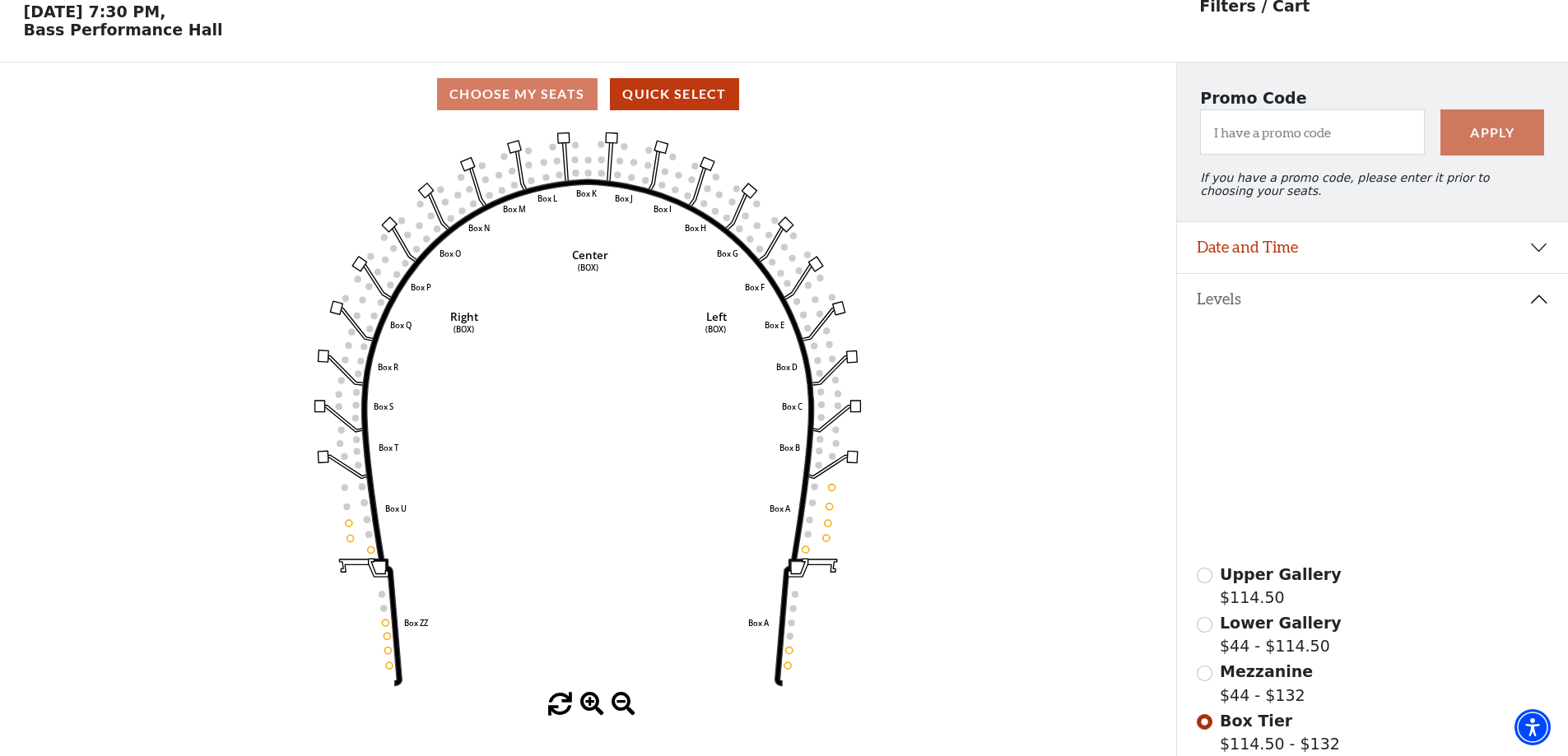
scroll to position [76, 0]
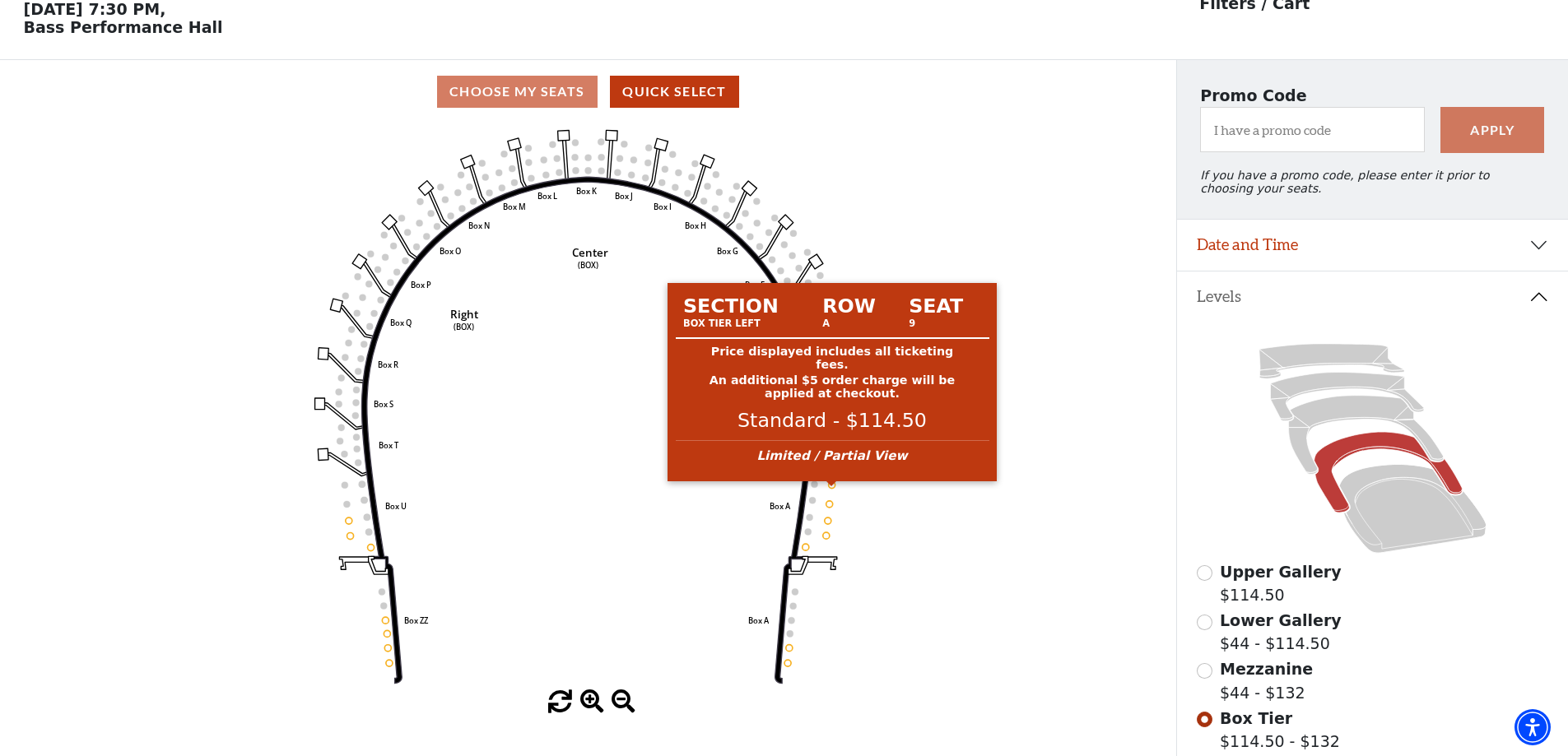
click at [831, 488] on circle at bounding box center [832, 484] width 7 height 7
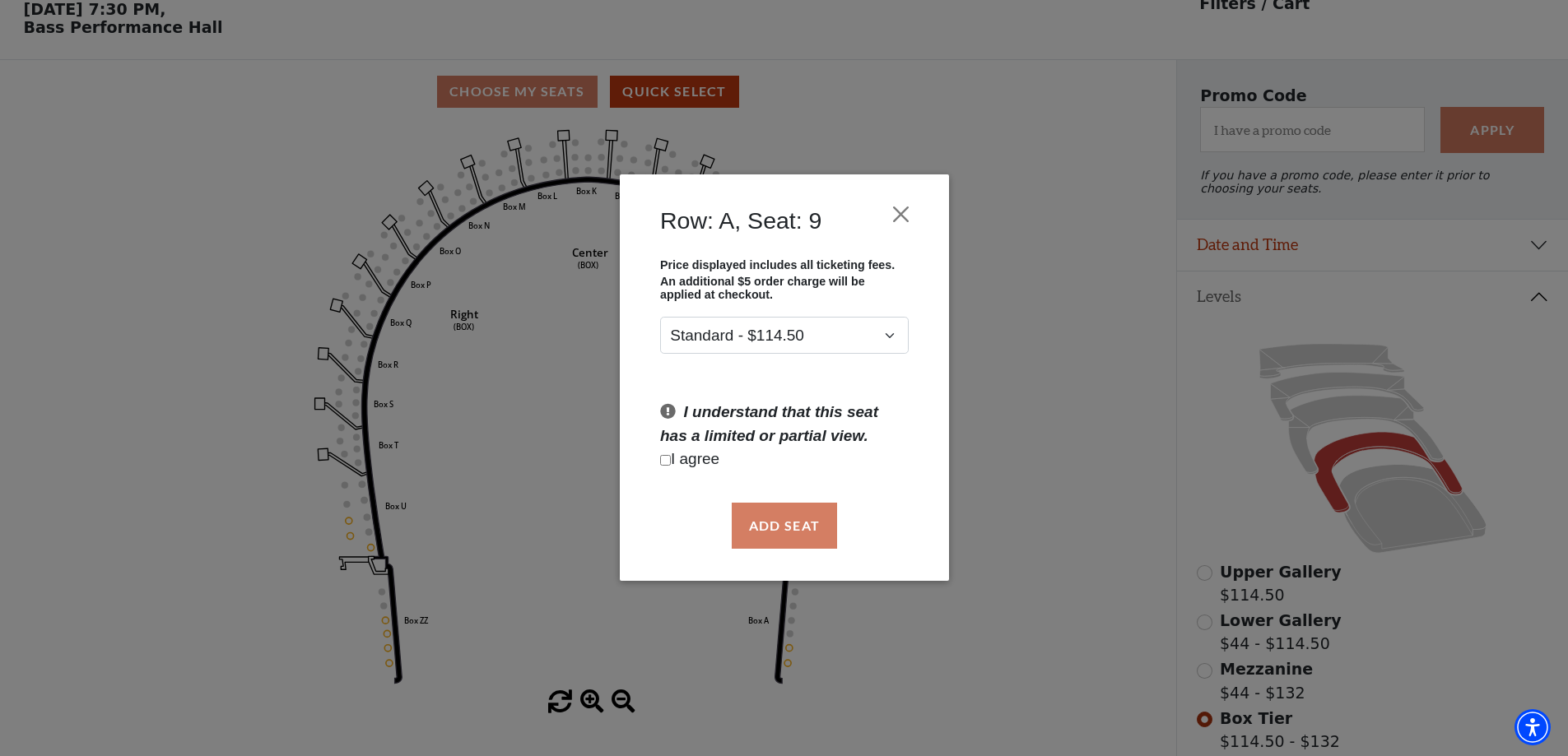
click at [671, 465] on p "I agree" at bounding box center [784, 460] width 248 height 24
click at [665, 460] on input "Checkbox field" at bounding box center [665, 460] width 10 height 10
checkbox input "true"
click at [792, 518] on button "Add Seat" at bounding box center [784, 526] width 105 height 46
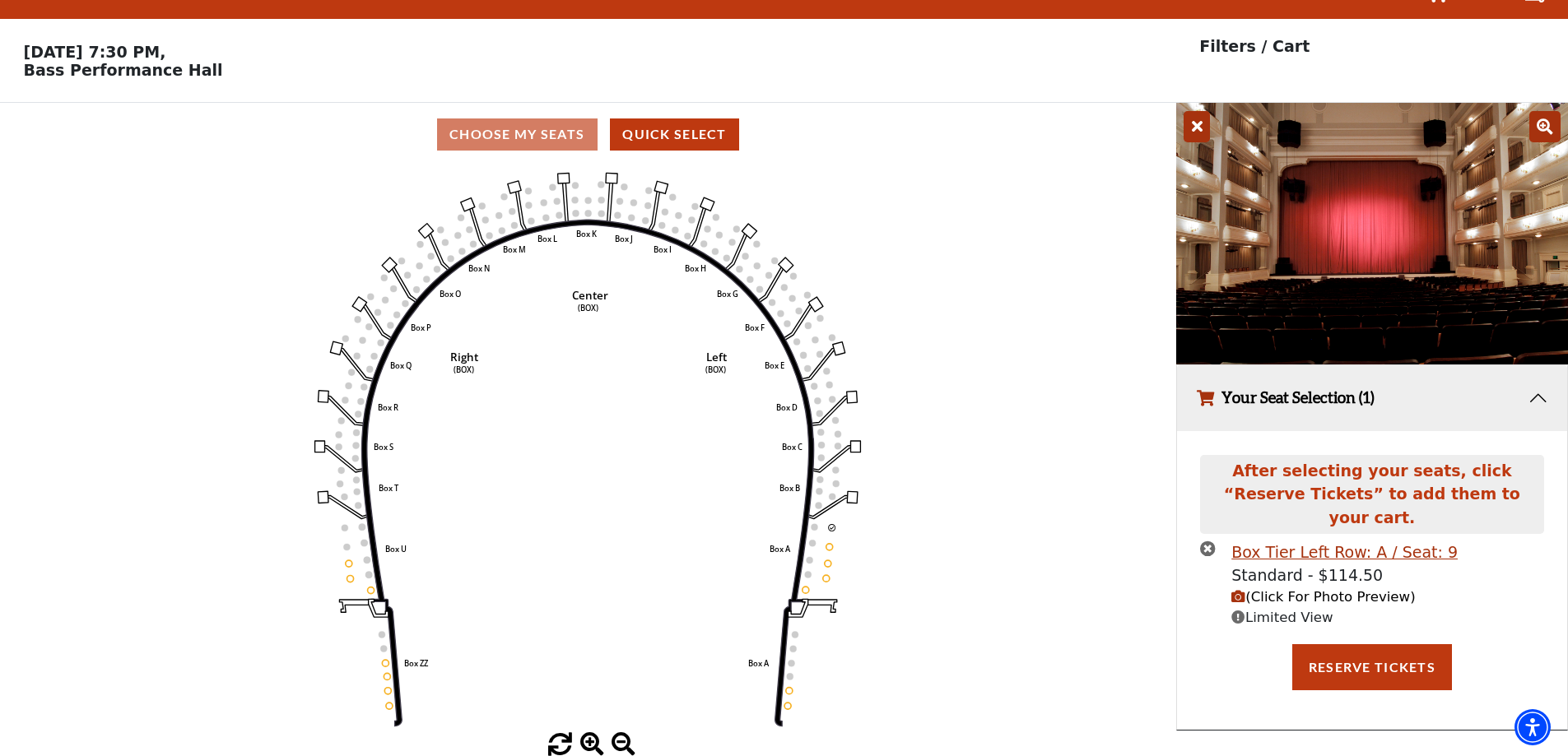
scroll to position [0, 0]
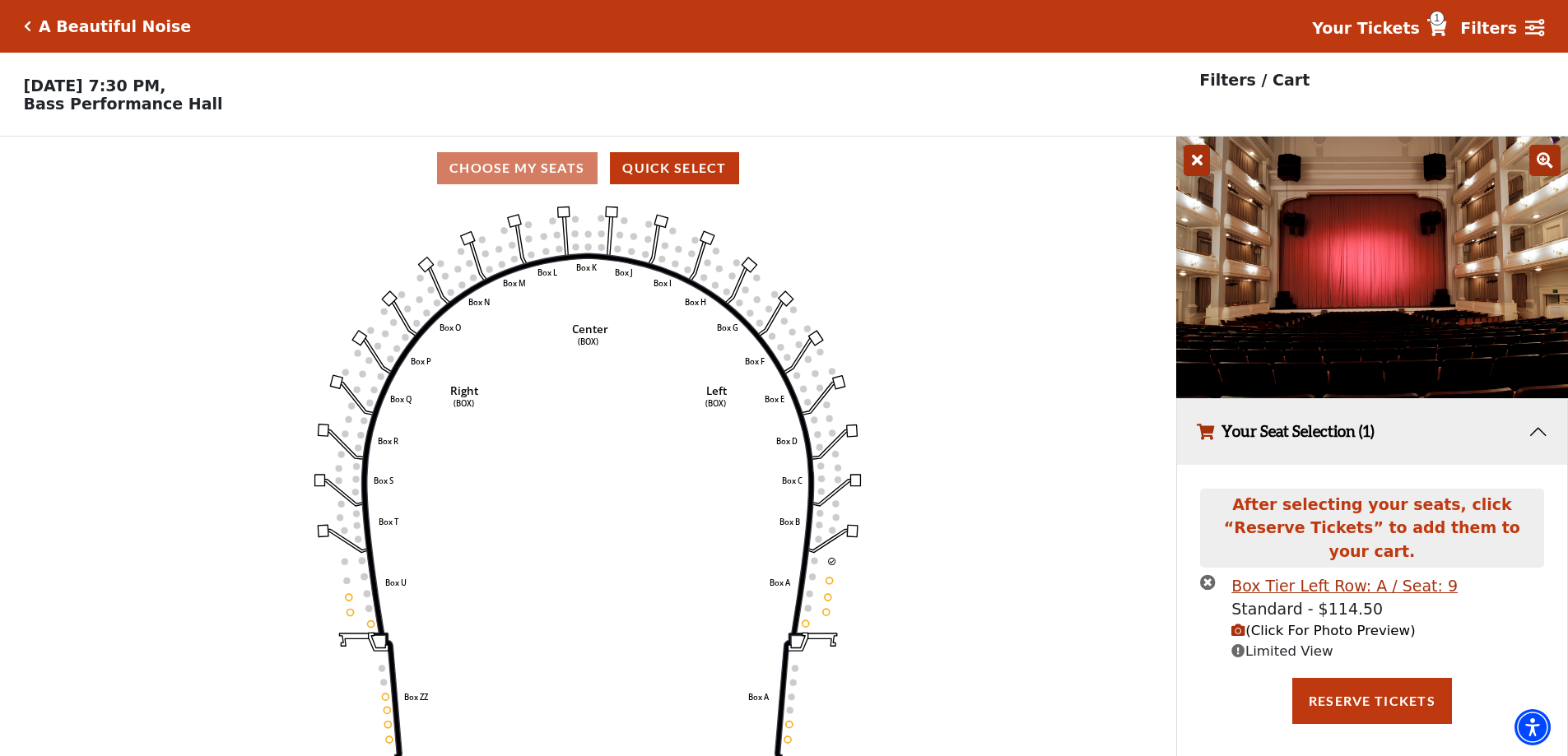
click at [1263, 622] on span "(Click For Photo Preview)" at bounding box center [1323, 630] width 183 height 16
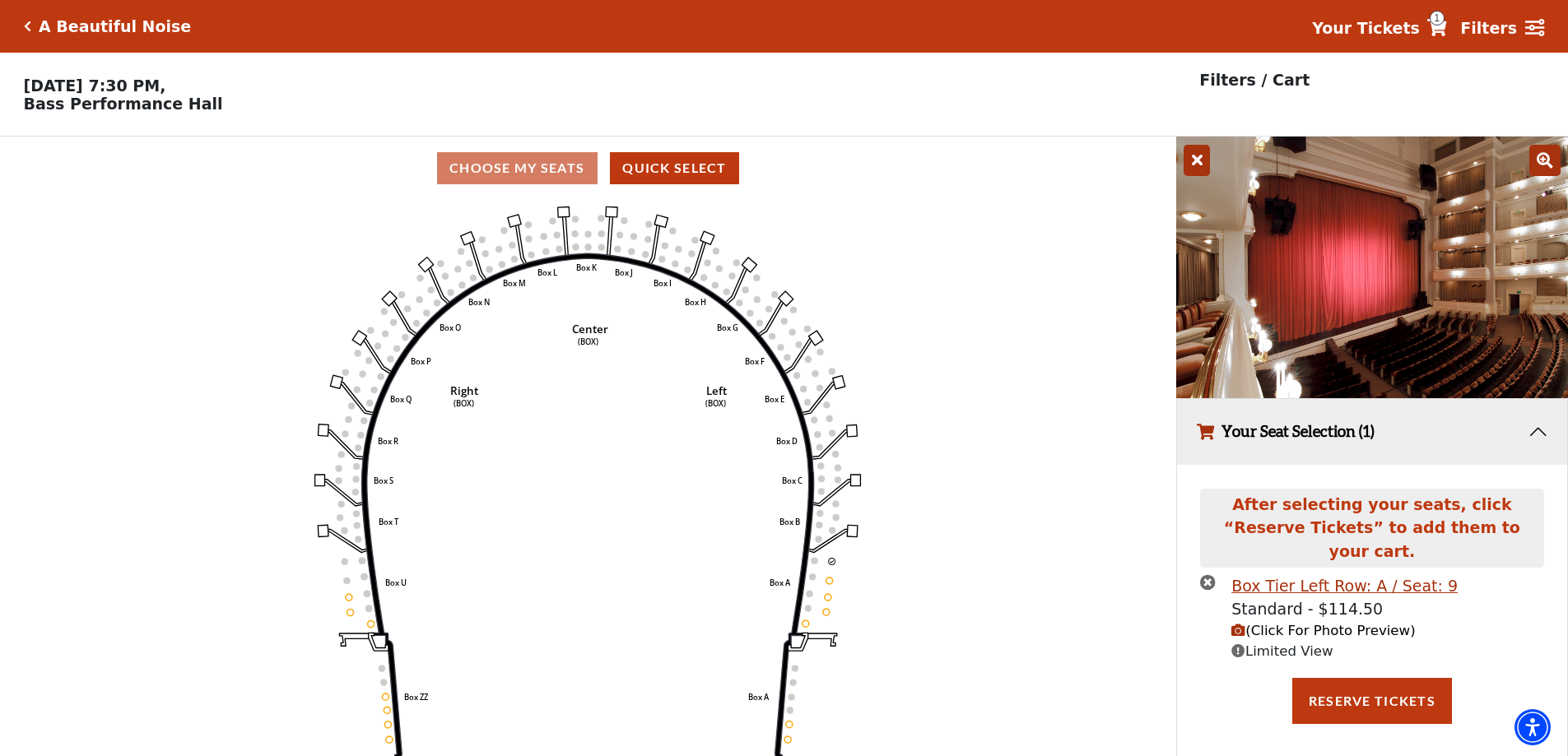
click at [1207, 575] on icon "times-circle" at bounding box center [1208, 582] width 16 height 16
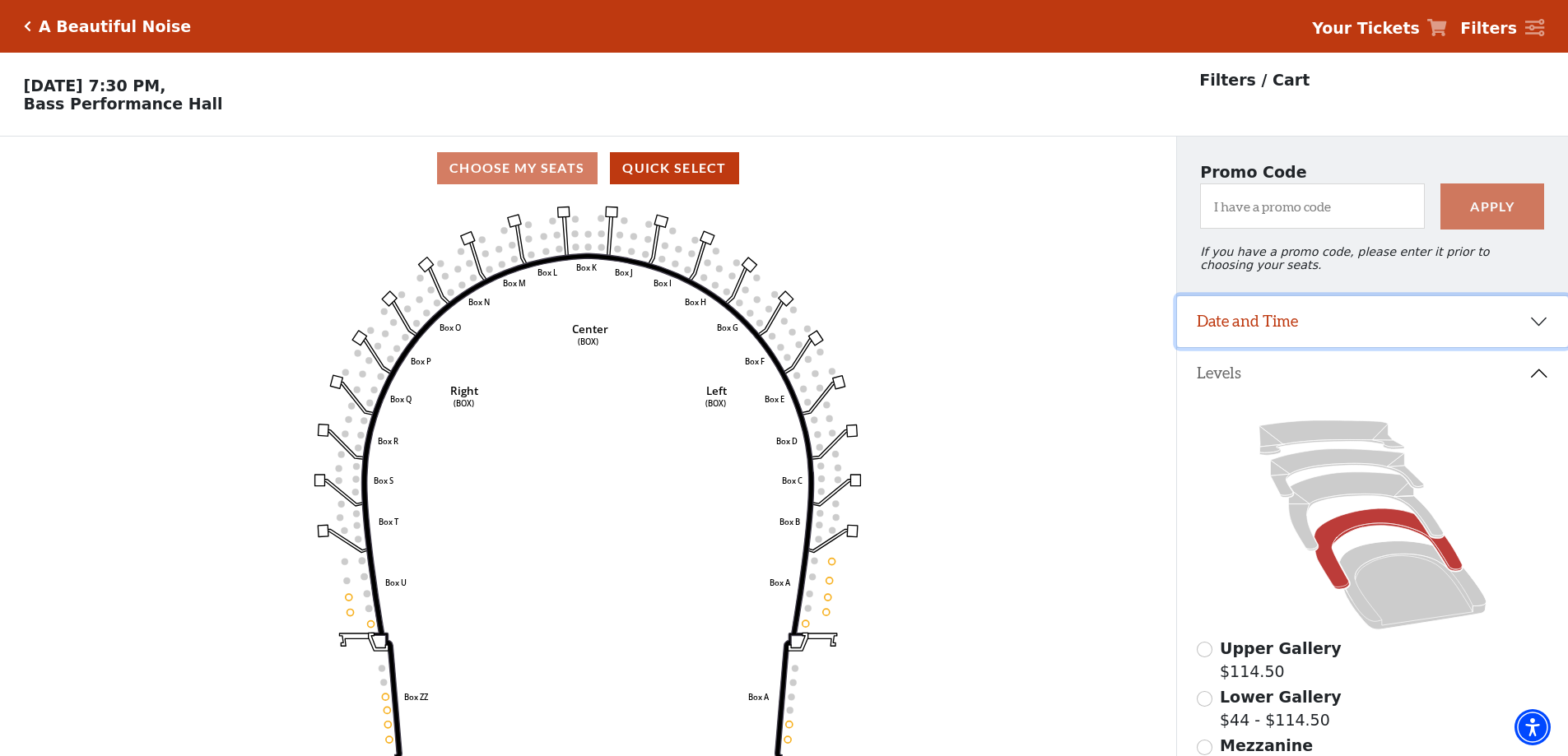
click at [1543, 326] on button "Date and Time" at bounding box center [1372, 322] width 391 height 51
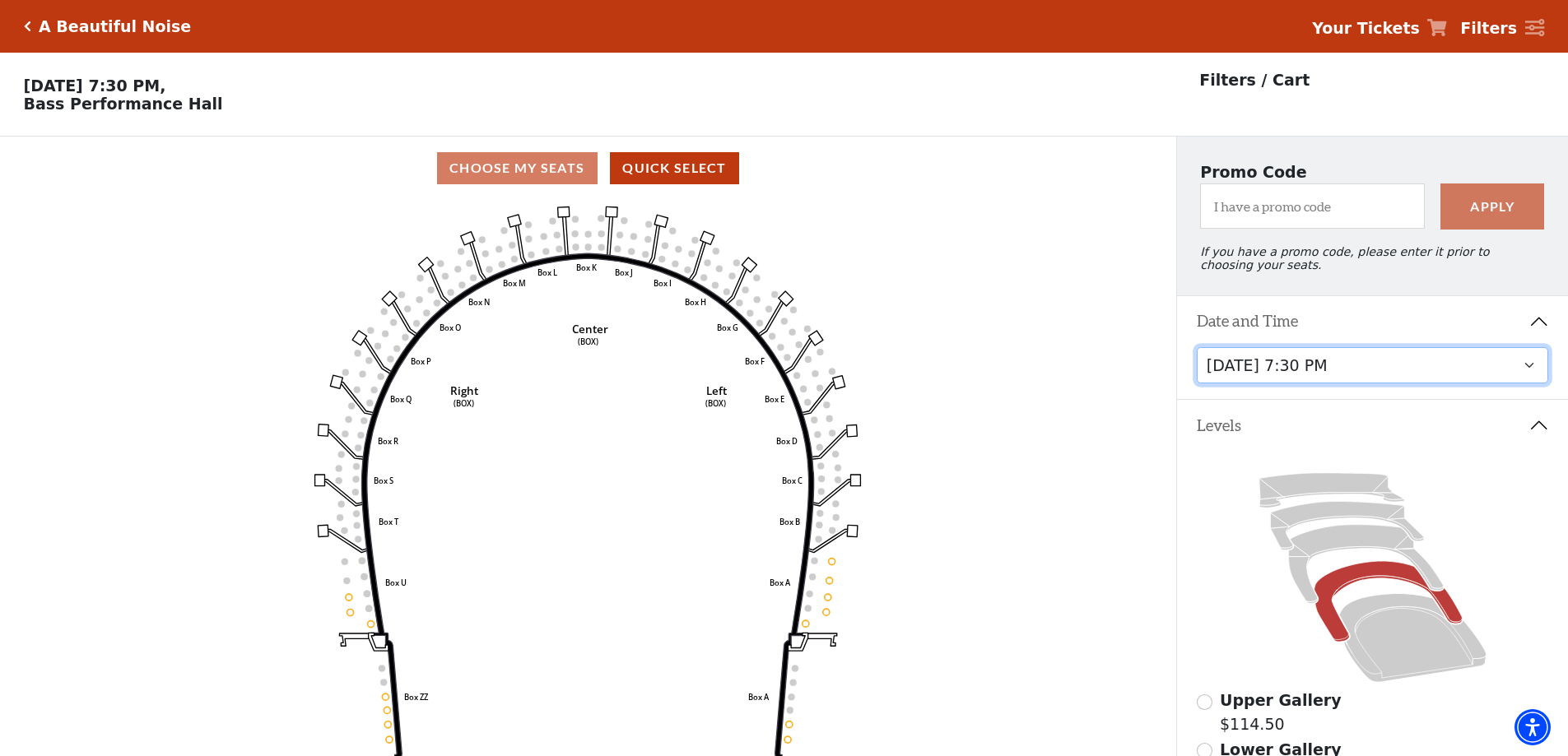
click at [1335, 377] on select "Tuesday, October 28 at 7:30 PM Wednesday, October 29 at 7:30 PM Thursday, Octob…" at bounding box center [1372, 365] width 353 height 37
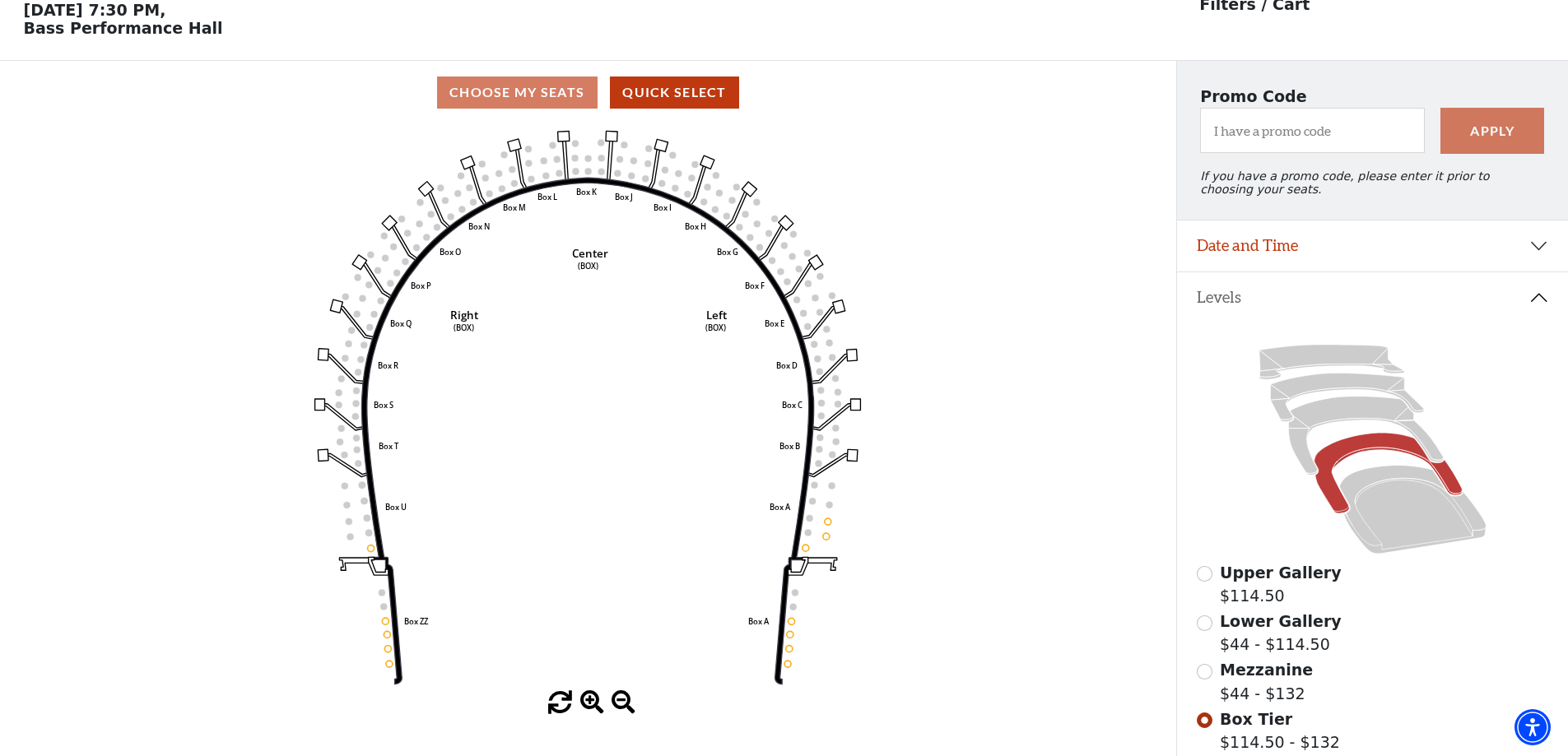
scroll to position [76, 0]
click at [1354, 416] on icon at bounding box center [1366, 435] width 155 height 79
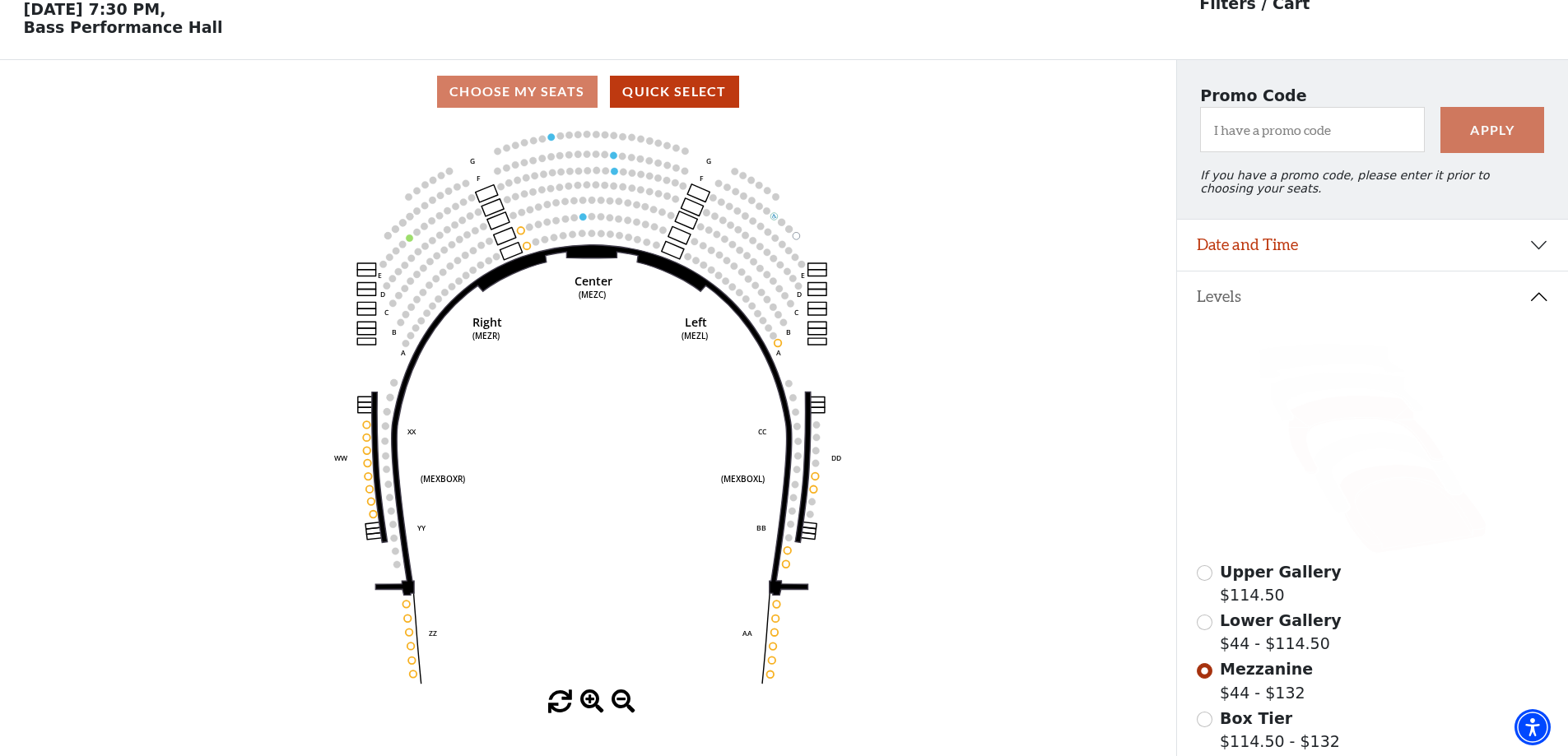
click at [1394, 482] on icon at bounding box center [1413, 509] width 148 height 89
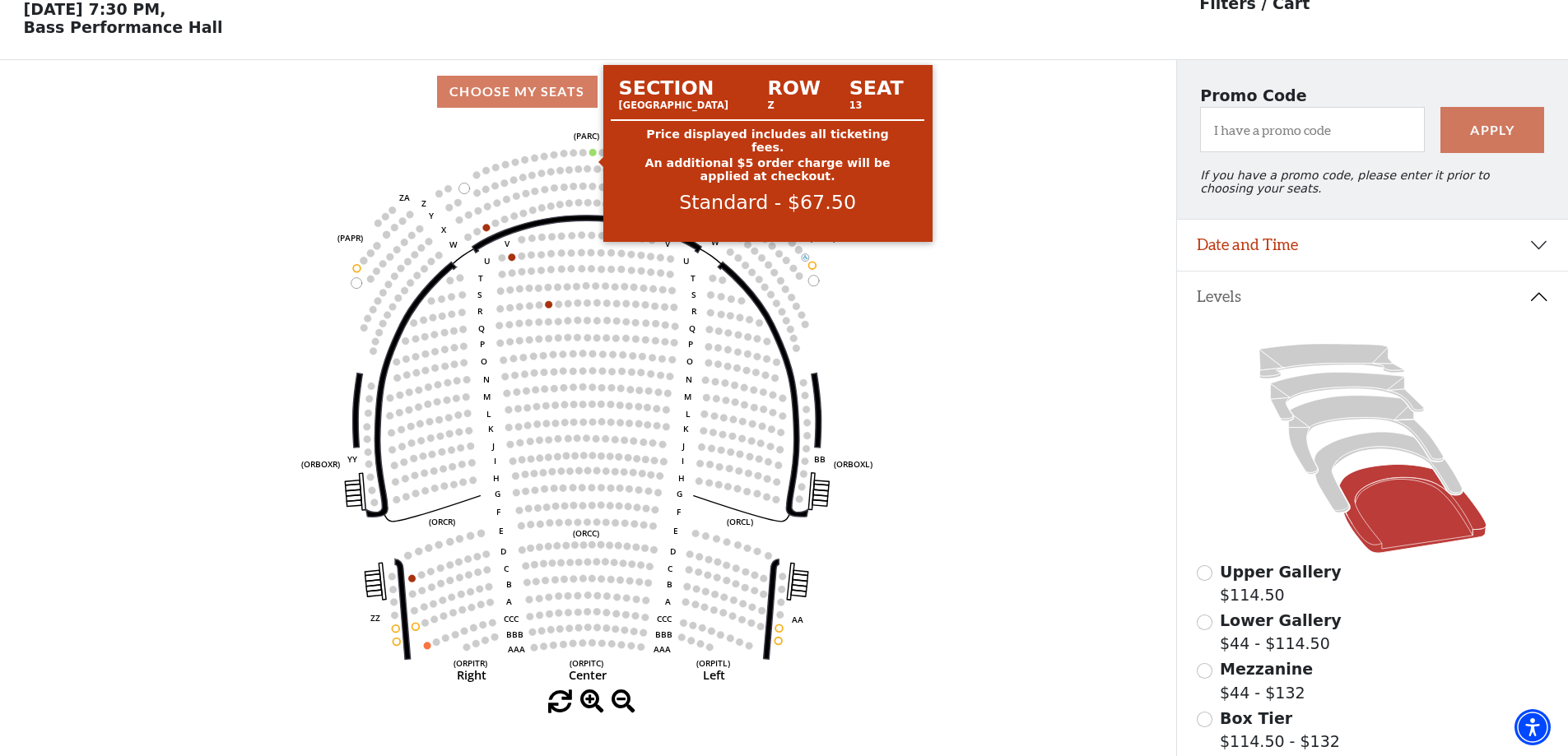
click at [592, 156] on circle at bounding box center [594, 152] width 8 height 8
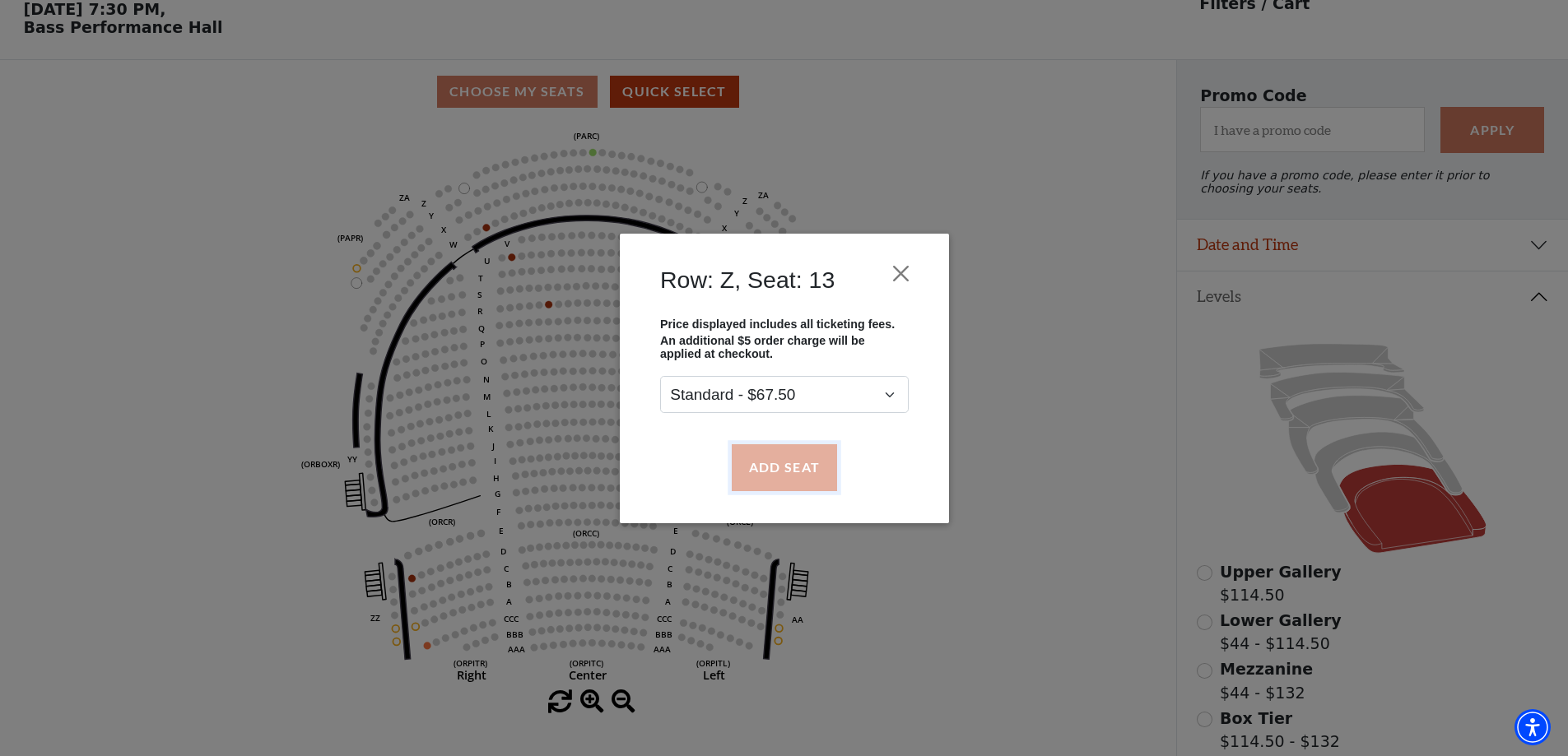
click at [805, 470] on button "Add Seat" at bounding box center [784, 467] width 105 height 46
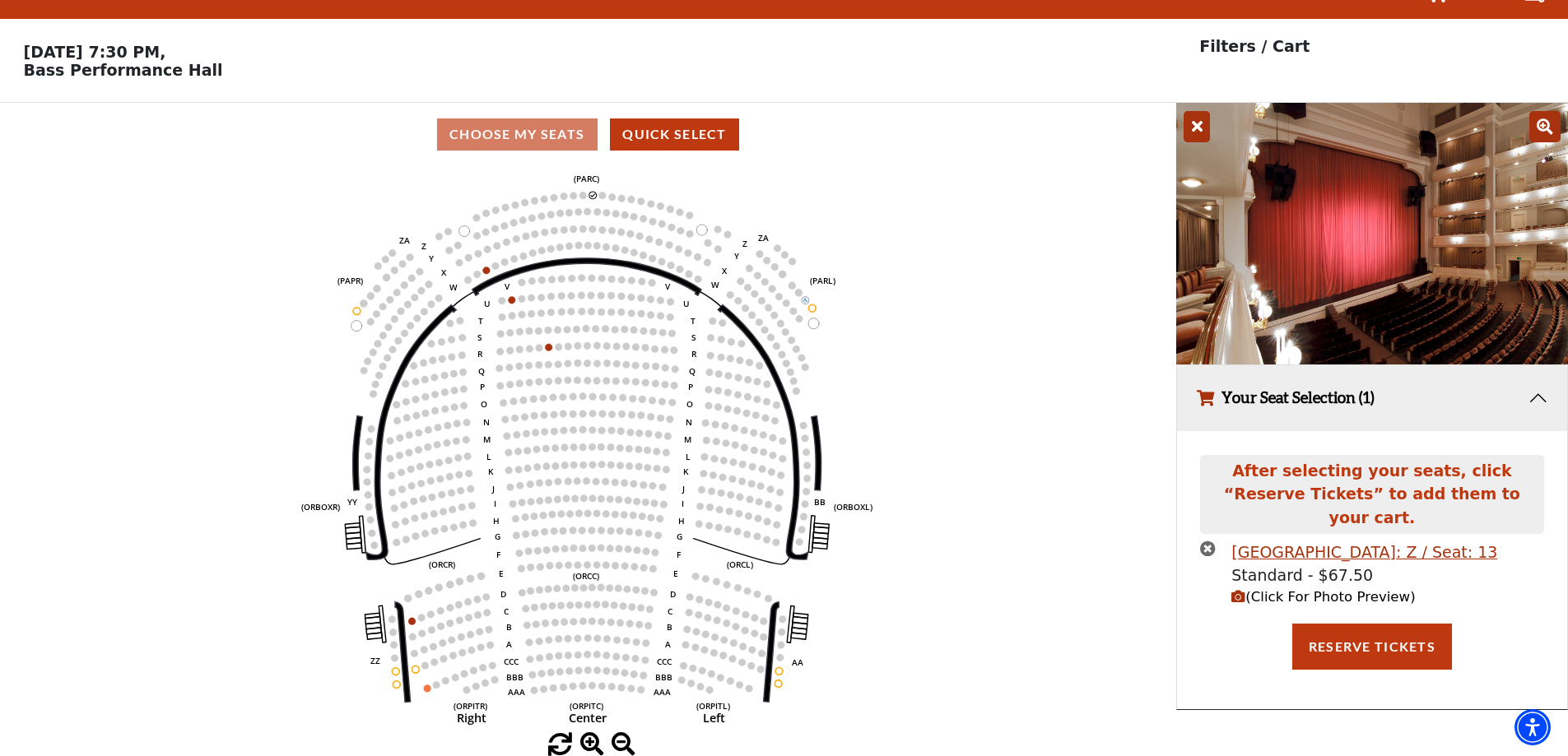
scroll to position [0, 0]
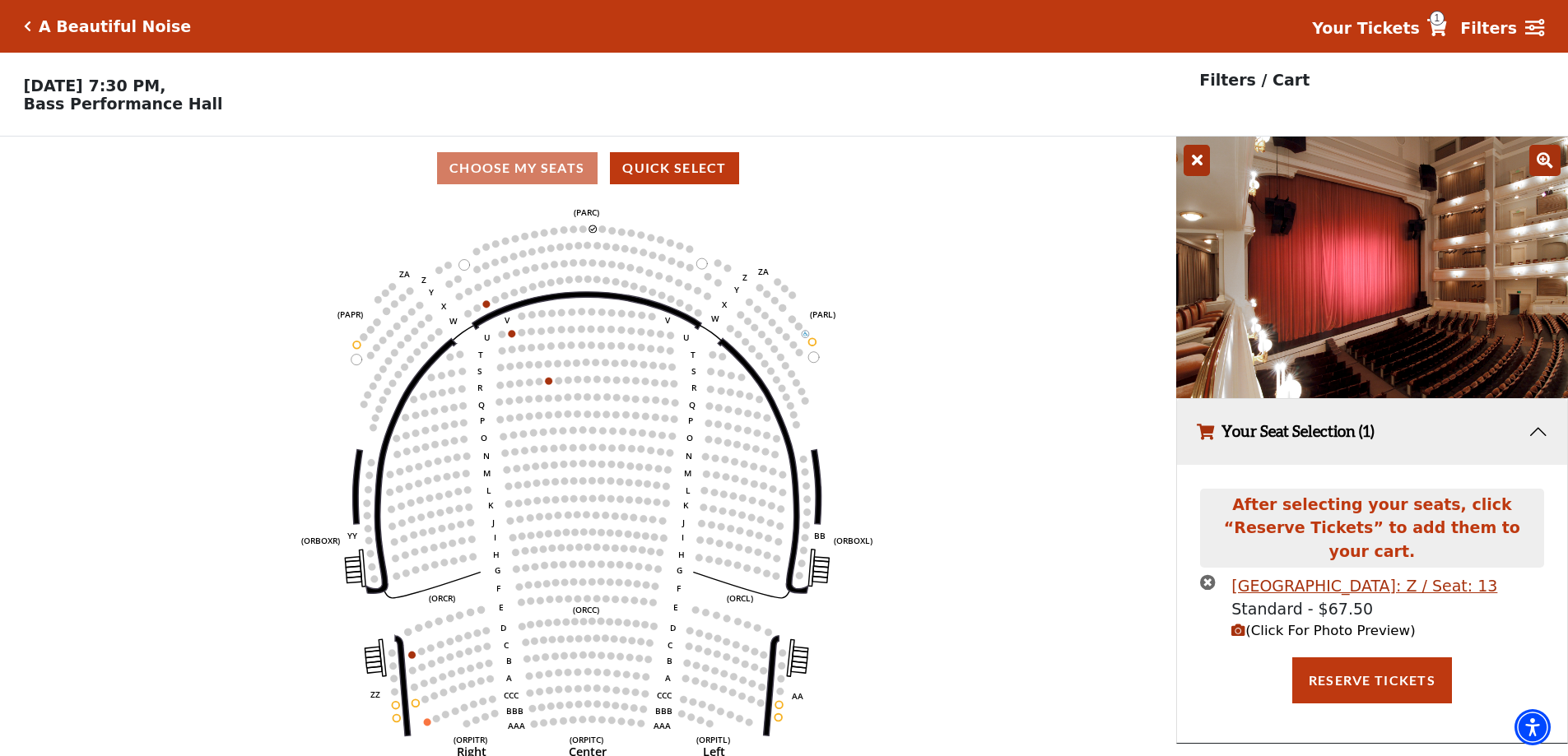
click at [1289, 622] on span "(Click For Photo Preview)" at bounding box center [1323, 630] width 183 height 16
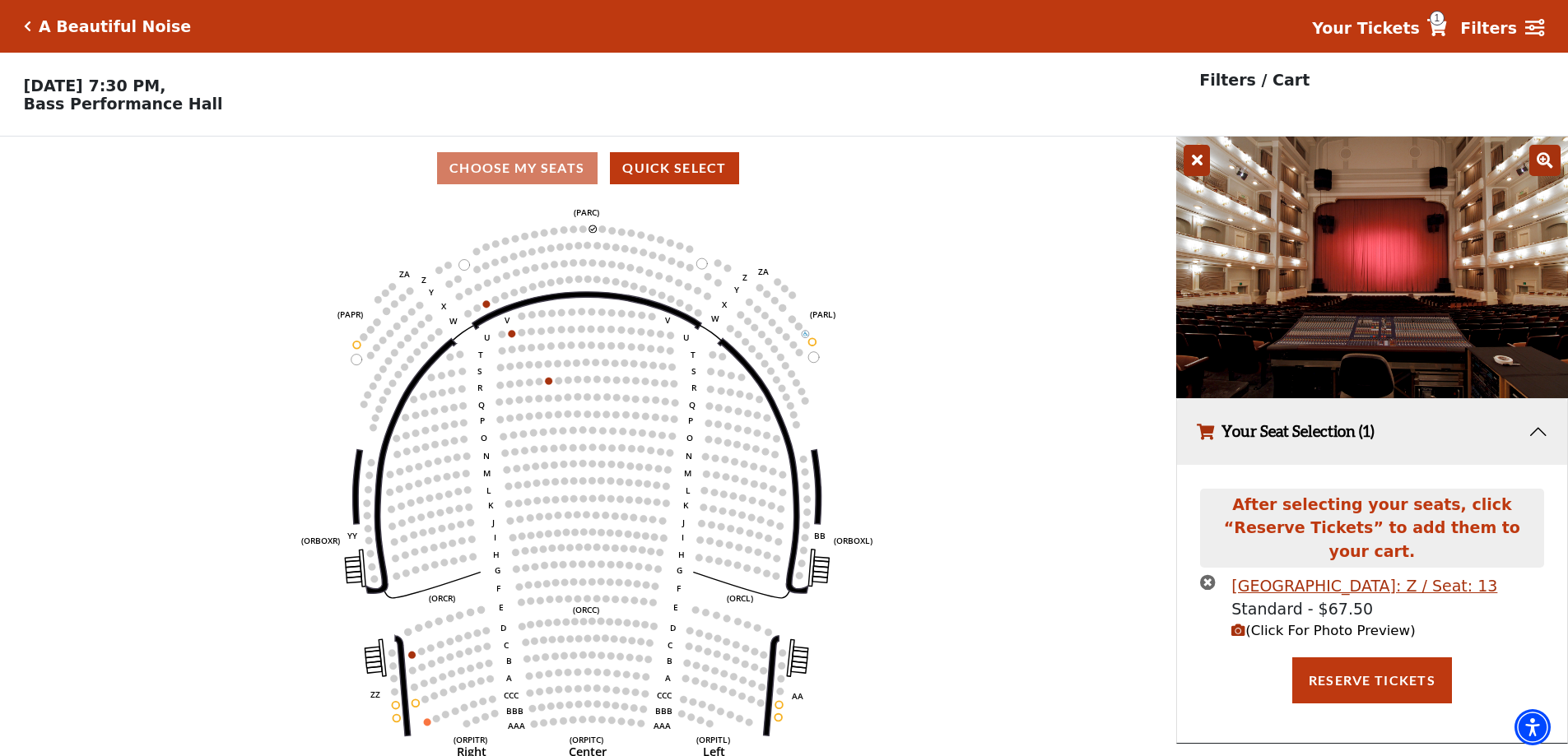
click at [1200, 158] on icon at bounding box center [1196, 160] width 26 height 31
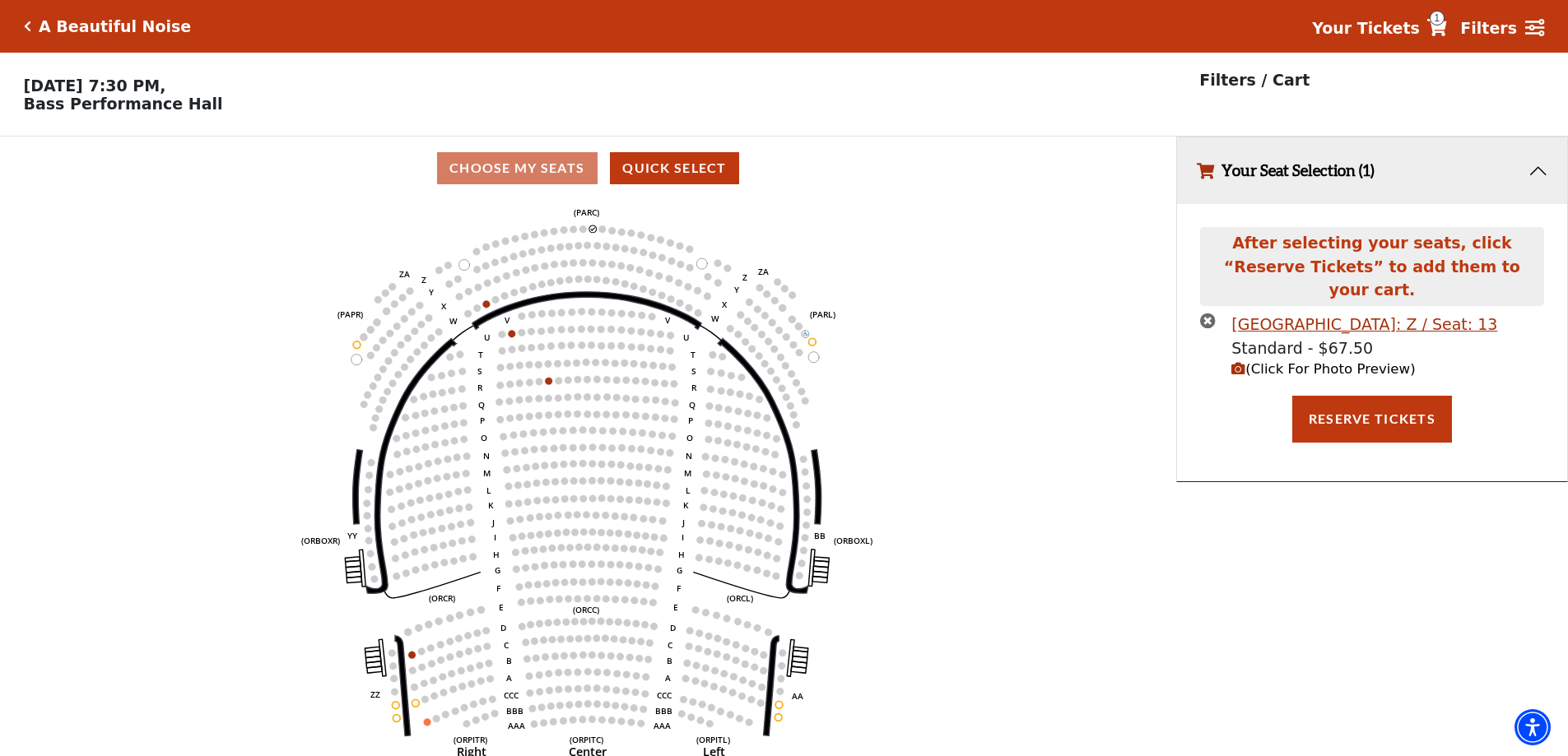
click at [1210, 313] on icon "times-circle" at bounding box center [1208, 321] width 16 height 16
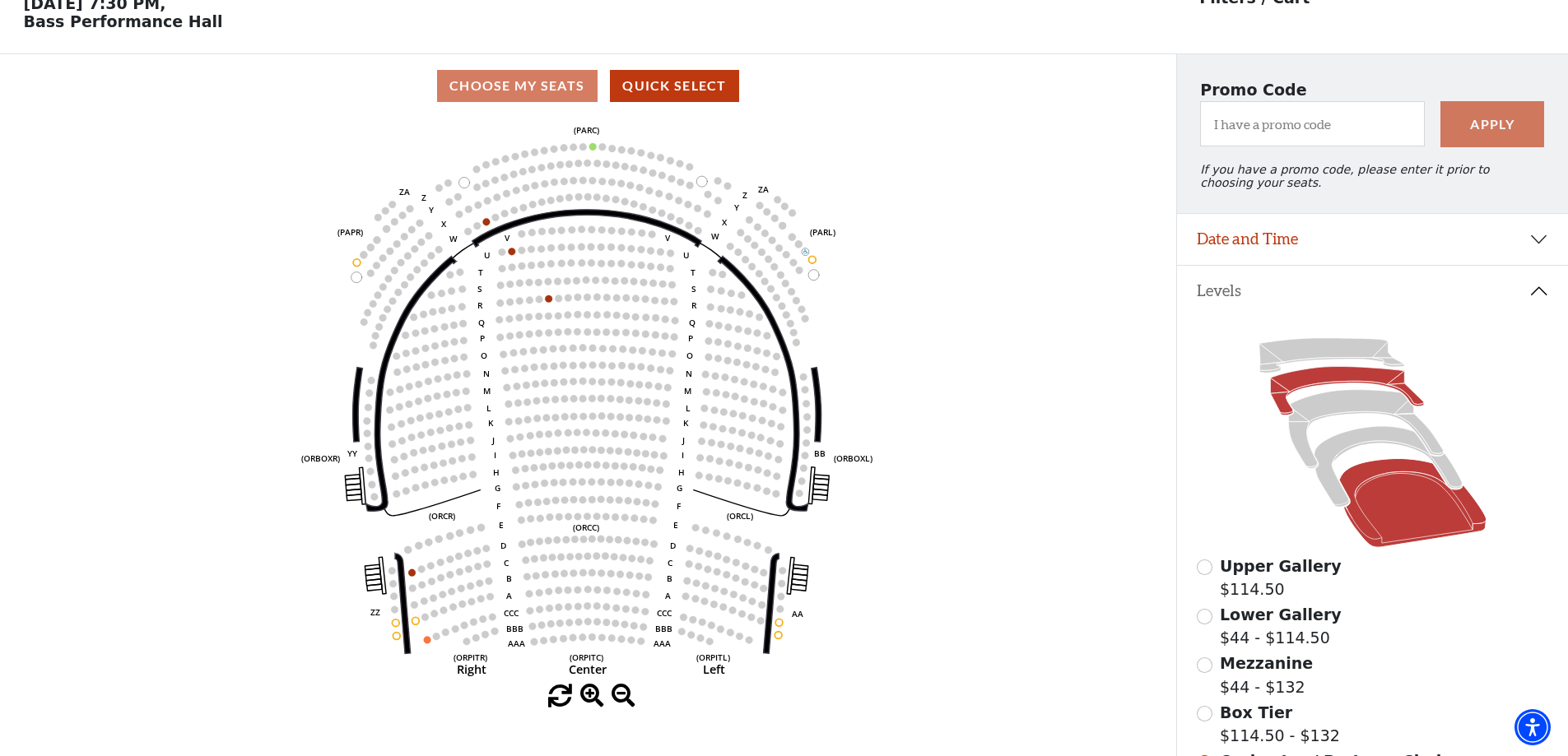
scroll to position [60, 0]
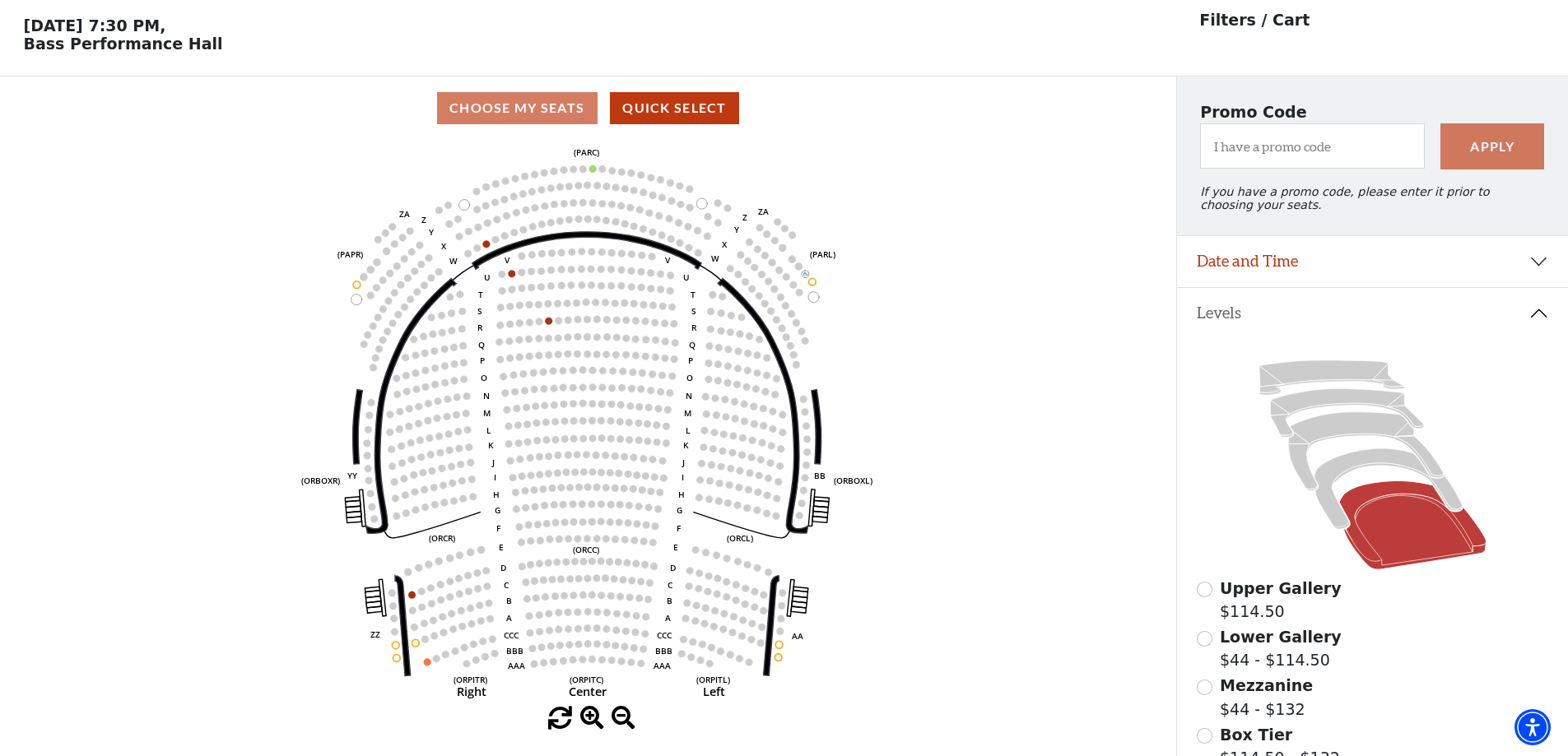
click at [1334, 400] on icon at bounding box center [1372, 465] width 353 height 222
click at [1342, 406] on icon at bounding box center [1346, 414] width 153 height 49
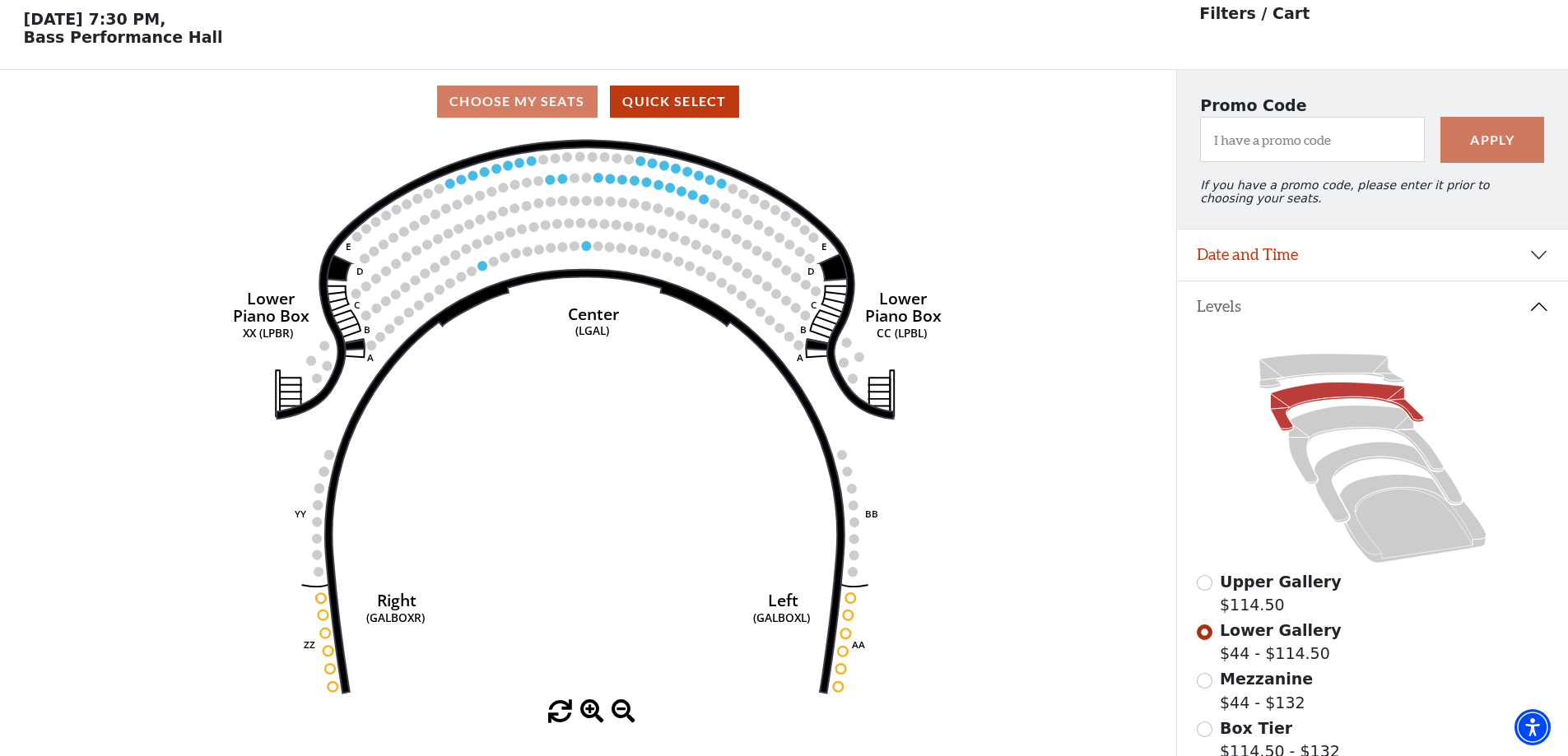
scroll to position [76, 0]
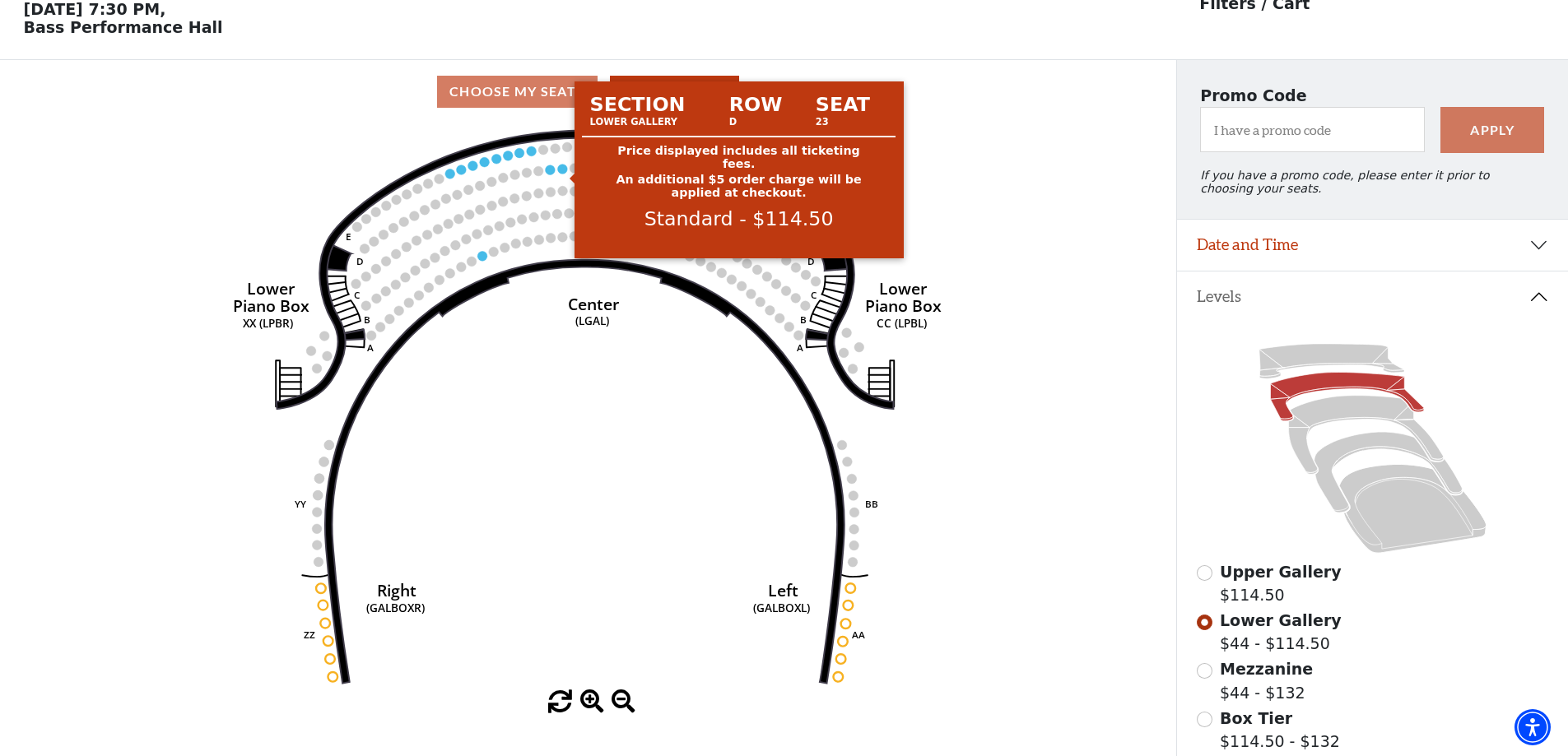
click at [563, 174] on circle at bounding box center [562, 168] width 10 height 10
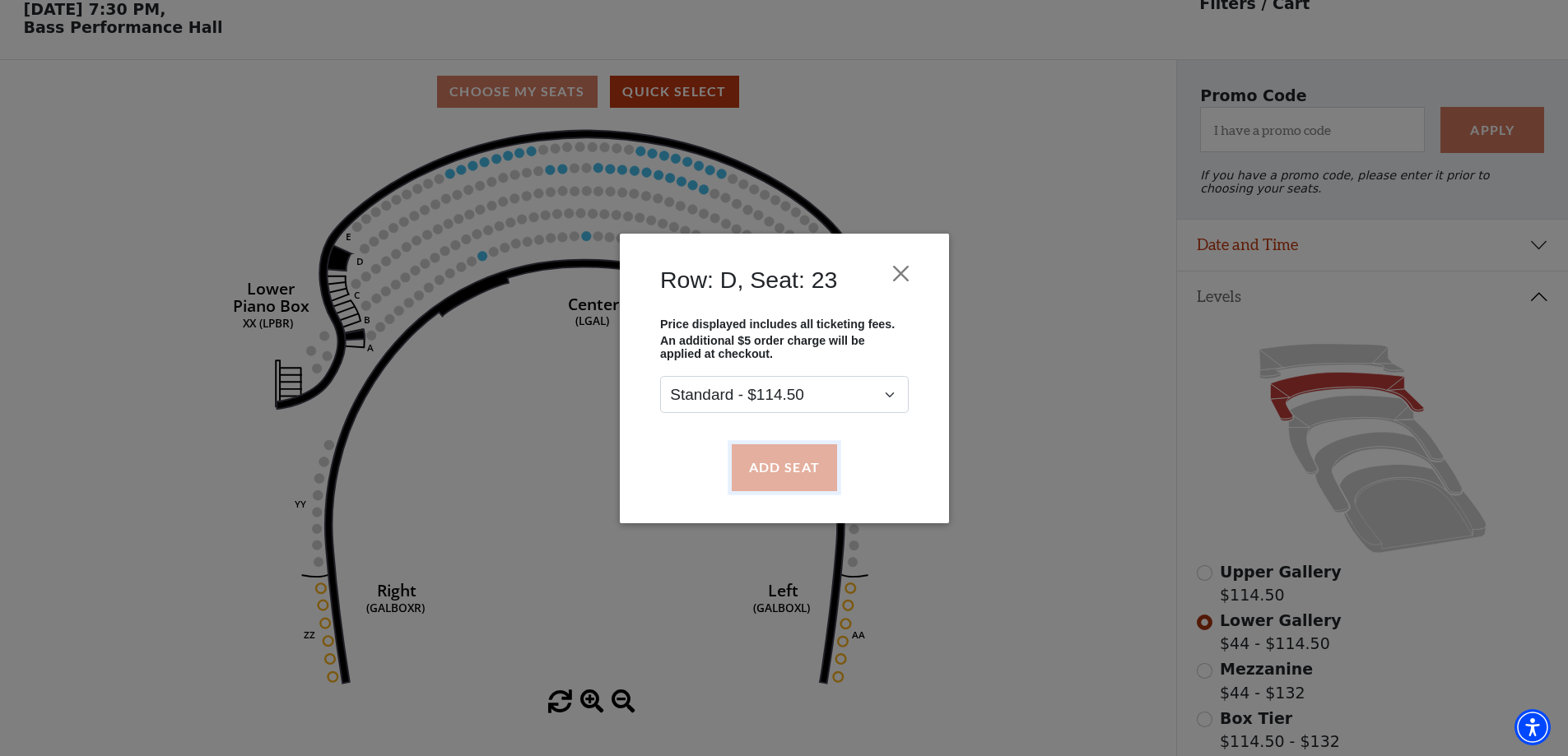
click at [771, 462] on button "Add Seat" at bounding box center [784, 467] width 105 height 46
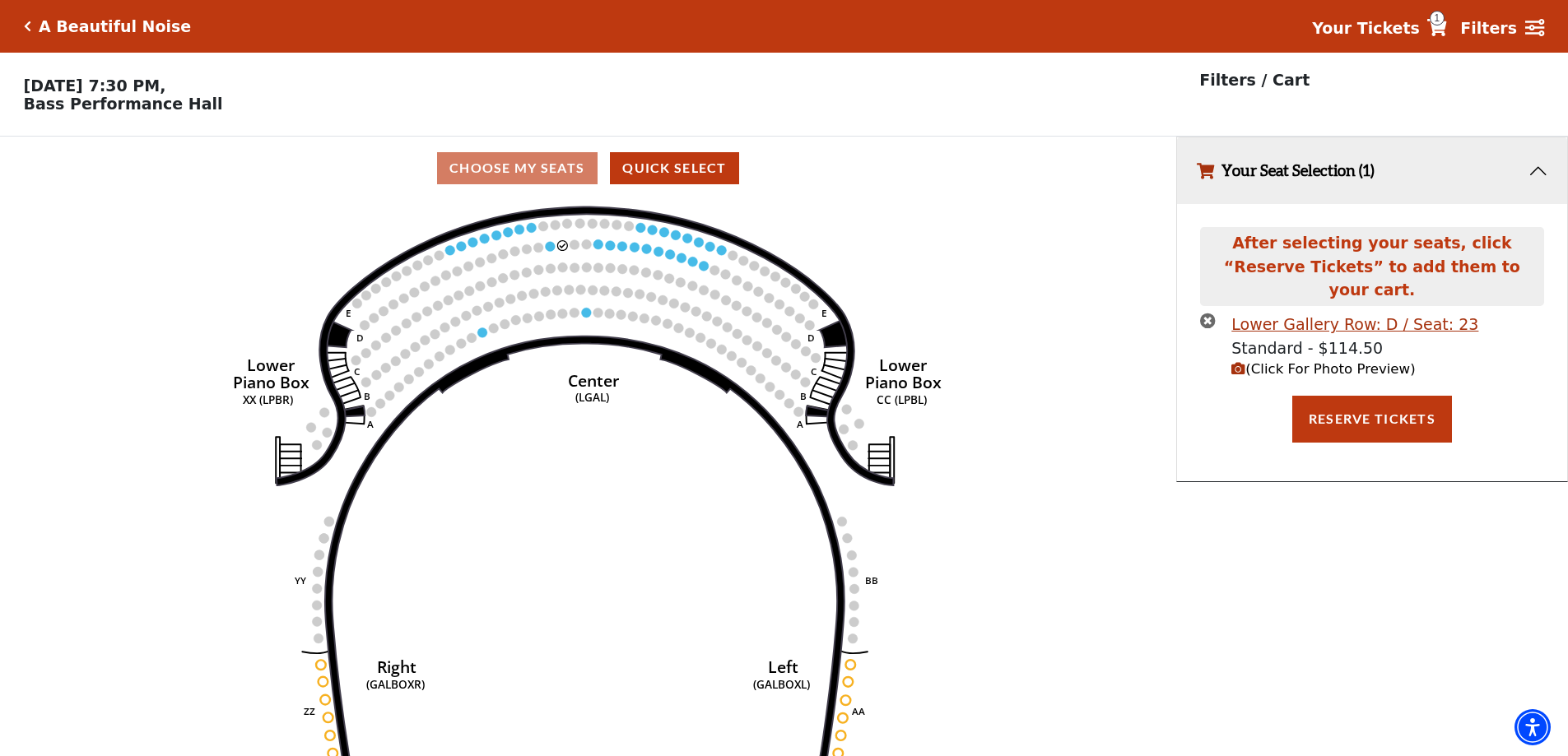
click at [1271, 361] on span "(Click For Photo Preview)" at bounding box center [1323, 369] width 183 height 16
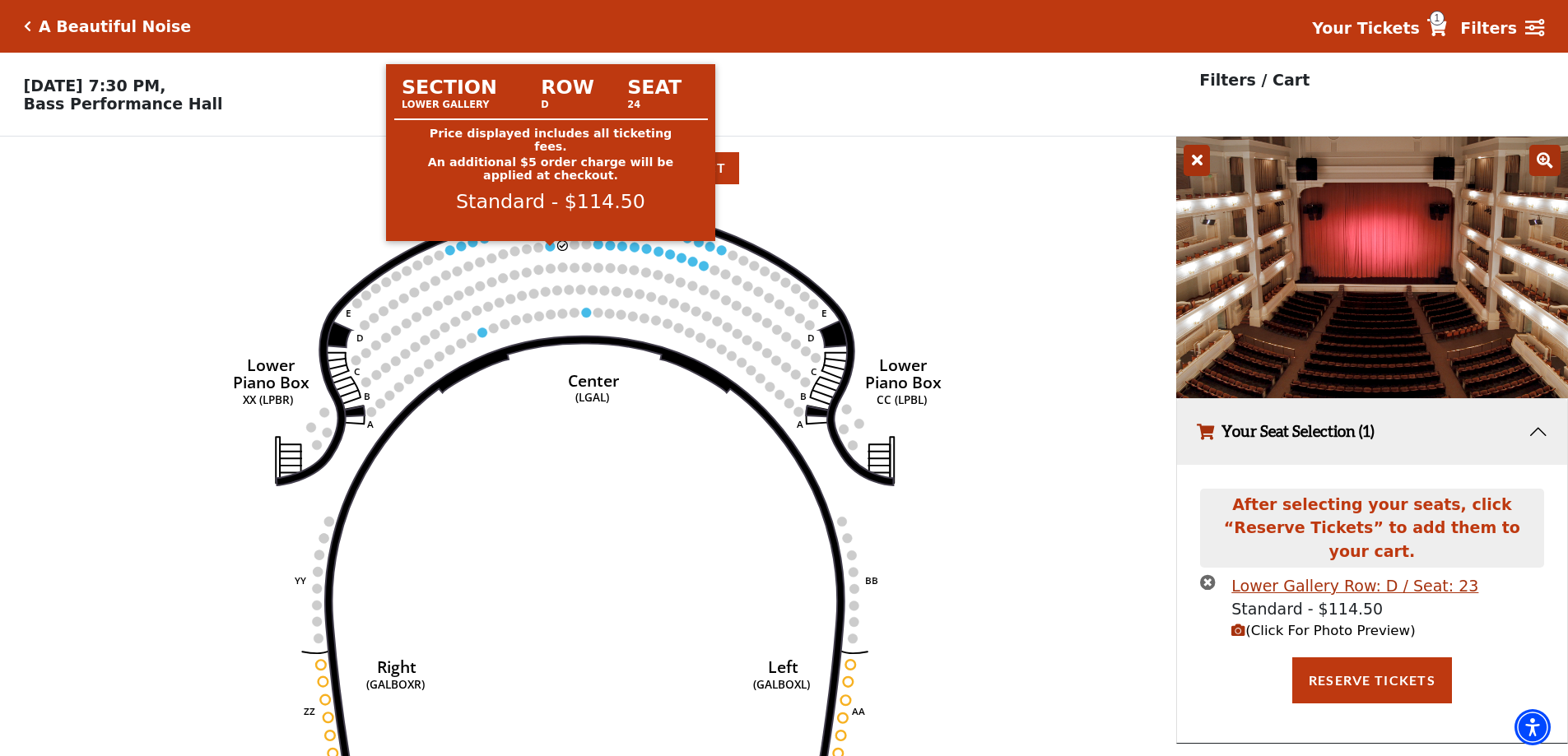
click at [546, 251] on circle at bounding box center [550, 245] width 10 height 10
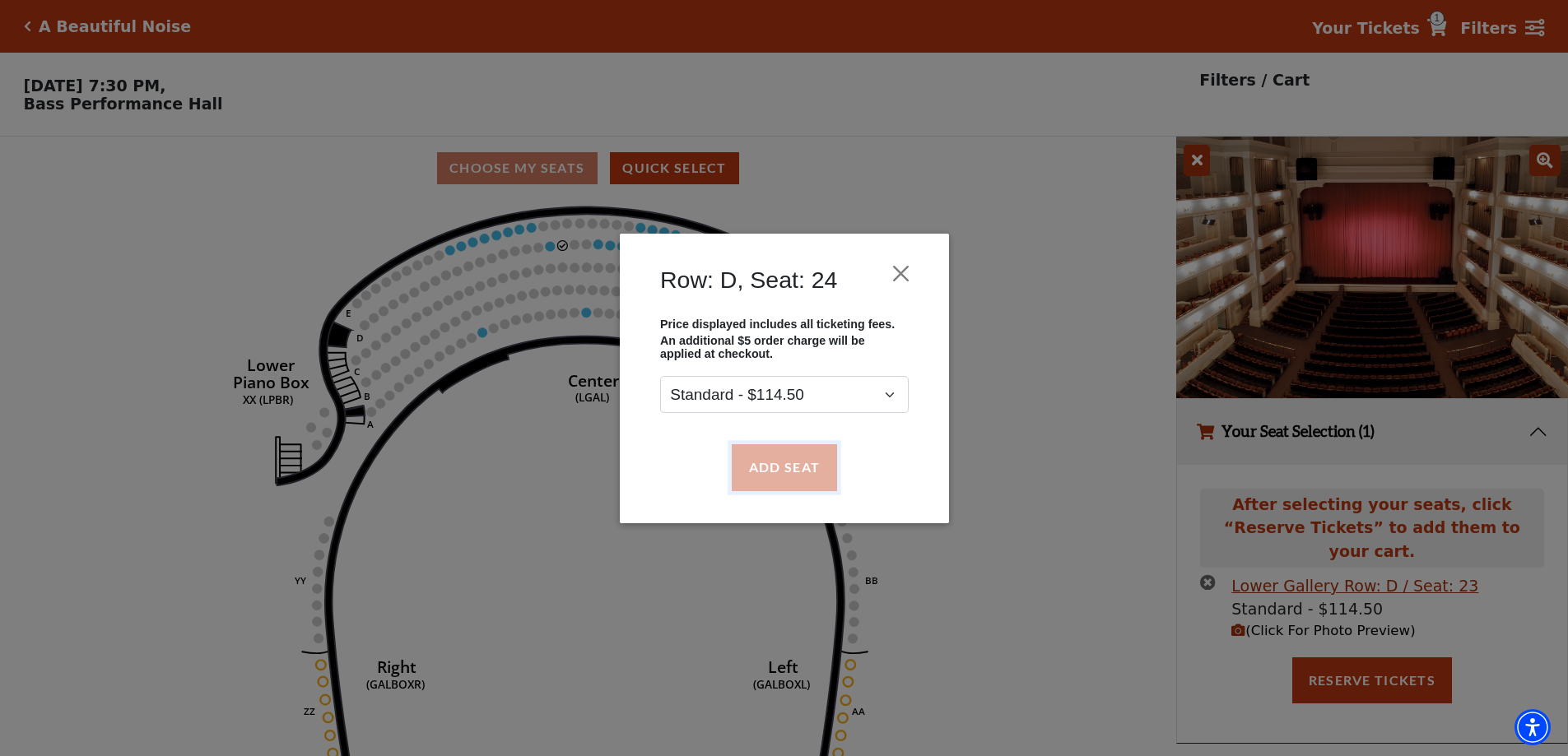
click at [793, 472] on button "Add Seat" at bounding box center [784, 467] width 105 height 46
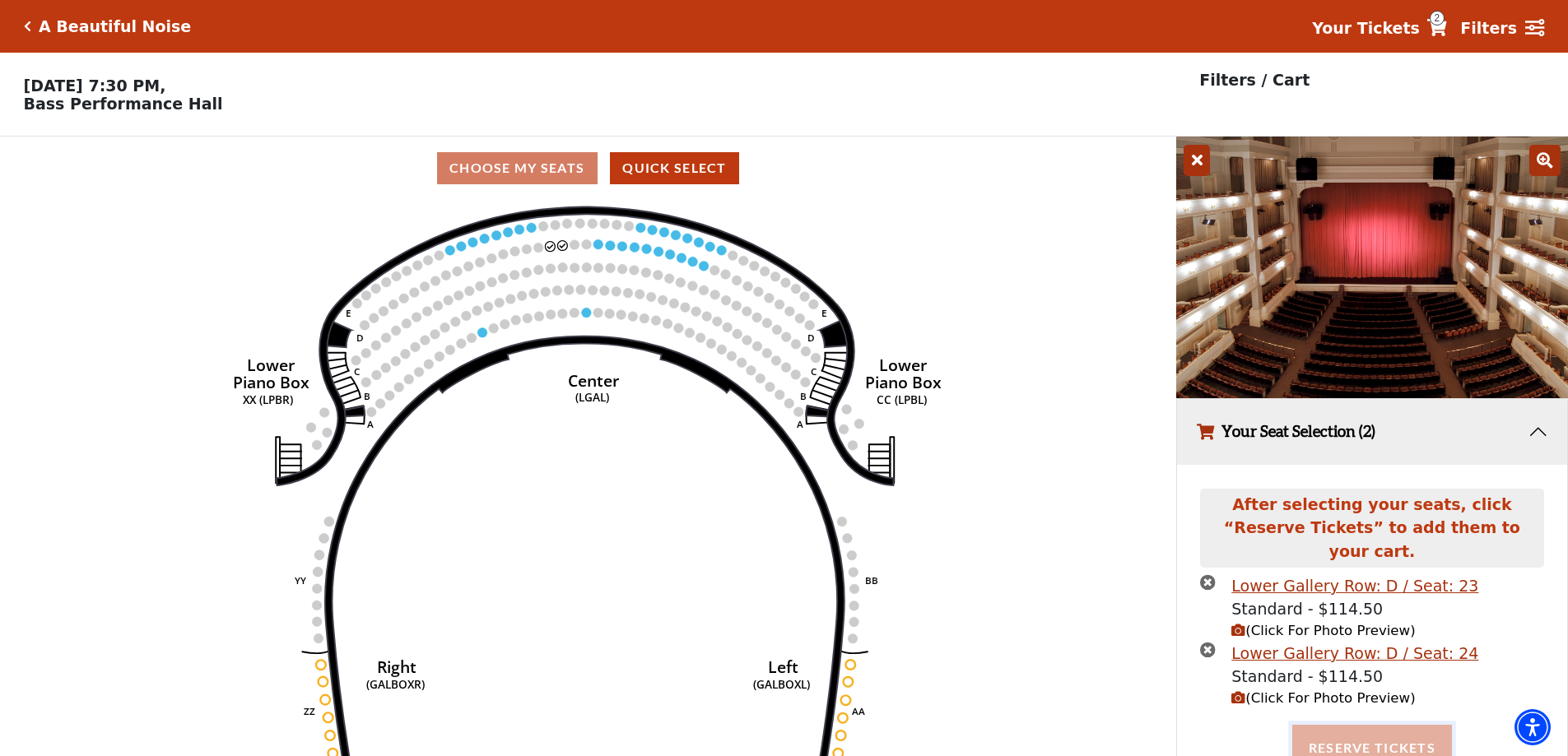
click at [1352, 729] on button "Reserve Tickets" at bounding box center [1372, 748] width 160 height 46
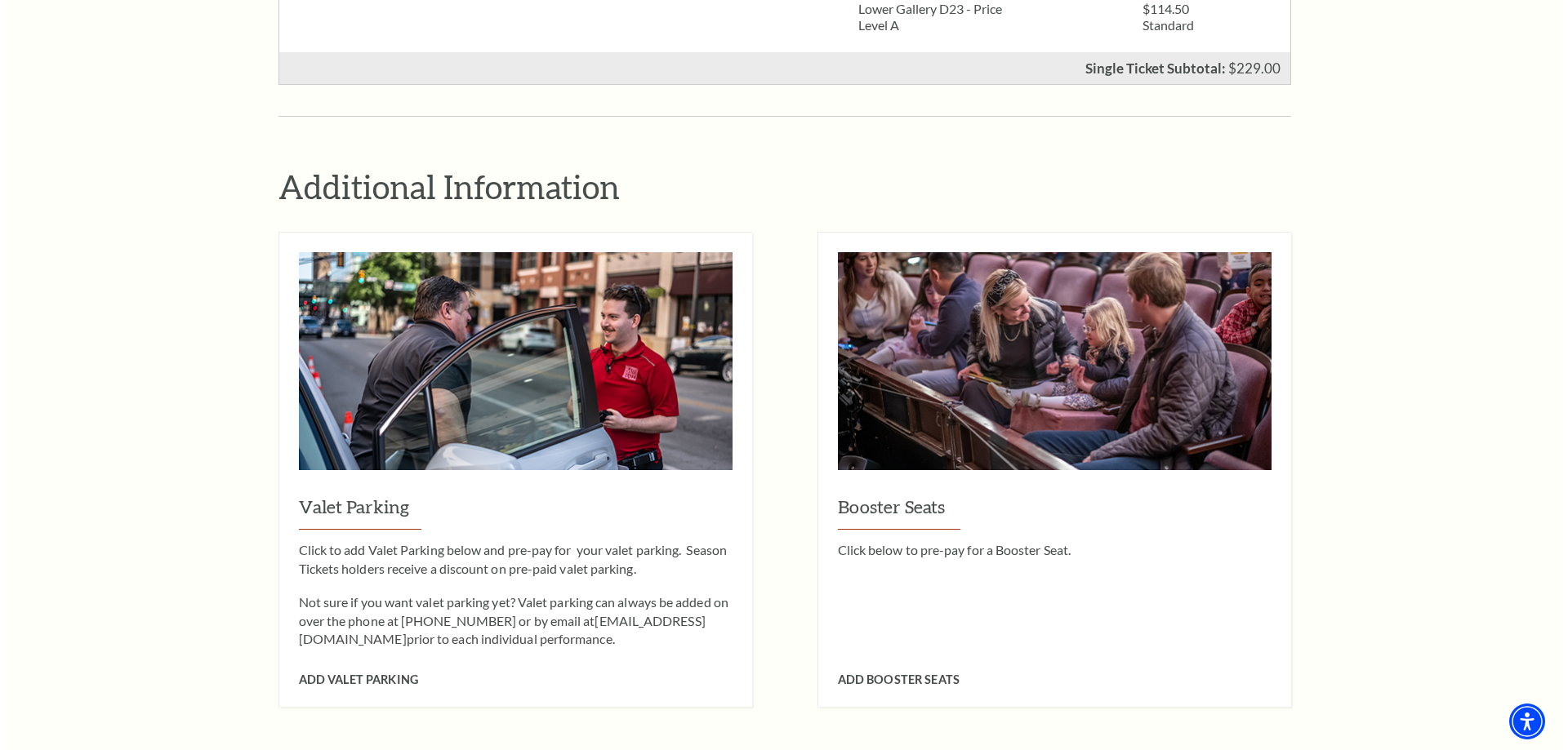
scroll to position [1143, 0]
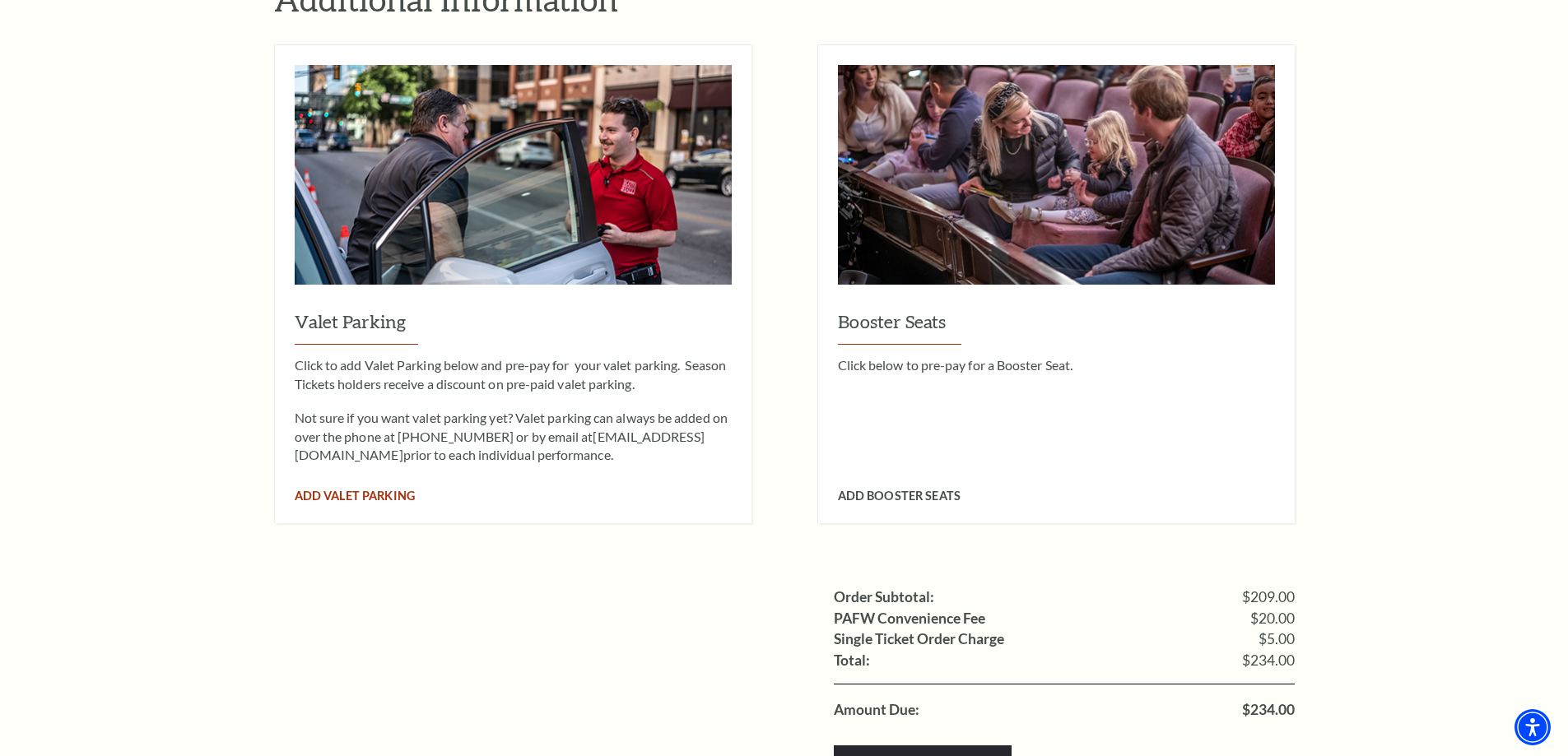
click at [369, 489] on span "Add Valet Parking" at bounding box center [355, 496] width 120 height 14
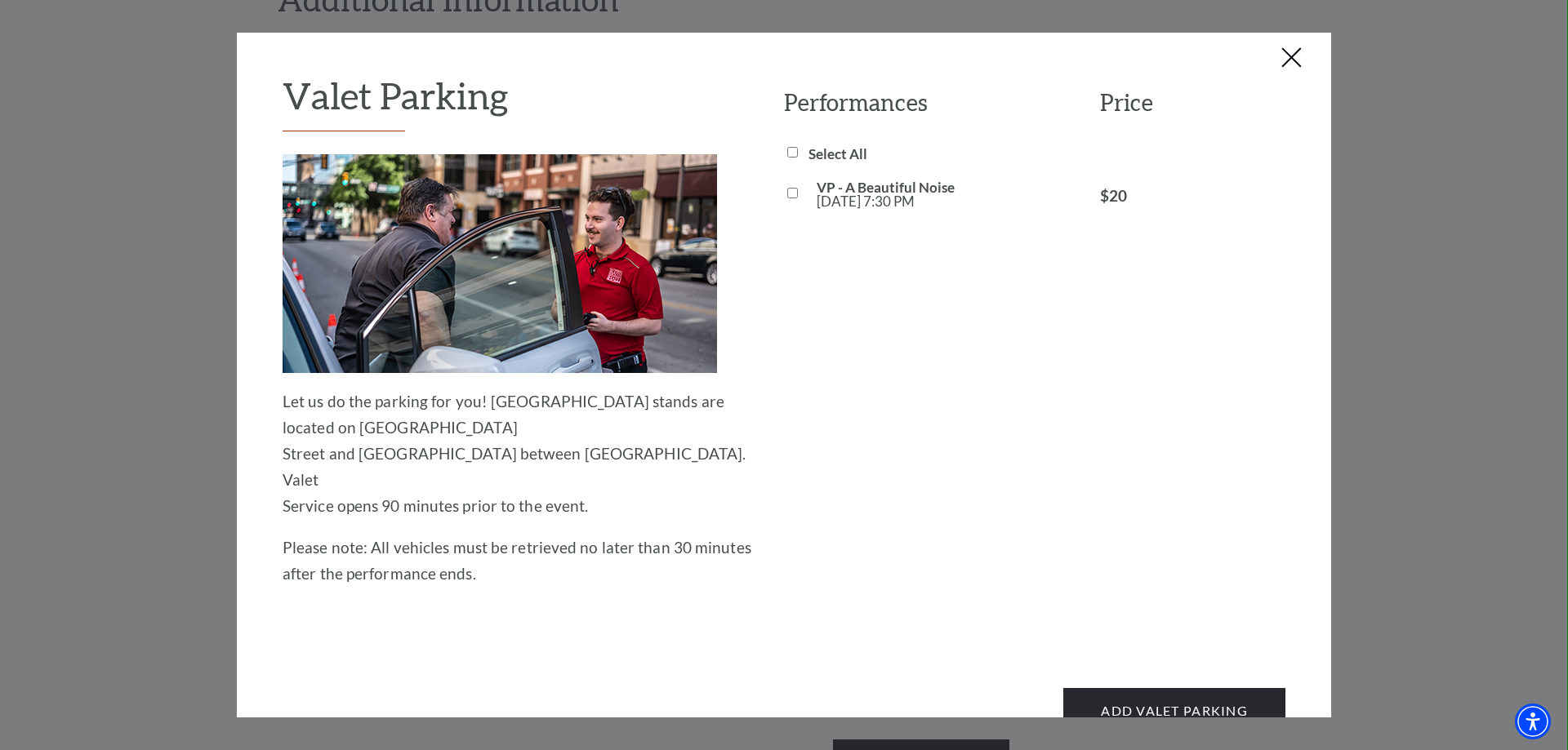
click at [789, 189] on input "VP - A Beautiful Noise [DATE] 7:30 PM" at bounding box center [792, 192] width 10 height 10
checkbox input "true"
click at [1147, 688] on button "Add Valet Parking" at bounding box center [1174, 711] width 222 height 46
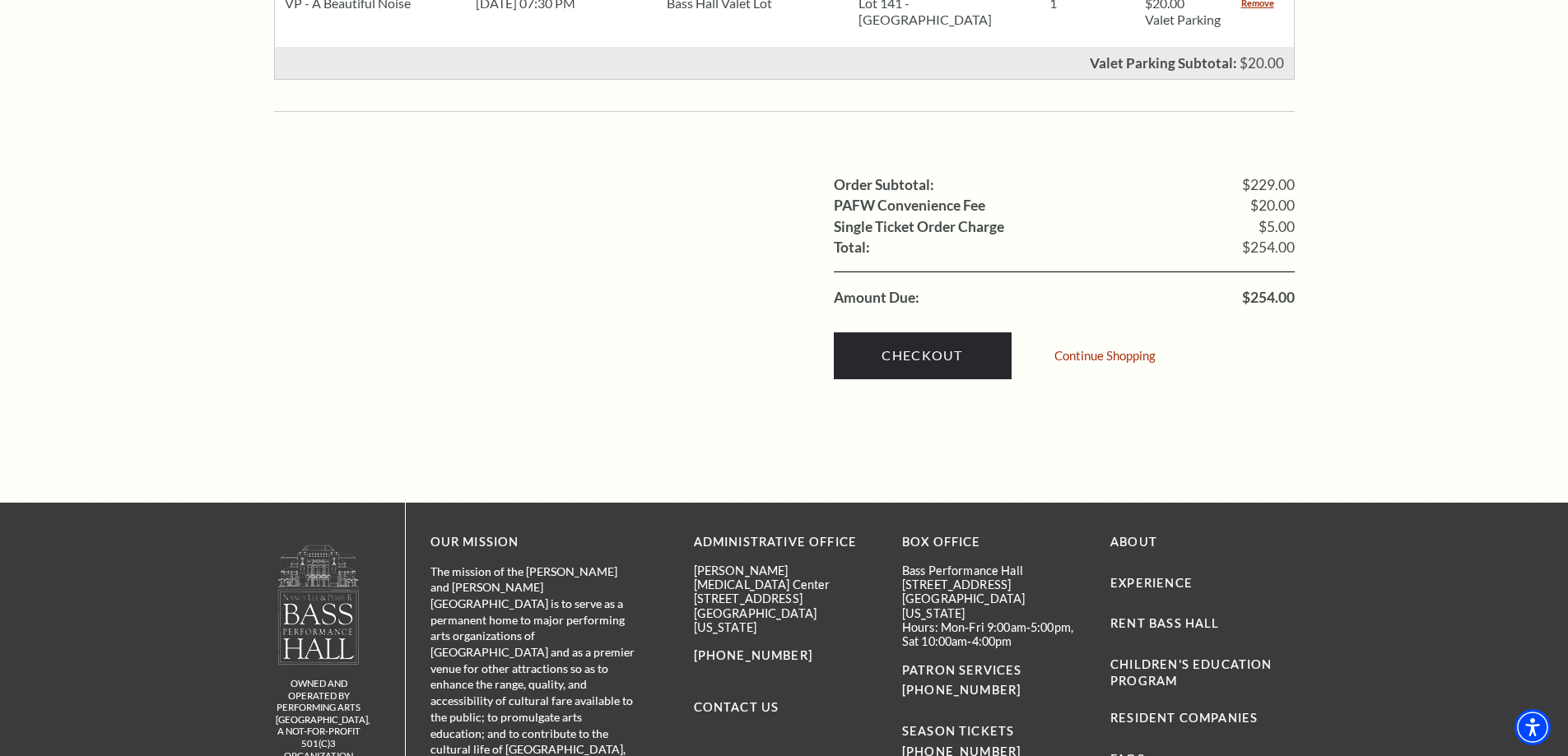
scroll to position [1343, 0]
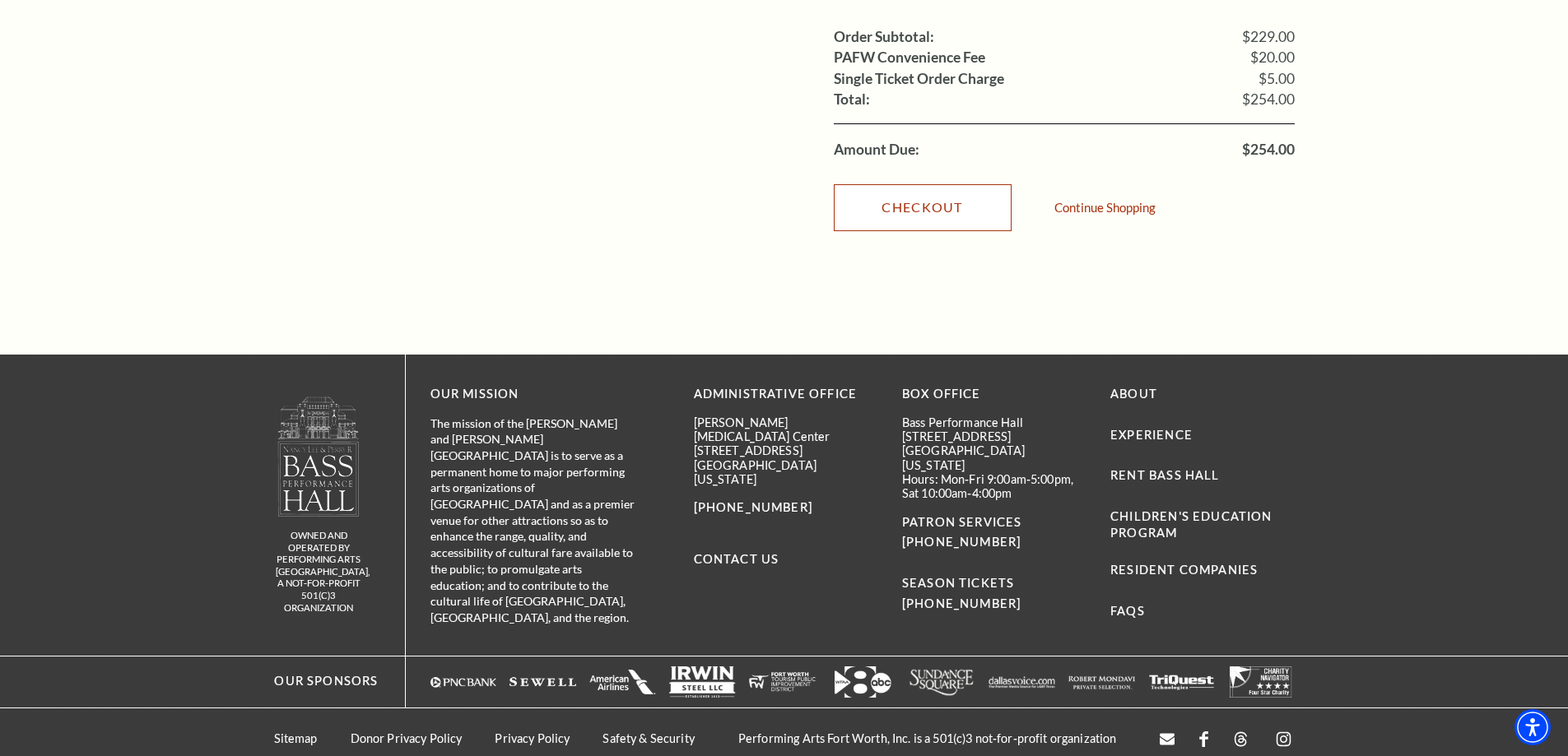
click at [933, 194] on link "Checkout" at bounding box center [923, 207] width 178 height 46
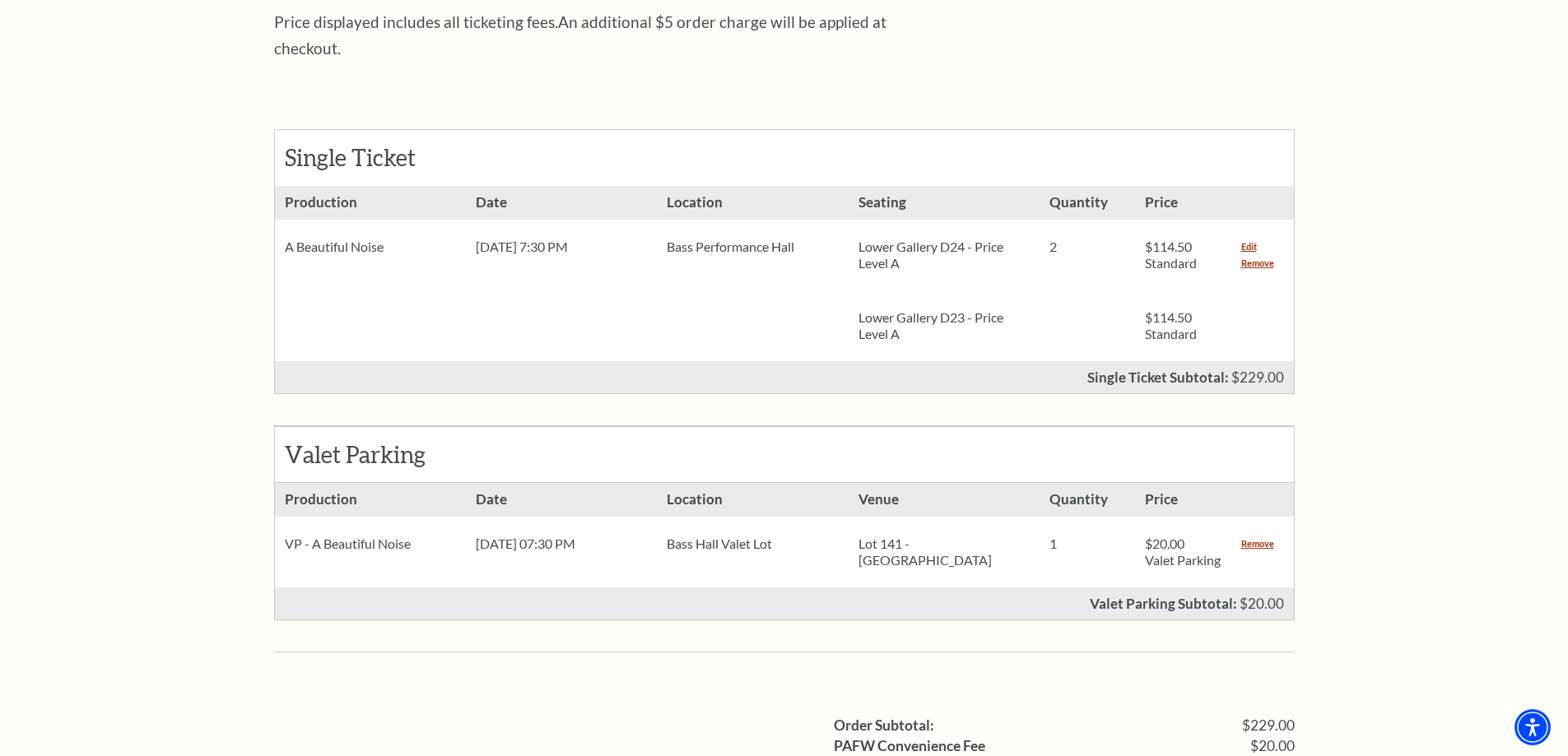
scroll to position [603, 0]
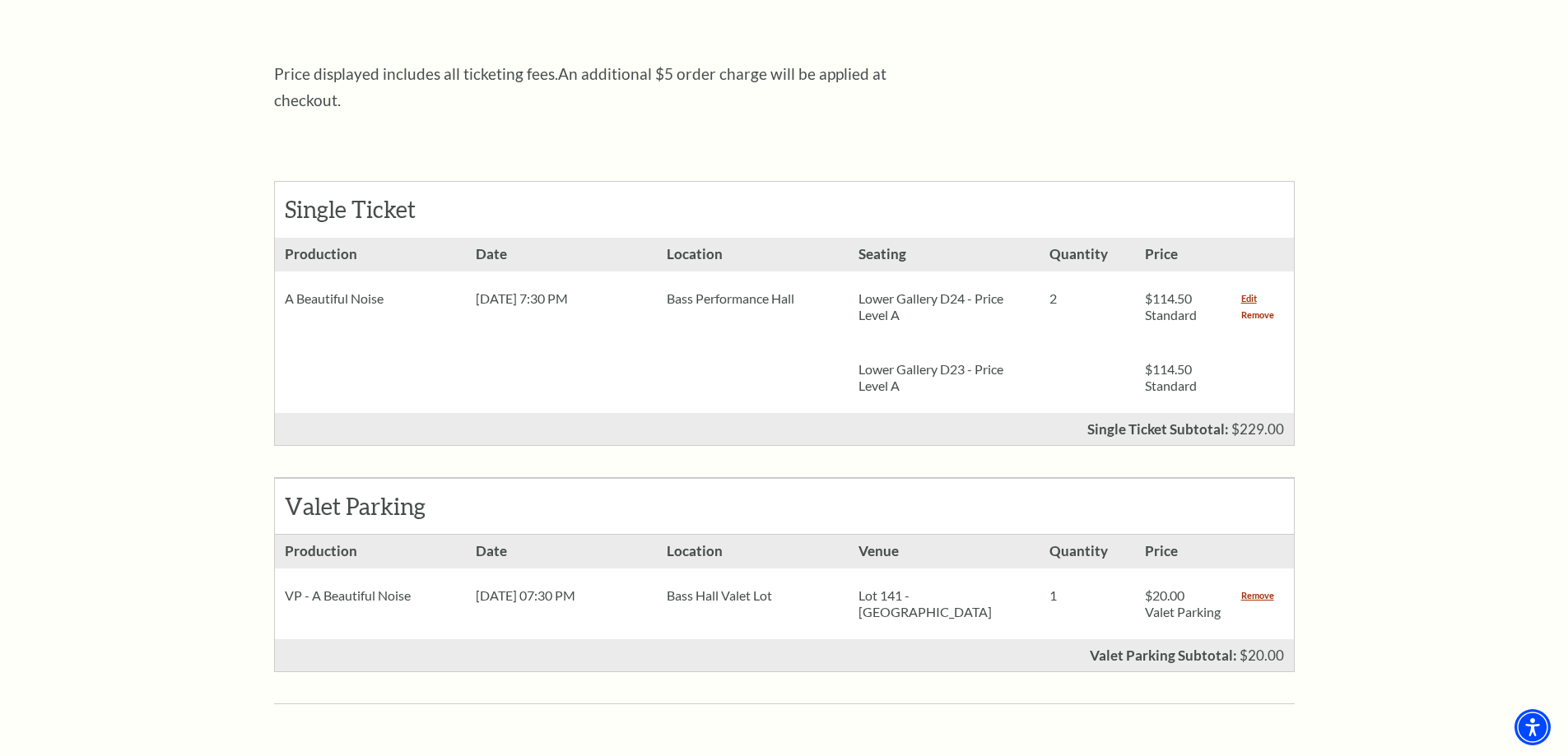
click at [1259, 307] on link "Remove" at bounding box center [1258, 315] width 33 height 17
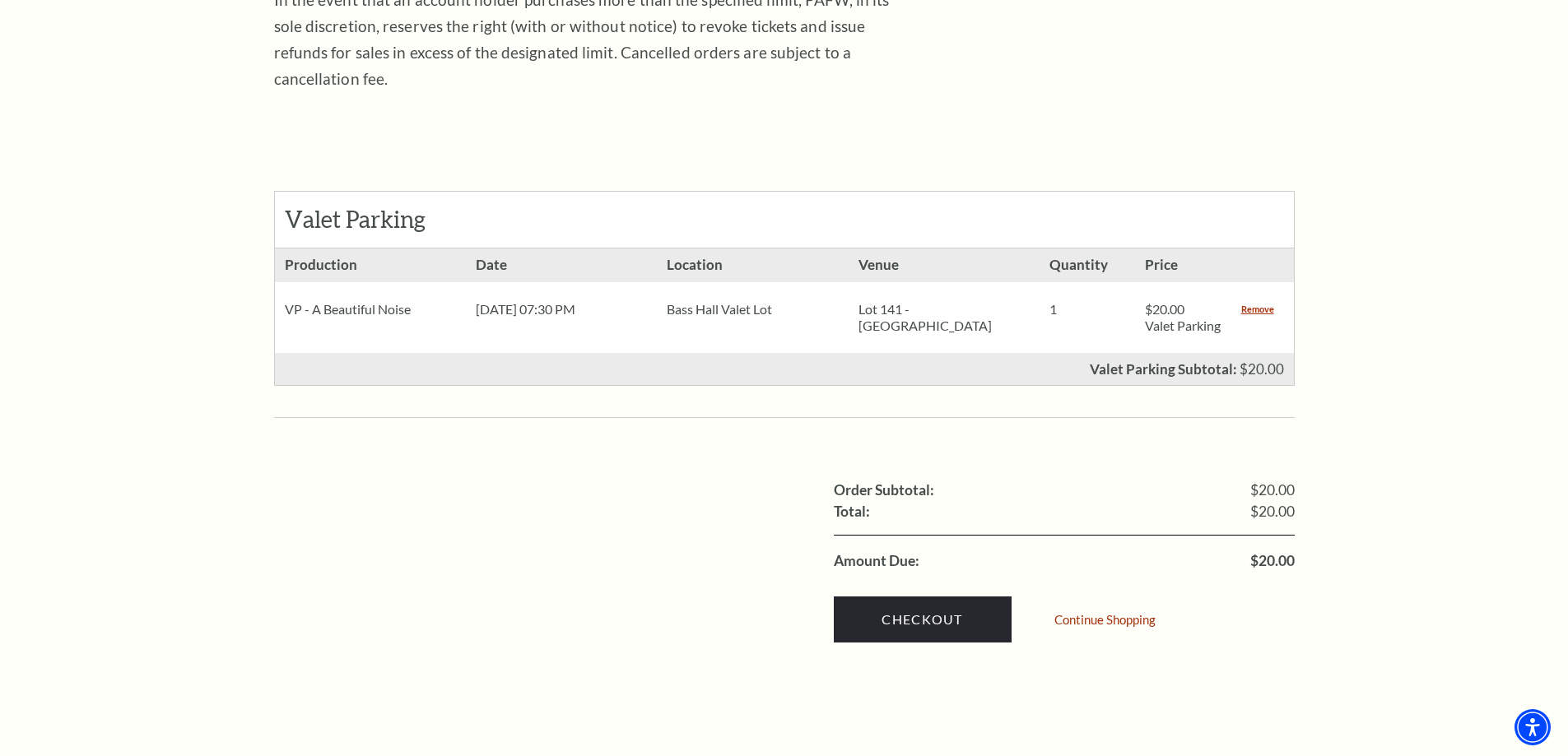
scroll to position [576, 0]
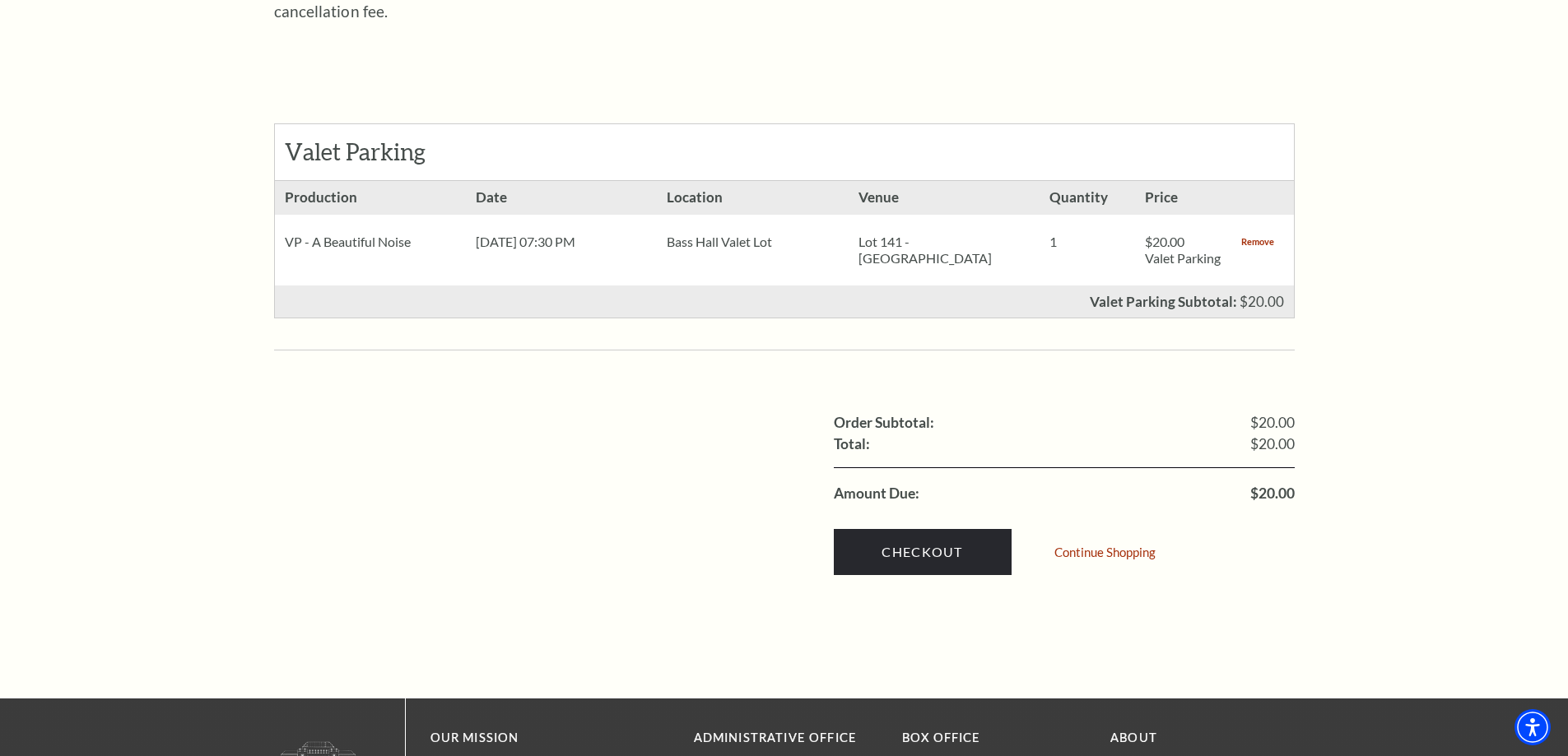
click at [1242, 234] on link "Remove" at bounding box center [1258, 243] width 33 height 17
